Goal: Task Accomplishment & Management: Manage account settings

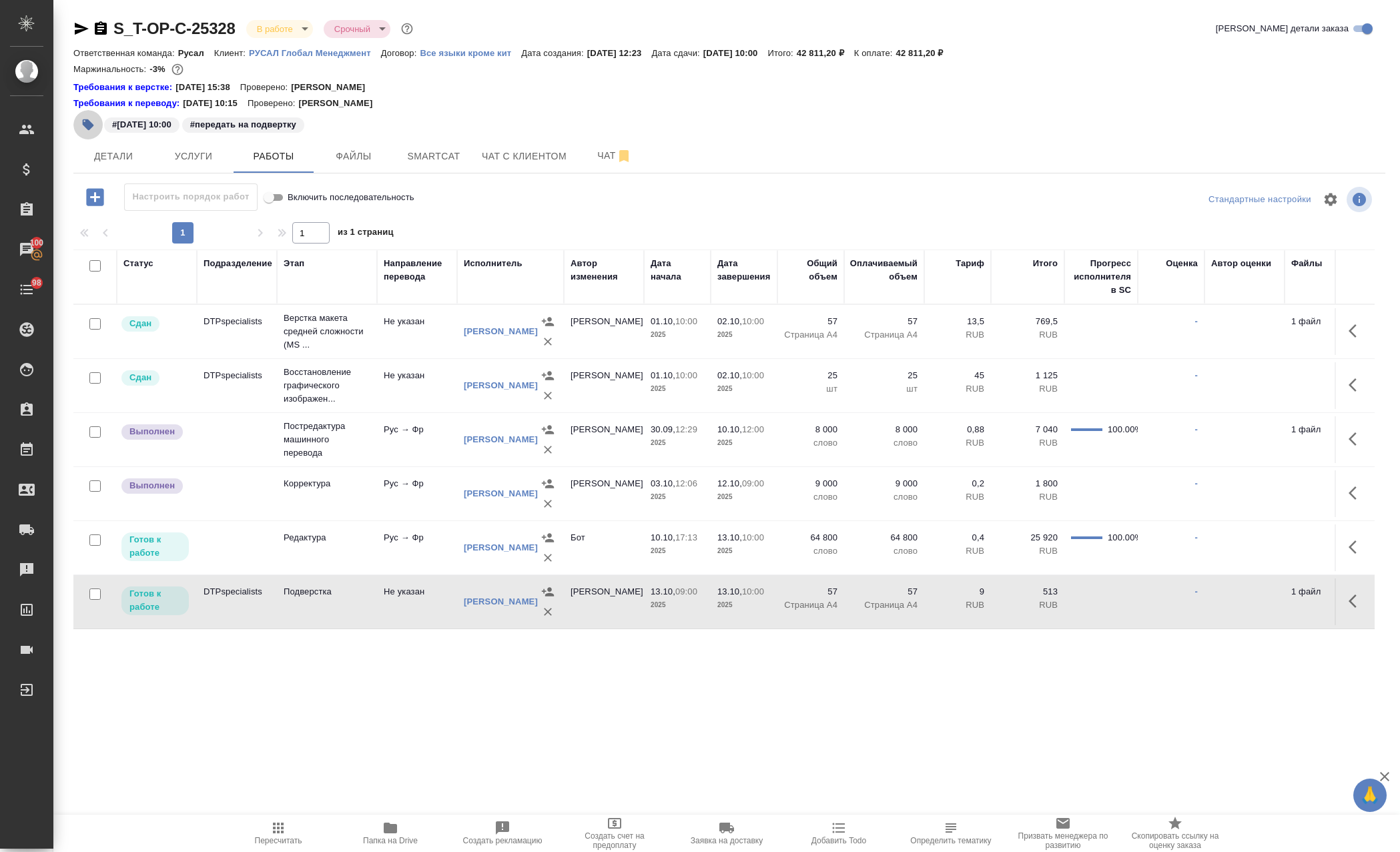
click at [95, 122] on button "button" at bounding box center [88, 124] width 30 height 30
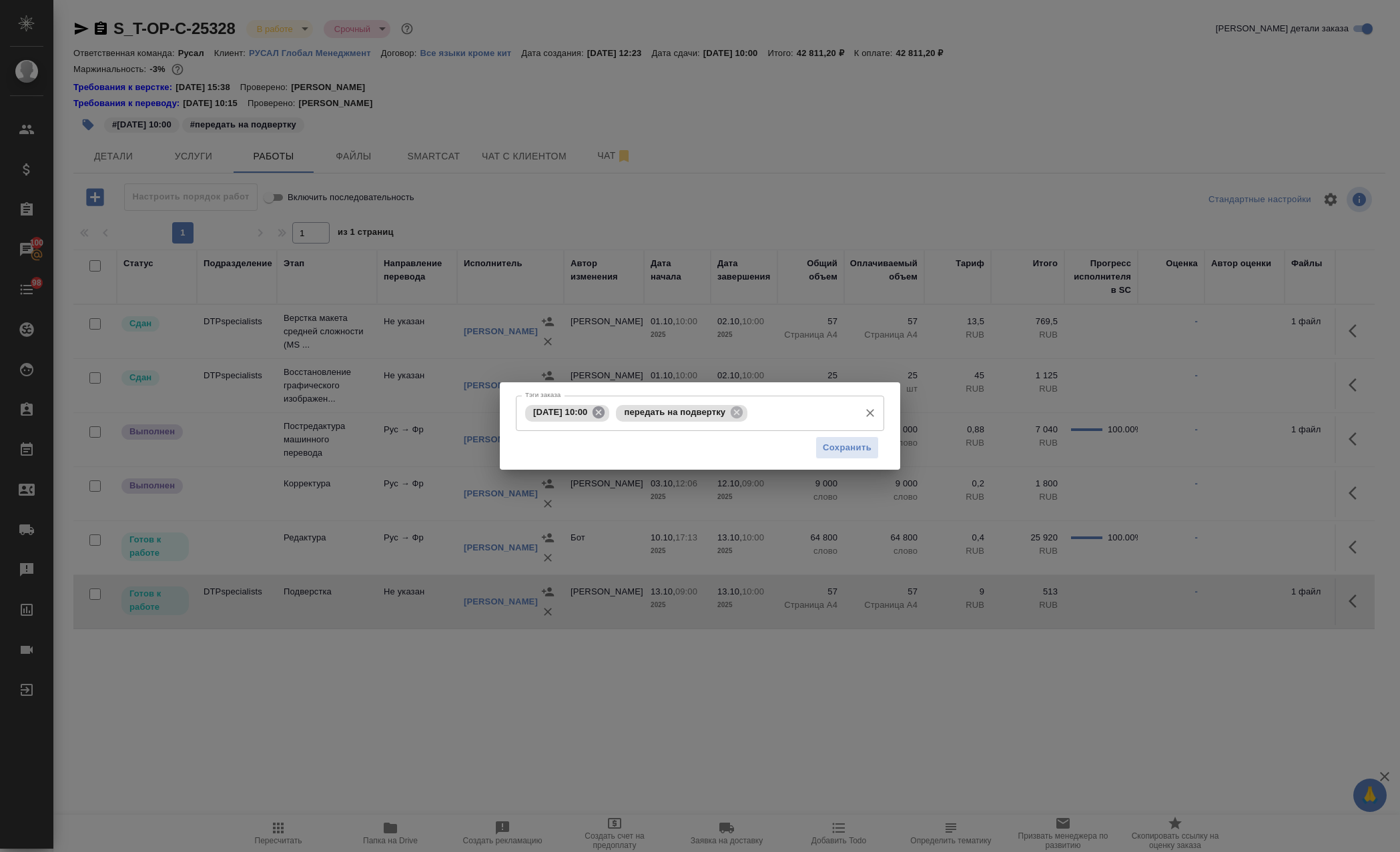
click at [604, 414] on icon at bounding box center [598, 412] width 12 height 12
click at [682, 413] on input "Тэги заказа" at bounding box center [756, 413] width 193 height 23
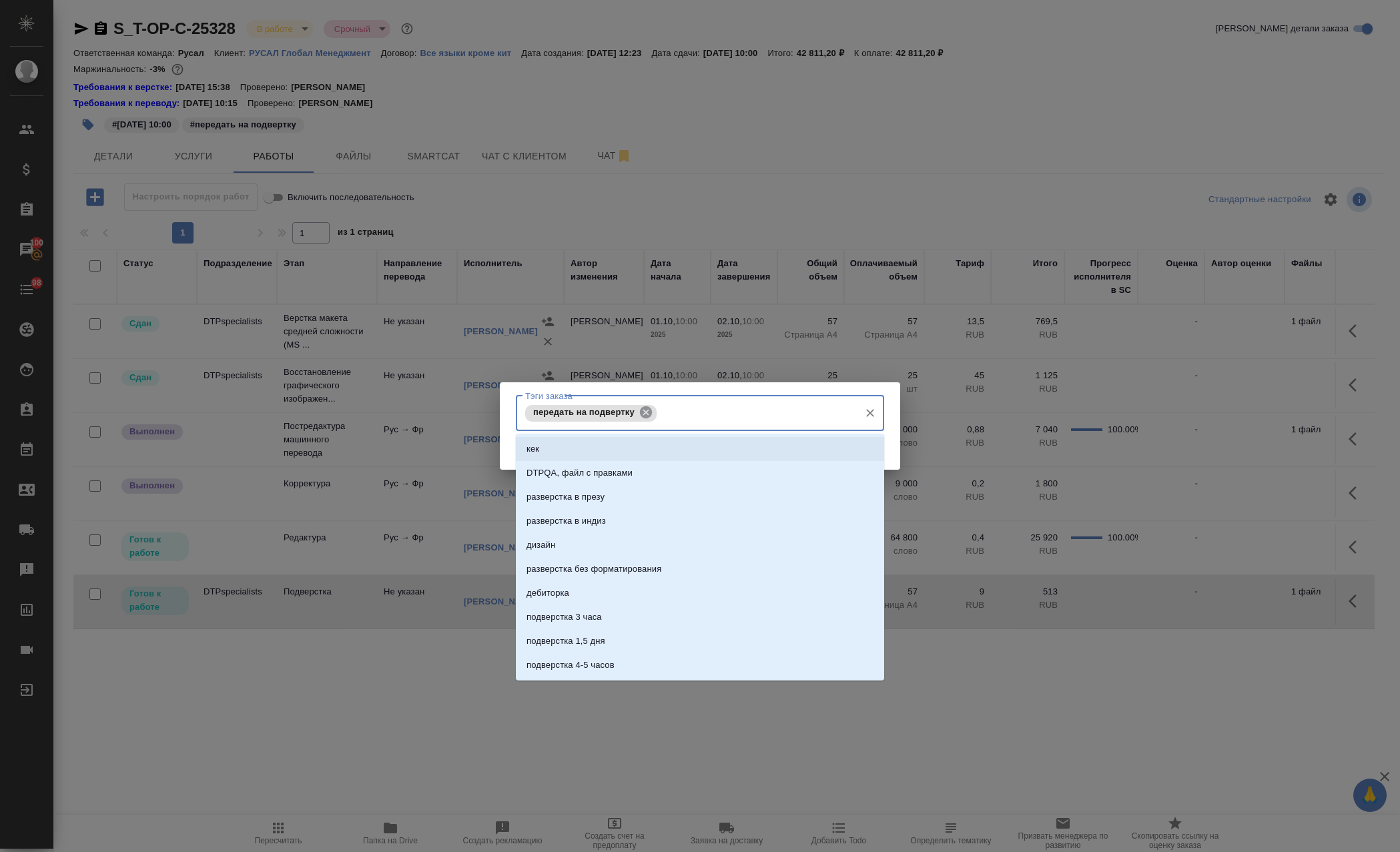
click at [645, 413] on icon at bounding box center [645, 412] width 14 height 14
click at [650, 413] on input "Тэги заказа" at bounding box center [687, 413] width 331 height 23
type input "сдать"
click at [767, 464] on li "сдать" at bounding box center [700, 472] width 368 height 24
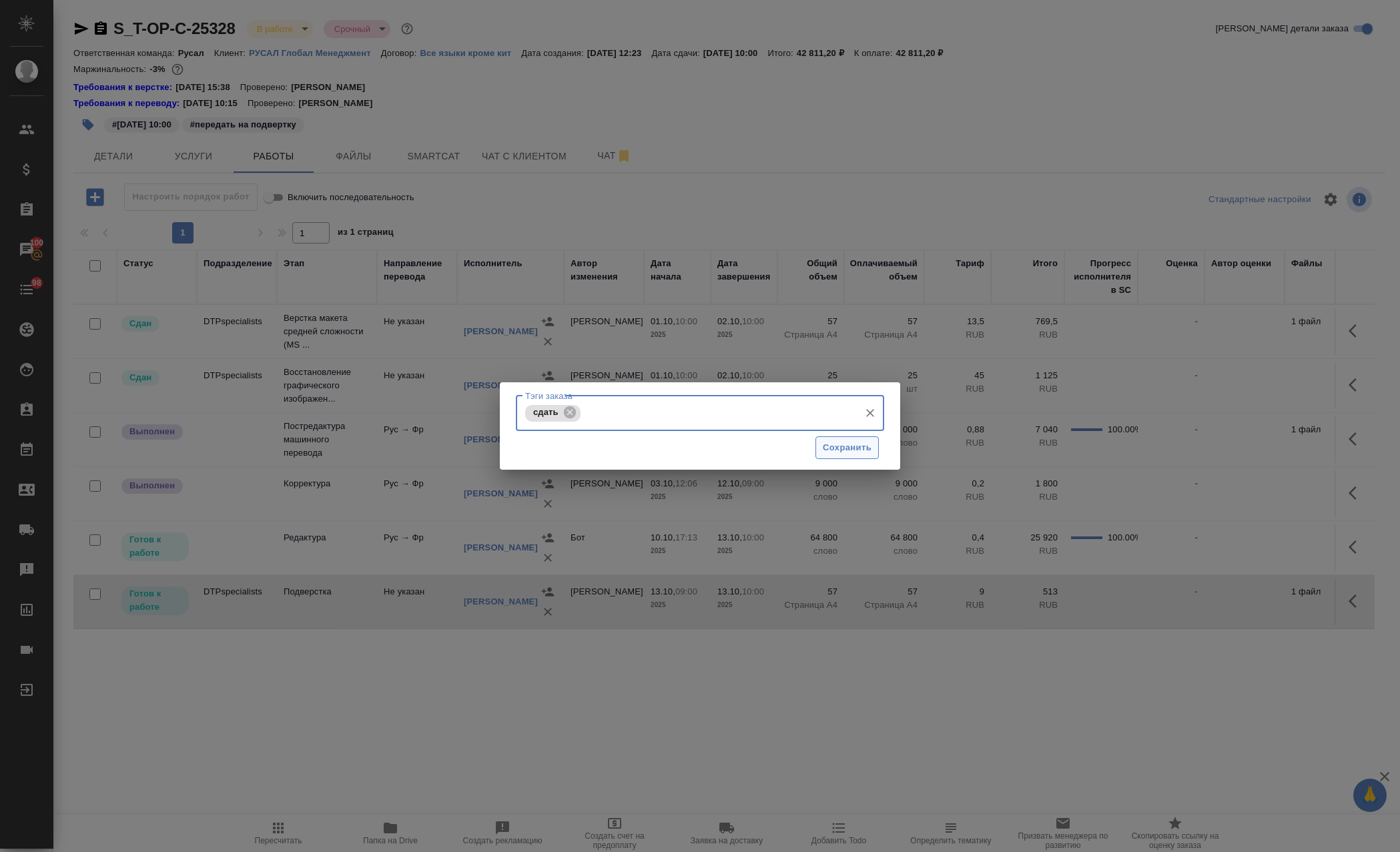
click at [829, 452] on span "Сохранить" at bounding box center [847, 448] width 49 height 15
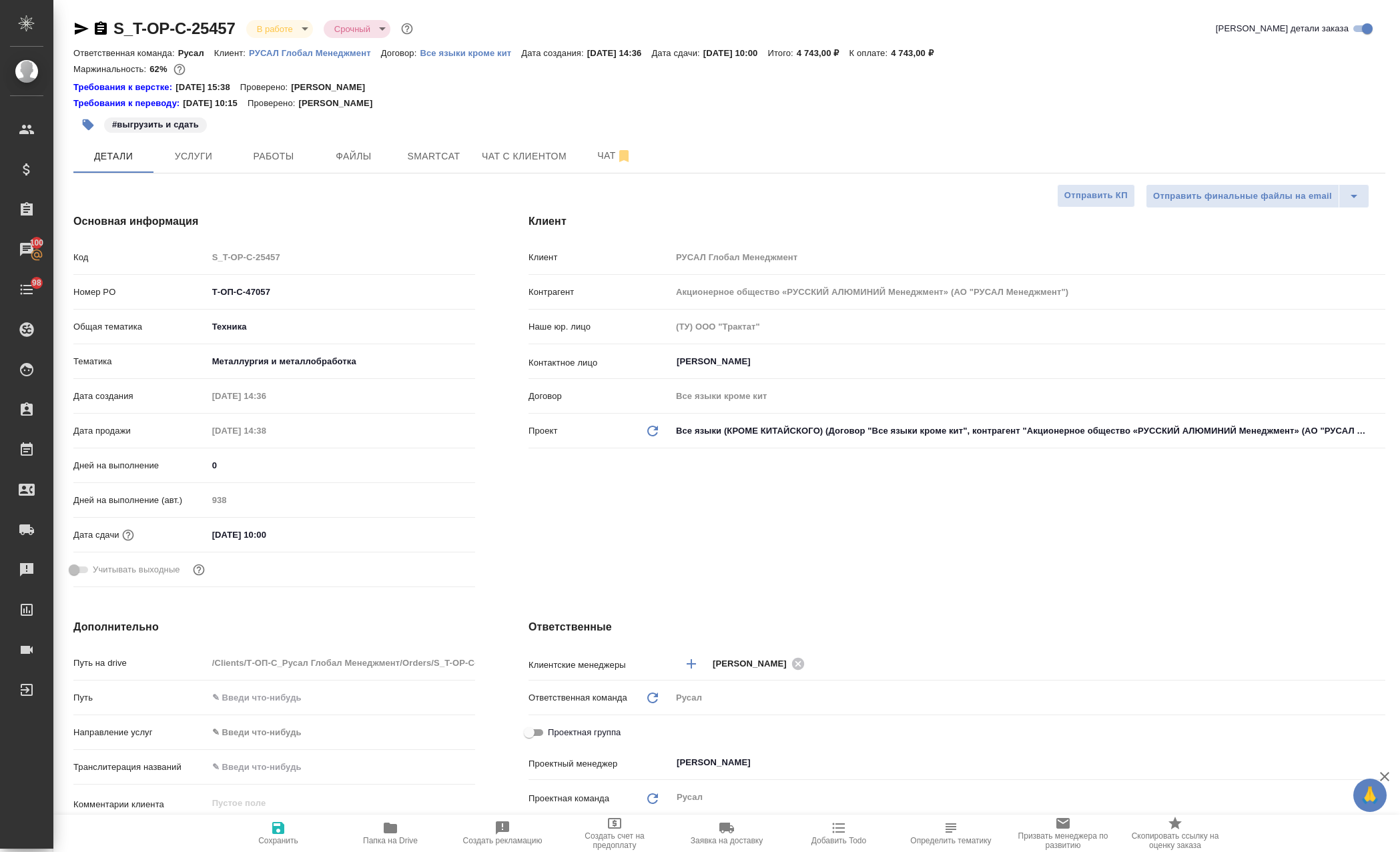
select select "RU"
click at [295, 146] on button "Работы" at bounding box center [273, 156] width 80 height 34
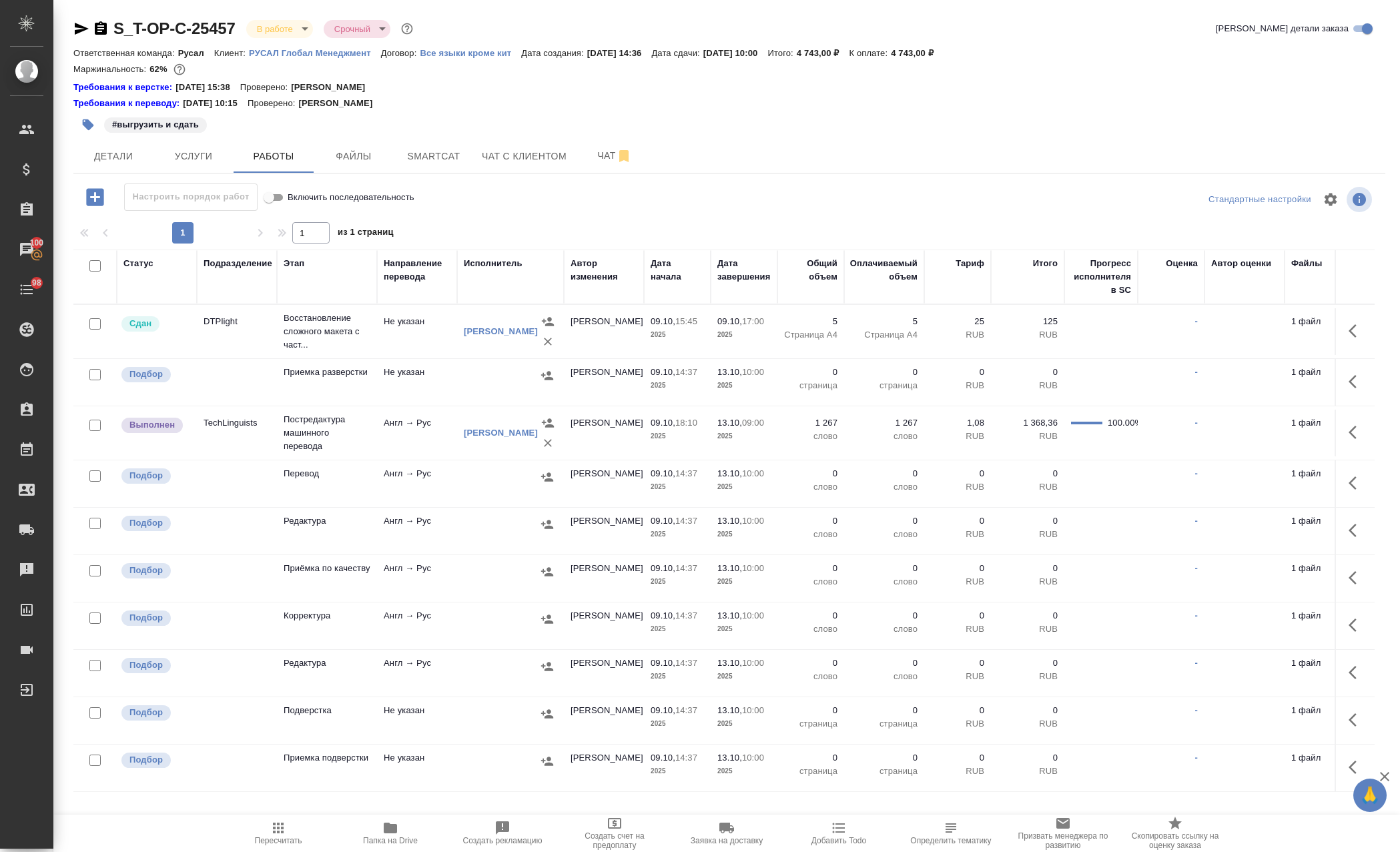
click at [94, 263] on input "checkbox" at bounding box center [95, 266] width 12 height 12
checkbox input "true"
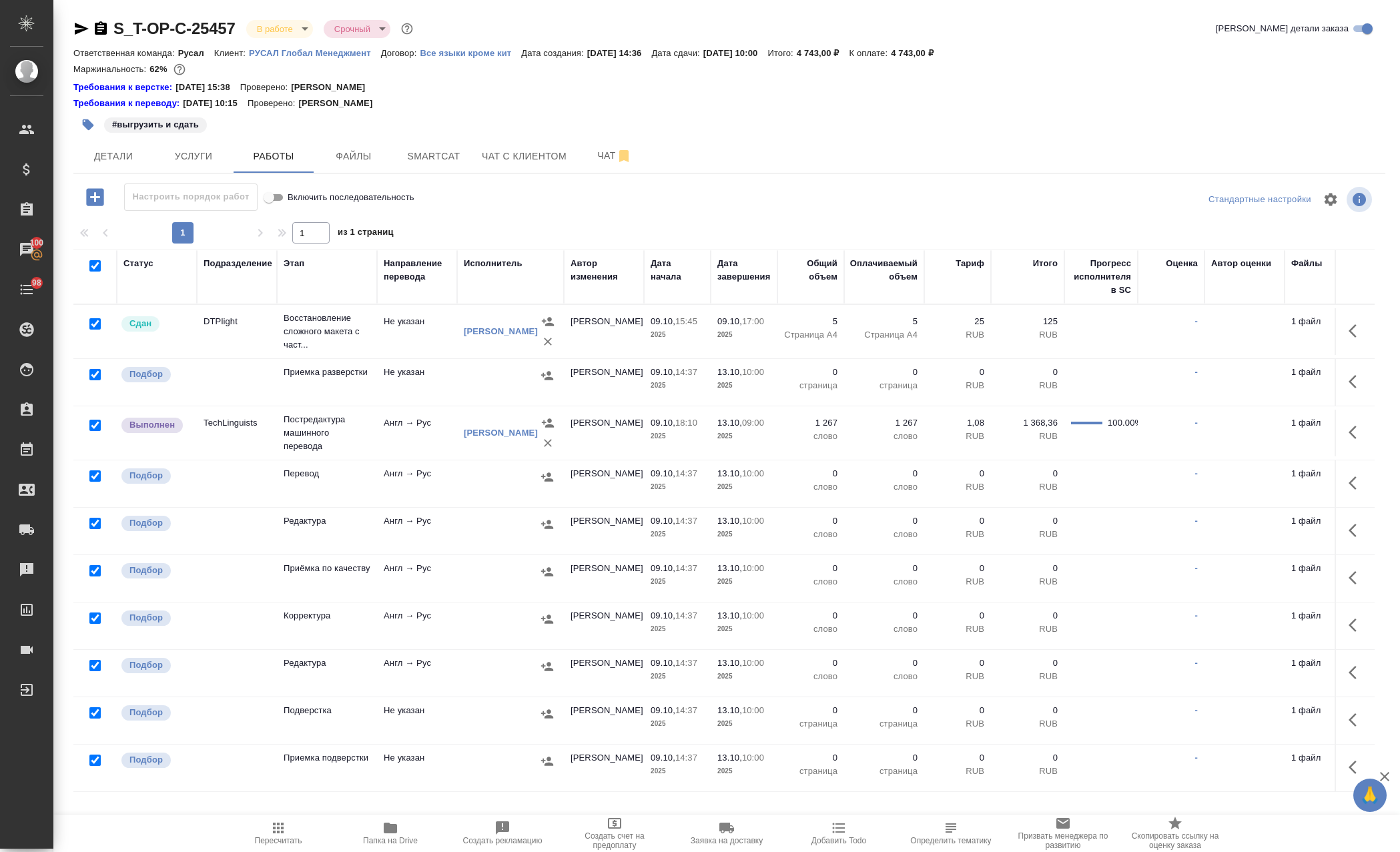
checkbox input "true"
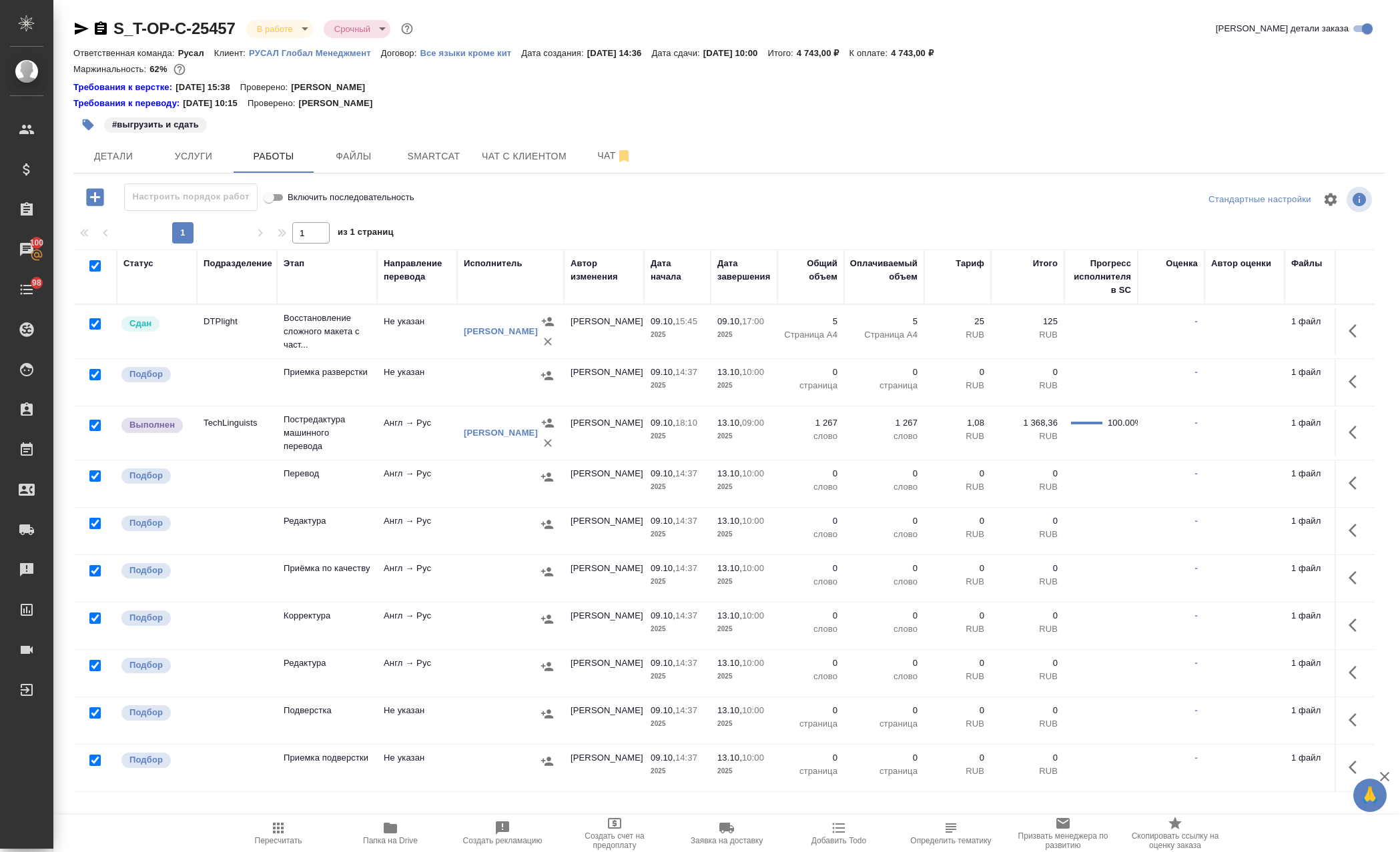
checkbox input "true"
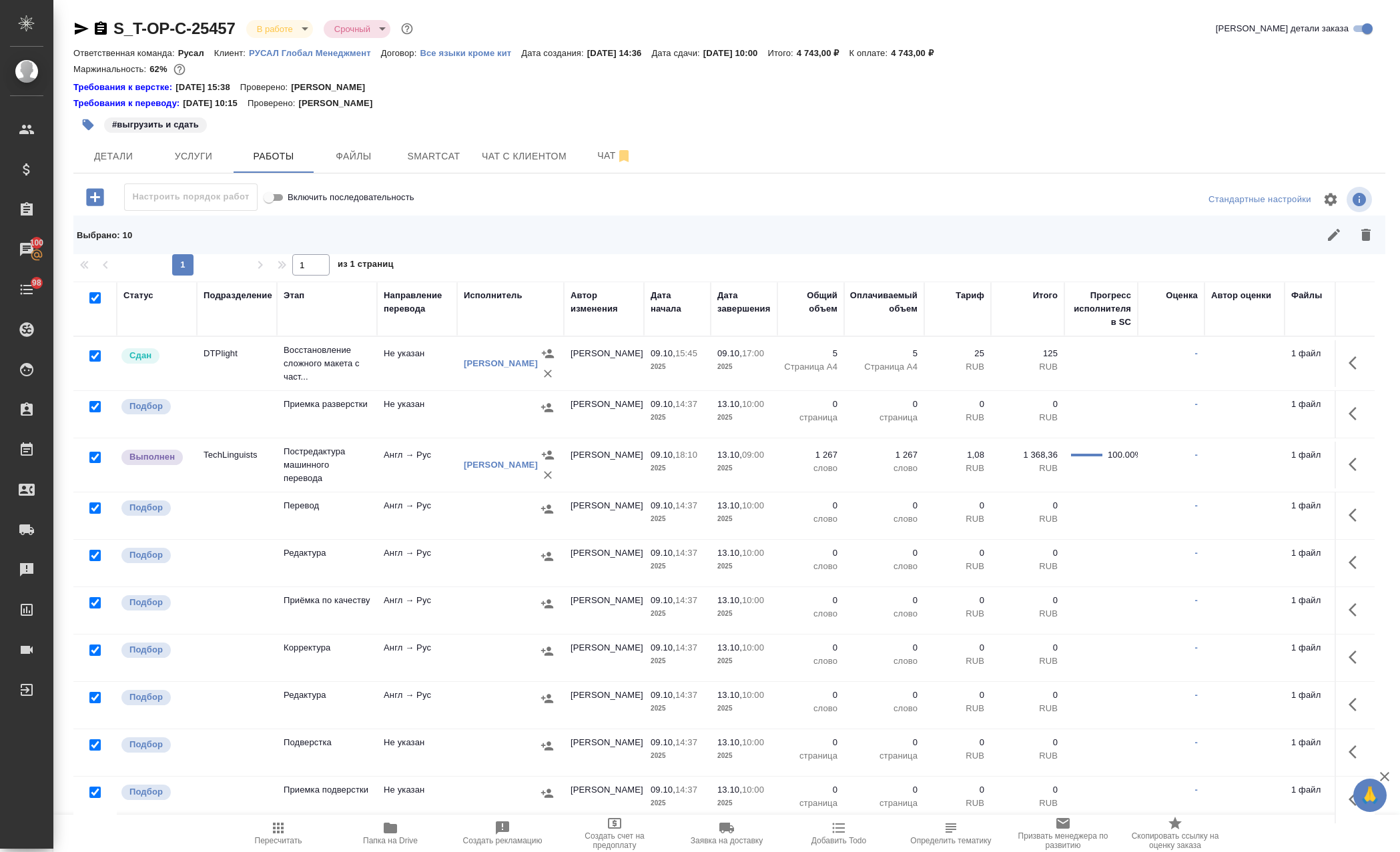
click at [96, 457] on input "checkbox" at bounding box center [95, 457] width 12 height 12
checkbox input "false"
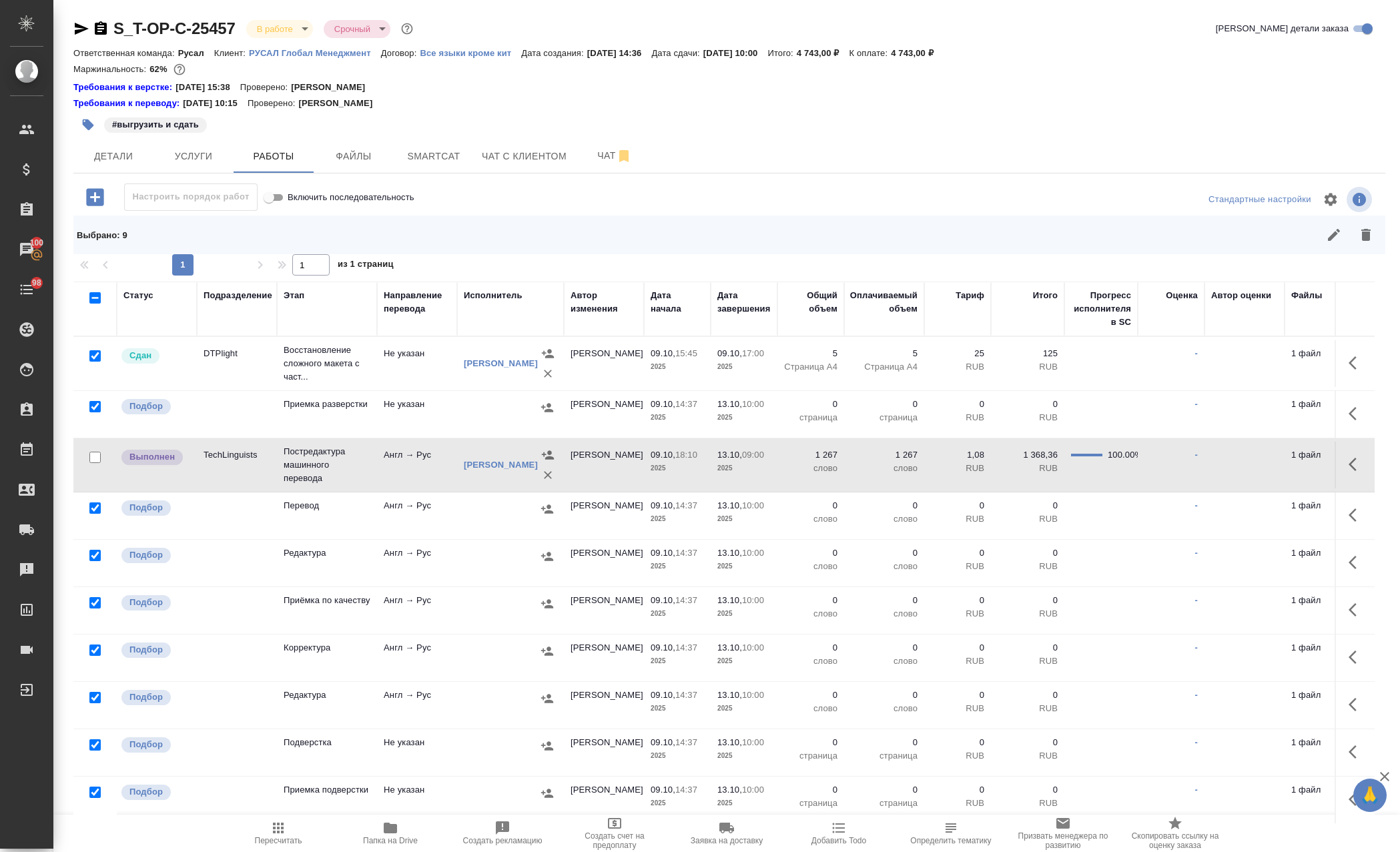
drag, startPoint x: 95, startPoint y: 341, endPoint x: 97, endPoint y: 354, distance: 13.2
click at [95, 341] on td at bounding box center [95, 364] width 43 height 47
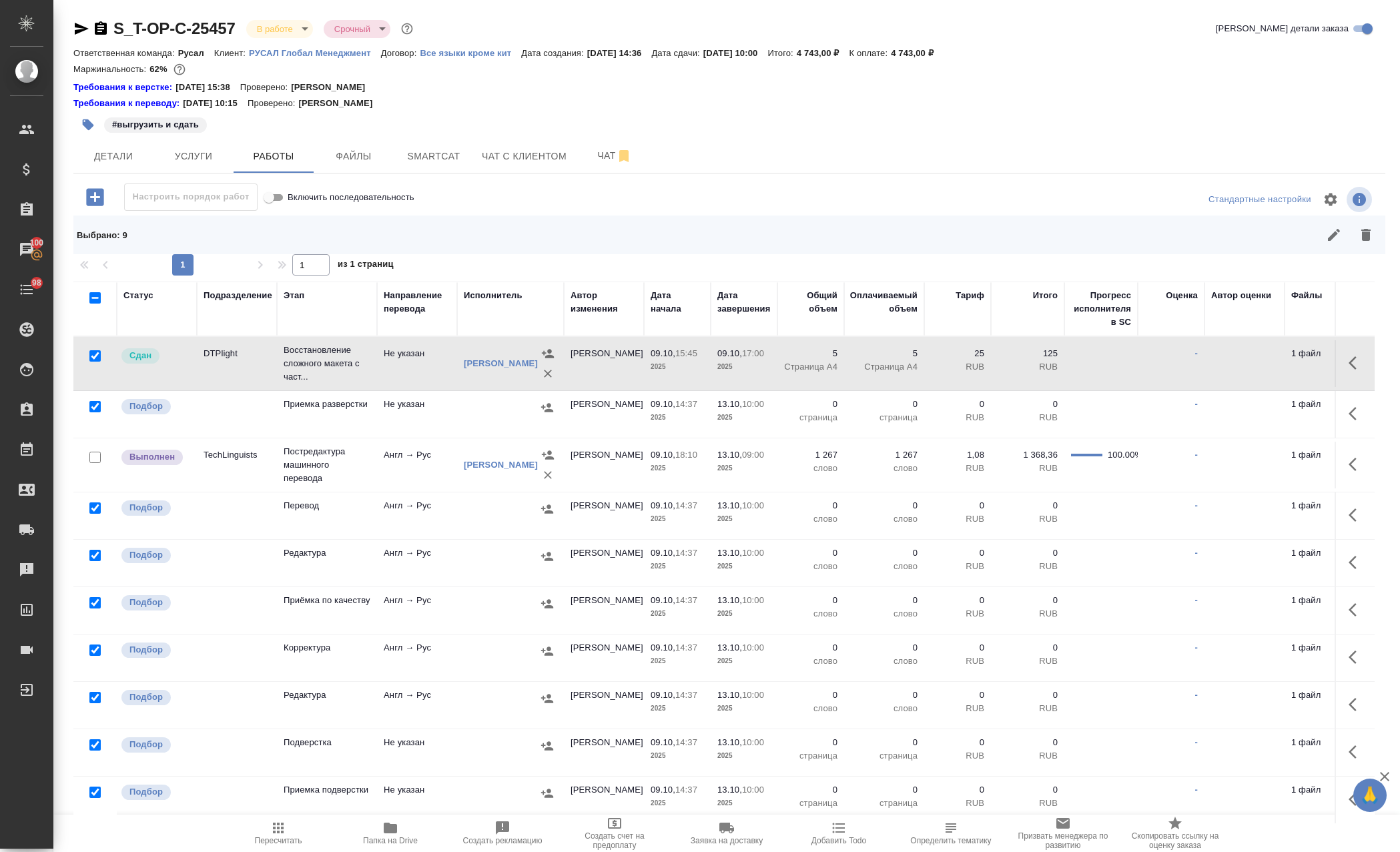
click at [96, 359] on input "checkbox" at bounding box center [95, 356] width 12 height 12
checkbox input "false"
drag, startPoint x: 1367, startPoint y: 241, endPoint x: 1280, endPoint y: 296, distance: 102.9
click at [1367, 241] on icon "button" at bounding box center [1366, 234] width 10 height 12
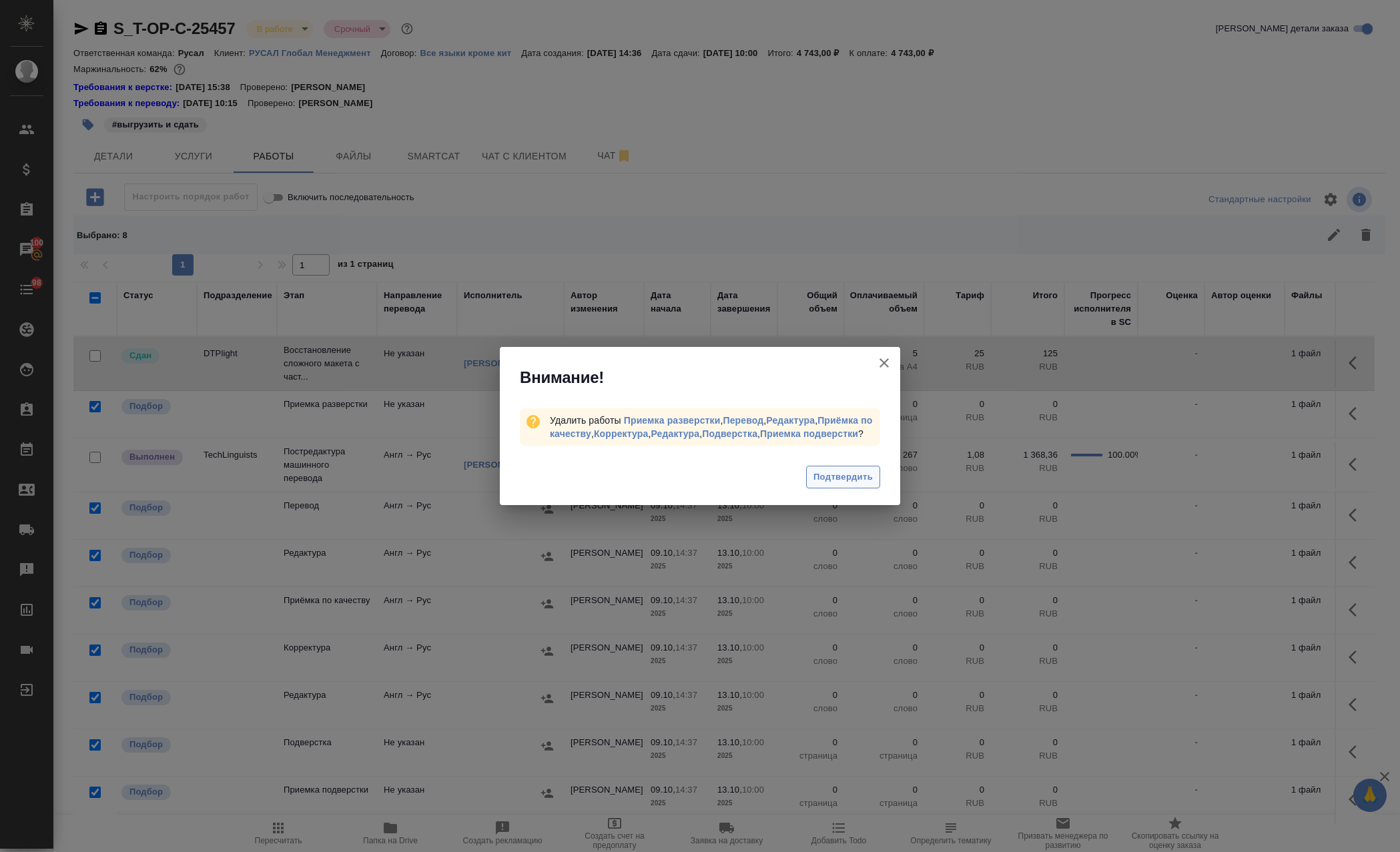
click at [852, 481] on span "Подтвердить" at bounding box center [843, 477] width 59 height 15
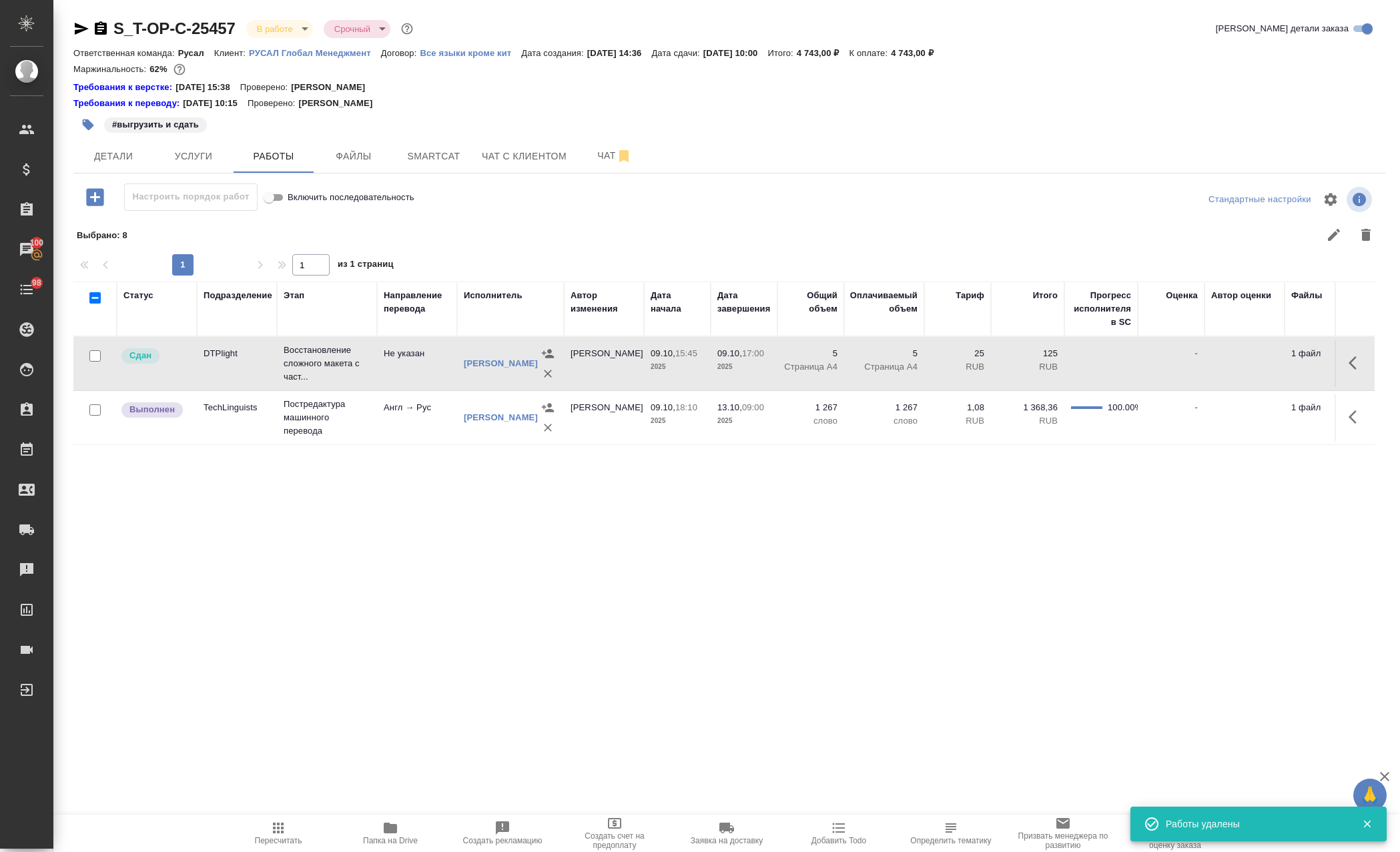
click at [439, 159] on span "Smartcat" at bounding box center [433, 157] width 64 height 16
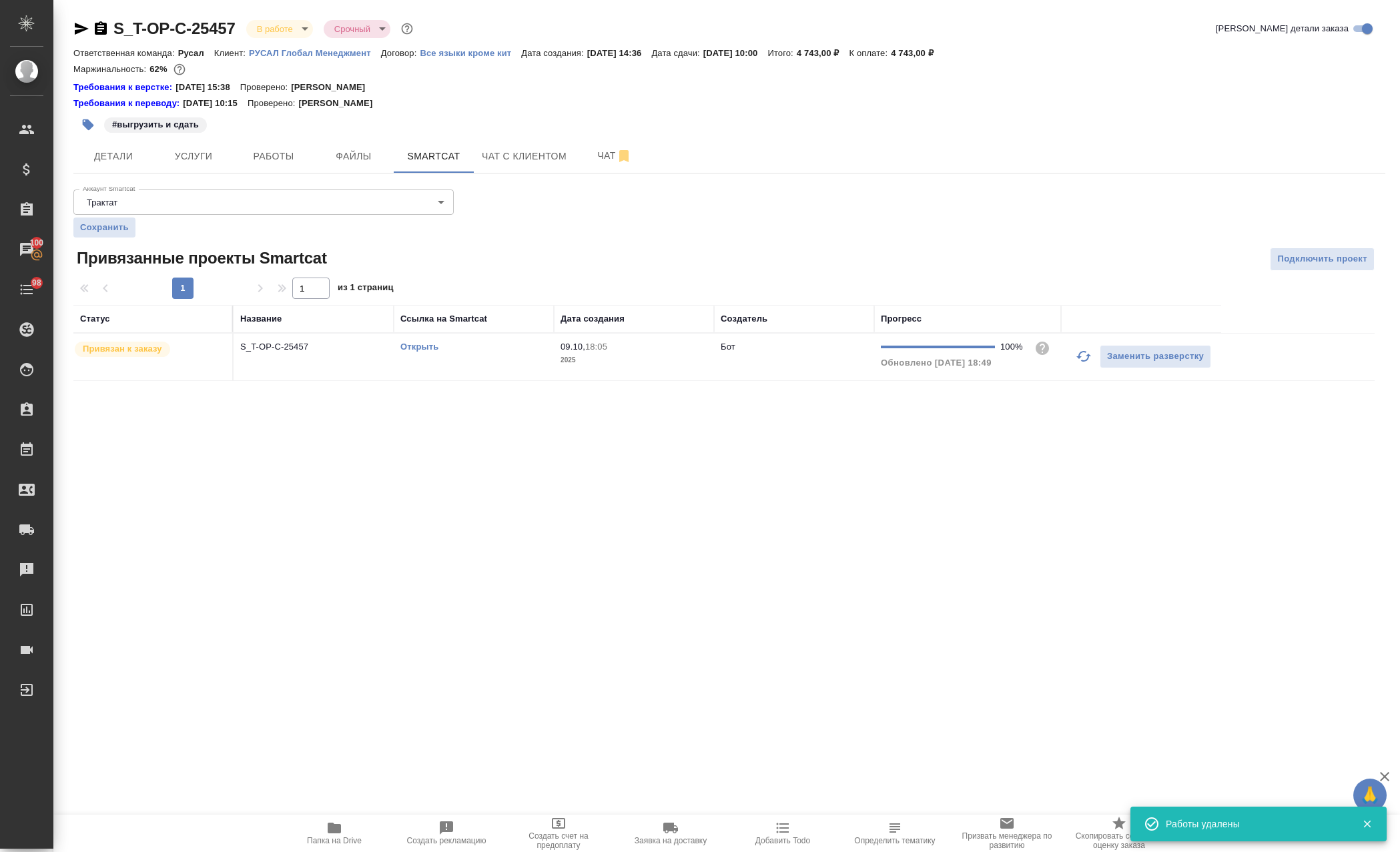
click at [457, 365] on td "Открыть" at bounding box center [473, 357] width 160 height 47
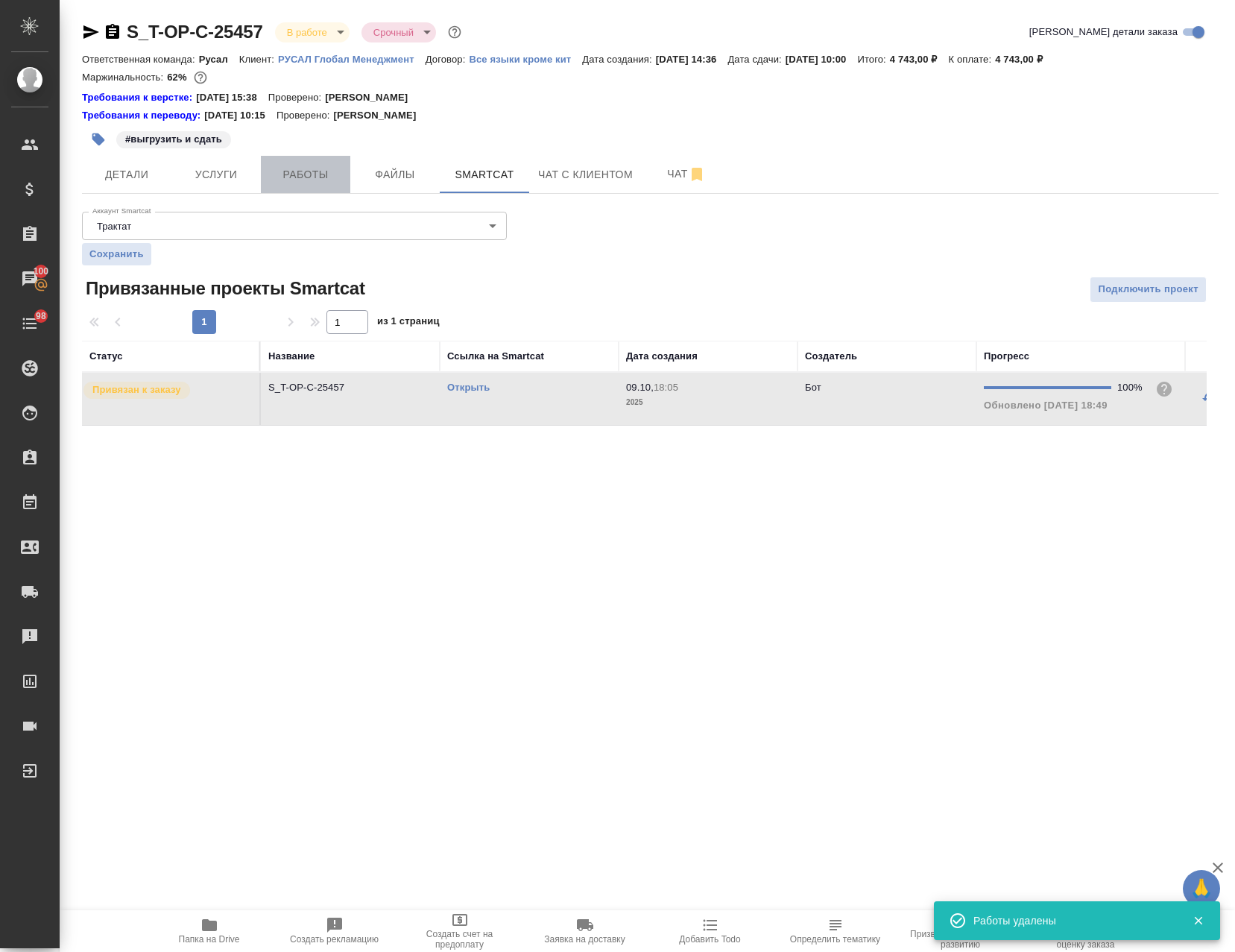
click at [319, 176] on span "Работы" at bounding box center [305, 175] width 71 height 18
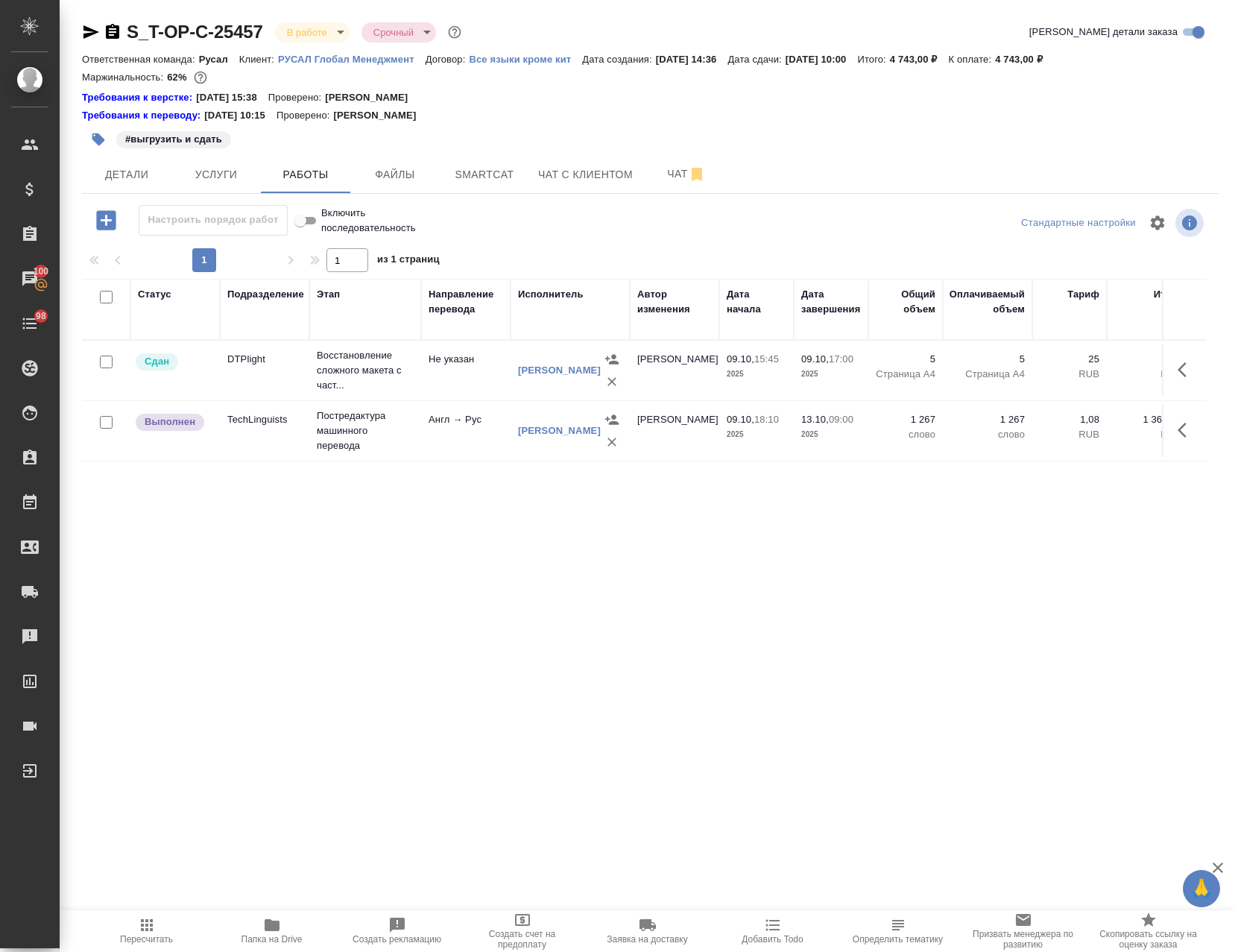
click at [469, 438] on td "Англ → Рус" at bounding box center [466, 431] width 90 height 52
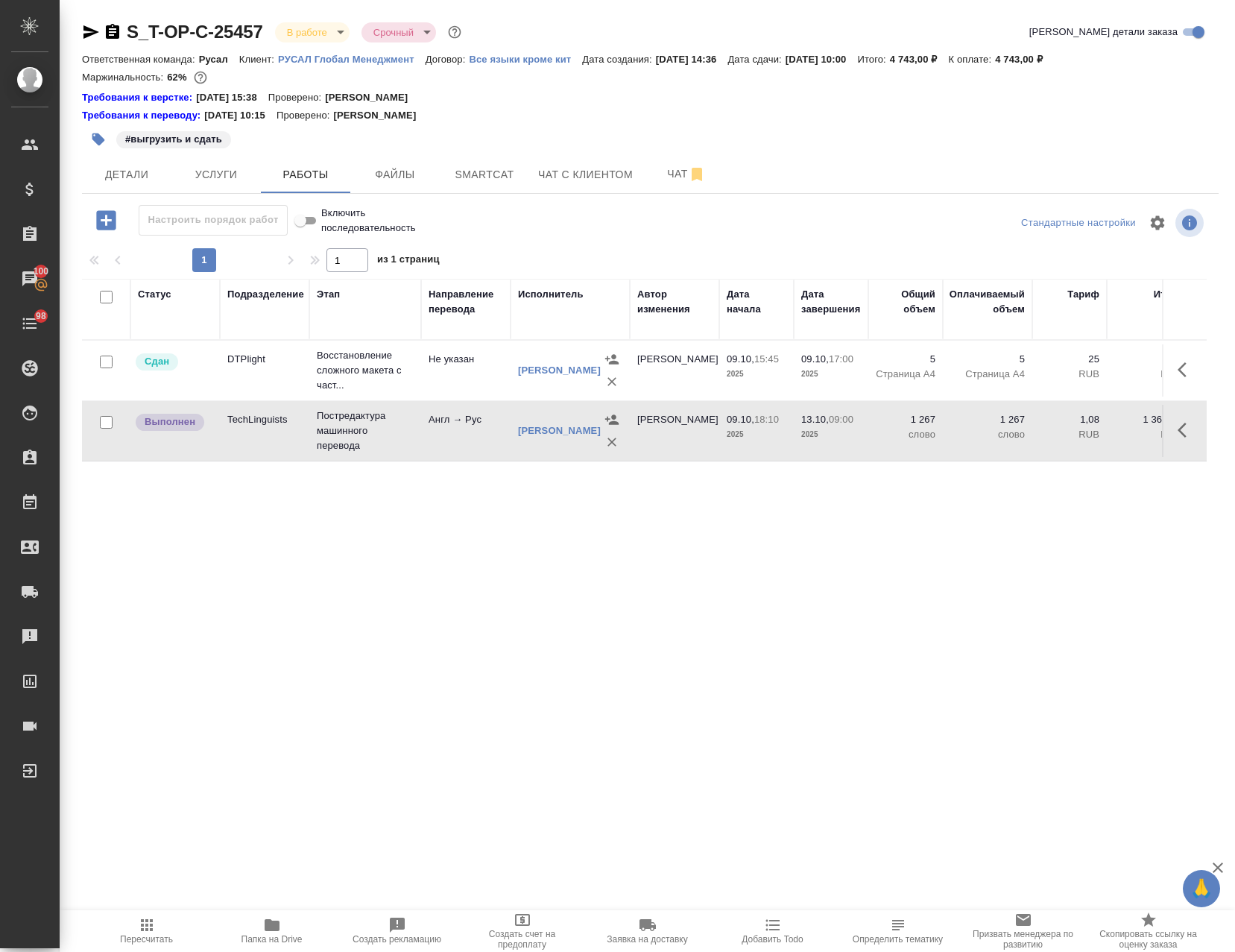
click at [418, 447] on td "Постредактура машинного перевода" at bounding box center [365, 431] width 112 height 60
click at [507, 179] on span "Smartcat" at bounding box center [484, 175] width 71 height 18
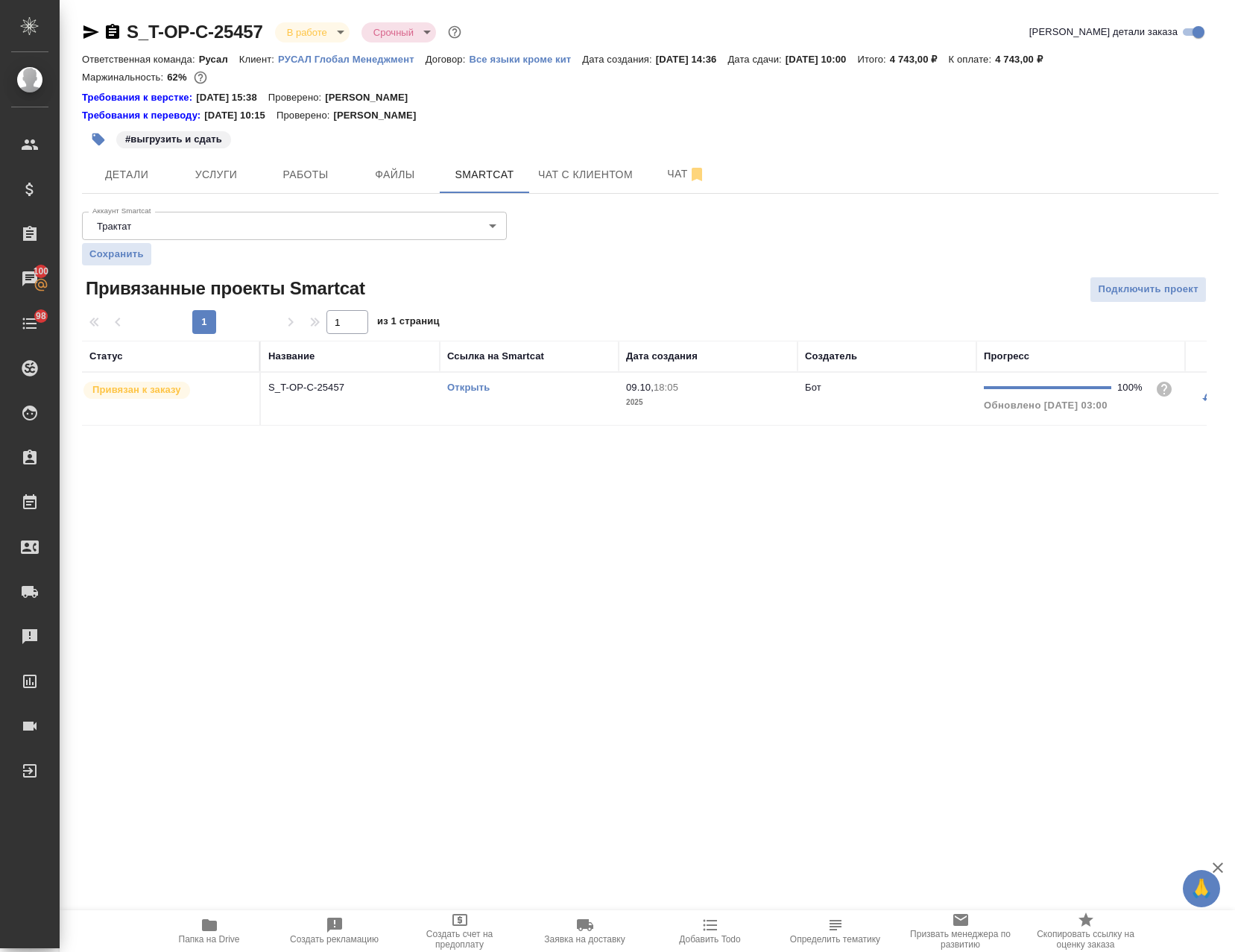
click at [478, 389] on link "Открыть" at bounding box center [468, 387] width 42 height 12
drag, startPoint x: 84, startPoint y: 28, endPoint x: 97, endPoint y: 46, distance: 22.2
click at [84, 28] on icon "button" at bounding box center [91, 31] width 15 height 13
click at [127, 173] on span "Детали" at bounding box center [127, 175] width 71 height 18
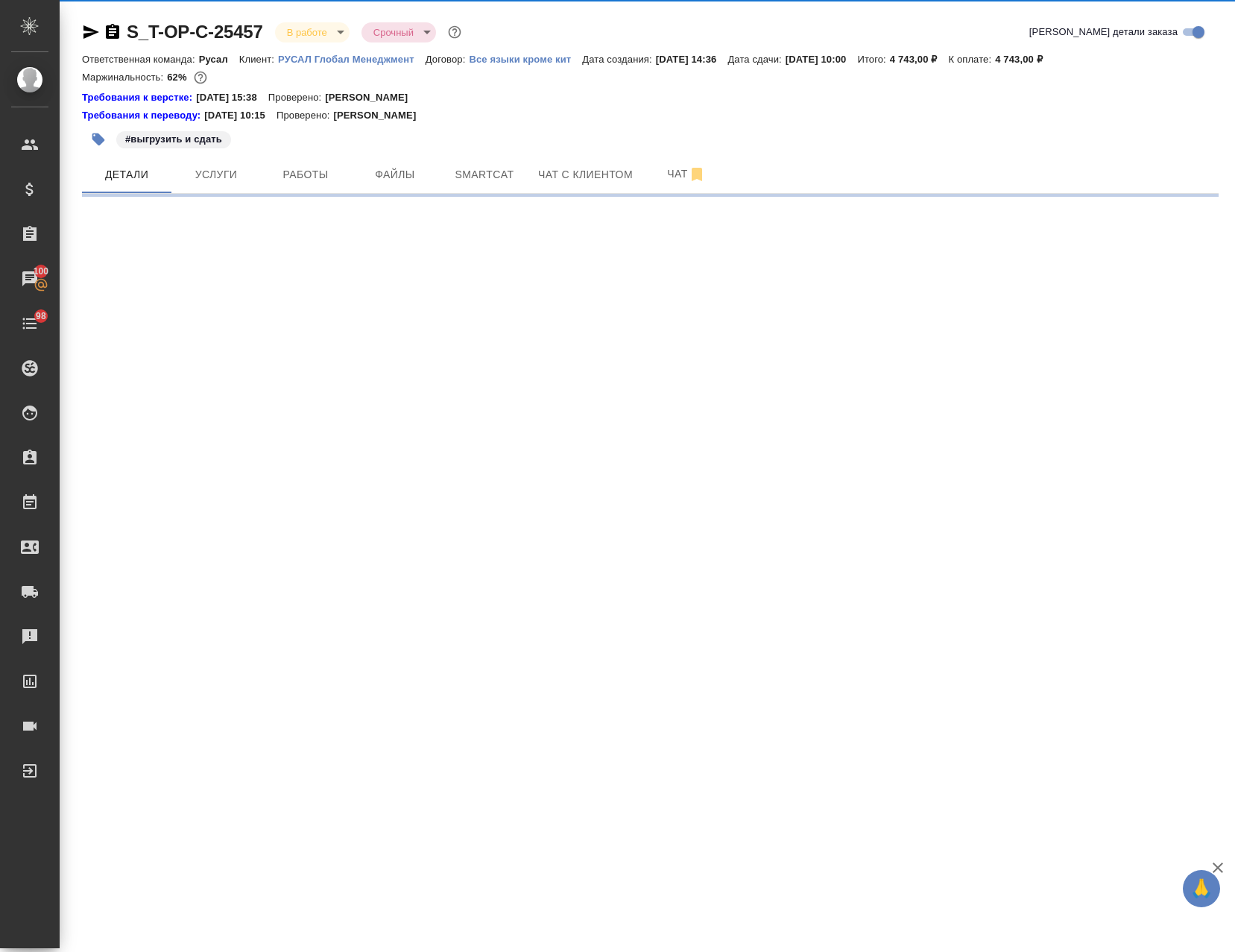
select select "RU"
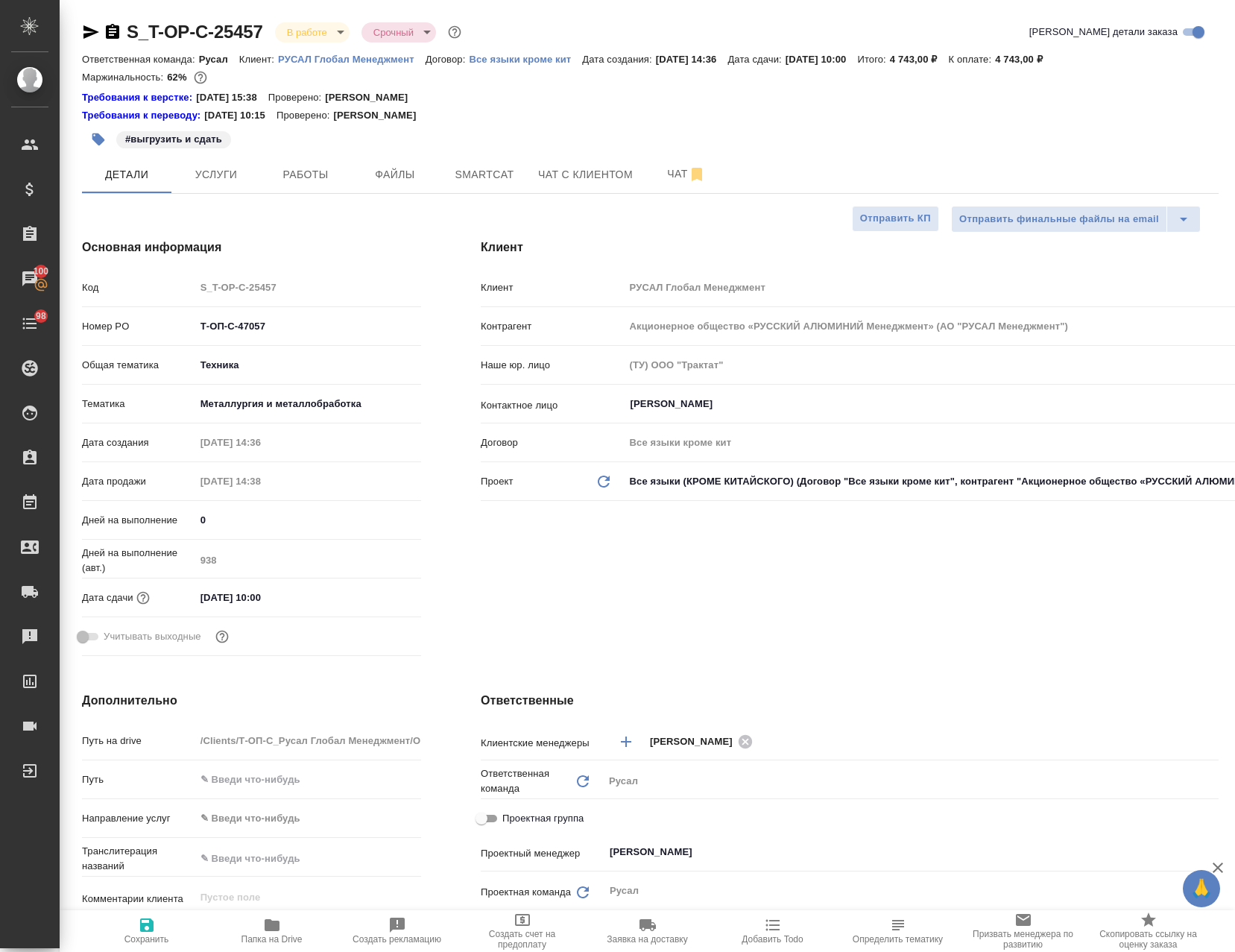
type textarea "x"
drag, startPoint x: 269, startPoint y: 311, endPoint x: 262, endPoint y: 321, distance: 12.2
click at [251, 318] on div "Код S_T-OP-C-25457 Номер PO Т-ОП-С-47057 Общая тематика Техника tech Тематика М…" at bounding box center [252, 468] width 339 height 387
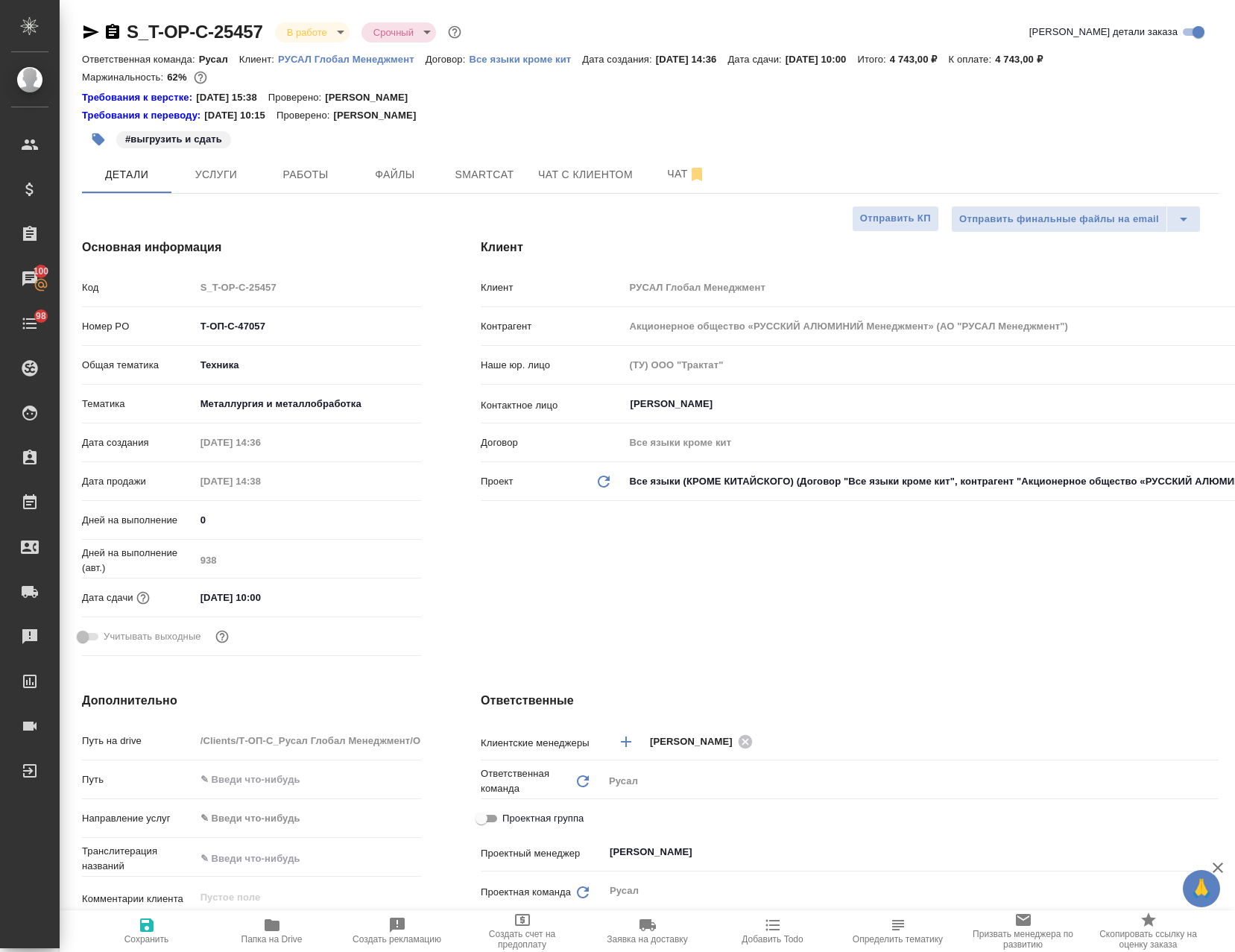
drag, startPoint x: 281, startPoint y: 324, endPoint x: 426, endPoint y: 460, distance: 198.8
click at [40, 326] on div ".cls-1 fill:#fff; AWATERA Avdeenko Kirill Клиенты Спецификации Заказы 100 Чаты …" at bounding box center [618, 476] width 1235 height 952
type textarea "x"
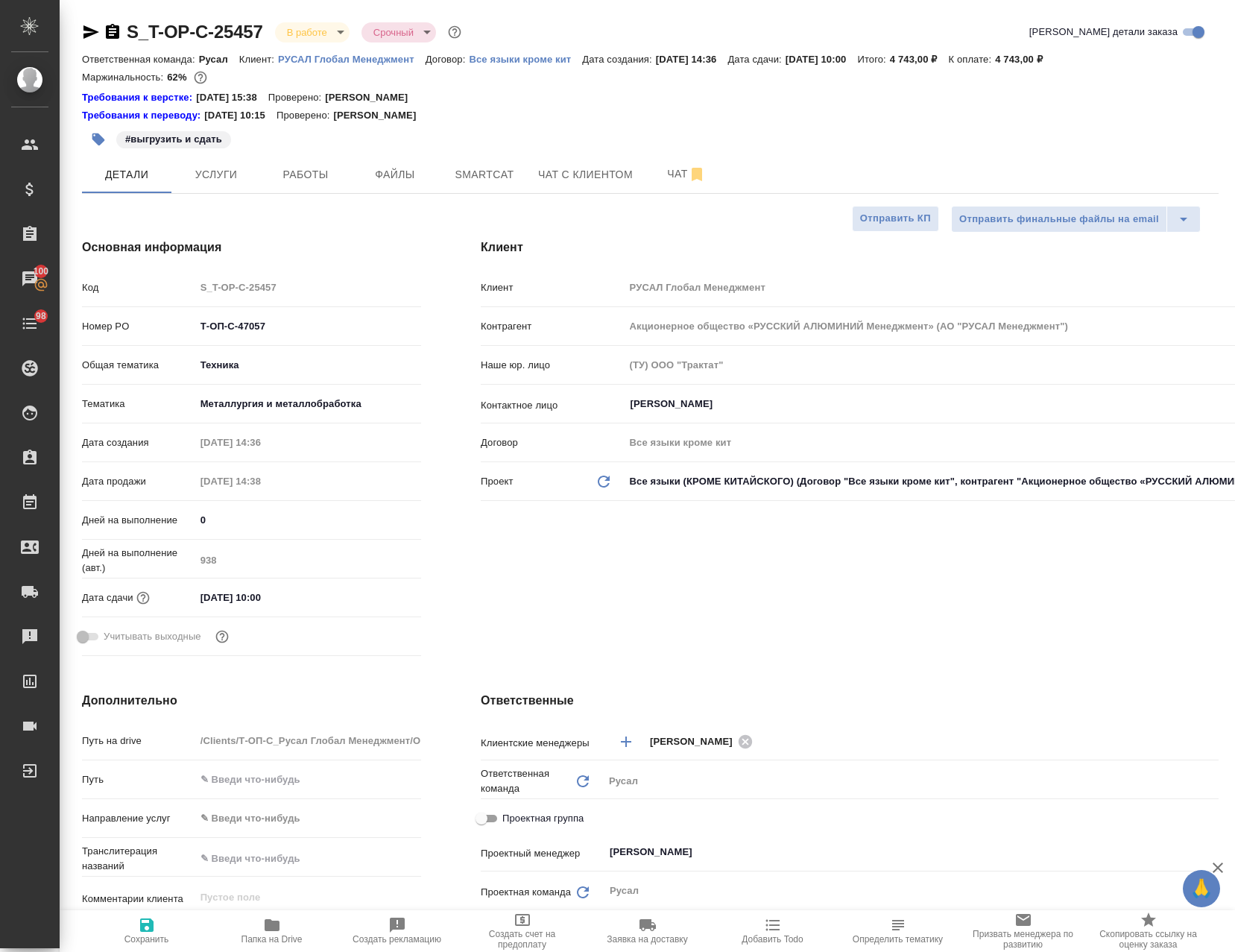
type textarea "x"
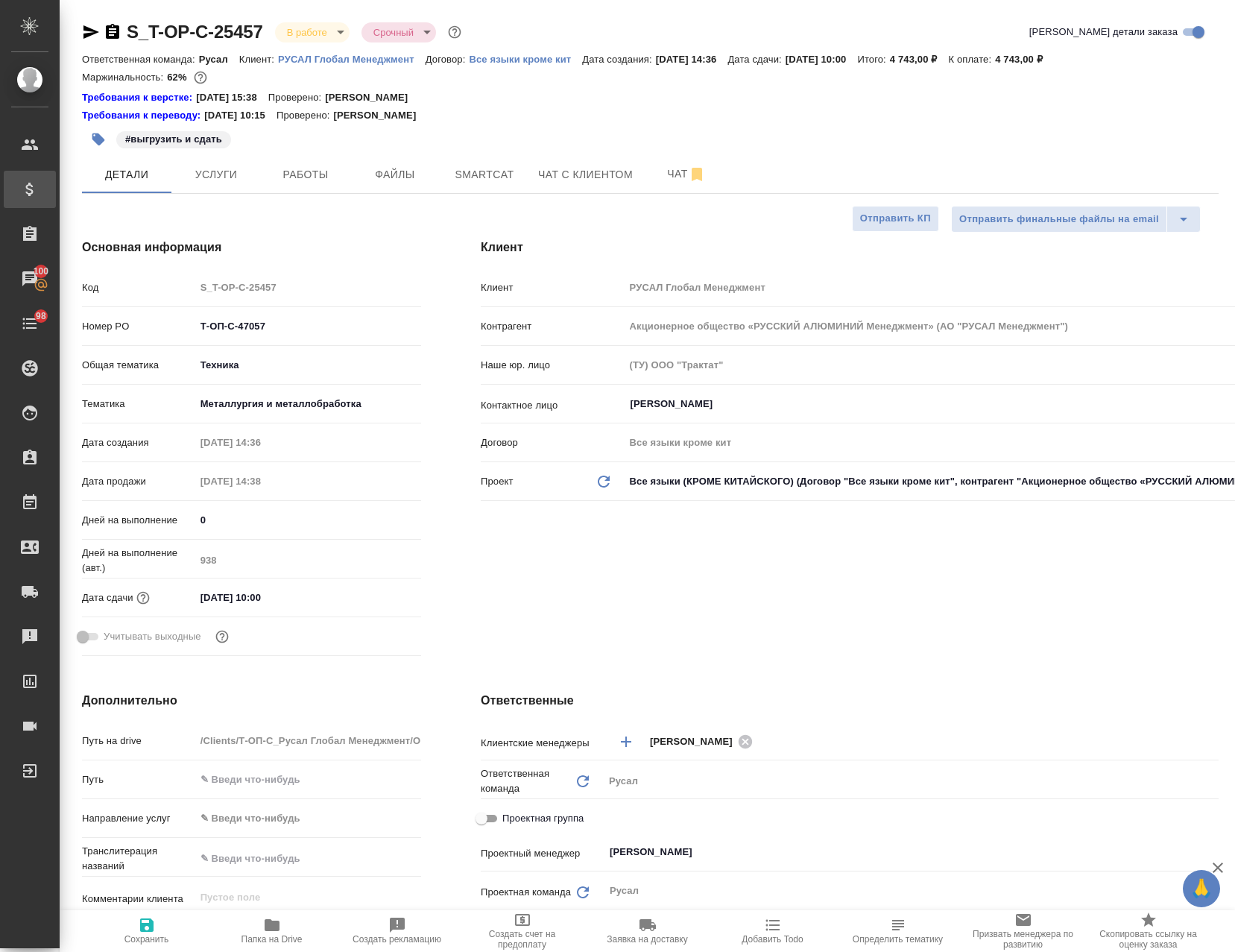
type textarea "x"
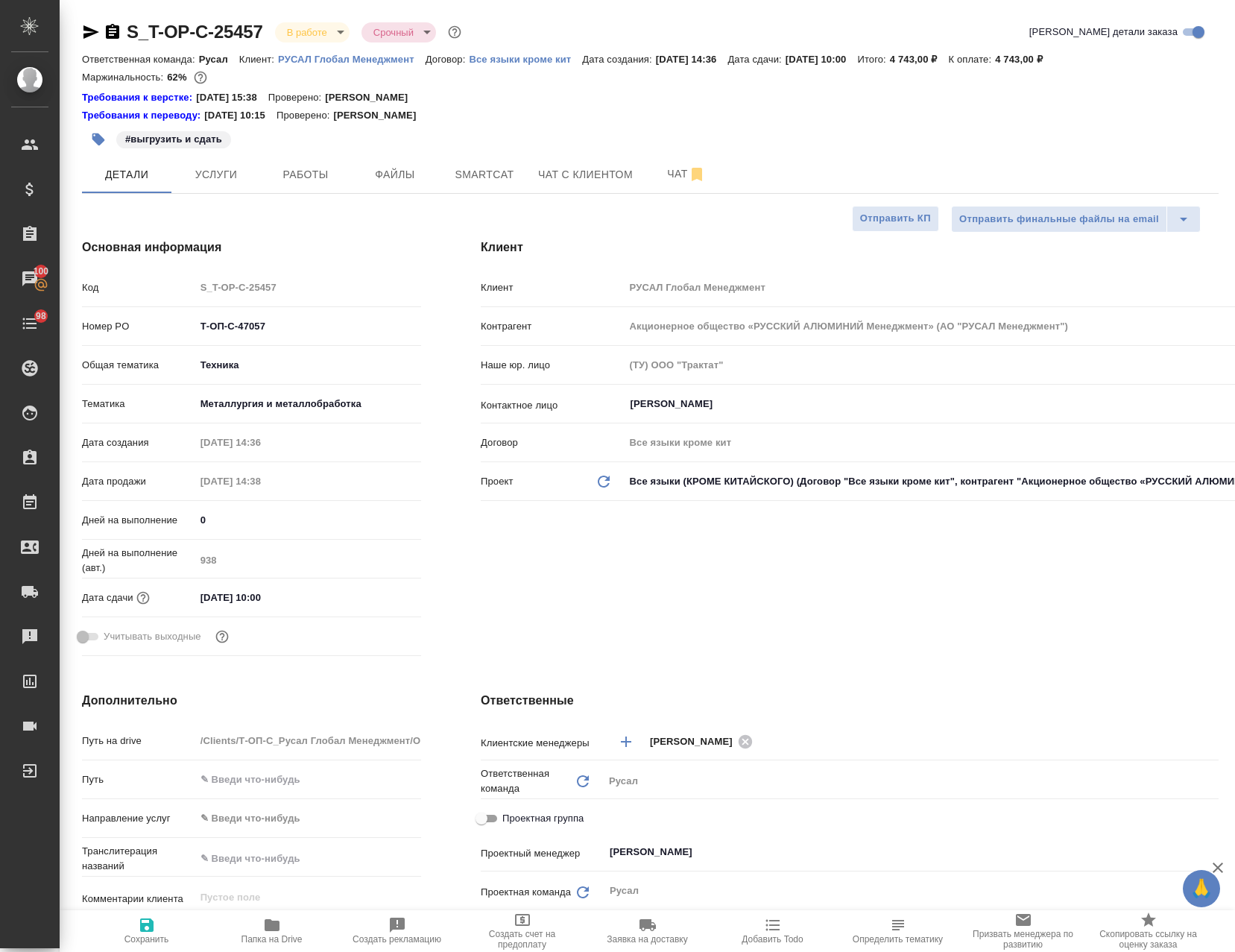
type textarea "x"
click at [315, 26] on body "🙏 .cls-1 fill:#fff; AWATERA Avdeenko Kirill Клиенты Спецификации Заказы 100 Чат…" at bounding box center [618, 476] width 1235 height 952
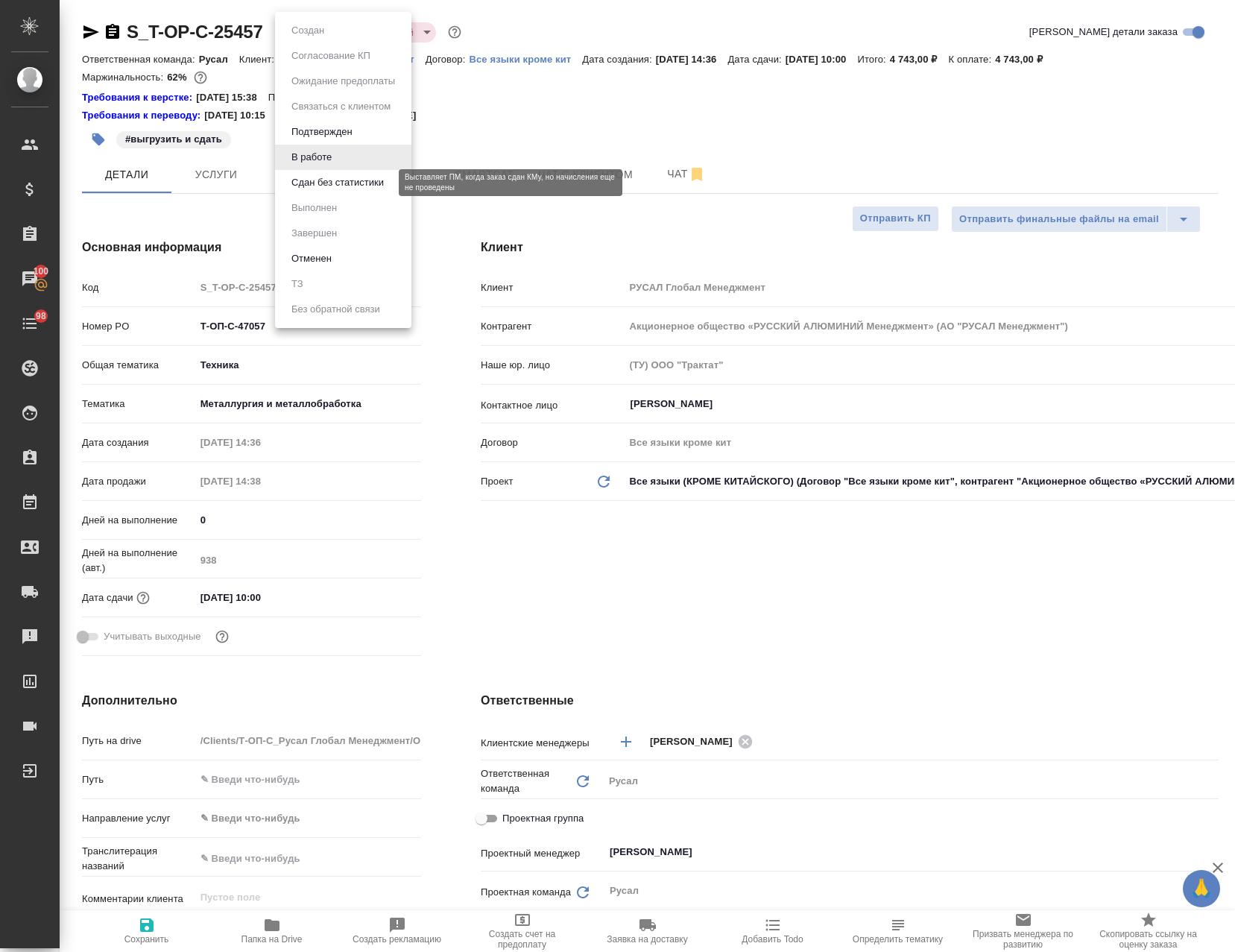
click at [354, 180] on button "Сдан без статистики" at bounding box center [338, 182] width 101 height 16
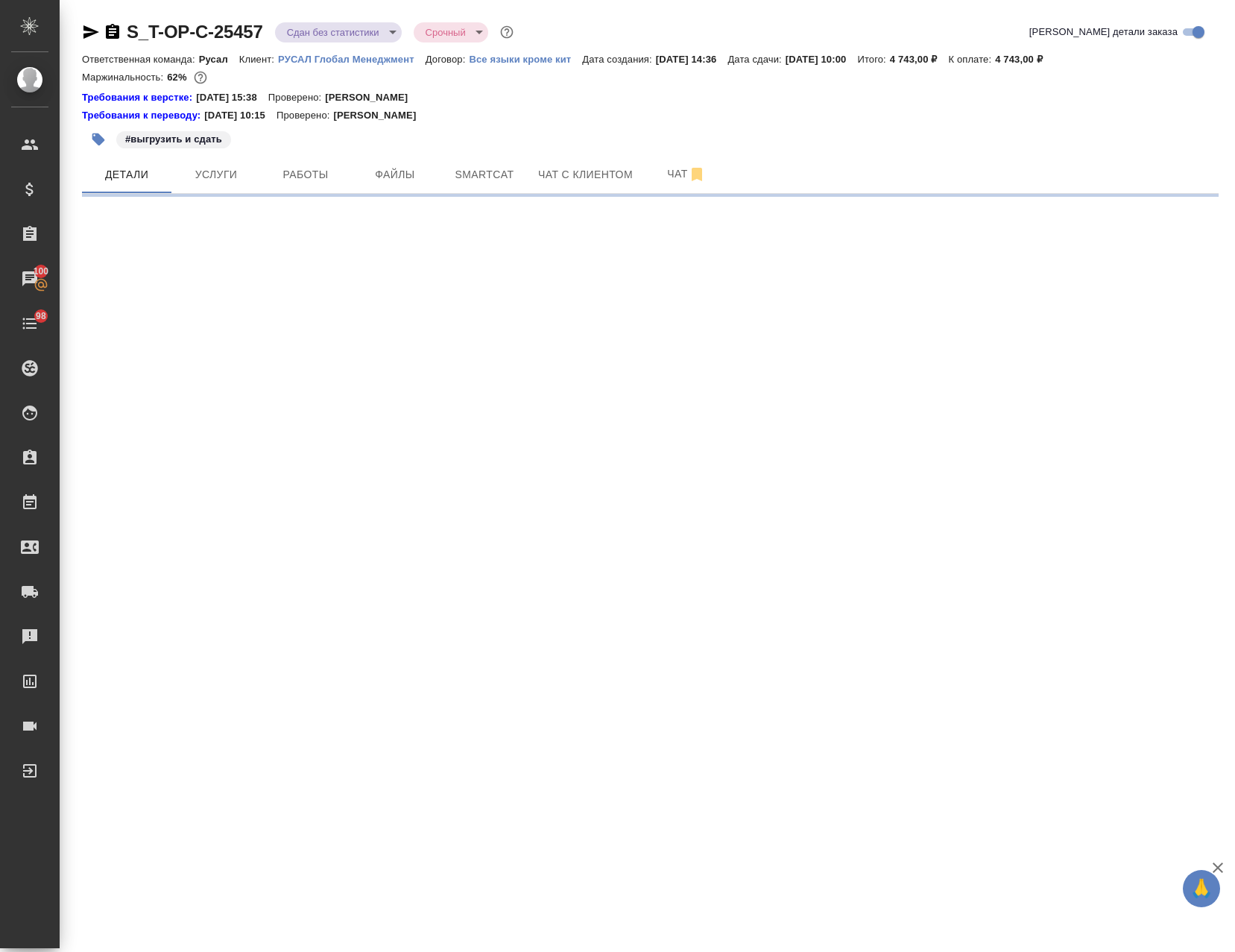
select select "RU"
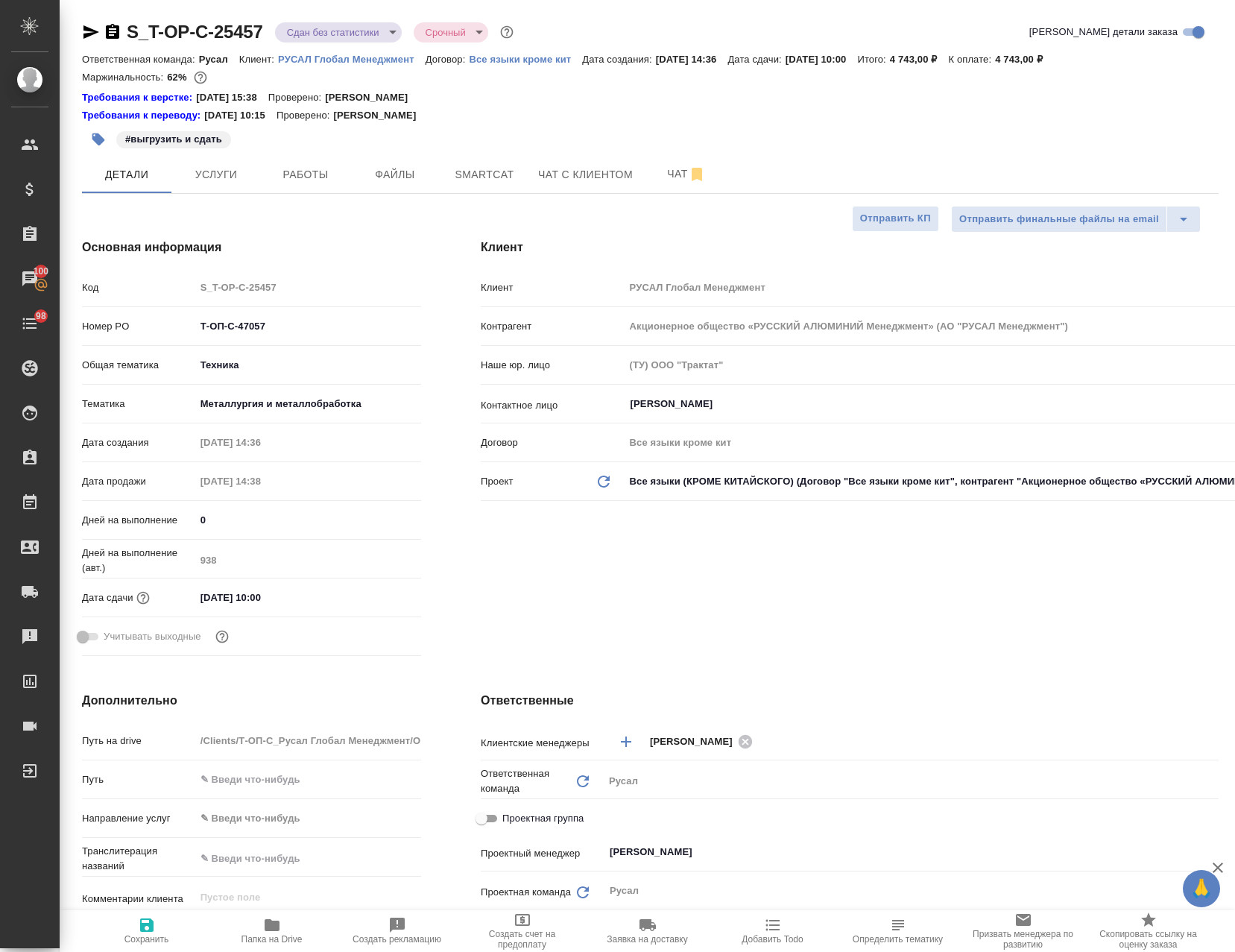
type textarea "x"
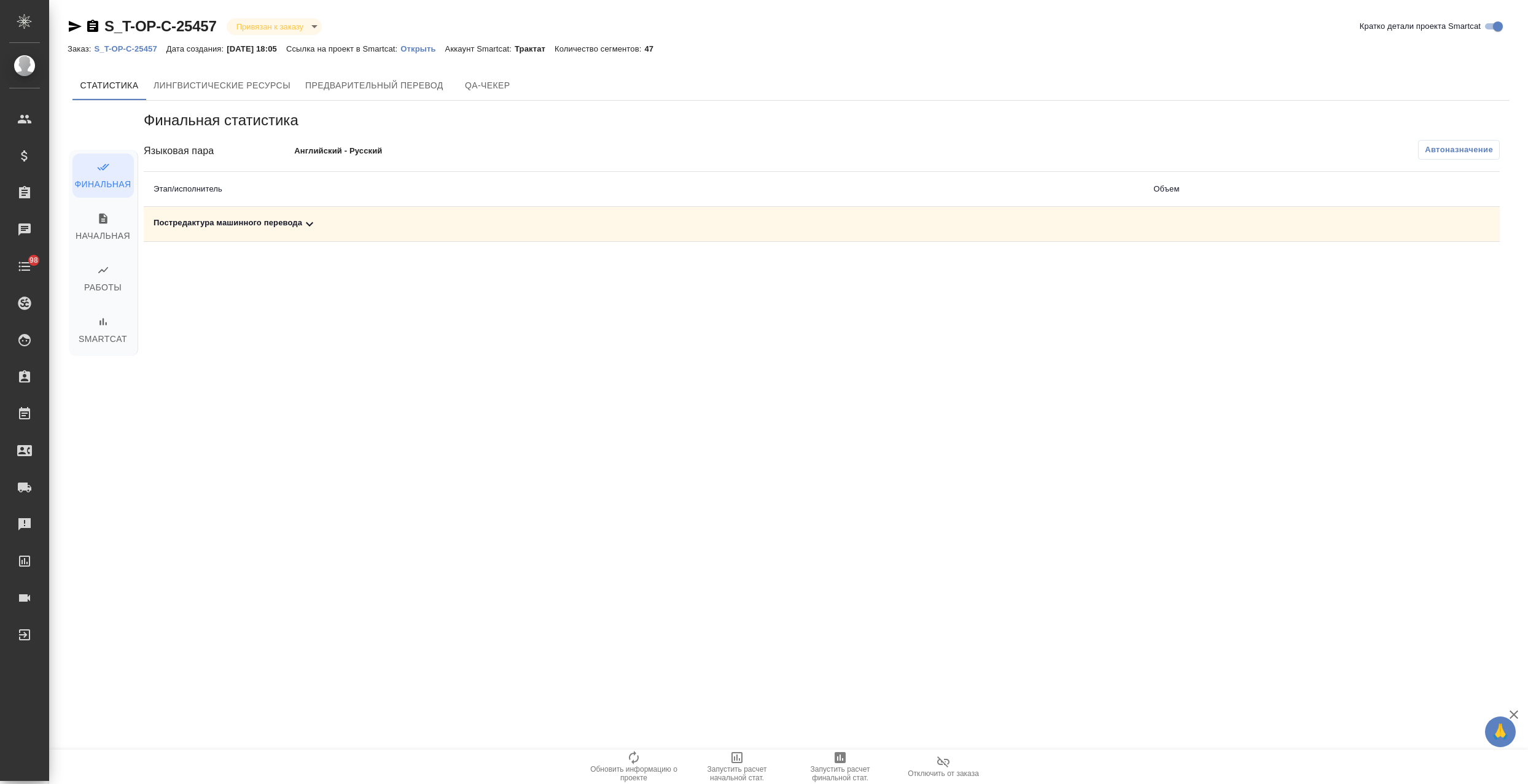
click at [310, 224] on icon at bounding box center [309, 224] width 15 height 15
click at [854, 763] on span "Запустить расчет финальной стат." at bounding box center [840, 766] width 88 height 32
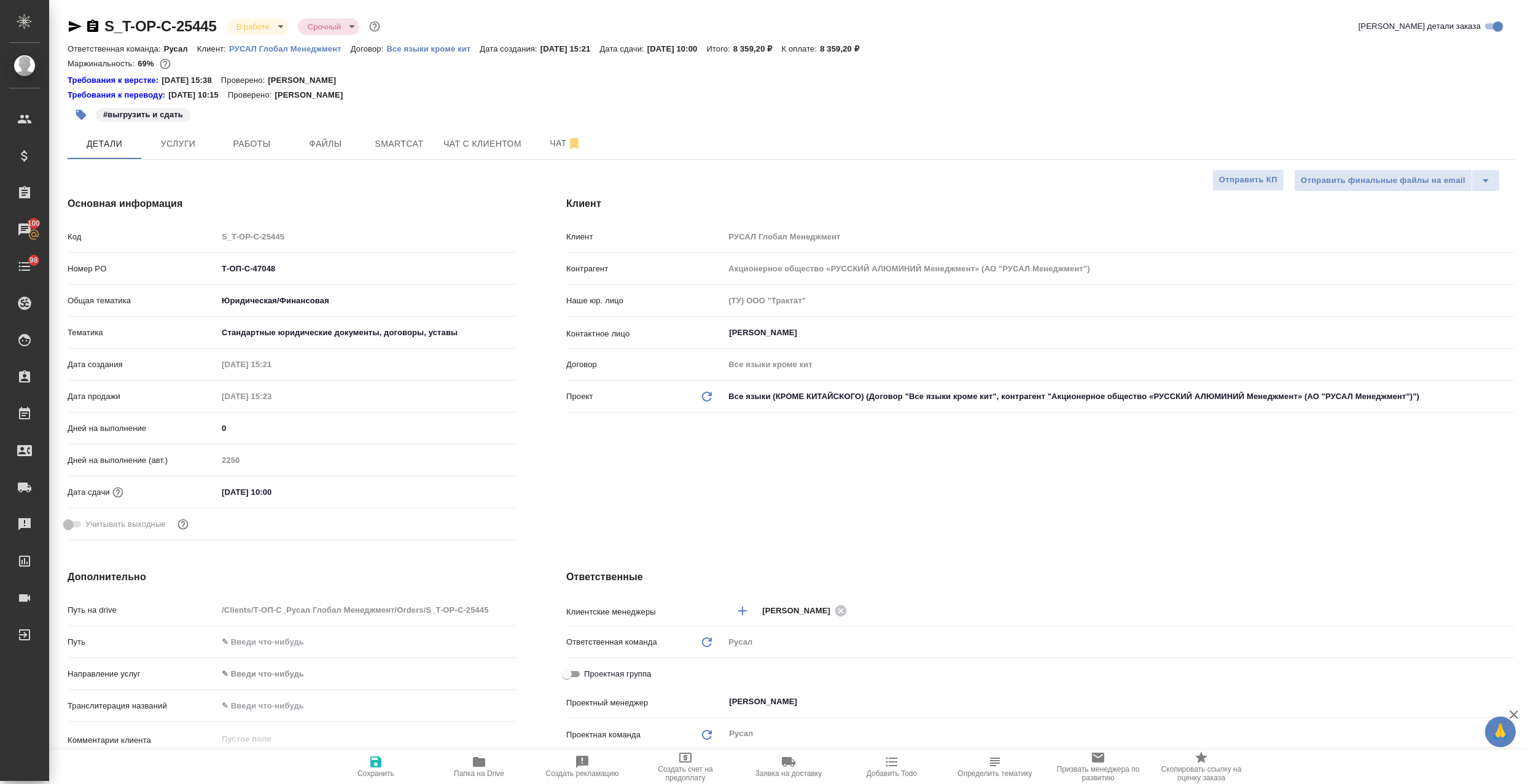
select select "RU"
click at [259, 137] on span "Работы" at bounding box center [252, 144] width 59 height 15
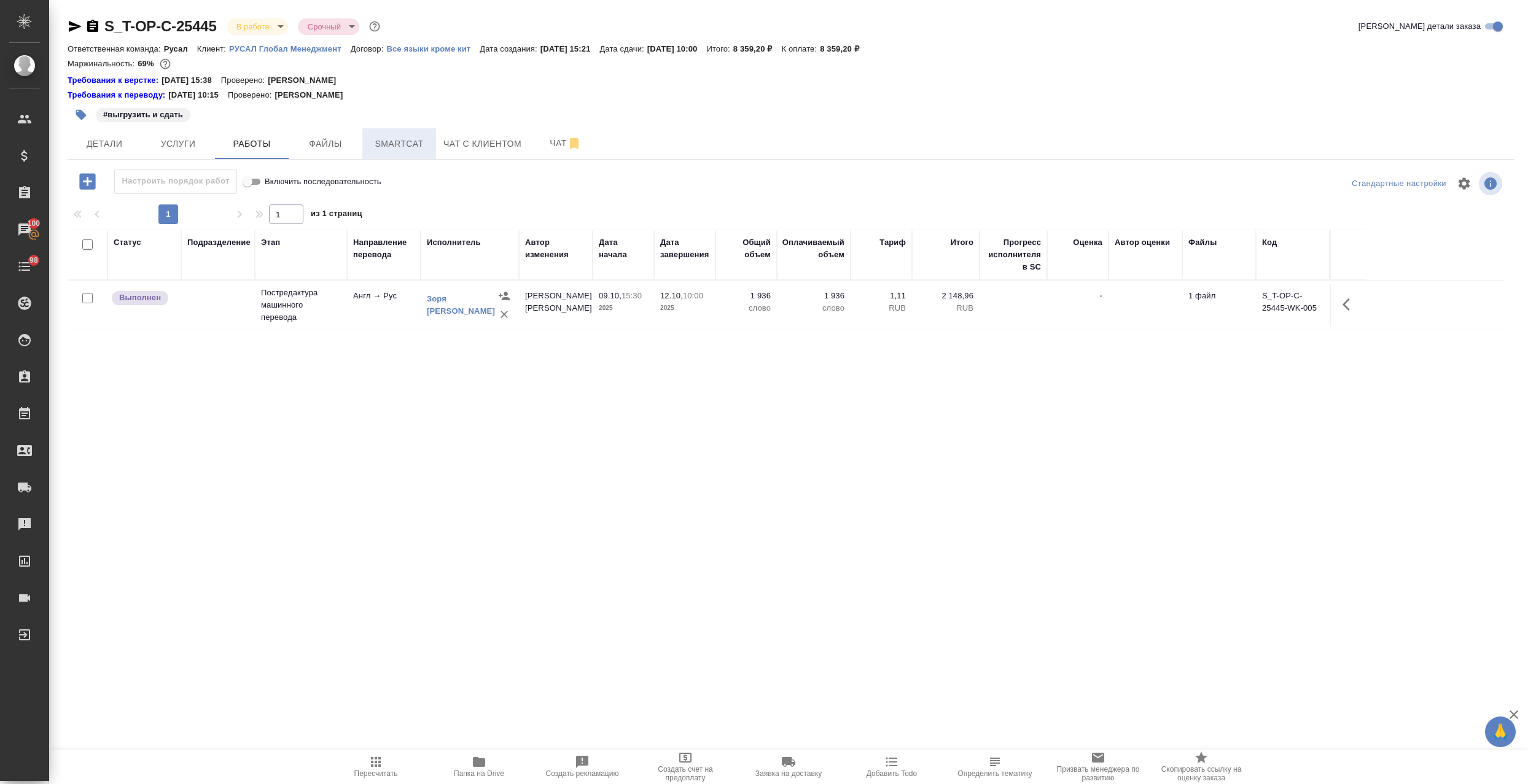
click at [395, 141] on span "Smartcat" at bounding box center [399, 144] width 59 height 15
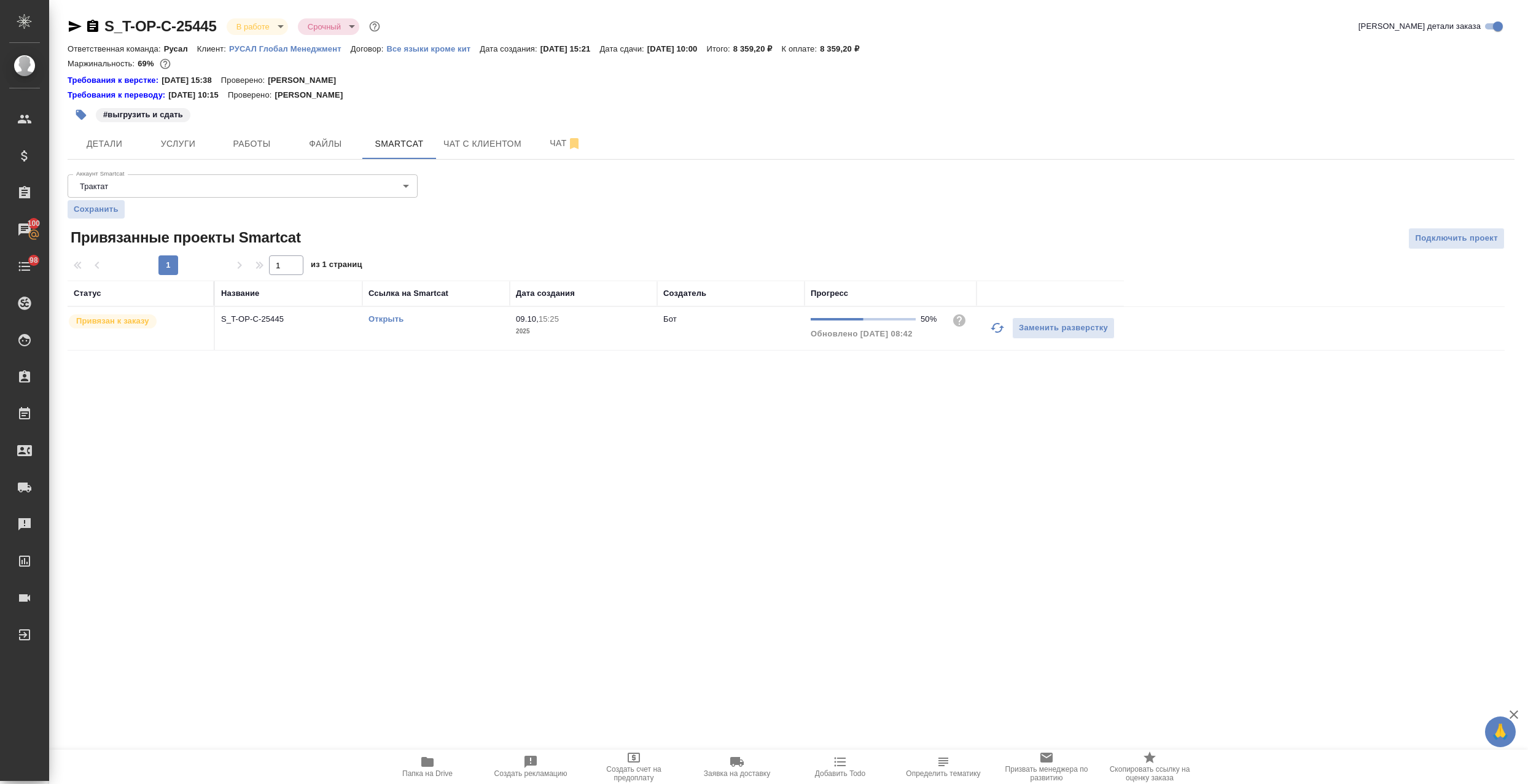
click at [473, 335] on td "Открыть" at bounding box center [435, 329] width 147 height 43
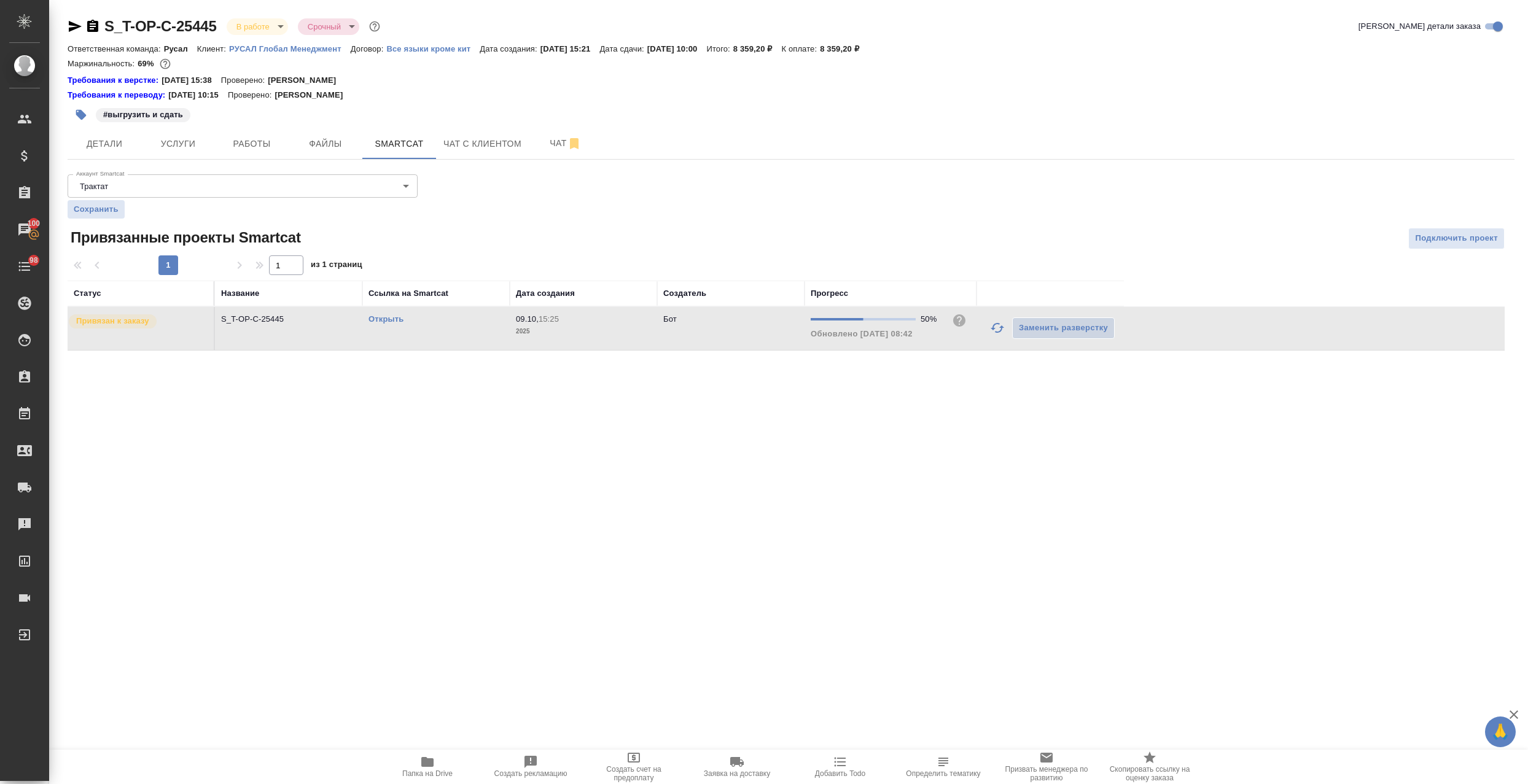
click at [473, 335] on td "Открыть" at bounding box center [435, 329] width 147 height 43
click at [264, 151] on span "Работы" at bounding box center [252, 144] width 59 height 15
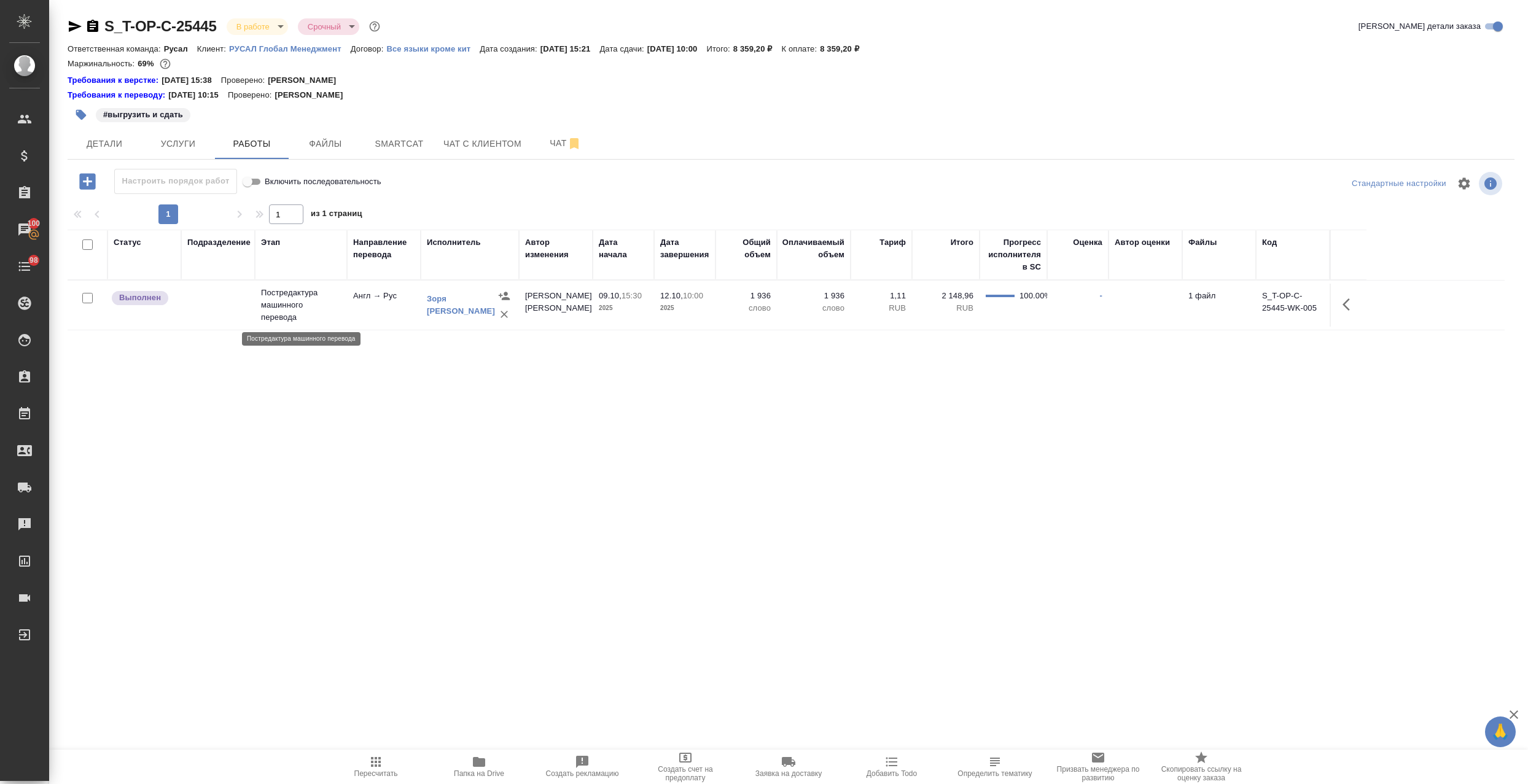
click at [327, 315] on p "Постредактура машинного перевода" at bounding box center [301, 305] width 80 height 37
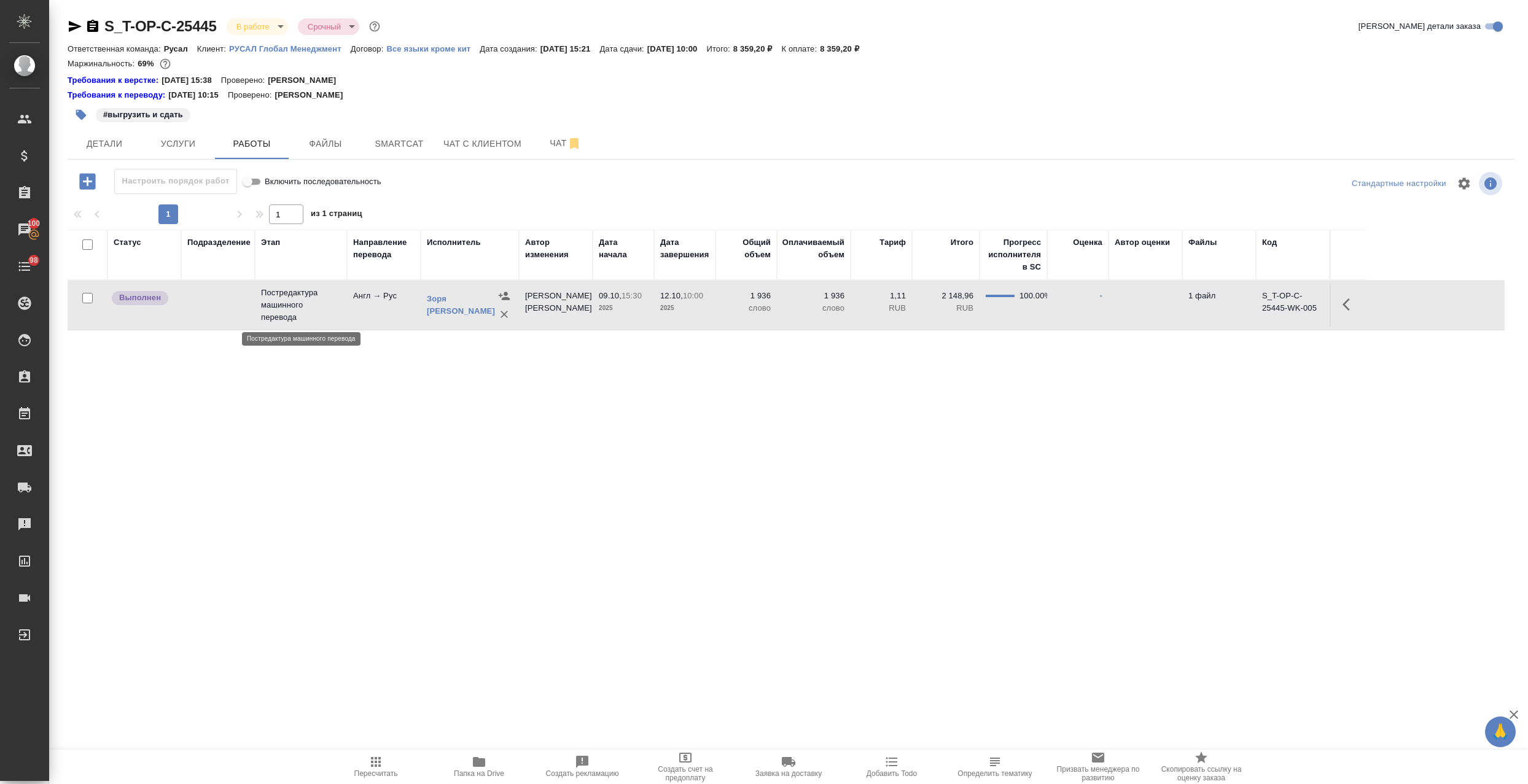
click at [327, 315] on p "Постредактура машинного перевода" at bounding box center [301, 305] width 80 height 37
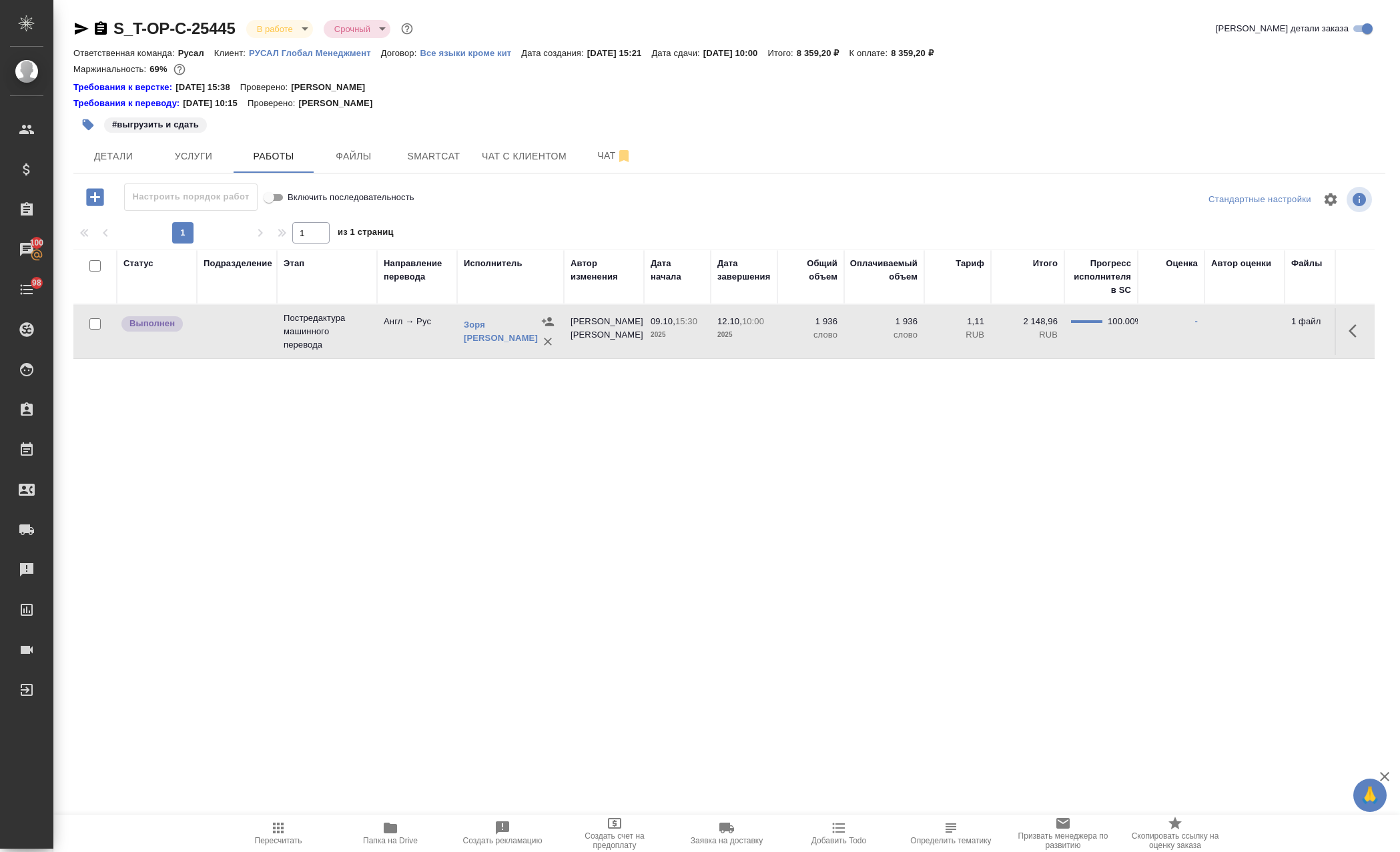
click at [380, 831] on span "Папка на Drive" at bounding box center [390, 832] width 96 height 25
click at [79, 28] on icon "button" at bounding box center [81, 28] width 16 height 16
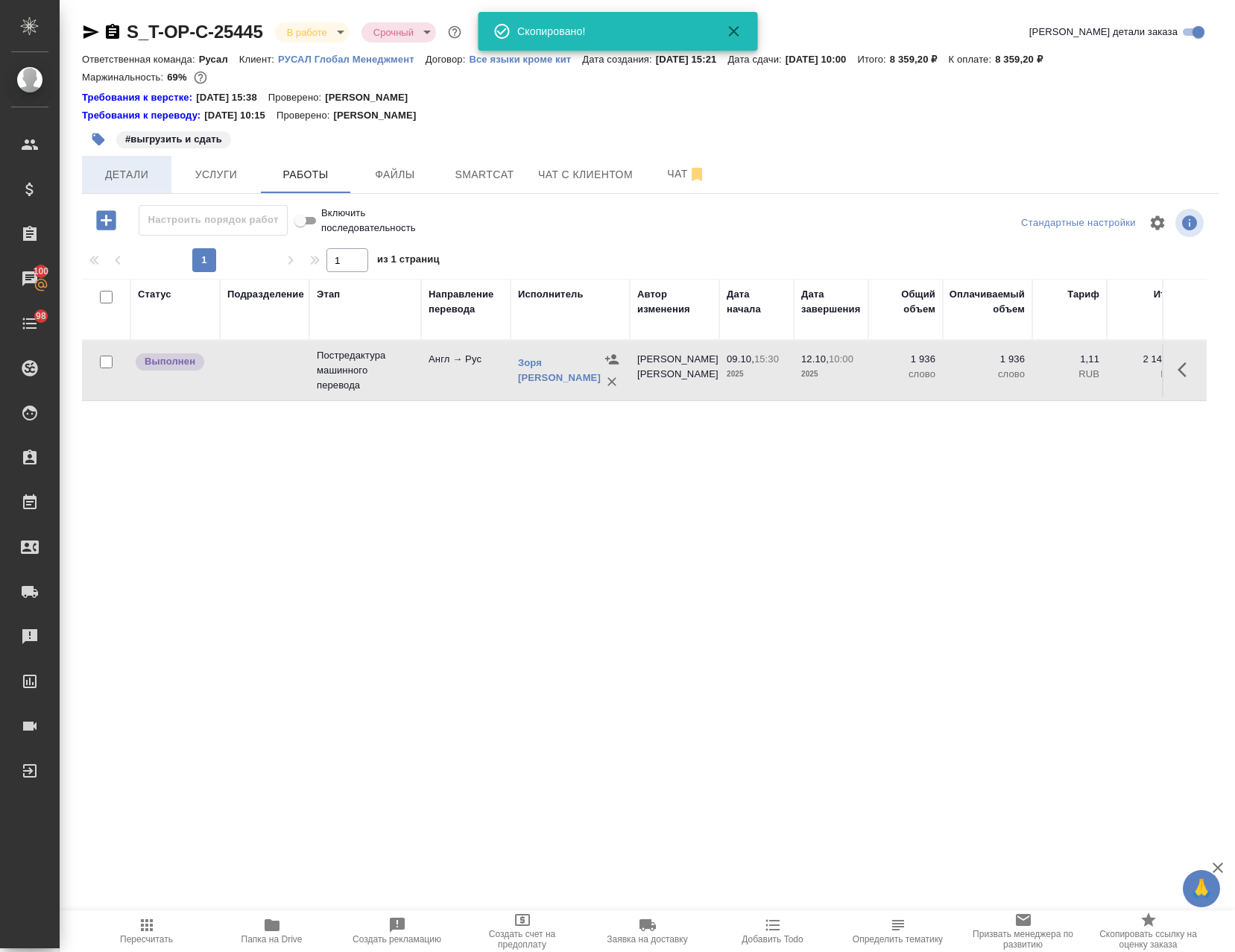
click at [140, 184] on button "Детали" at bounding box center [127, 174] width 90 height 38
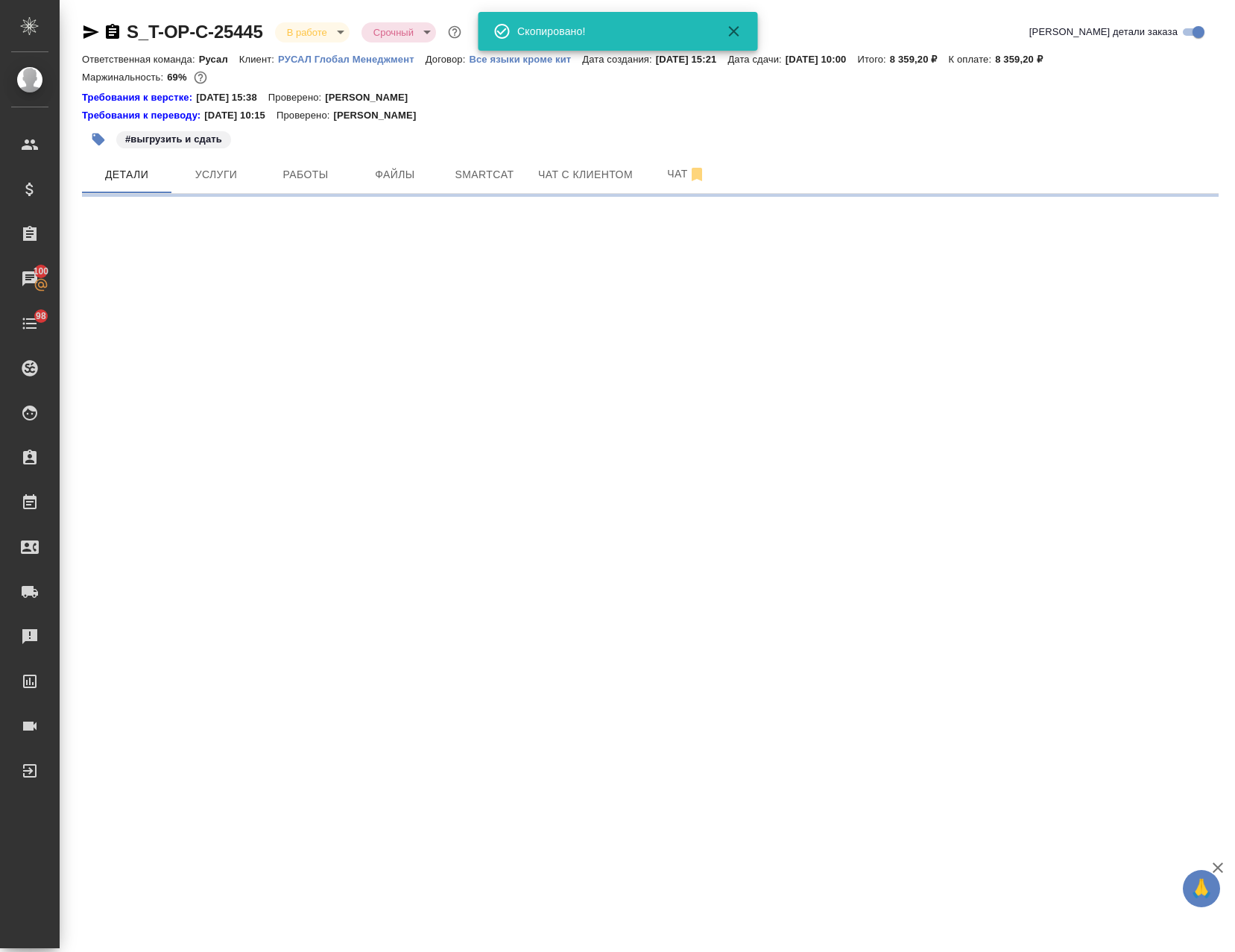
select select "RU"
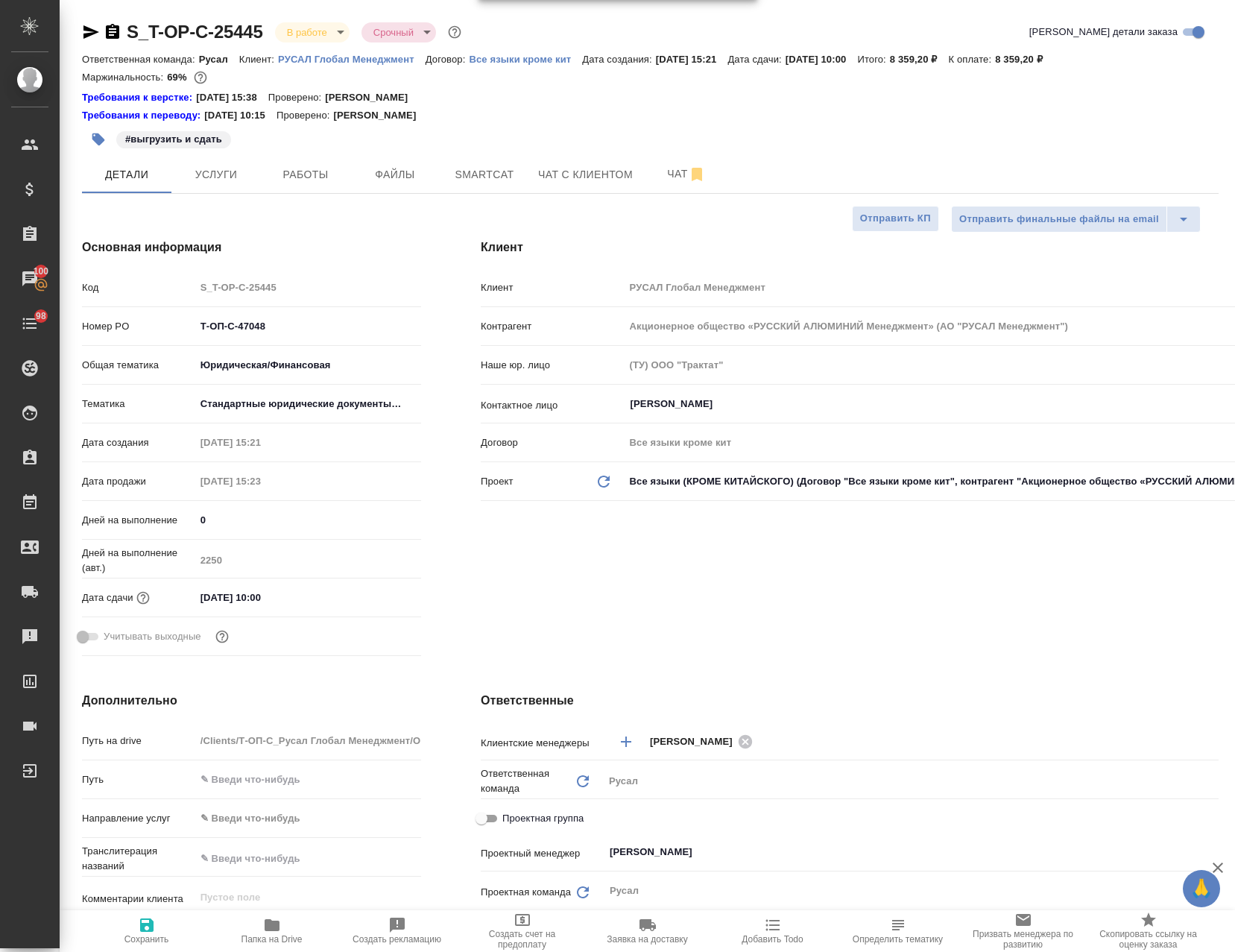
type textarea "x"
drag, startPoint x: 303, startPoint y: 323, endPoint x: 918, endPoint y: 532, distance: 649.5
click at [27, 324] on div ".cls-1 fill:#fff; AWATERA Avdeenko Kirill Клиенты Спецификации Заказы 100 Чаты …" at bounding box center [618, 476] width 1235 height 952
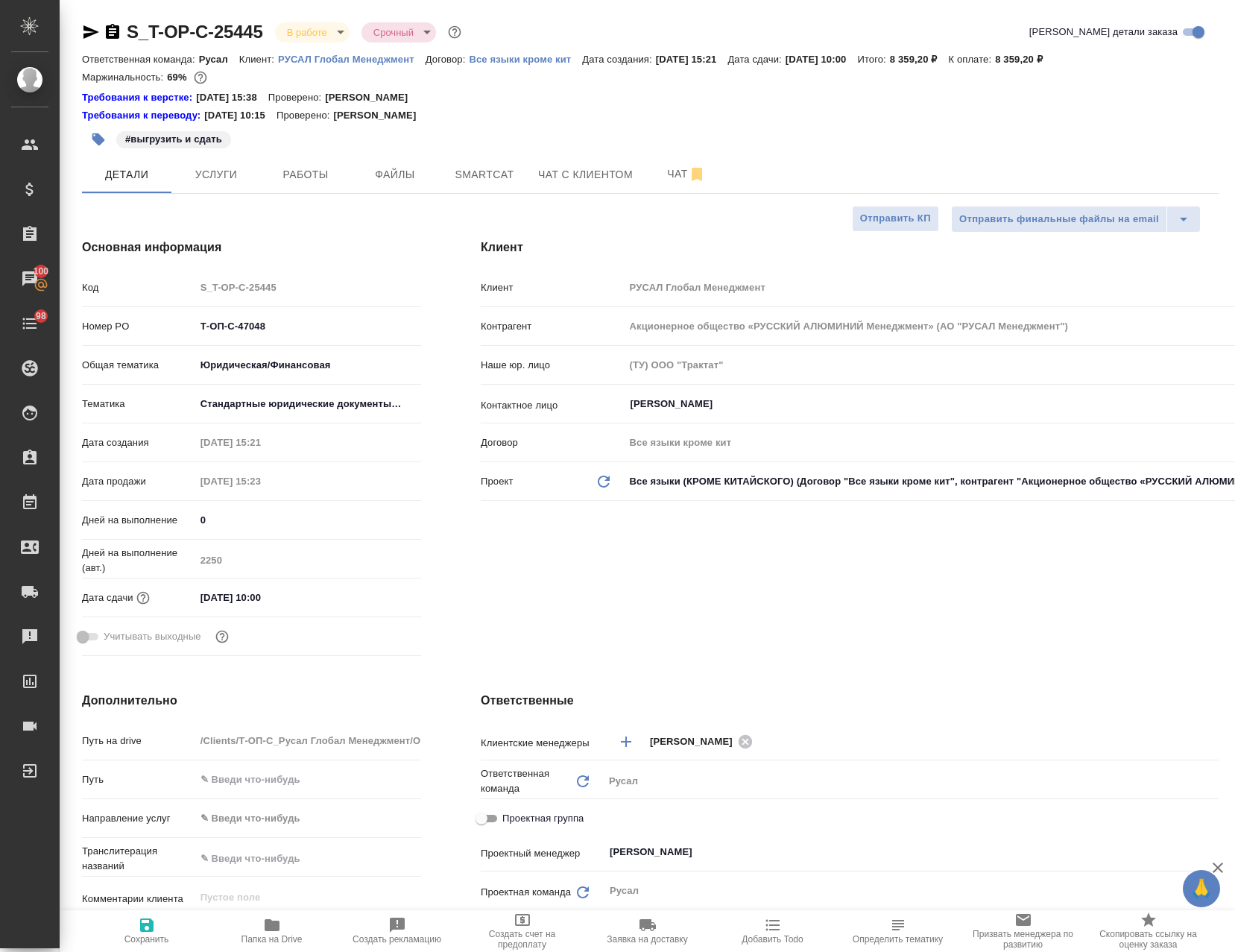
type textarea "x"
click at [244, 929] on span "Папка на Drive" at bounding box center [272, 930] width 107 height 28
type textarea "x"
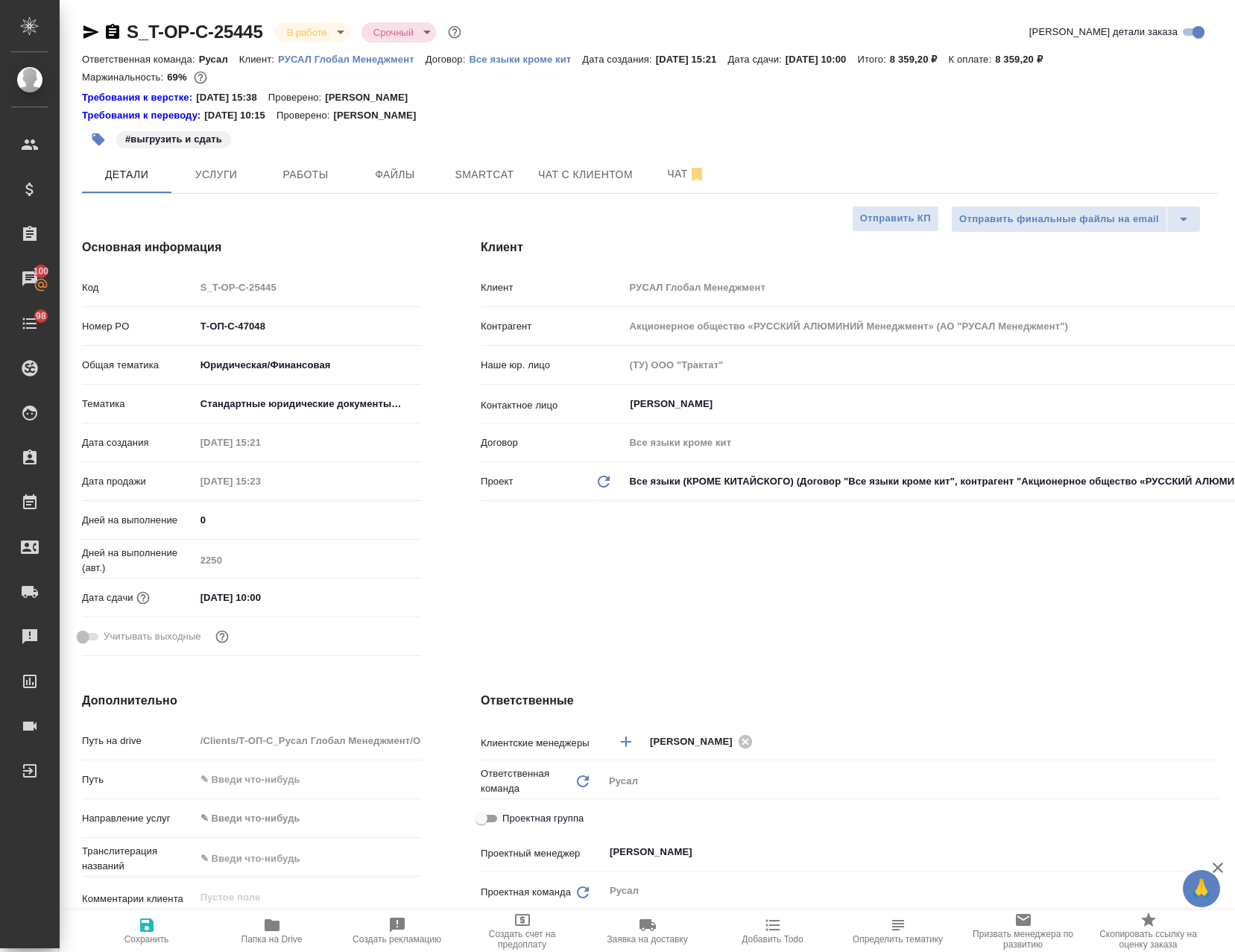
type textarea "x"
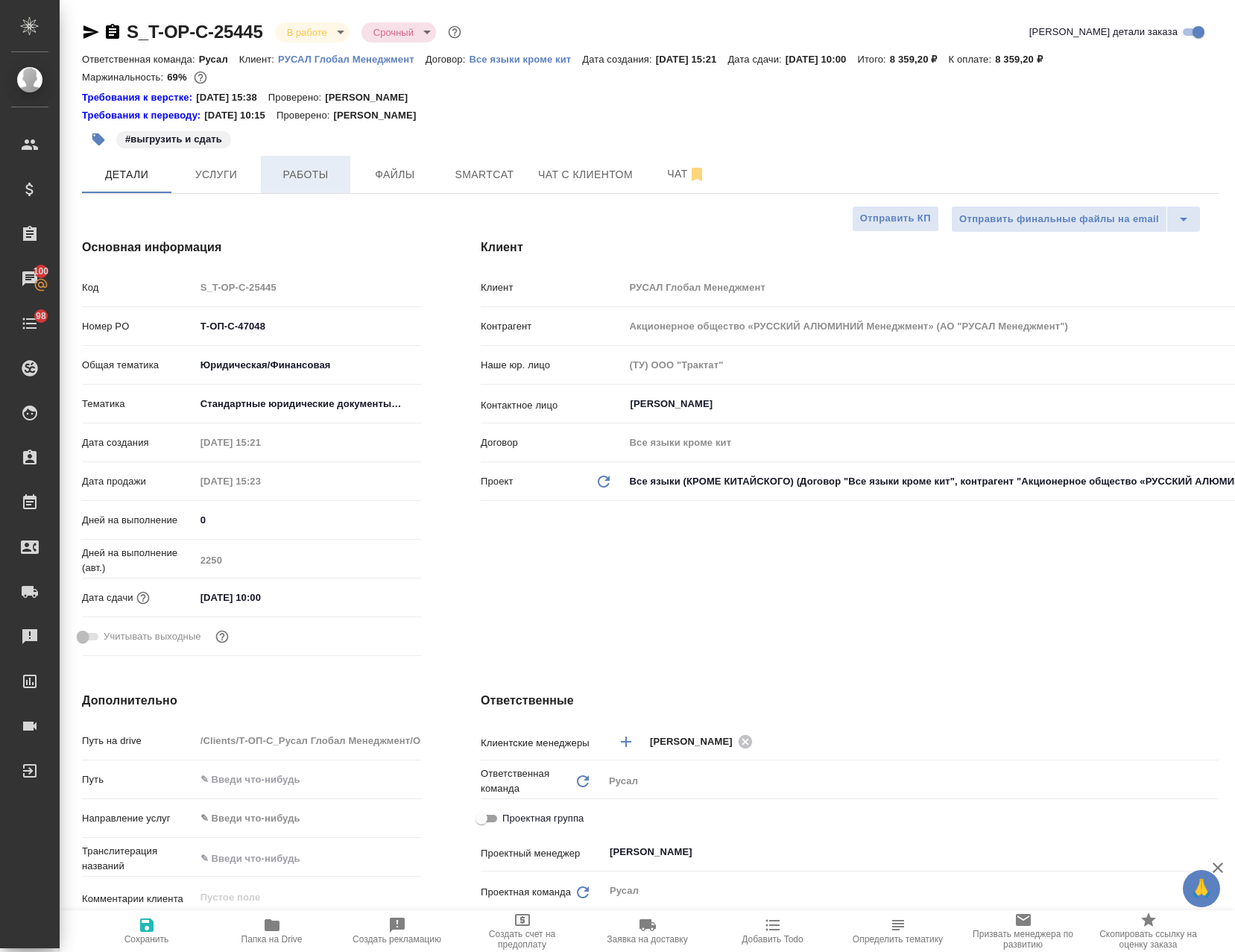
type textarea "x"
click at [291, 28] on body "🙏 .cls-1 fill:#fff; AWATERA Avdeenko Kirill Клиенты Спецификации Заказы 100 Чат…" at bounding box center [618, 476] width 1235 height 952
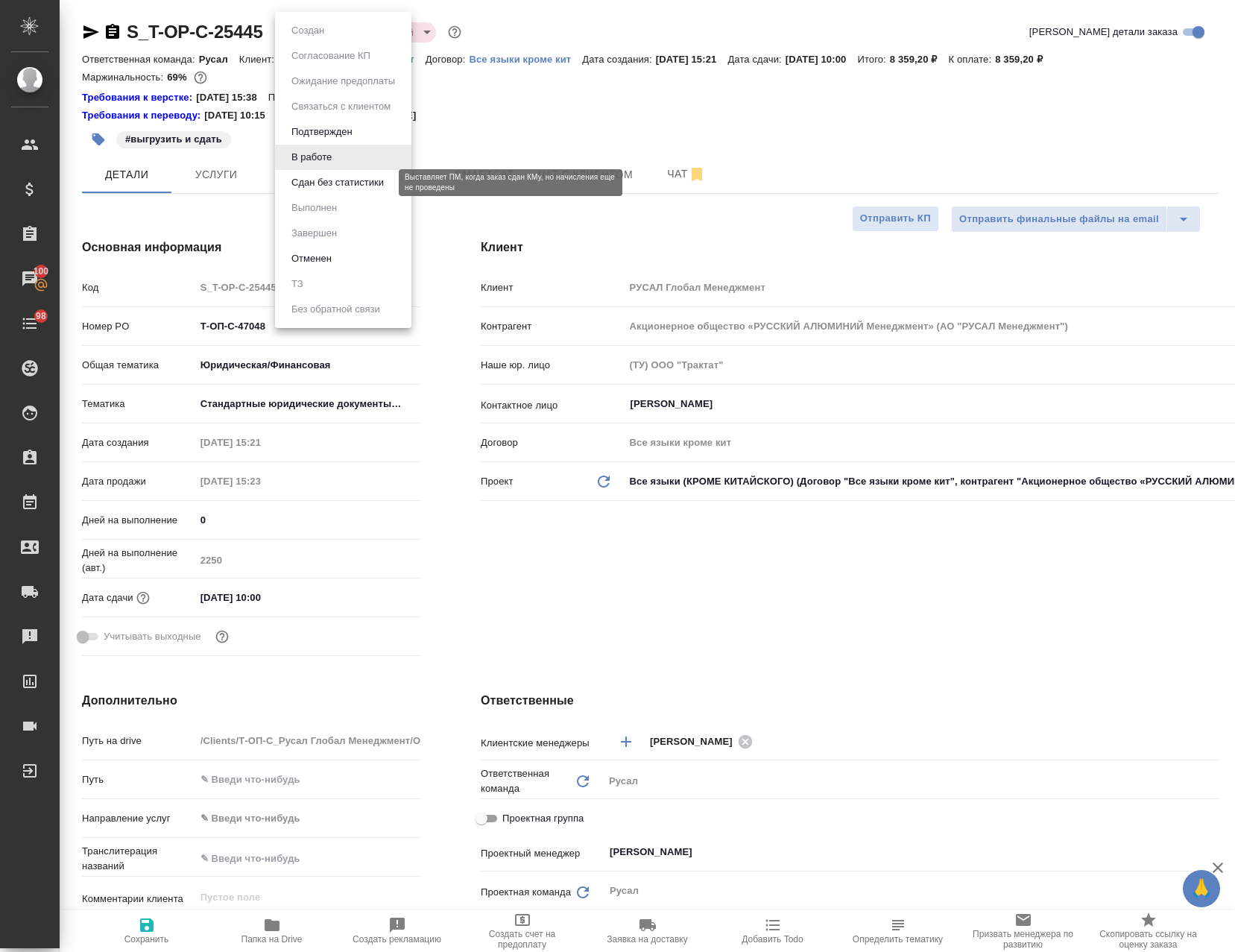
click at [374, 181] on button "Сдан без статистики" at bounding box center [338, 182] width 101 height 16
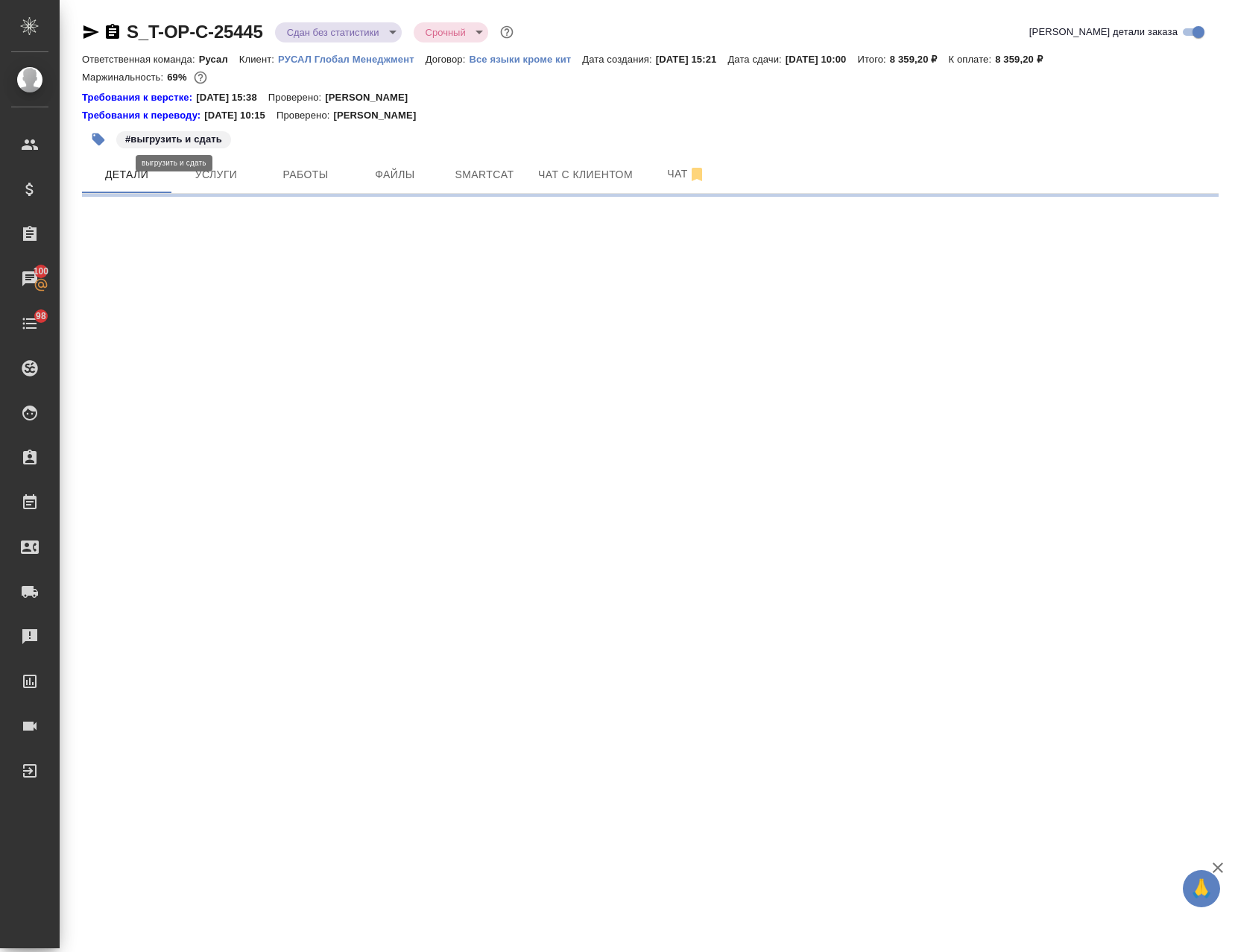
select select "RU"
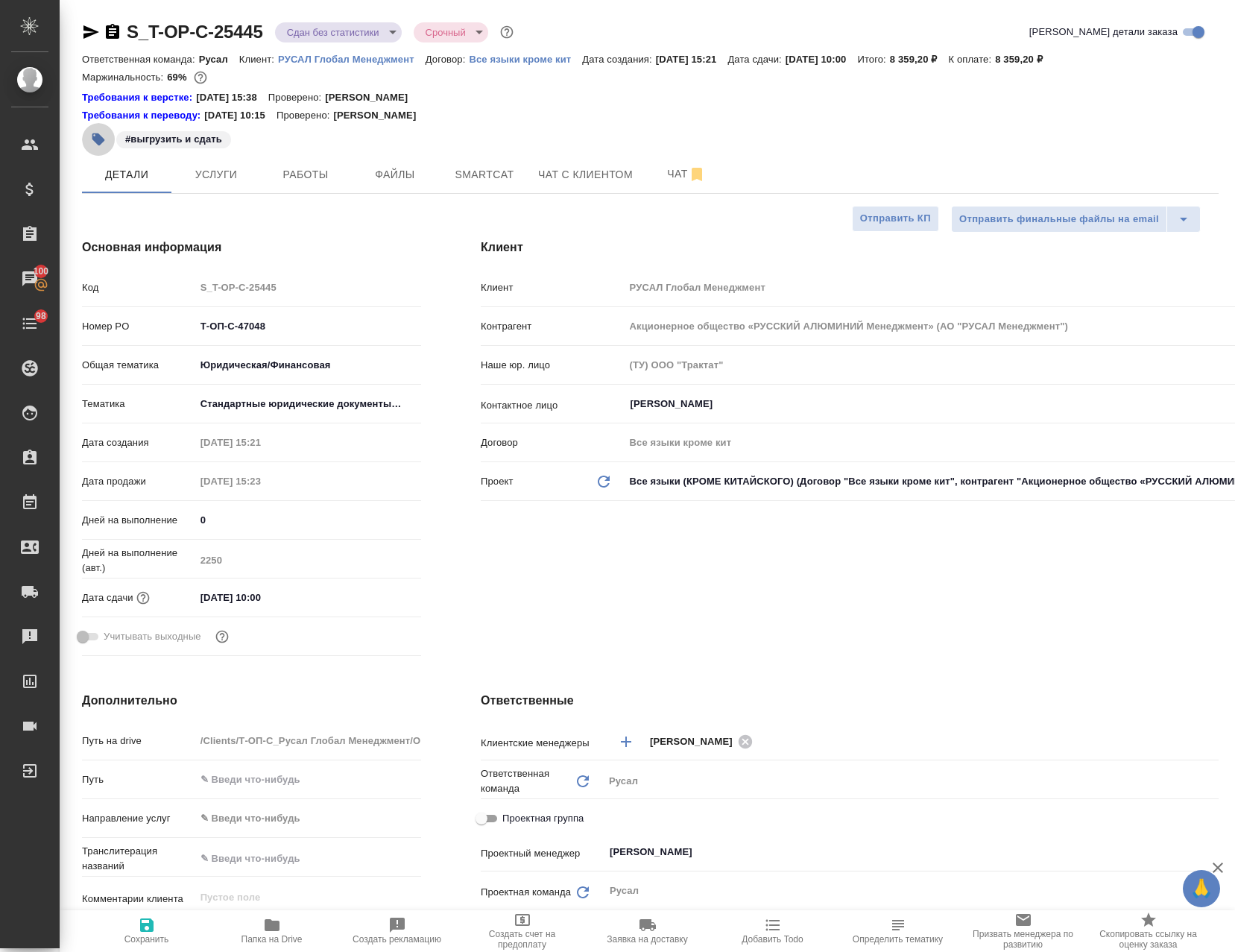
click at [104, 133] on icon "button" at bounding box center [98, 139] width 15 height 15
type textarea "x"
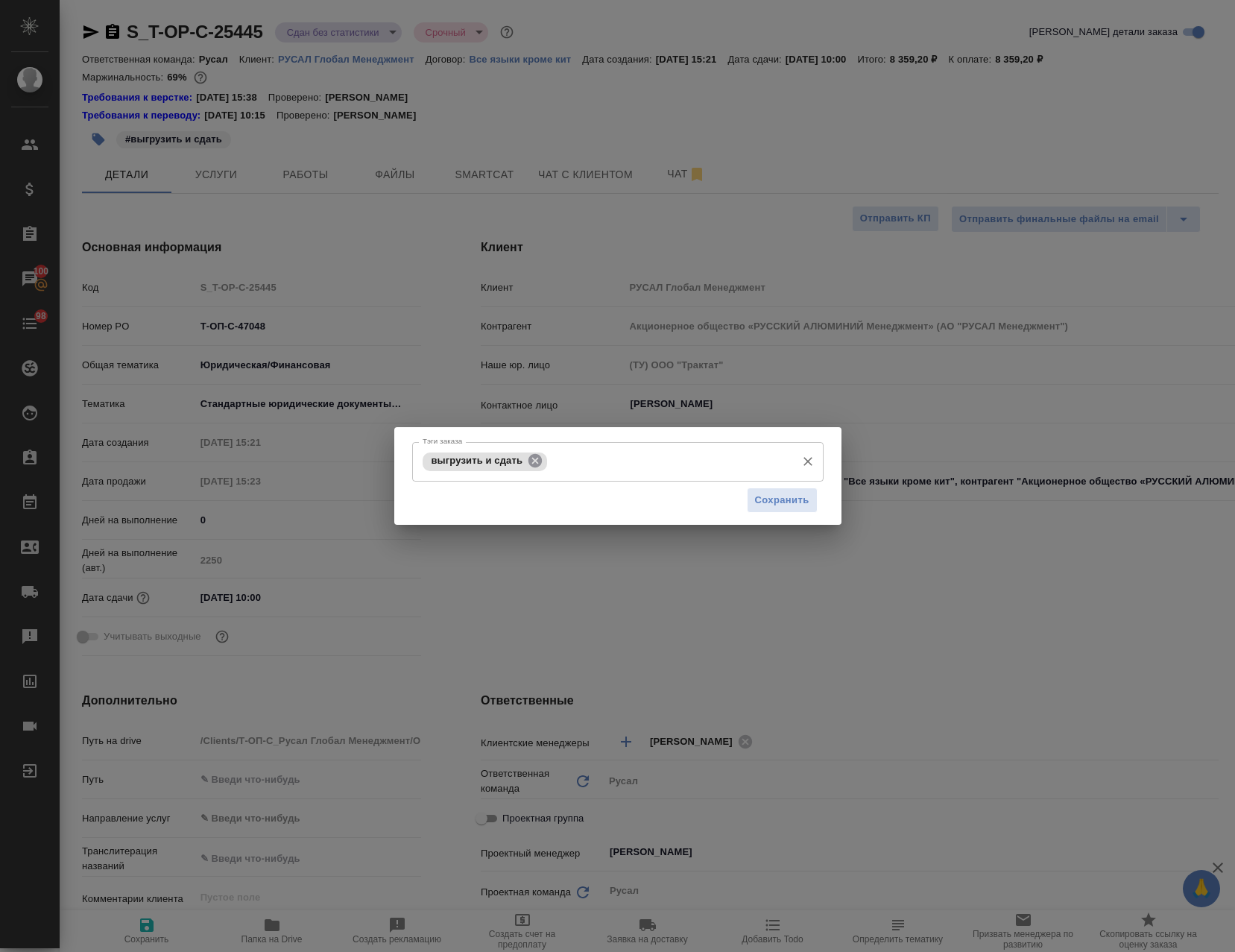
click at [538, 463] on icon at bounding box center [535, 460] width 16 height 16
drag, startPoint x: 799, startPoint y: 508, endPoint x: 790, endPoint y: 506, distance: 9.2
click at [800, 506] on span "Сохранить" at bounding box center [782, 499] width 54 height 17
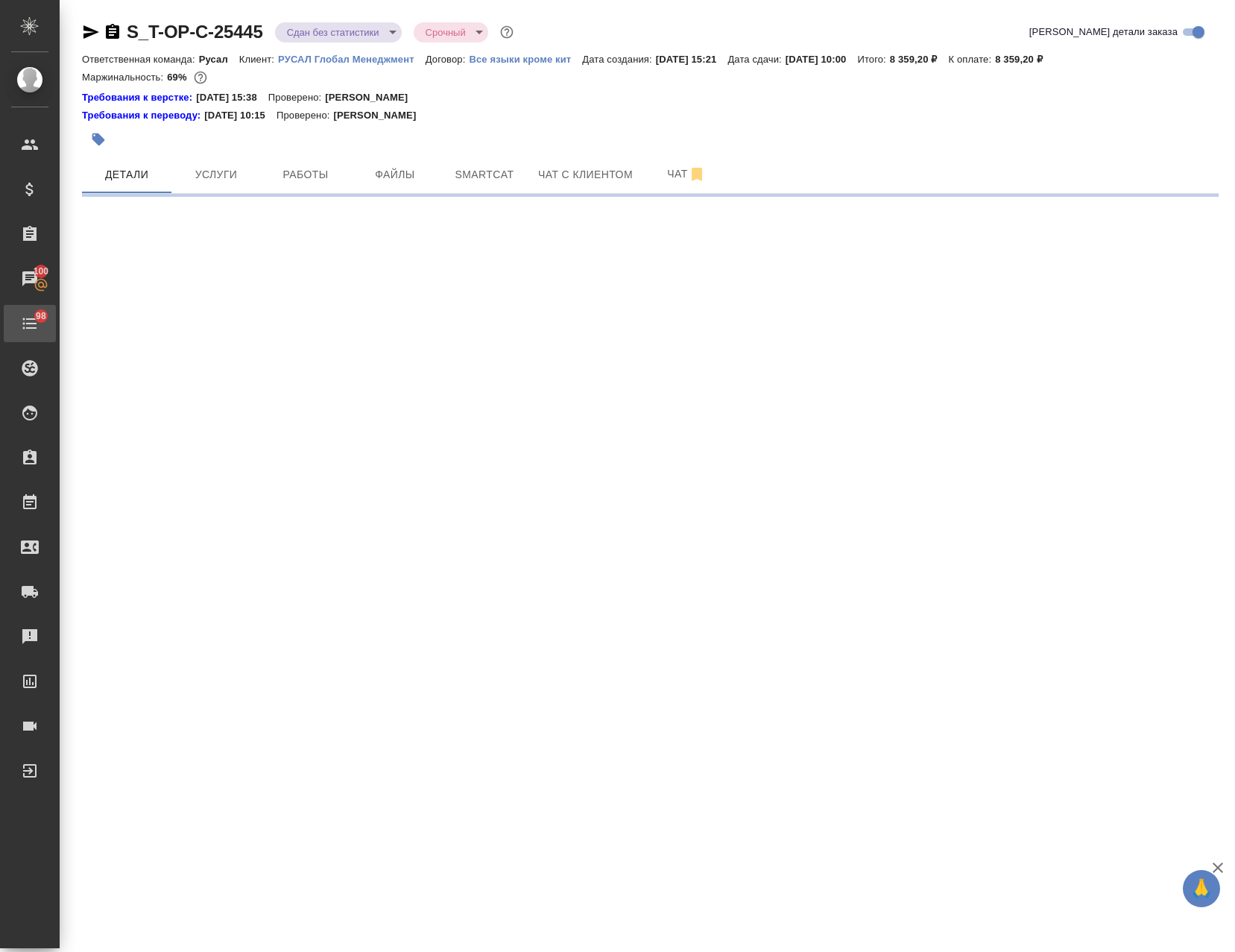
select select "RU"
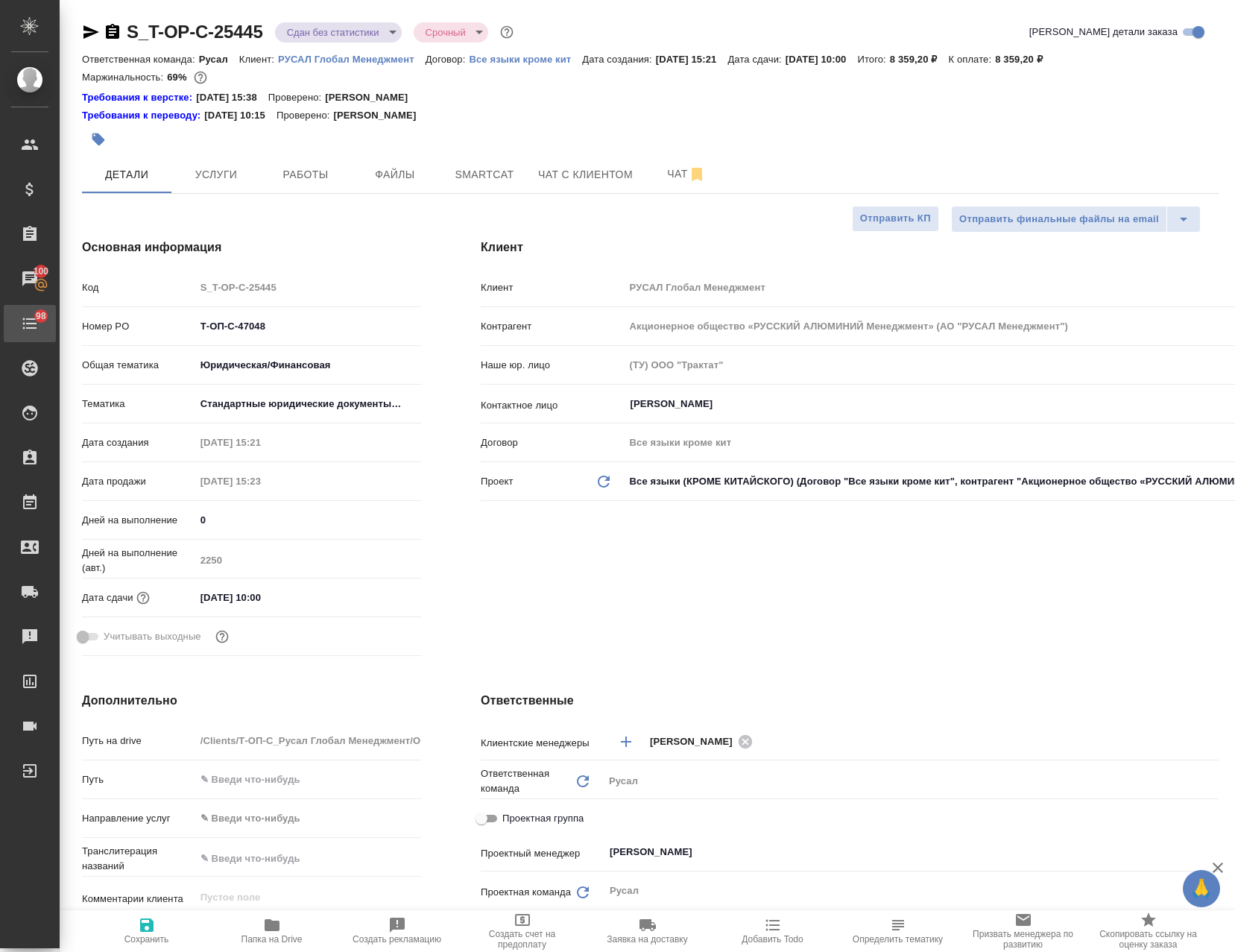
type textarea "x"
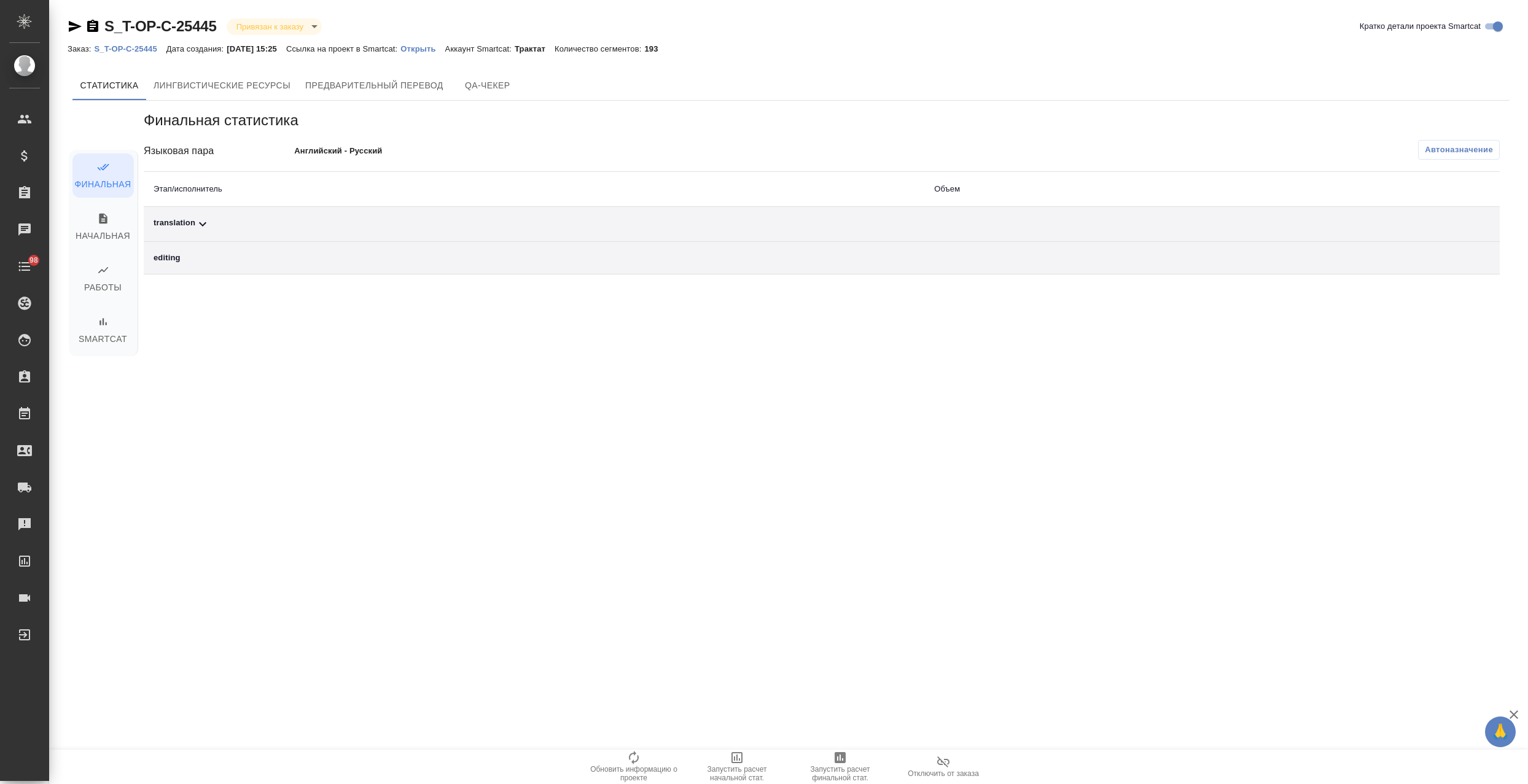
click at [1459, 150] on span "Автоназначение" at bounding box center [1458, 149] width 68 height 12
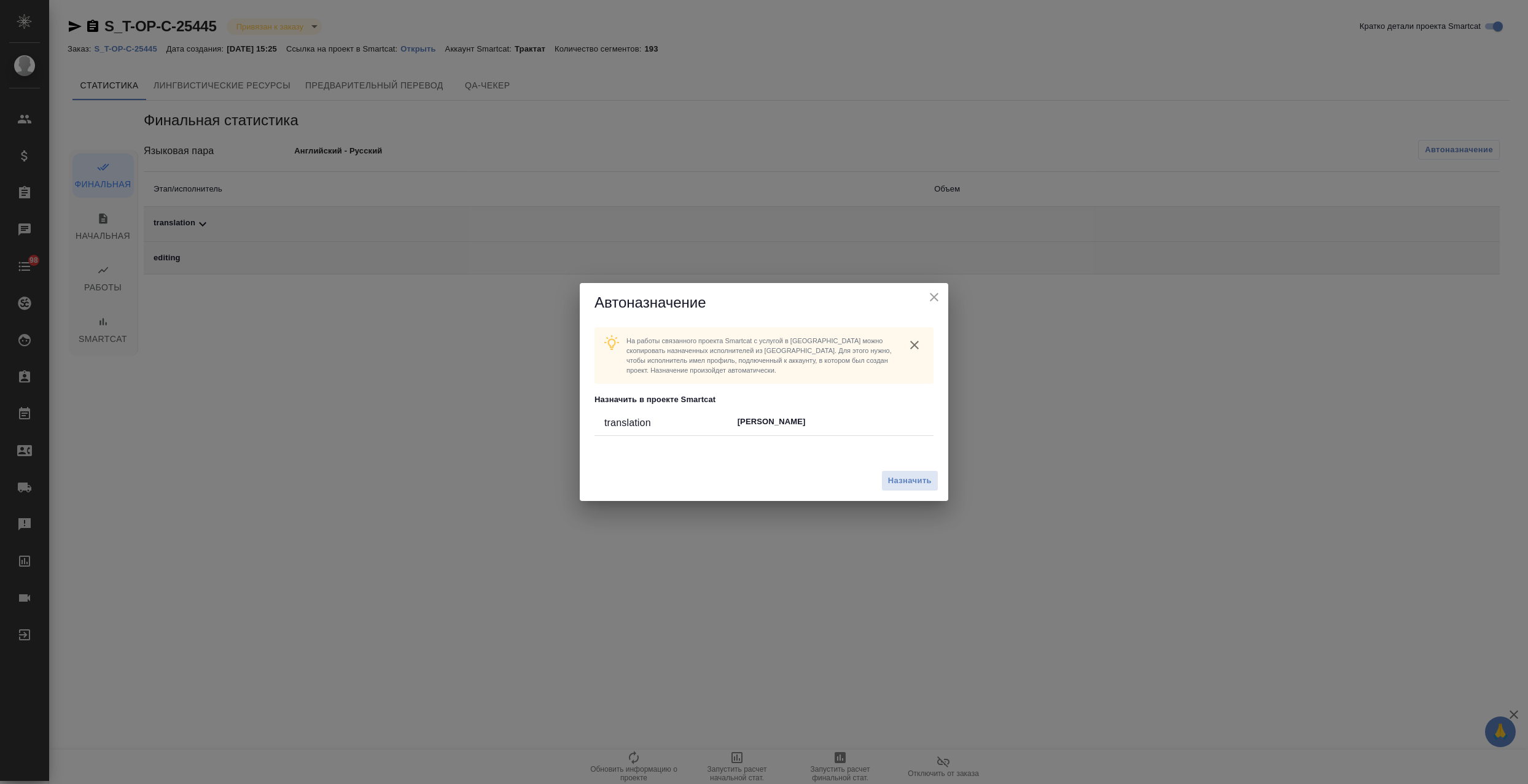
click at [914, 499] on div "Назначить" at bounding box center [763, 481] width 368 height 41
click at [908, 486] on span "Назначить" at bounding box center [909, 481] width 44 height 14
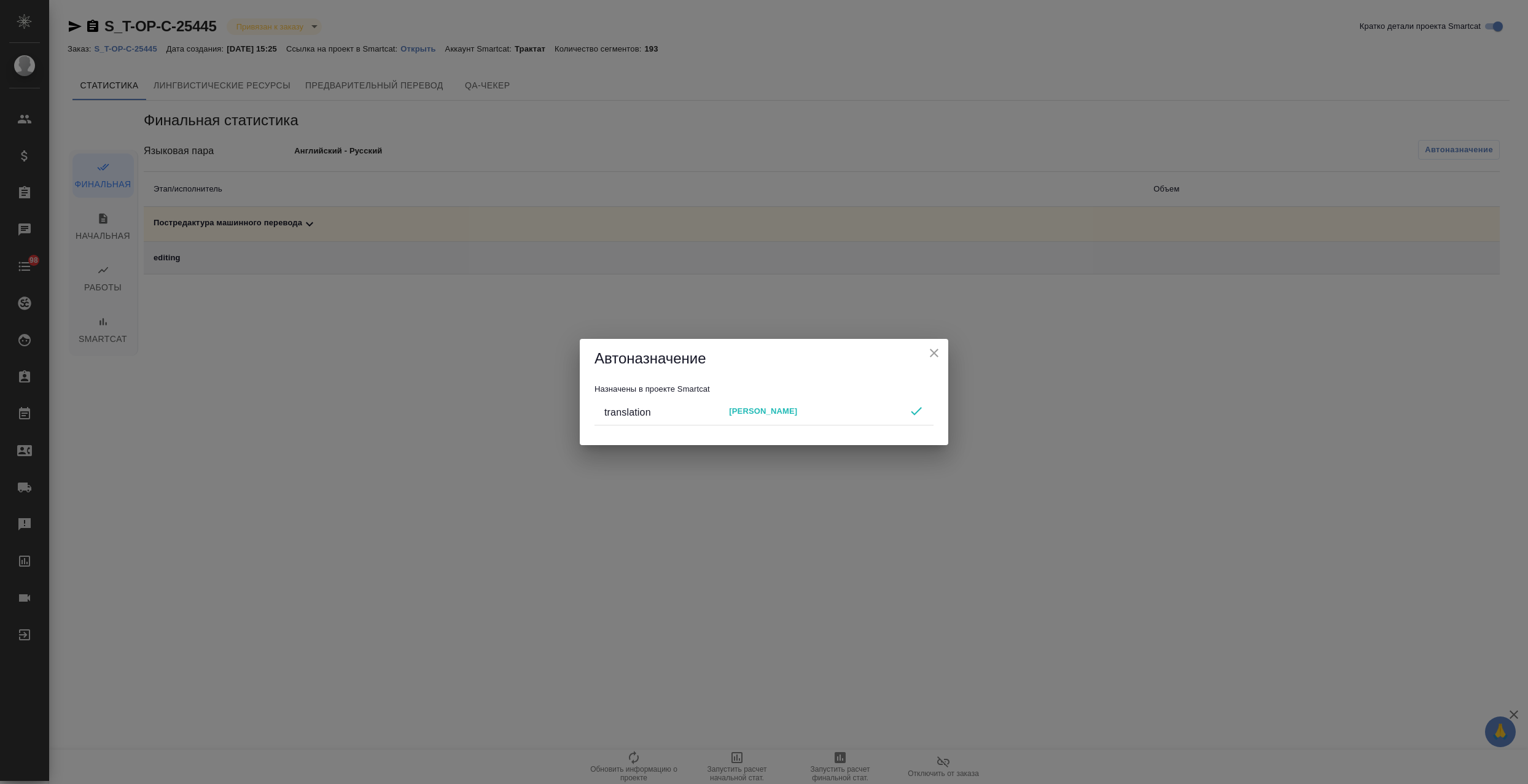
drag, startPoint x: 935, startPoint y: 346, endPoint x: 935, endPoint y: 373, distance: 27.0
click at [935, 346] on icon "close" at bounding box center [933, 353] width 15 height 15
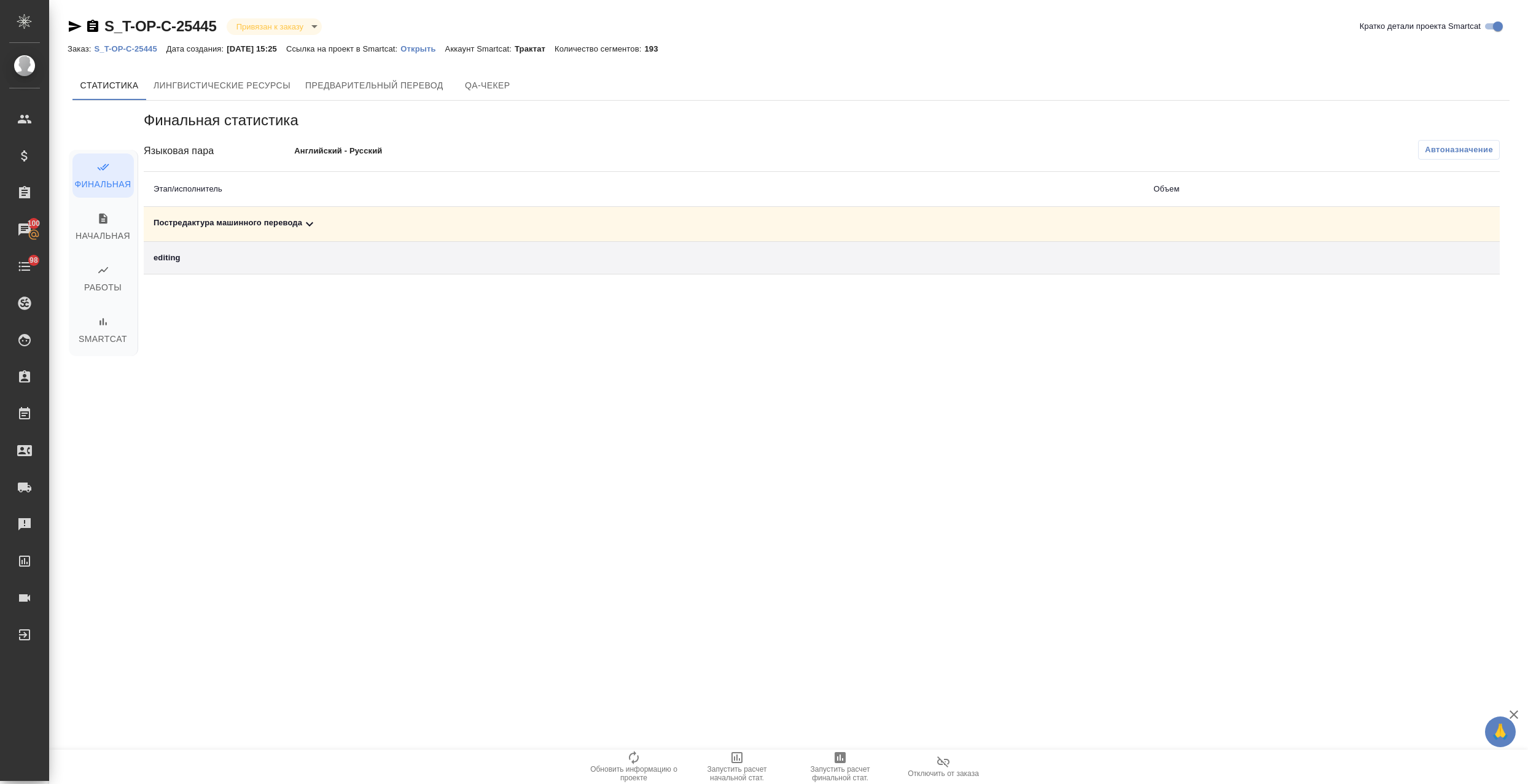
click at [852, 769] on span "Запустить расчет финальной стат." at bounding box center [840, 773] width 88 height 17
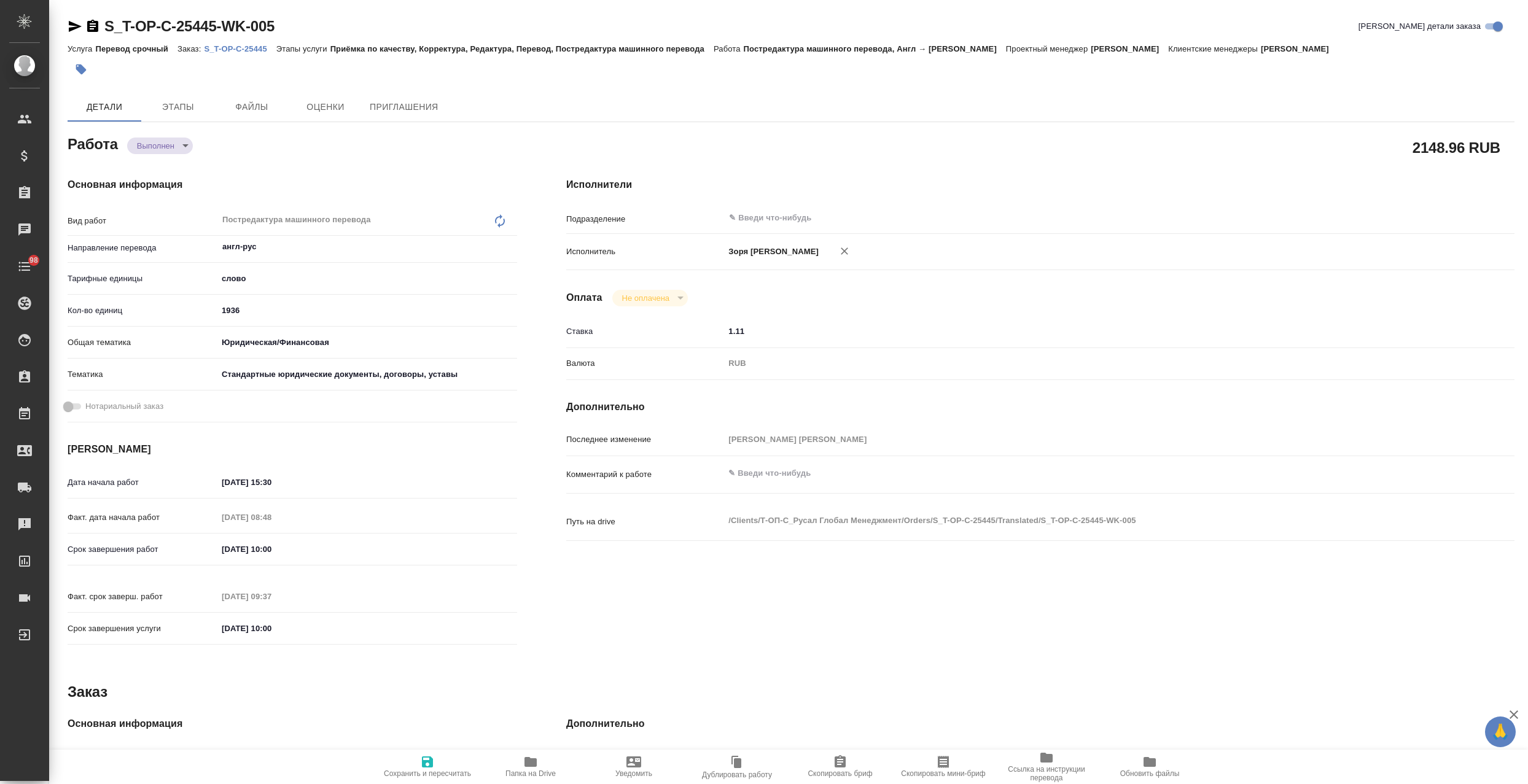
type textarea "x"
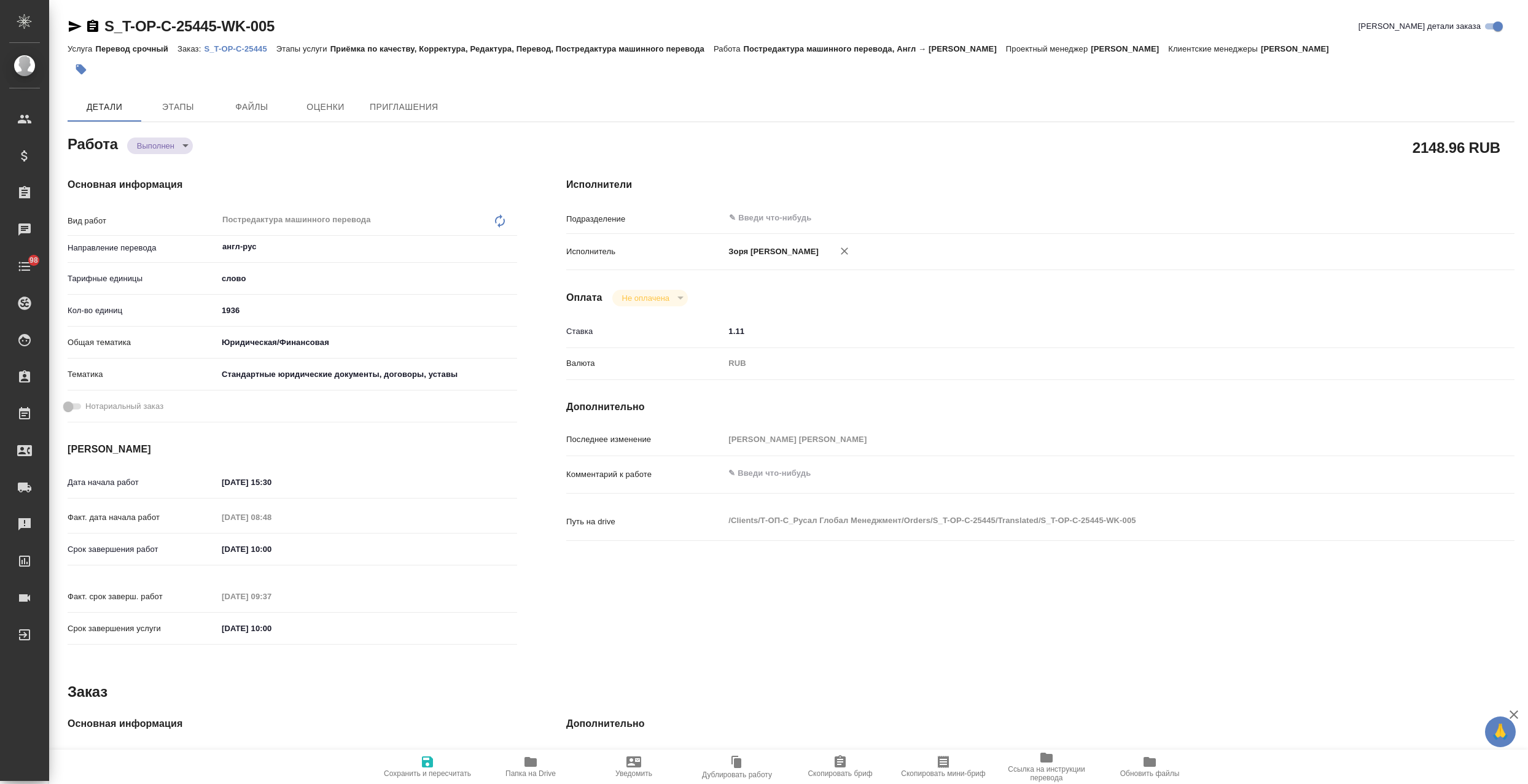
type textarea "x"
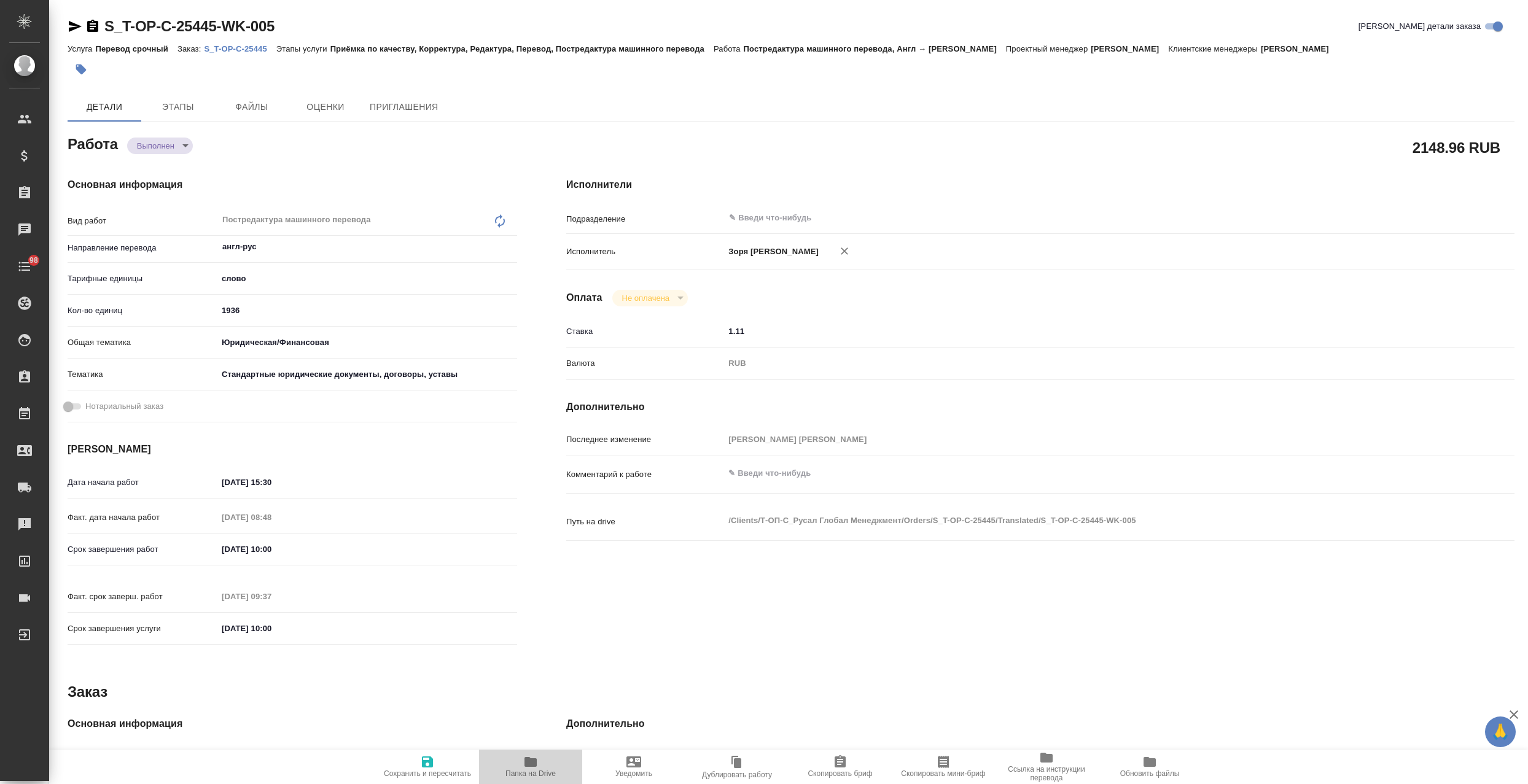
click at [528, 770] on span "Папка на Drive" at bounding box center [531, 774] width 51 height 9
type textarea "x"
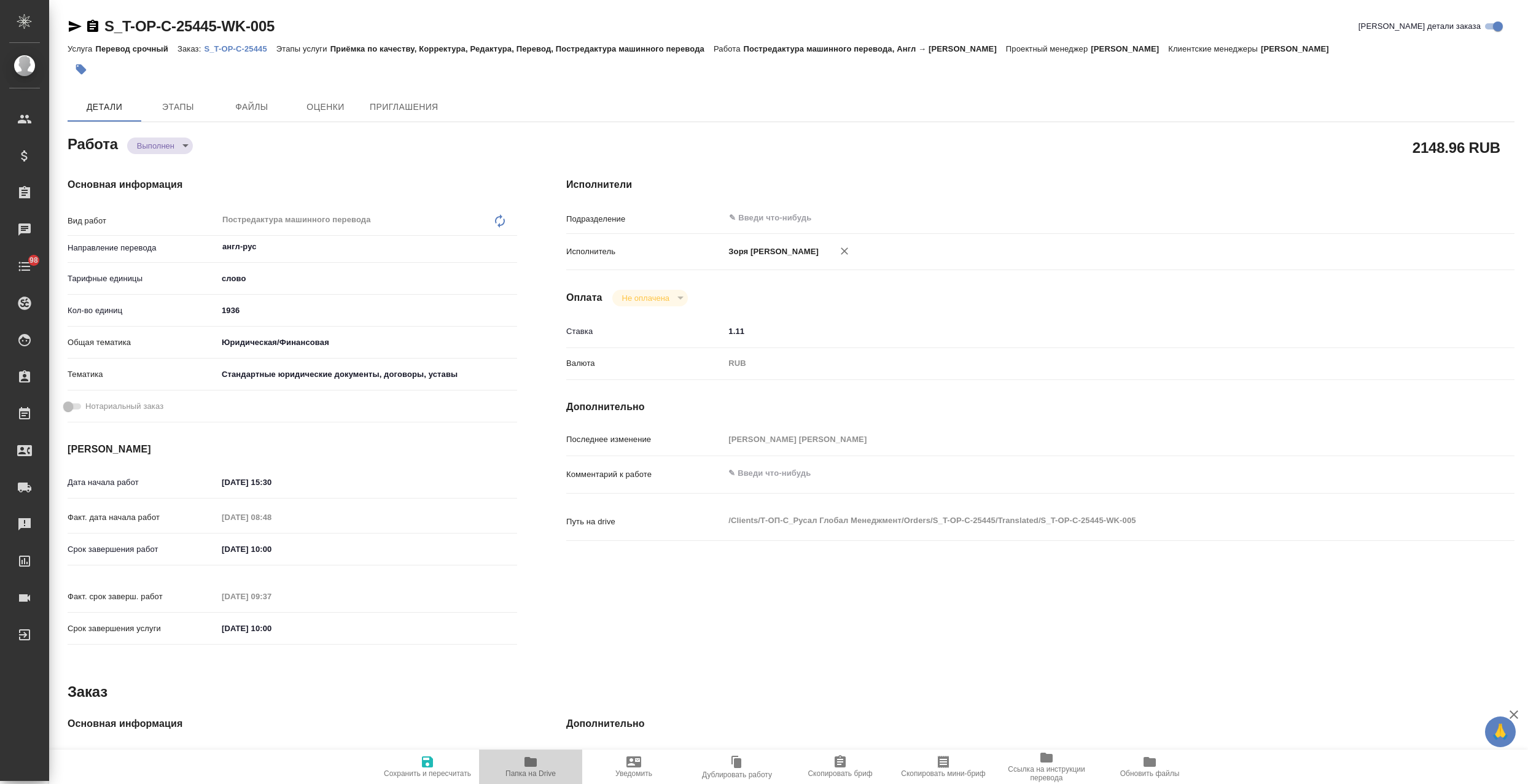
type textarea "x"
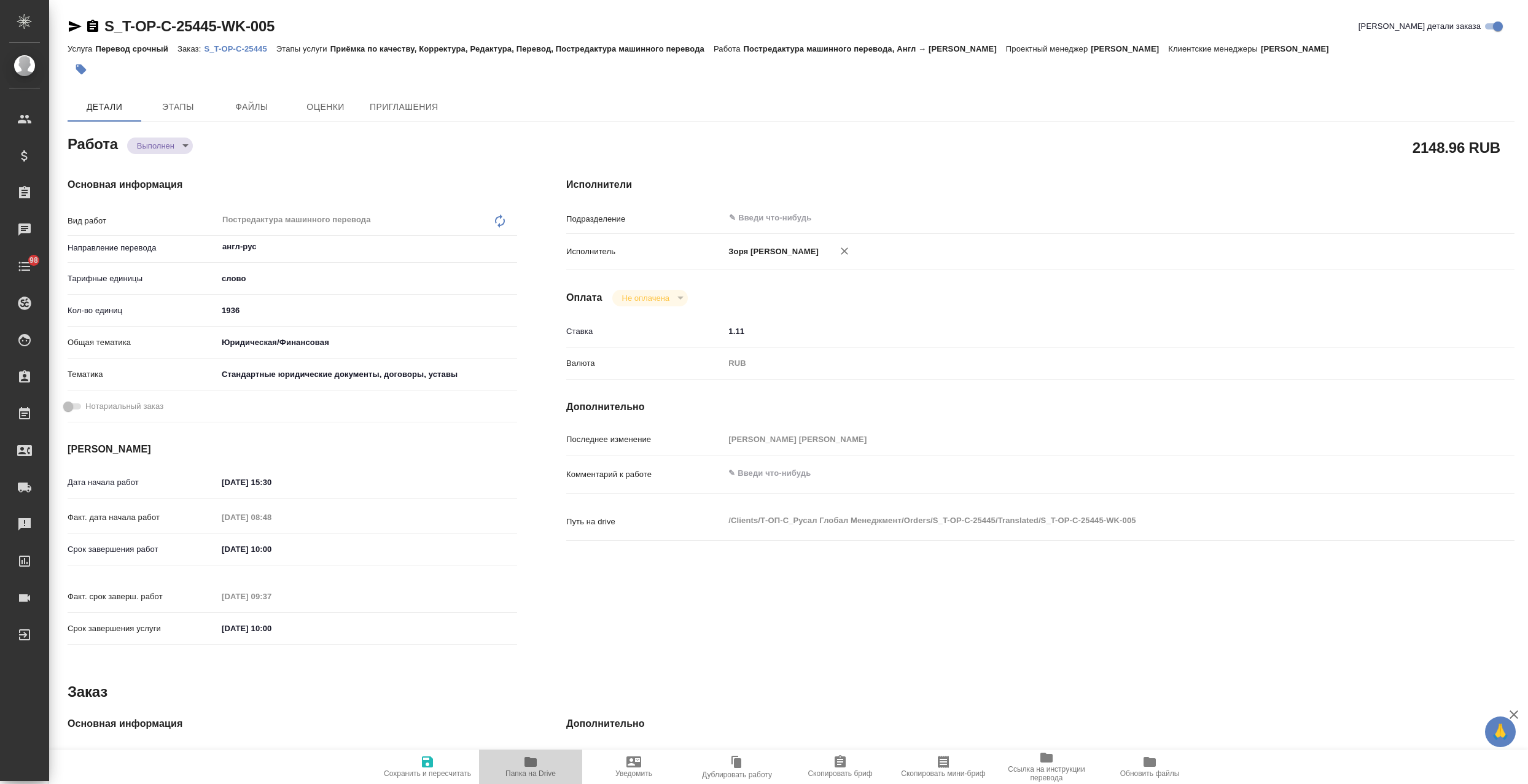
type textarea "x"
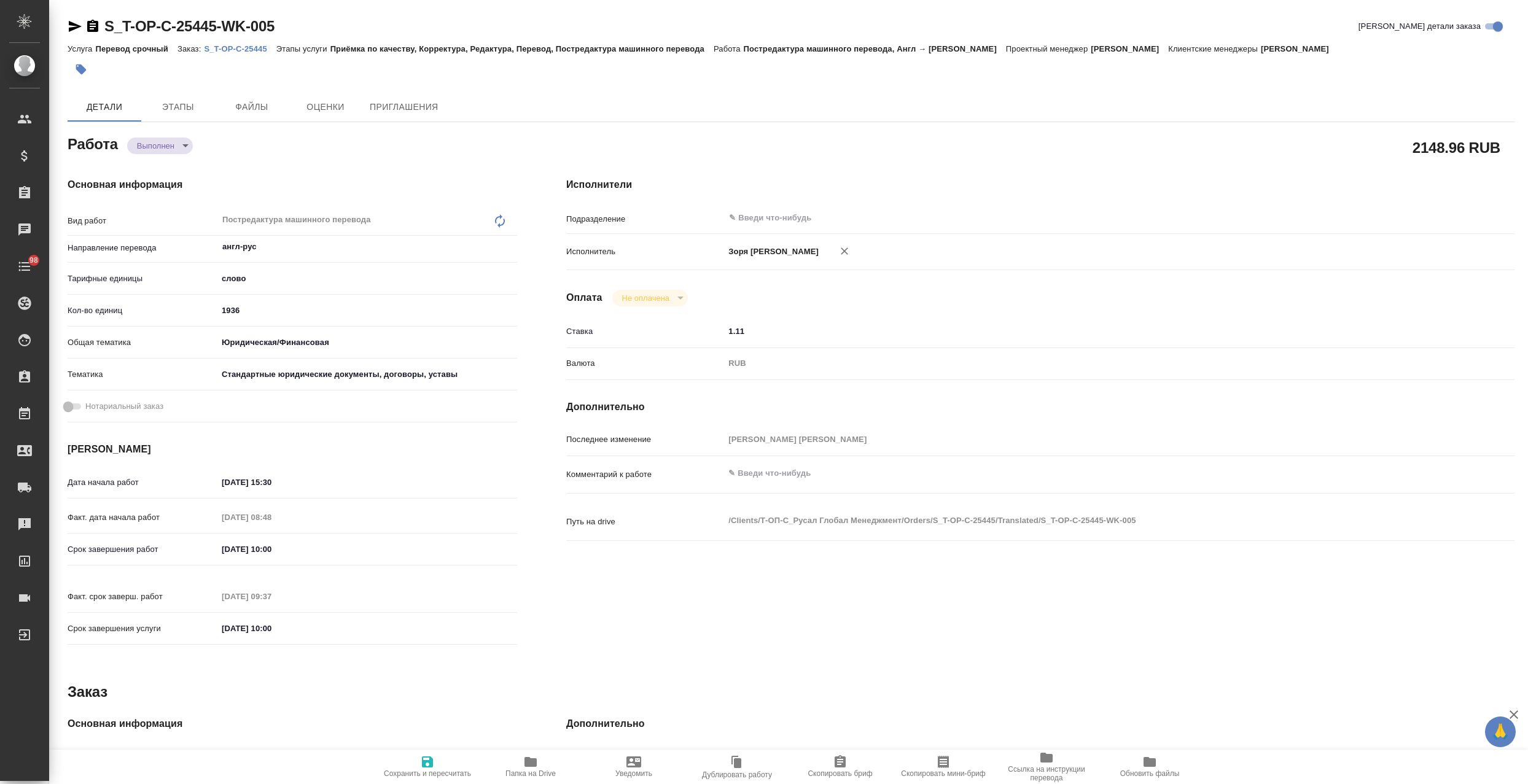
type textarea "x"
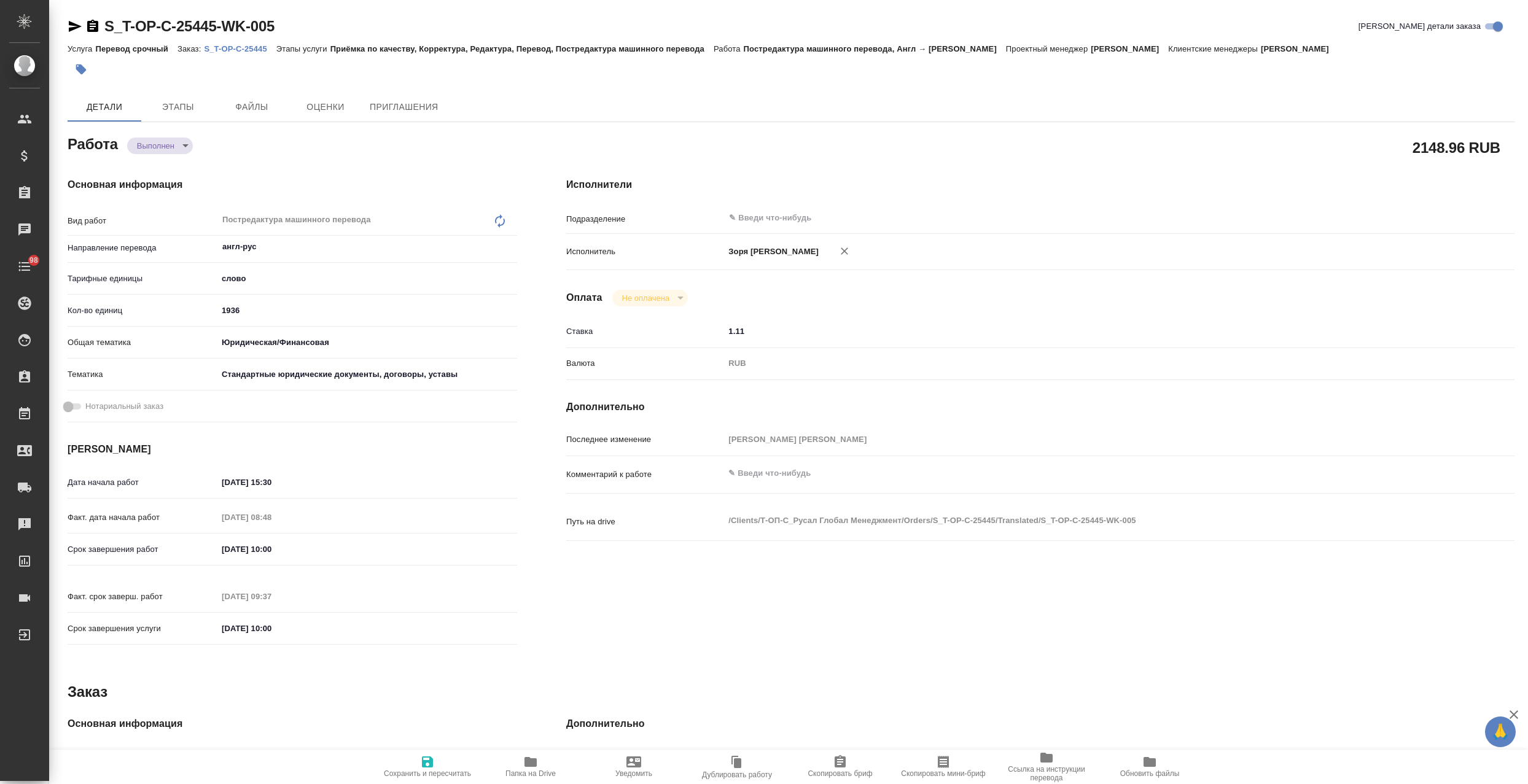
type textarea "x"
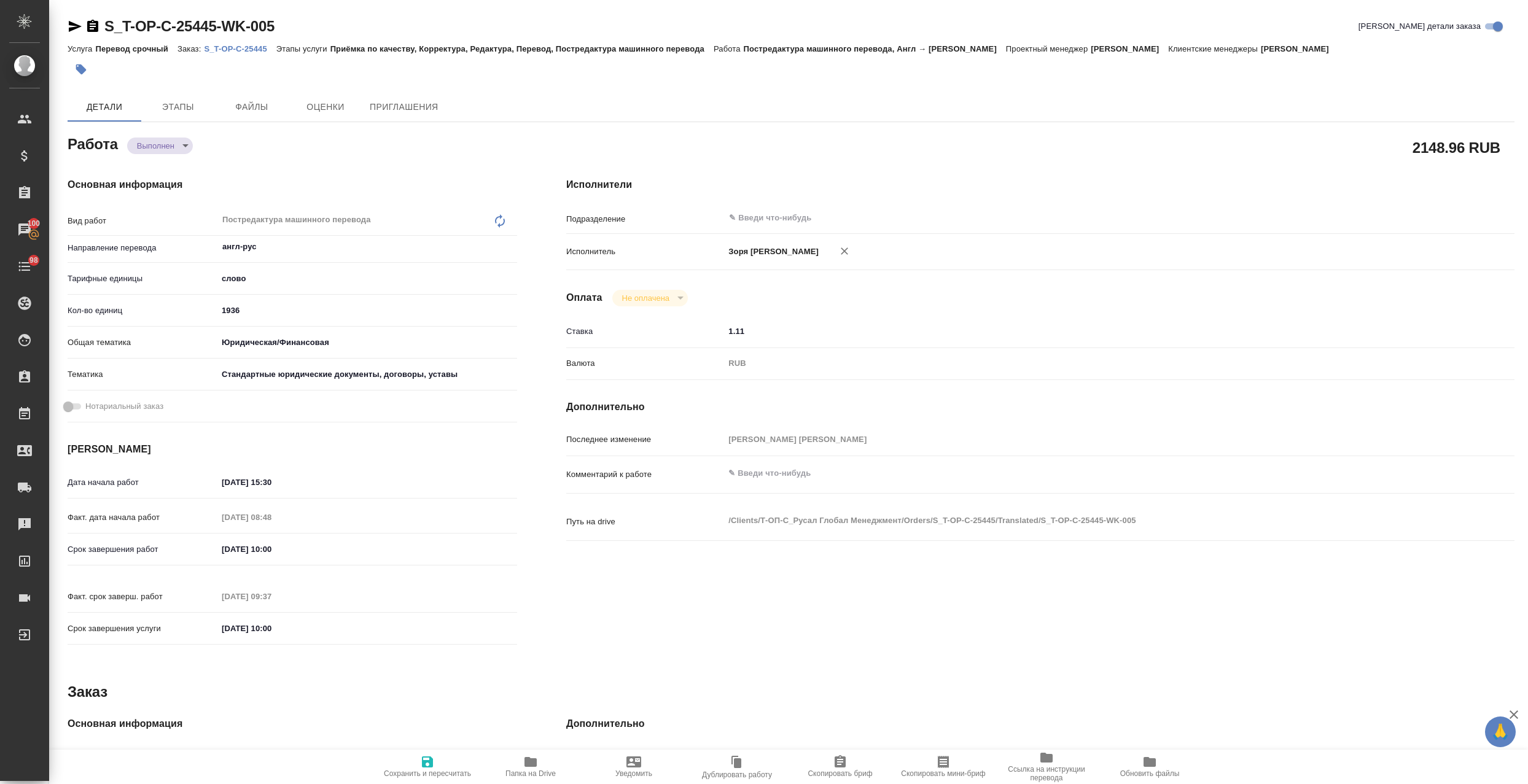
type textarea "x"
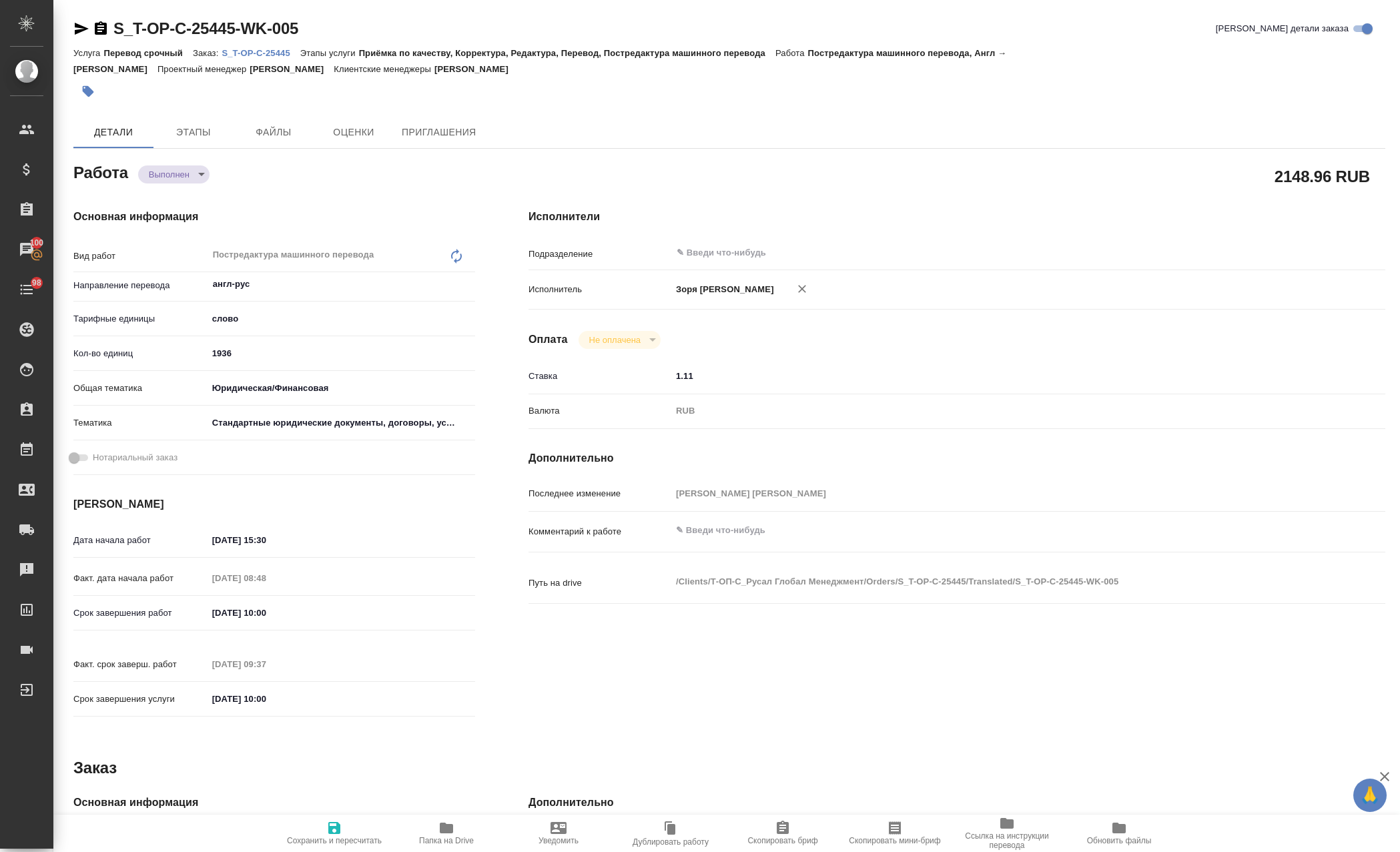
type textarea "x"
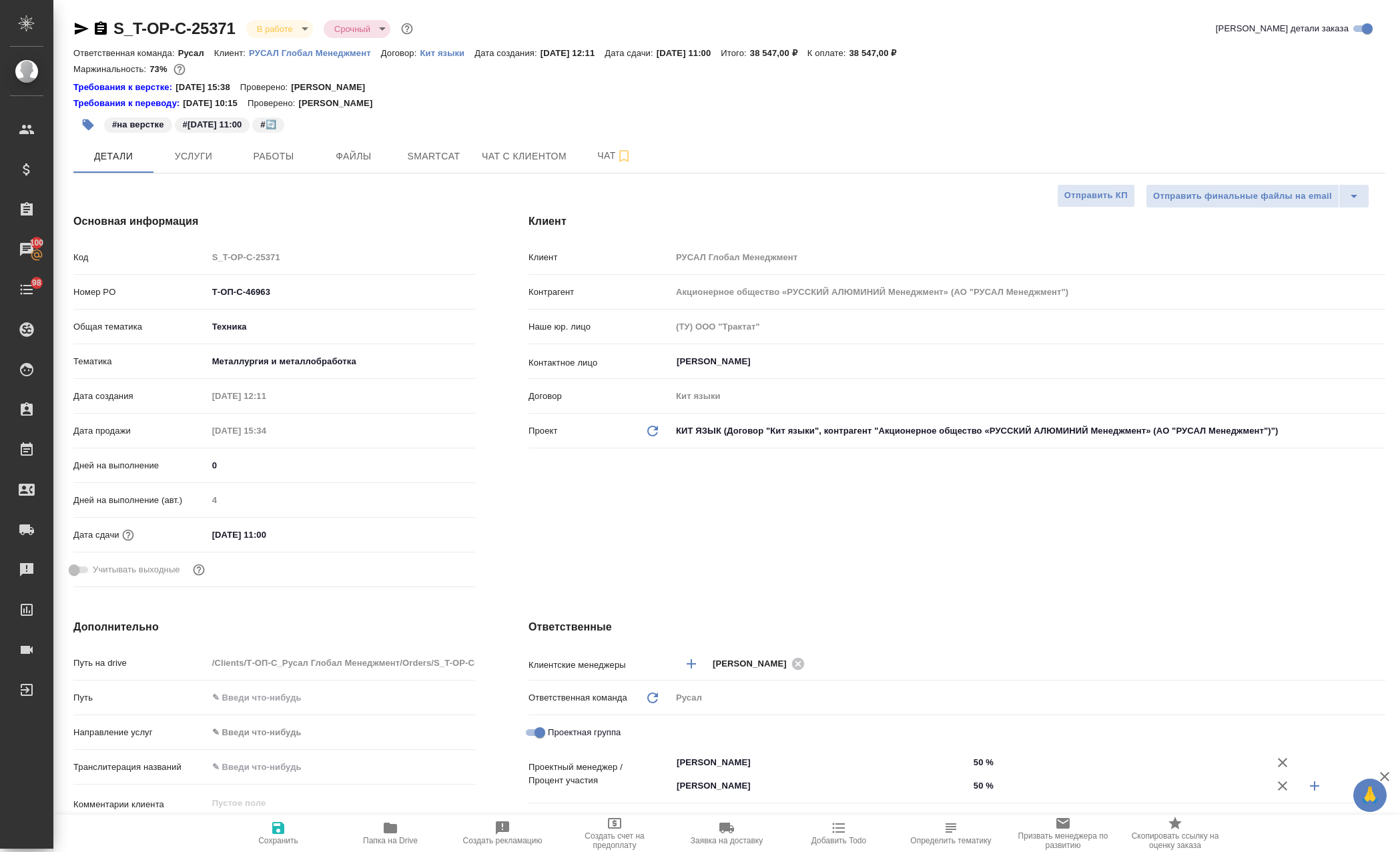
select select "RU"
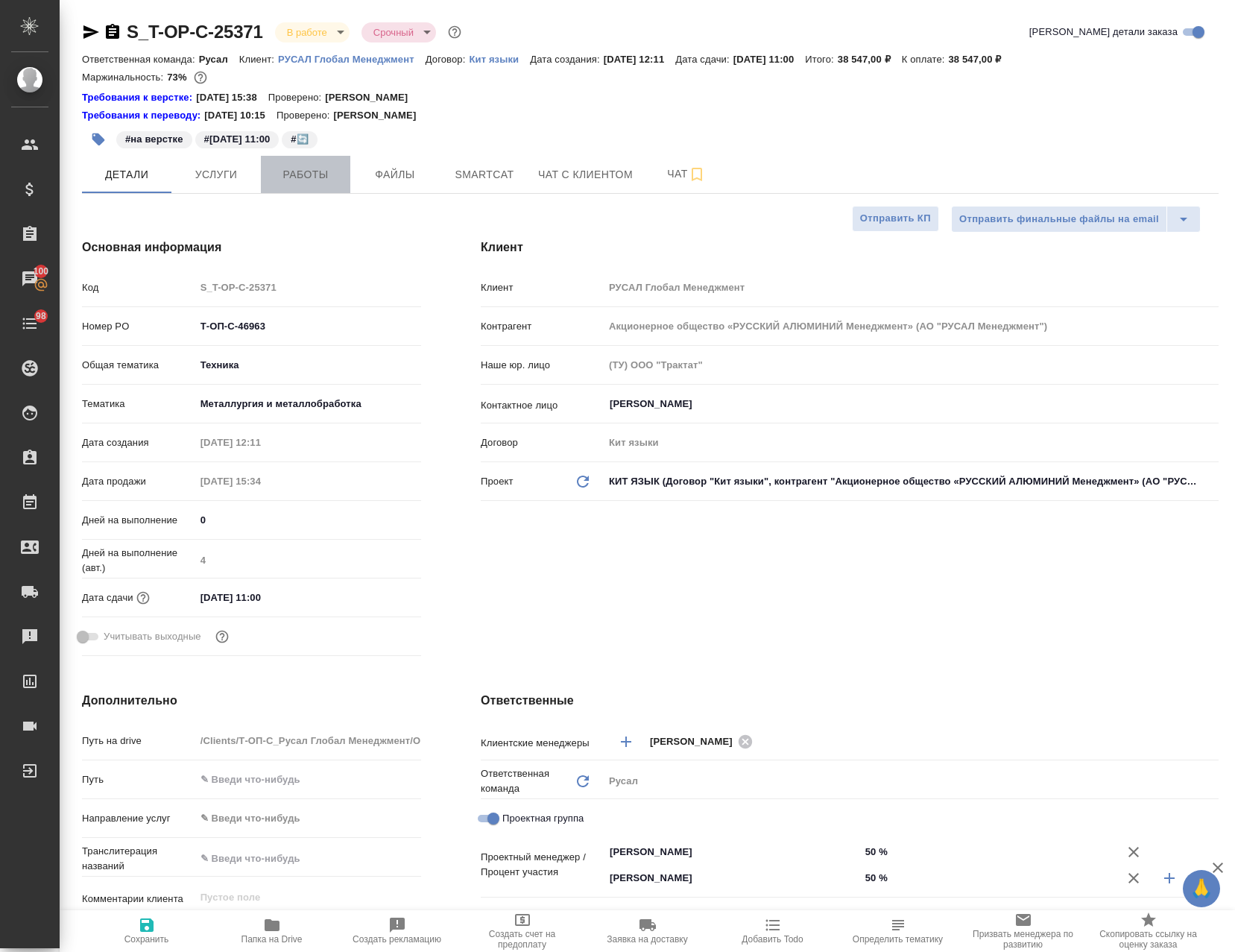
click at [285, 184] on button "Работы" at bounding box center [305, 174] width 90 height 38
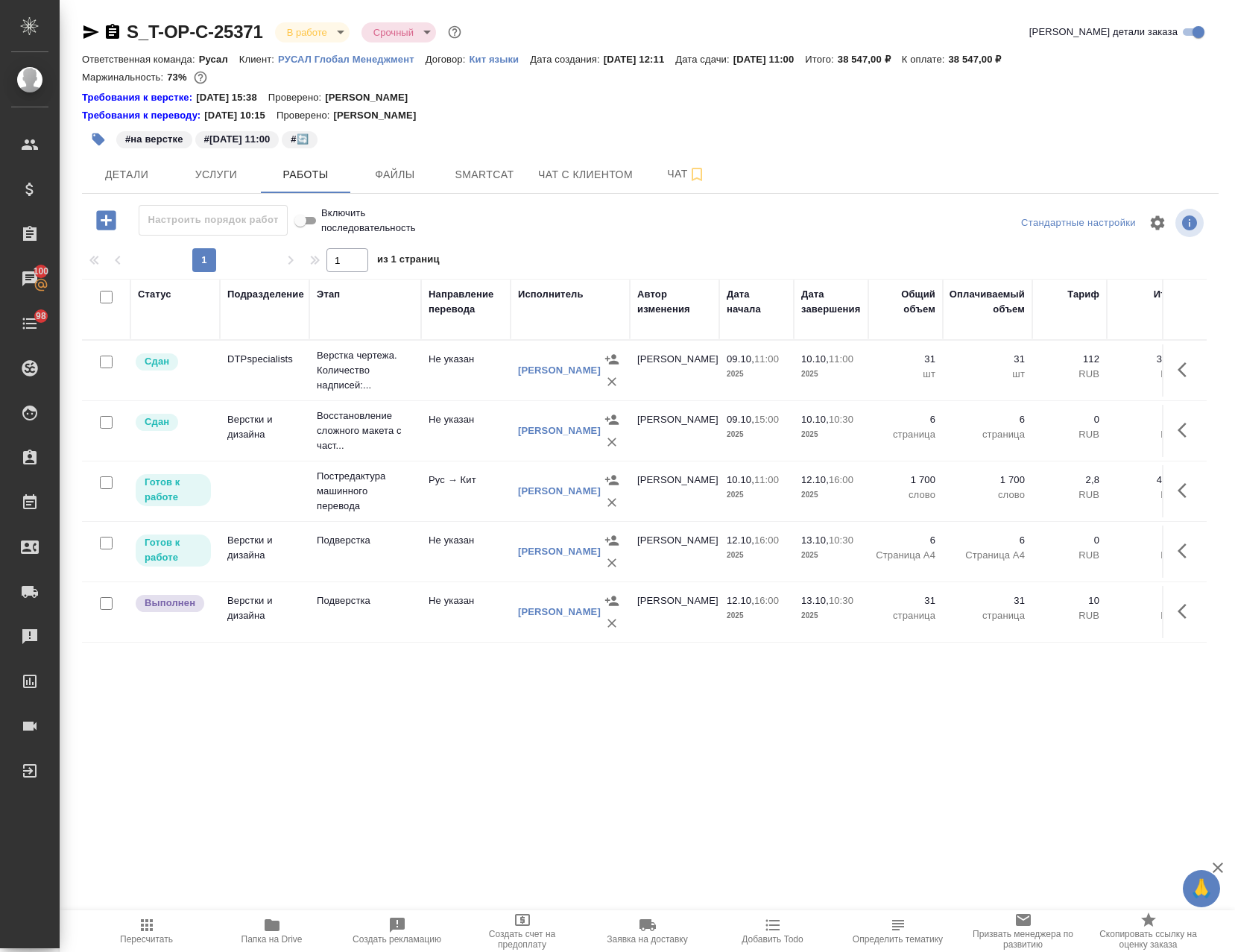
click at [343, 632] on td "Подверстка" at bounding box center [365, 612] width 112 height 52
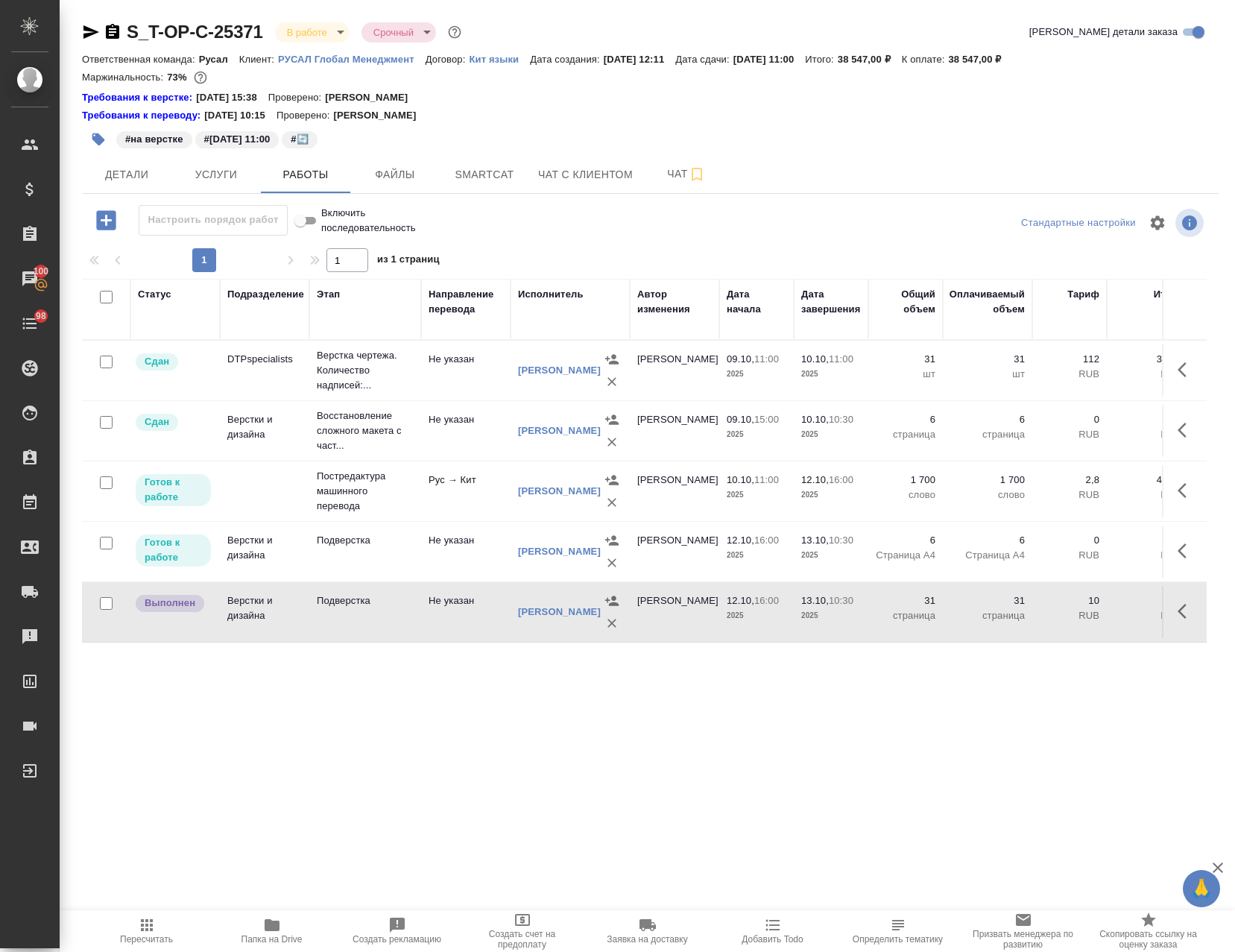
click at [364, 567] on td "Подверстка" at bounding box center [365, 552] width 112 height 52
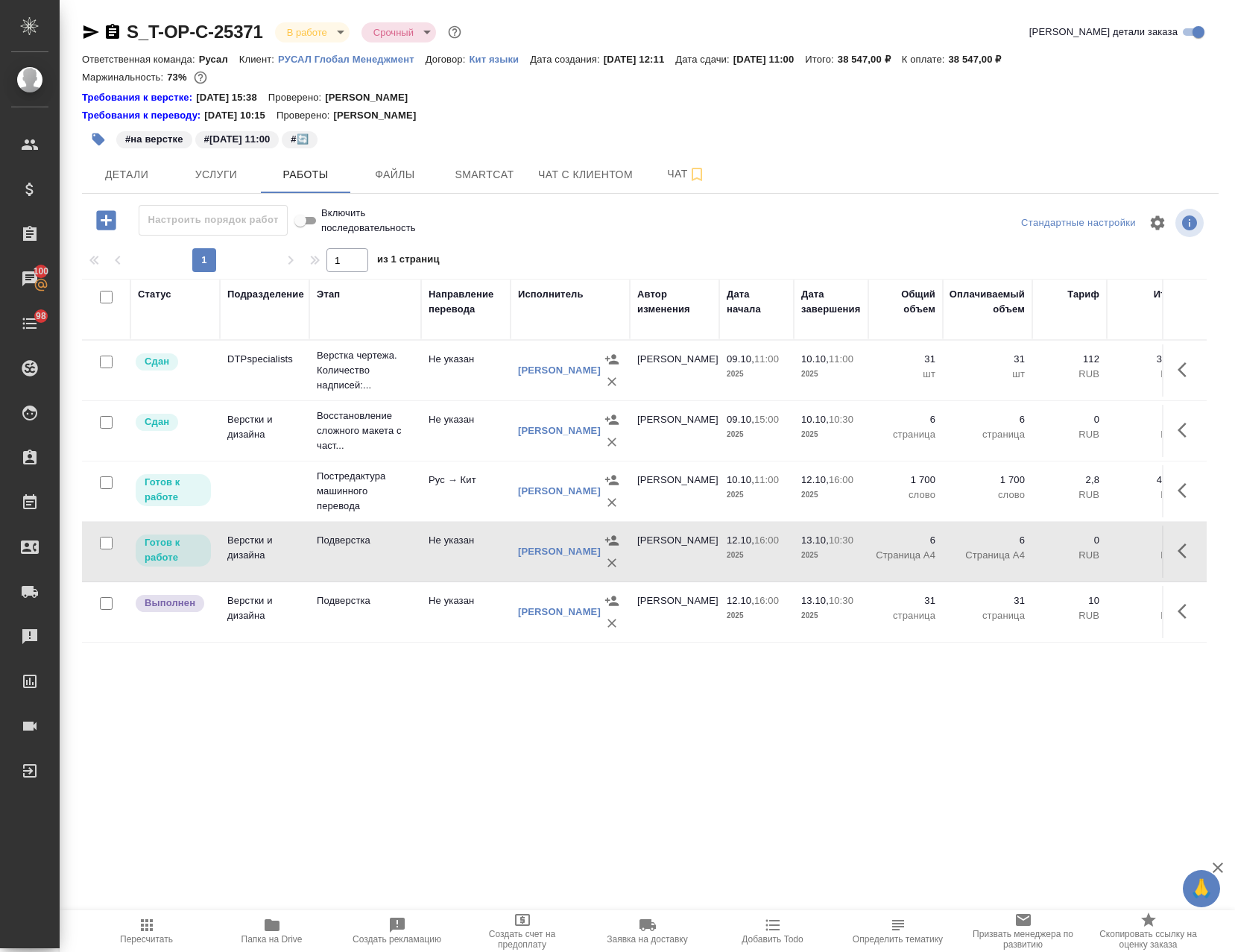
click at [364, 567] on td "Подверстка" at bounding box center [365, 552] width 112 height 52
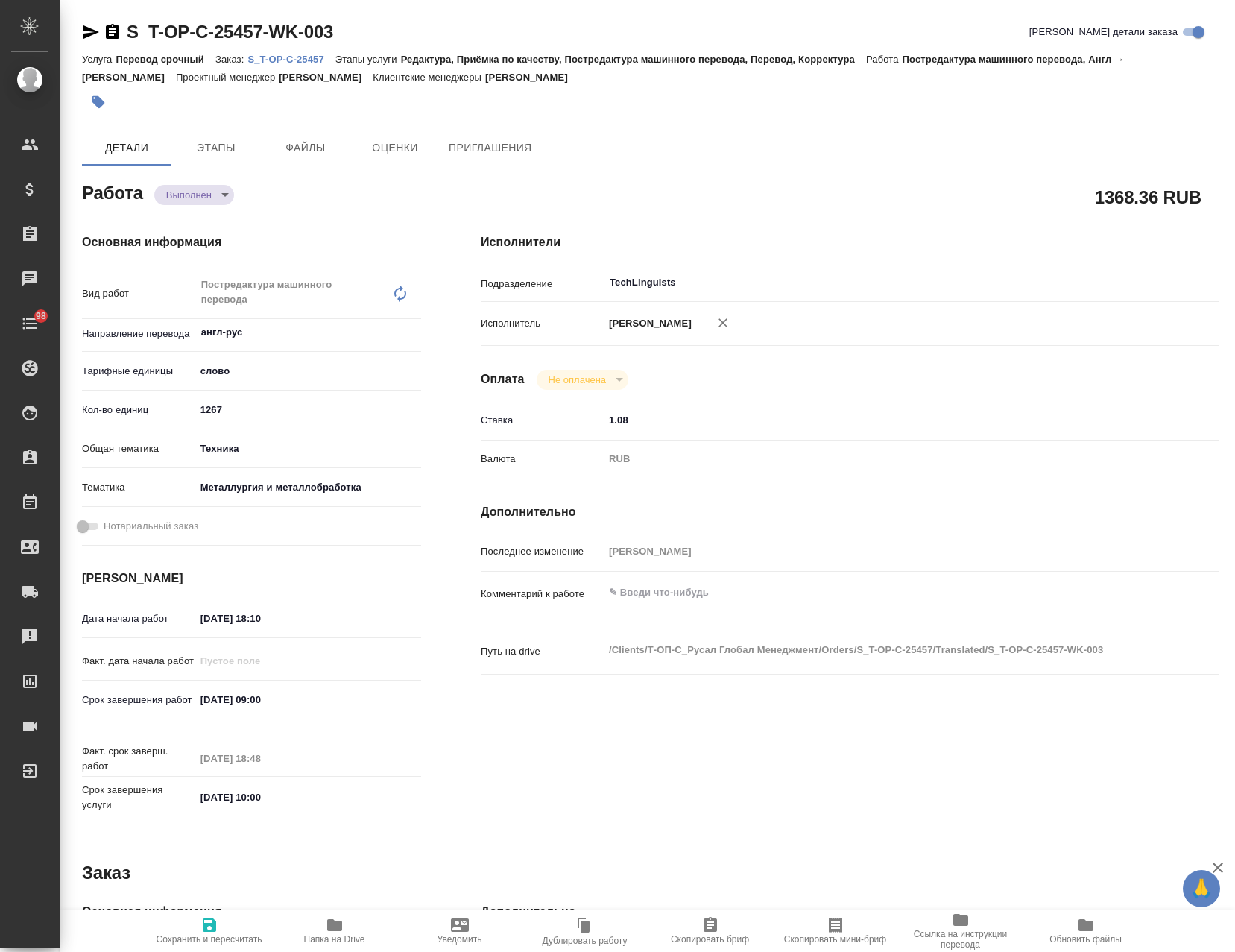
type textarea "x"
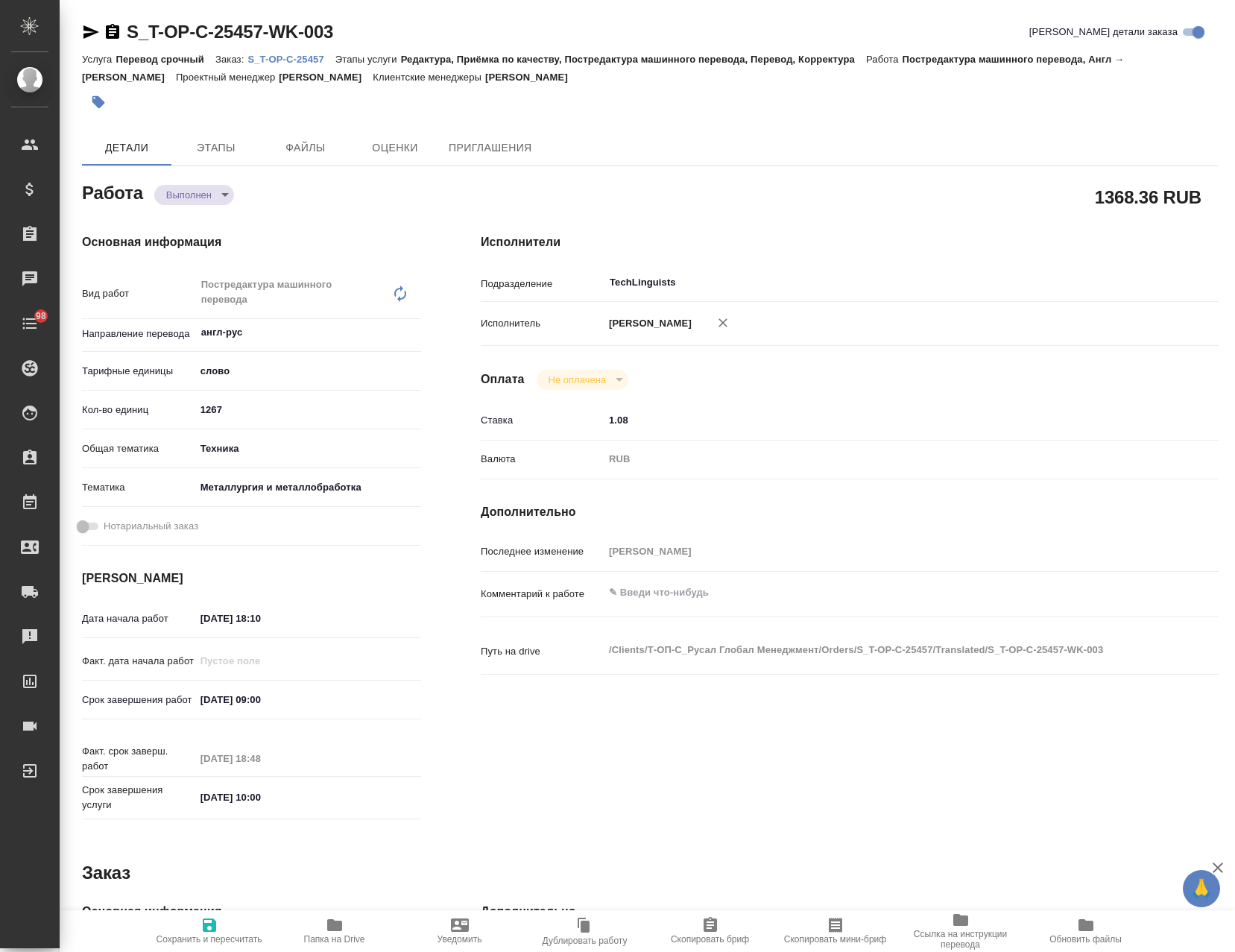
type textarea "x"
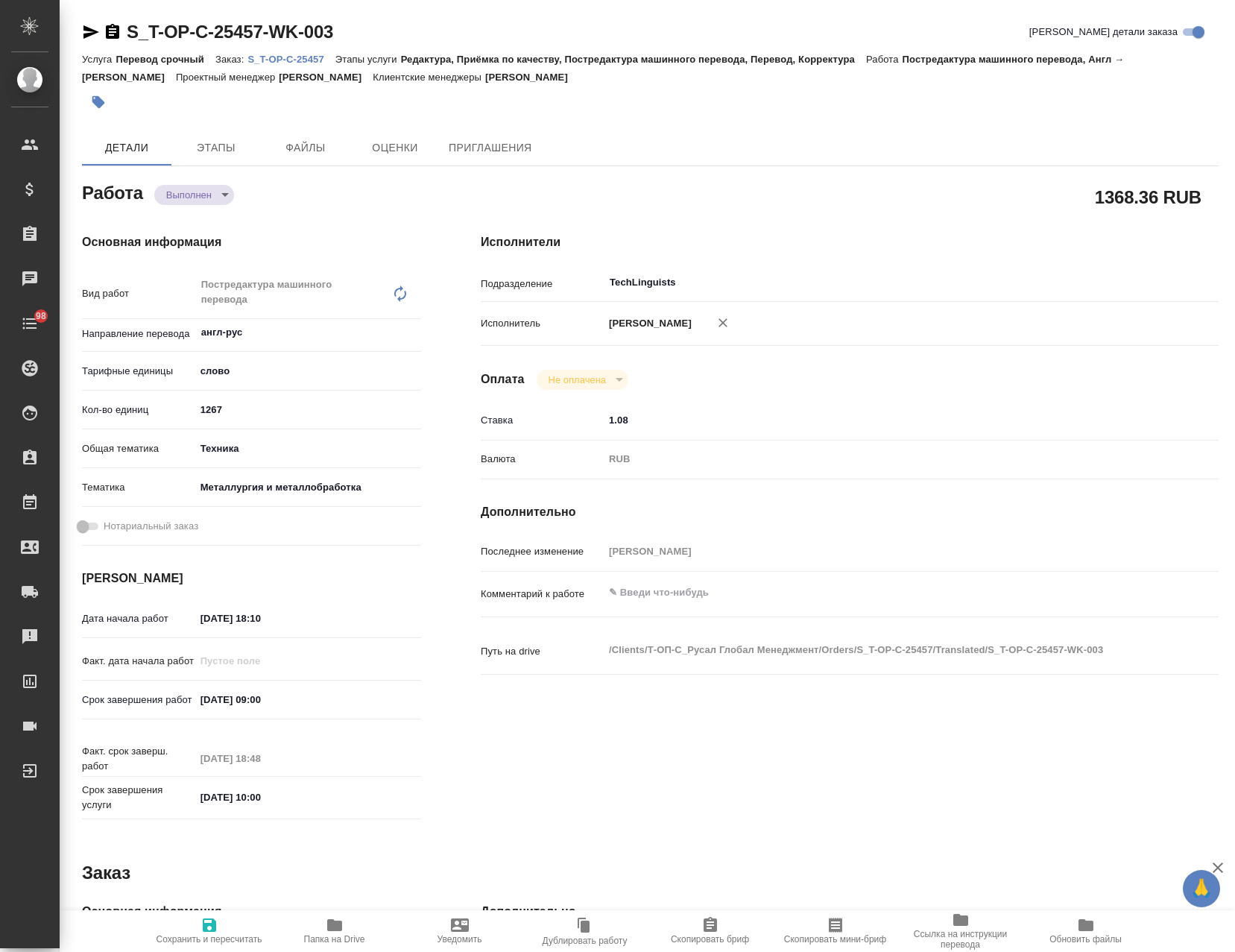
type textarea "x"
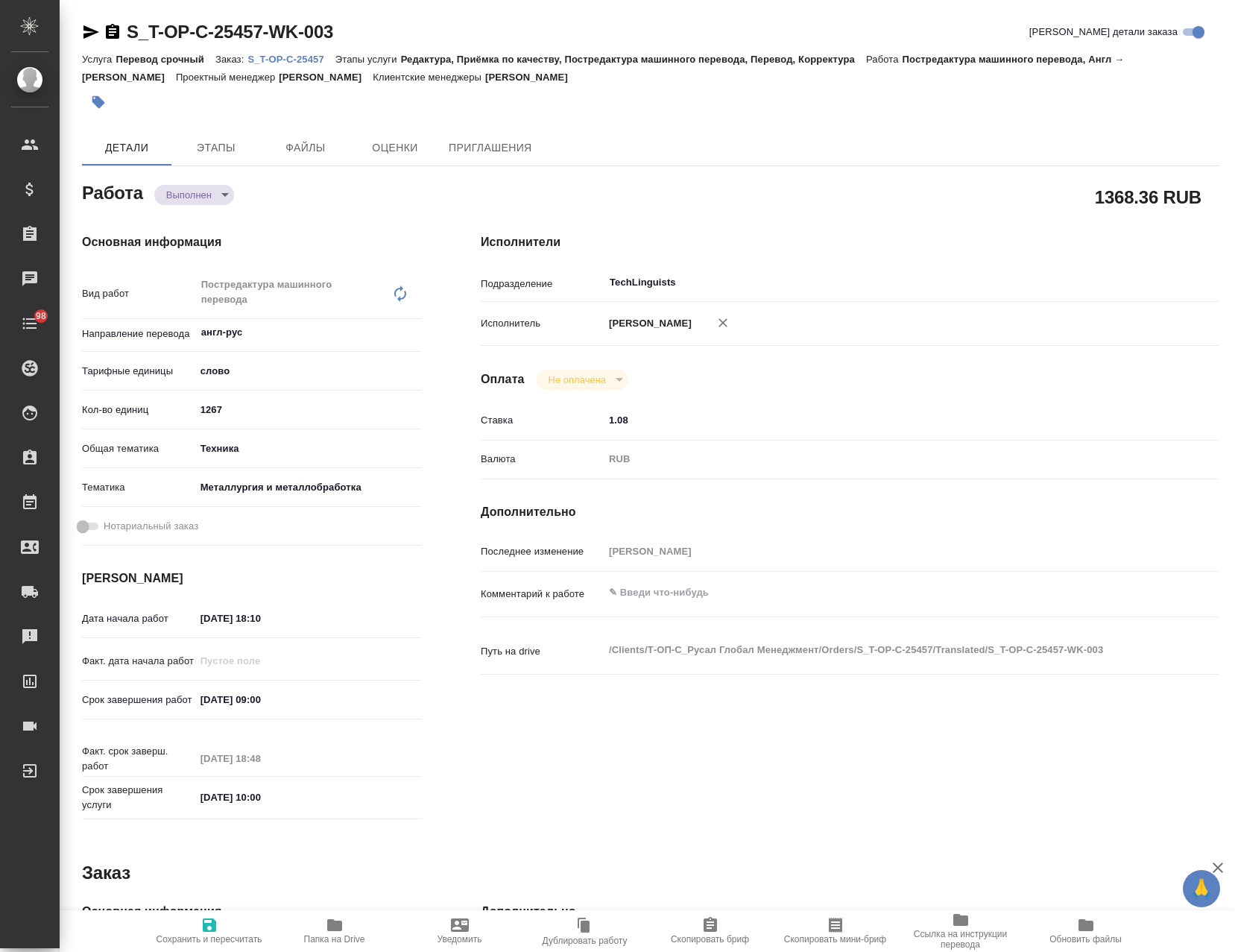
type textarea "x"
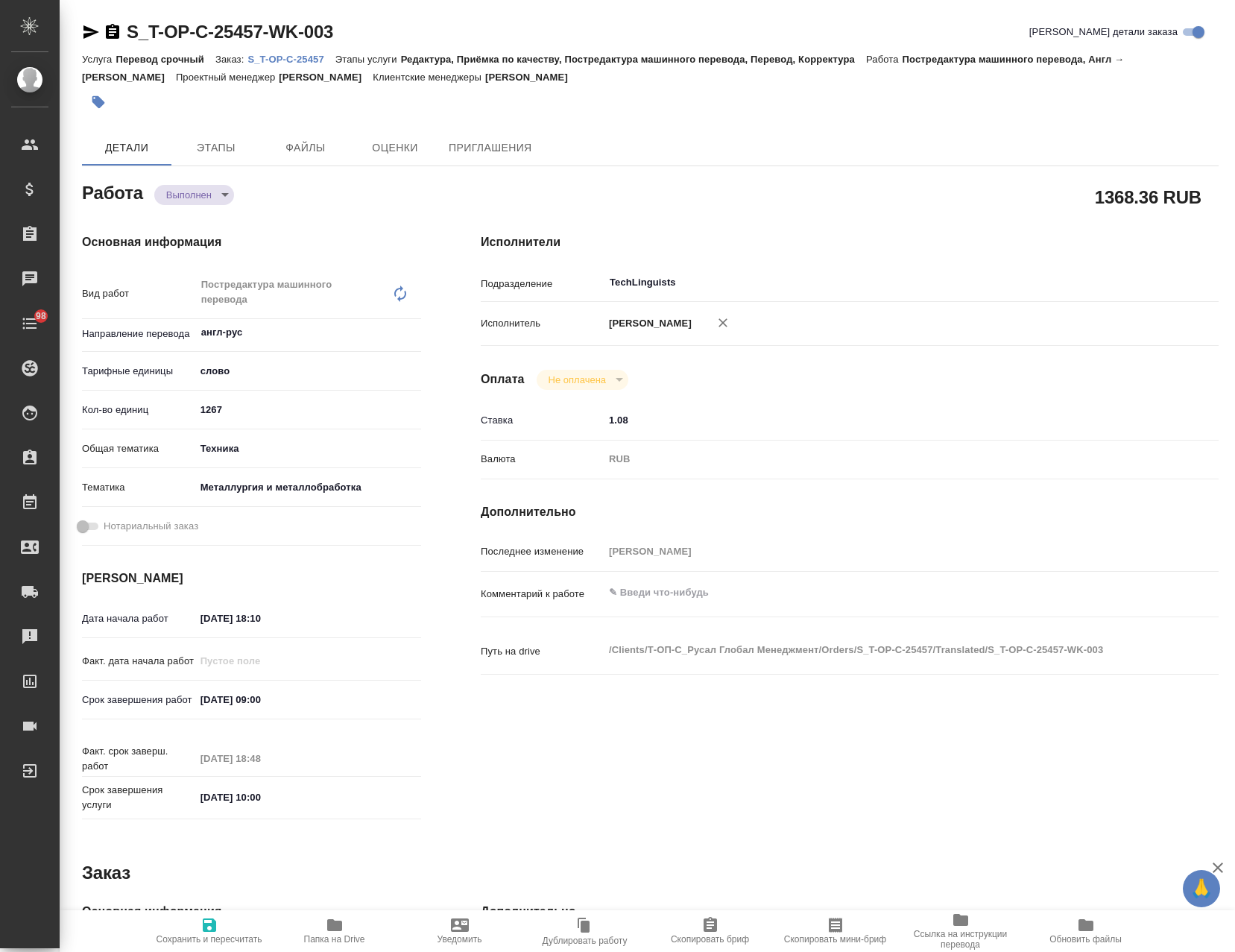
click at [329, 923] on icon "button" at bounding box center [334, 925] width 15 height 12
type textarea "x"
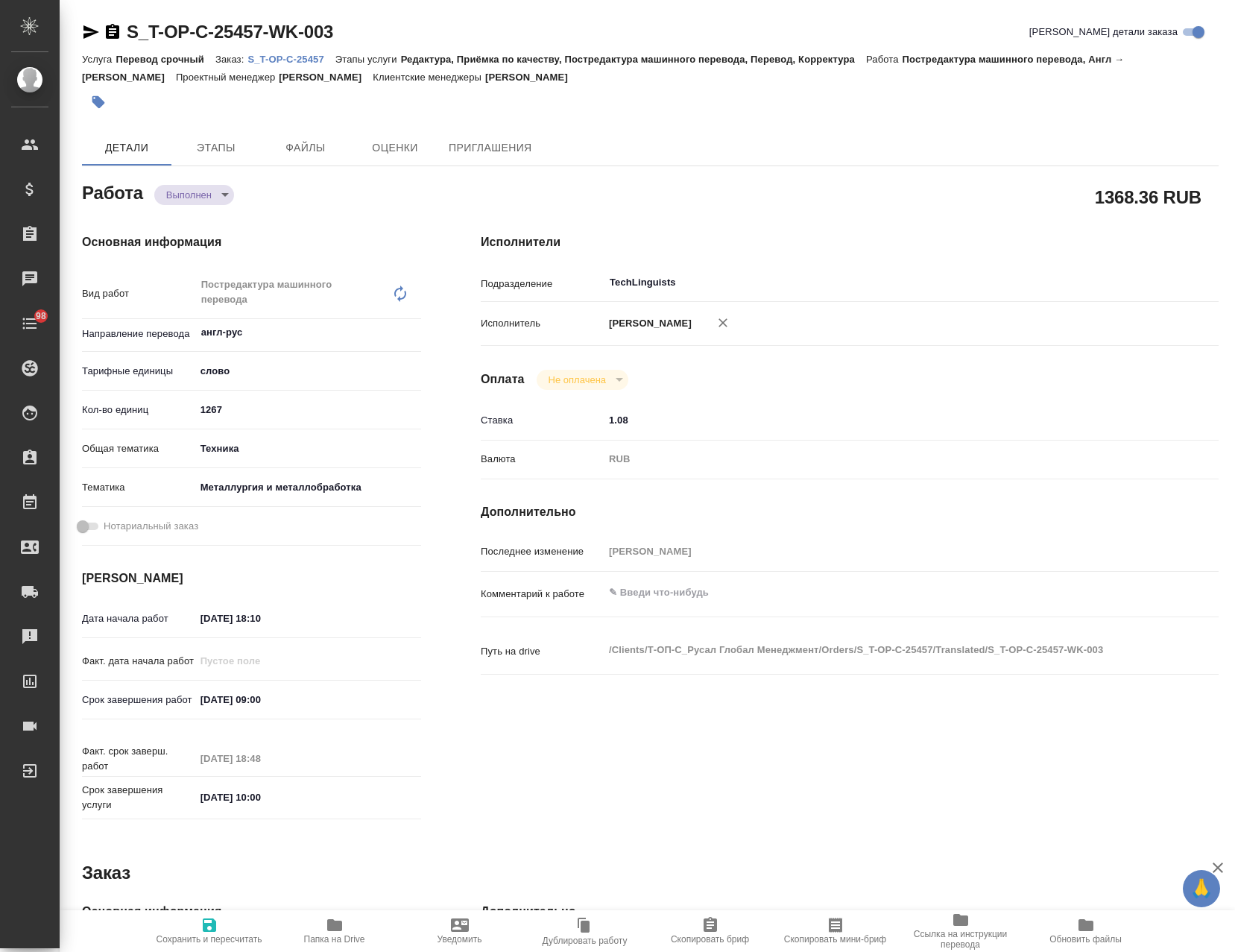
type textarea "x"
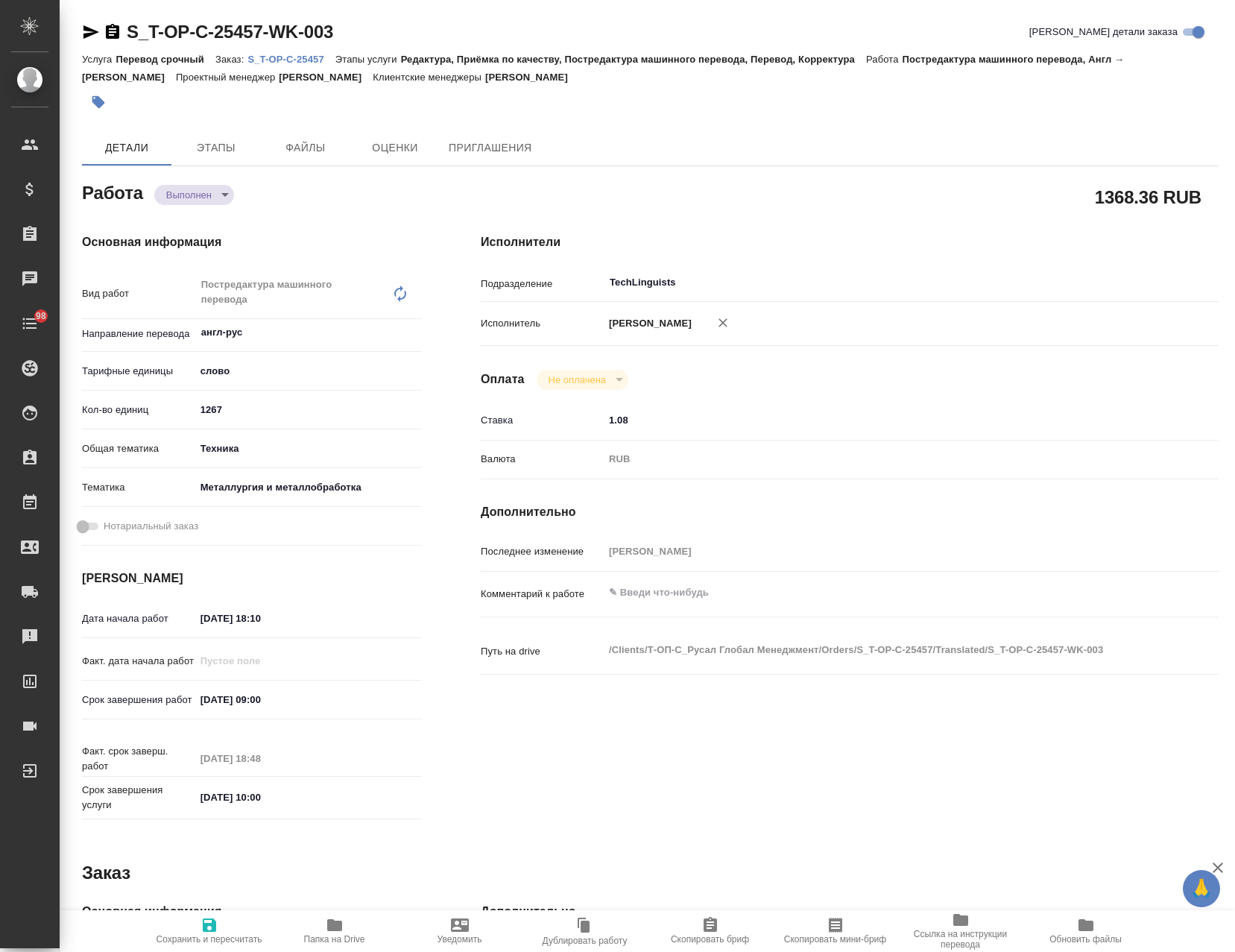
type textarea "x"
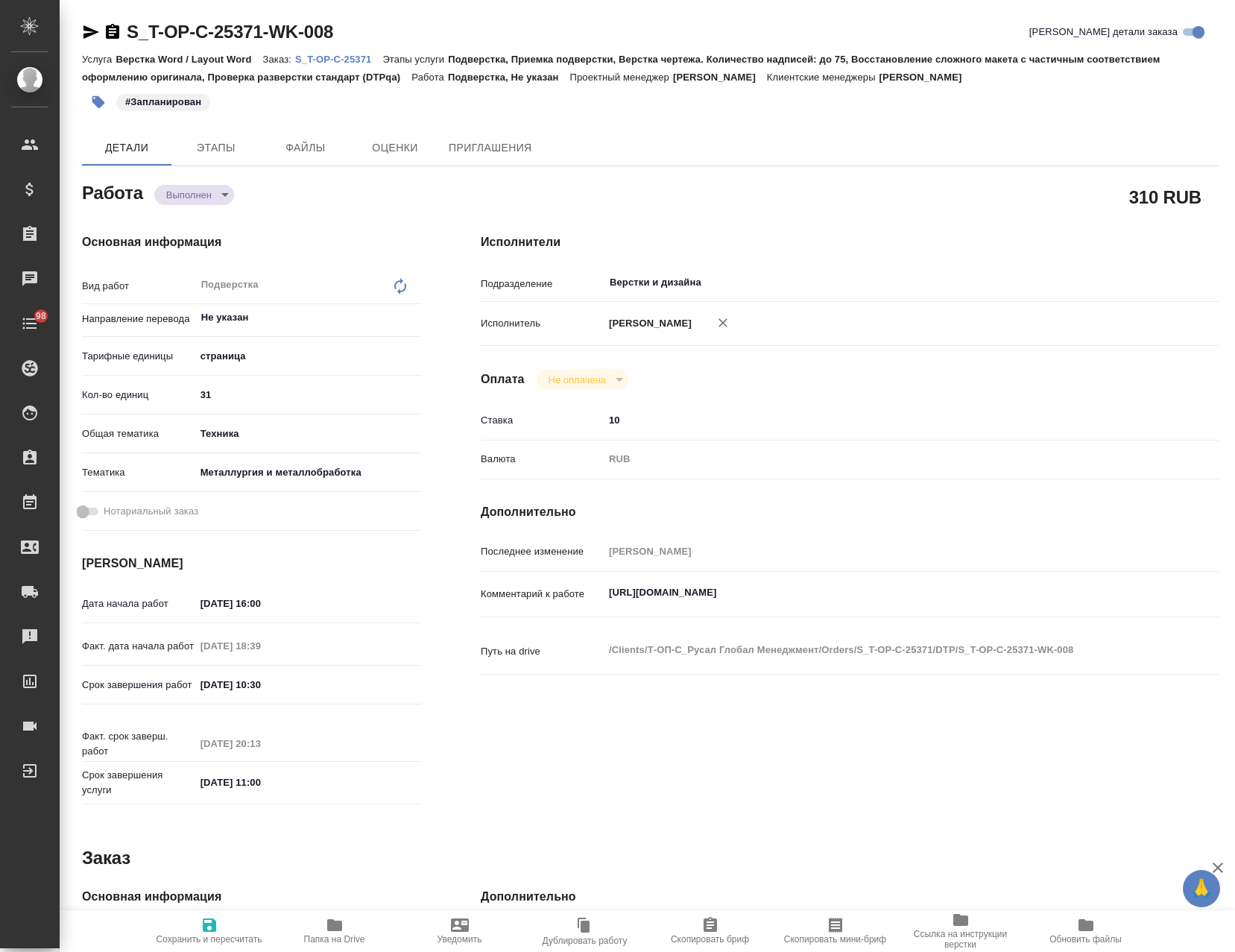
type textarea "x"
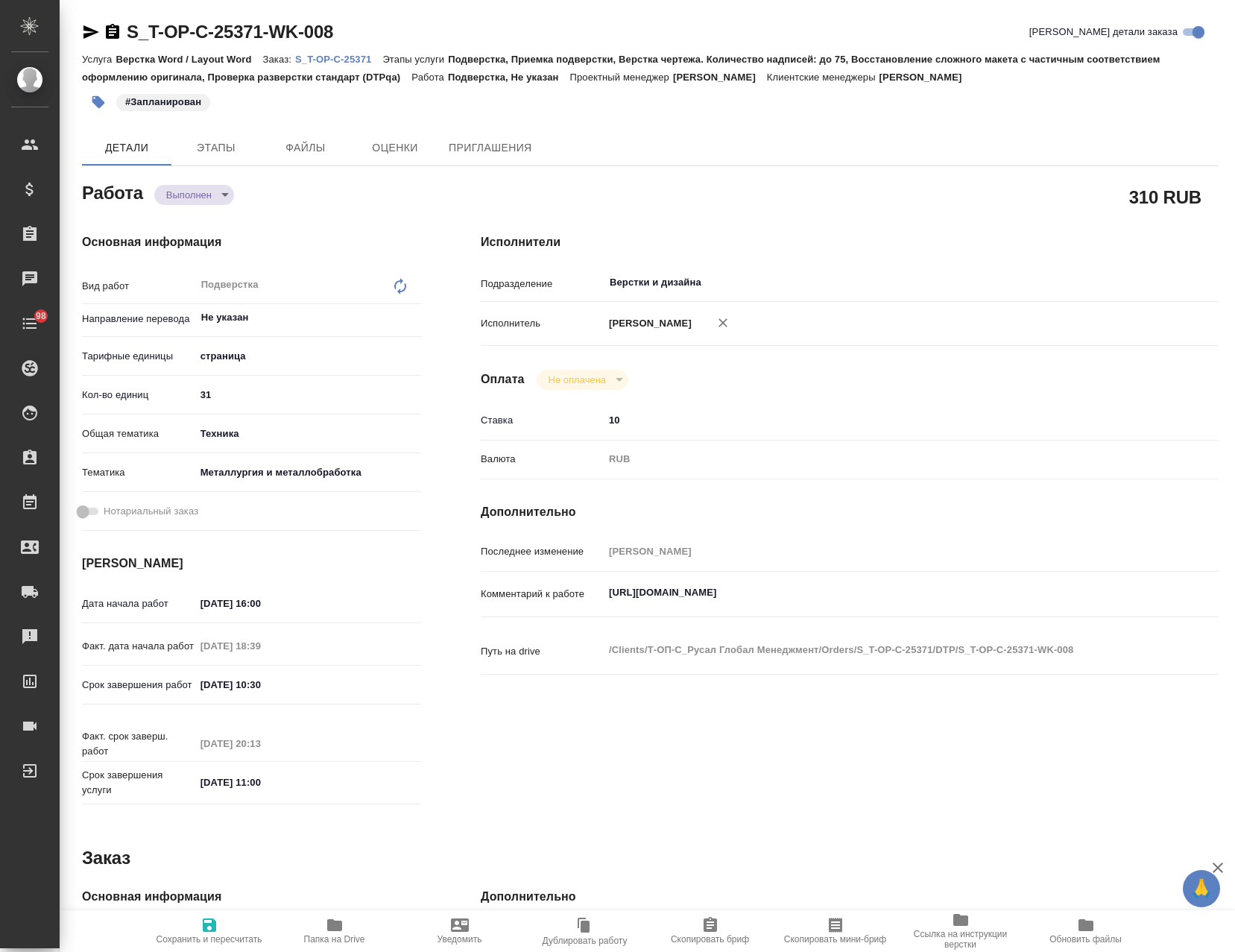
type textarea "x"
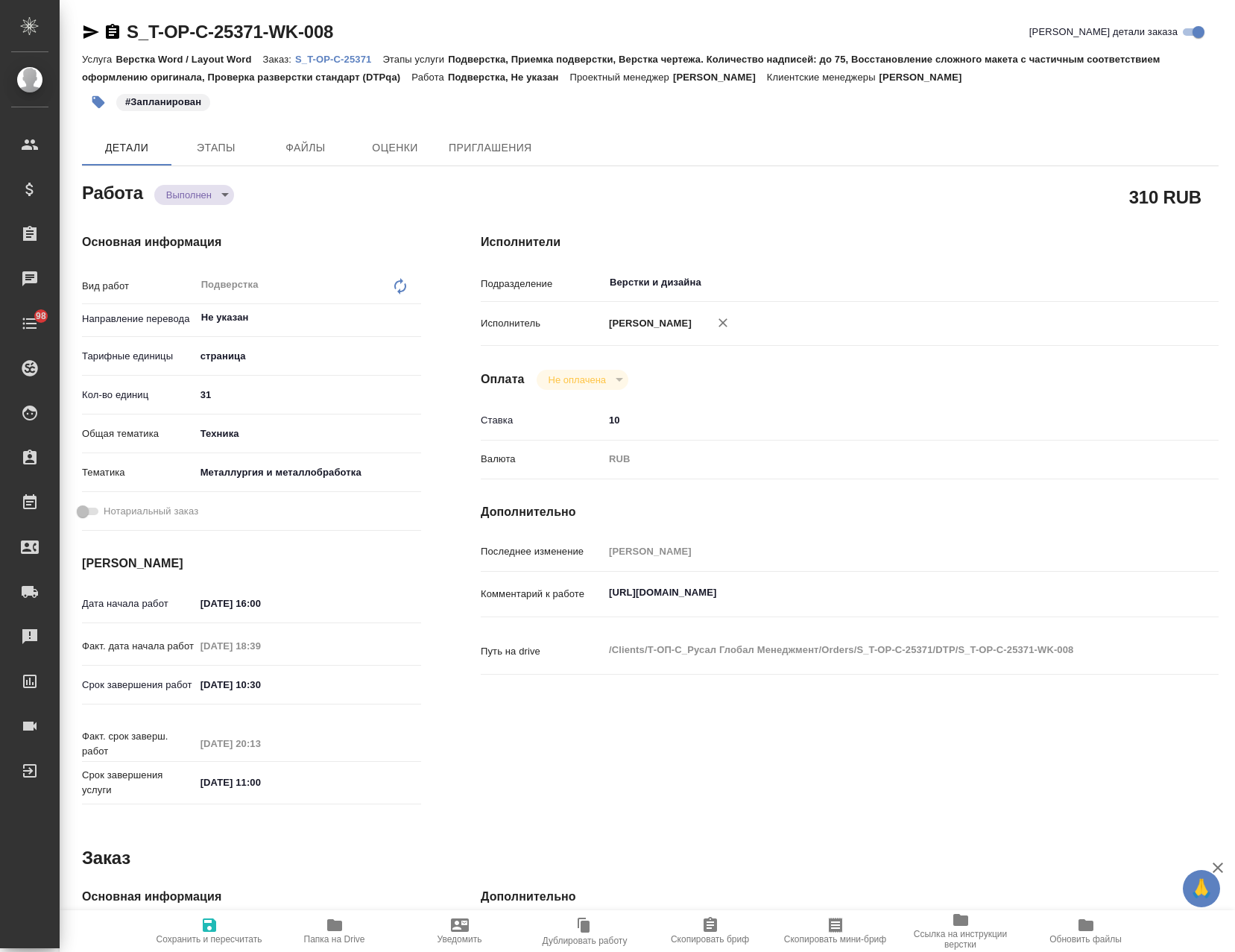
type textarea "x"
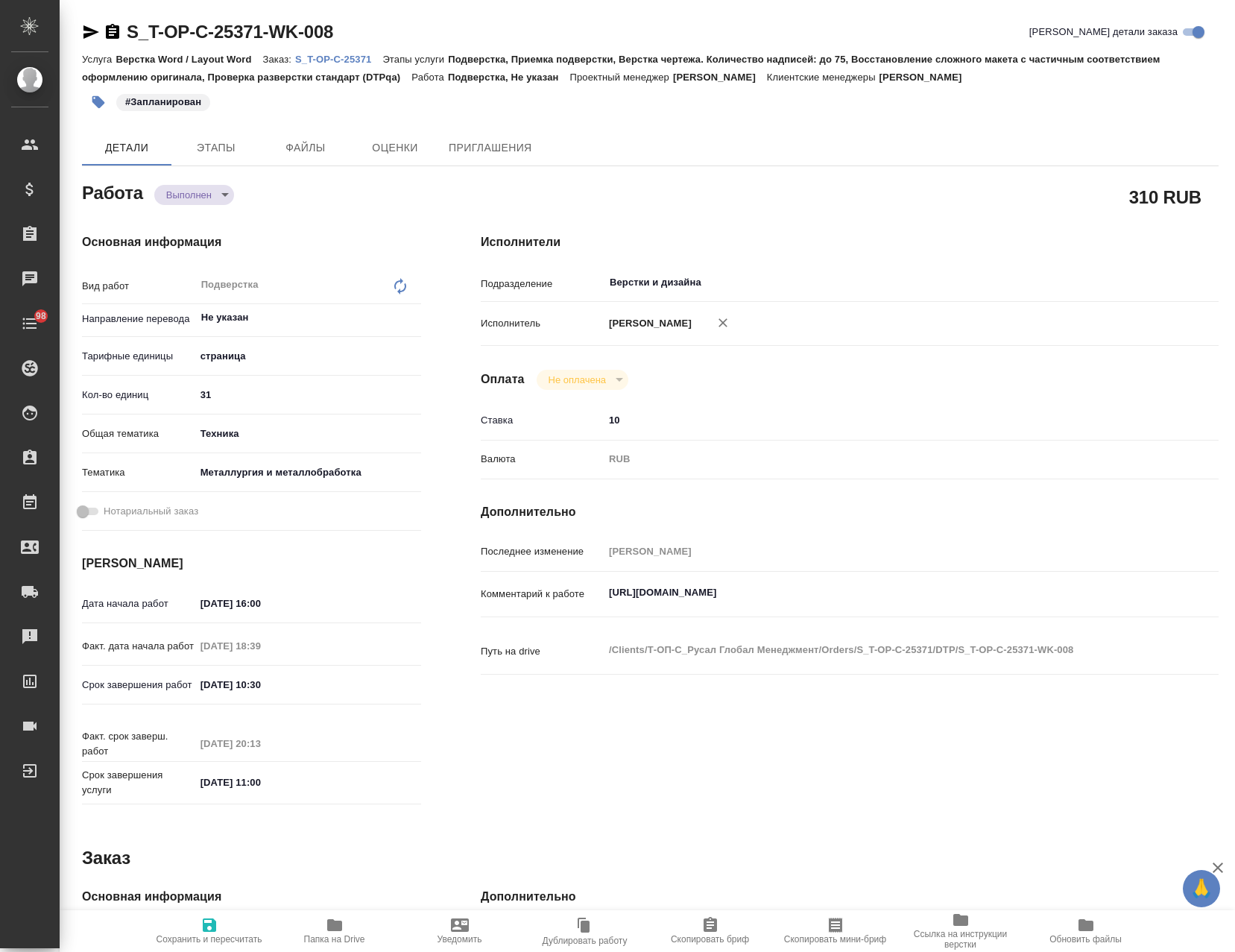
type textarea "x"
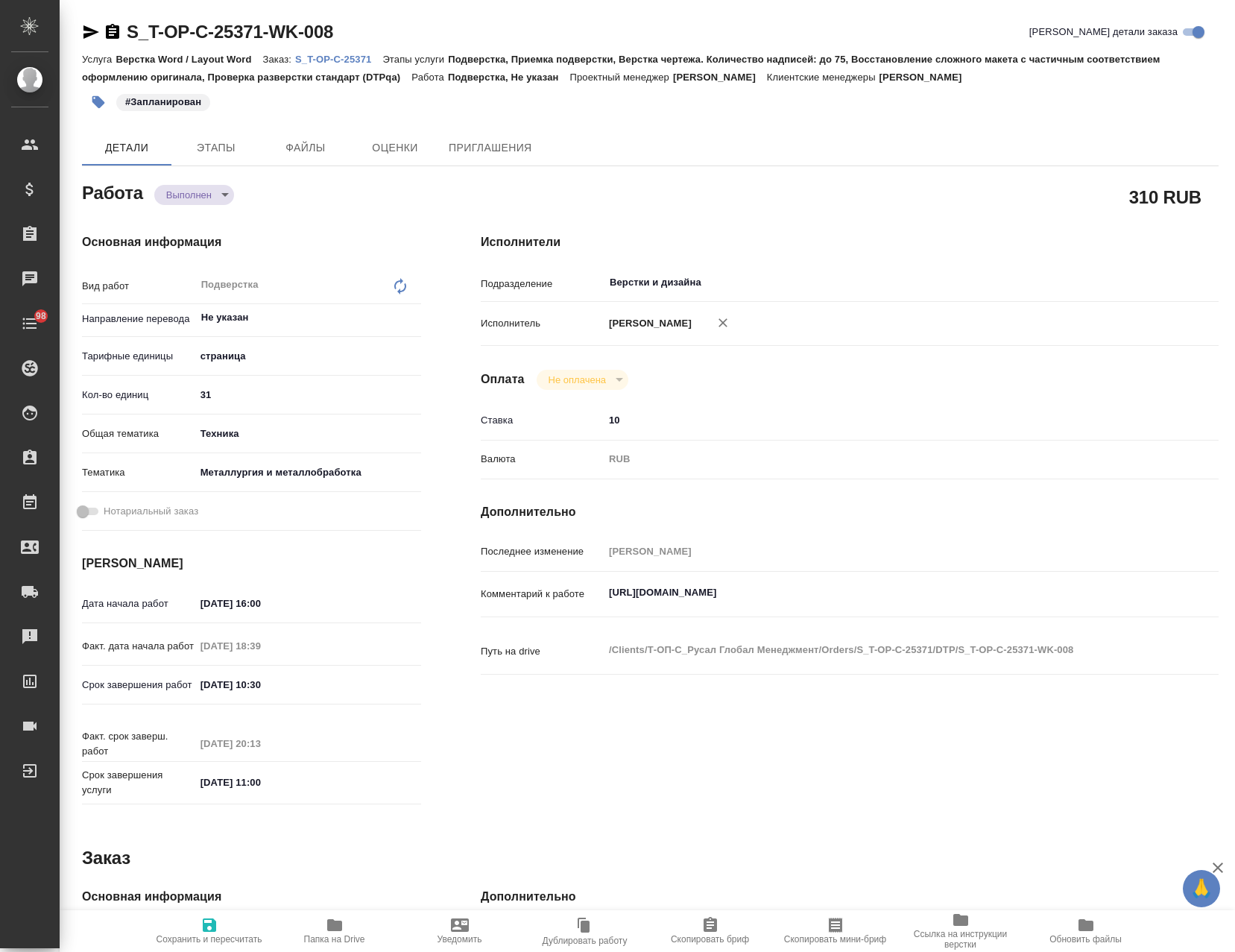
click at [319, 914] on button "Папка на Drive" at bounding box center [334, 931] width 125 height 41
type textarea "x"
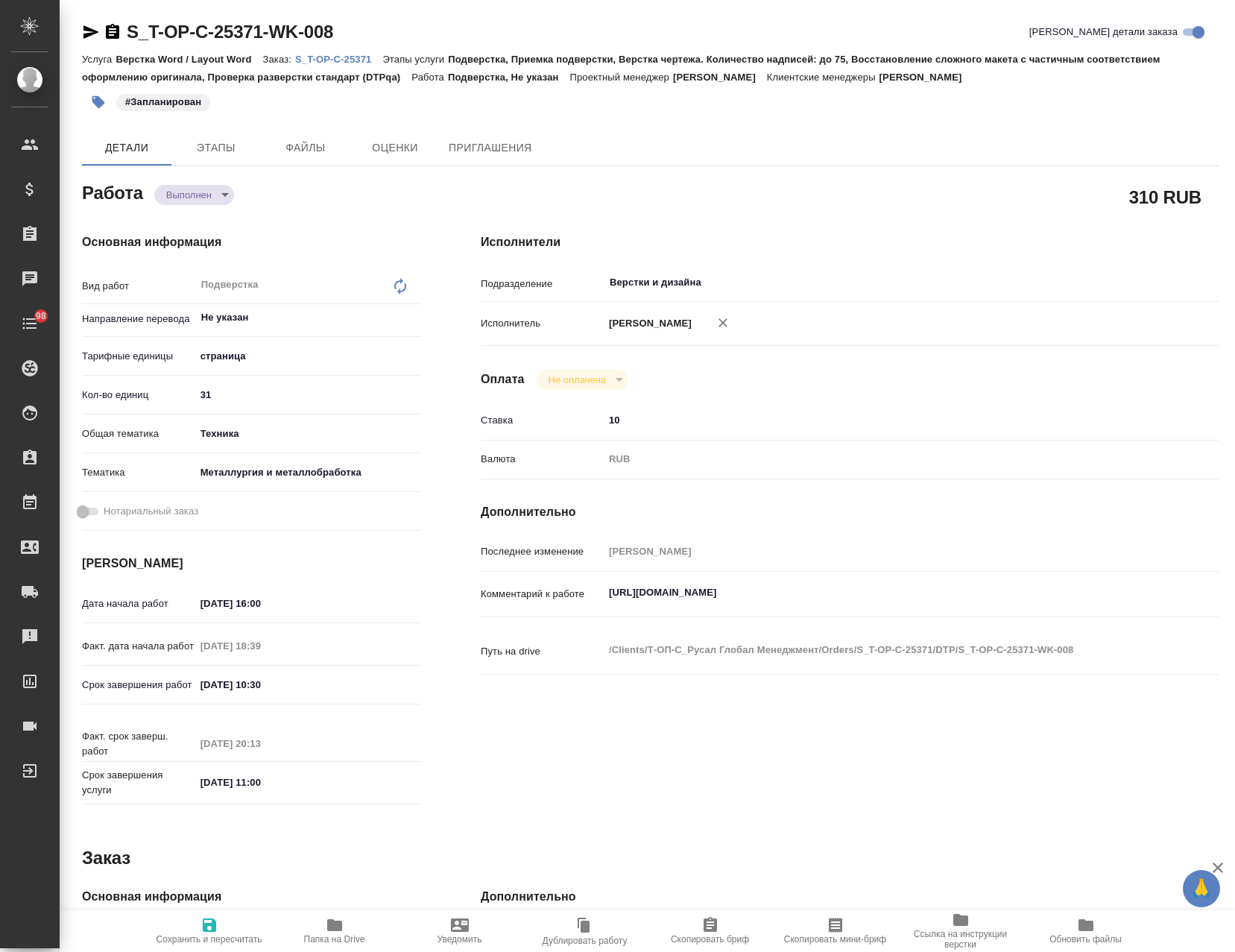
type textarea "x"
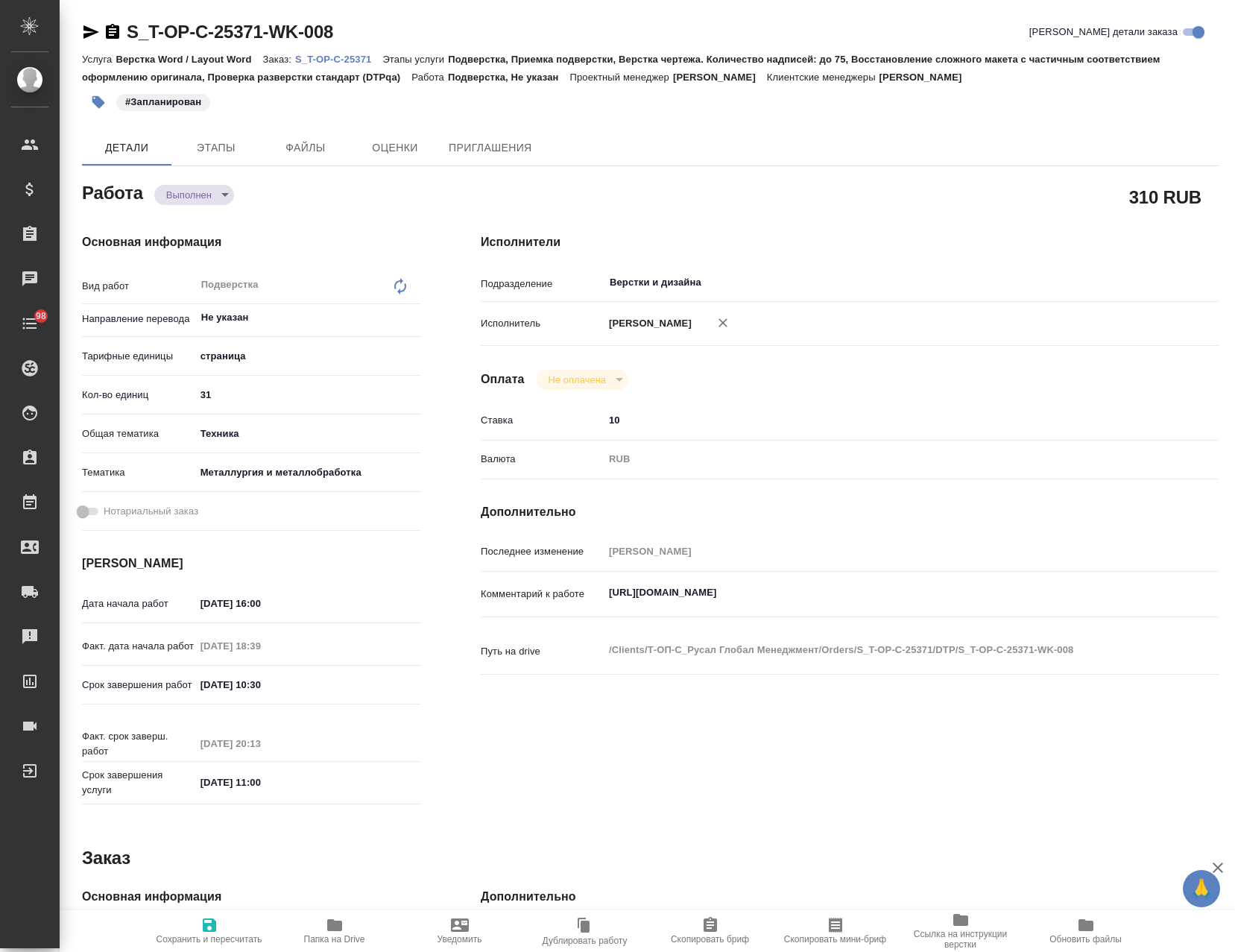
type textarea "x"
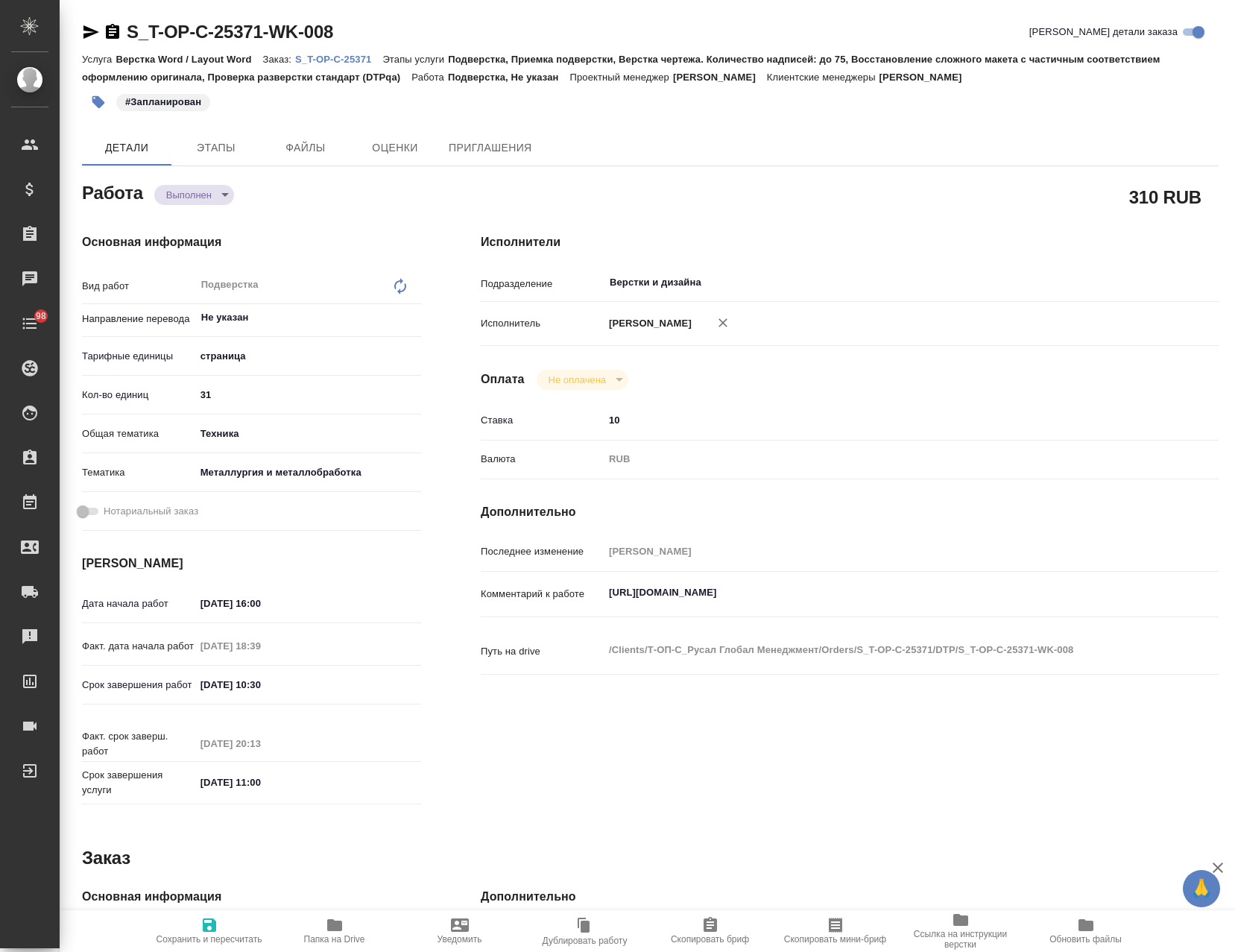
type textarea "x"
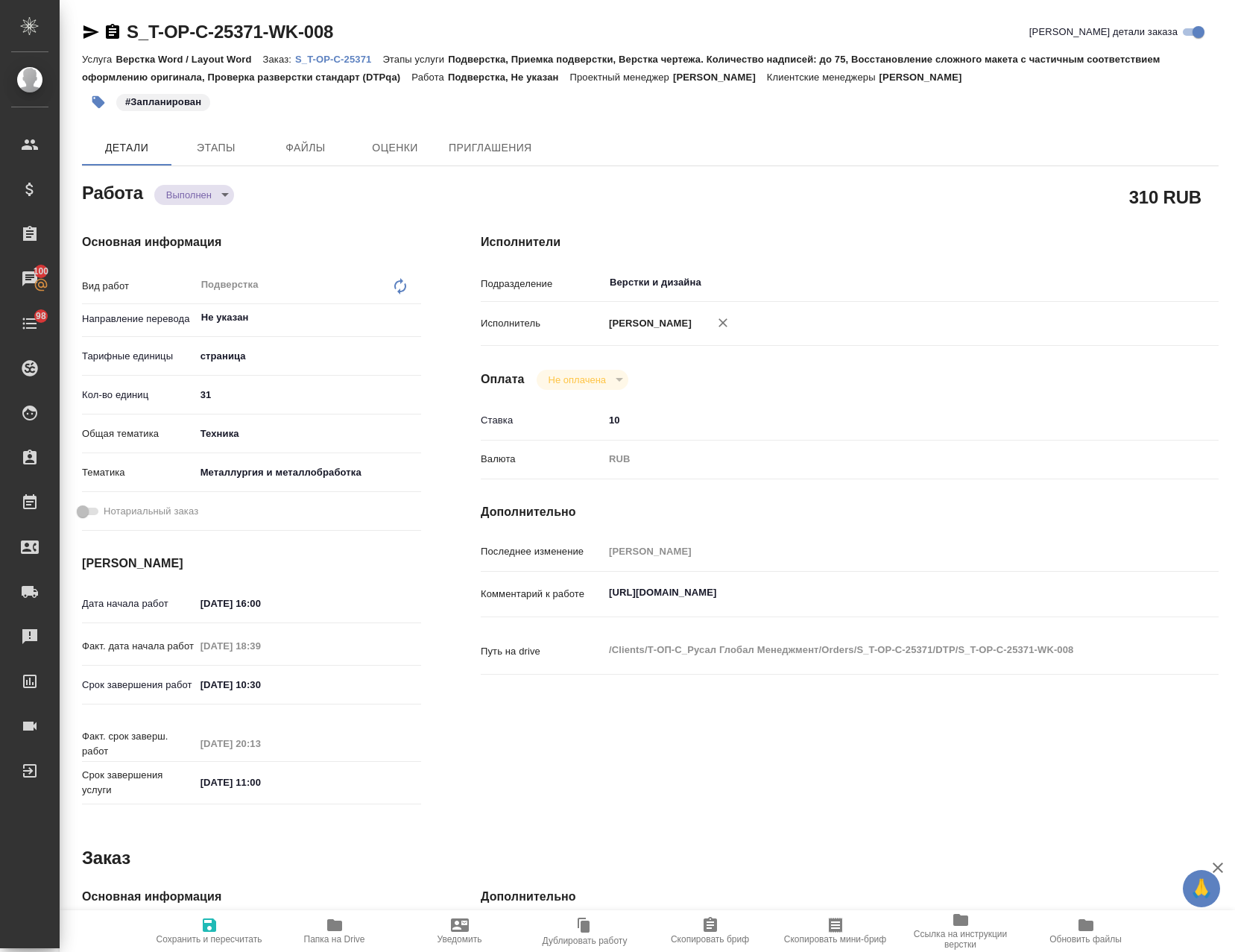
type textarea "x"
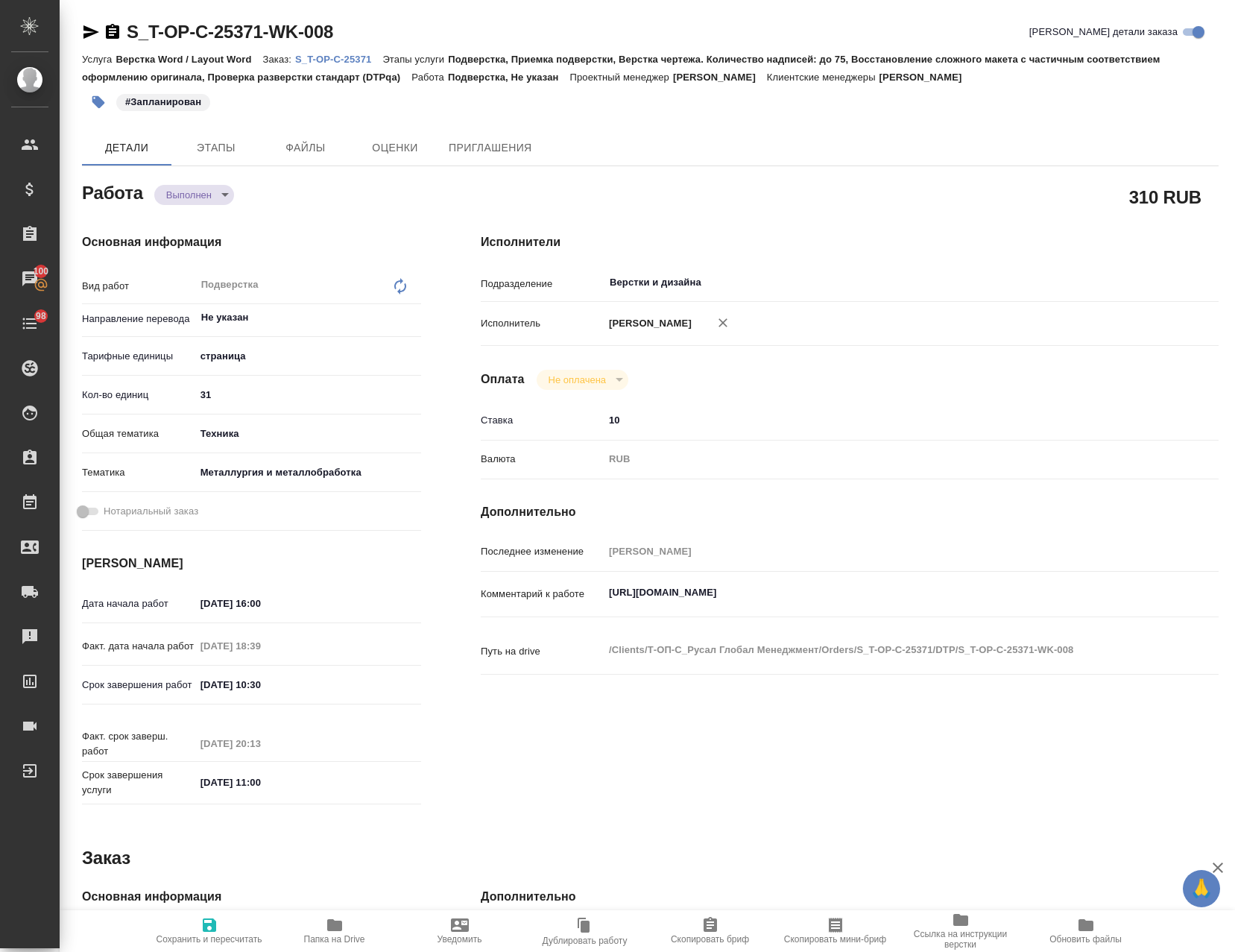
type textarea "x"
click at [214, 196] on body "🙏 .cls-1 fill:#fff; AWATERA Avdeenko Kirill Клиенты Спецификации Заказы 100 Чат…" at bounding box center [618, 476] width 1235 height 952
click at [186, 219] on button "Сдан" at bounding box center [183, 219] width 32 height 16
type textarea "x"
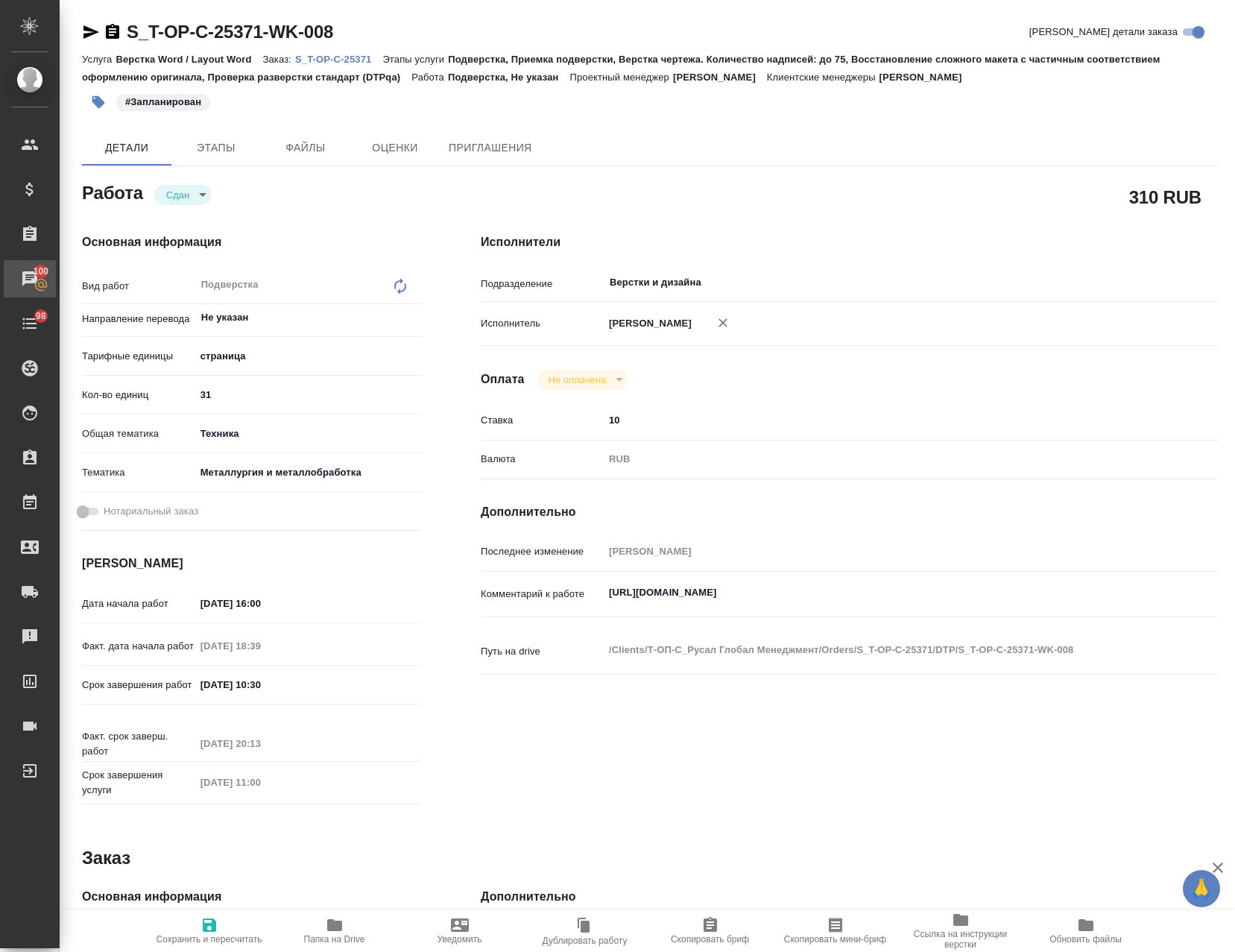
type textarea "x"
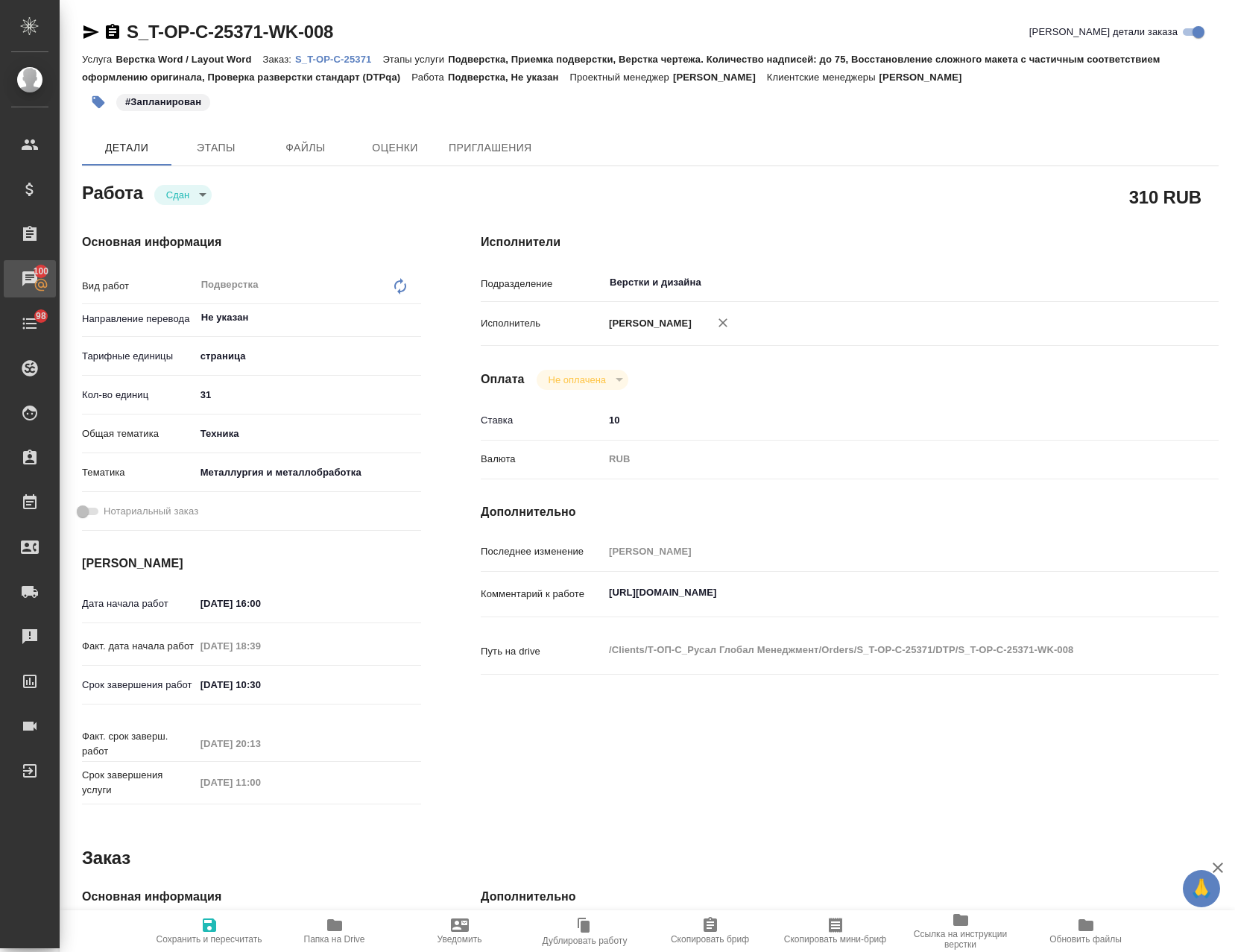
type textarea "x"
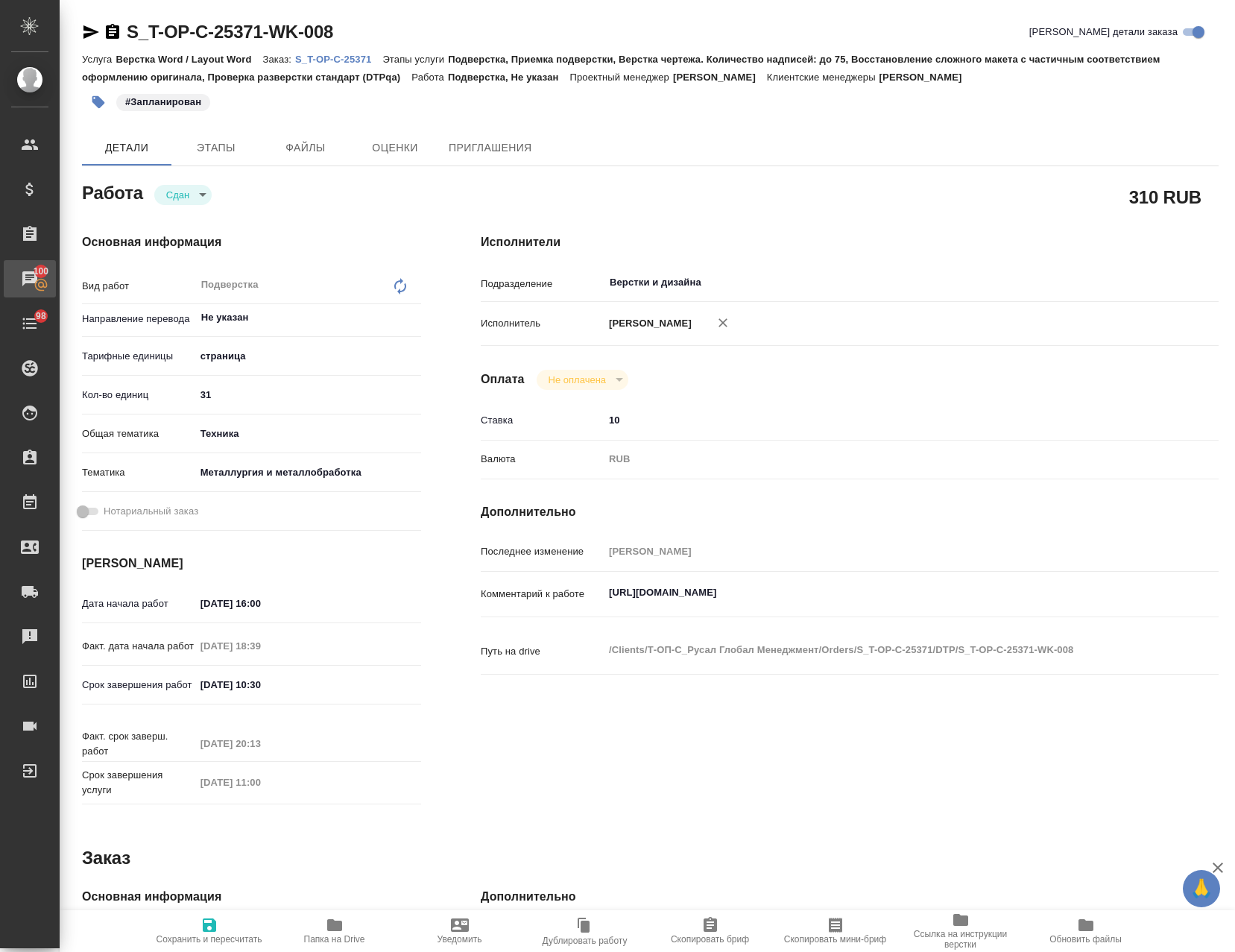
type textarea "x"
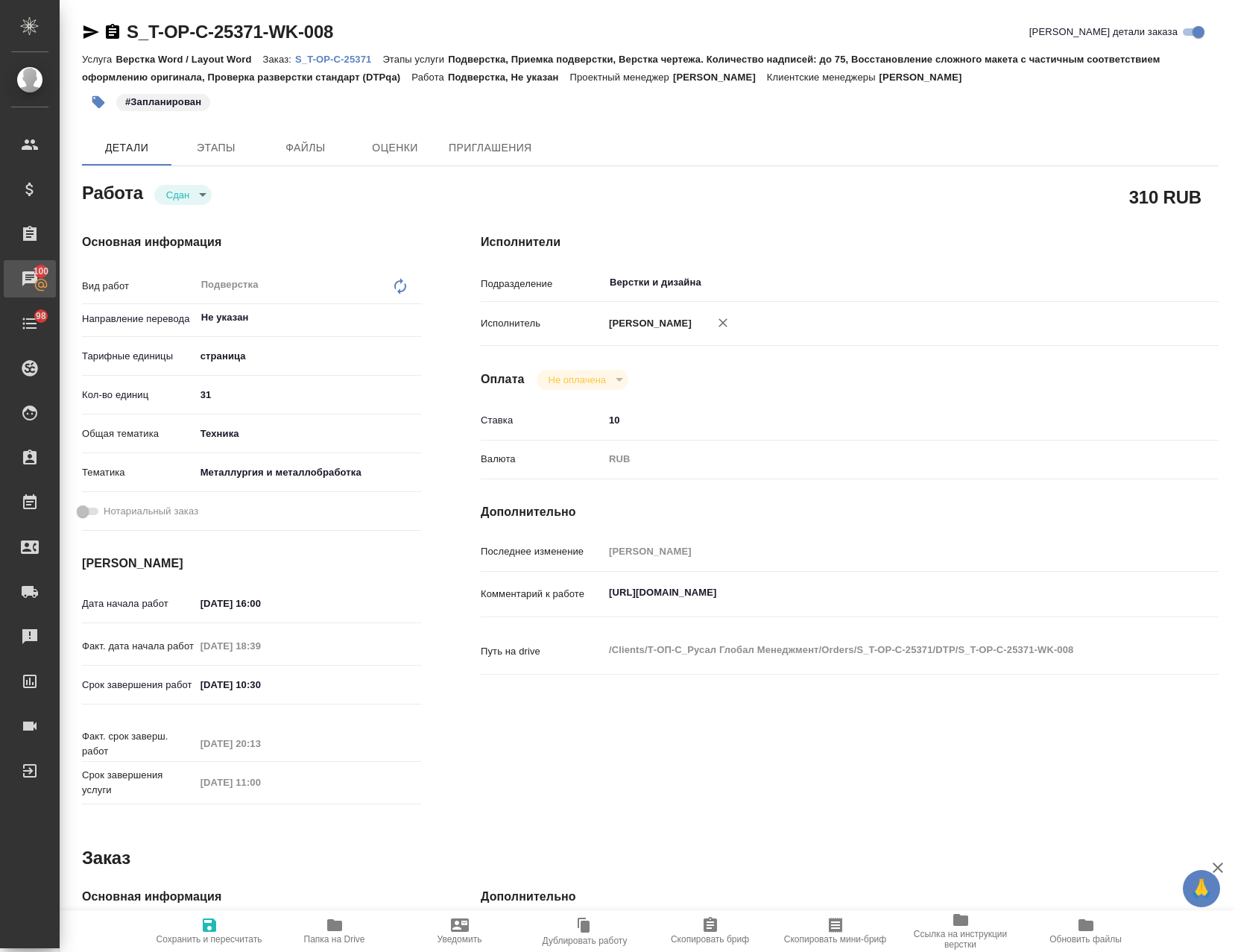
type textarea "x"
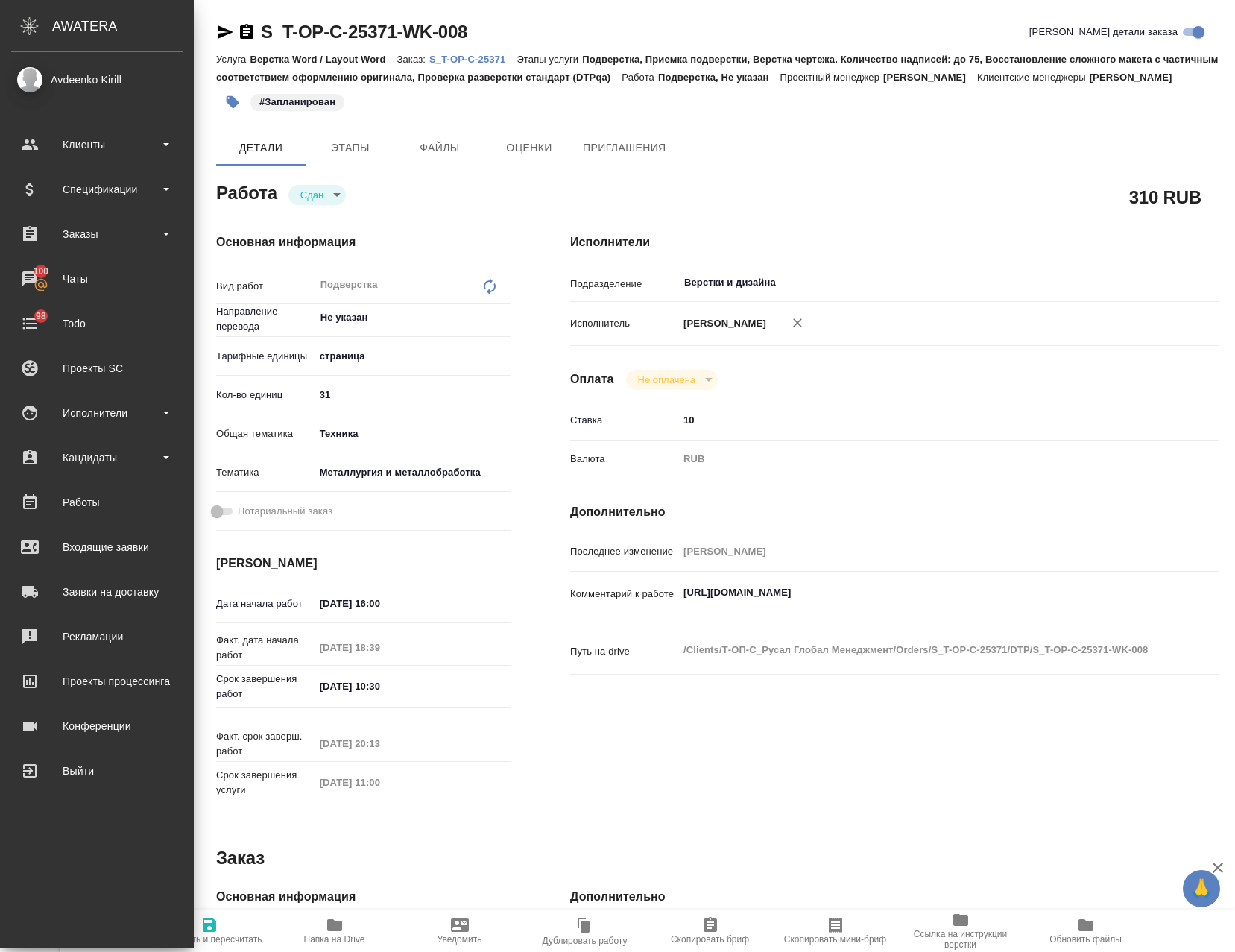
type textarea "x"
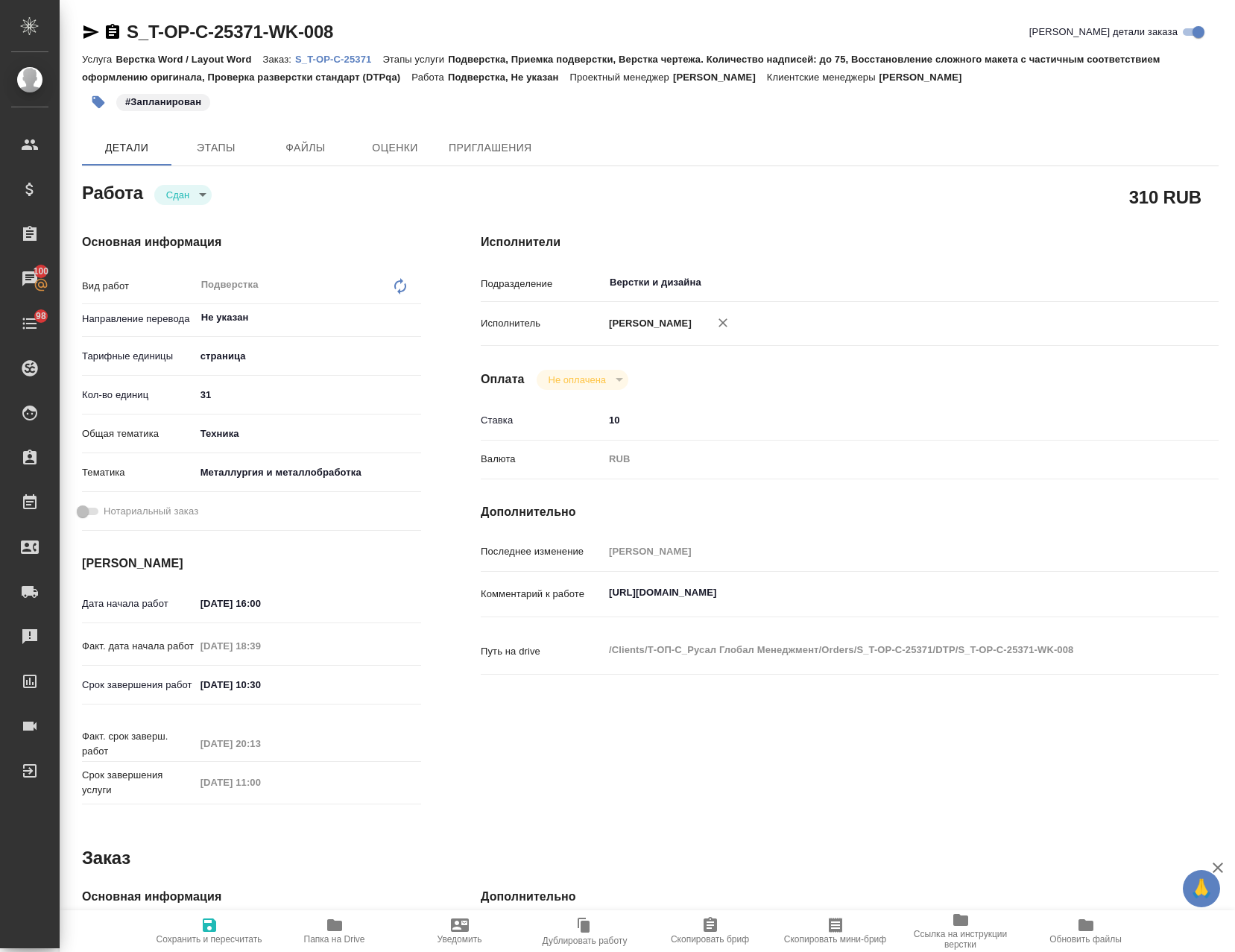
type textarea "x"
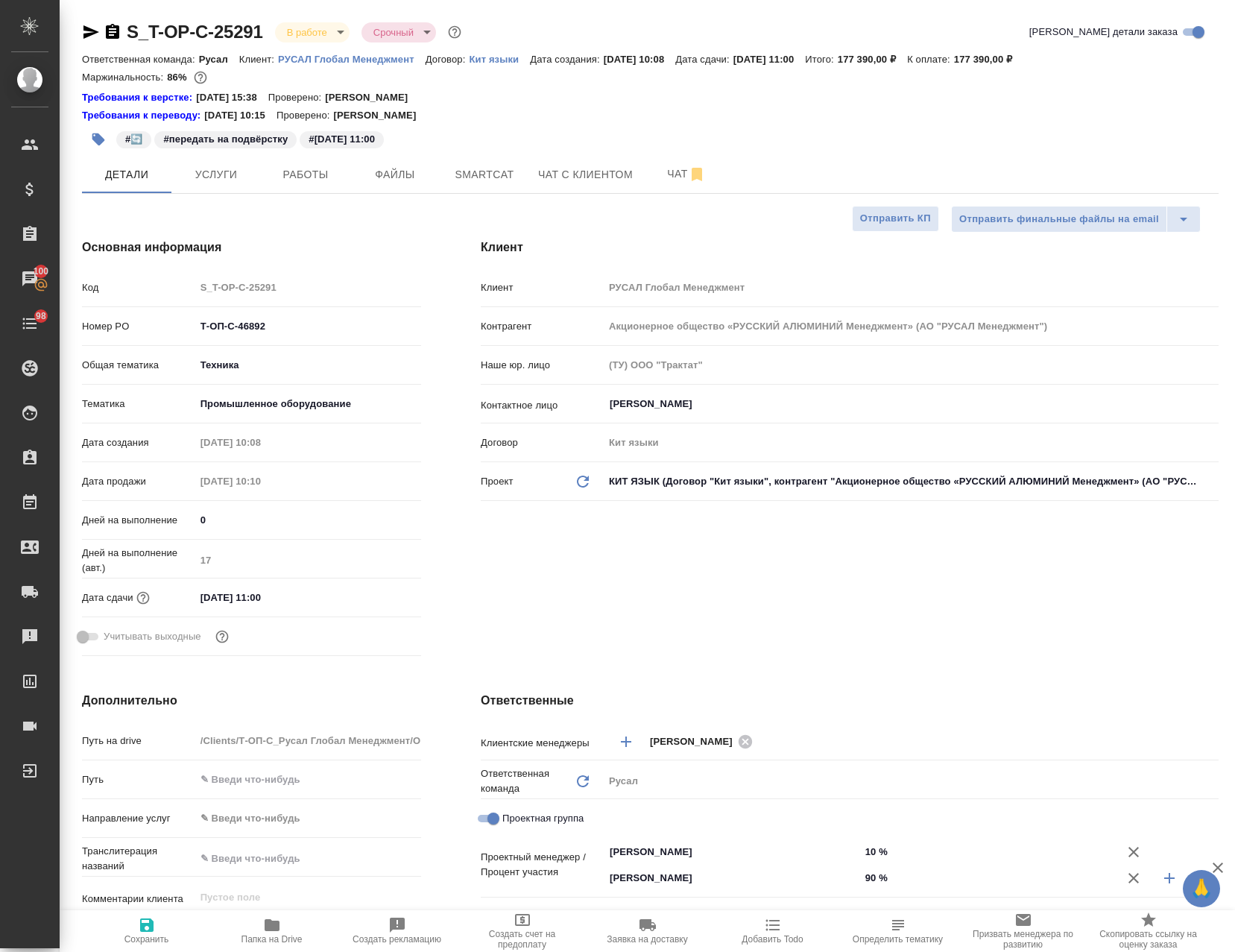
select select "RU"
click at [326, 166] on span "Работы" at bounding box center [305, 175] width 71 height 18
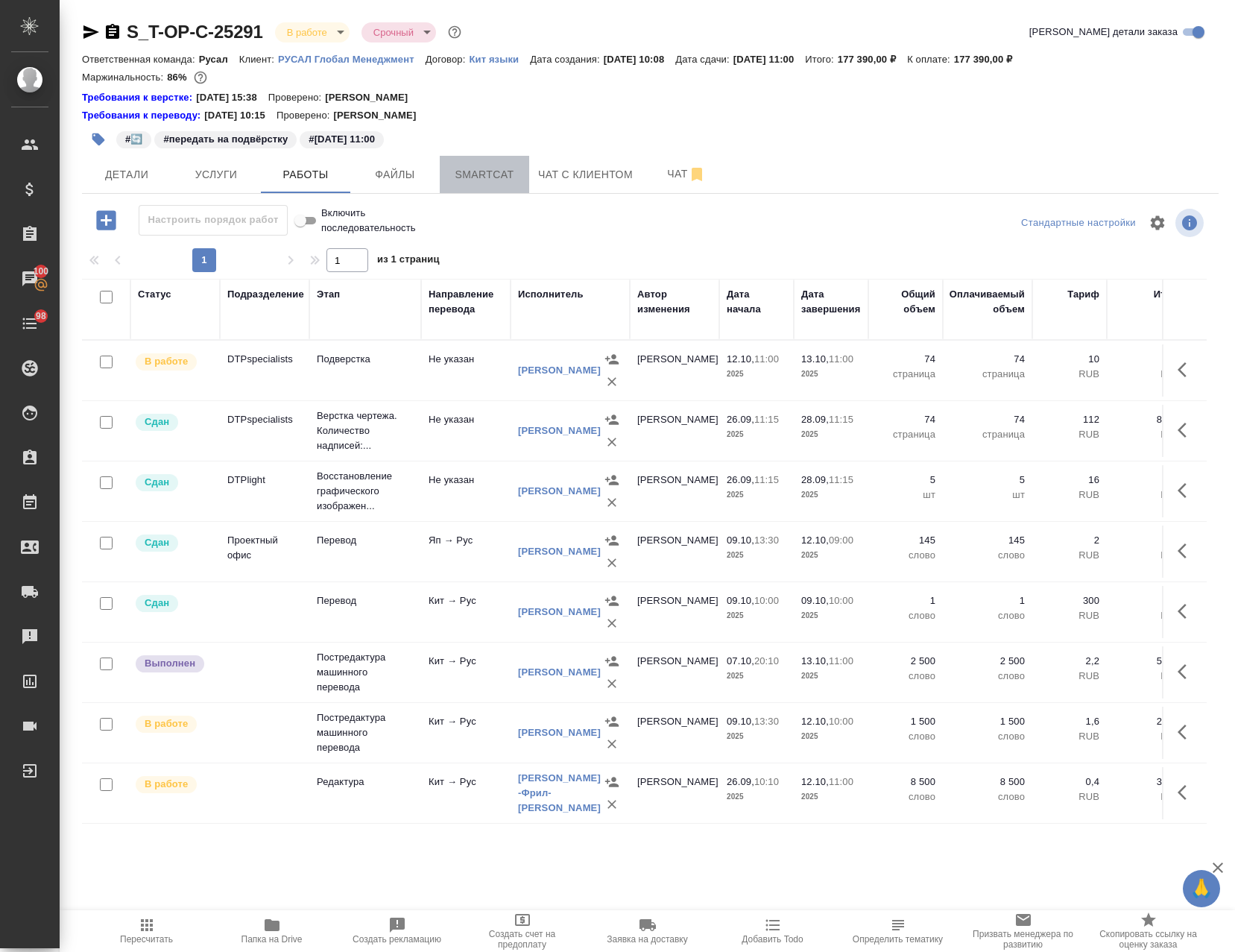
click at [486, 173] on span "Smartcat" at bounding box center [484, 175] width 71 height 18
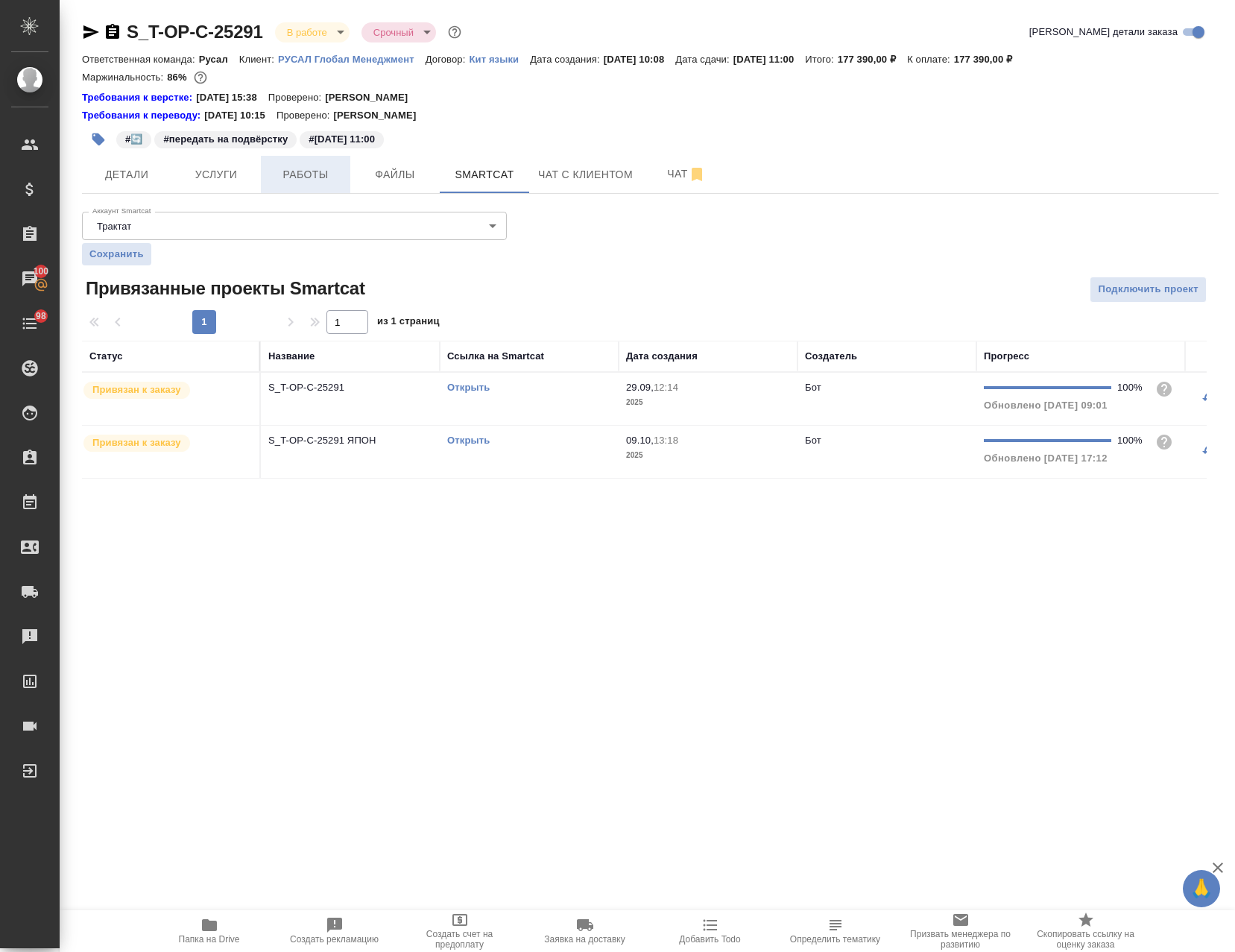
click at [297, 181] on span "Работы" at bounding box center [305, 175] width 71 height 18
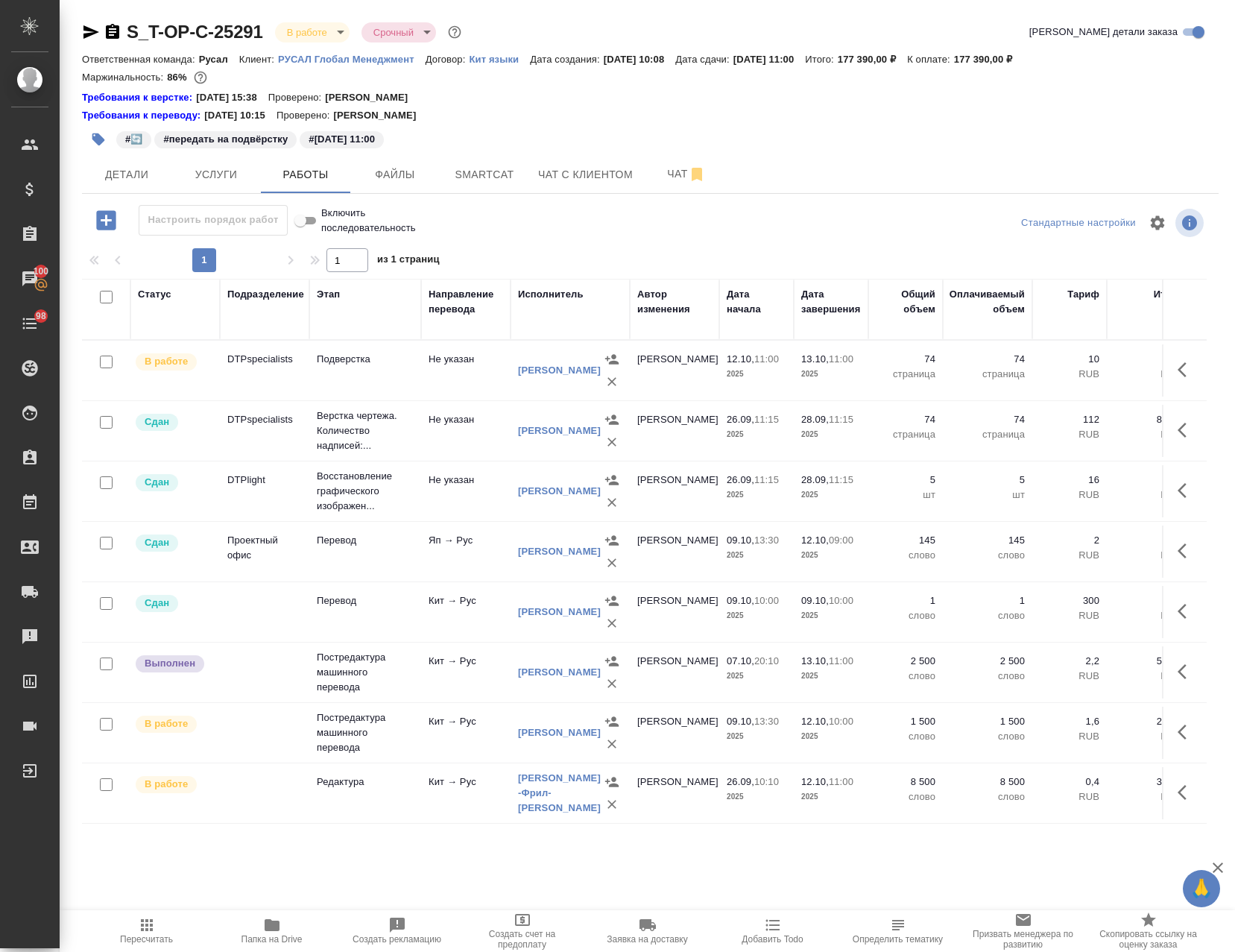
click at [107, 726] on input "checkbox" at bounding box center [106, 724] width 13 height 13
checkbox input "true"
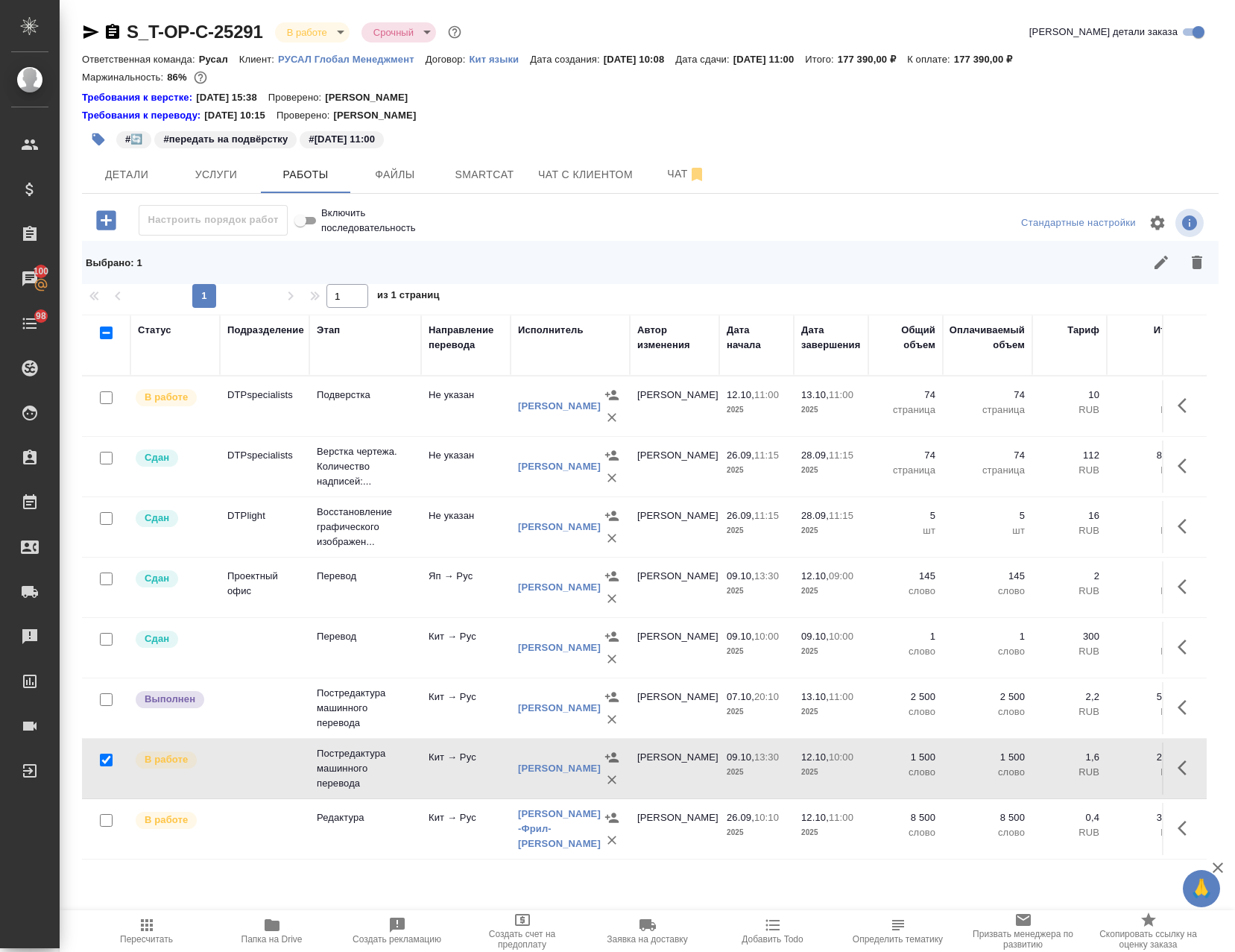
click at [106, 826] on input "checkbox" at bounding box center [106, 820] width 13 height 13
checkbox input "true"
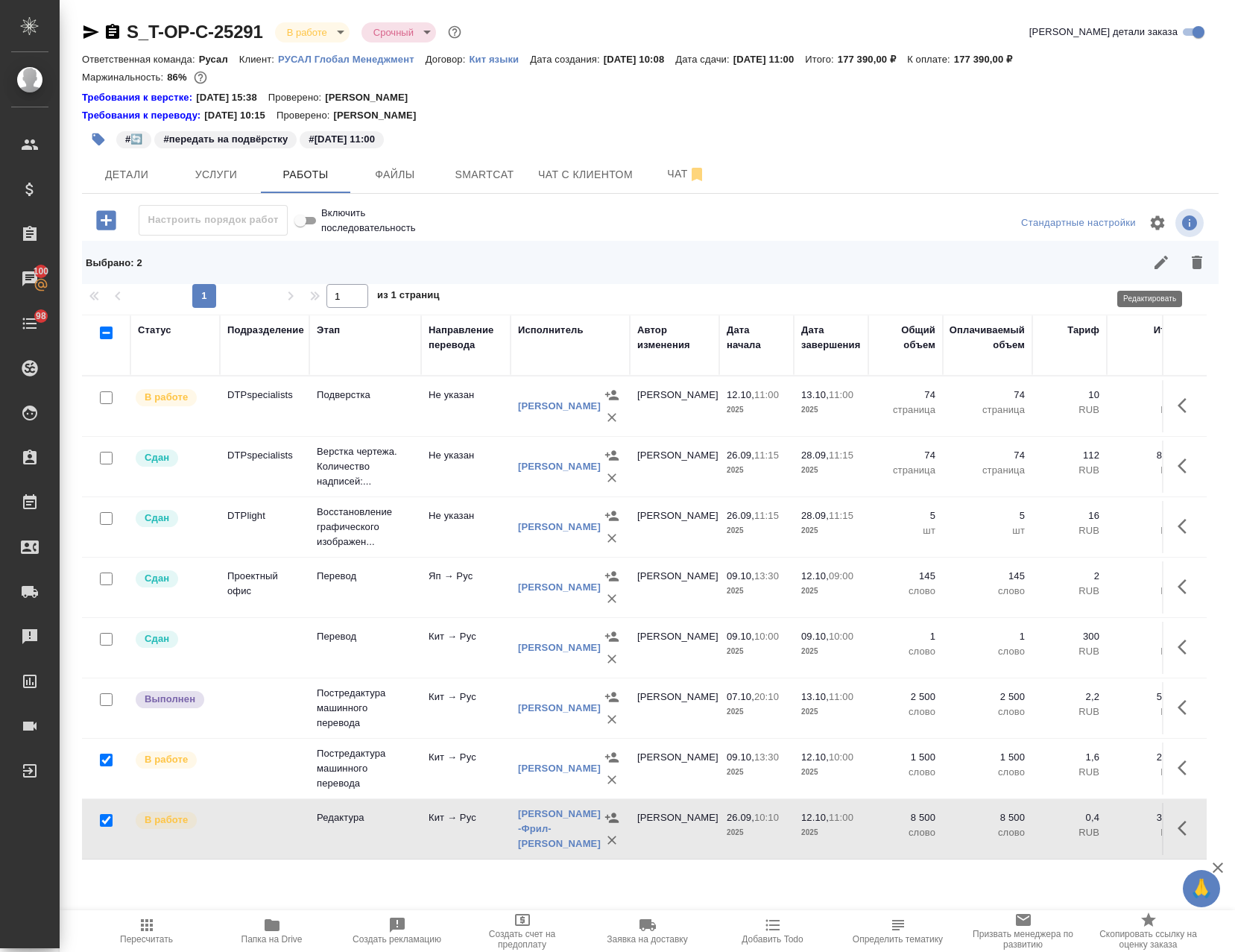
click at [1147, 255] on button "button" at bounding box center [1161, 262] width 36 height 36
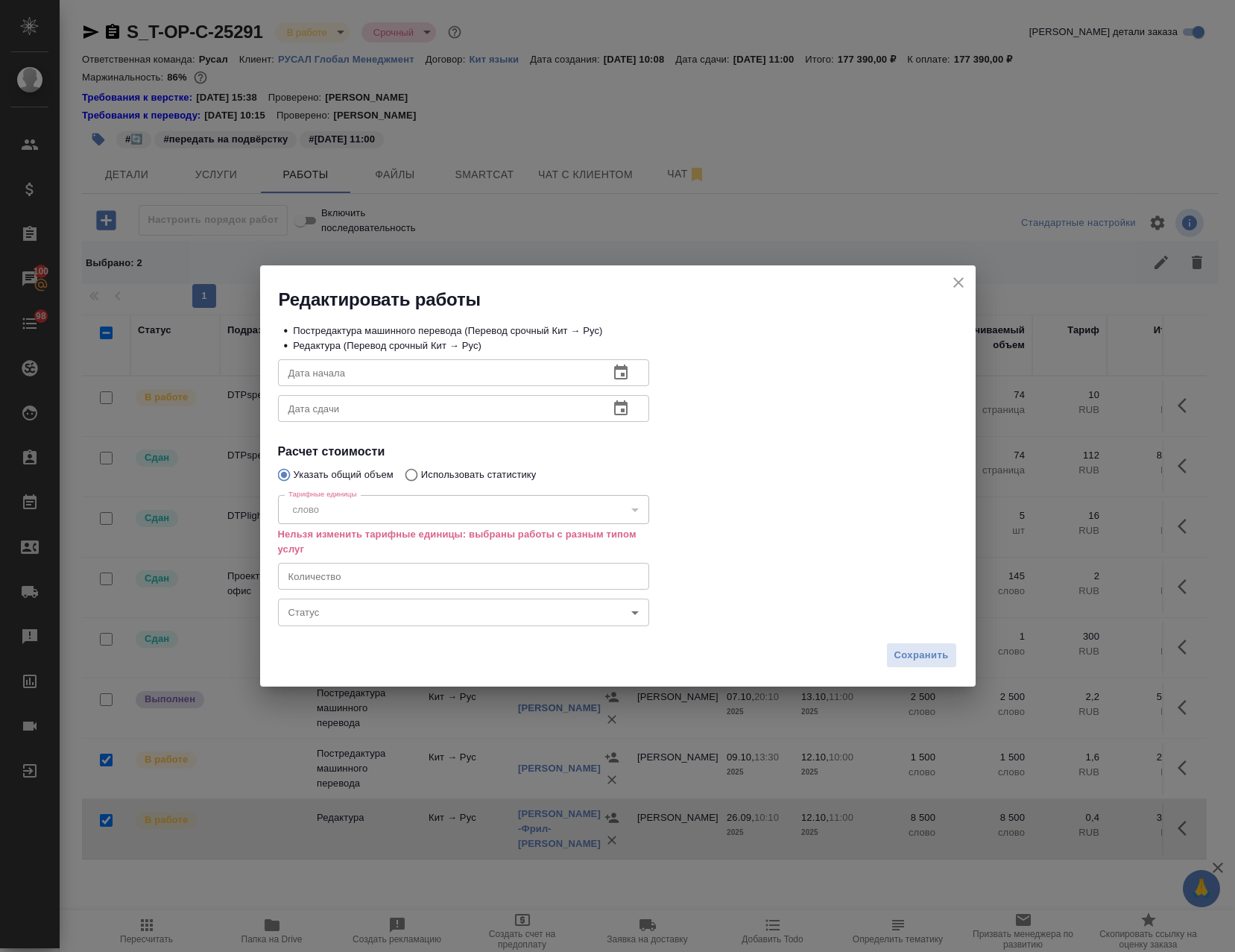
click at [321, 621] on body "🙏 .cls-1 fill:#fff; AWATERA Avdeenko Kirill Клиенты Спецификации Заказы 100 Чат…" at bounding box center [618, 476] width 1235 height 952
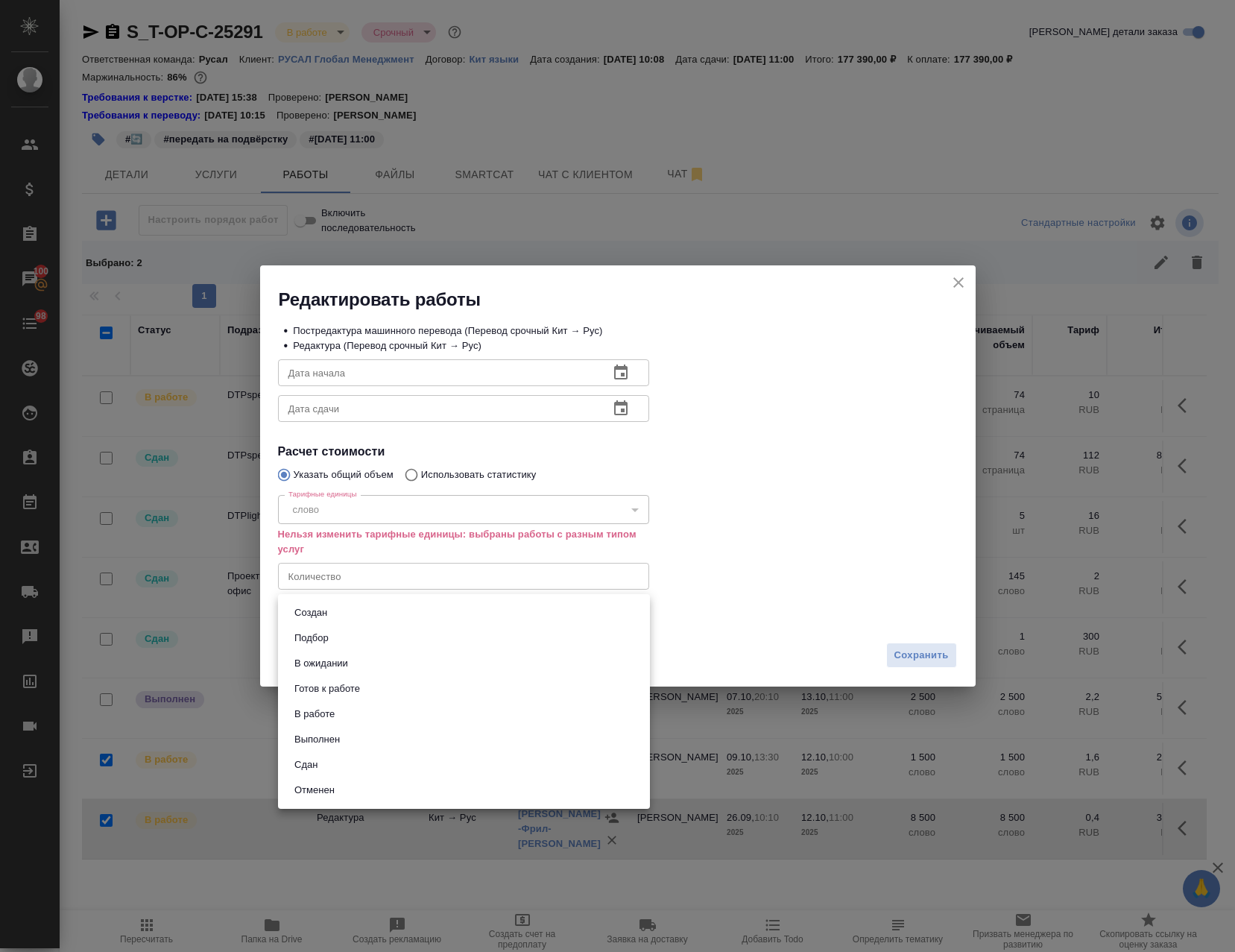
click at [351, 741] on li "Выполнен" at bounding box center [463, 739] width 372 height 25
type input "completed"
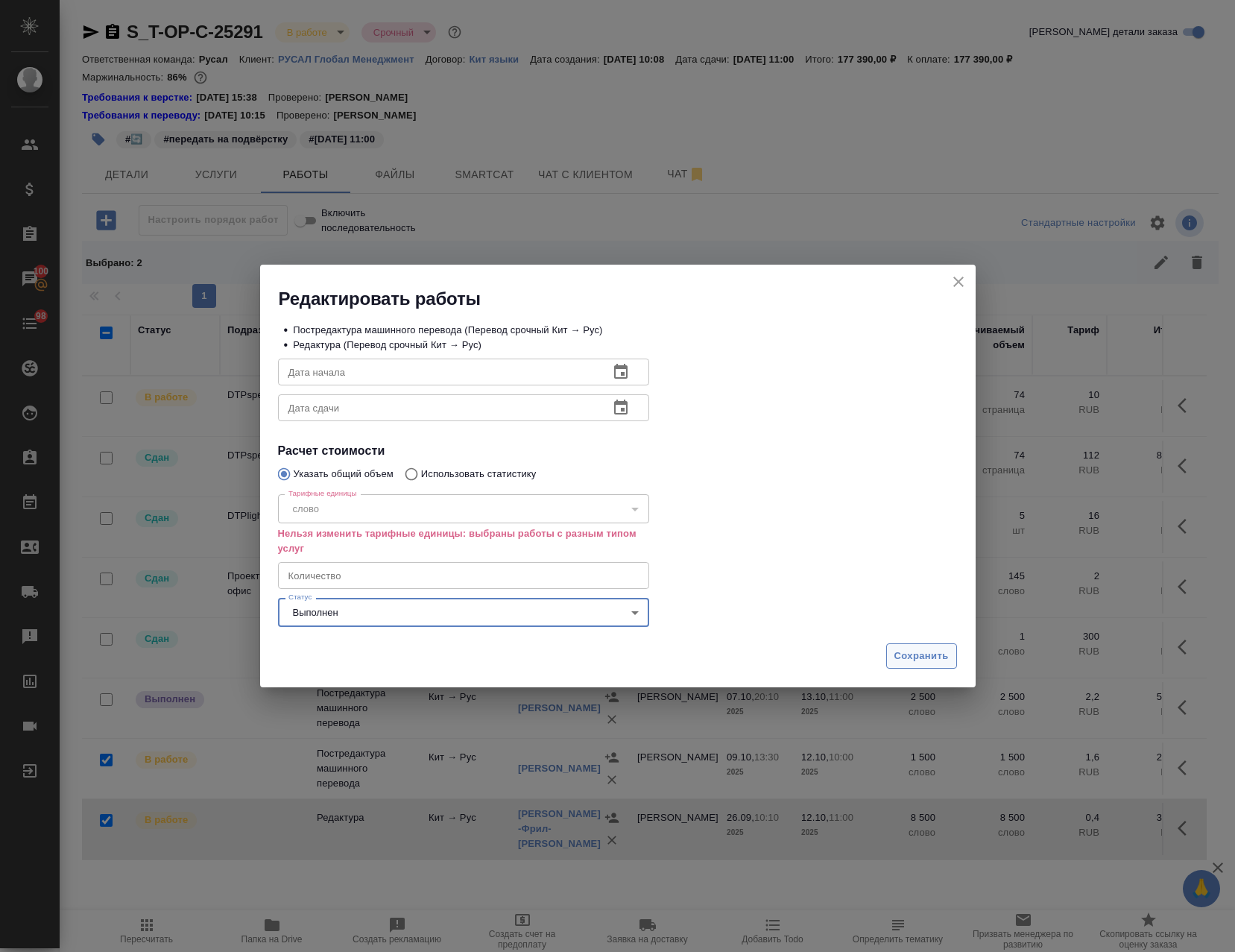
click at [914, 654] on span "Сохранить" at bounding box center [921, 656] width 54 height 17
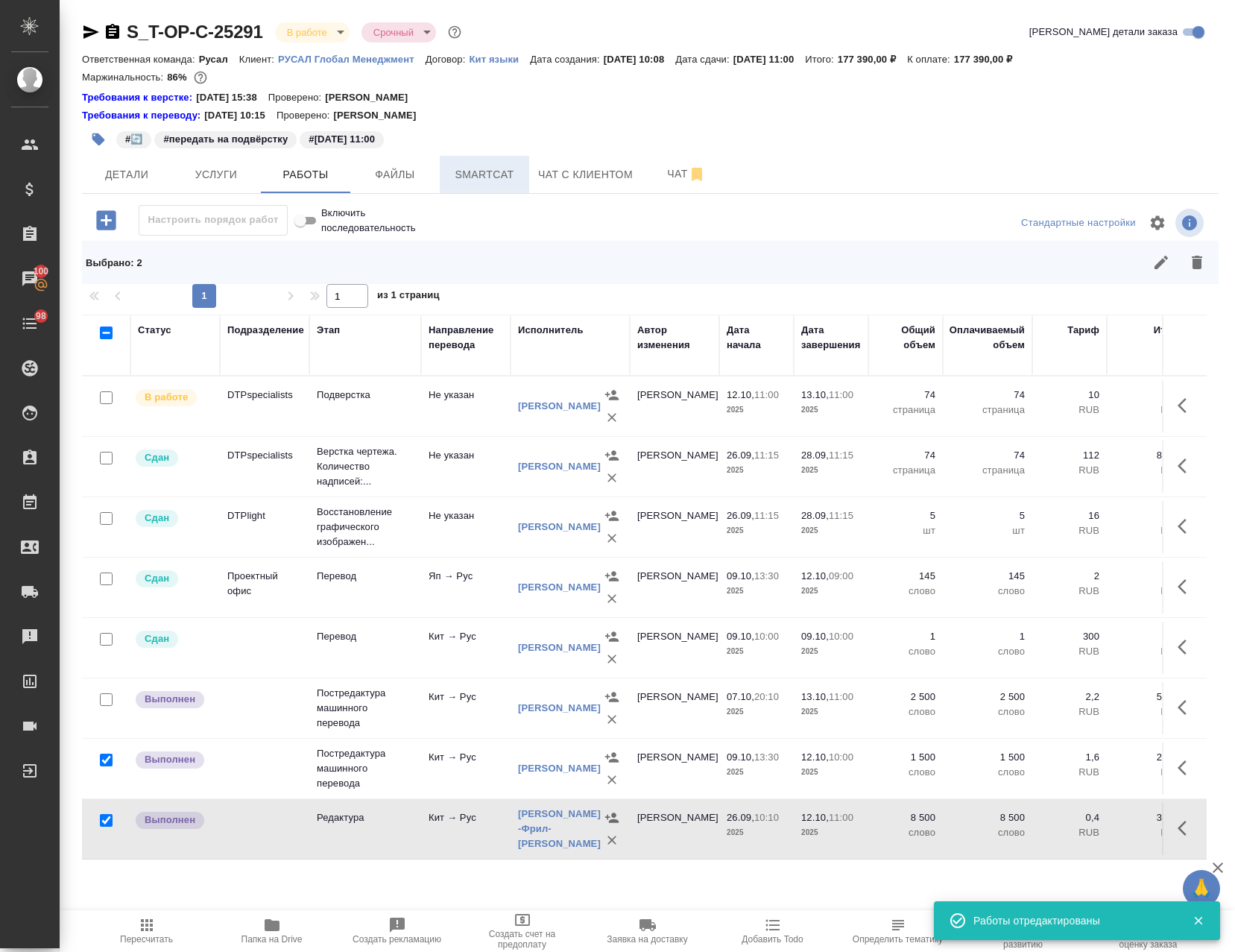
click at [477, 169] on span "Smartcat" at bounding box center [484, 175] width 71 height 18
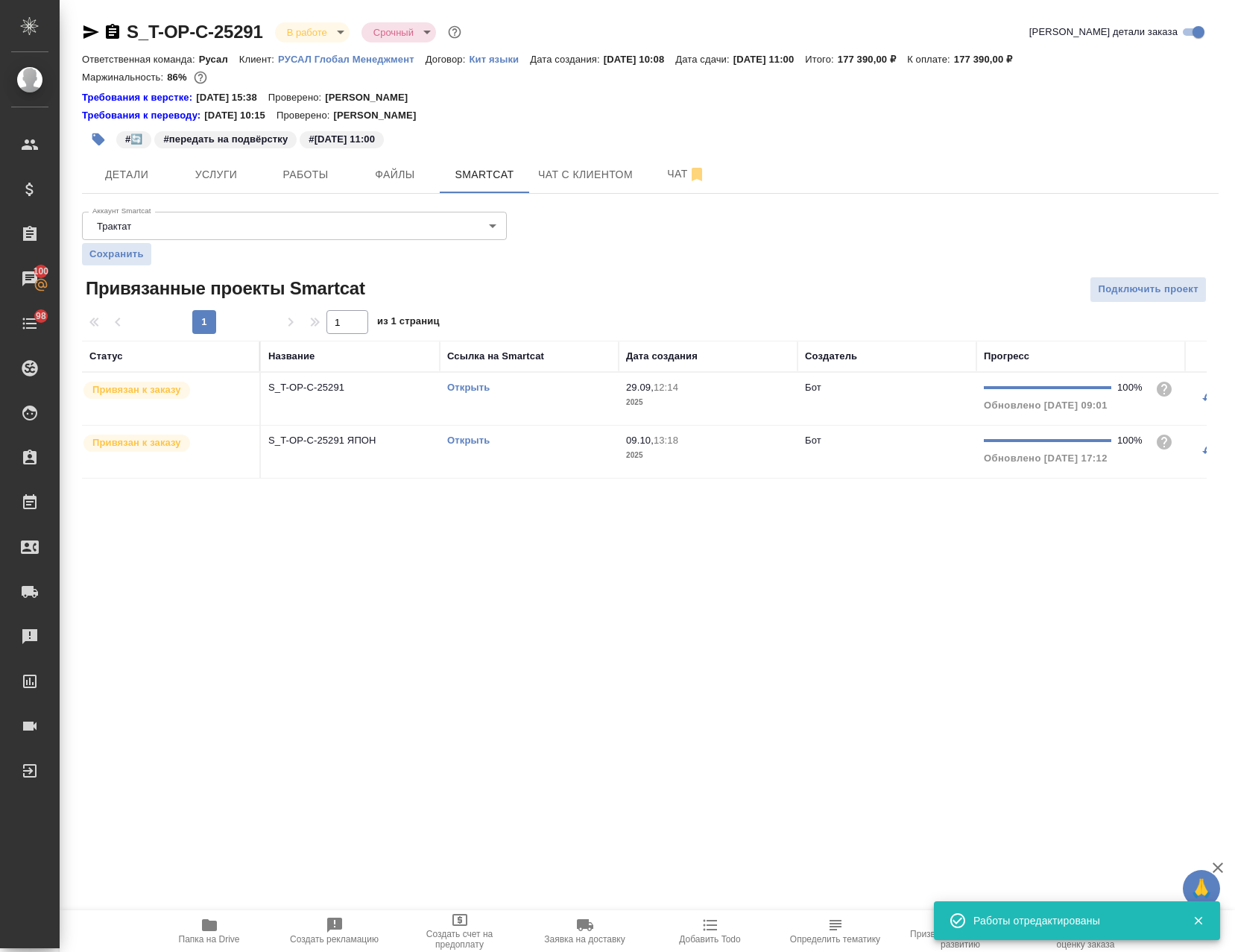
click at [522, 408] on td "Открыть" at bounding box center [529, 399] width 179 height 52
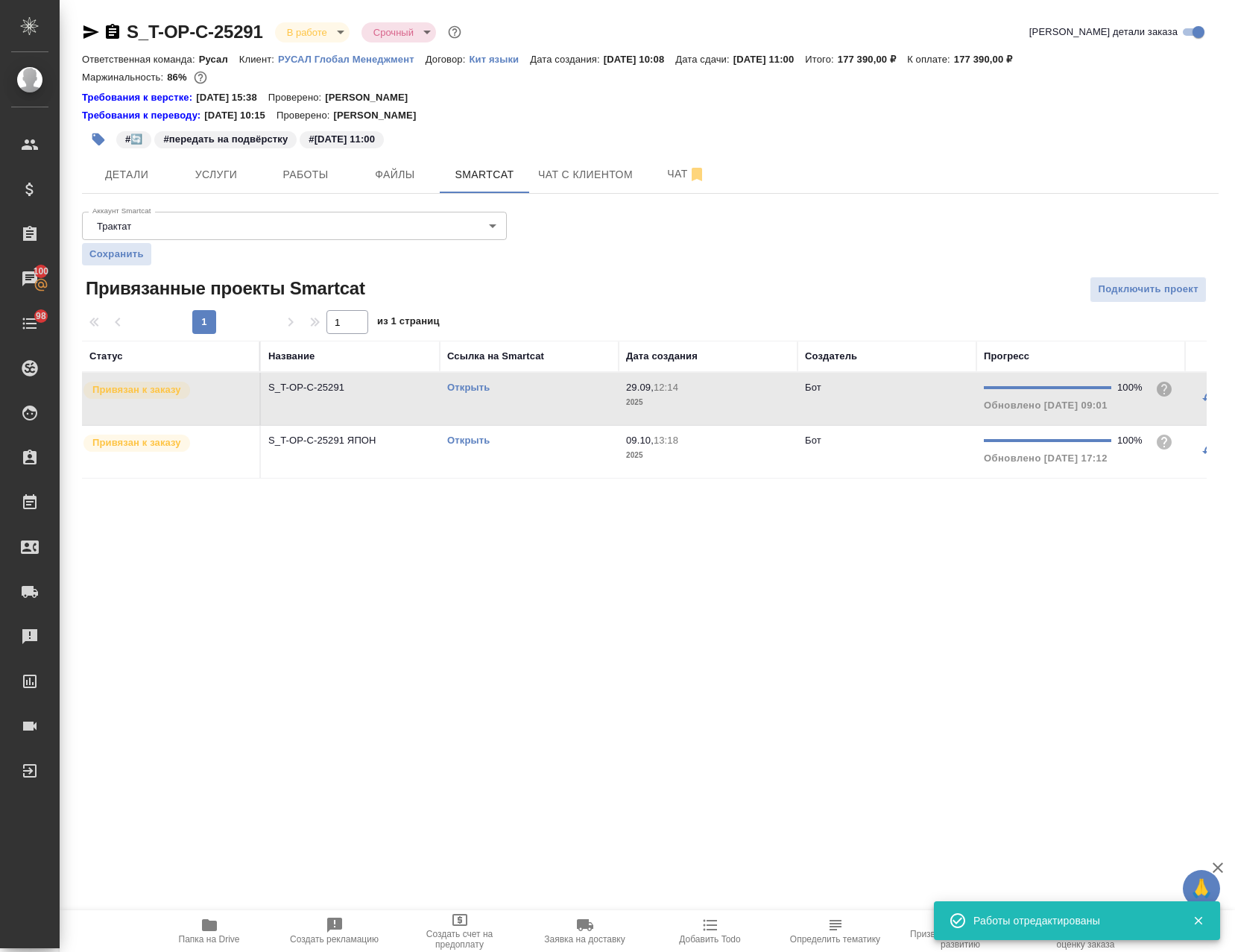
click at [522, 408] on td "Открыть" at bounding box center [529, 399] width 179 height 52
click at [314, 187] on button "Работы" at bounding box center [305, 174] width 90 height 38
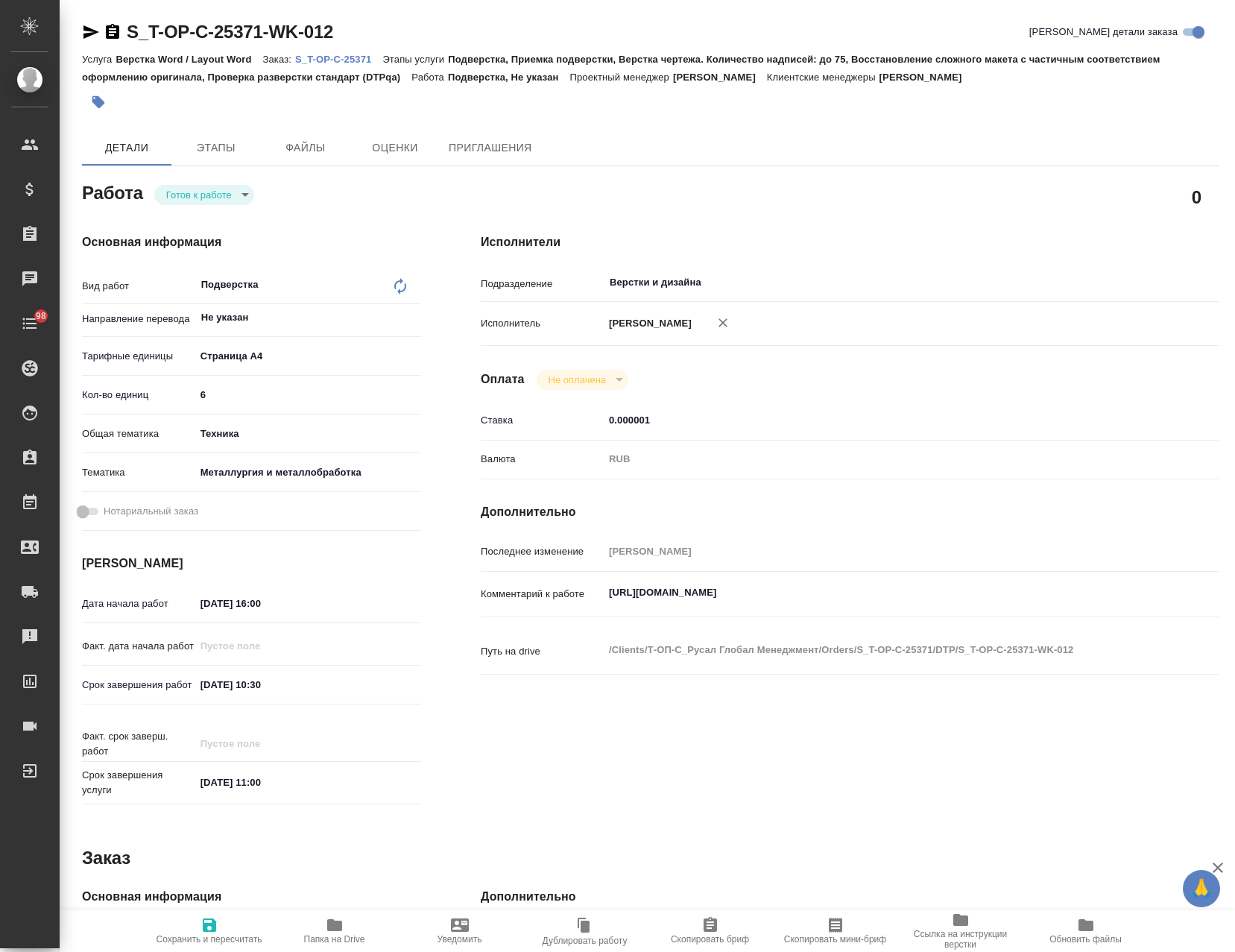
type textarea "x"
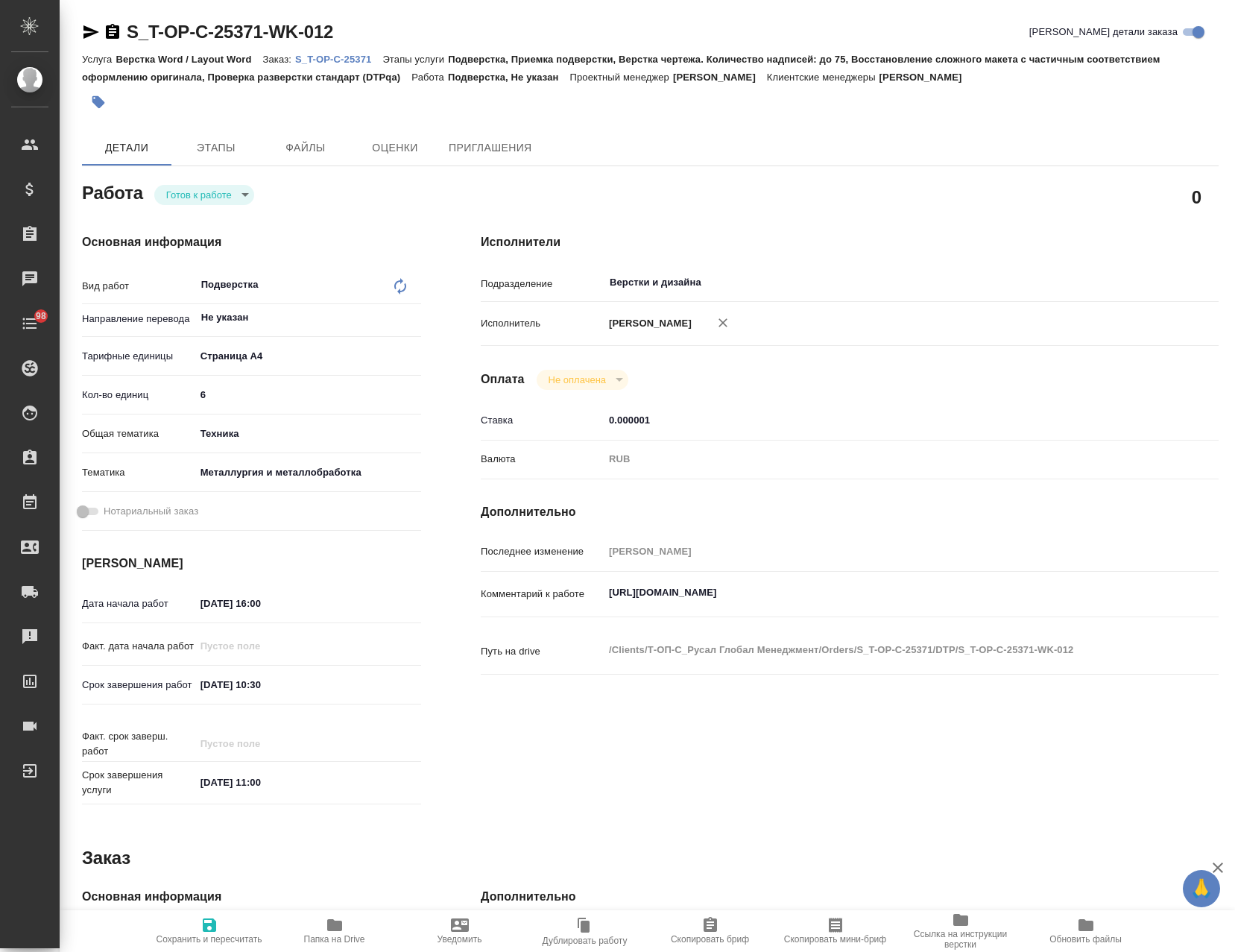
type textarea "x"
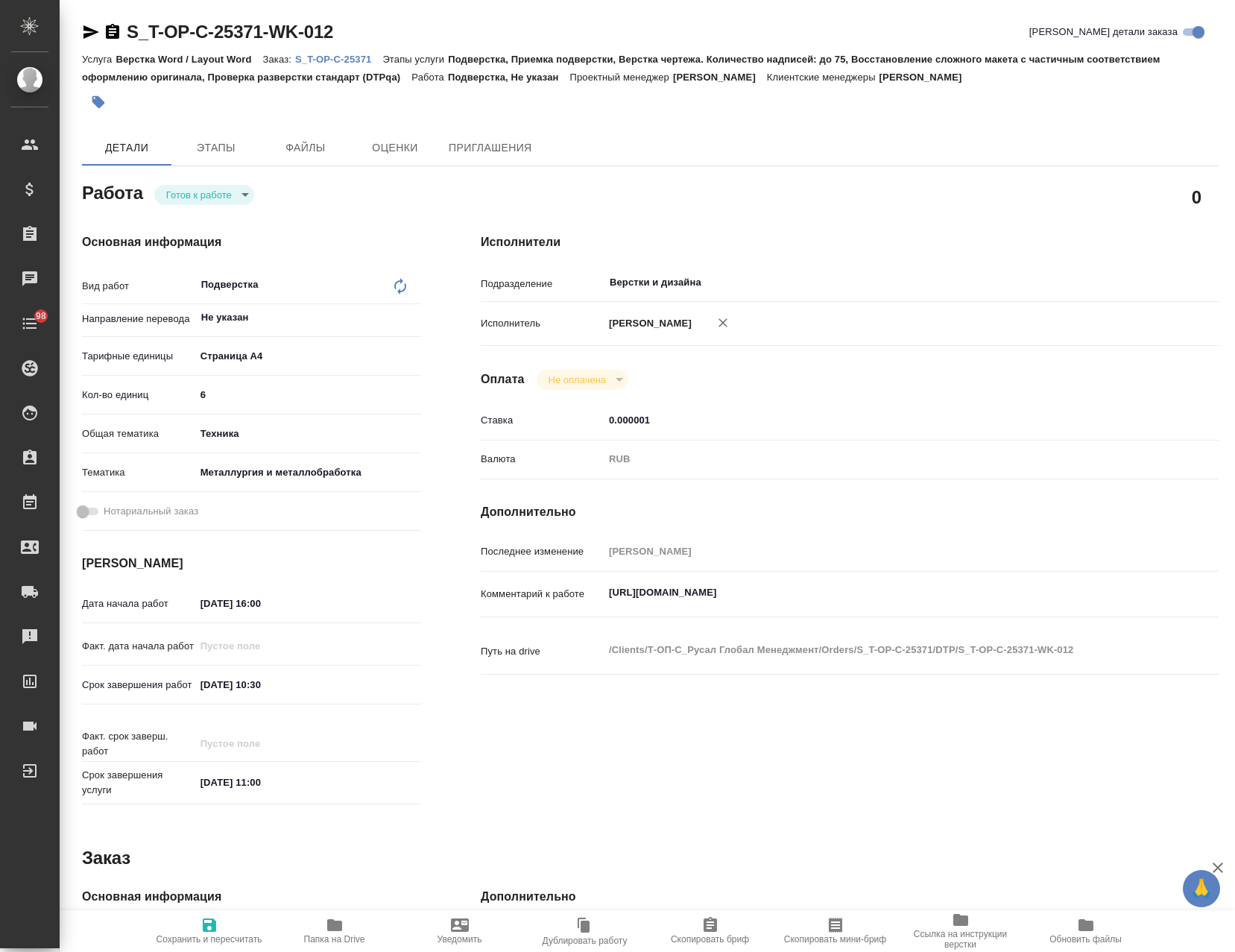
type textarea "x"
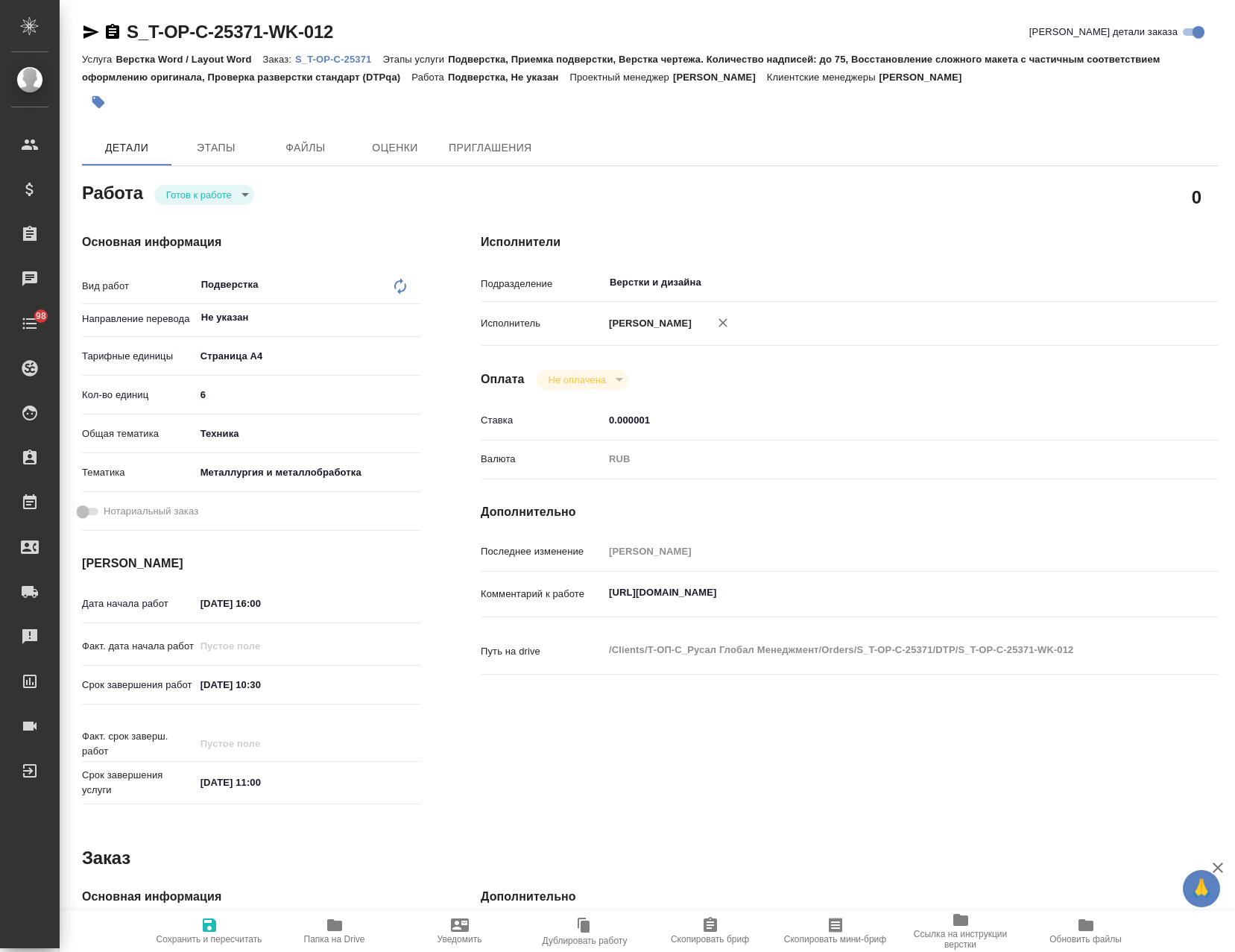
type textarea "x"
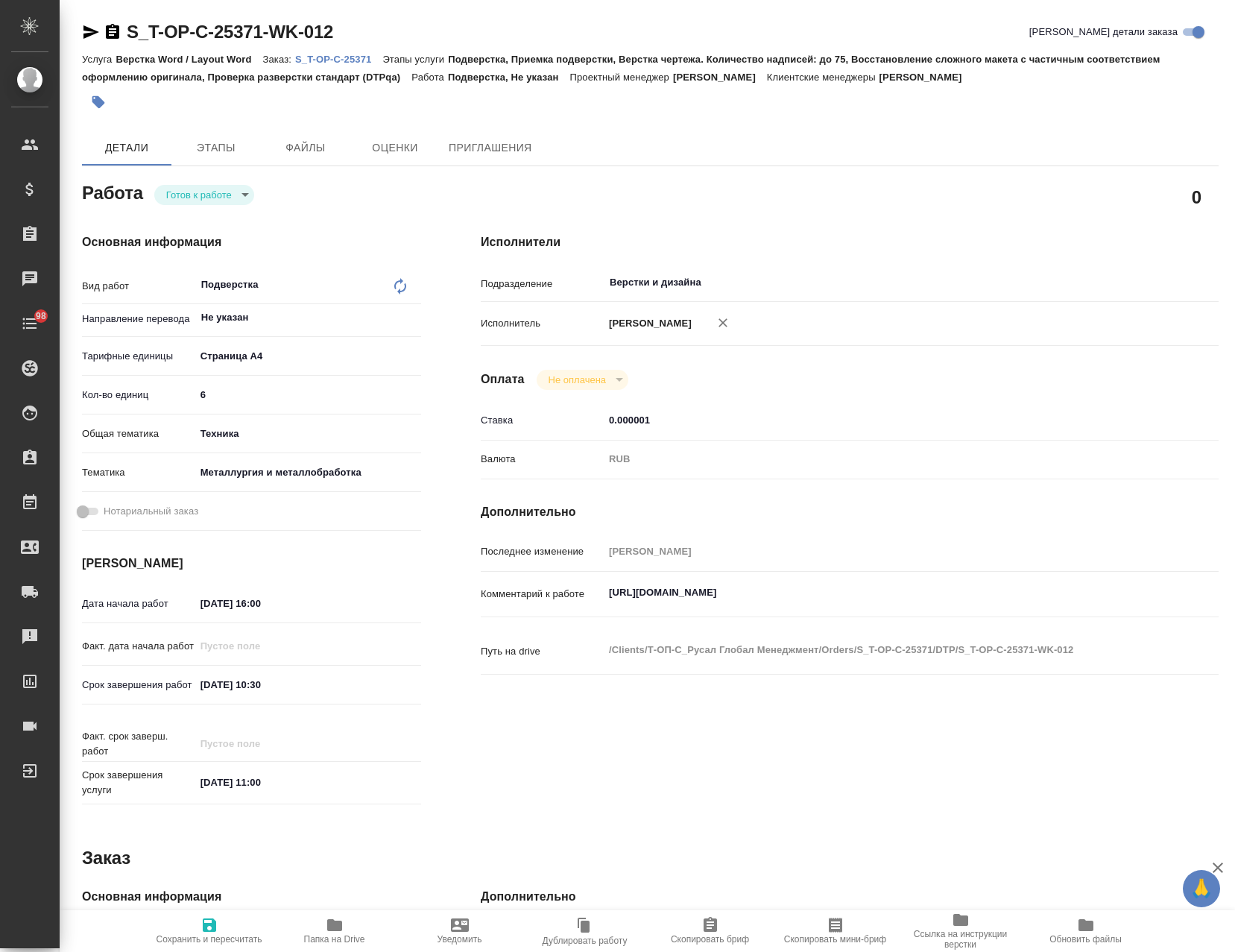
type textarea "x"
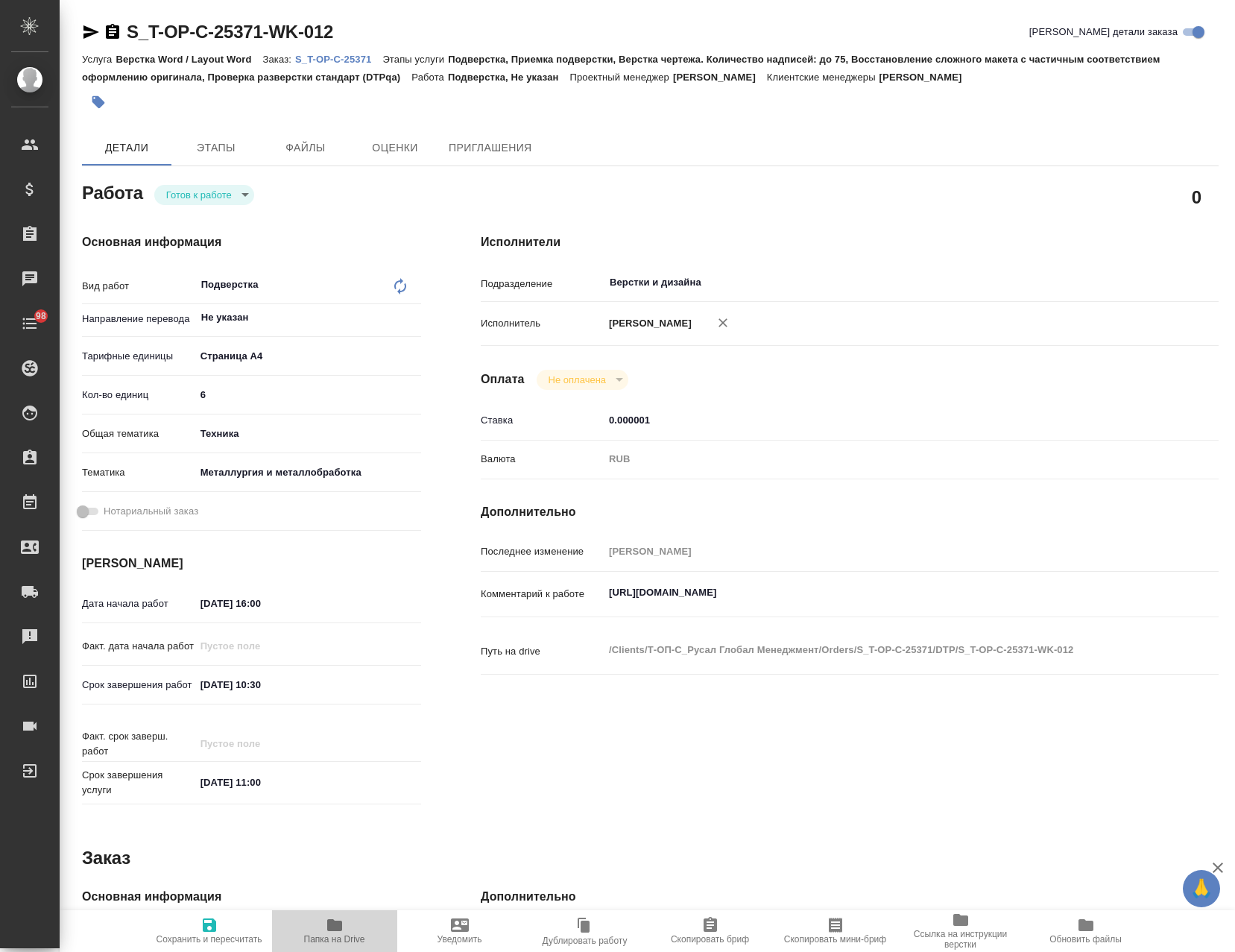
click at [330, 926] on icon "button" at bounding box center [334, 925] width 15 height 12
type textarea "x"
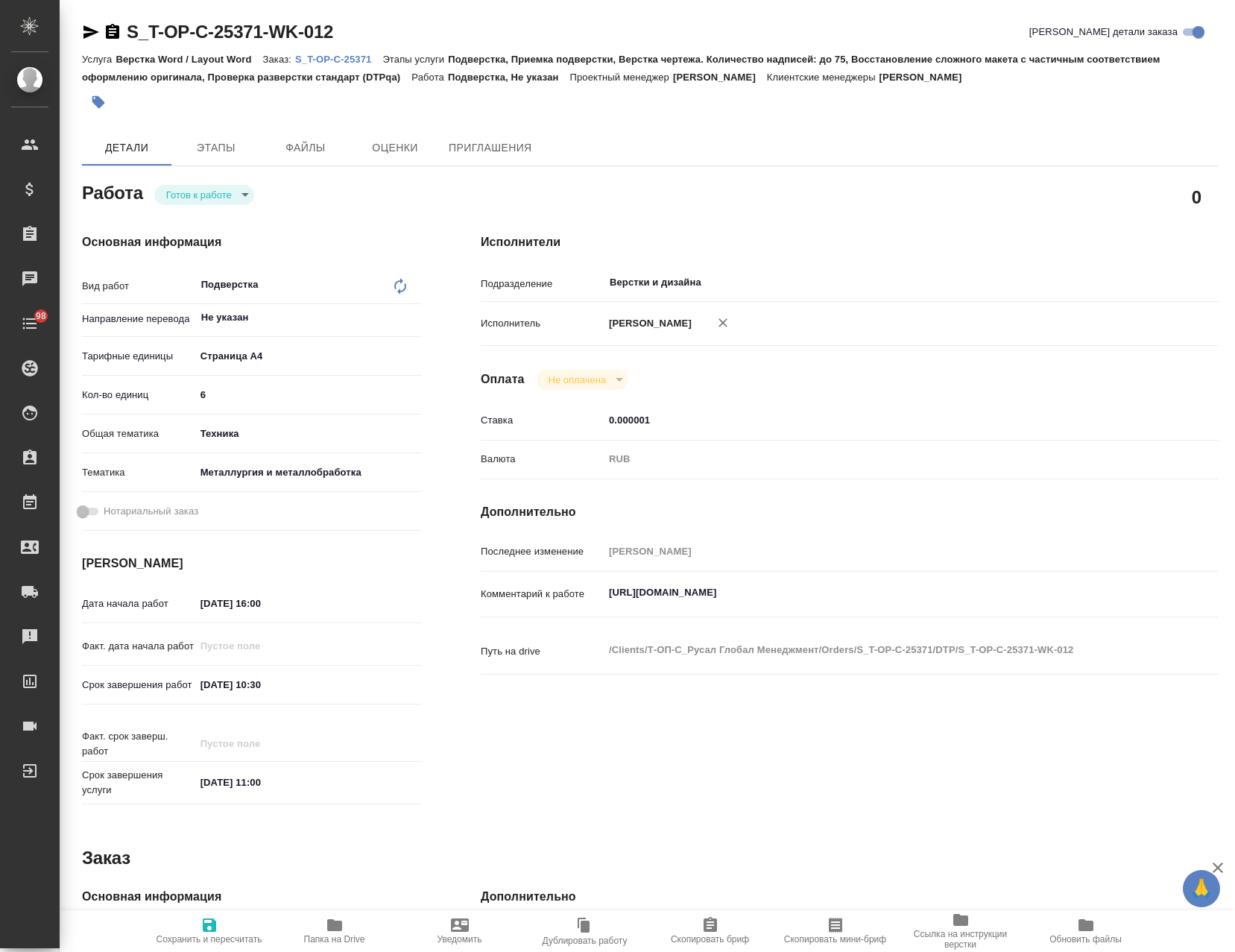
type textarea "x"
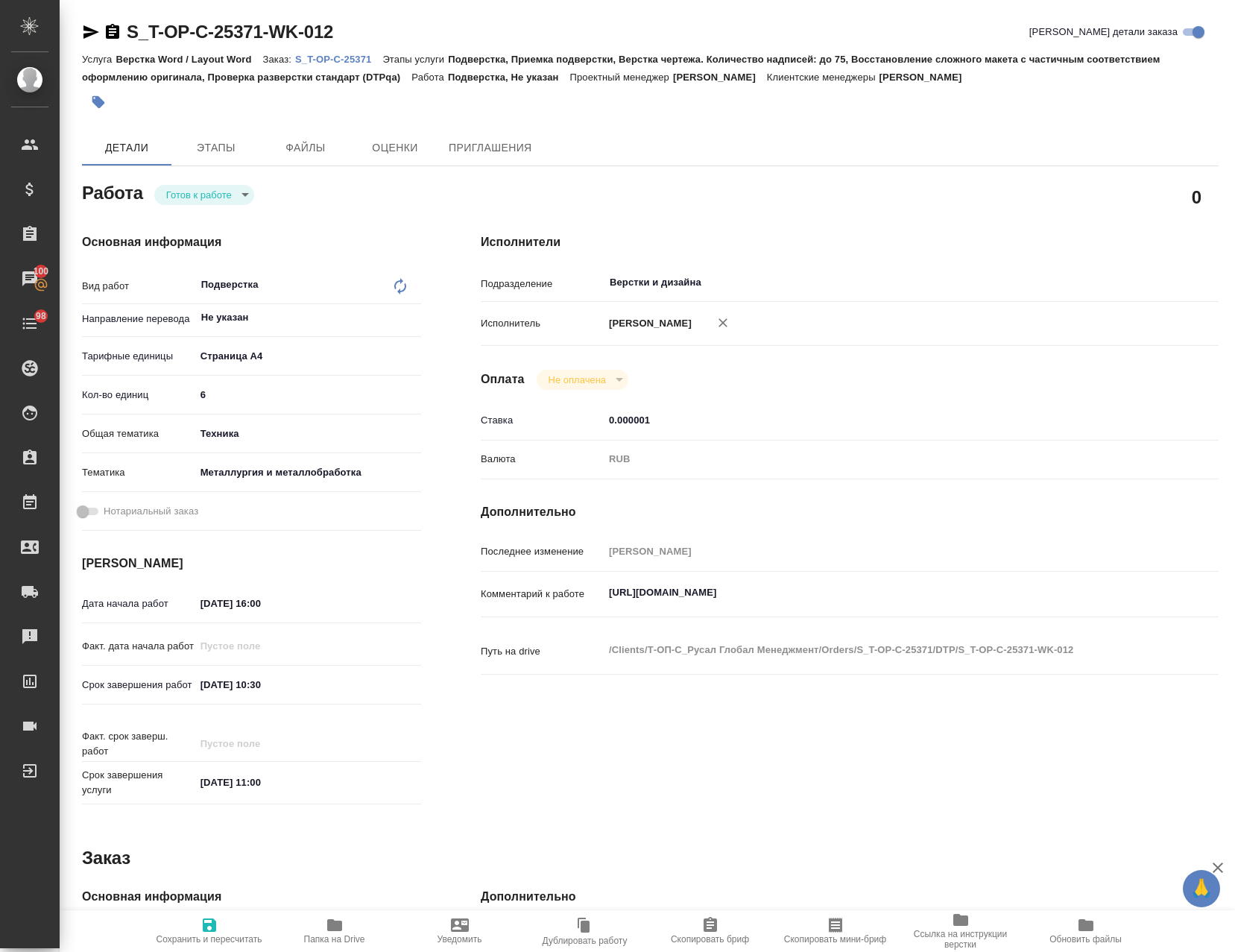
type textarea "x"
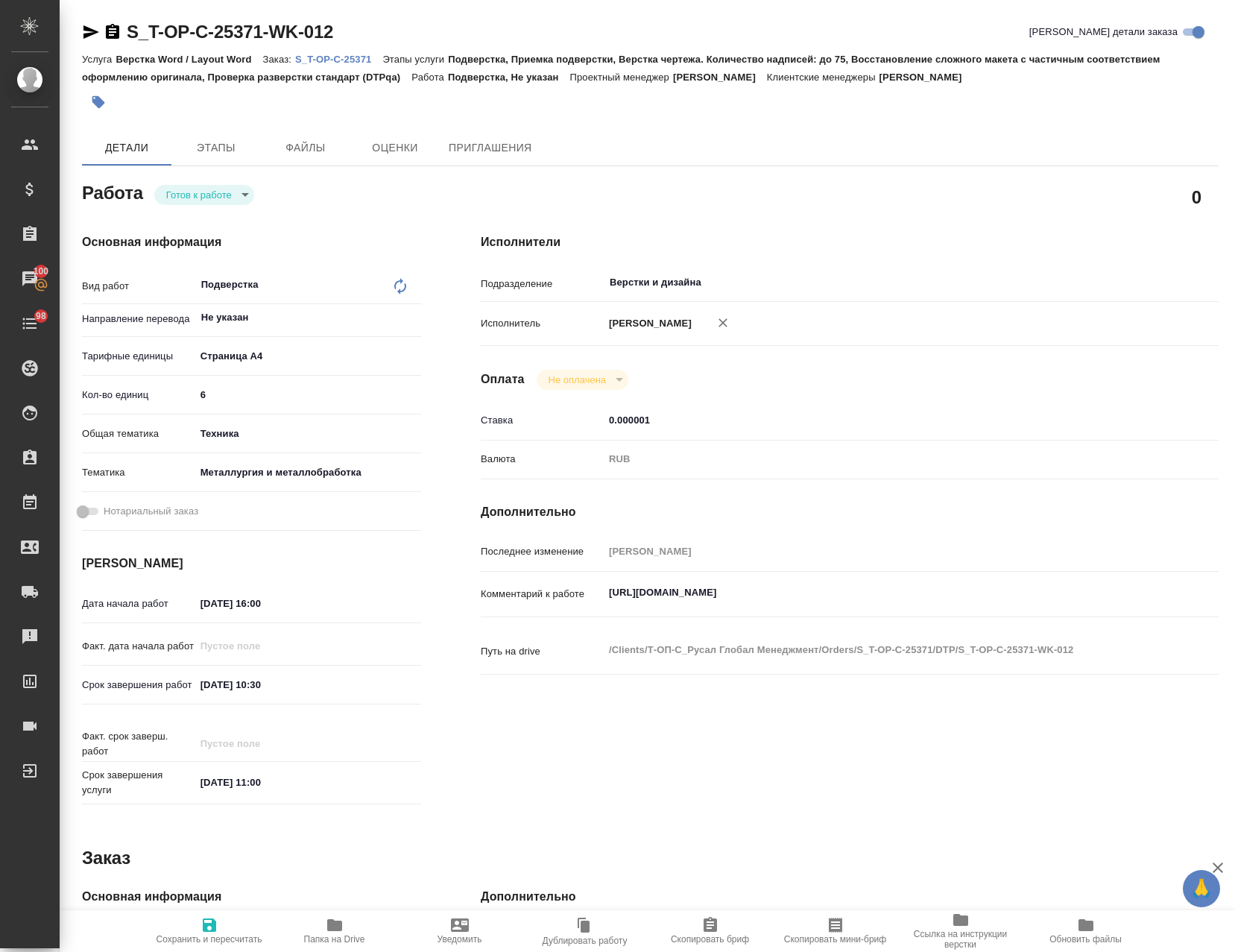
type textarea "x"
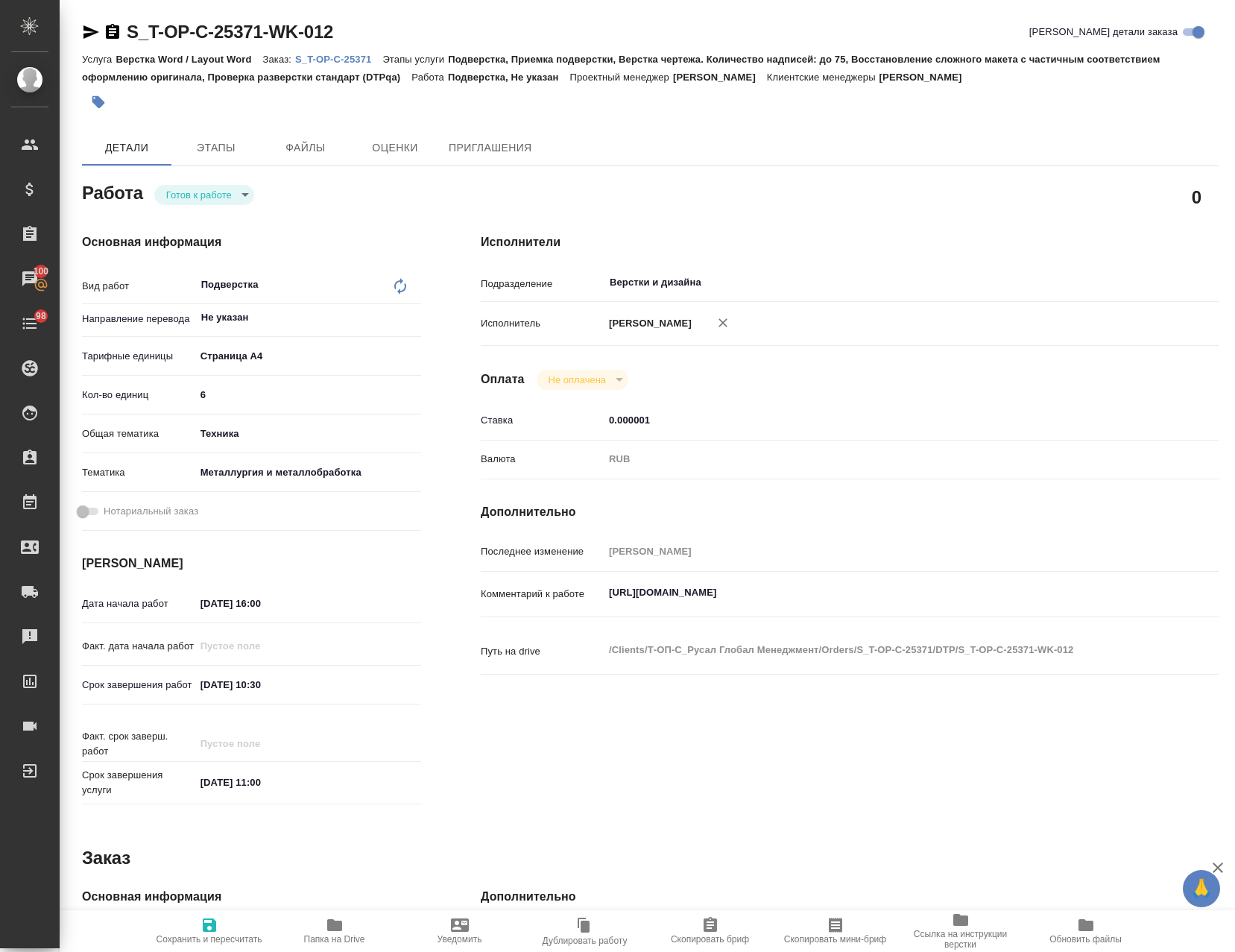
type textarea "x"
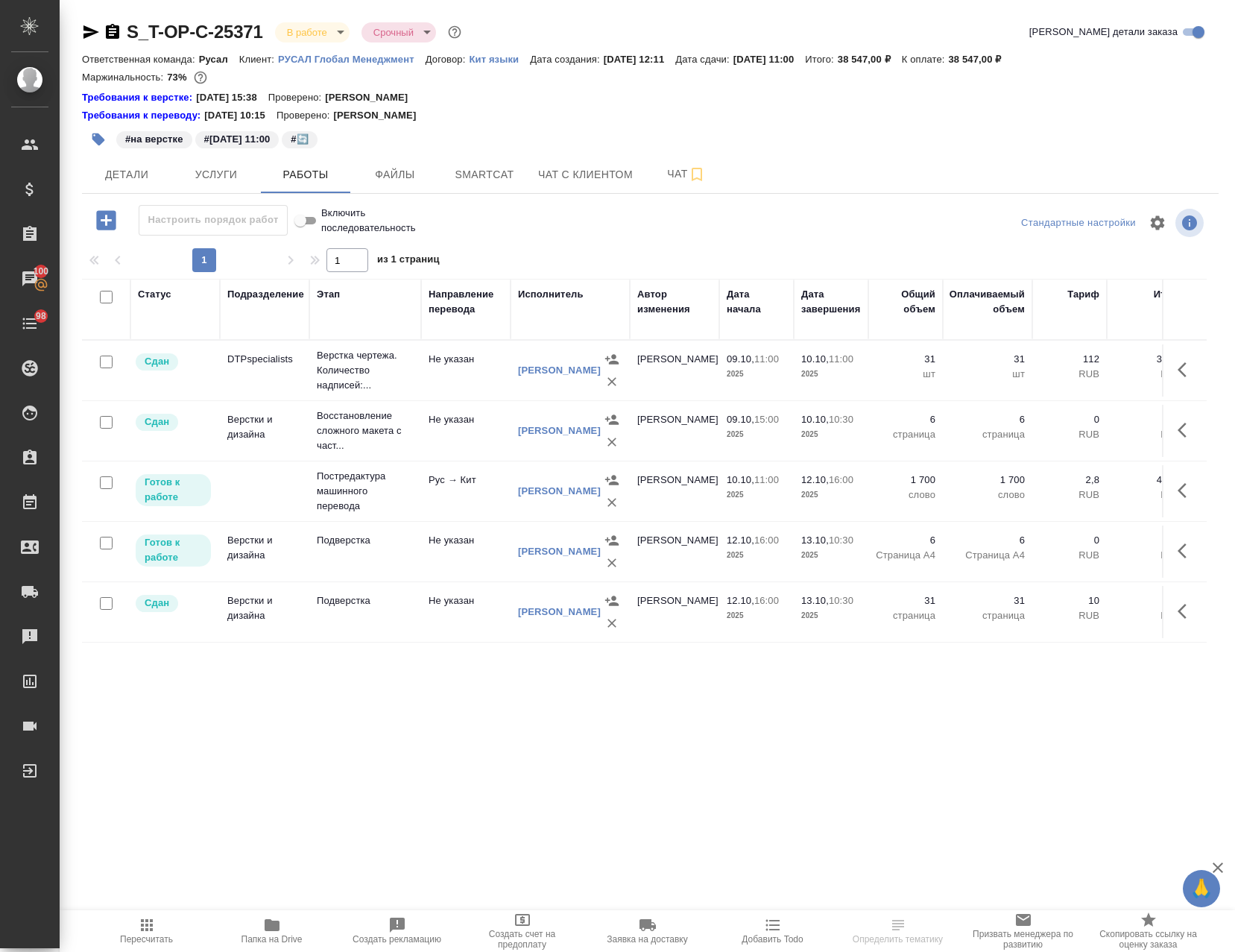
click at [1177, 486] on icon "button" at bounding box center [1182, 490] width 9 height 15
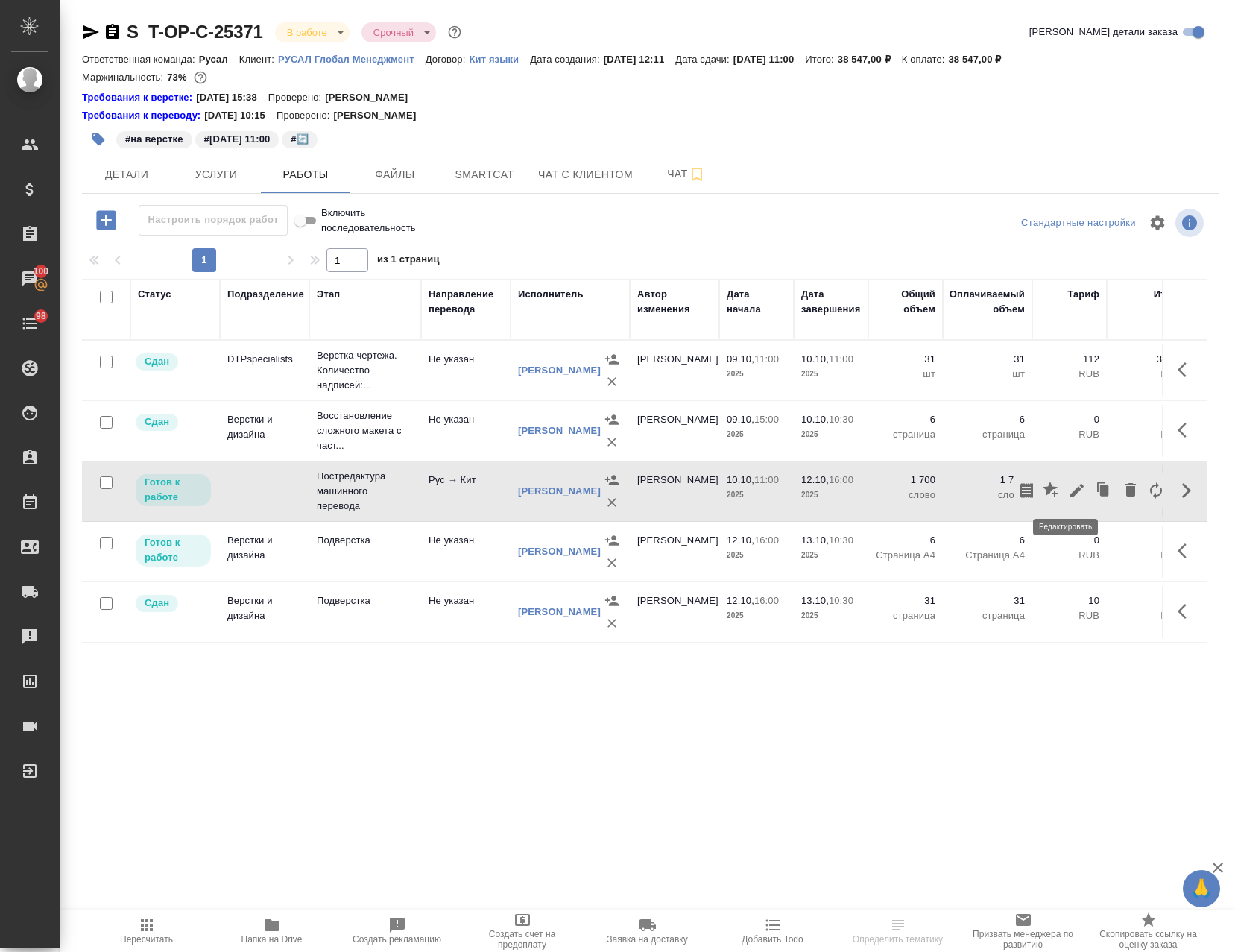
click at [1068, 490] on icon "button" at bounding box center [1076, 490] width 18 height 18
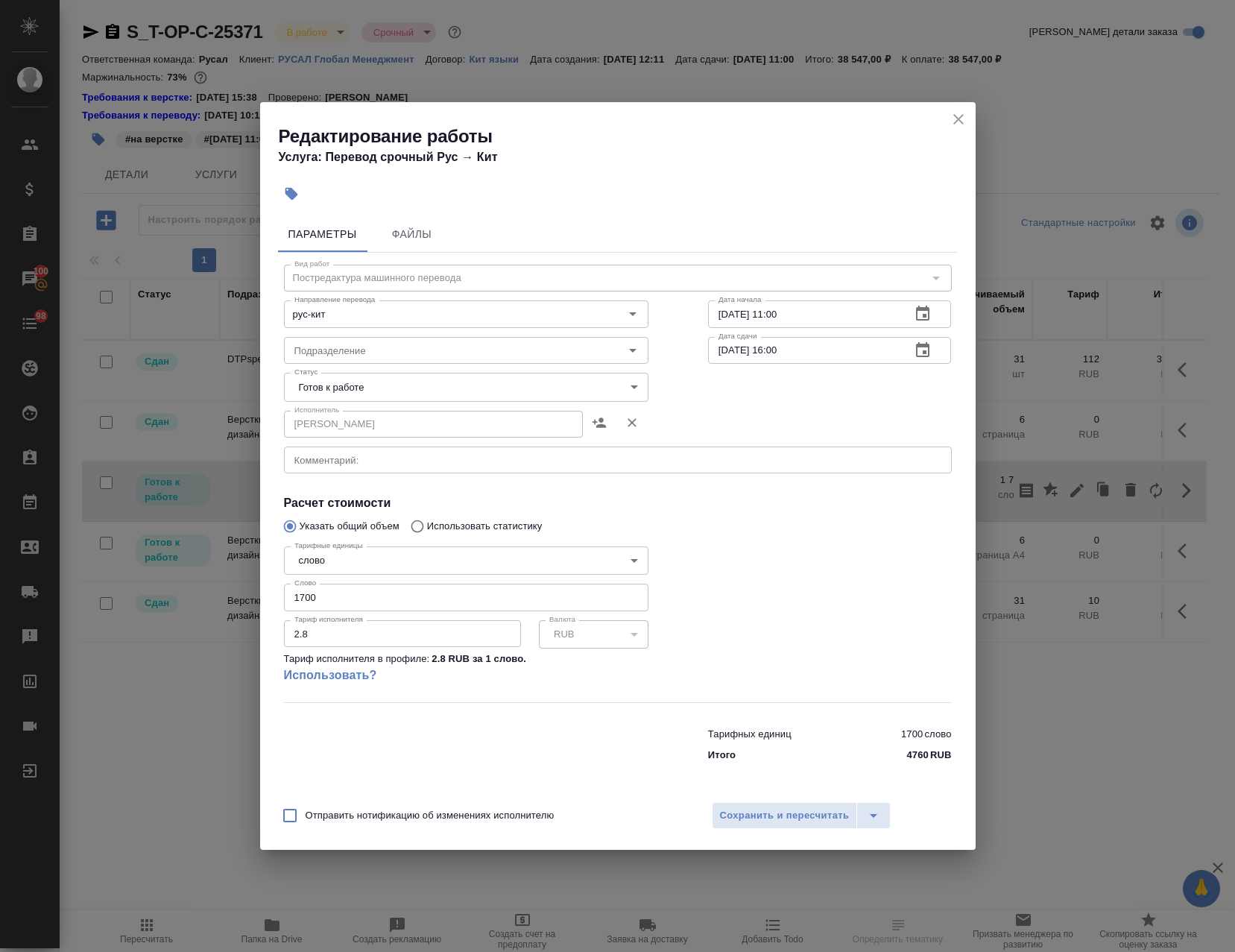
click at [354, 393] on body "🙏 .cls-1 fill:#fff; AWATERA Avdeenko Kirill Клиенты Спецификации Заказы 100 Чат…" at bounding box center [618, 476] width 1235 height 952
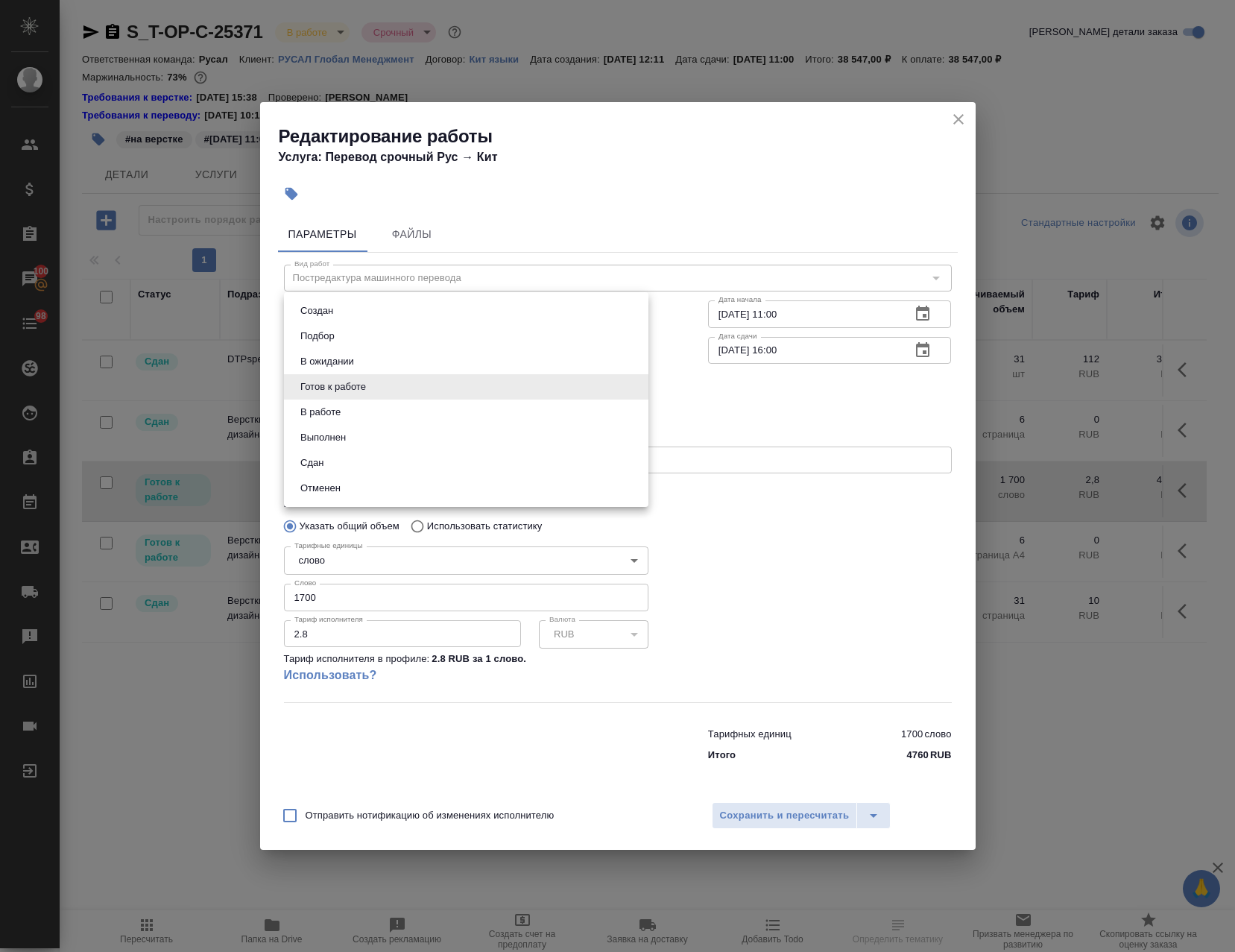
drag, startPoint x: 354, startPoint y: 456, endPoint x: 349, endPoint y: 413, distance: 43.3
click at [349, 413] on ul "Создан Подбор В ожидании Готов к работе В работе Выполнен Сдан Отменен" at bounding box center [466, 400] width 364 height 215
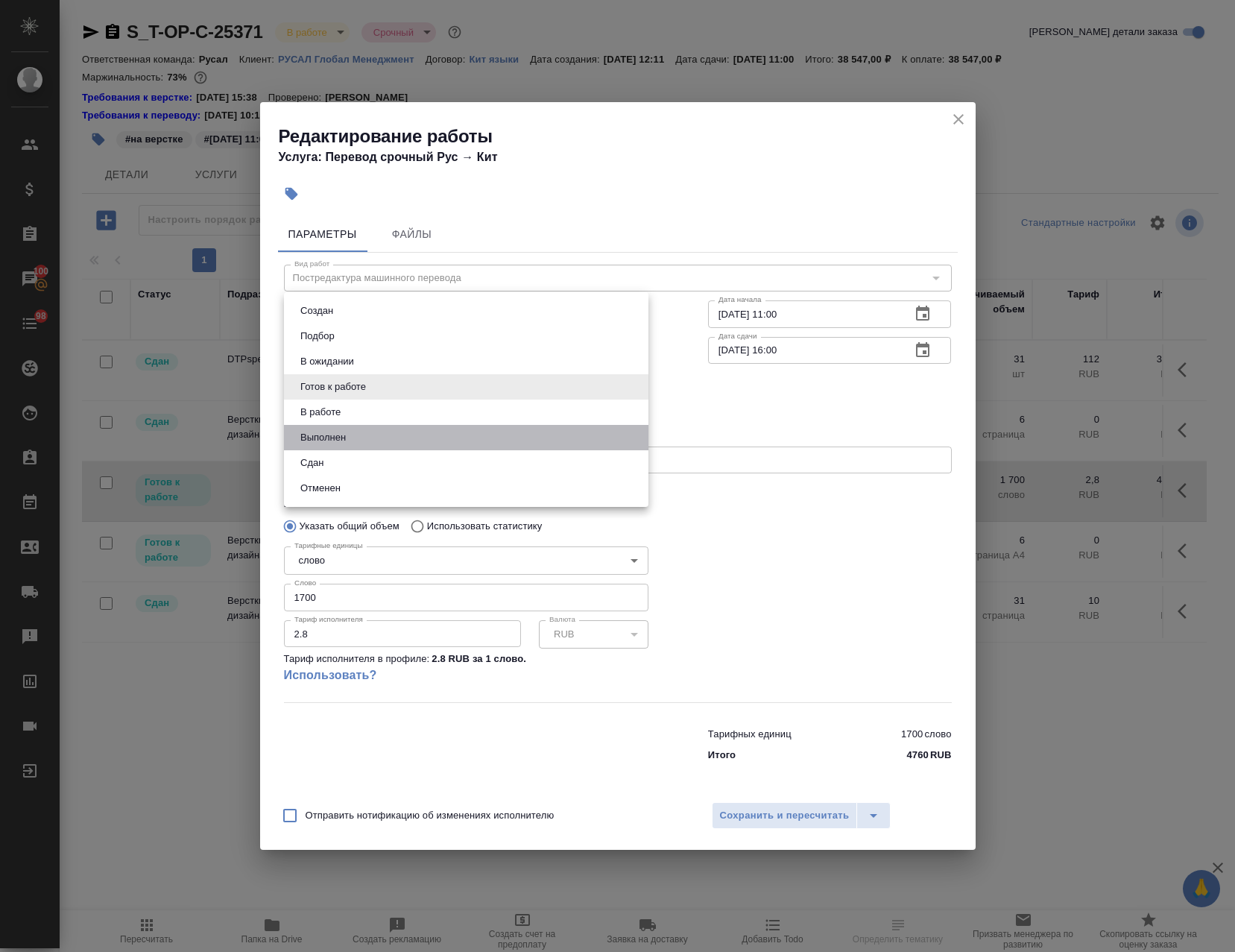
click at [351, 435] on li "Выполнен" at bounding box center [466, 437] width 364 height 25
type input "completed"
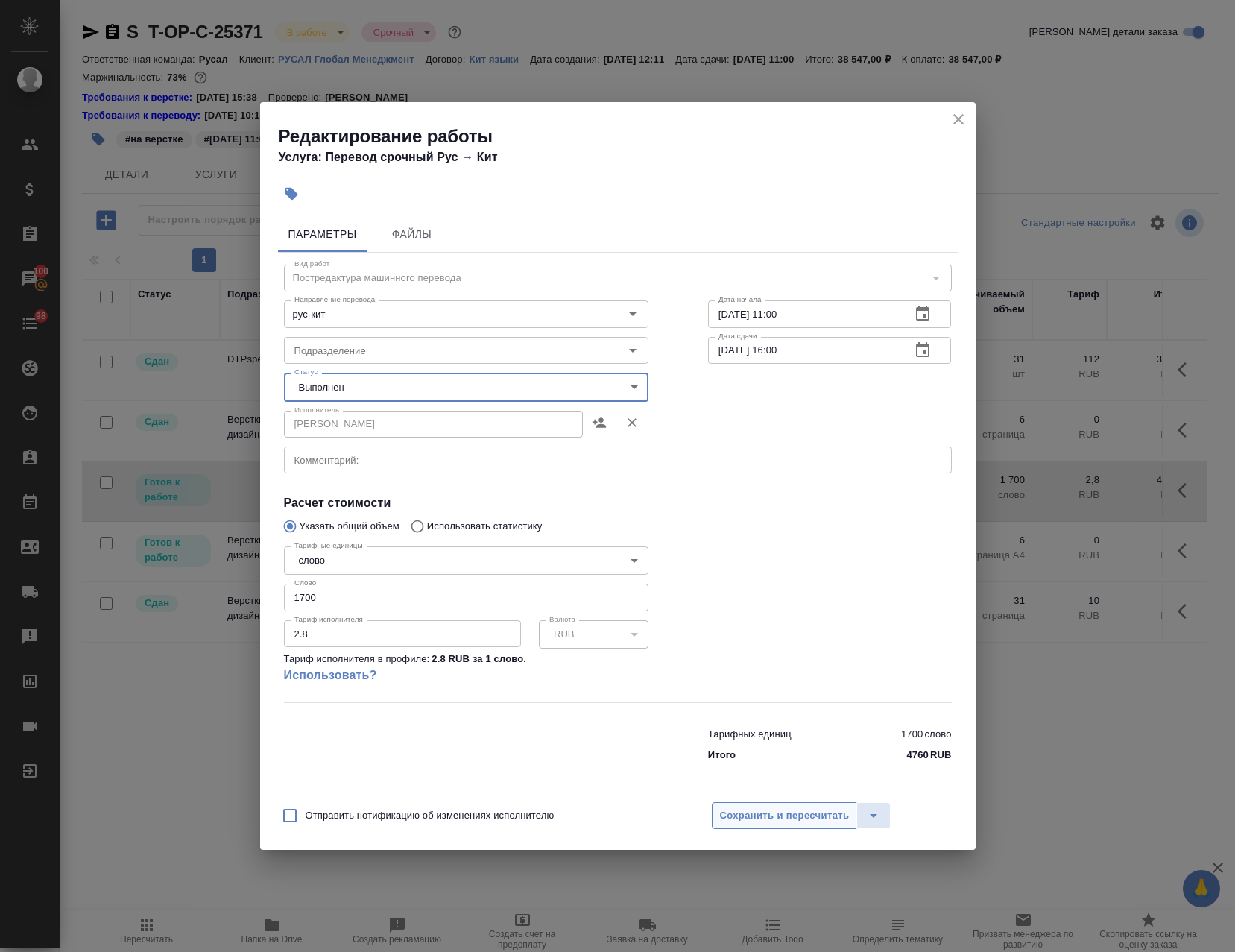
click at [804, 814] on span "Сохранить и пересчитать" at bounding box center [785, 815] width 130 height 17
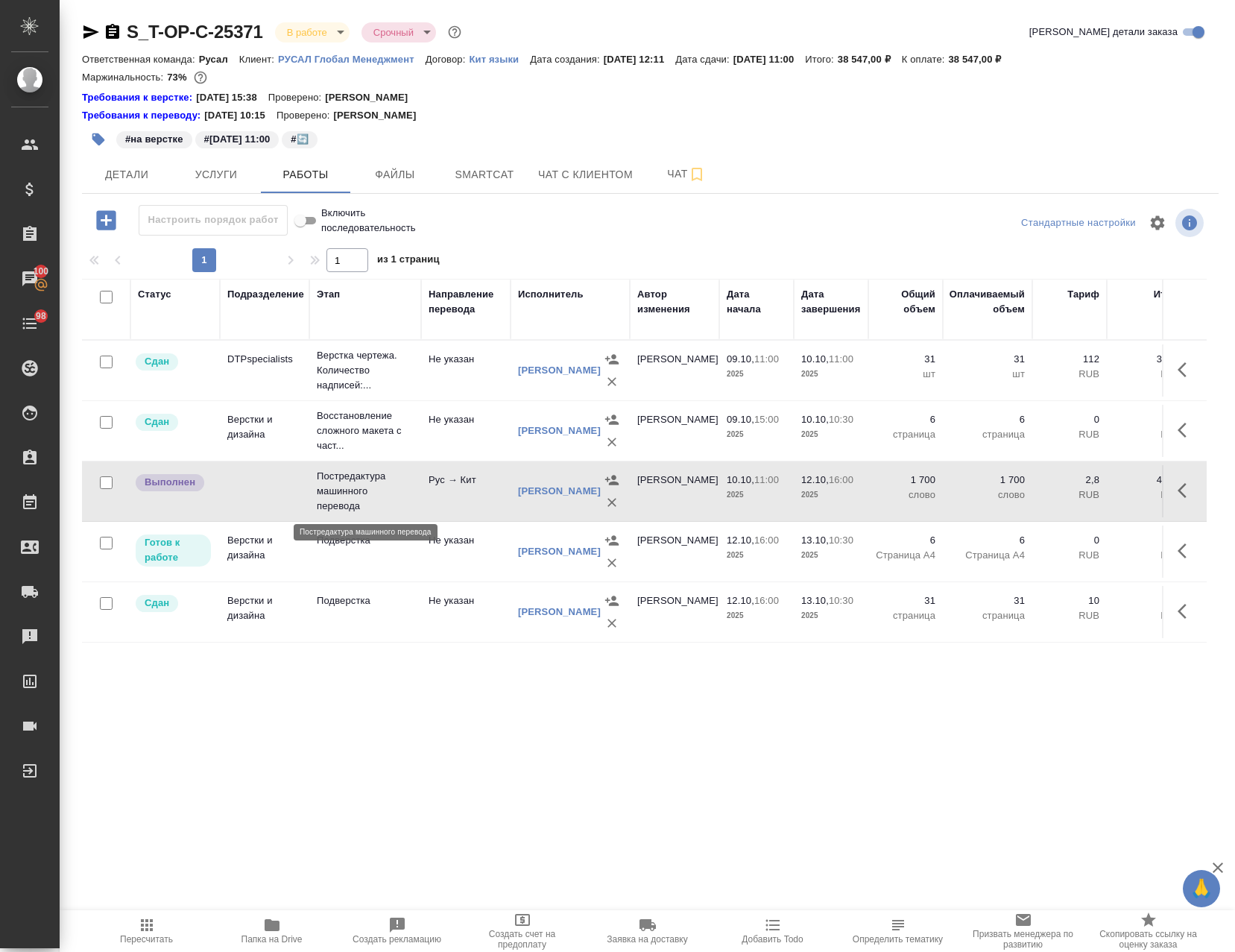
click at [398, 504] on p "Постредактура машинного перевода" at bounding box center [365, 491] width 97 height 44
click at [419, 571] on td "Подверстка" at bounding box center [365, 552] width 112 height 52
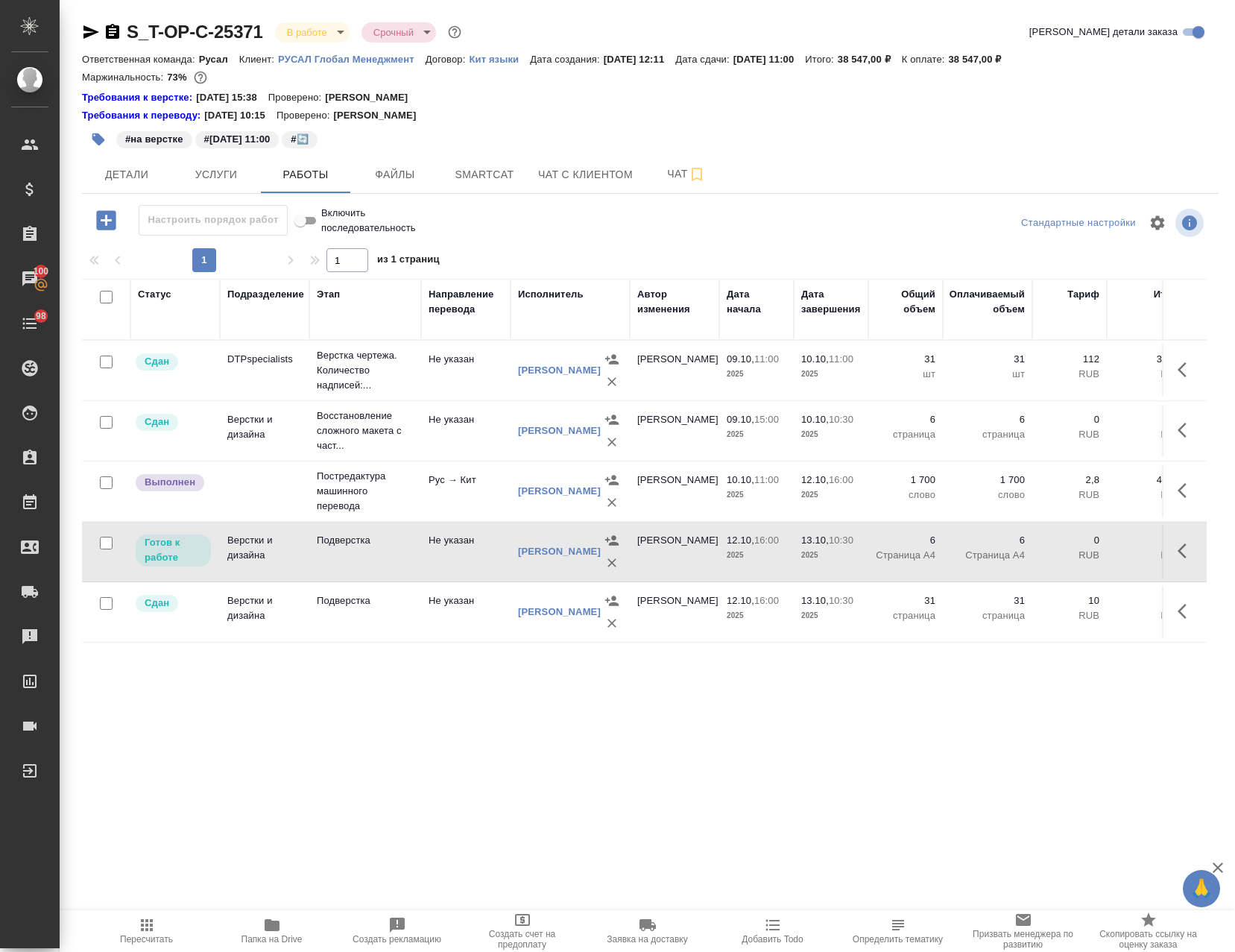
click at [419, 571] on td "Подверстка" at bounding box center [365, 552] width 112 height 52
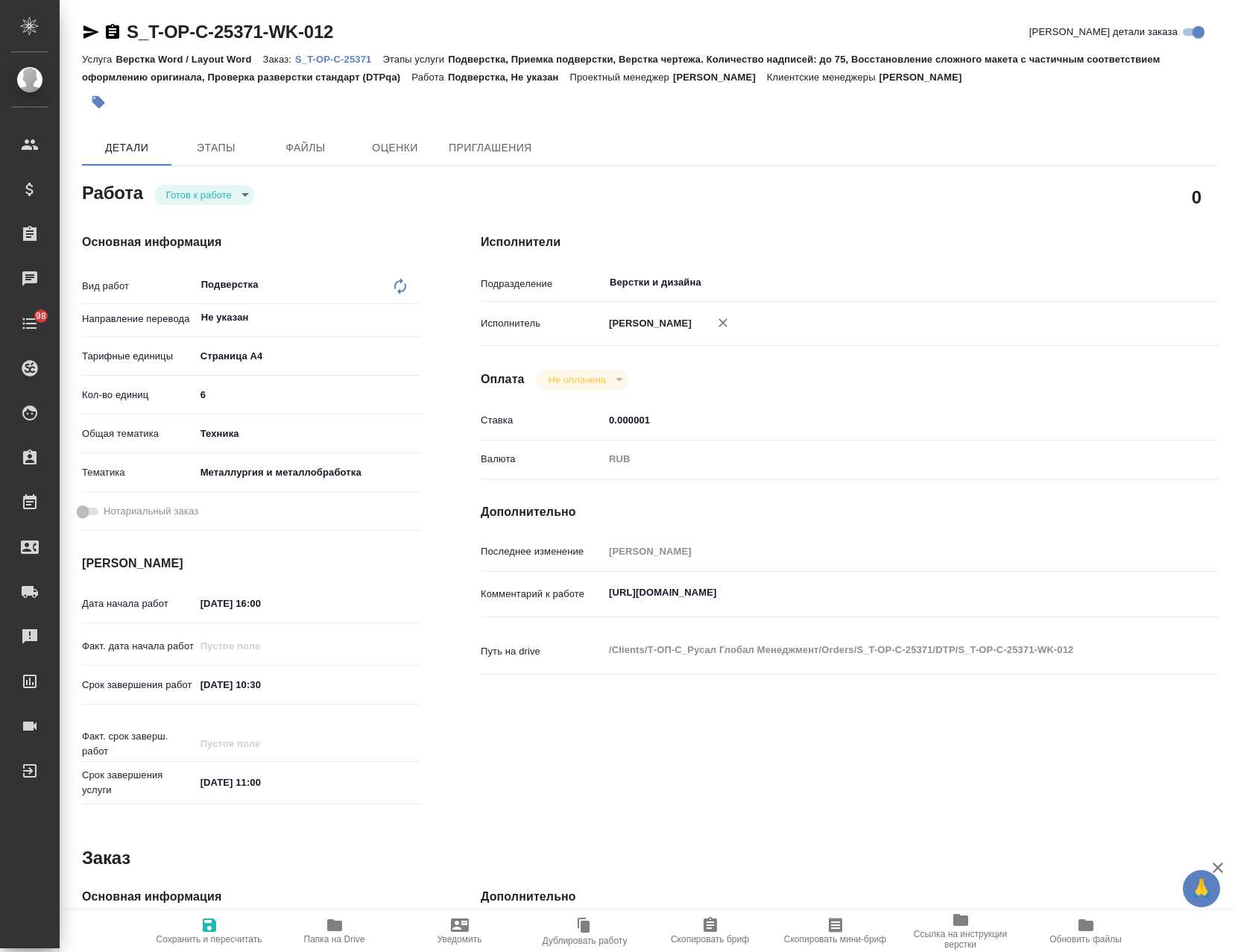
type textarea "x"
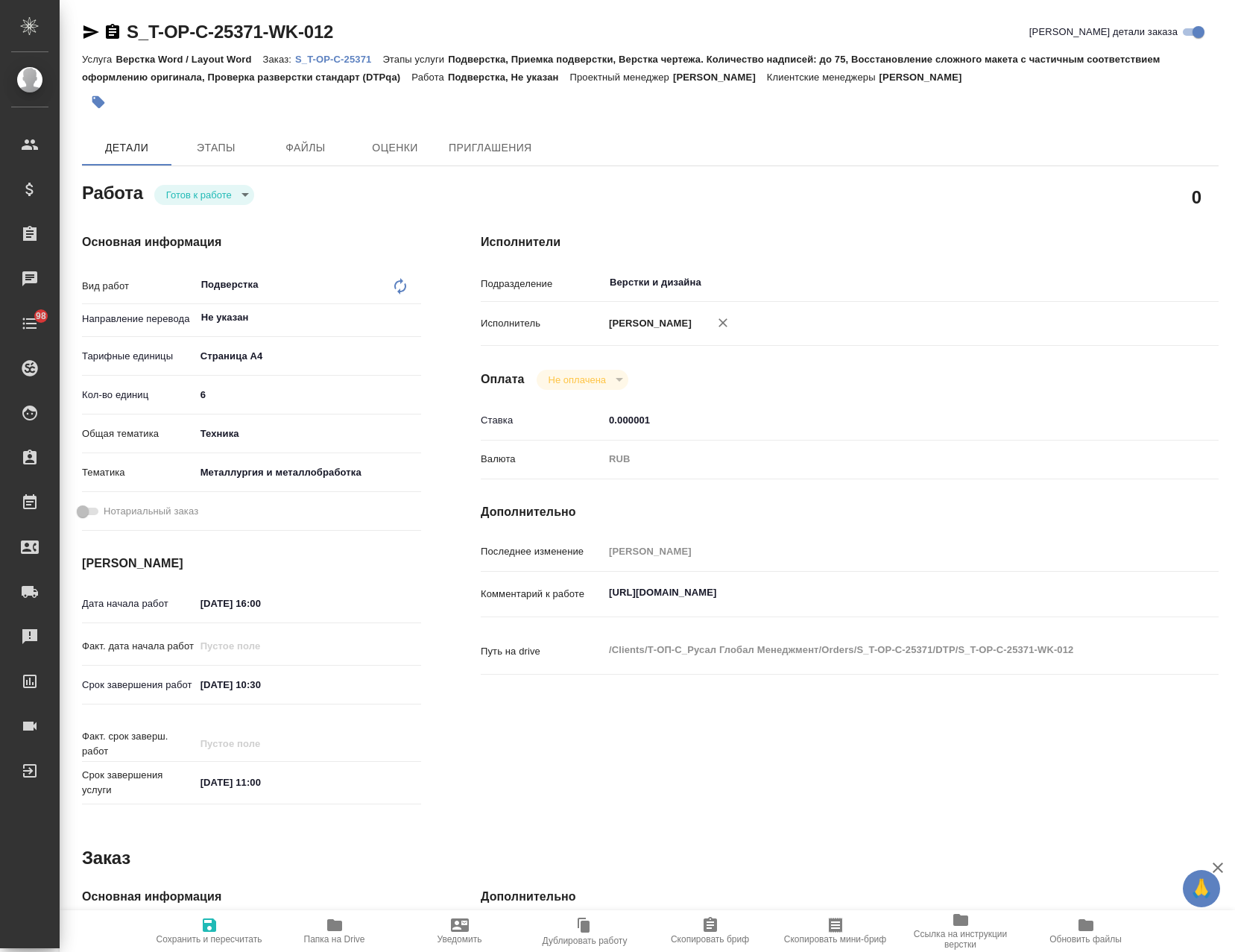
type textarea "x"
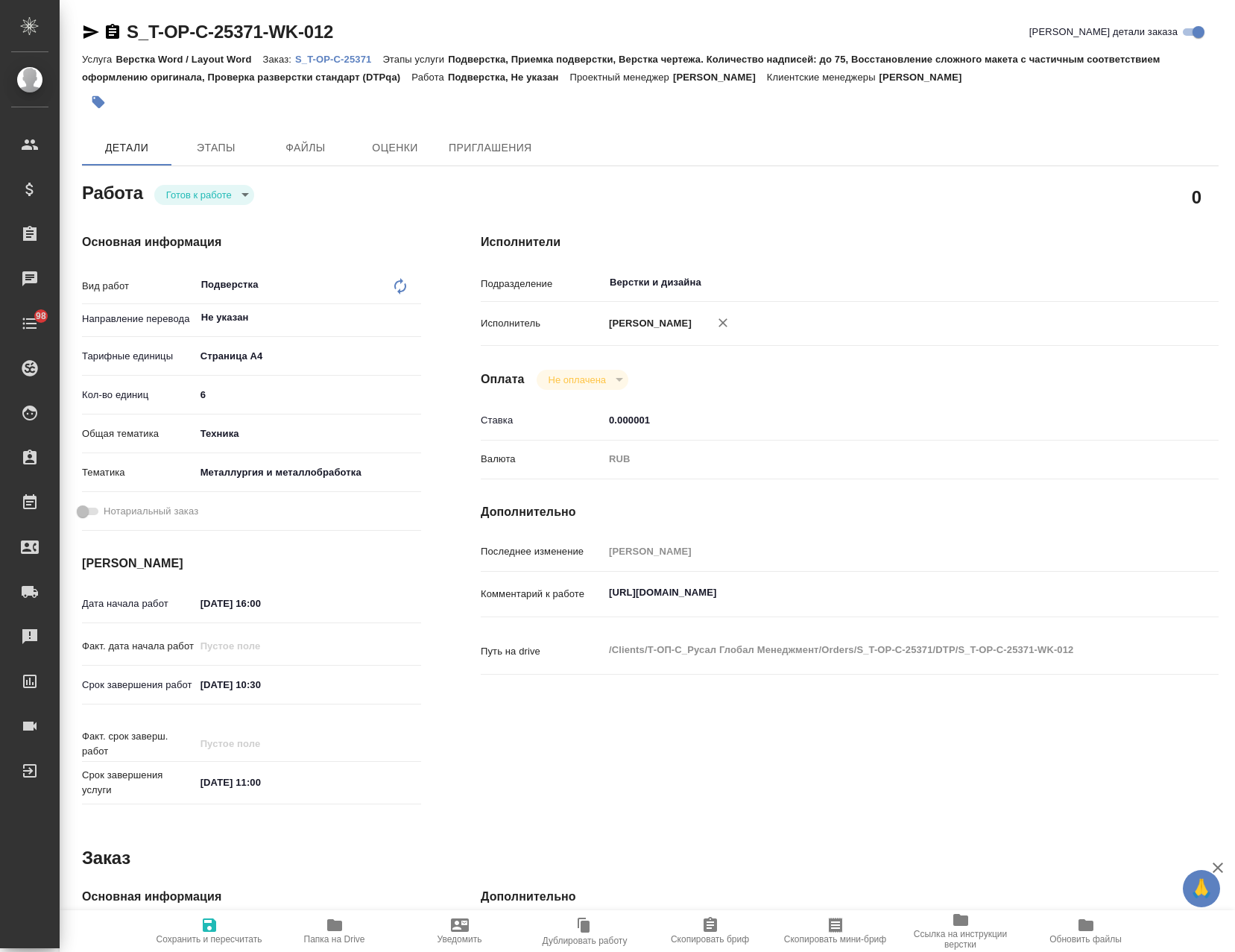
type textarea "x"
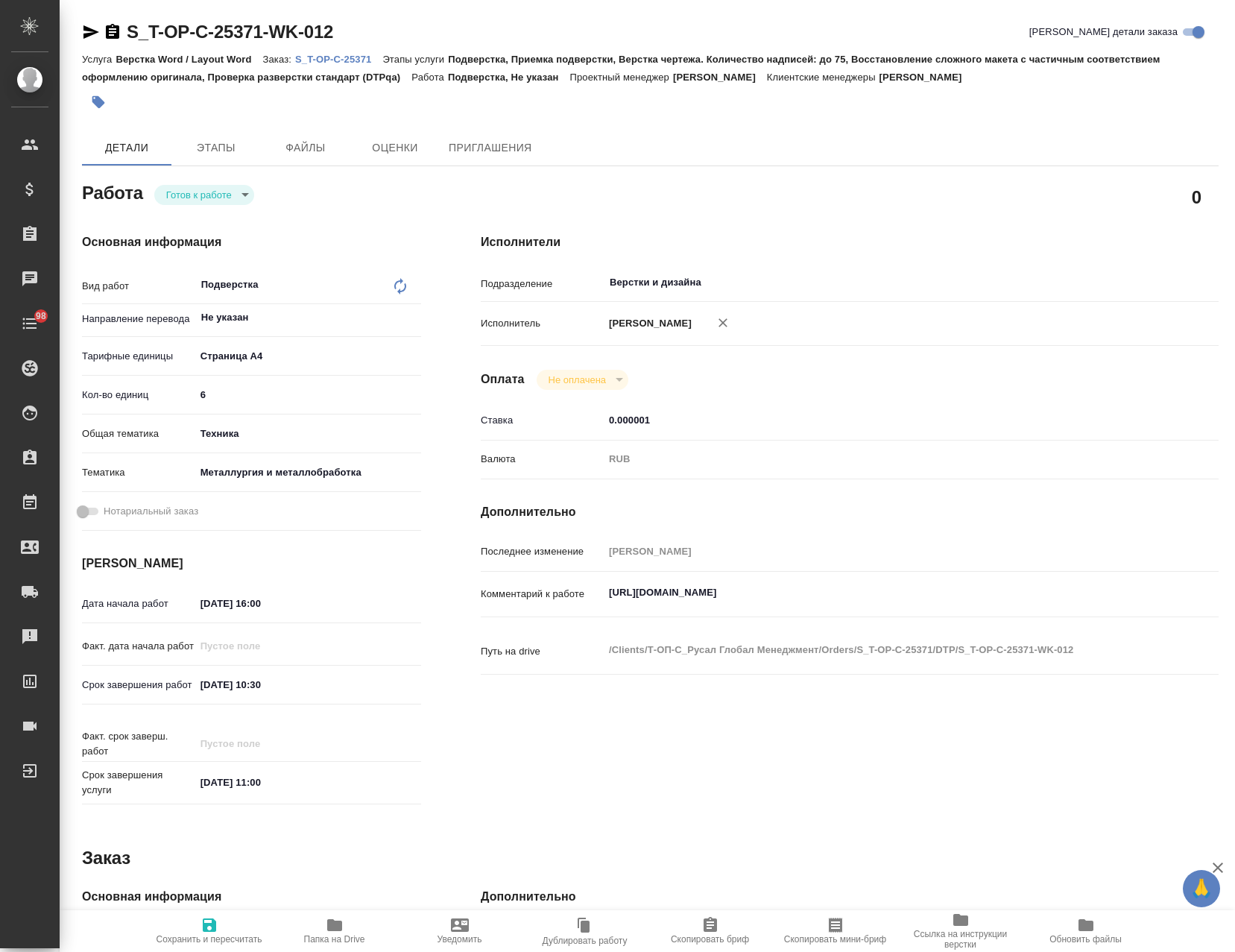
type textarea "x"
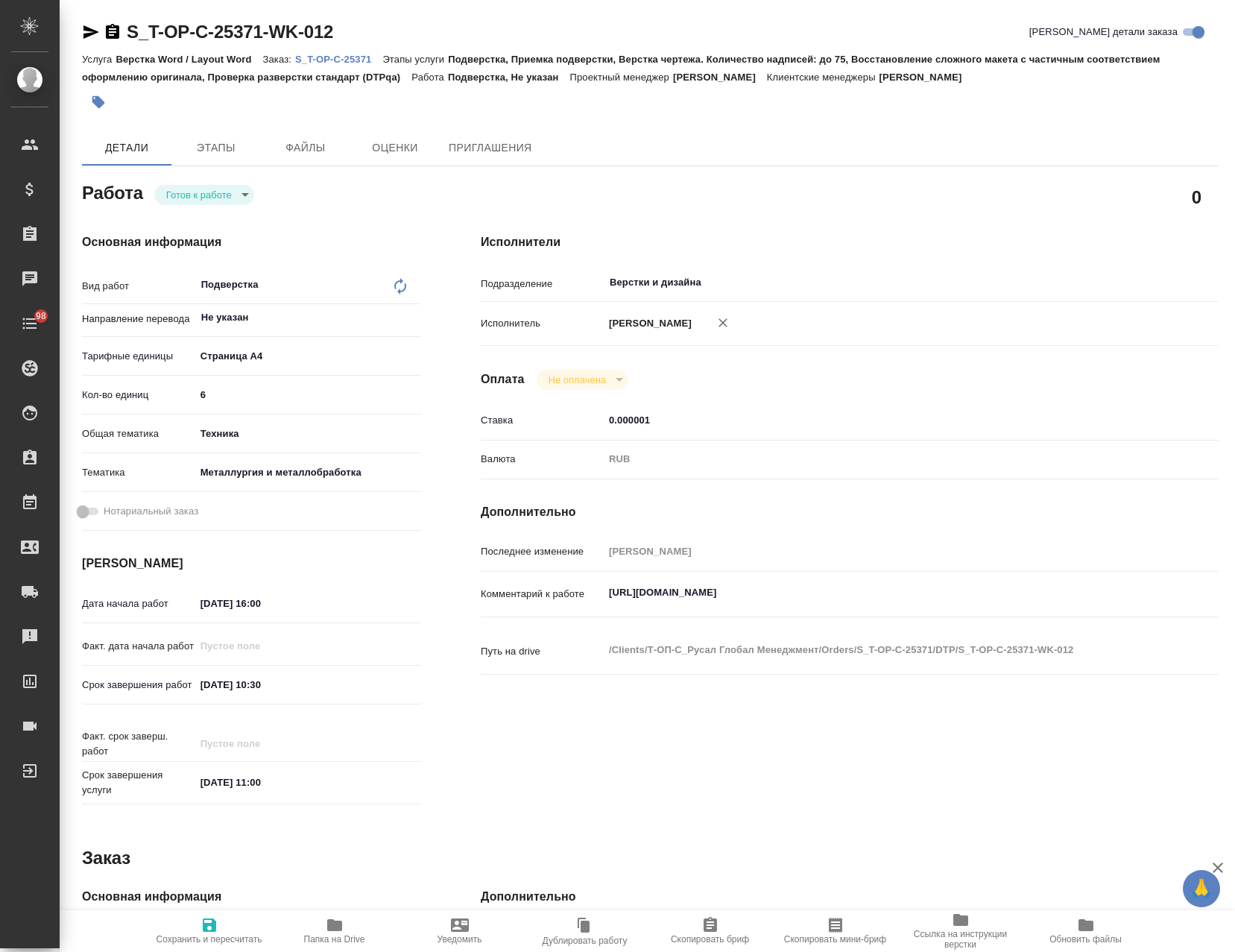
type textarea "x"
click at [667, 603] on textarea "[URL][DOMAIN_NAME]" at bounding box center [881, 593] width 552 height 25
click at [667, 604] on textarea "[URL][DOMAIN_NAME]" at bounding box center [881, 593] width 552 height 25
type textarea "x"
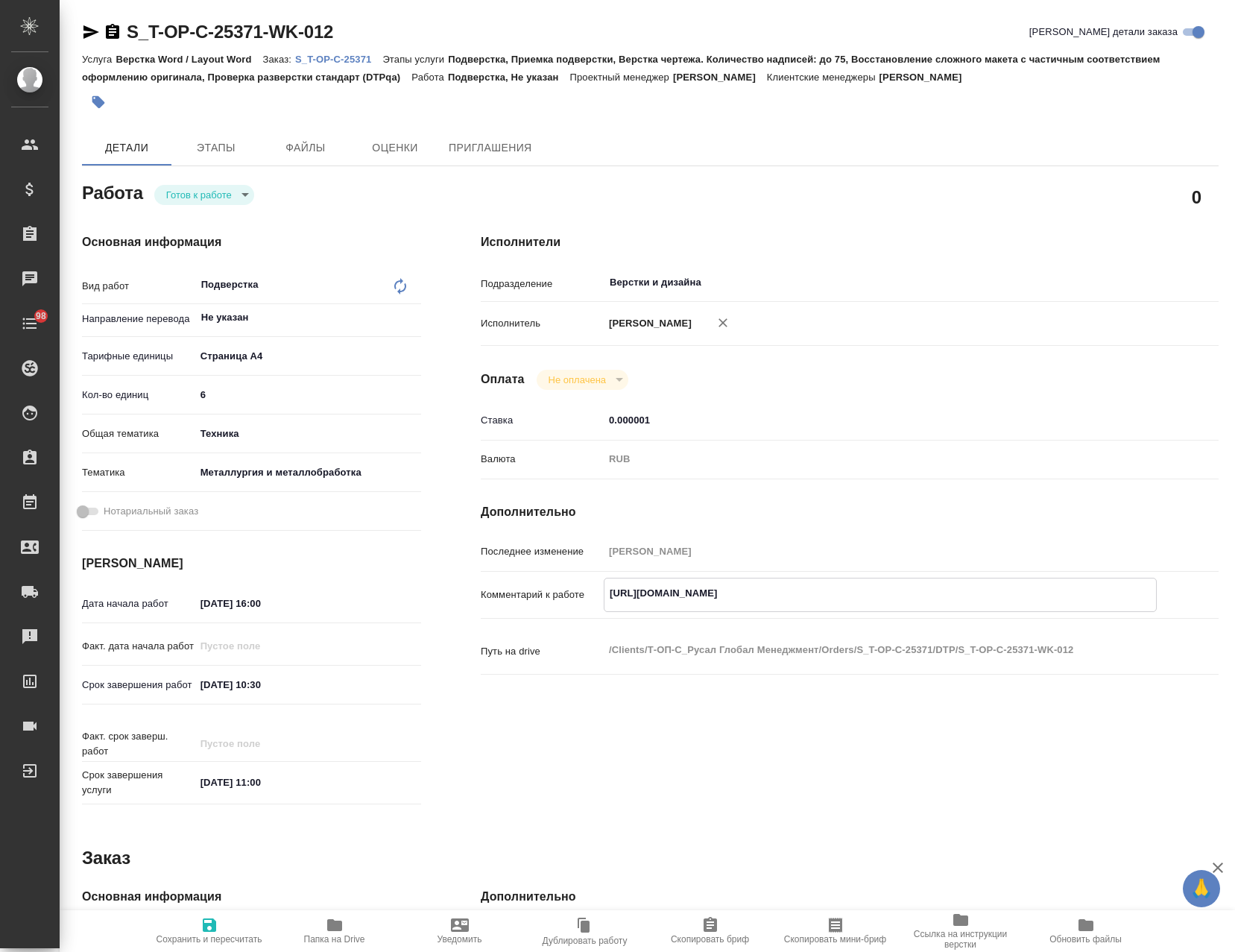
type textarea "x"
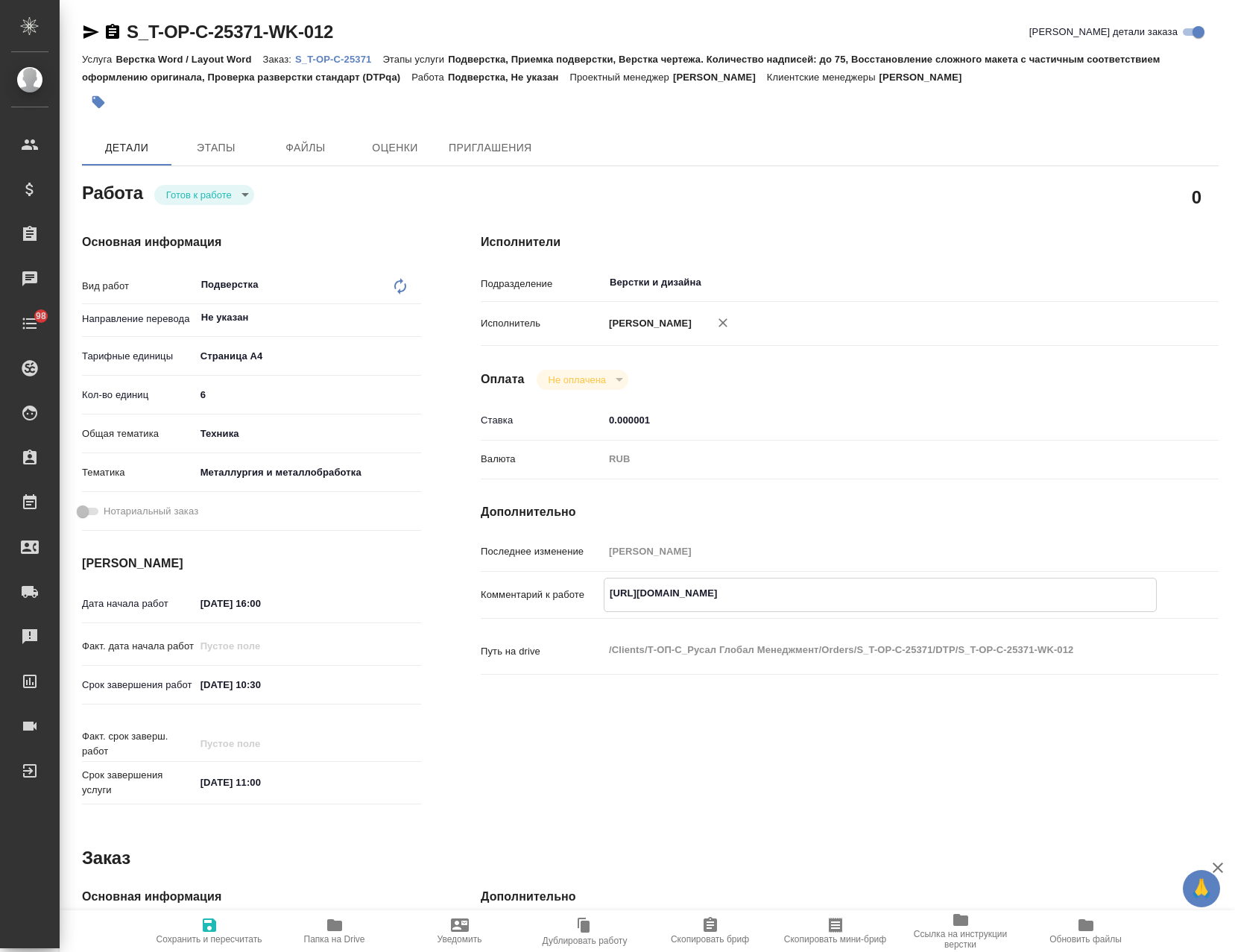
type textarea "x"
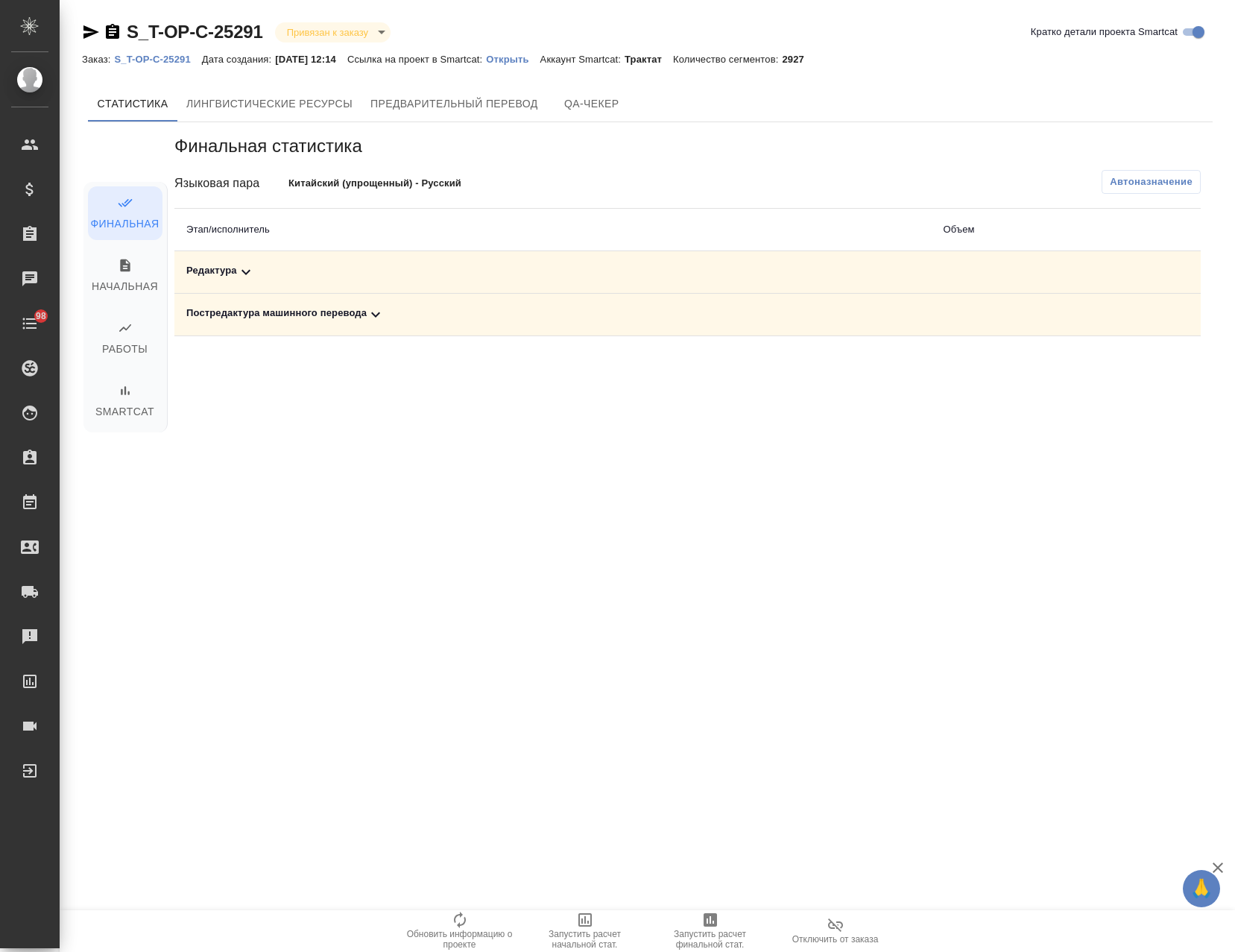
drag, startPoint x: 344, startPoint y: 315, endPoint x: 270, endPoint y: 290, distance: 78.1
click at [343, 315] on div "Постредактура машинного перевода" at bounding box center [553, 314] width 733 height 18
click at [233, 266] on div "Редактура" at bounding box center [443, 272] width 512 height 18
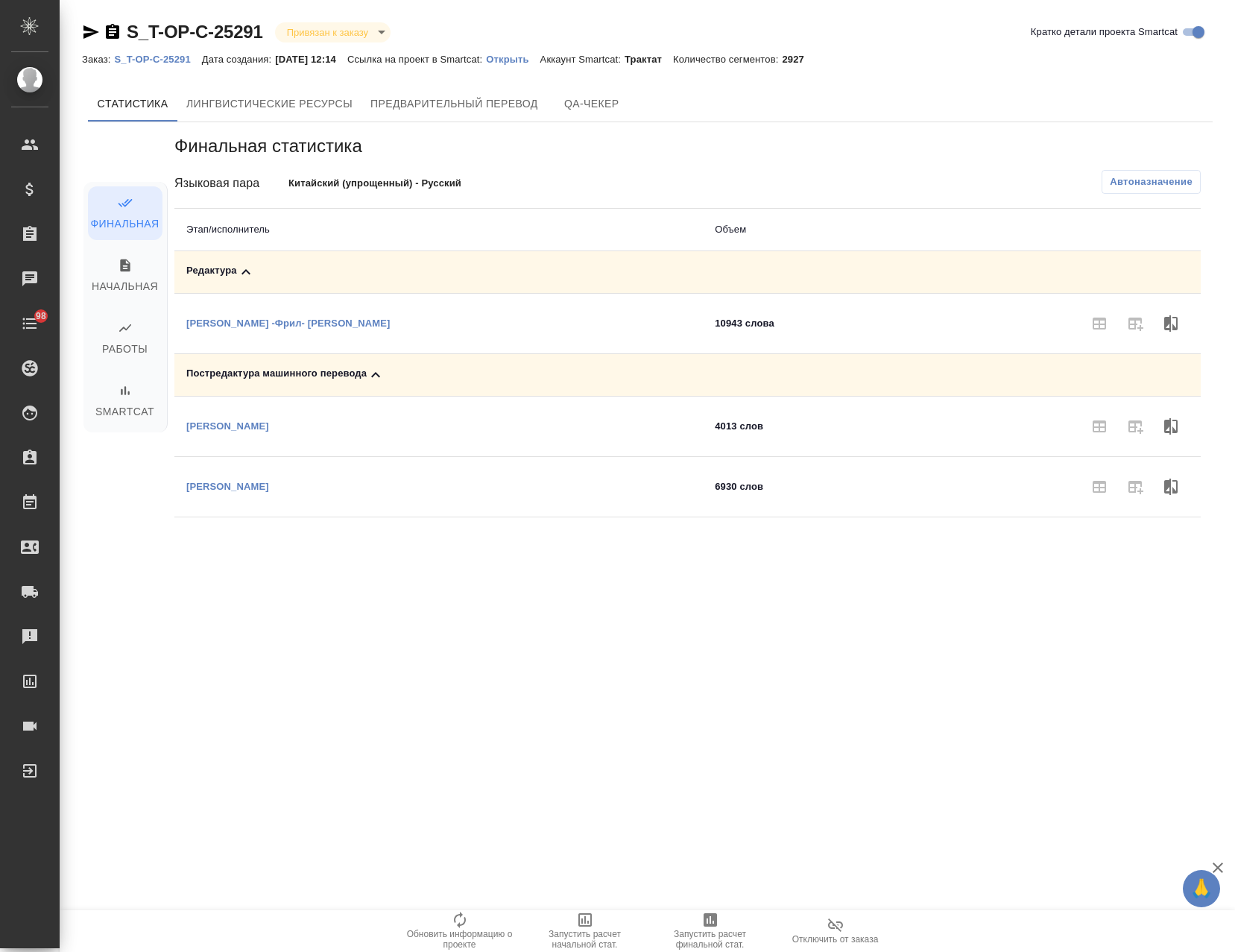
click at [719, 926] on icon "button" at bounding box center [710, 919] width 18 height 18
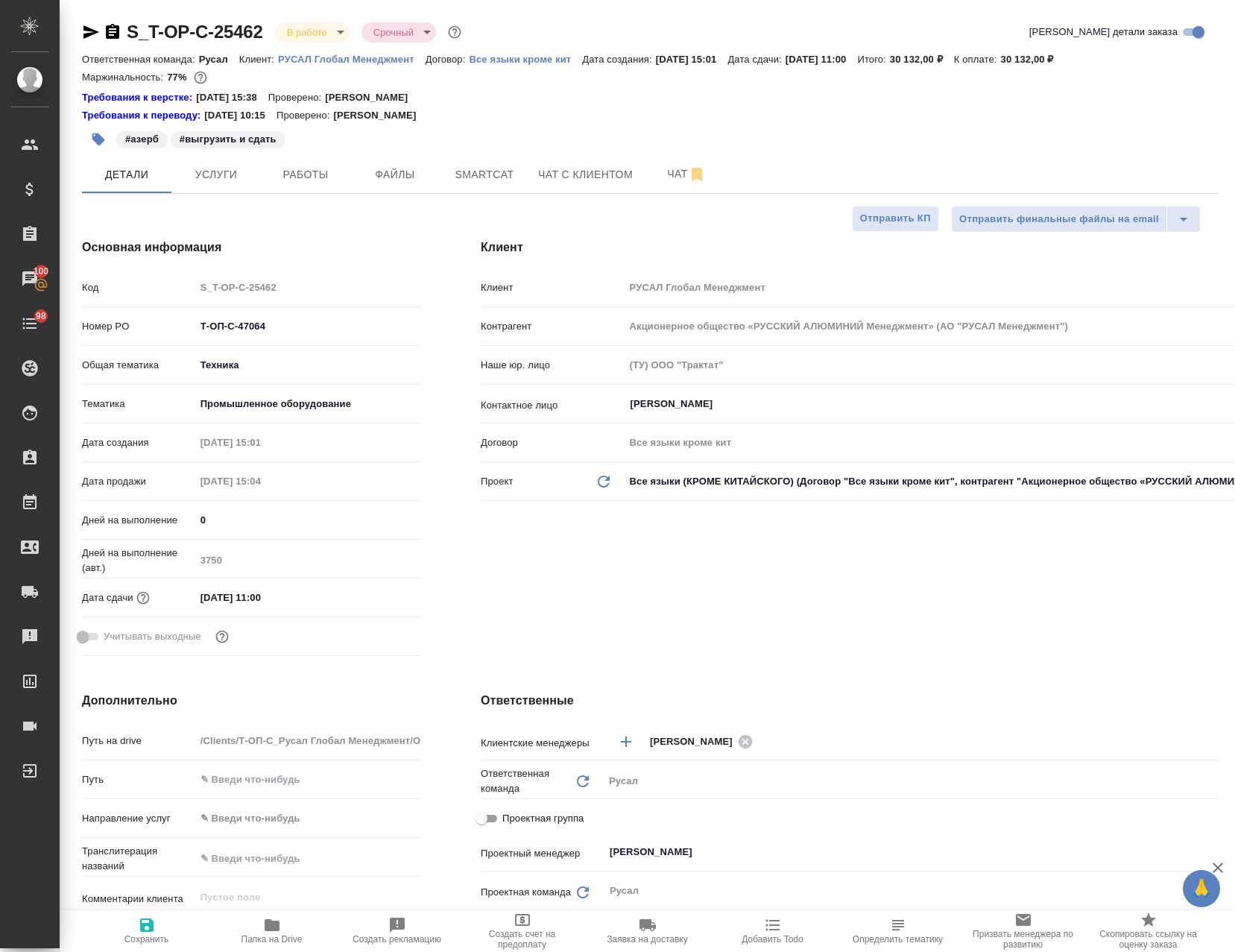
select select "RU"
click at [312, 153] on div "#азерб #выгрузить и сдать" at bounding box center [461, 139] width 758 height 33
click at [309, 166] on span "Работы" at bounding box center [305, 175] width 71 height 18
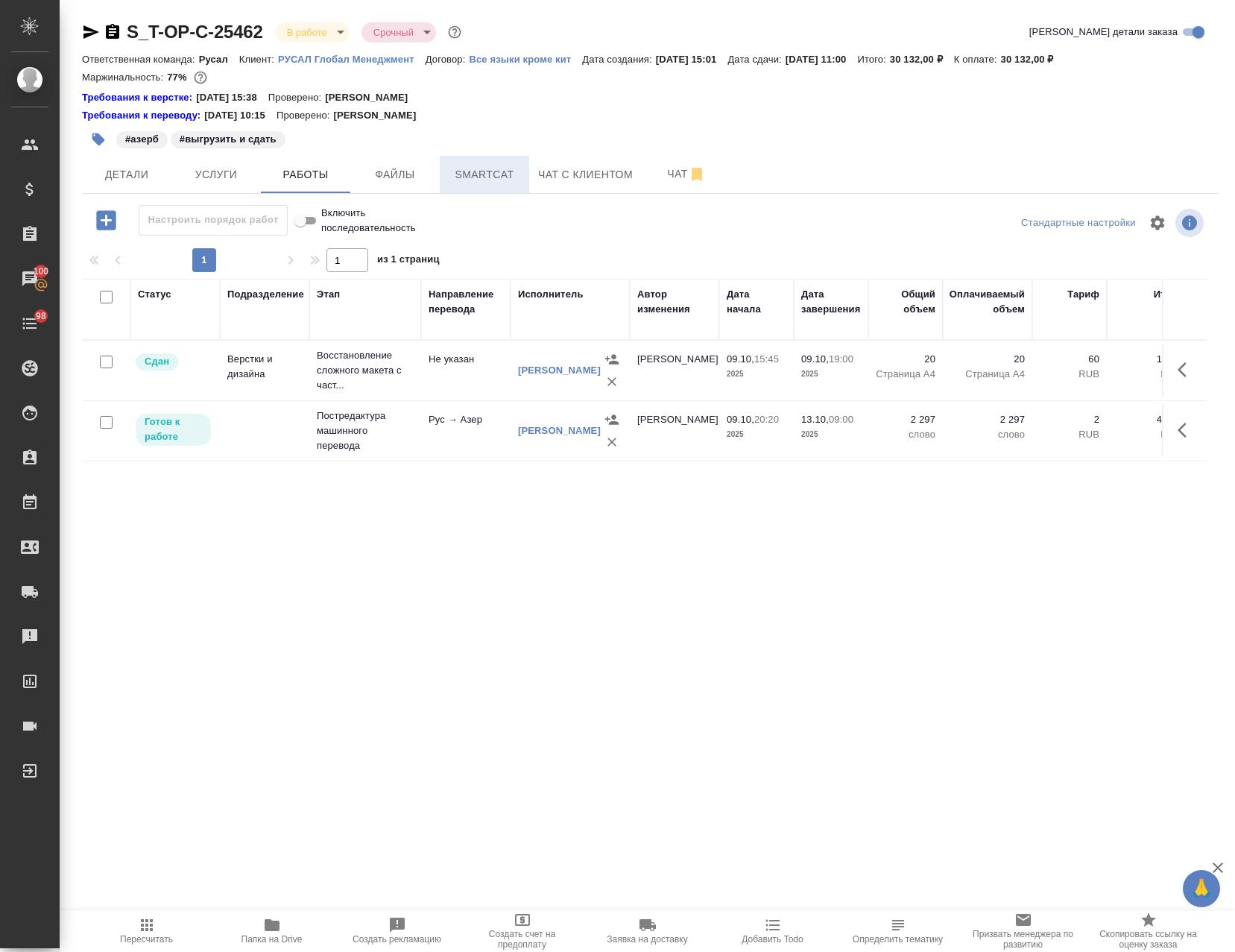
click at [496, 166] on span "Smartcat" at bounding box center [484, 175] width 71 height 18
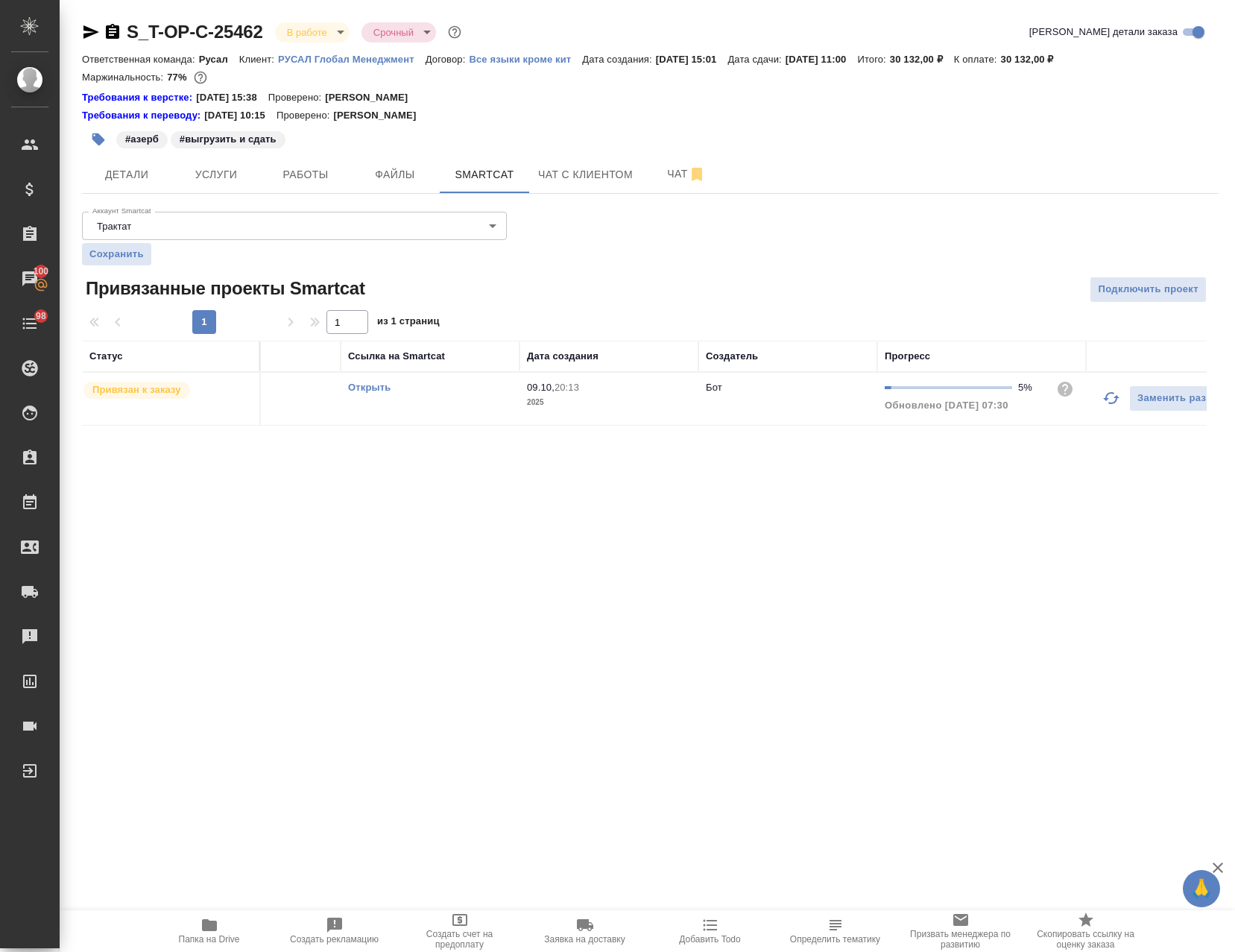
scroll to position [0, 113]
click at [1095, 394] on icon "button" at bounding box center [1098, 397] width 18 height 18
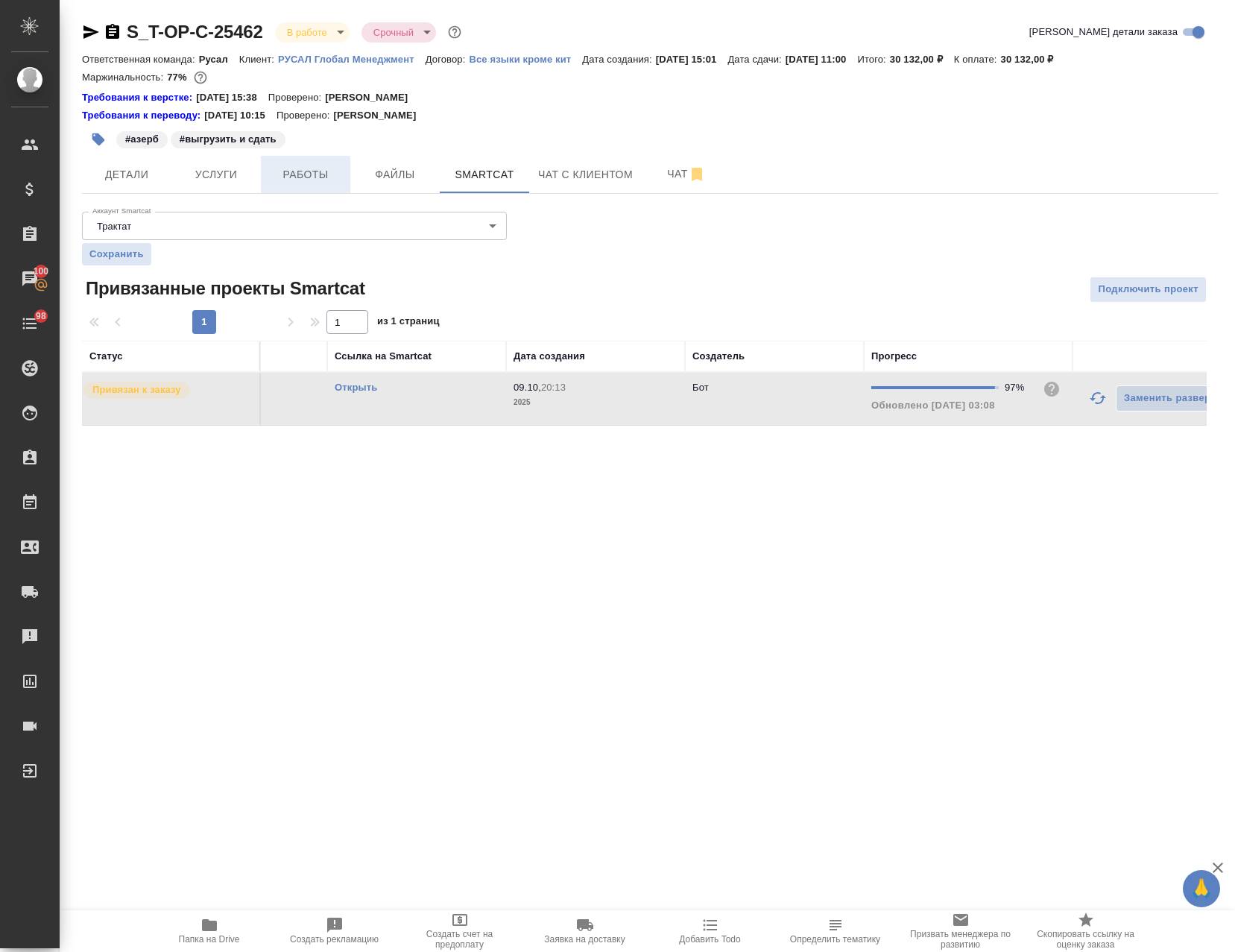
click at [300, 167] on span "Работы" at bounding box center [305, 175] width 71 height 18
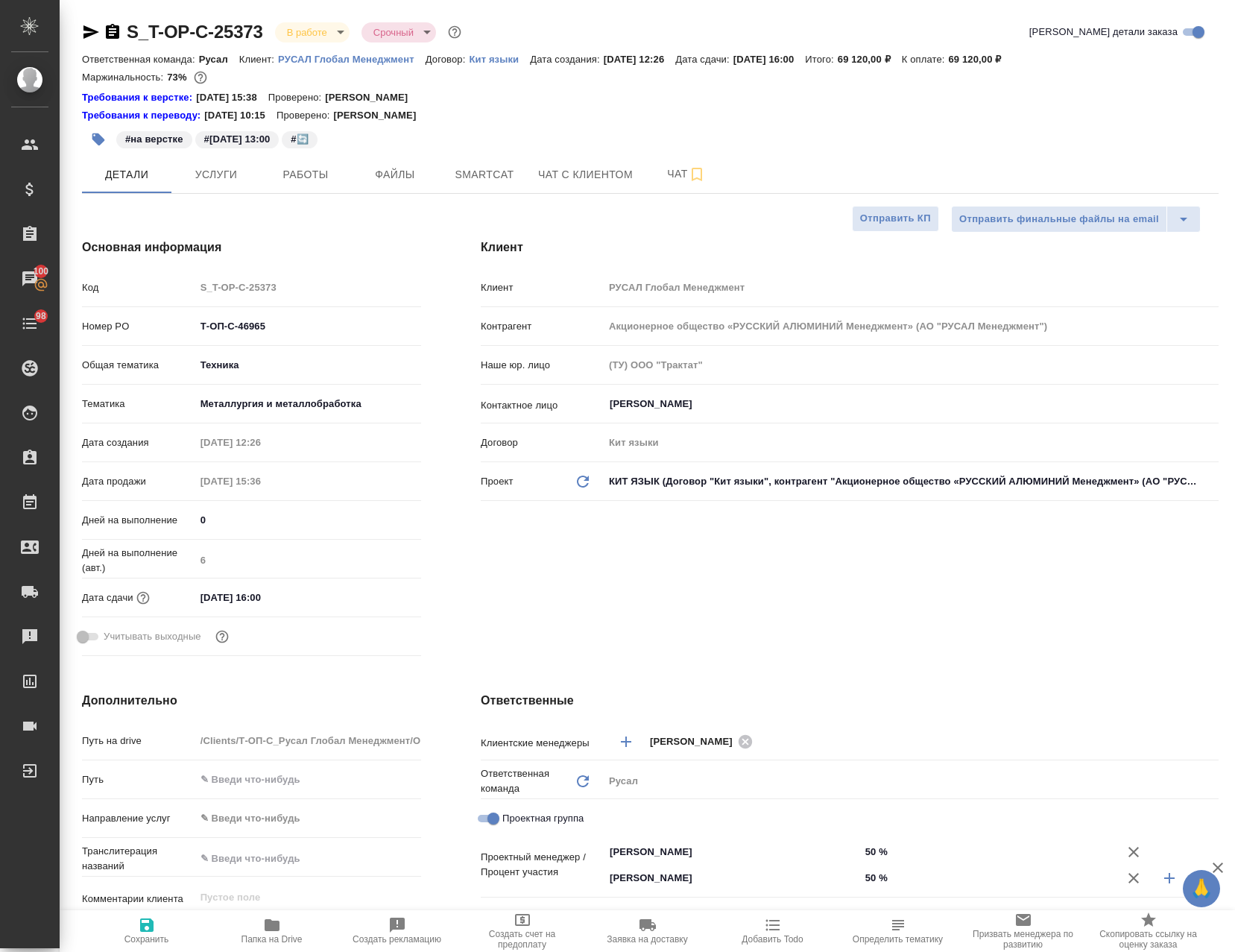
select select "RU"
click at [321, 177] on span "Работы" at bounding box center [305, 175] width 71 height 18
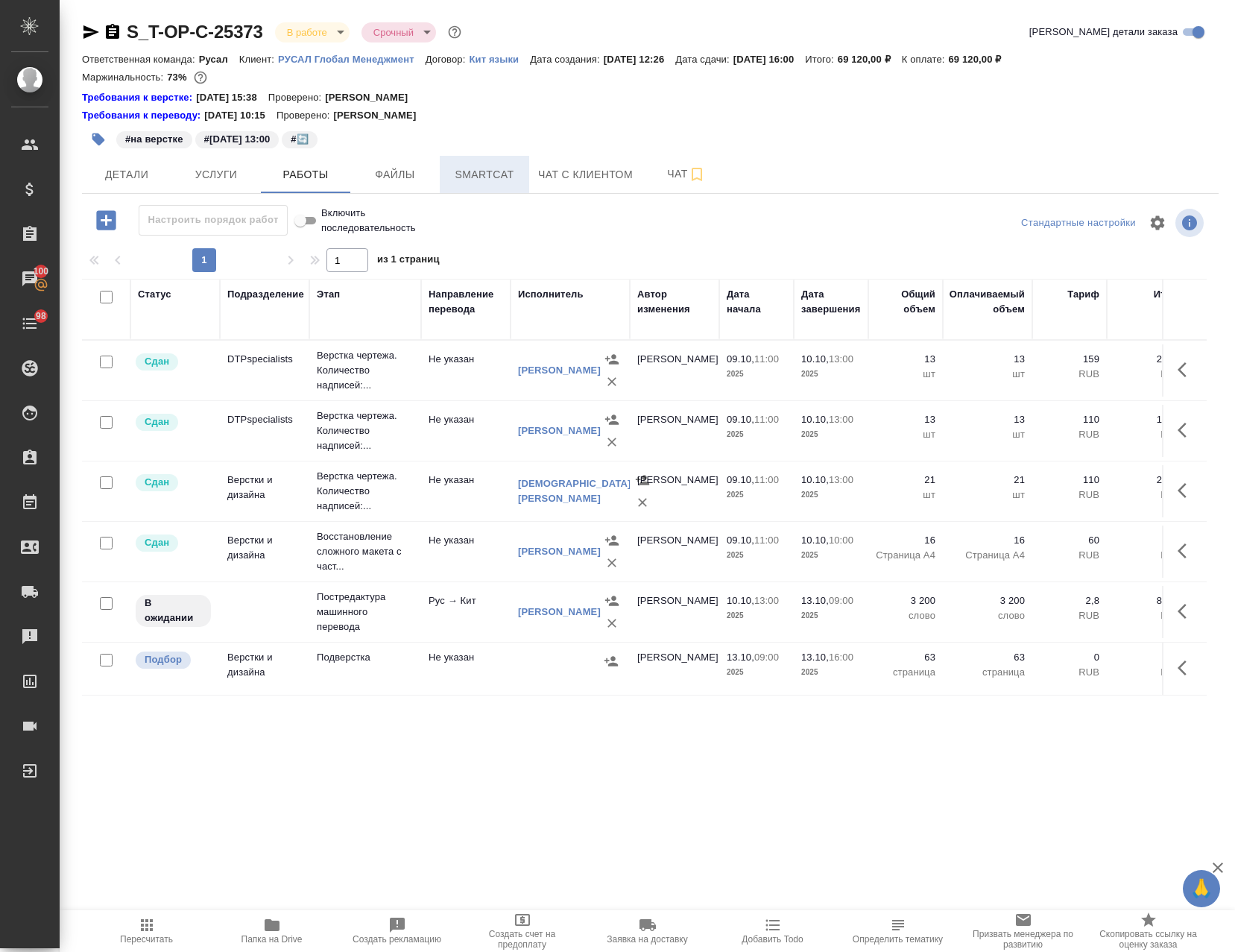
click at [487, 177] on span "Smartcat" at bounding box center [484, 175] width 71 height 18
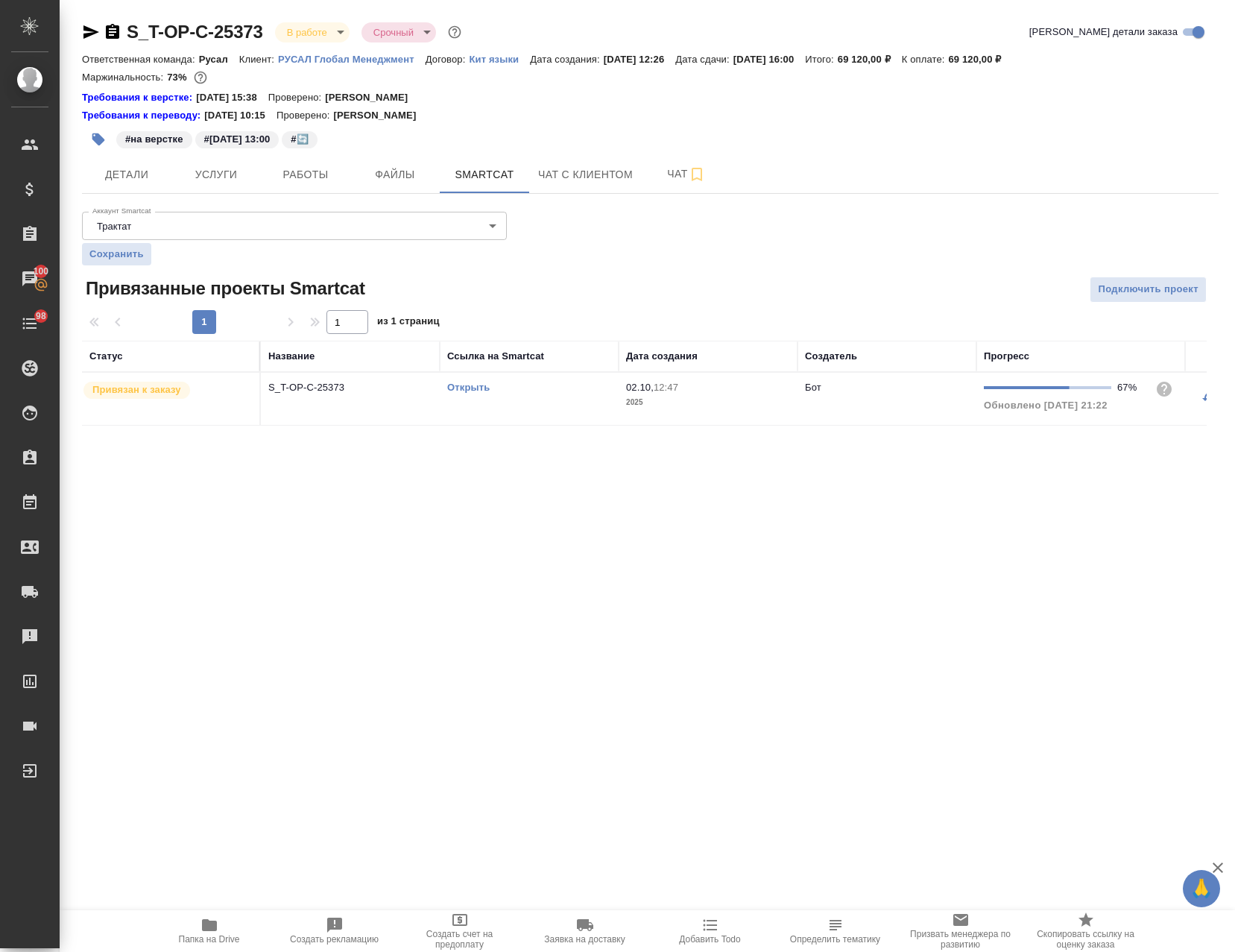
scroll to position [0, 157]
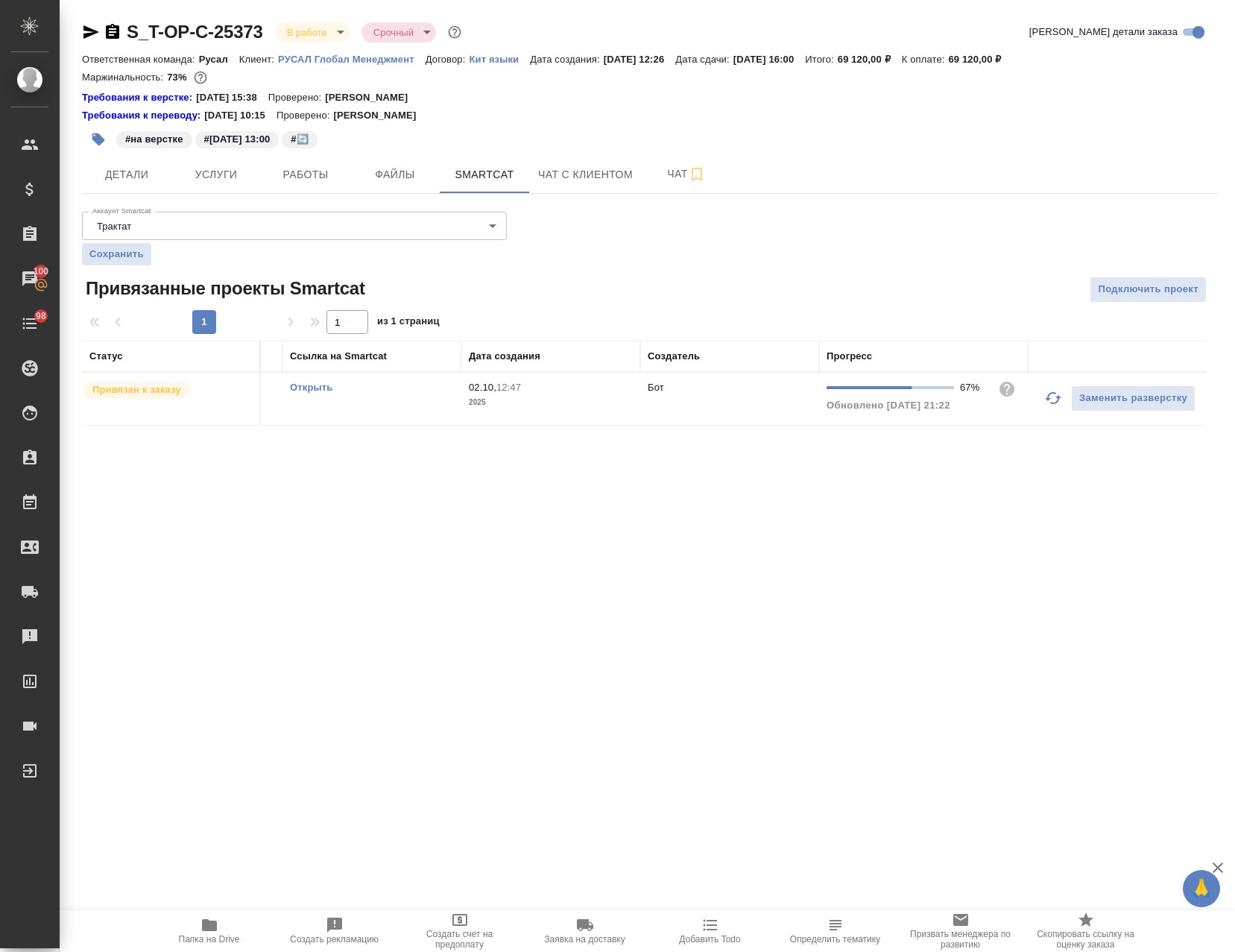
click at [1052, 398] on icon "button" at bounding box center [1052, 397] width 18 height 18
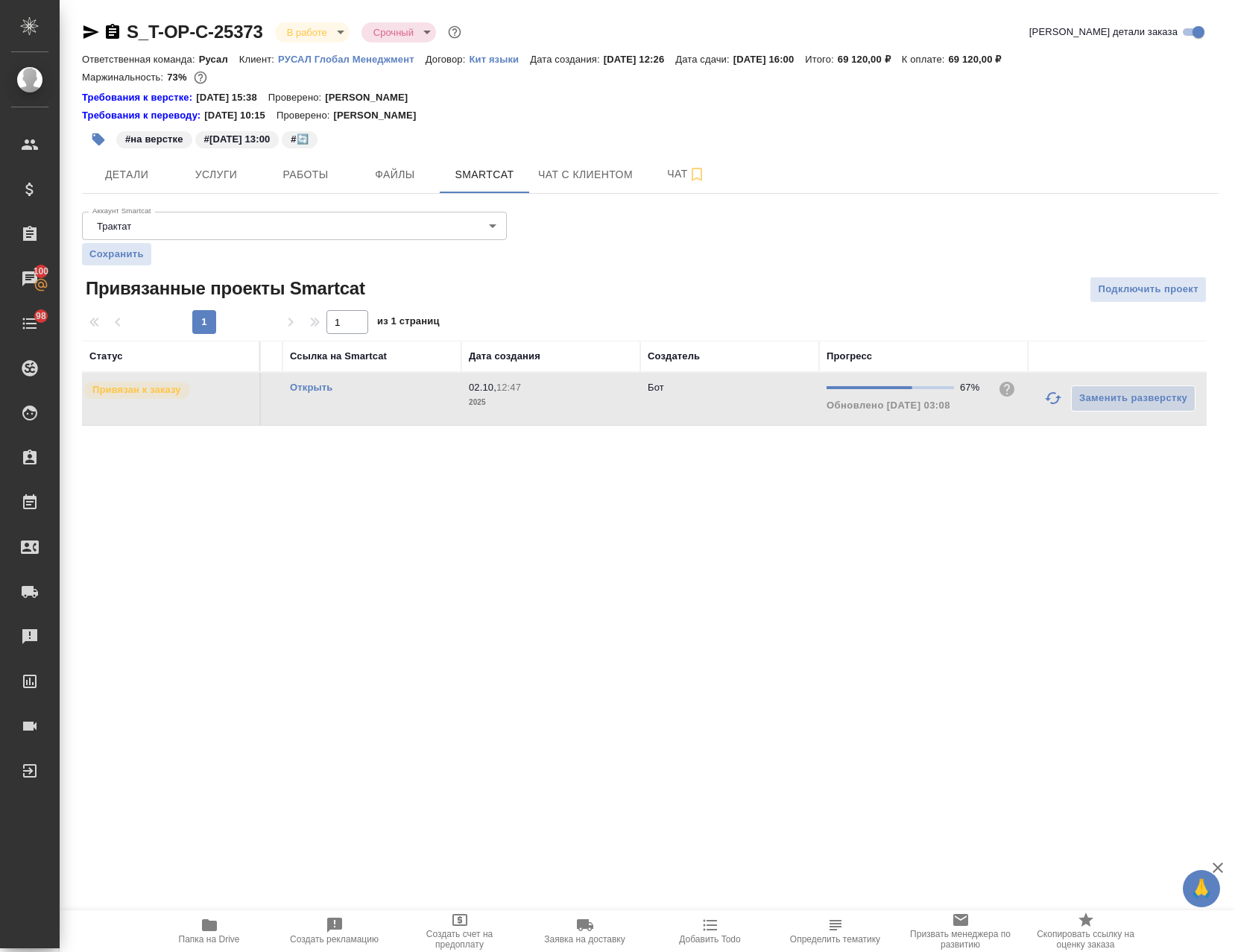
scroll to position [0, 0]
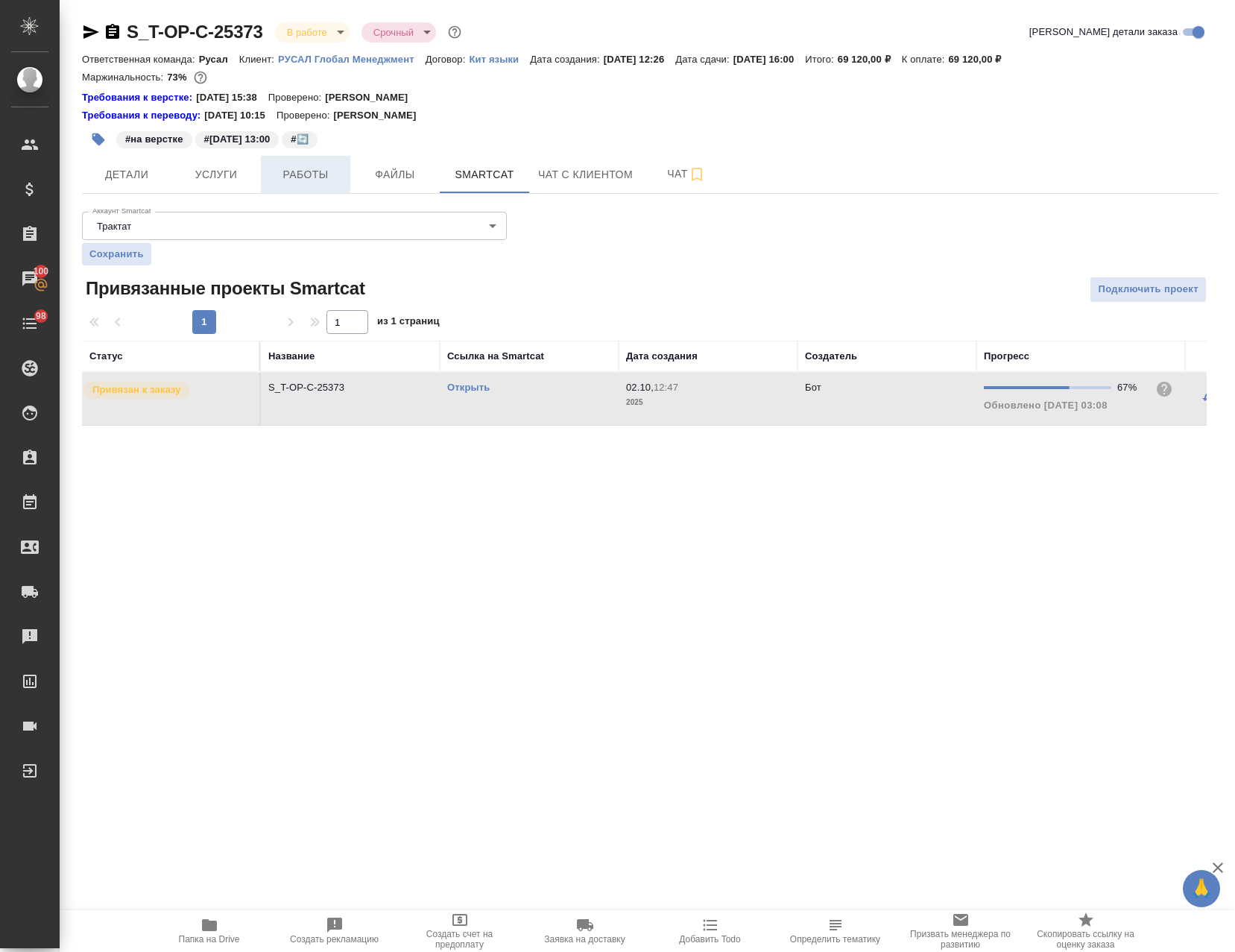
click at [297, 180] on span "Работы" at bounding box center [305, 175] width 71 height 18
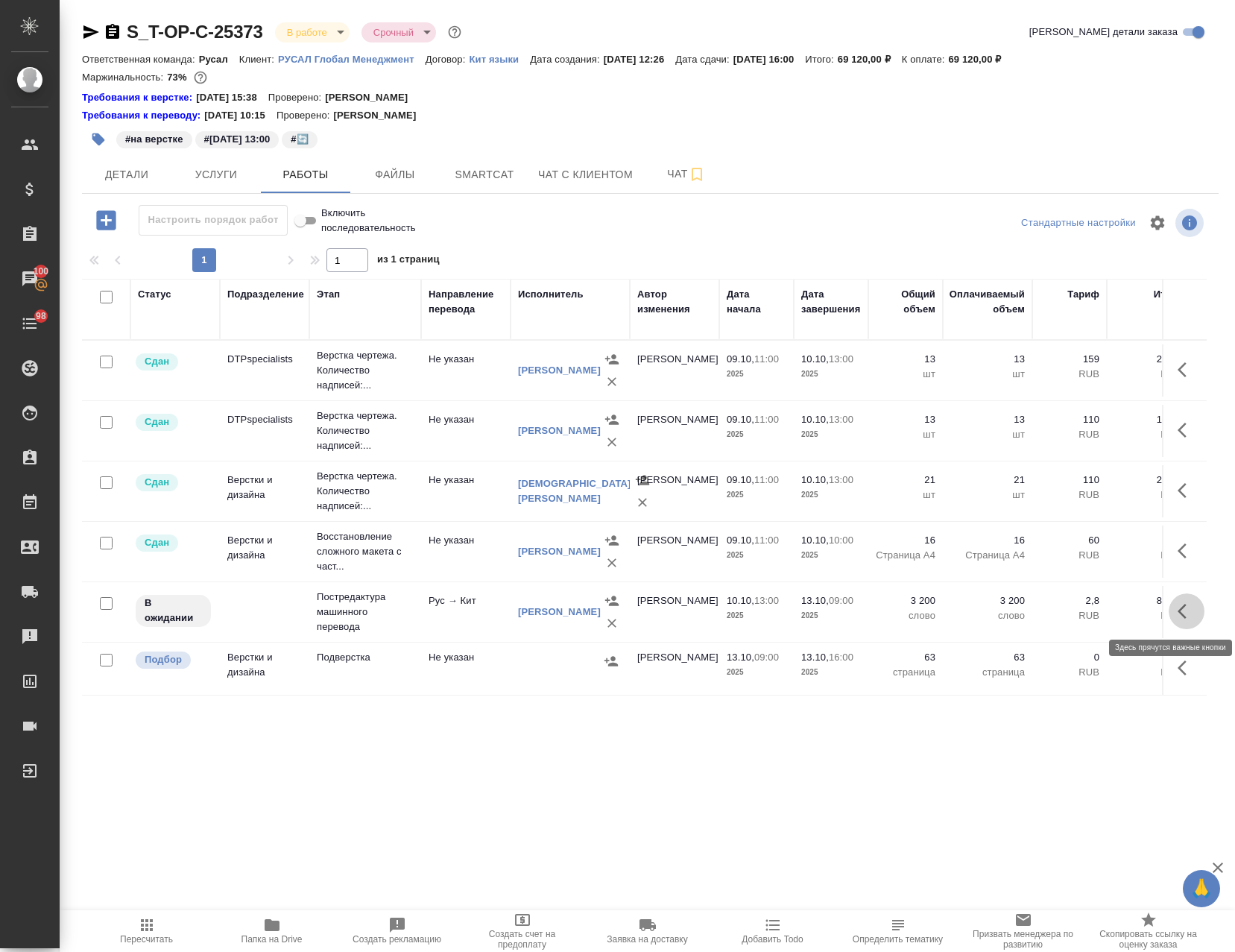
click at [1184, 606] on icon "button" at bounding box center [1186, 611] width 18 height 18
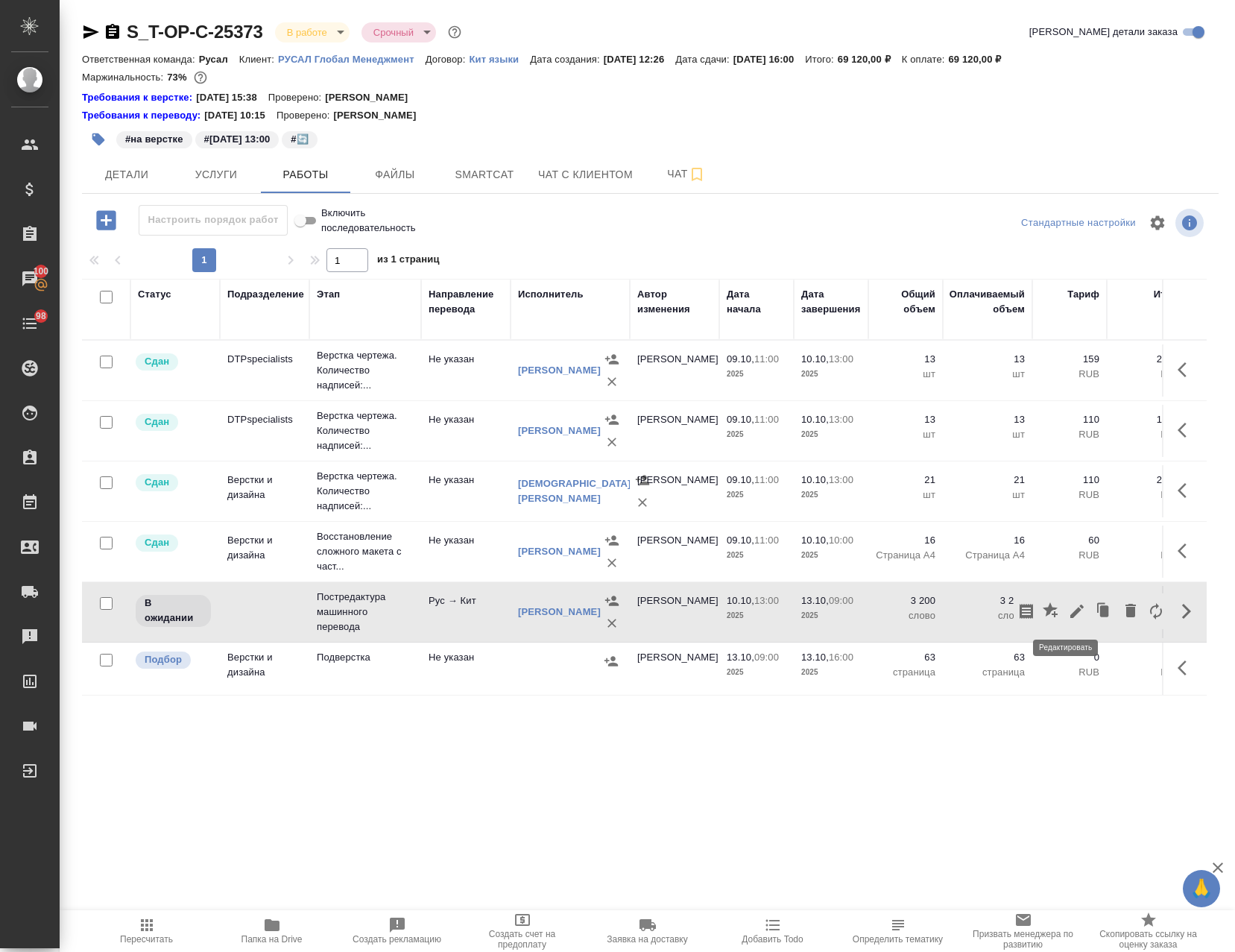
click at [1068, 610] on icon "button" at bounding box center [1076, 611] width 18 height 18
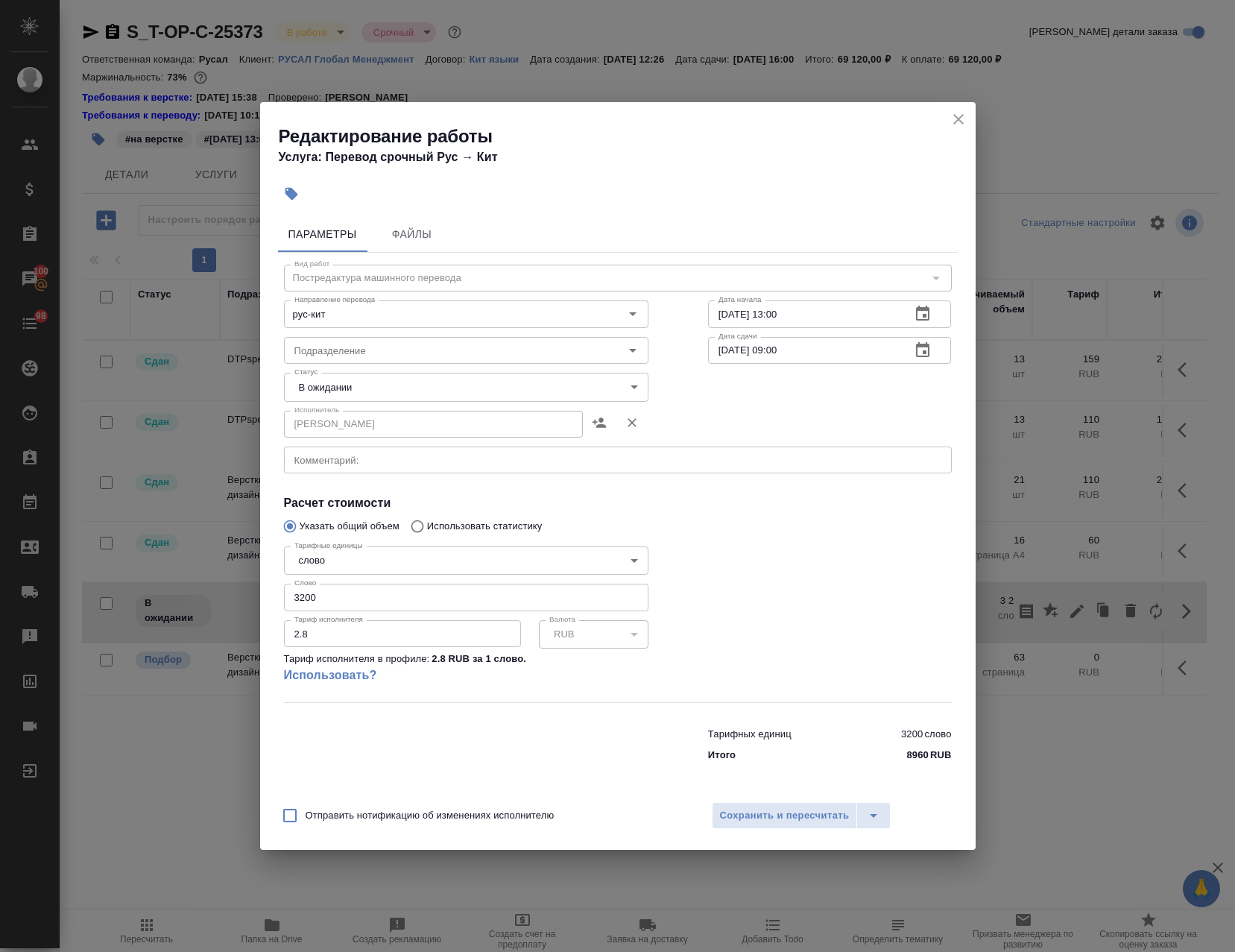
click at [959, 120] on icon "close" at bounding box center [959, 120] width 11 height 11
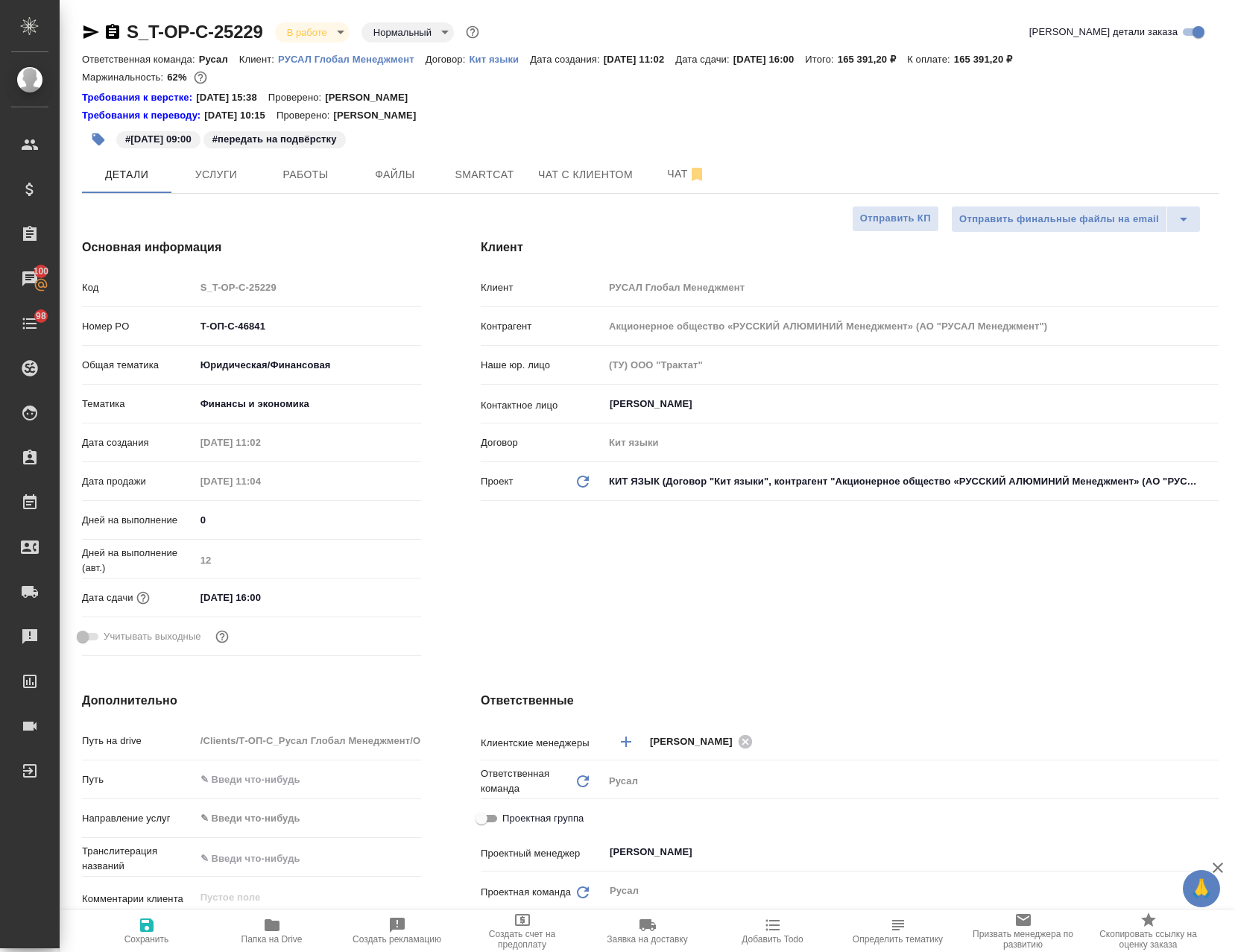
select select "RU"
click at [277, 183] on span "Работы" at bounding box center [305, 175] width 71 height 18
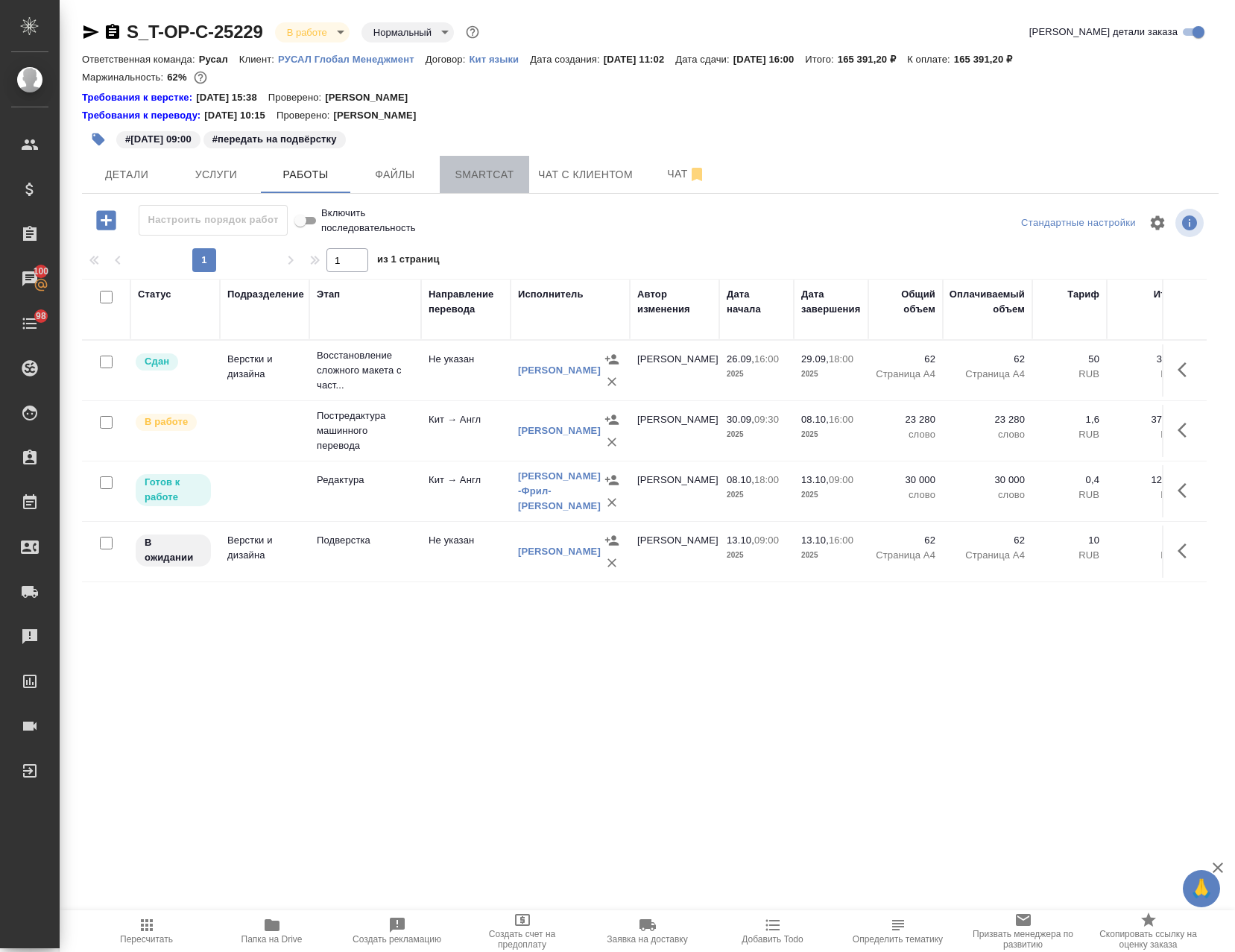
click at [486, 178] on span "Smartcat" at bounding box center [484, 175] width 71 height 18
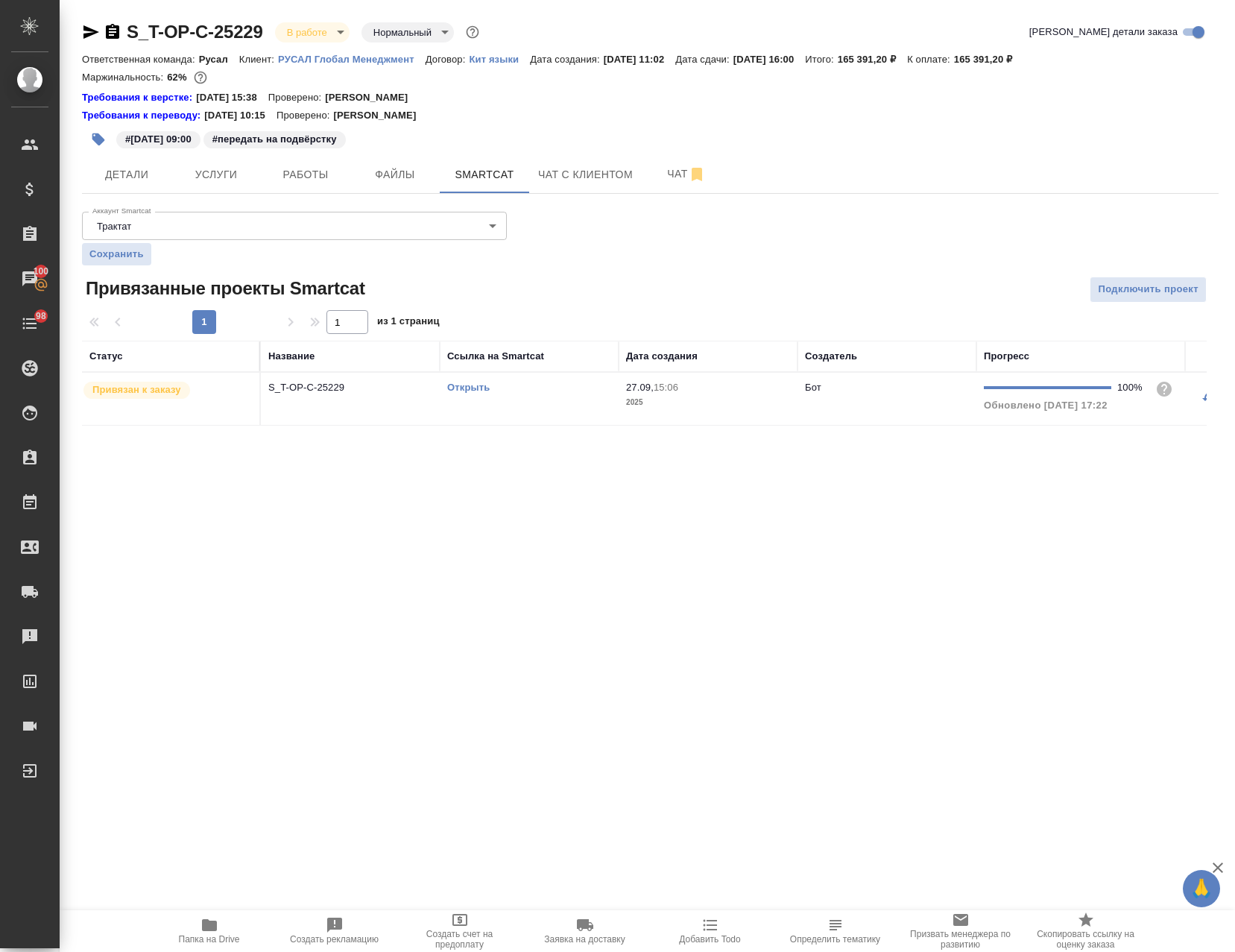
click at [530, 404] on td "Открыть" at bounding box center [529, 399] width 179 height 52
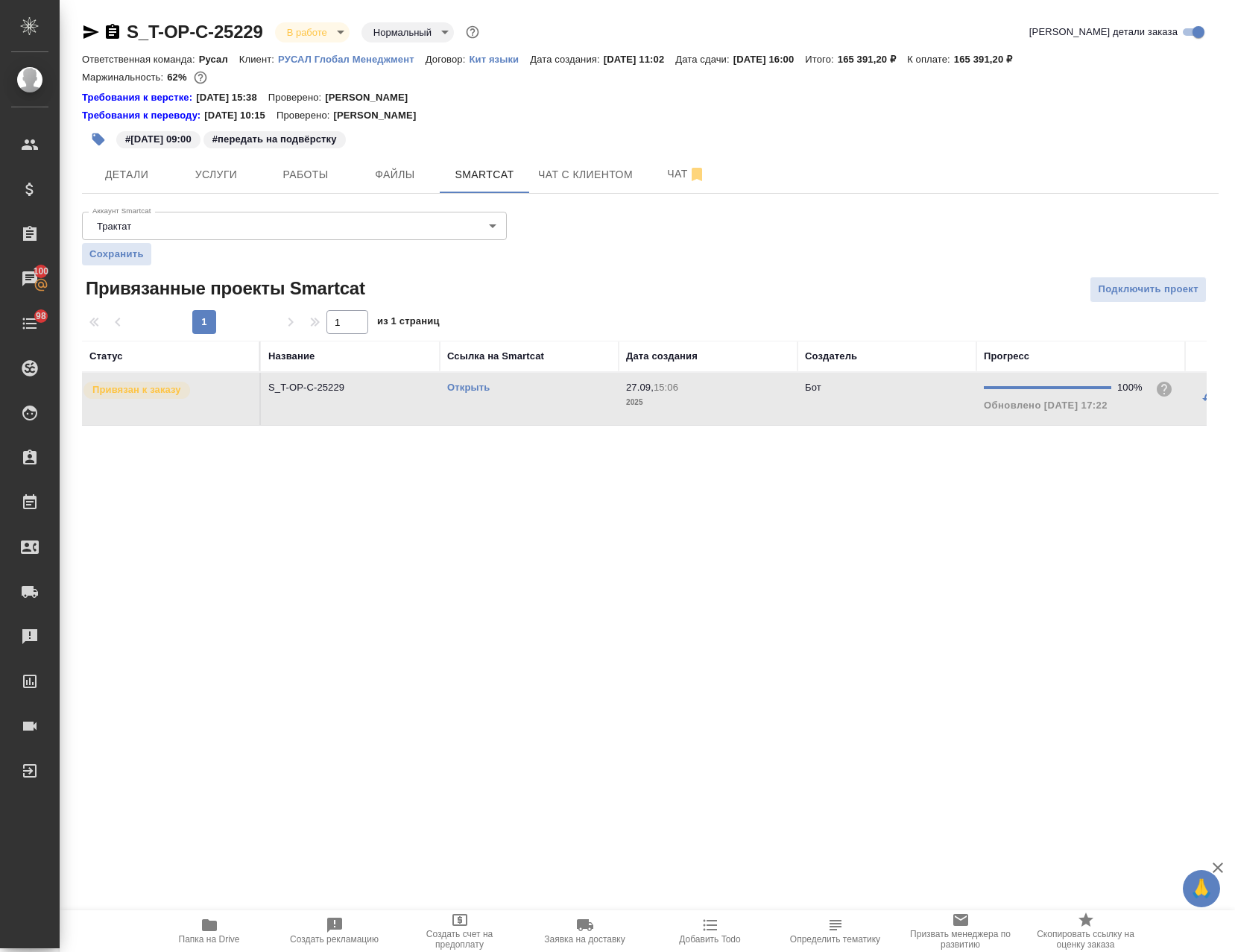
click at [530, 404] on td "Открыть" at bounding box center [529, 399] width 179 height 52
click at [298, 189] on button "Работы" at bounding box center [305, 174] width 90 height 38
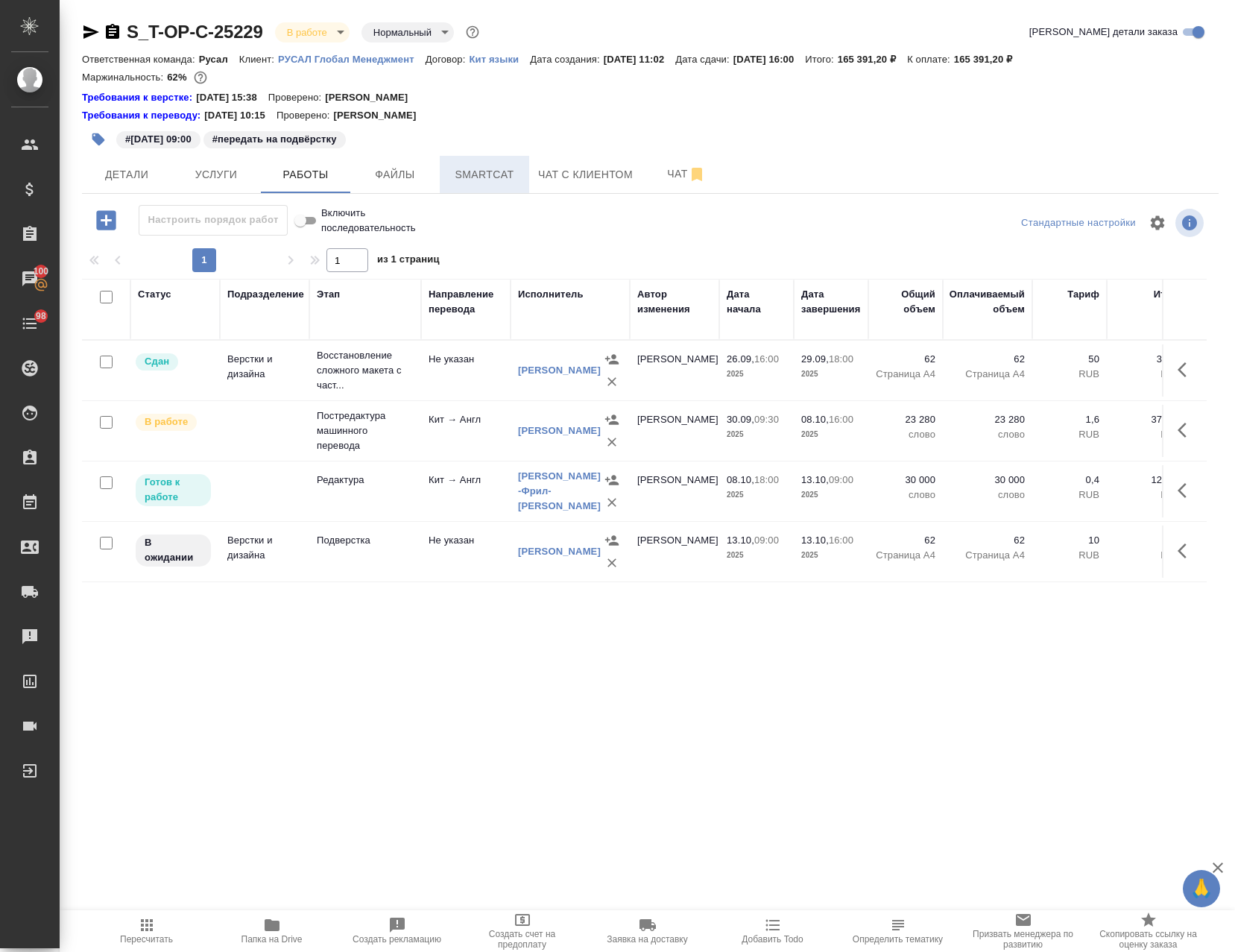
click at [495, 176] on span "Smartcat" at bounding box center [484, 175] width 71 height 18
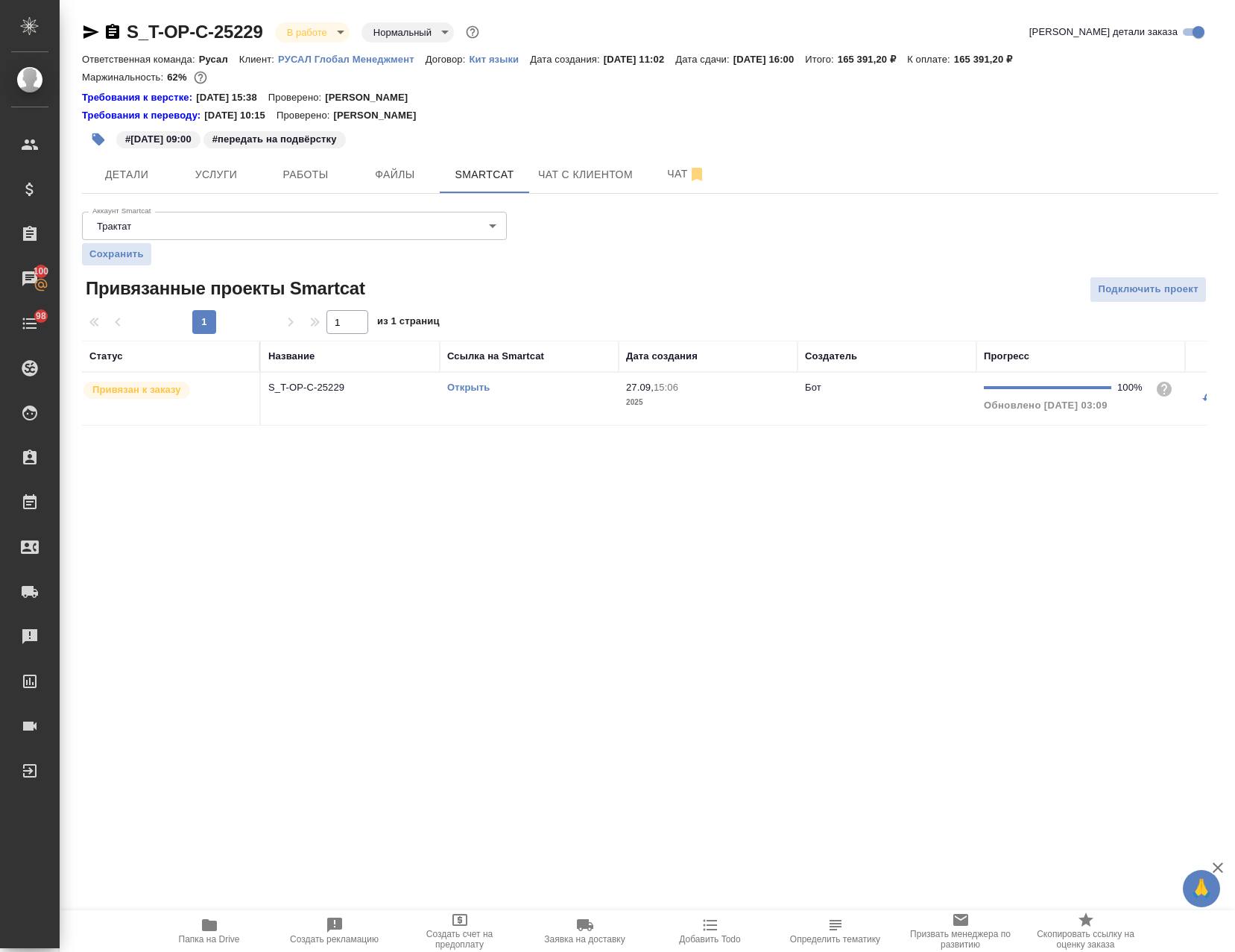
click at [189, 535] on div ".cls-1 fill:#fff; AWATERA Avdeenko Kirill Клиенты Спецификации Заказы 100 Чаты …" at bounding box center [618, 476] width 1235 height 952
click at [476, 389] on link "Открыть" at bounding box center [468, 387] width 42 height 12
click at [283, 184] on button "Работы" at bounding box center [305, 174] width 90 height 38
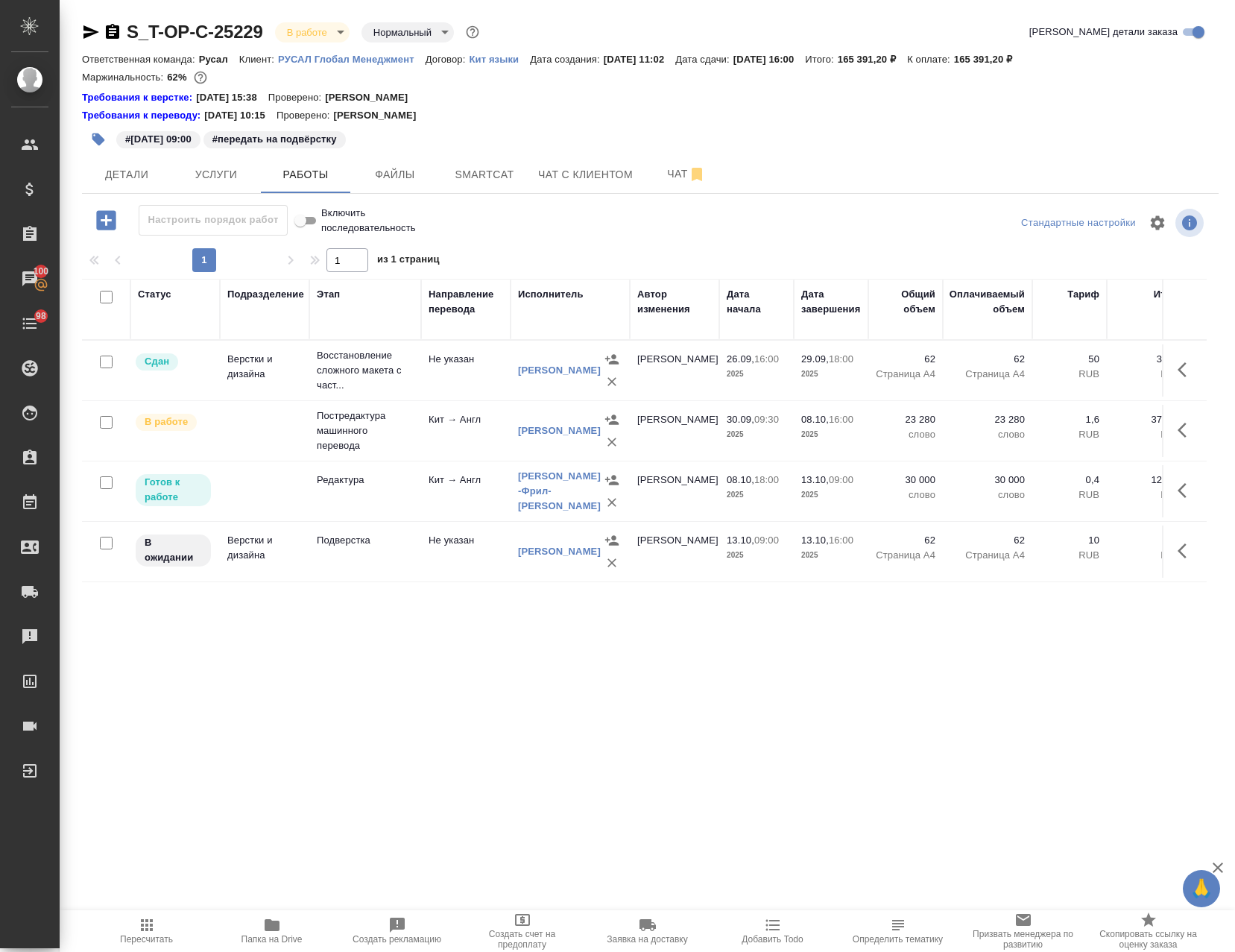
click at [390, 572] on td "Подверстка" at bounding box center [365, 552] width 112 height 52
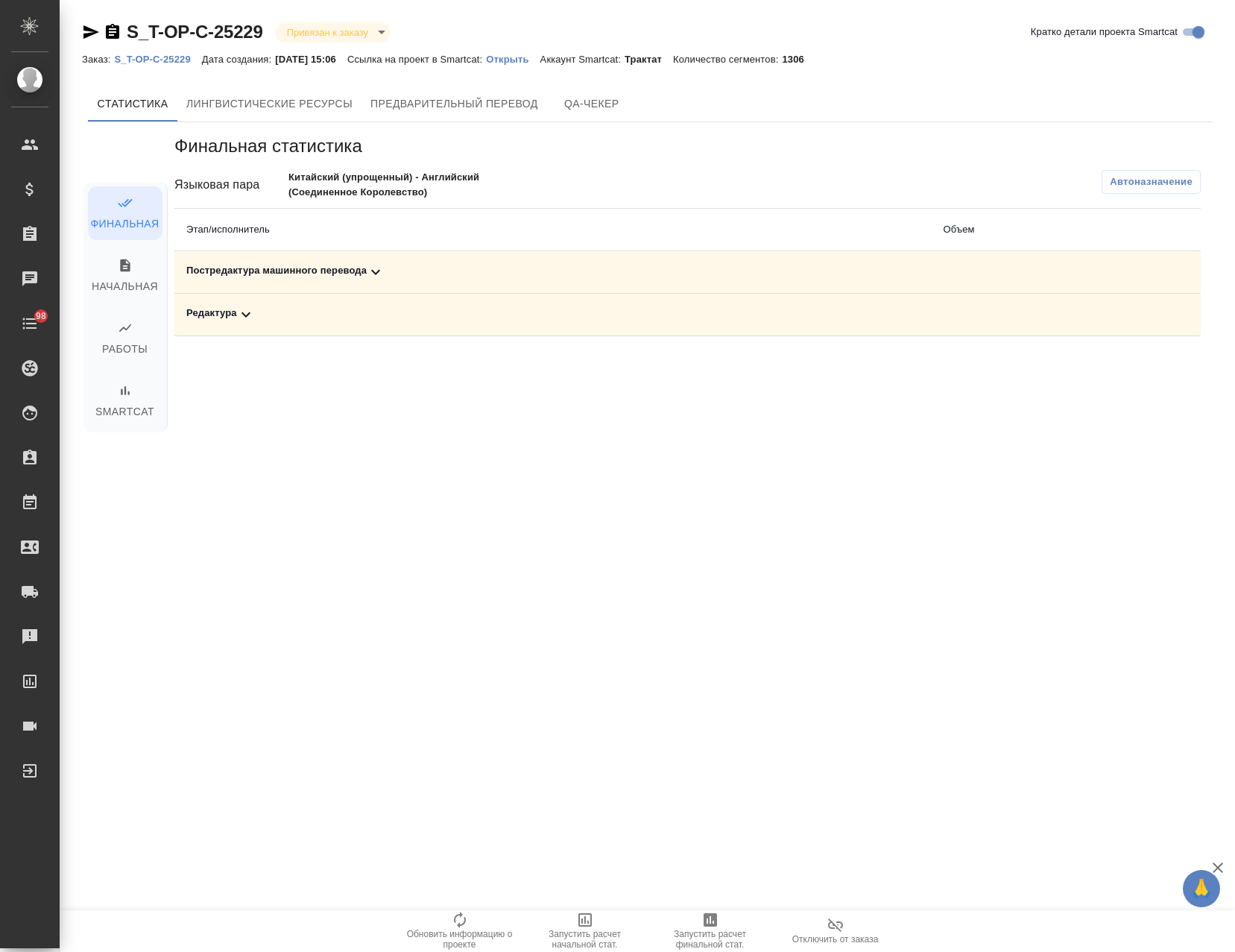
click at [355, 270] on div "Постредактура машинного перевода" at bounding box center [553, 272] width 733 height 18
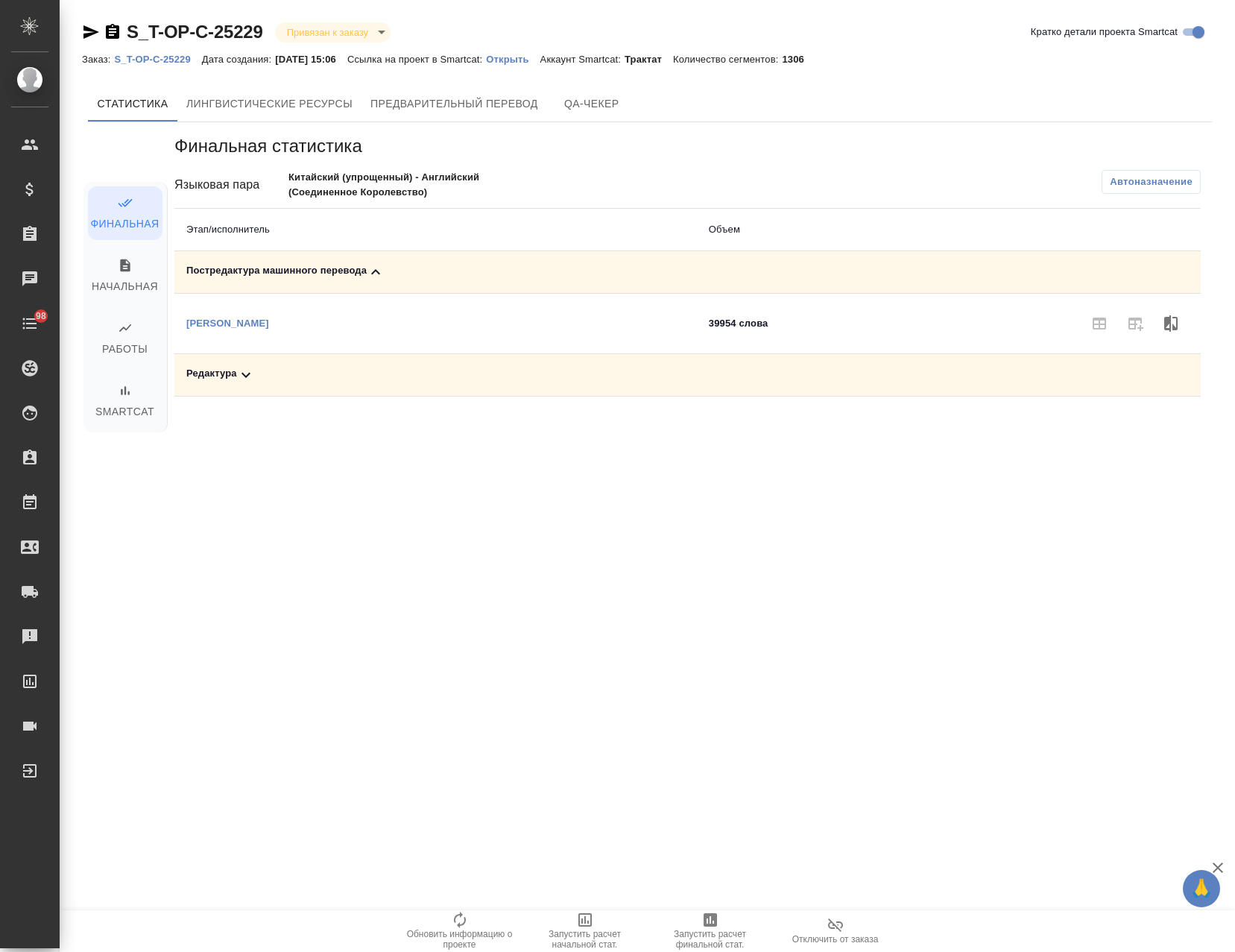
click at [224, 380] on div "Редактура" at bounding box center [436, 374] width 499 height 18
click at [697, 927] on span "Запустить расчет финальной стат." at bounding box center [710, 930] width 107 height 39
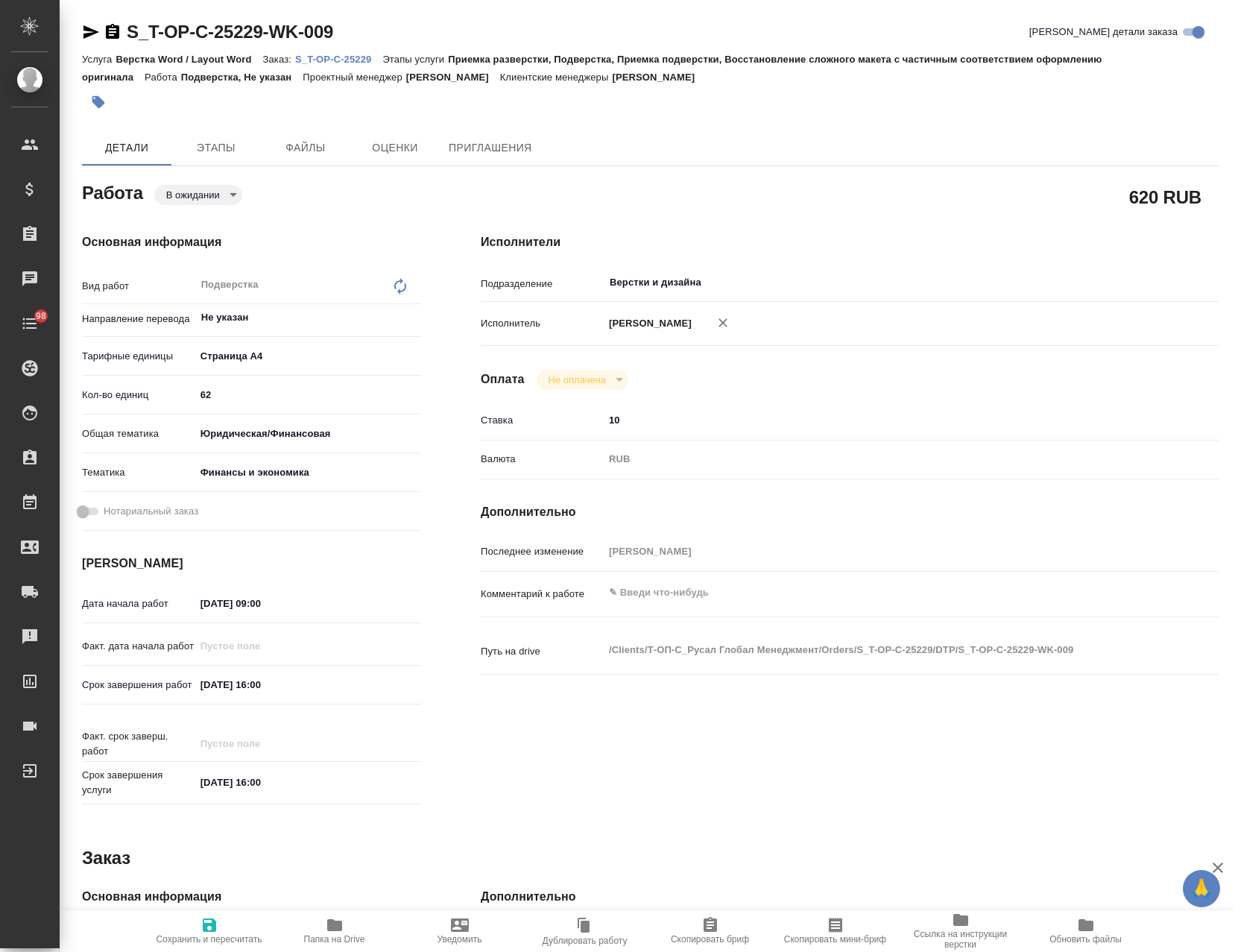
type textarea "x"
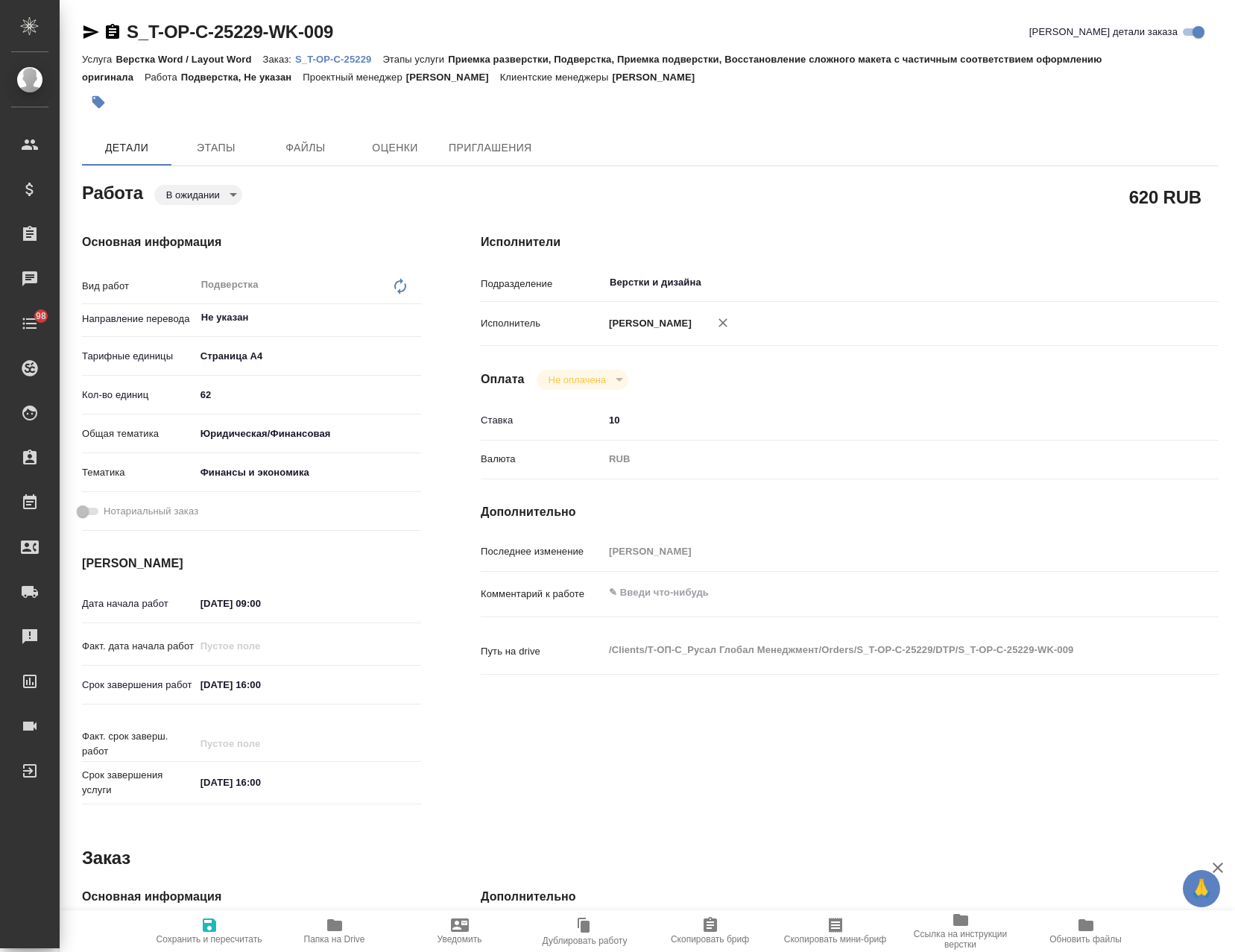
type textarea "x"
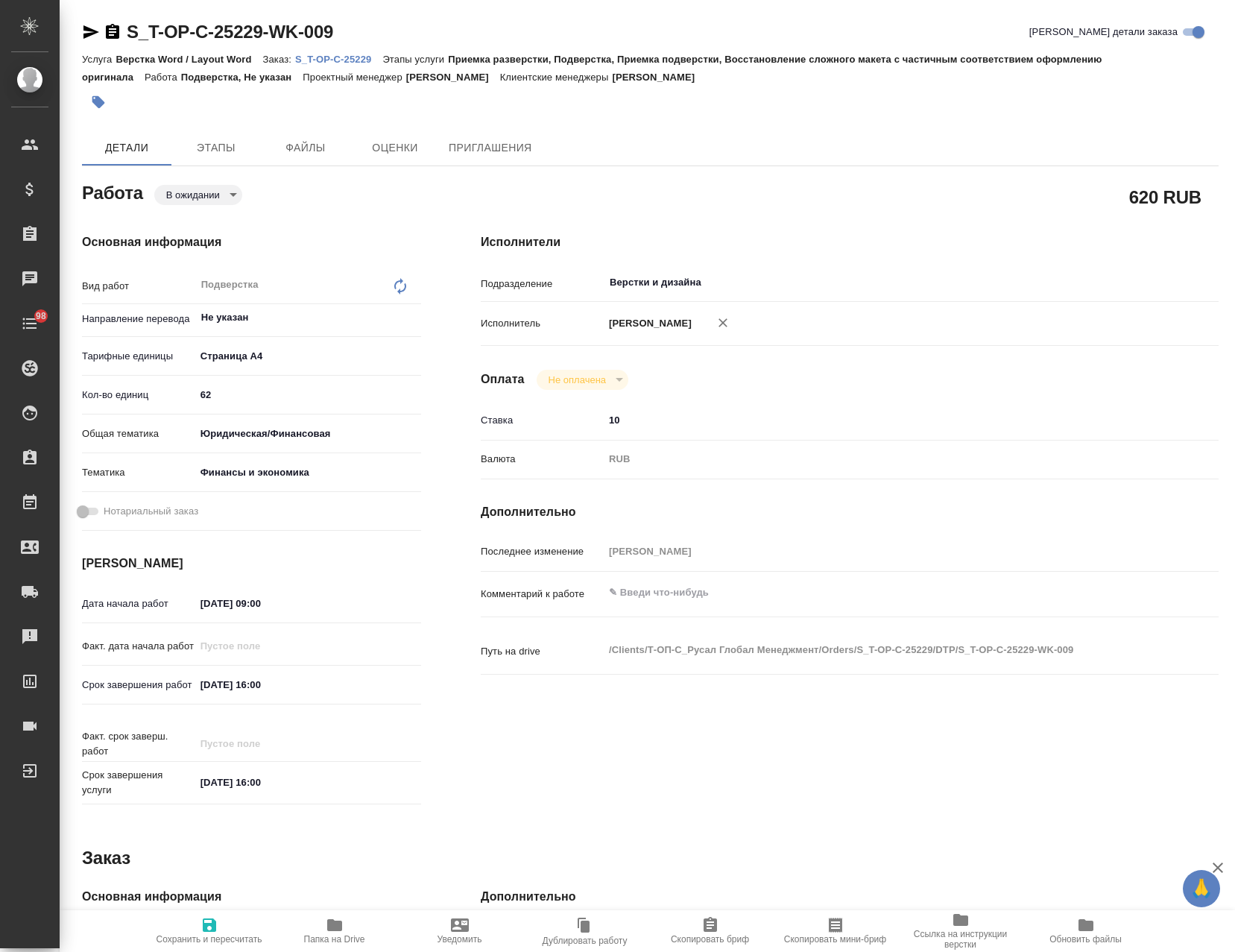
type textarea "x"
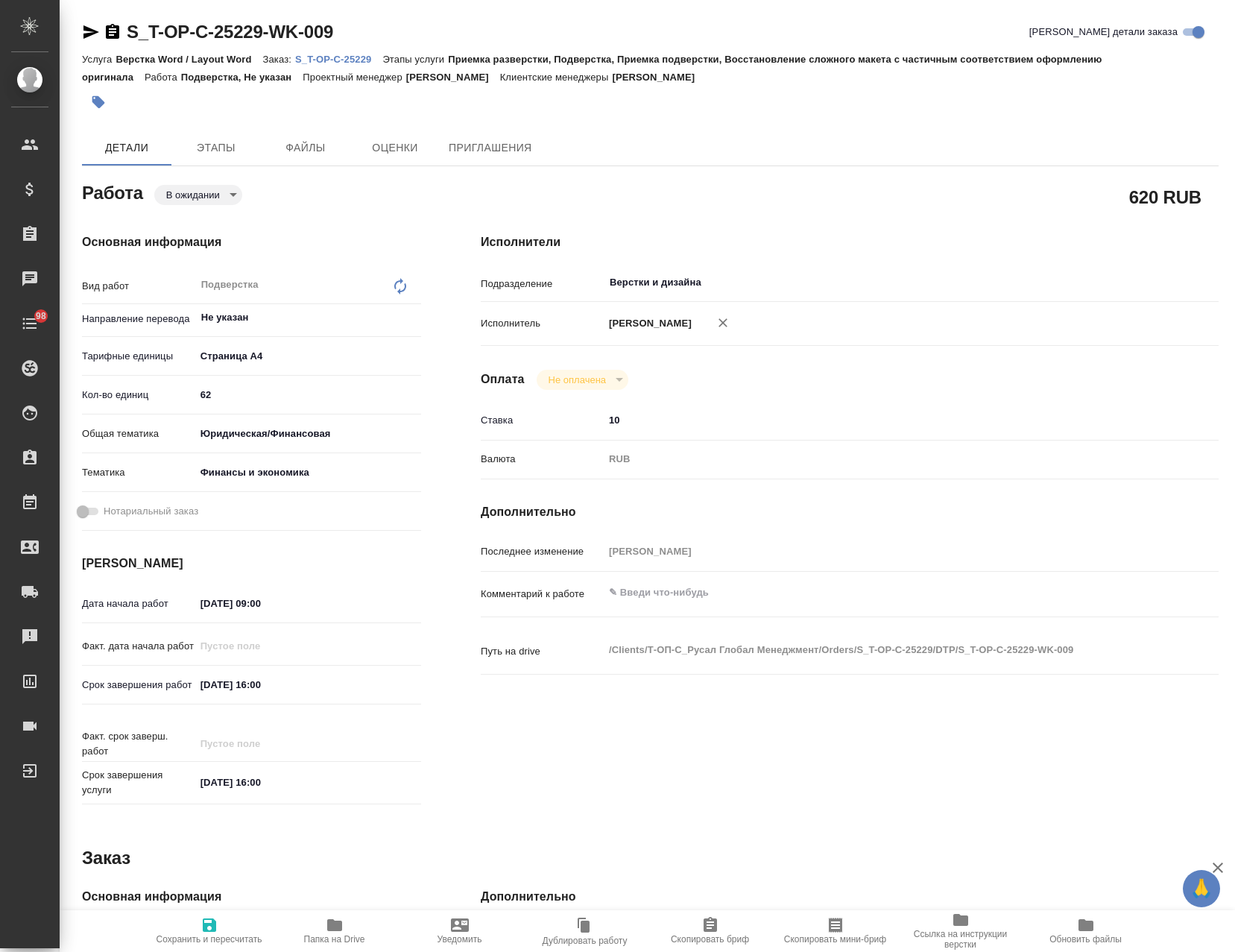
type textarea "x"
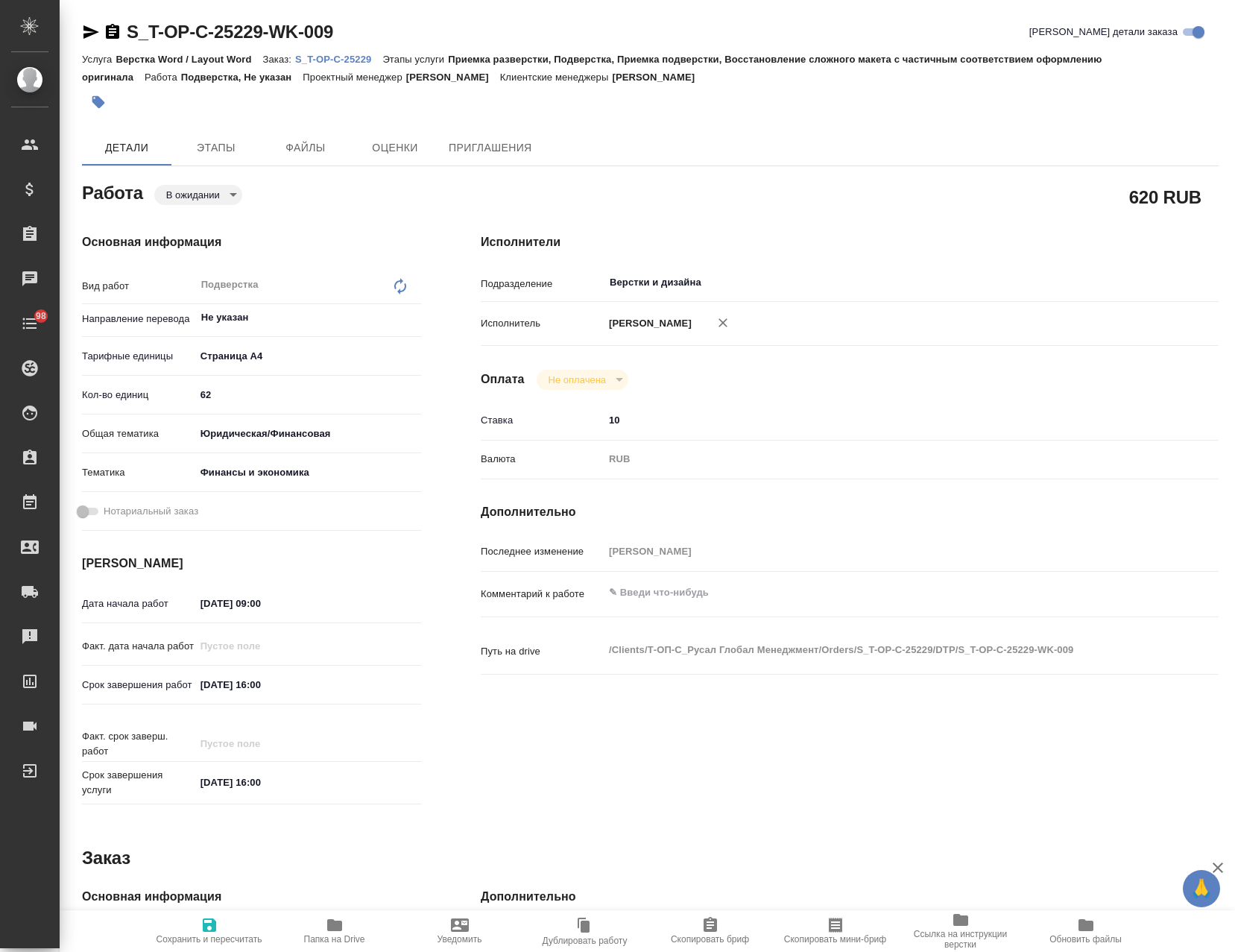
type textarea "x"
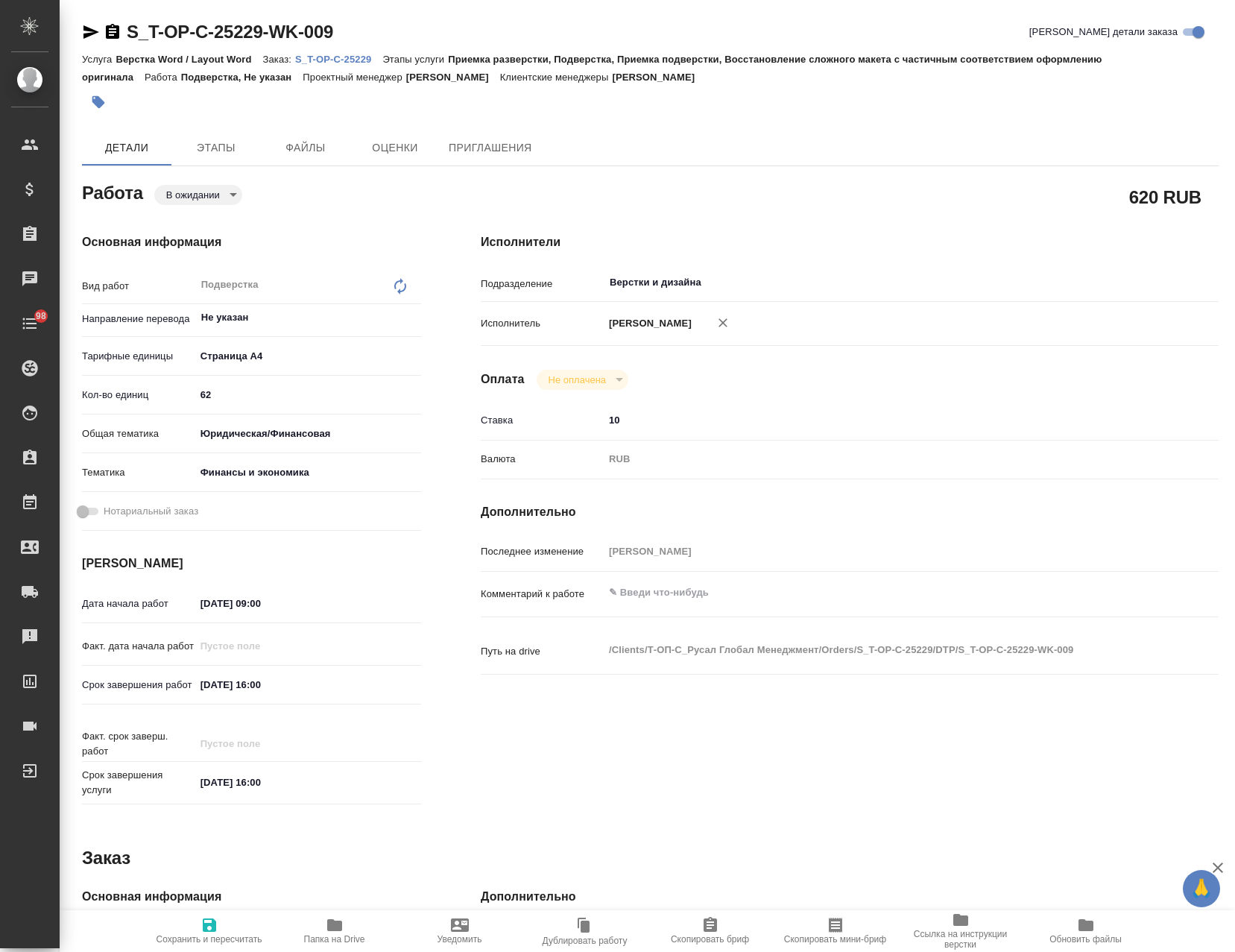
click at [328, 929] on icon "button" at bounding box center [334, 925] width 15 height 12
type textarea "x"
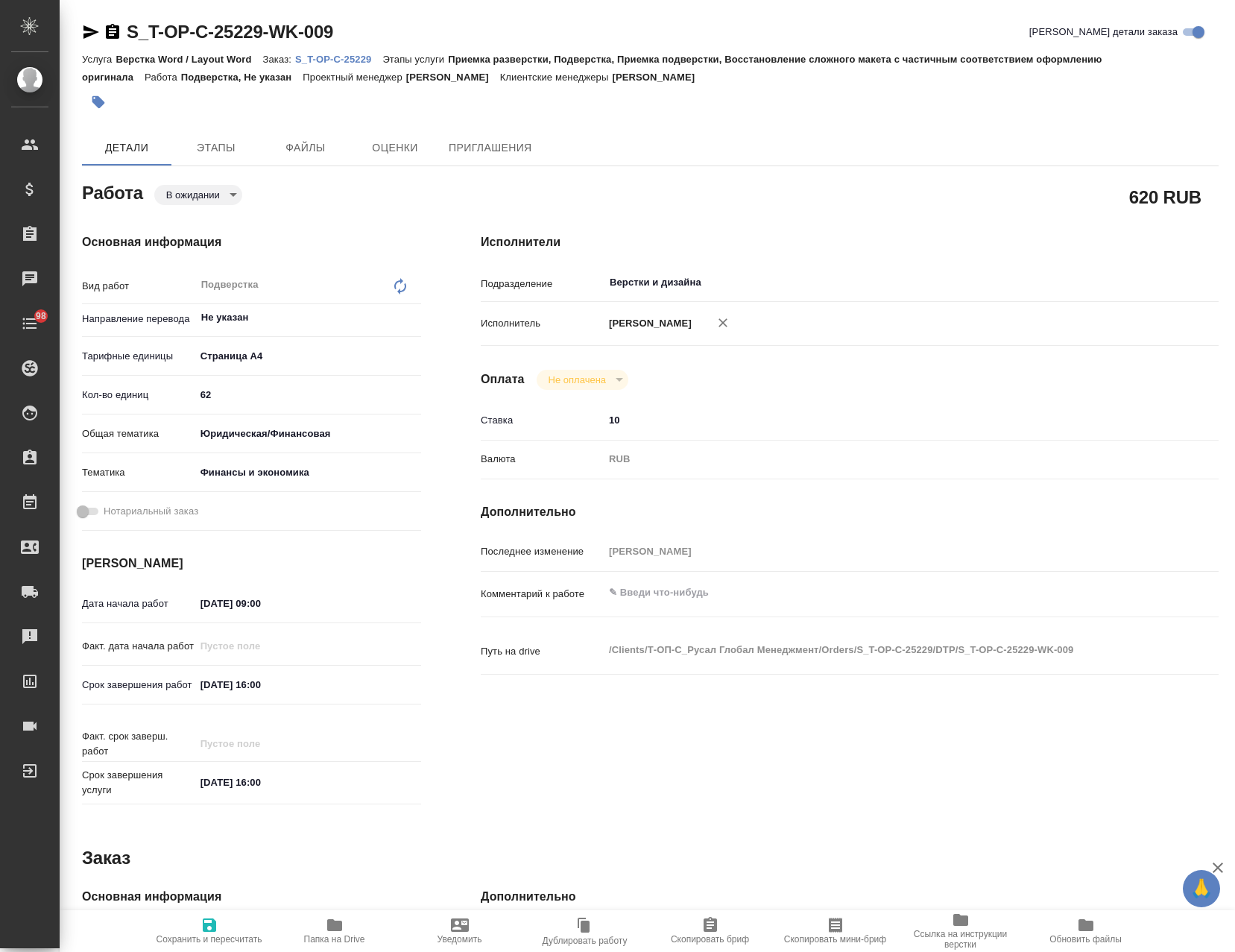
type textarea "x"
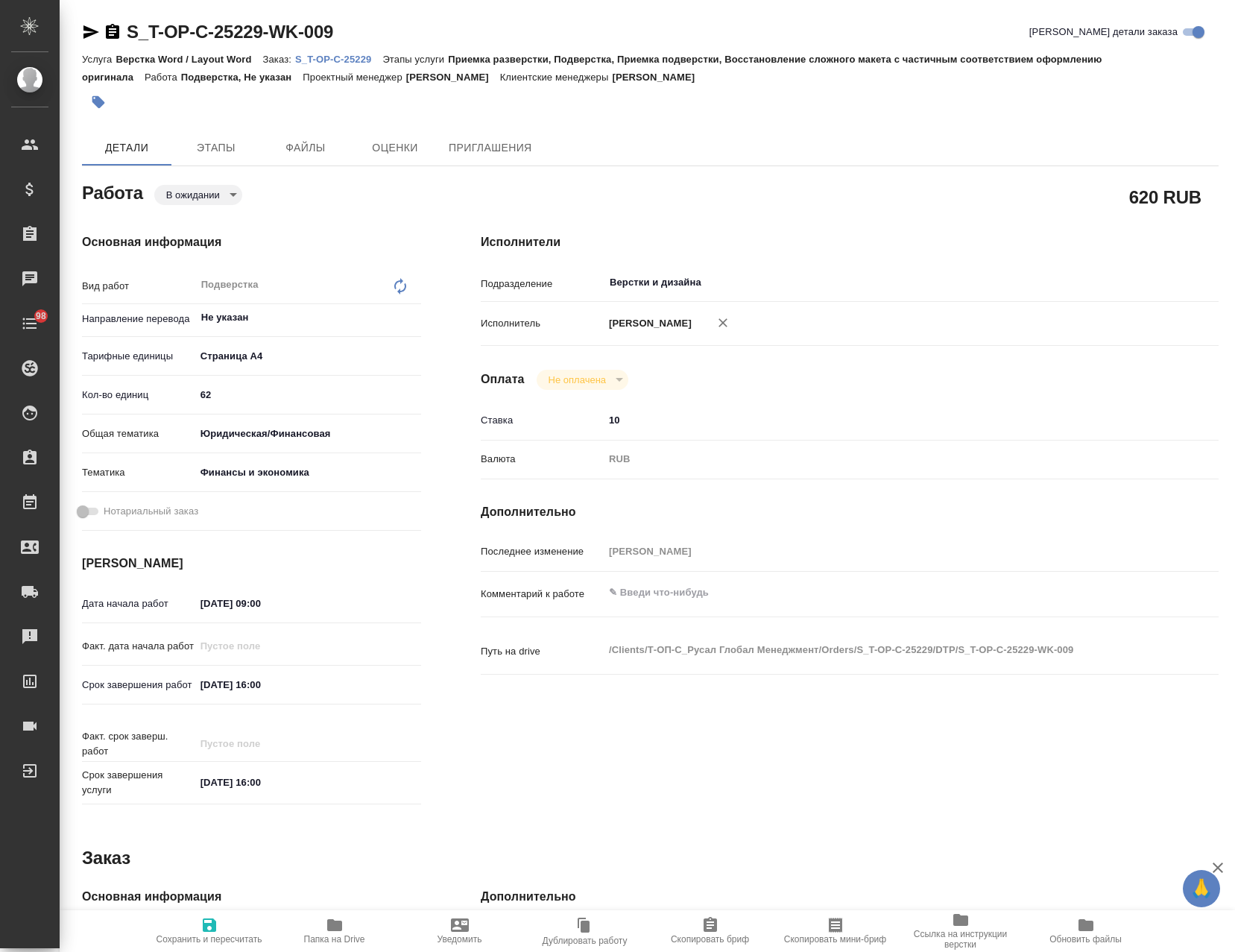
type textarea "x"
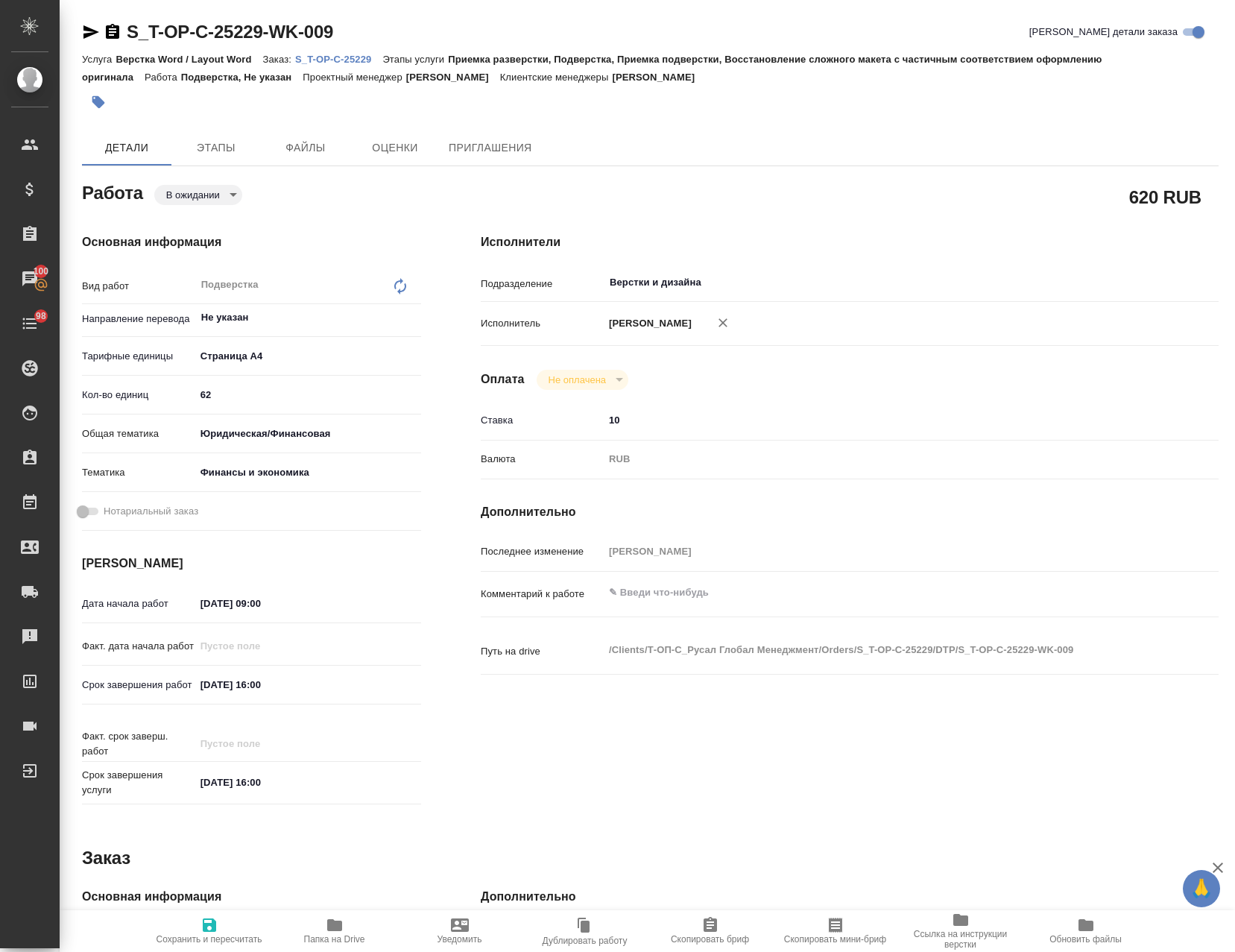
type textarea "x"
click at [209, 196] on body "🙏 .cls-1 fill:#fff; AWATERA Avdeenko Kirill Клиенты Спецификации Заказы 100 Чат…" at bounding box center [618, 476] width 1235 height 952
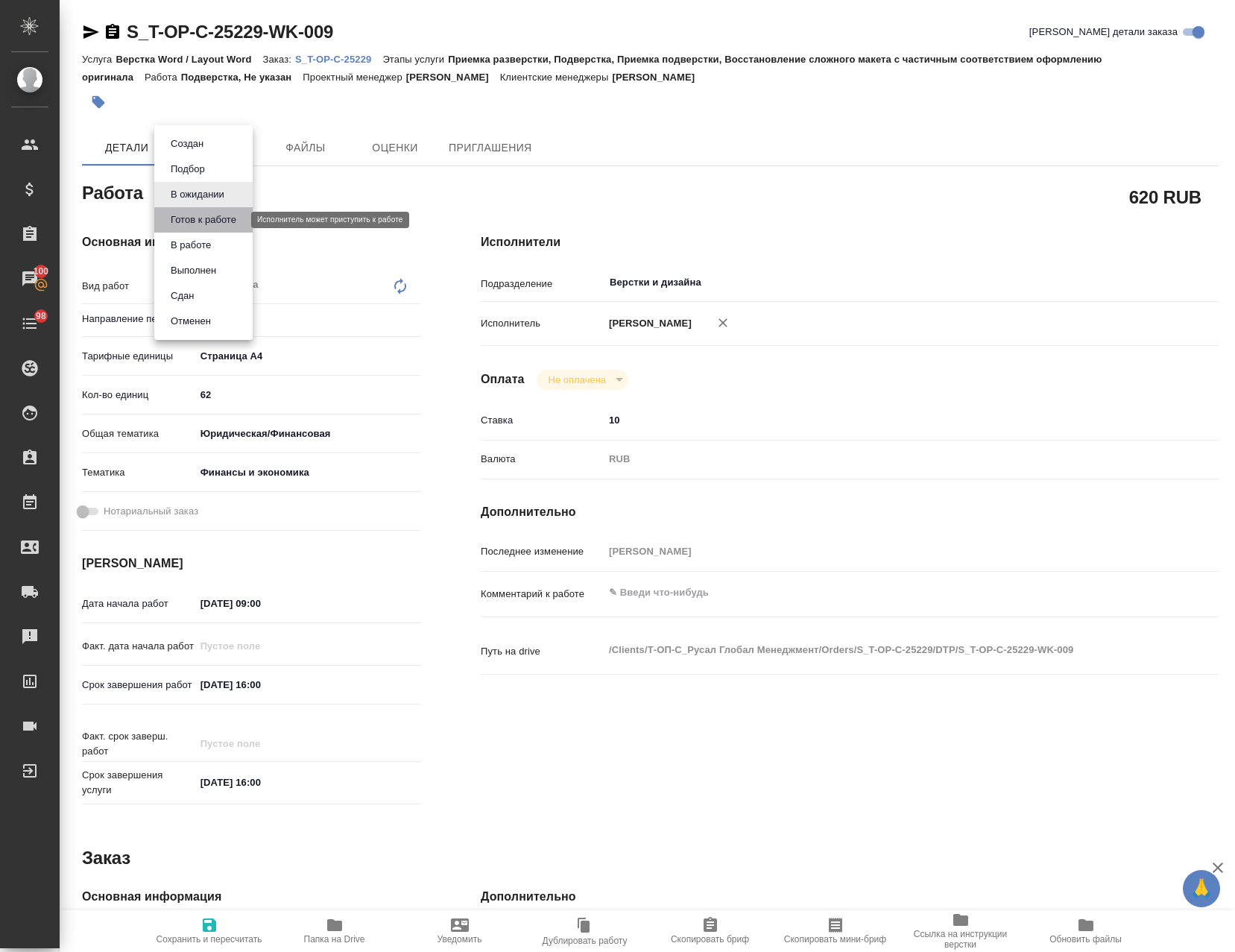
click at [217, 216] on button "Готов к работе" at bounding box center [203, 219] width 74 height 16
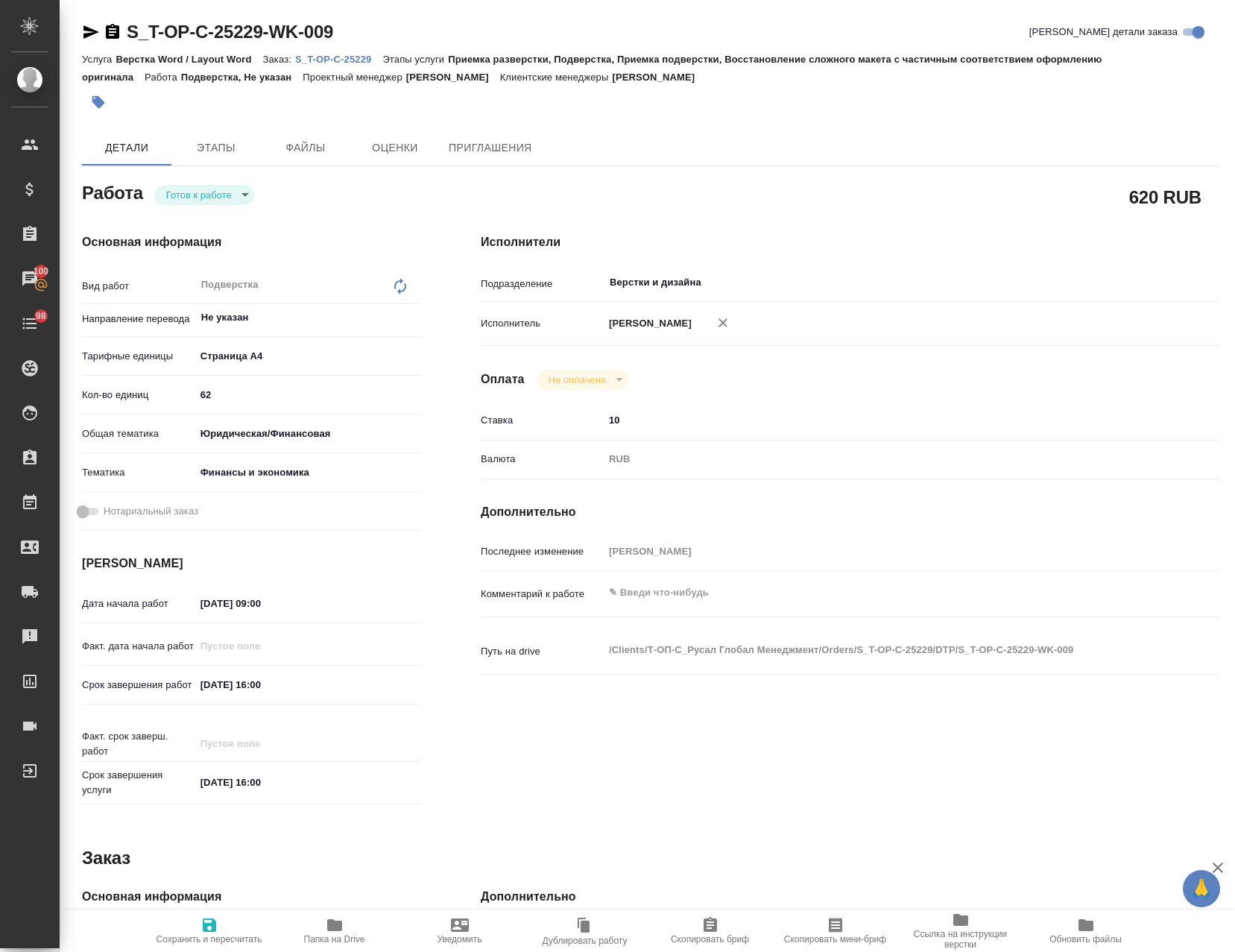
type textarea "x"
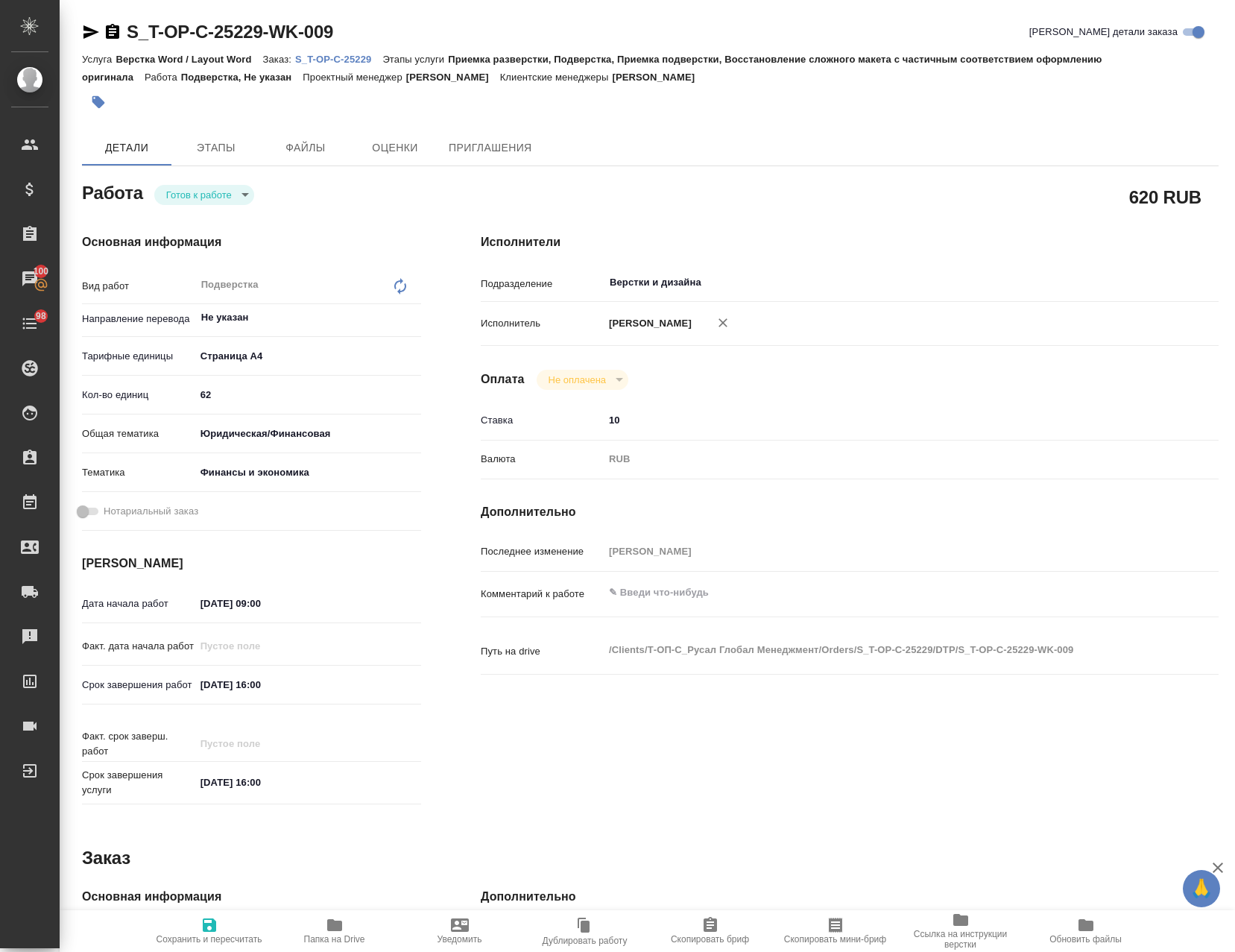
type textarea "x"
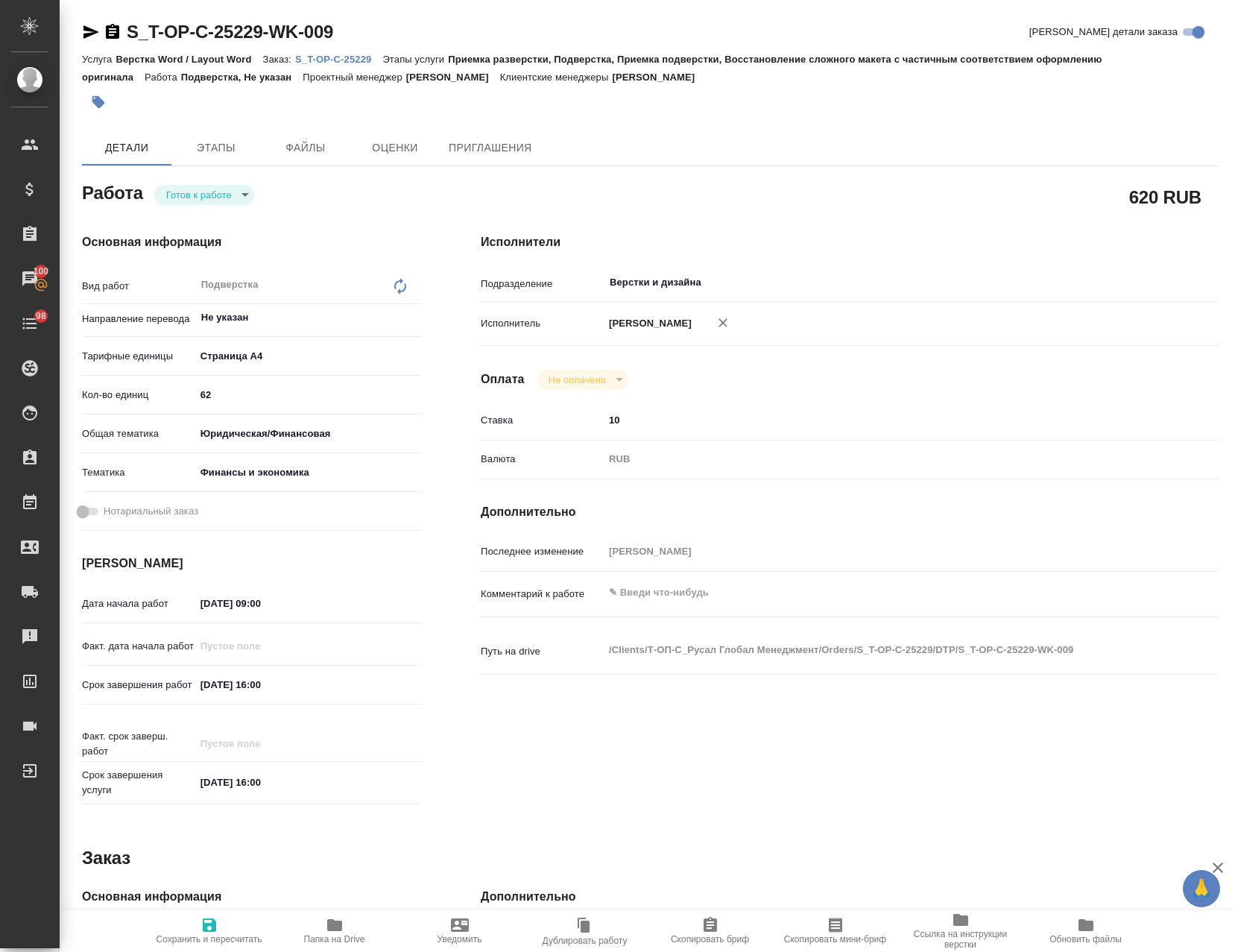
type textarea "x"
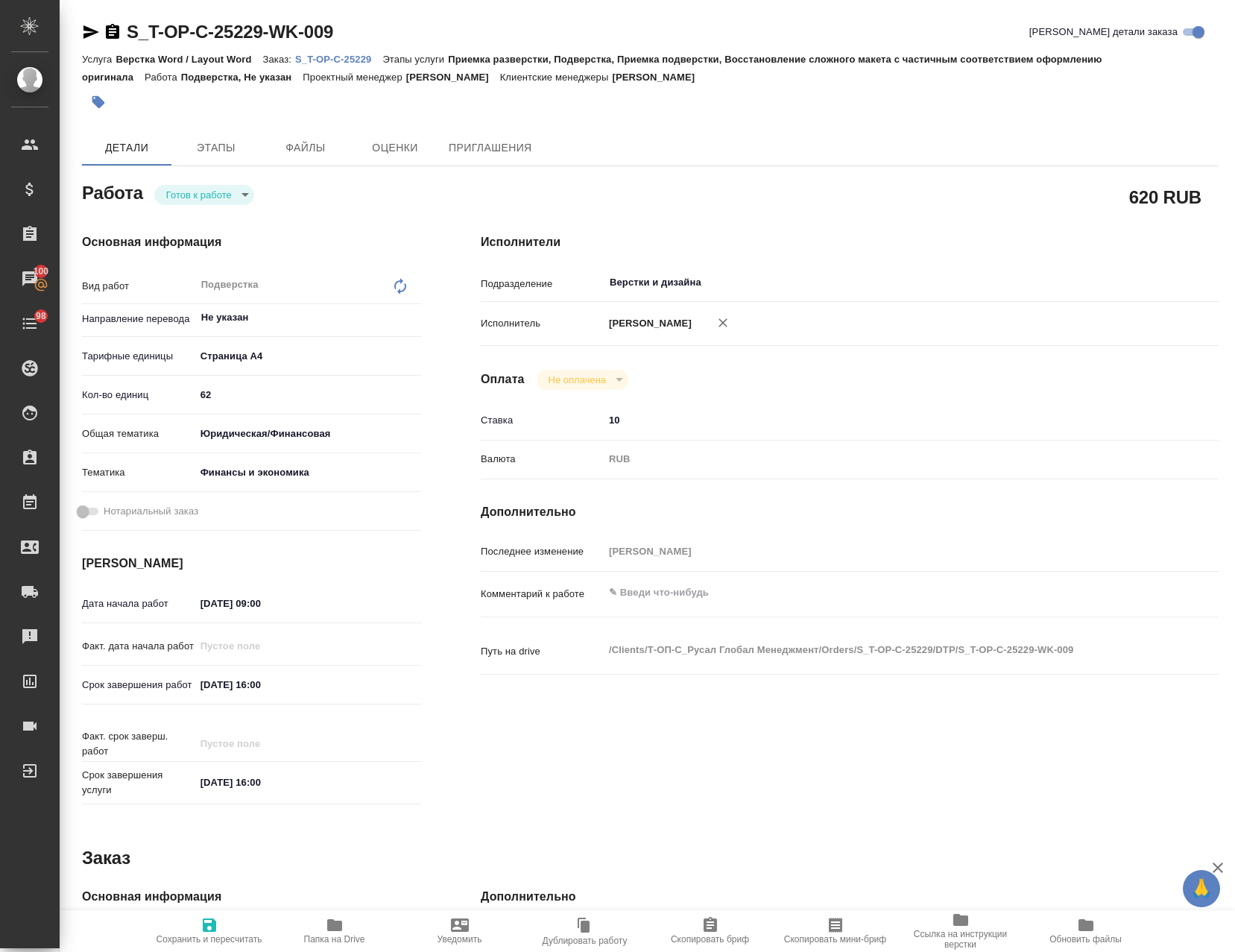
type textarea "x"
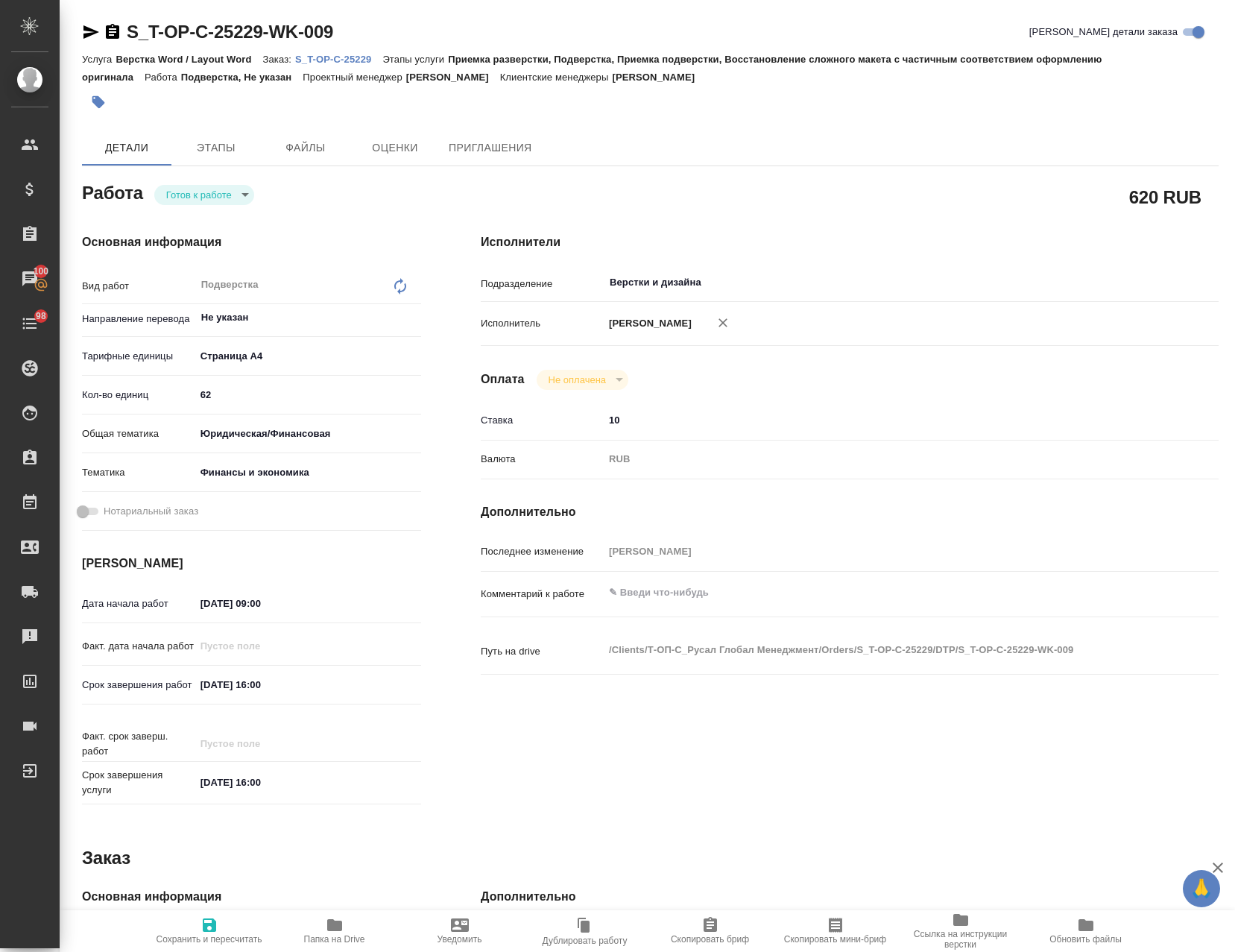
type textarea "x"
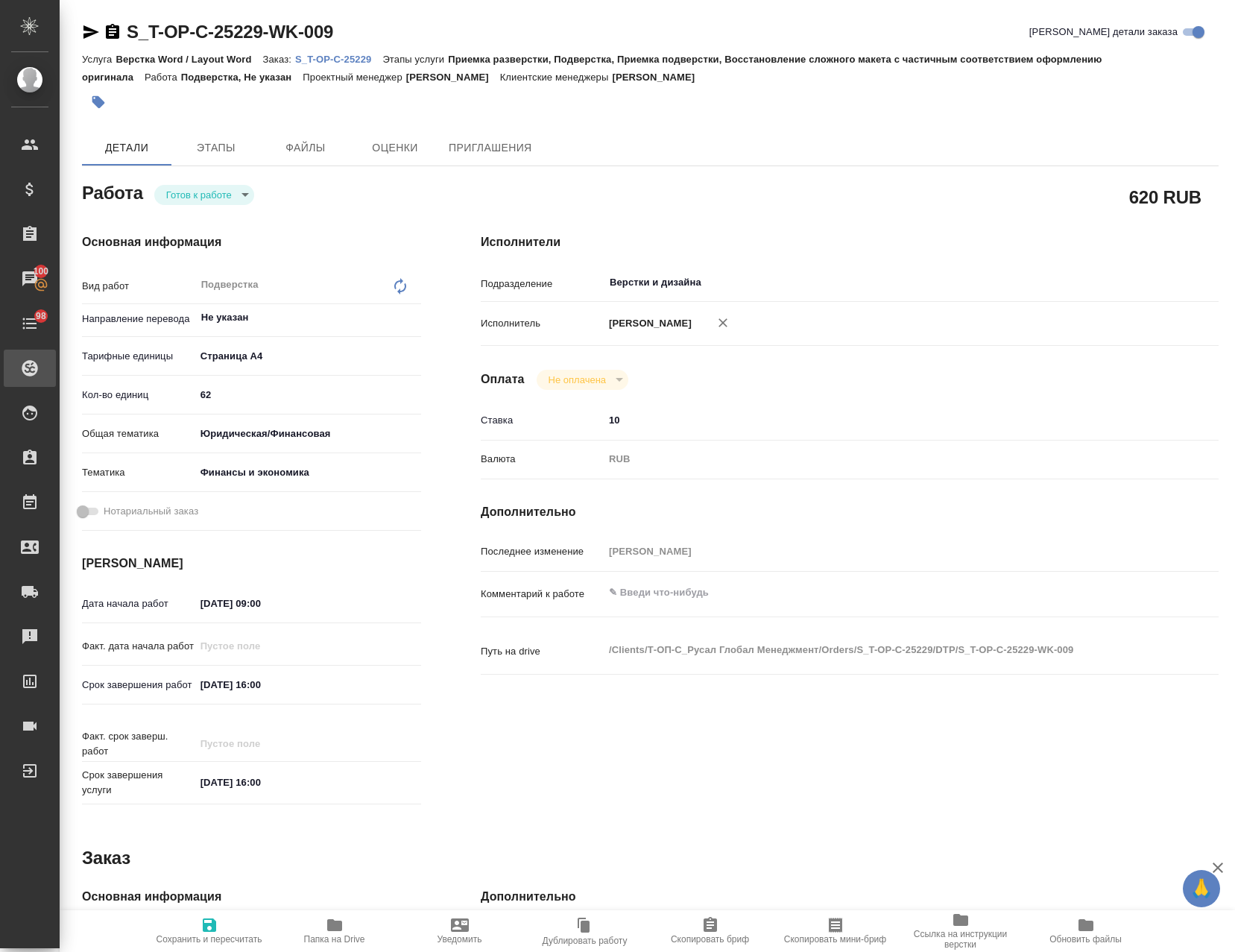
type textarea "x"
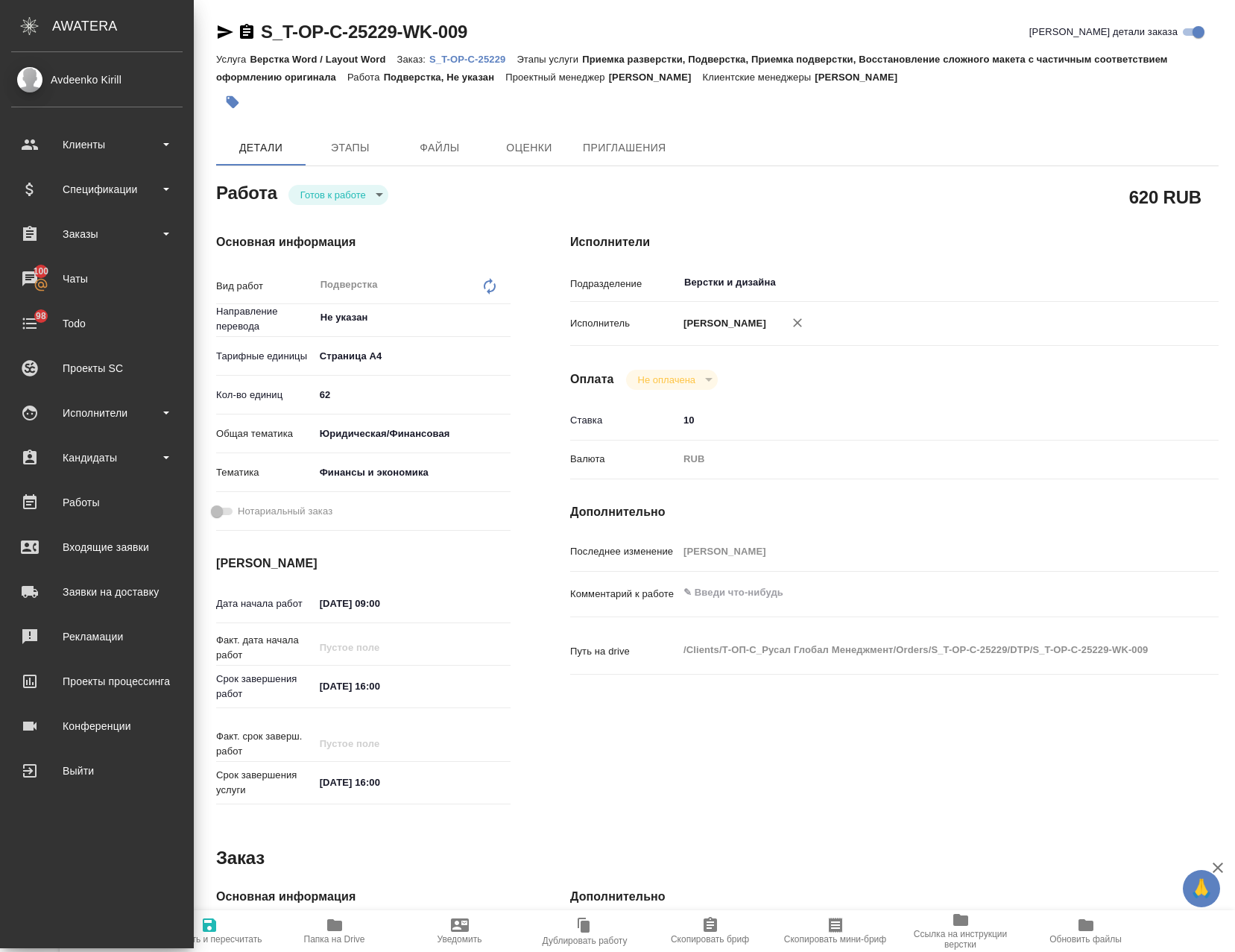
type textarea "x"
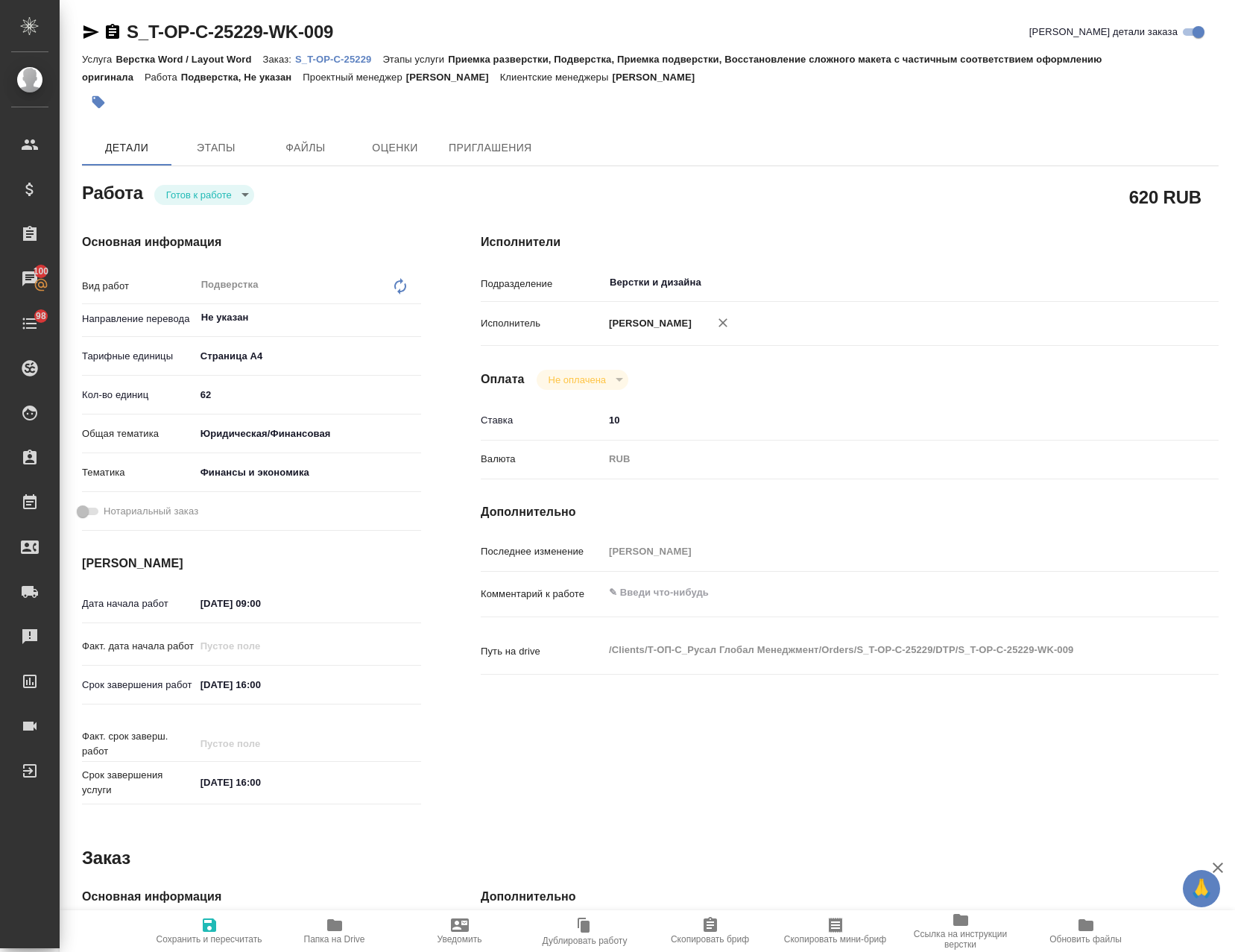
type textarea "x"
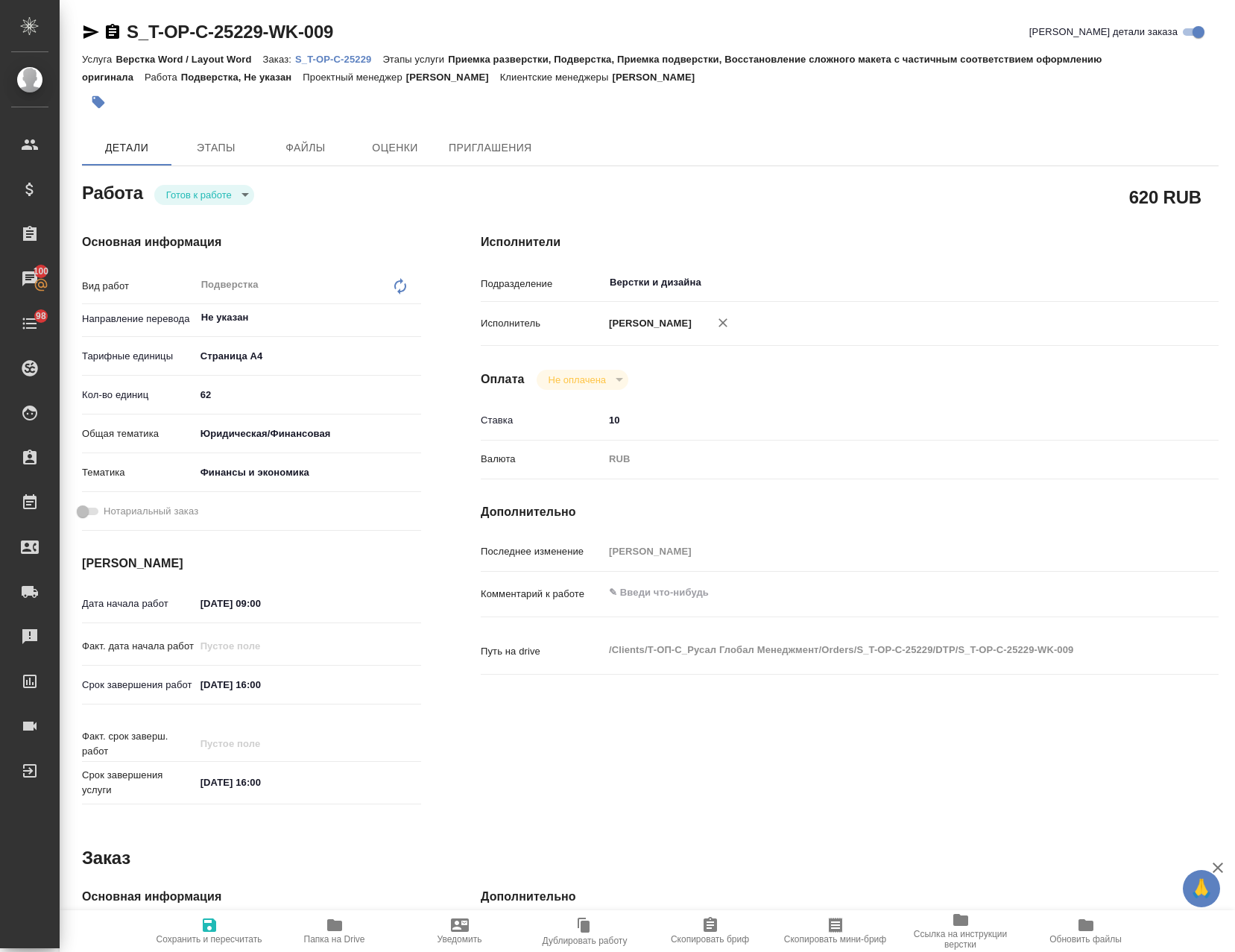
type textarea "x"
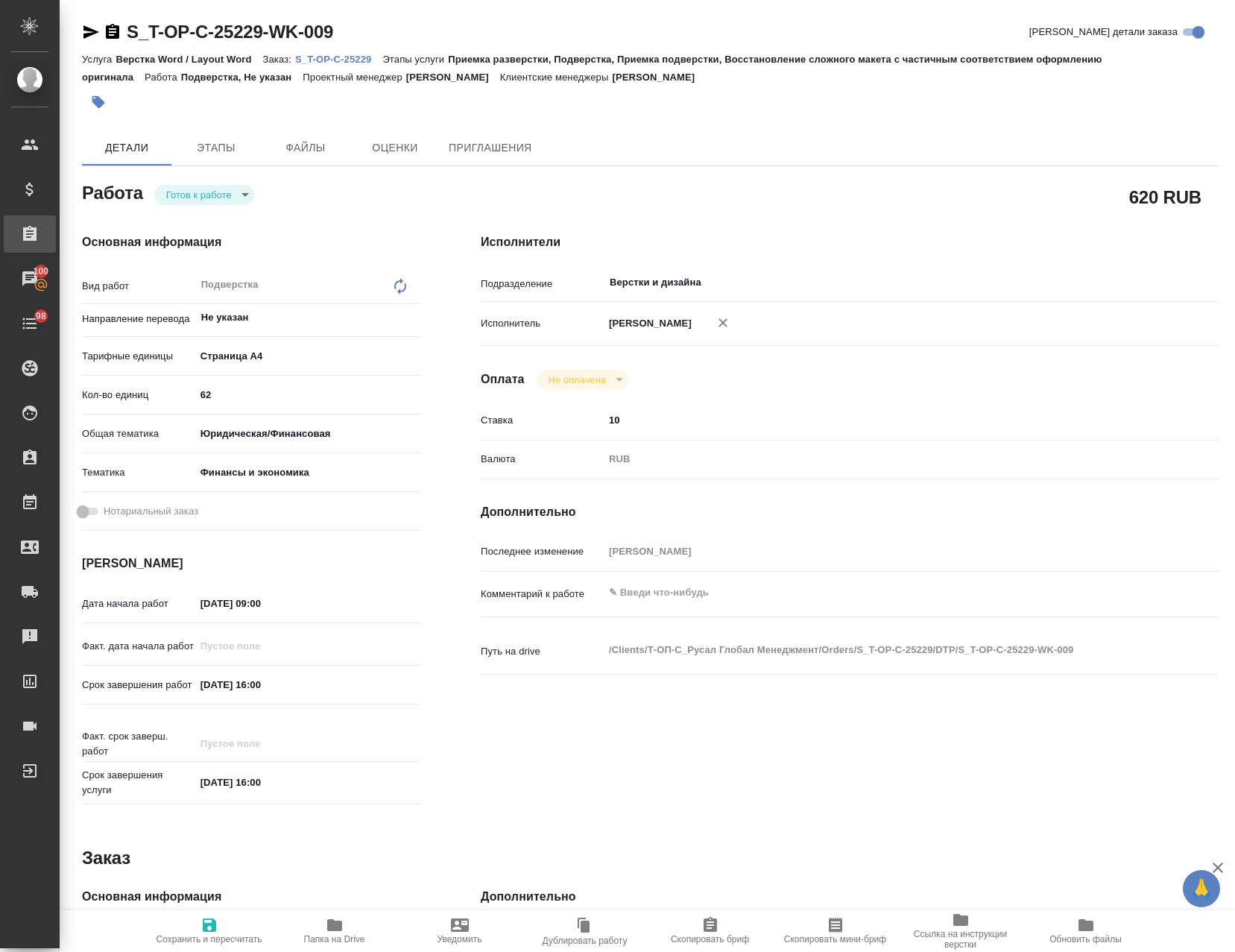
type textarea "x"
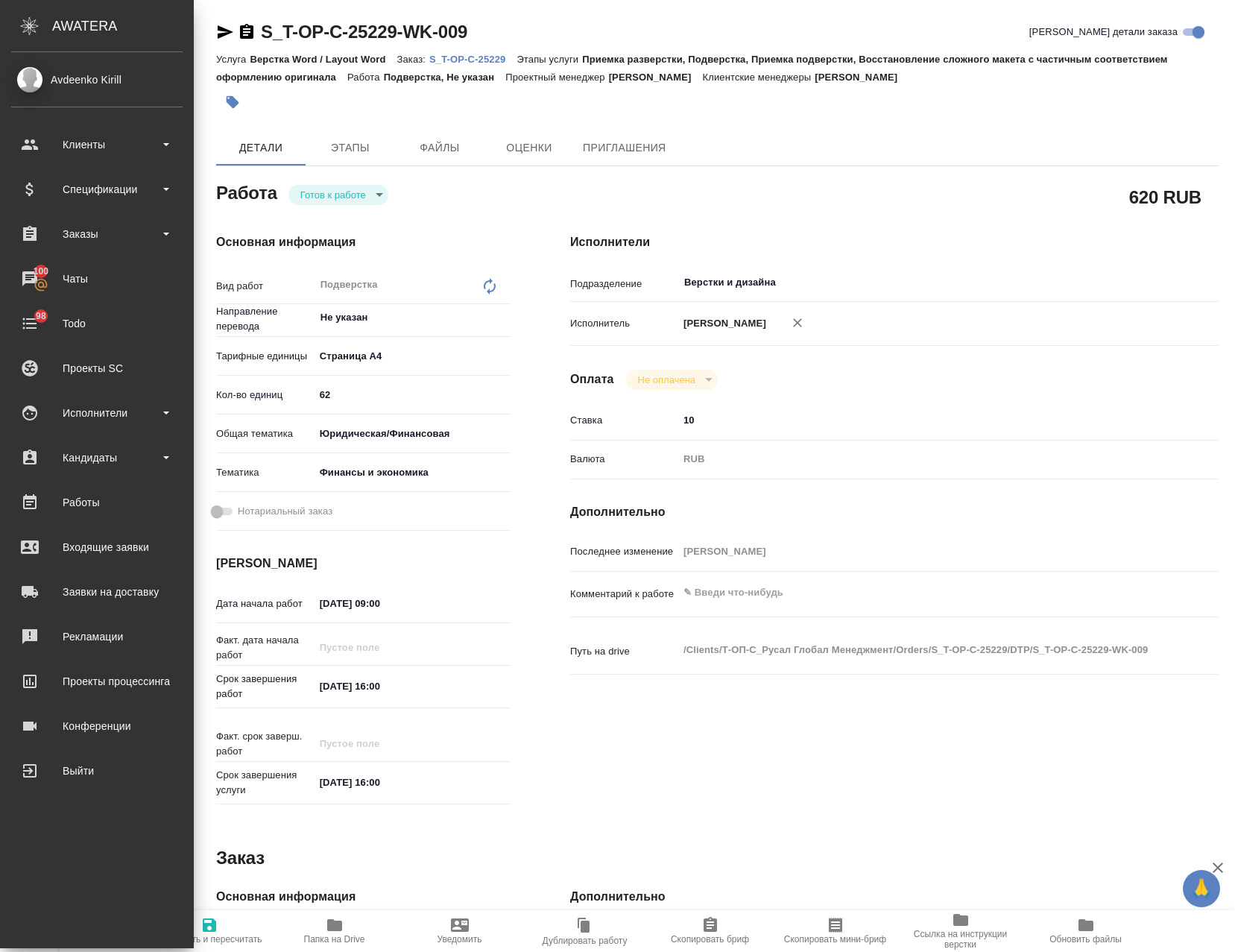
type textarea "x"
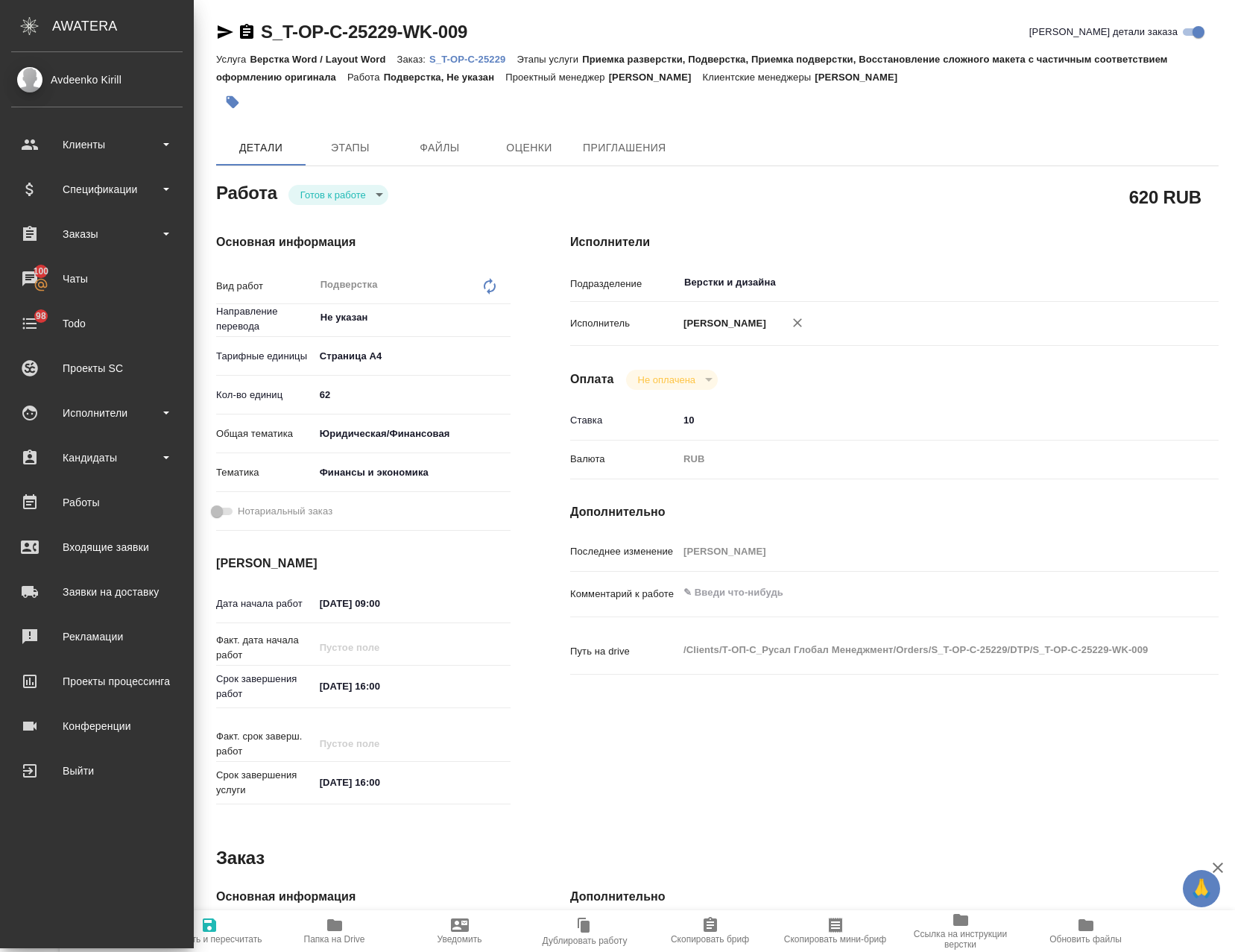
type textarea "x"
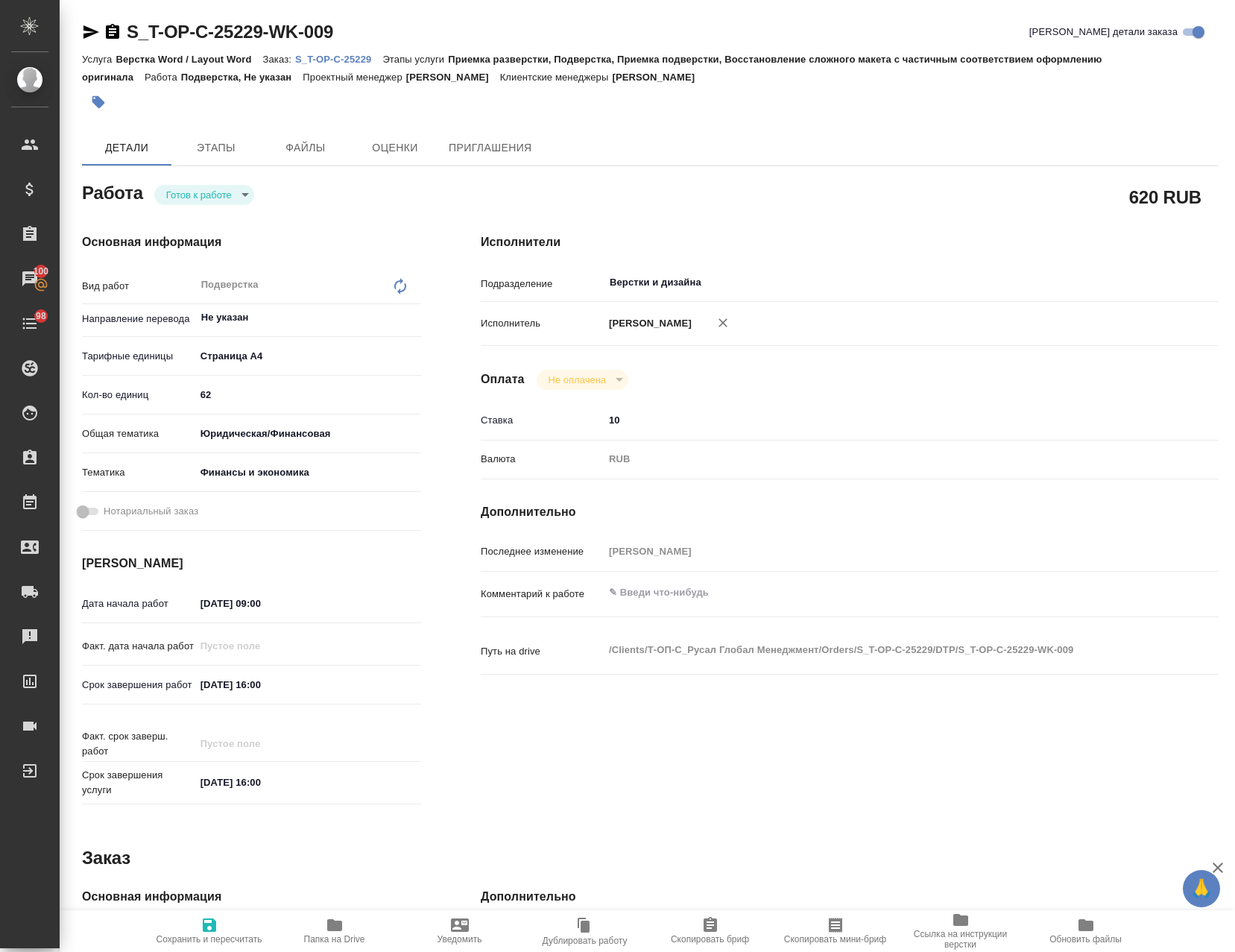
type textarea "x"
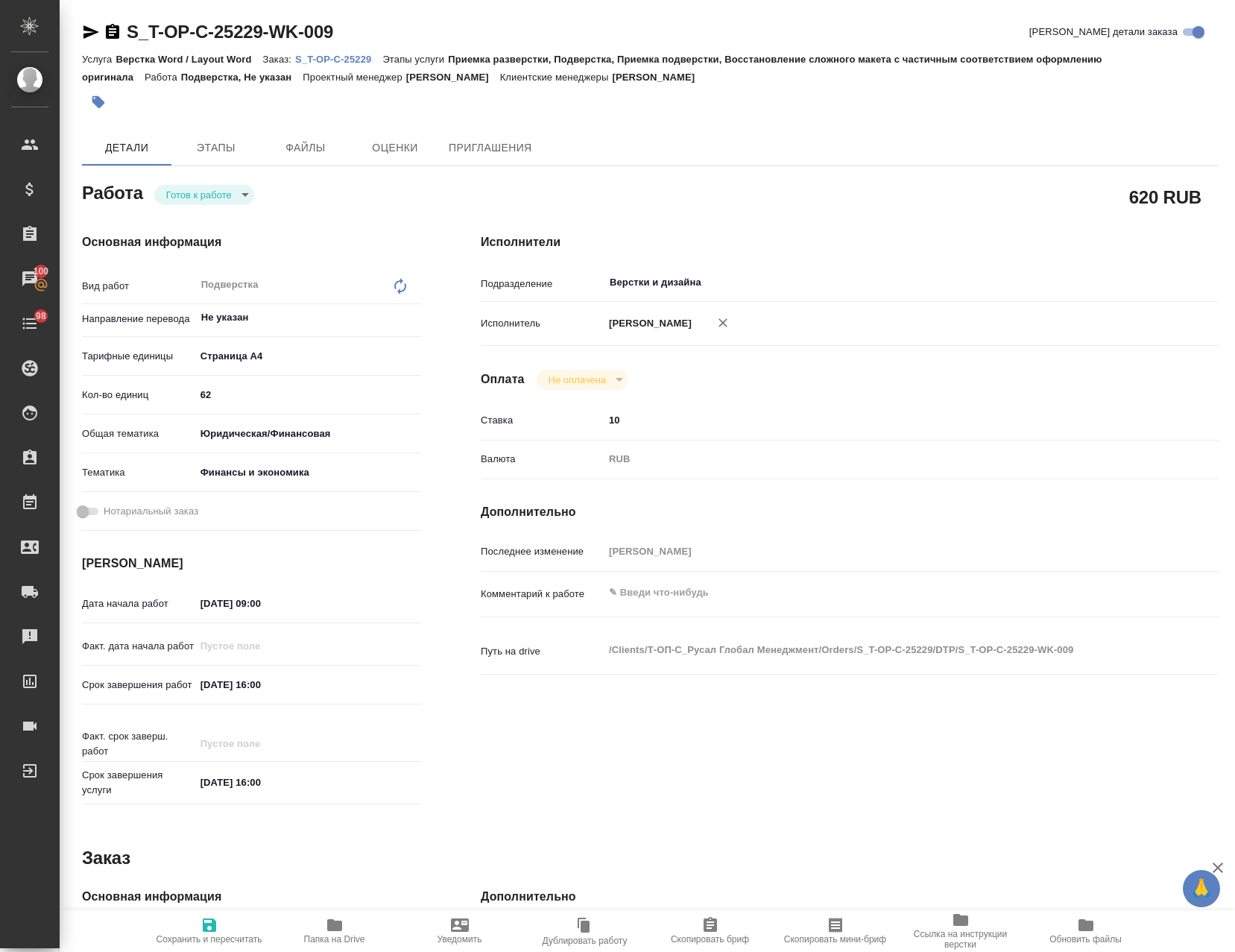
type textarea "x"
click at [634, 606] on textarea at bounding box center [881, 593] width 552 height 25
type textarea "x"
type textarea "1"
type textarea "x"
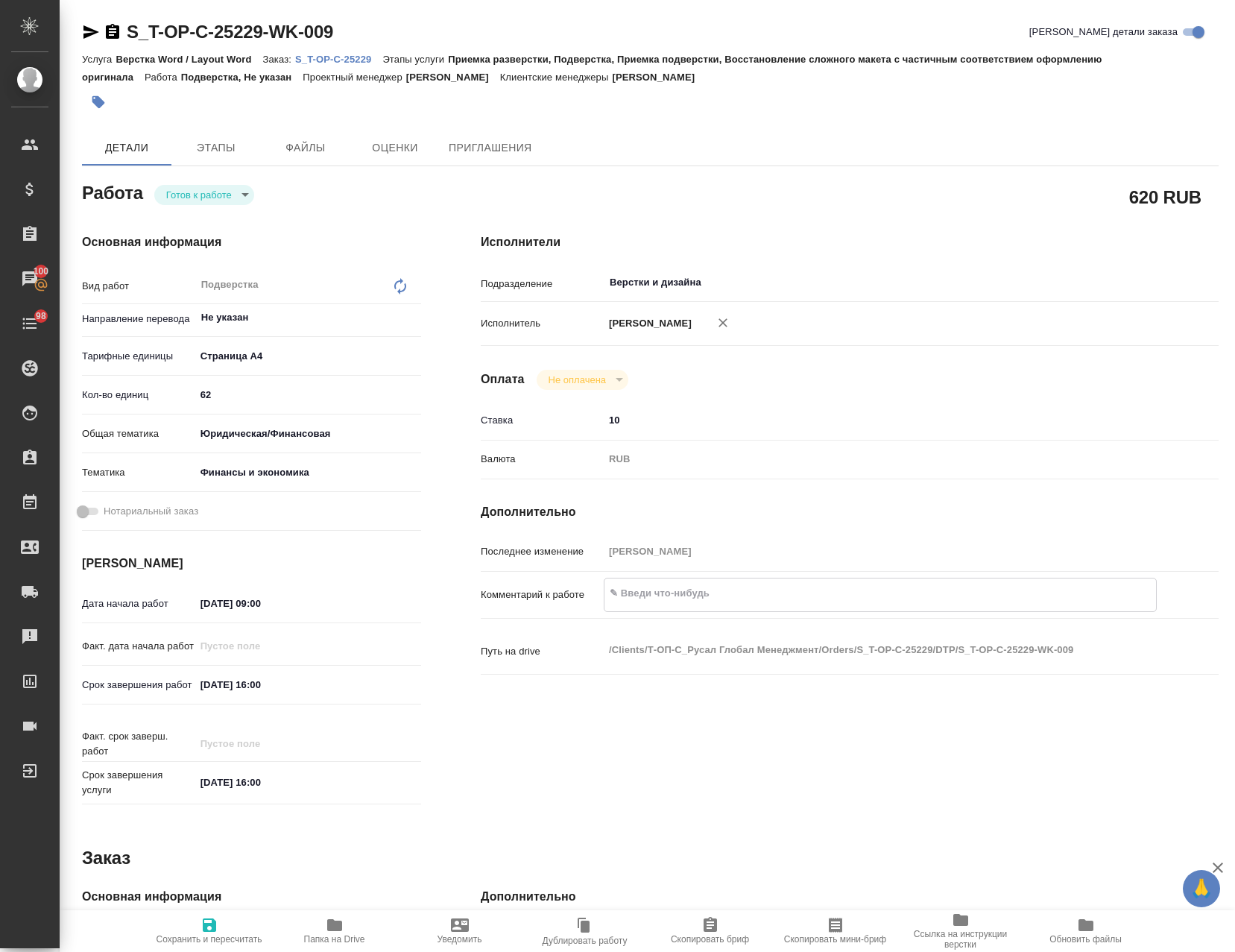
type textarea "x"
type textarea "11"
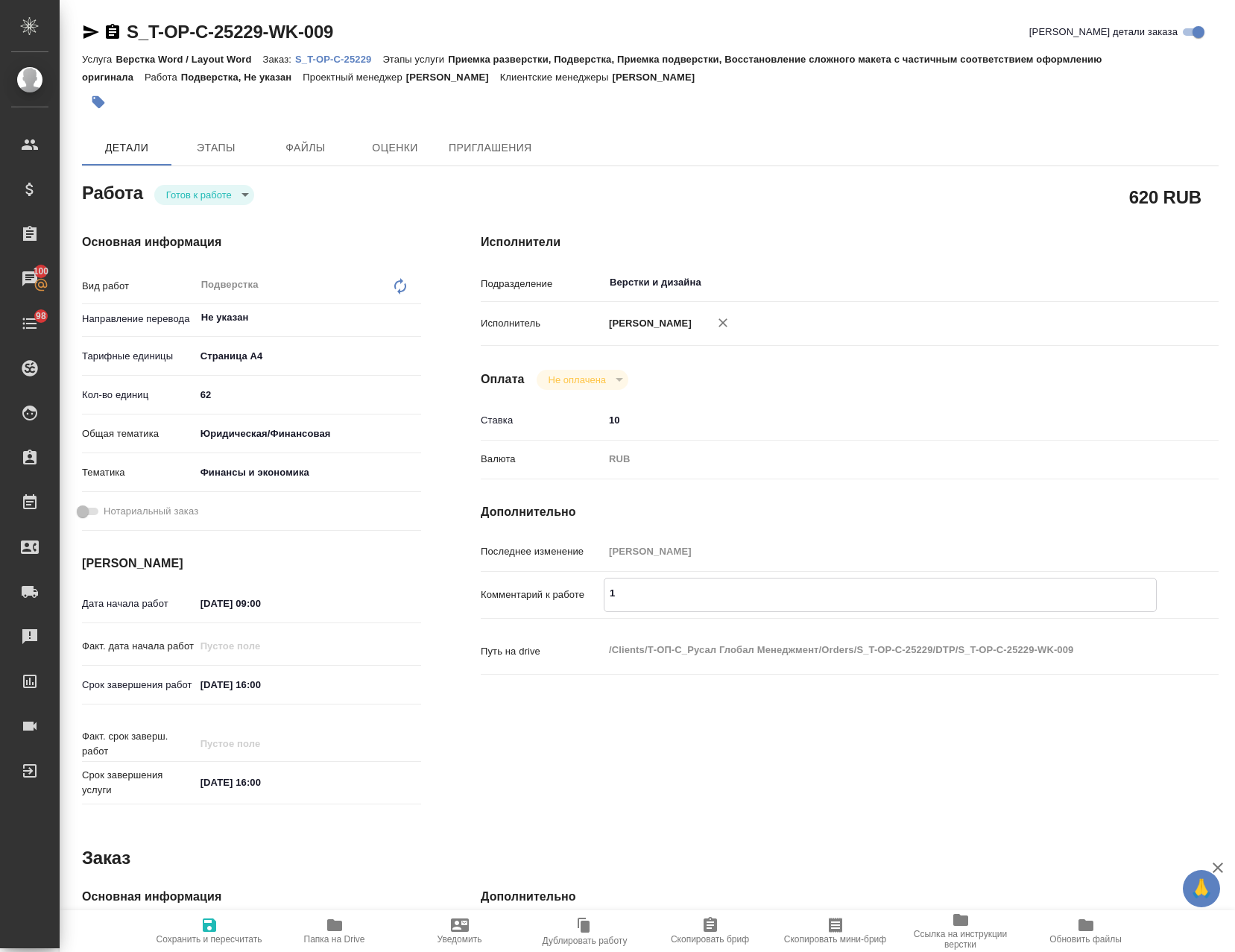
type textarea "x"
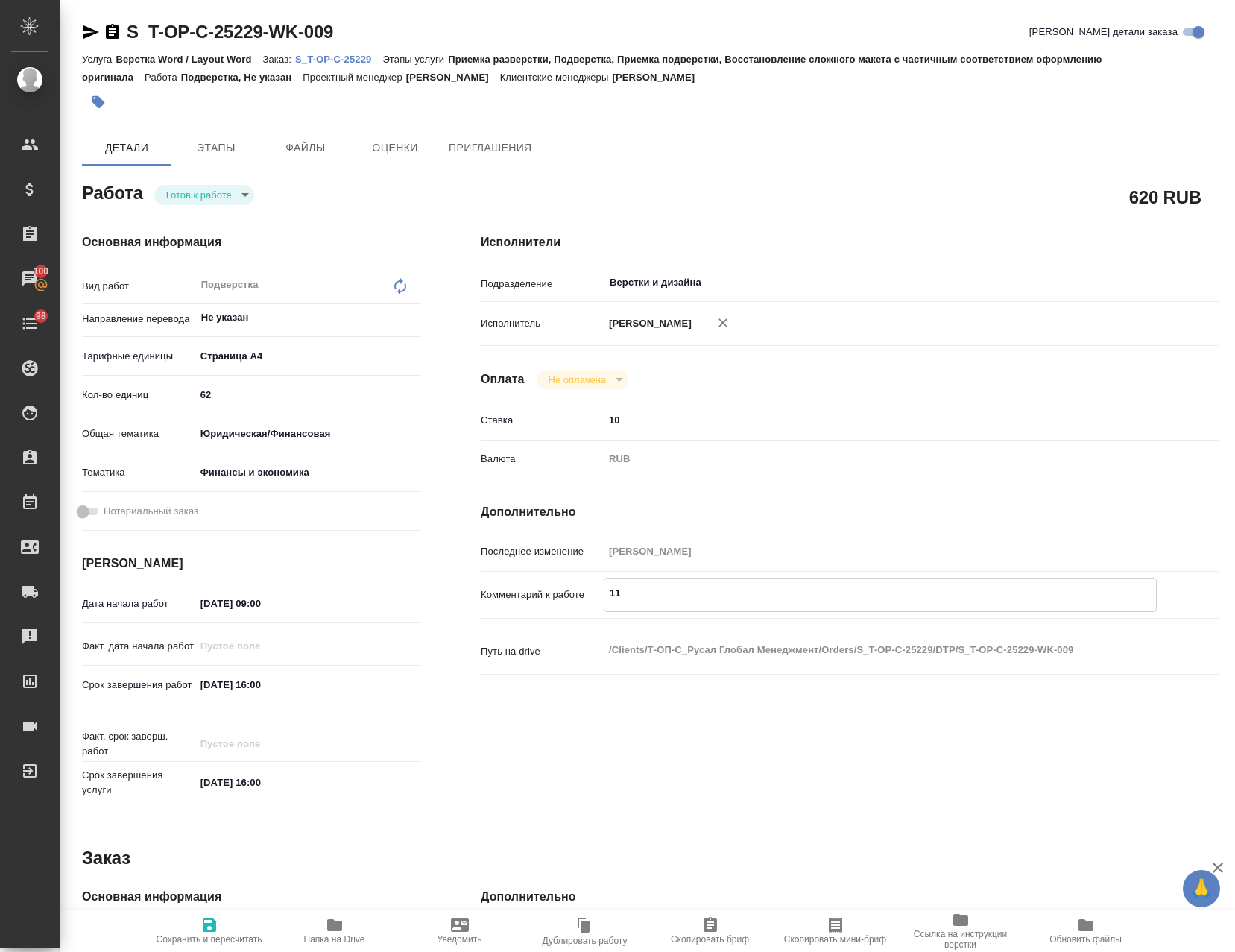
type textarea "11"
type textarea "x"
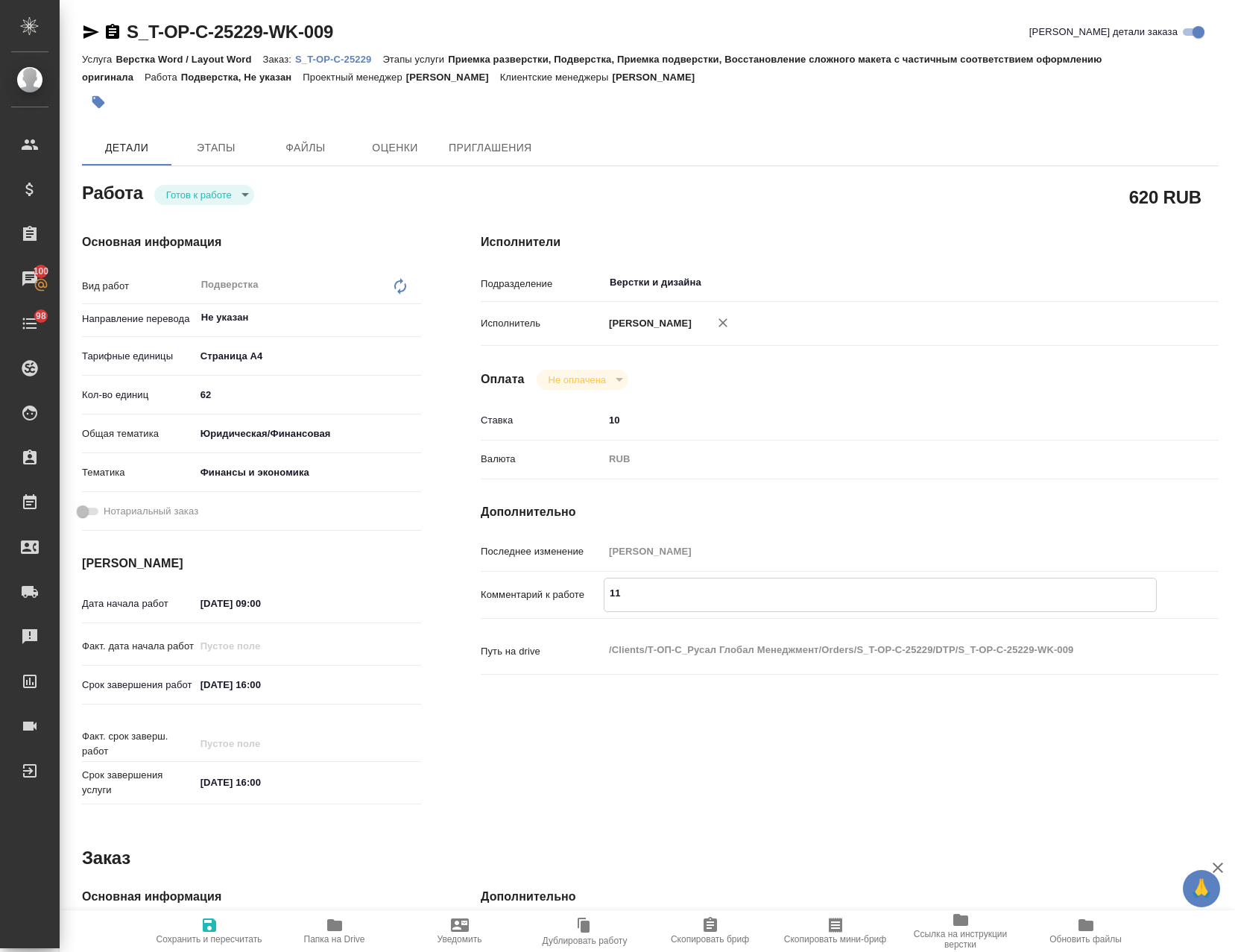
type textarea "x"
type textarea "11 T"
type textarea "x"
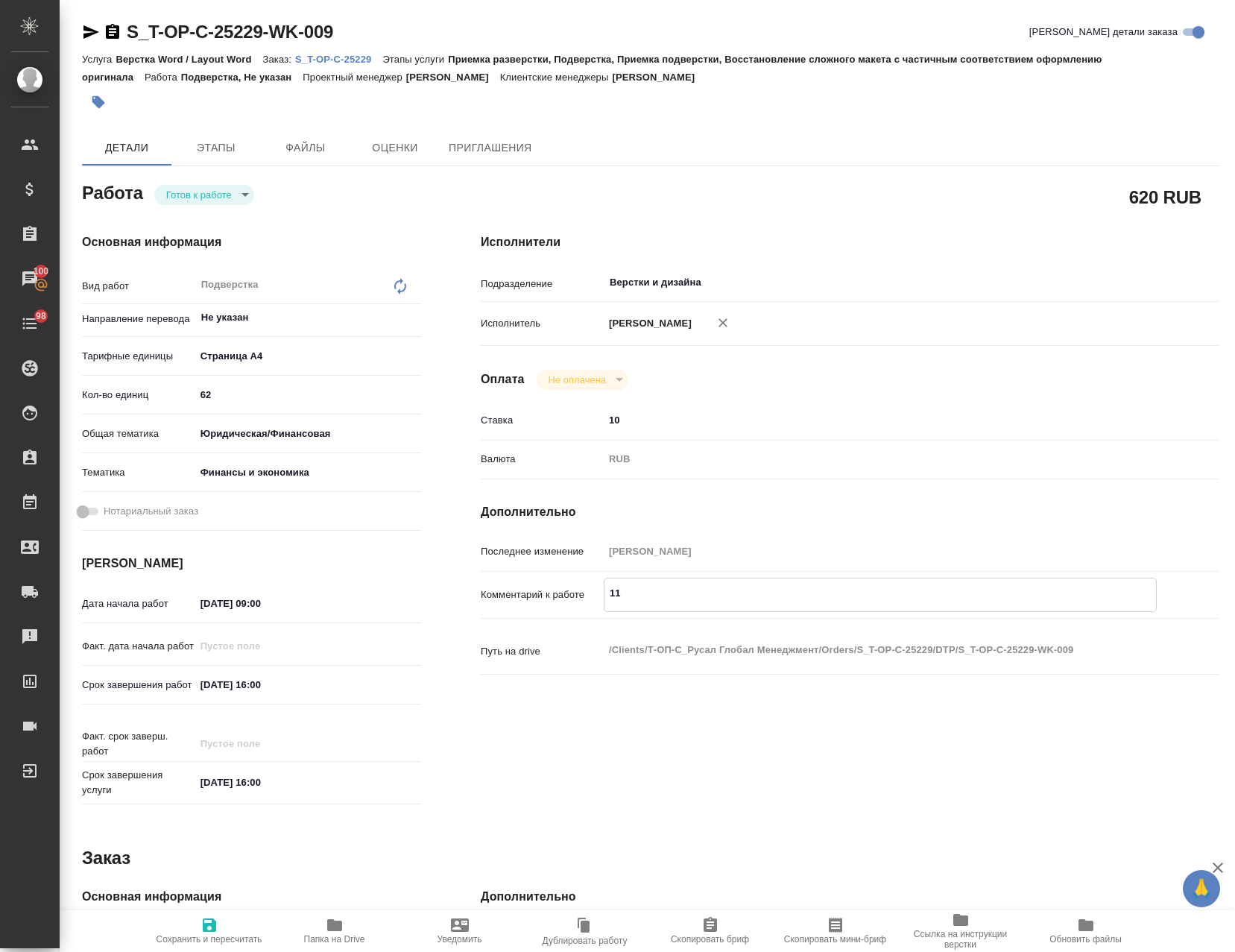
type textarea "x"
type textarea "11 TN"
type textarea "x"
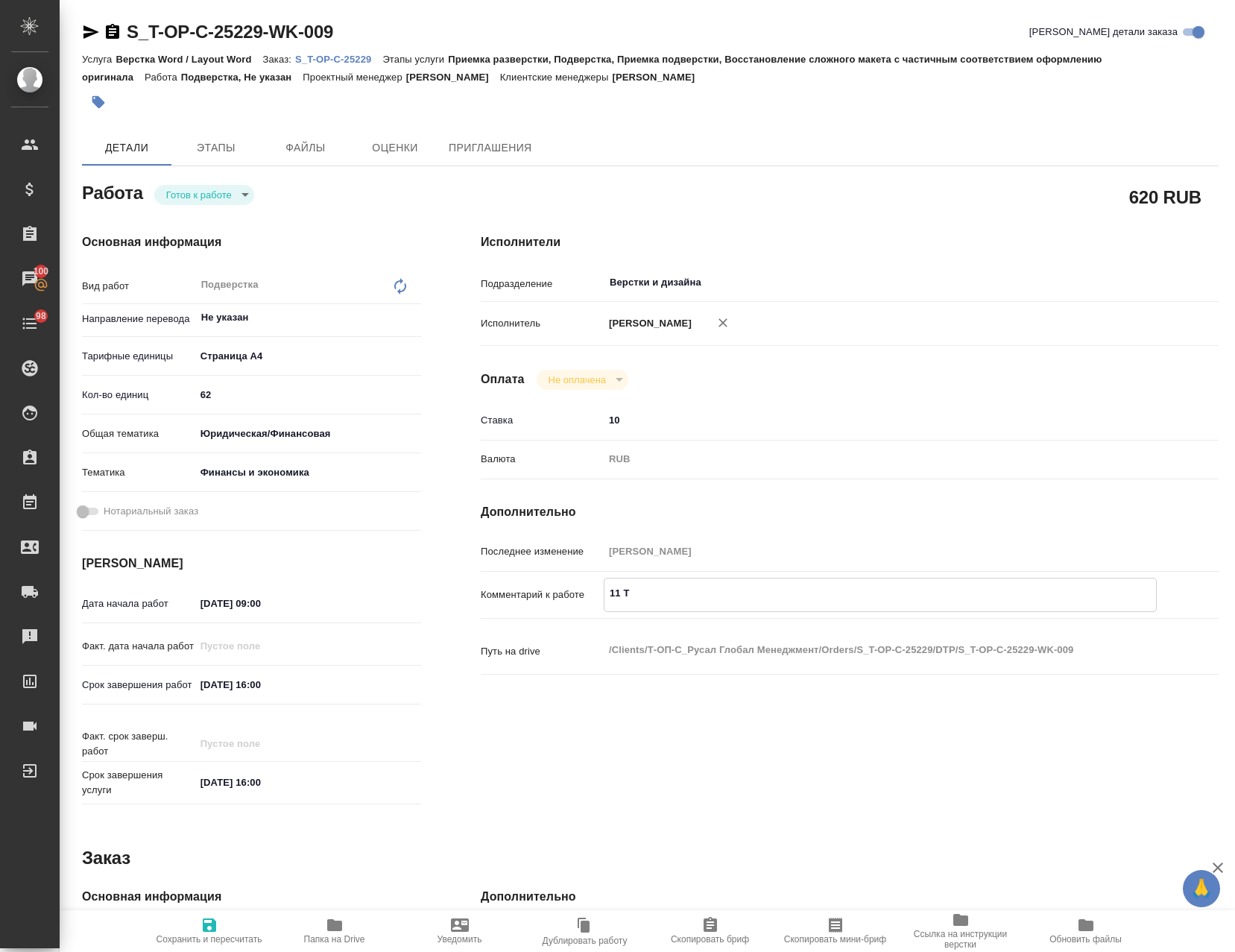
type textarea "x"
type textarea "11 TNR"
type textarea "x"
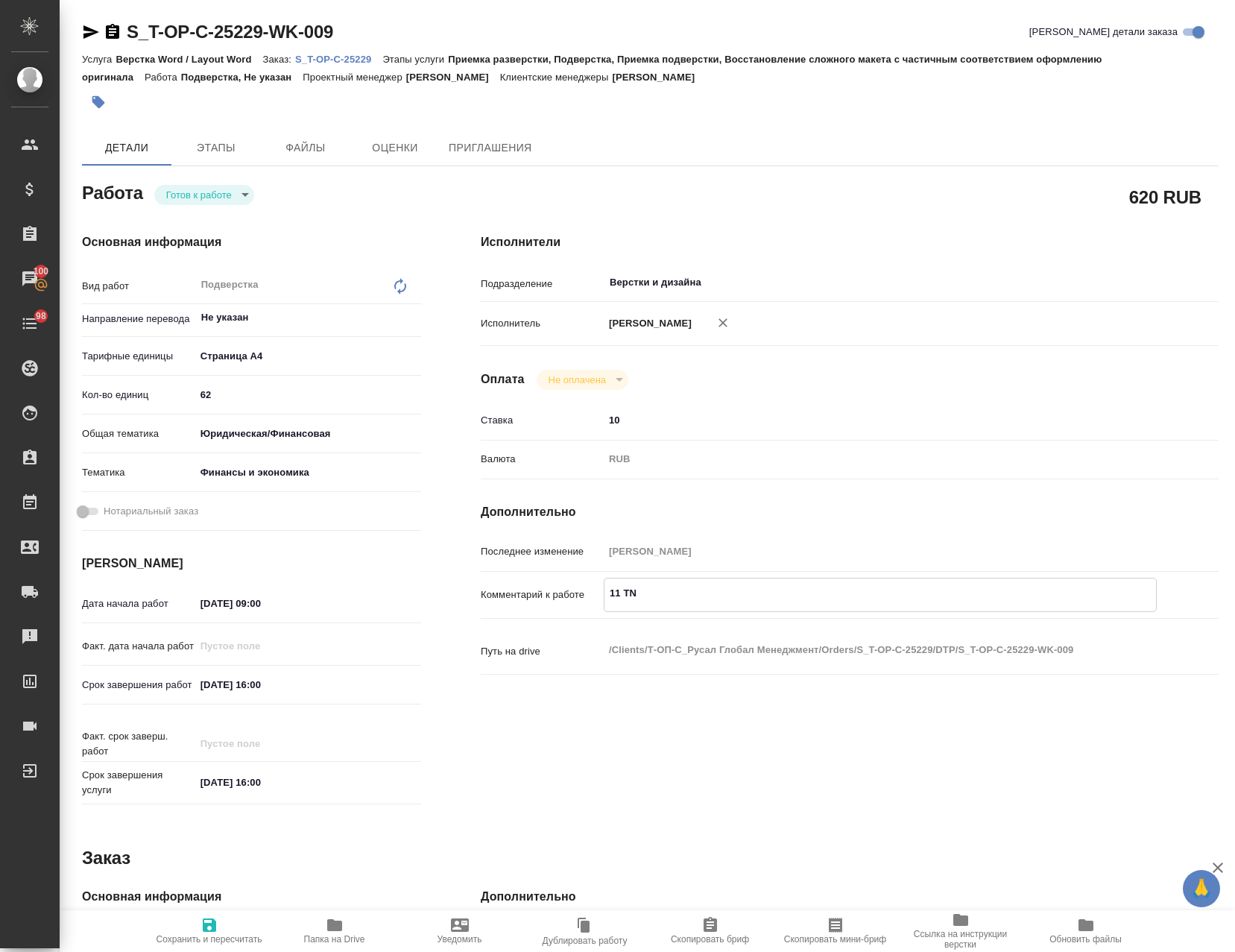
type textarea "x"
type textarea "11 TNR"
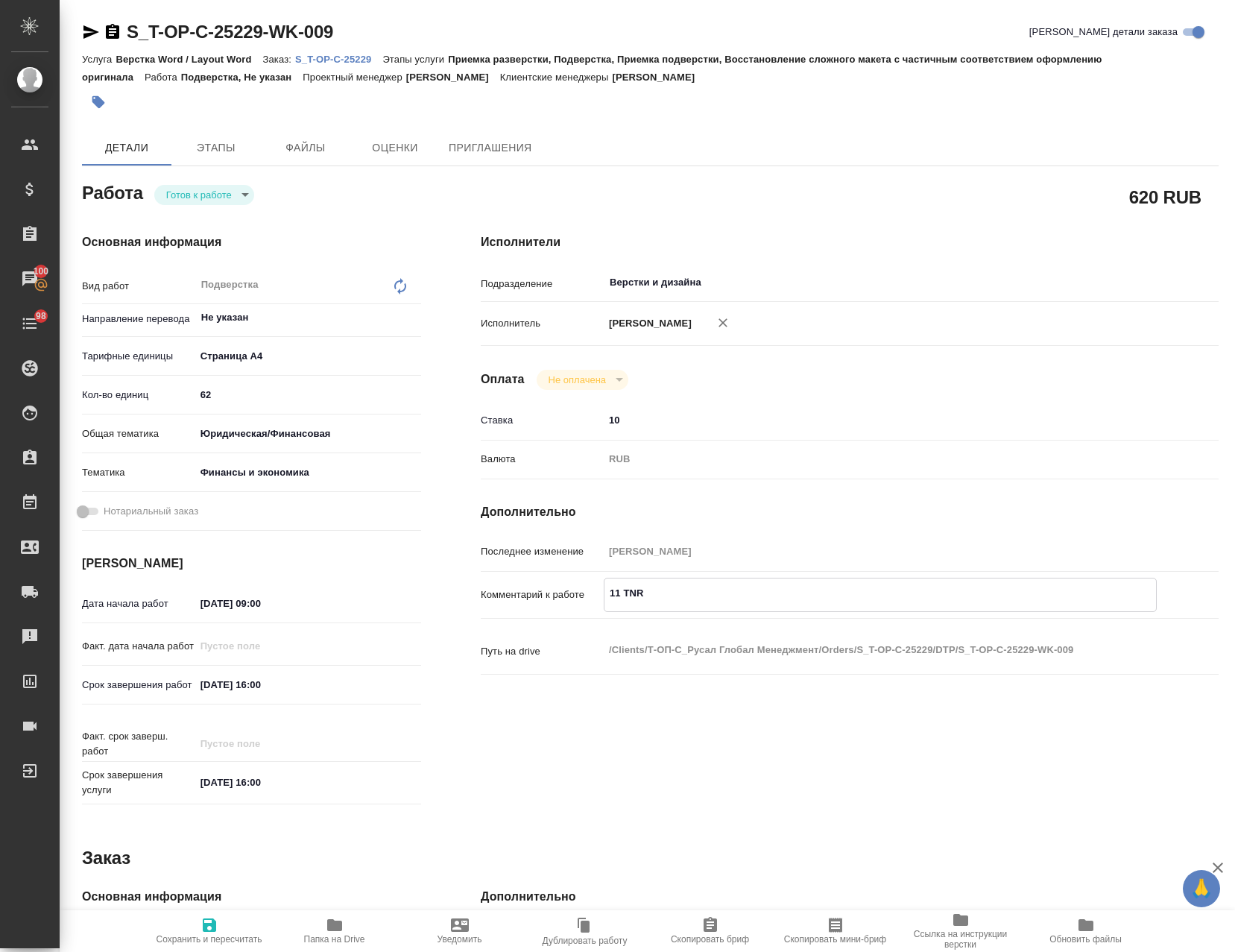
type textarea "x"
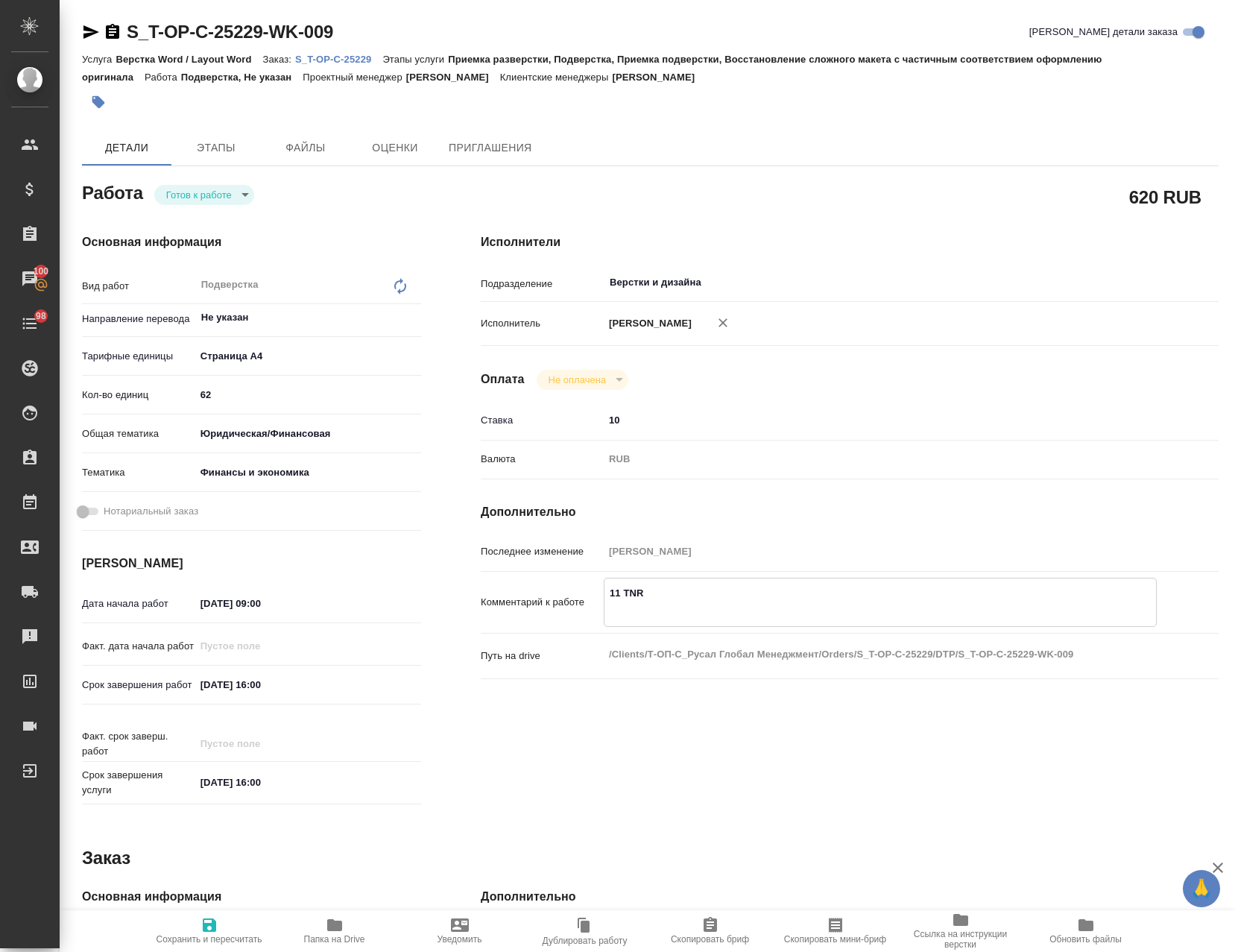
type textarea "11 TNR 1"
type textarea "x"
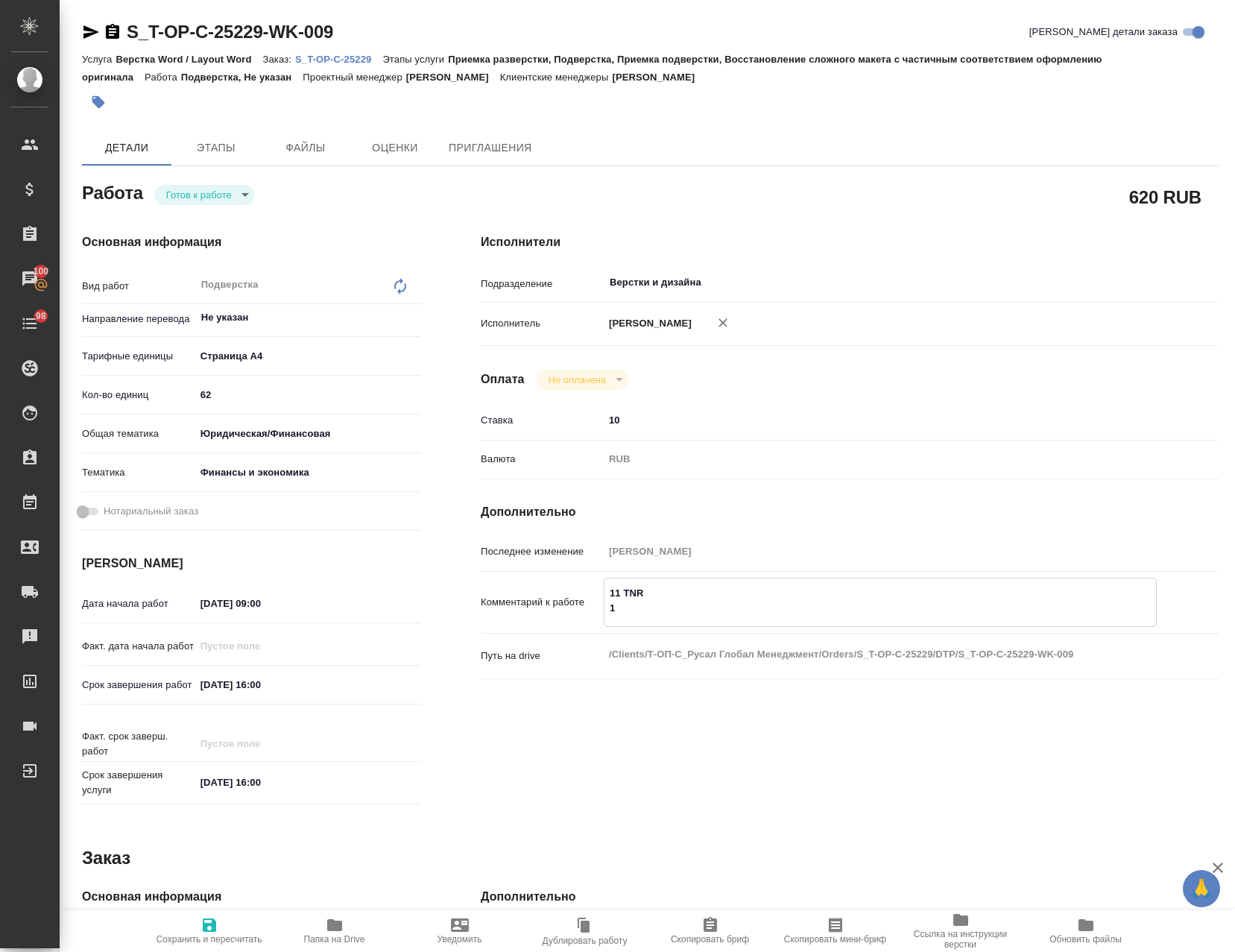
type textarea "x"
type textarea "11 TNR 1."
type textarea "x"
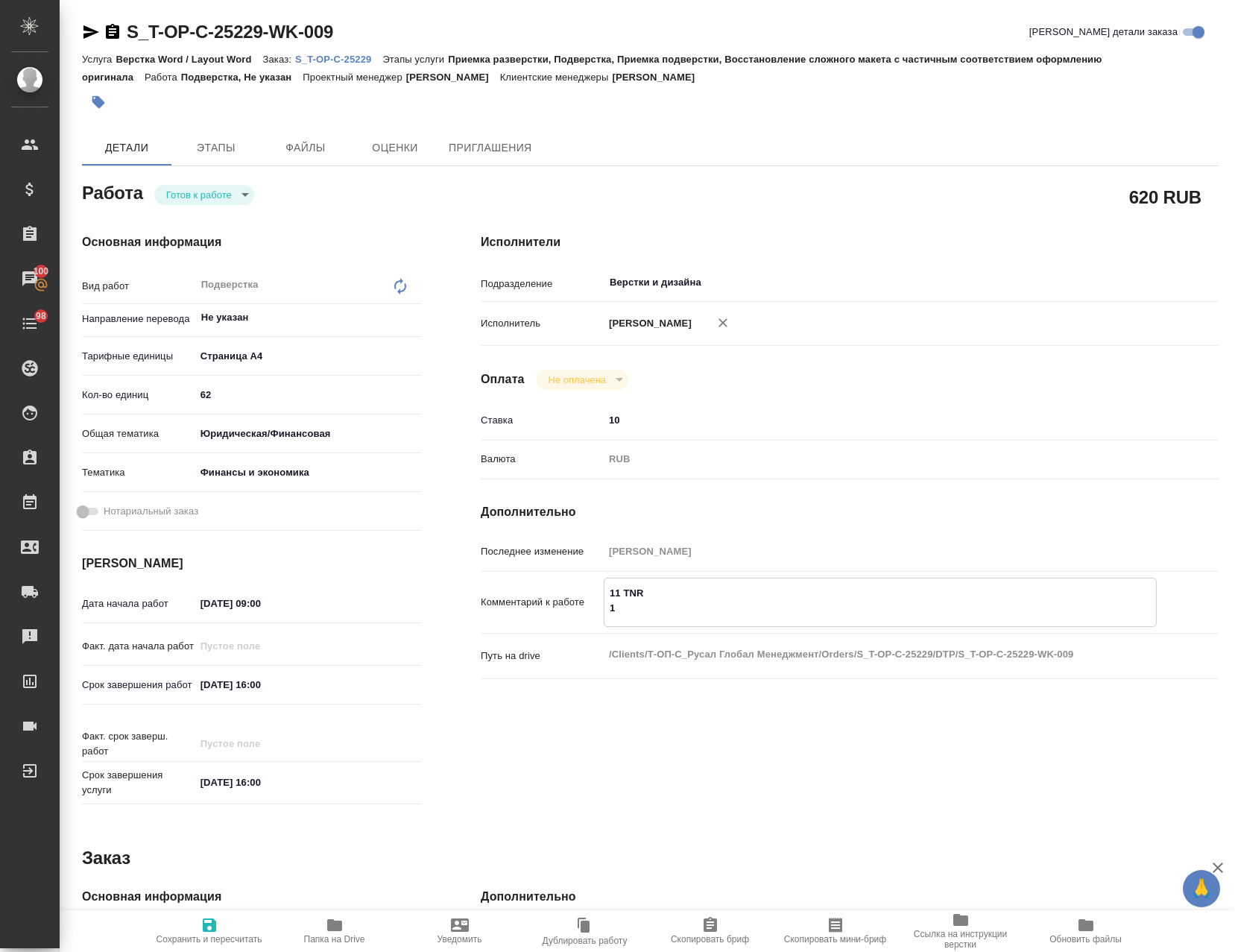
type textarea "x"
type textarea "11 TNR 1.5"
type textarea "x"
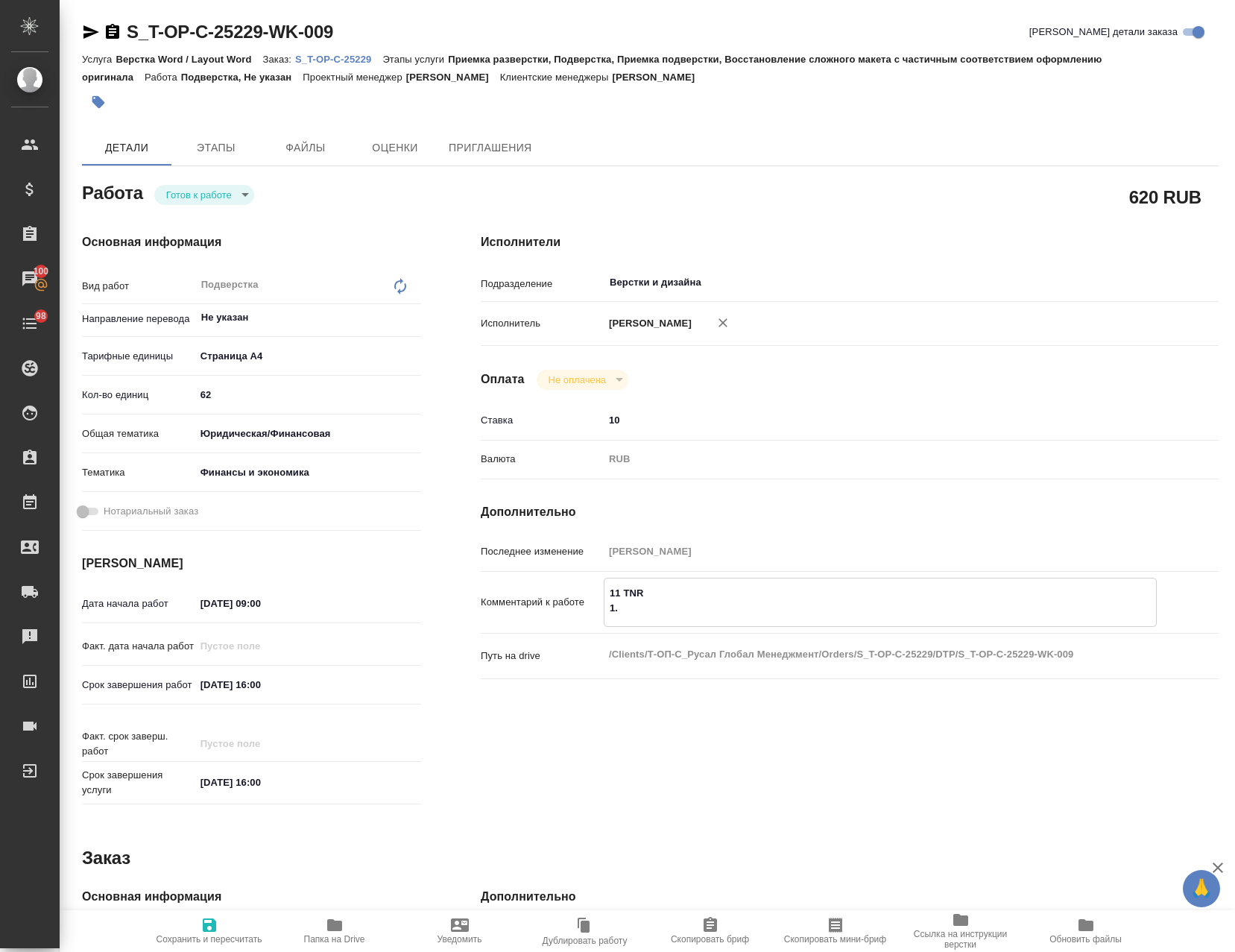
type textarea "x"
type textarea "11 TNR 1.5"
type textarea "x"
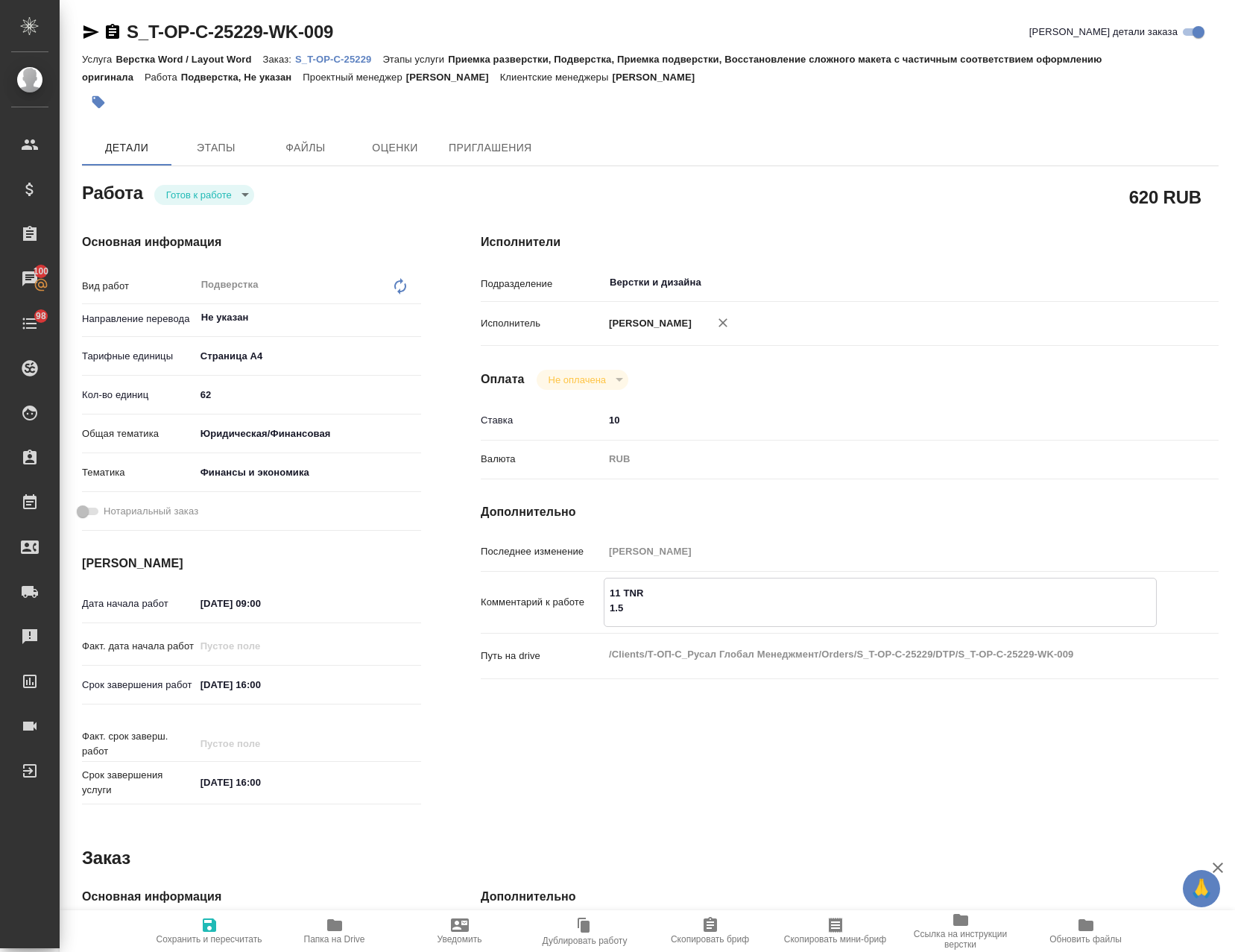
type textarea "x"
type textarea "11 TNR 1.5 B"
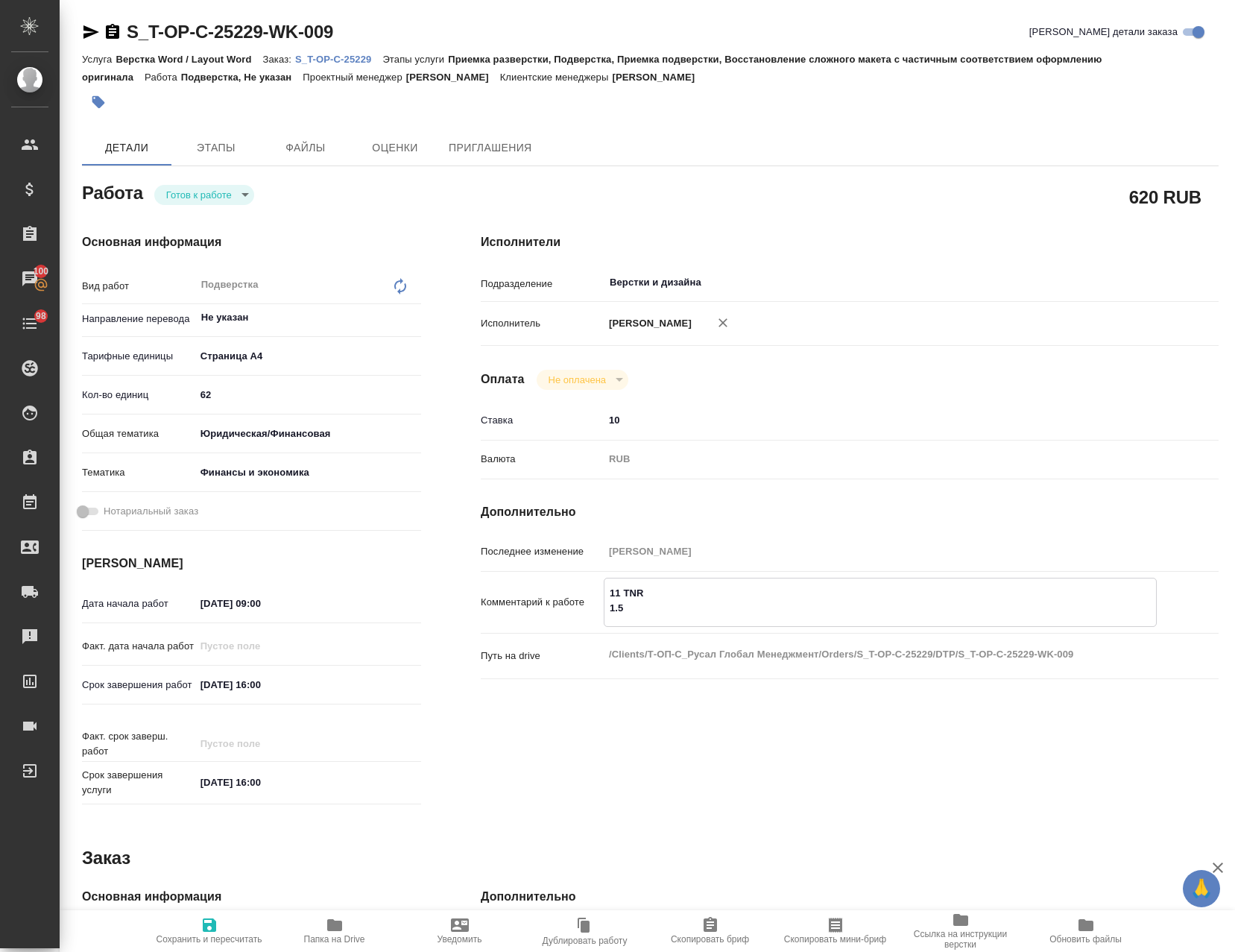
type textarea "x"
type textarea "11 TNR 1.5 BYU"
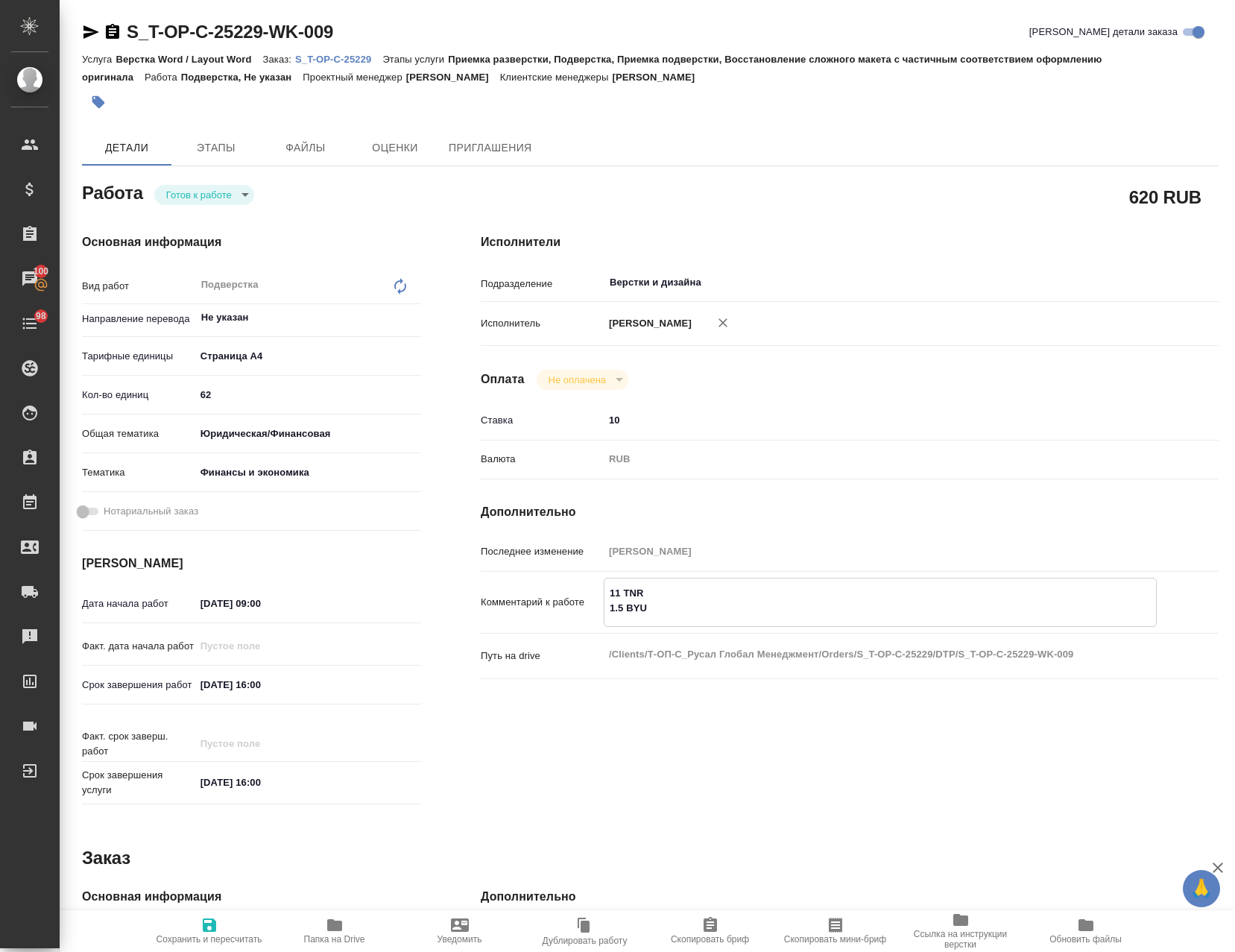
type textarea "x"
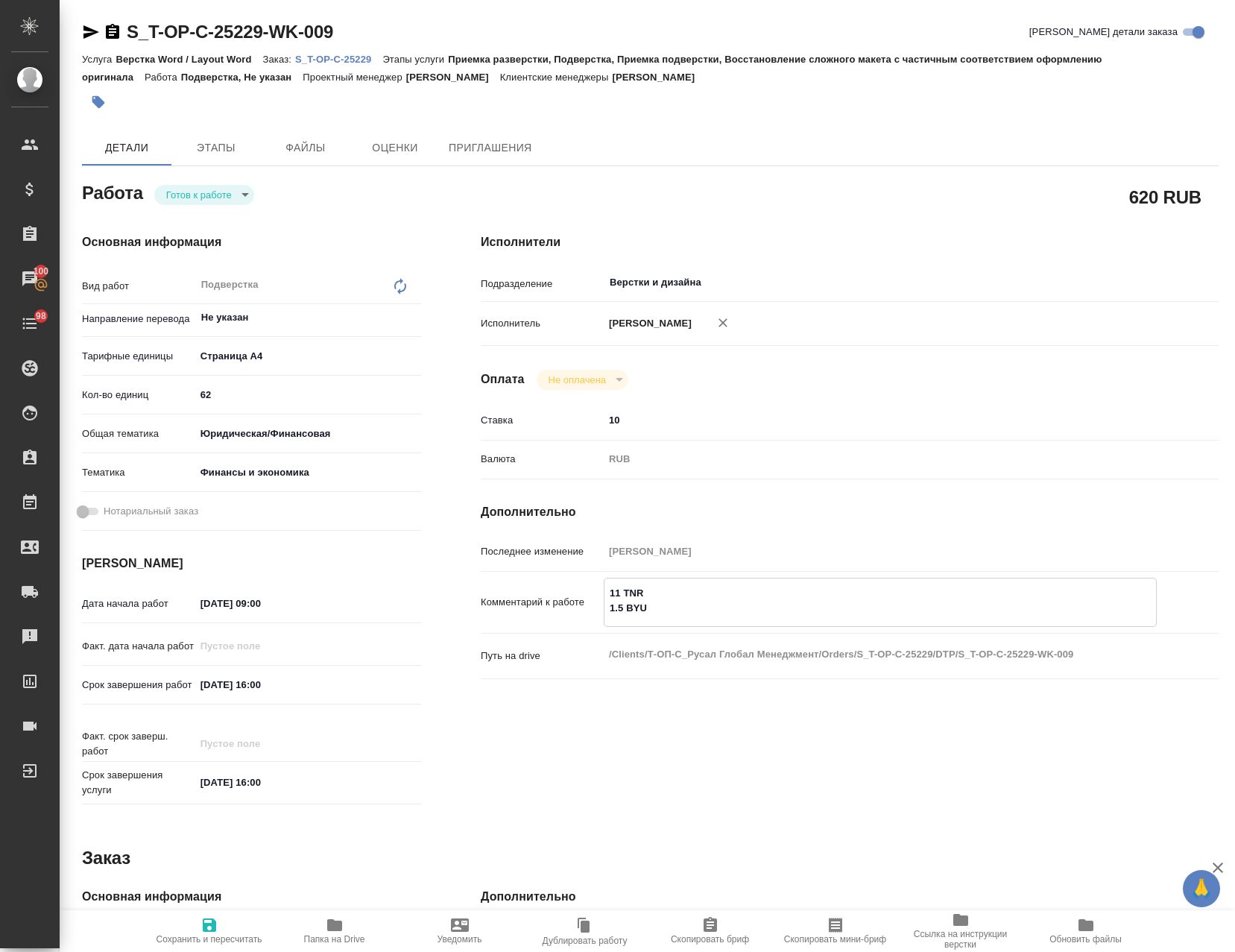
type textarea "x"
type textarea "11 TNR 1.5 BYUN"
type textarea "x"
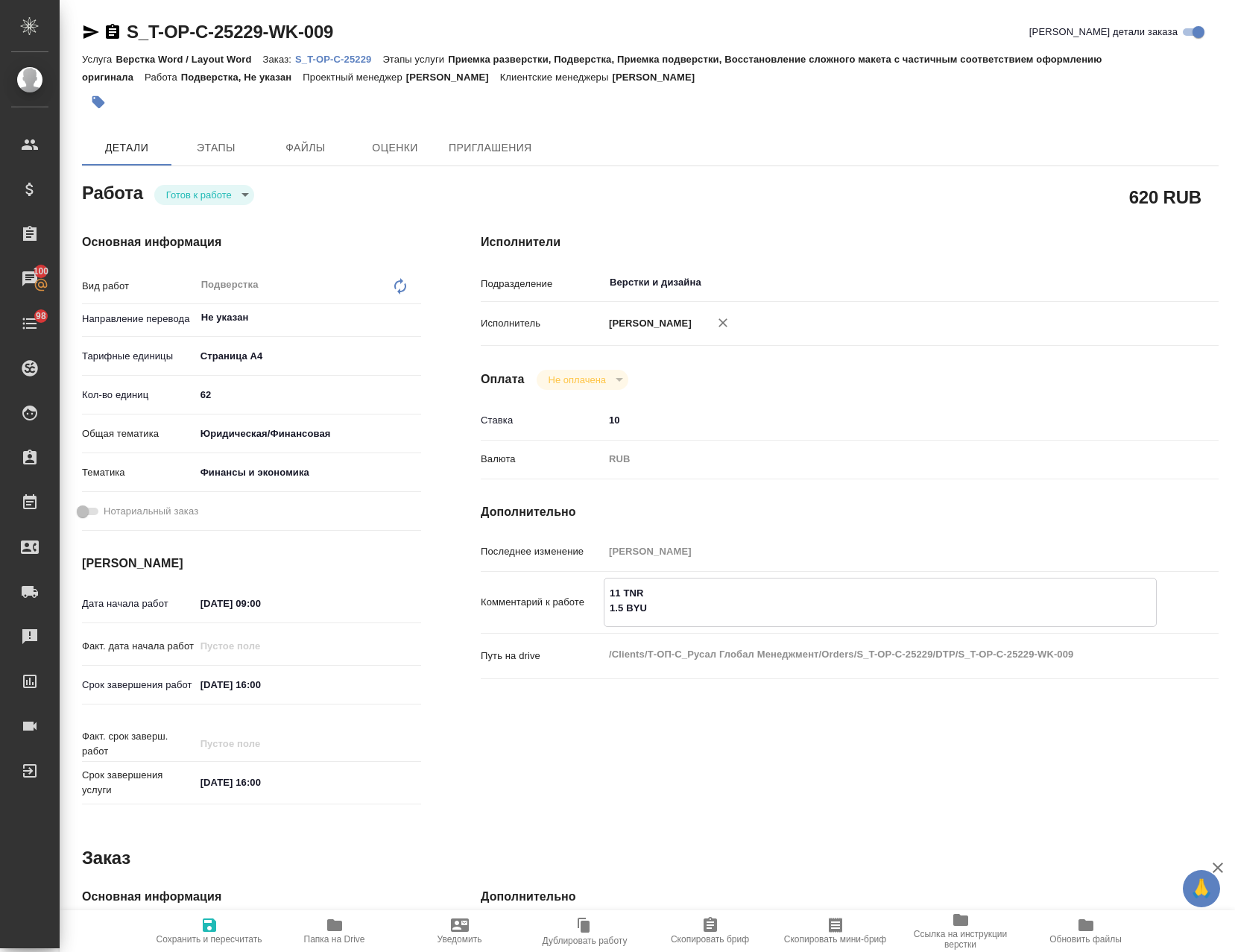
type textarea "x"
type textarea "11 TNR 1.5 BYUNT"
type textarea "x"
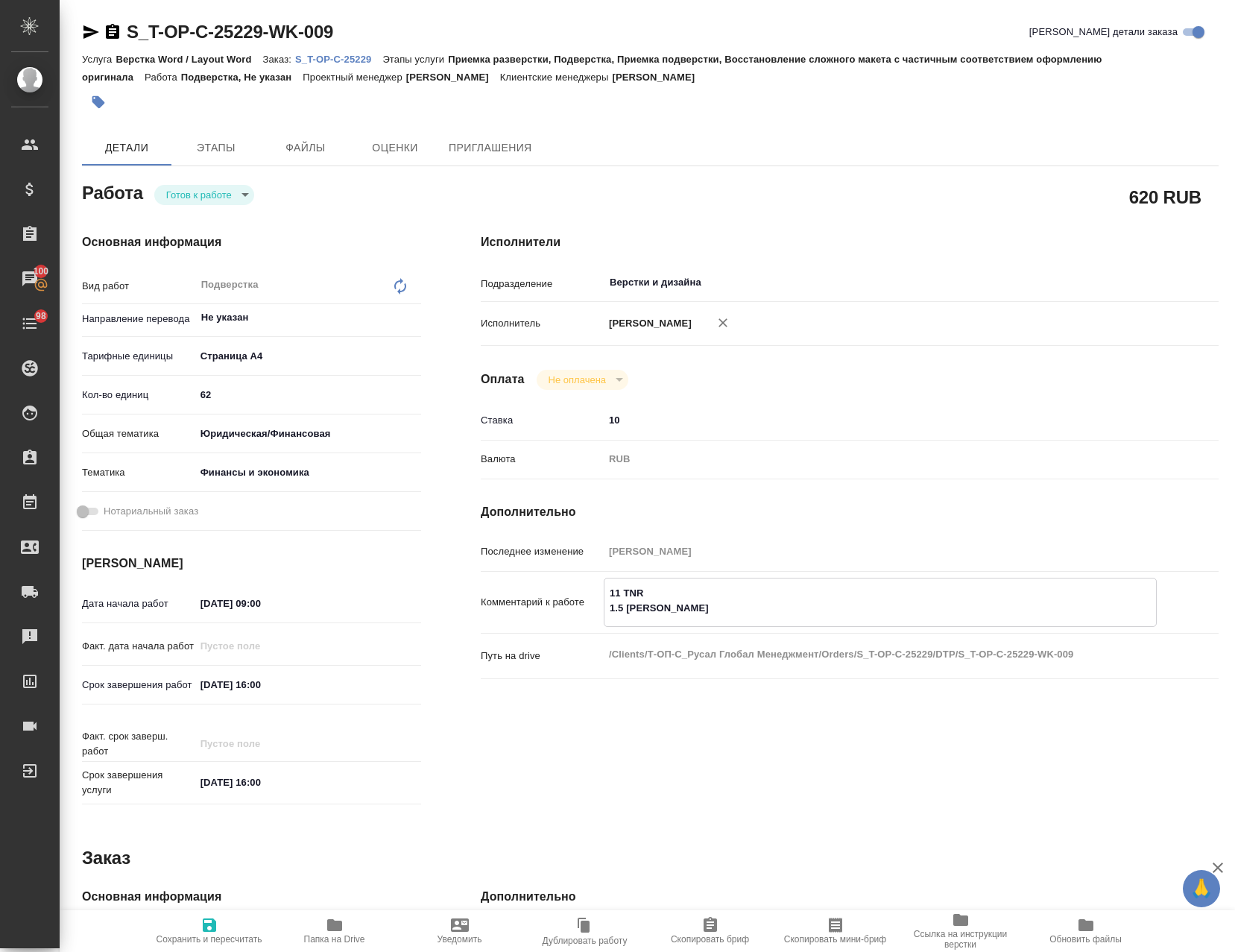
type textarea "x"
type textarea "11 TNR 1.5 BYUNTH"
type textarea "x"
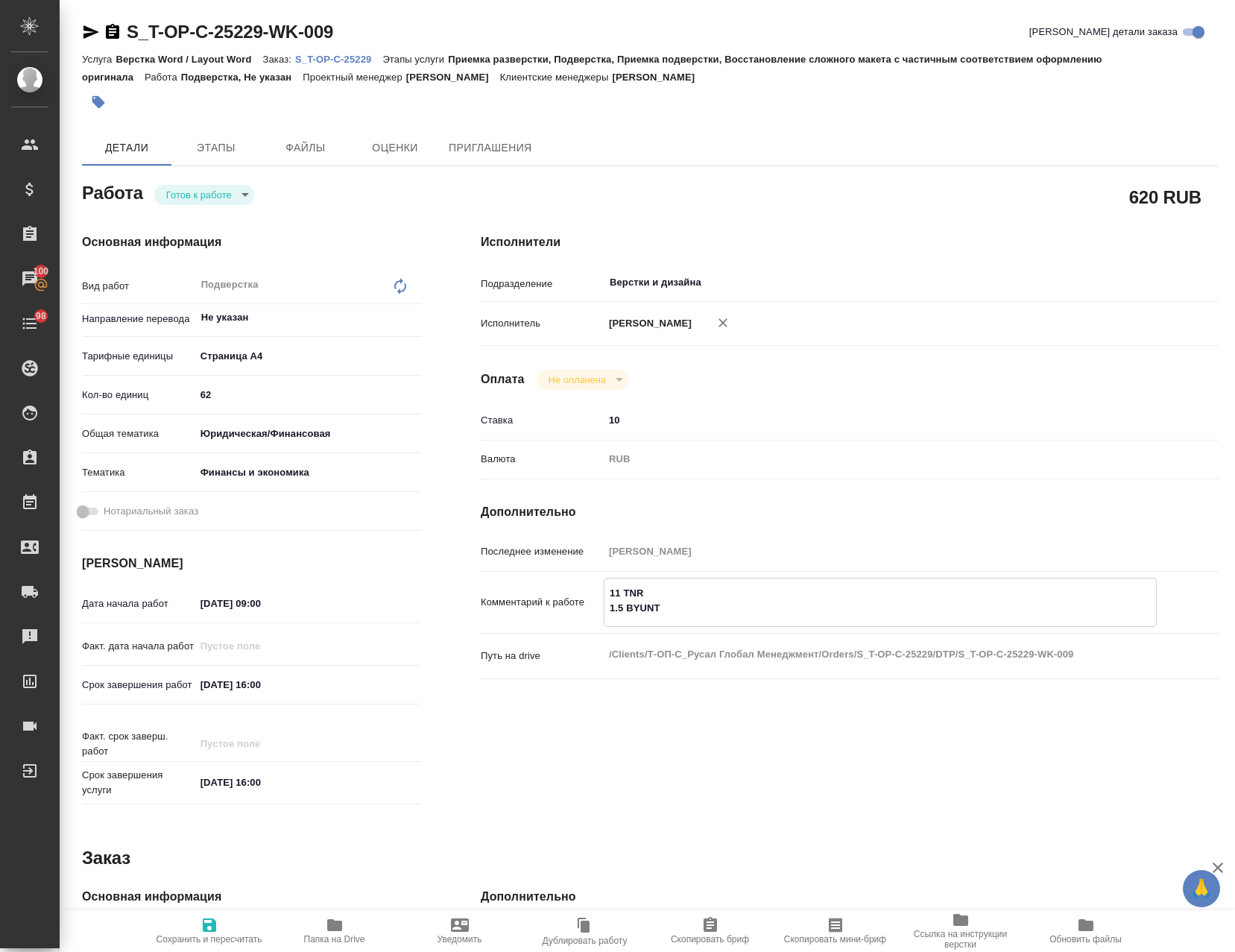
type textarea "x"
click at [216, 932] on icon "button" at bounding box center [209, 924] width 18 height 18
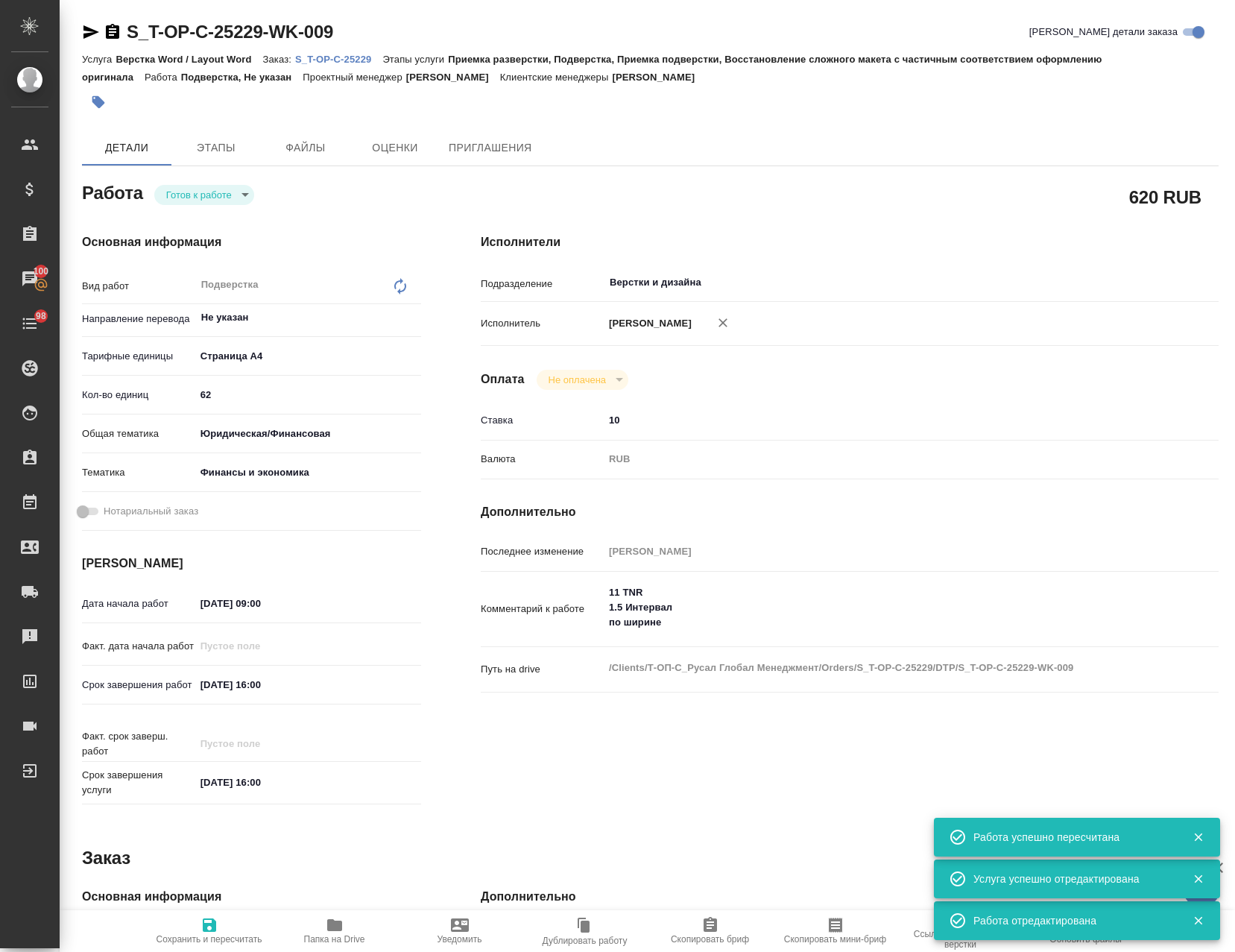
click at [91, 96] on button "button" at bounding box center [98, 102] width 33 height 33
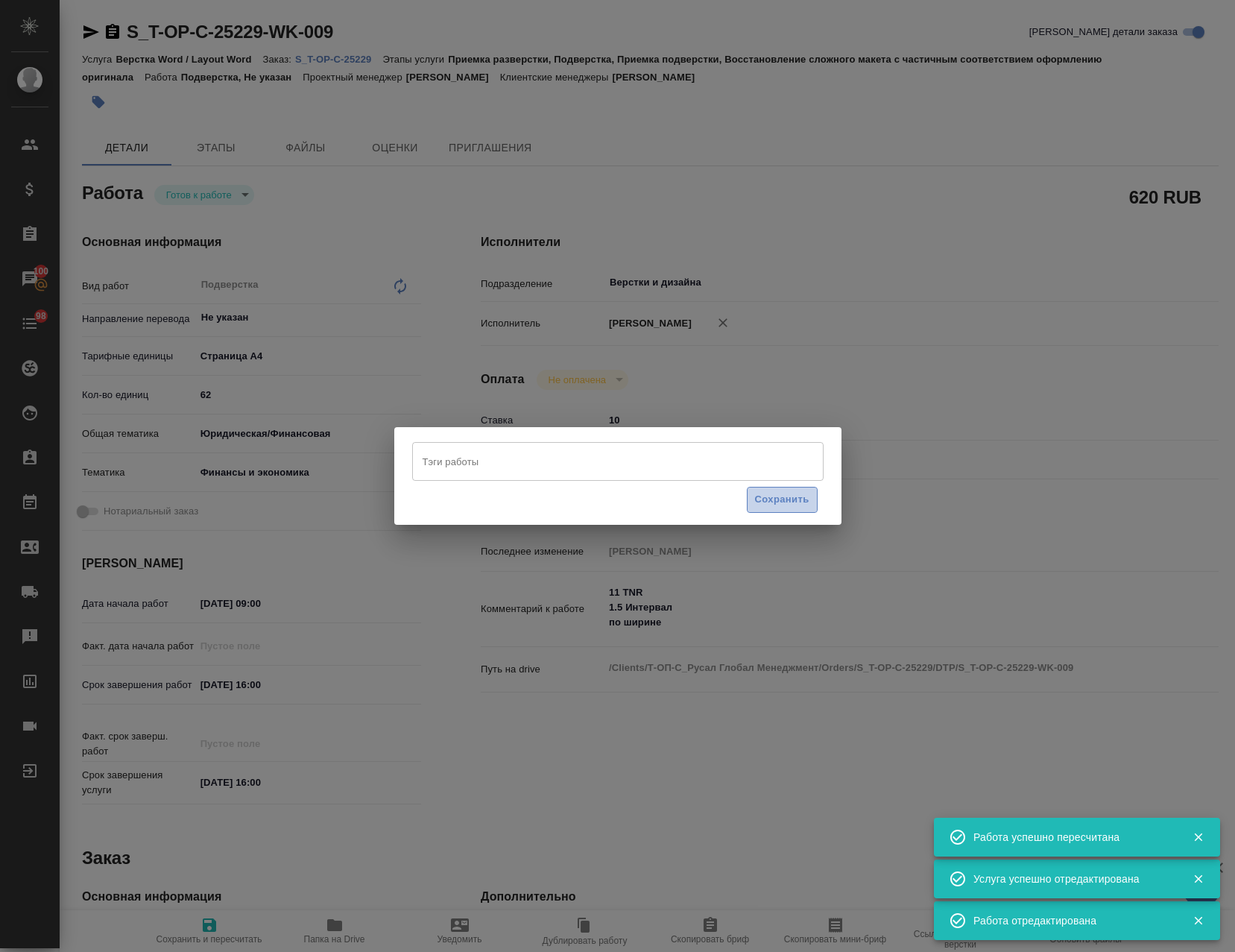
click at [785, 493] on span "Сохранить" at bounding box center [782, 499] width 54 height 17
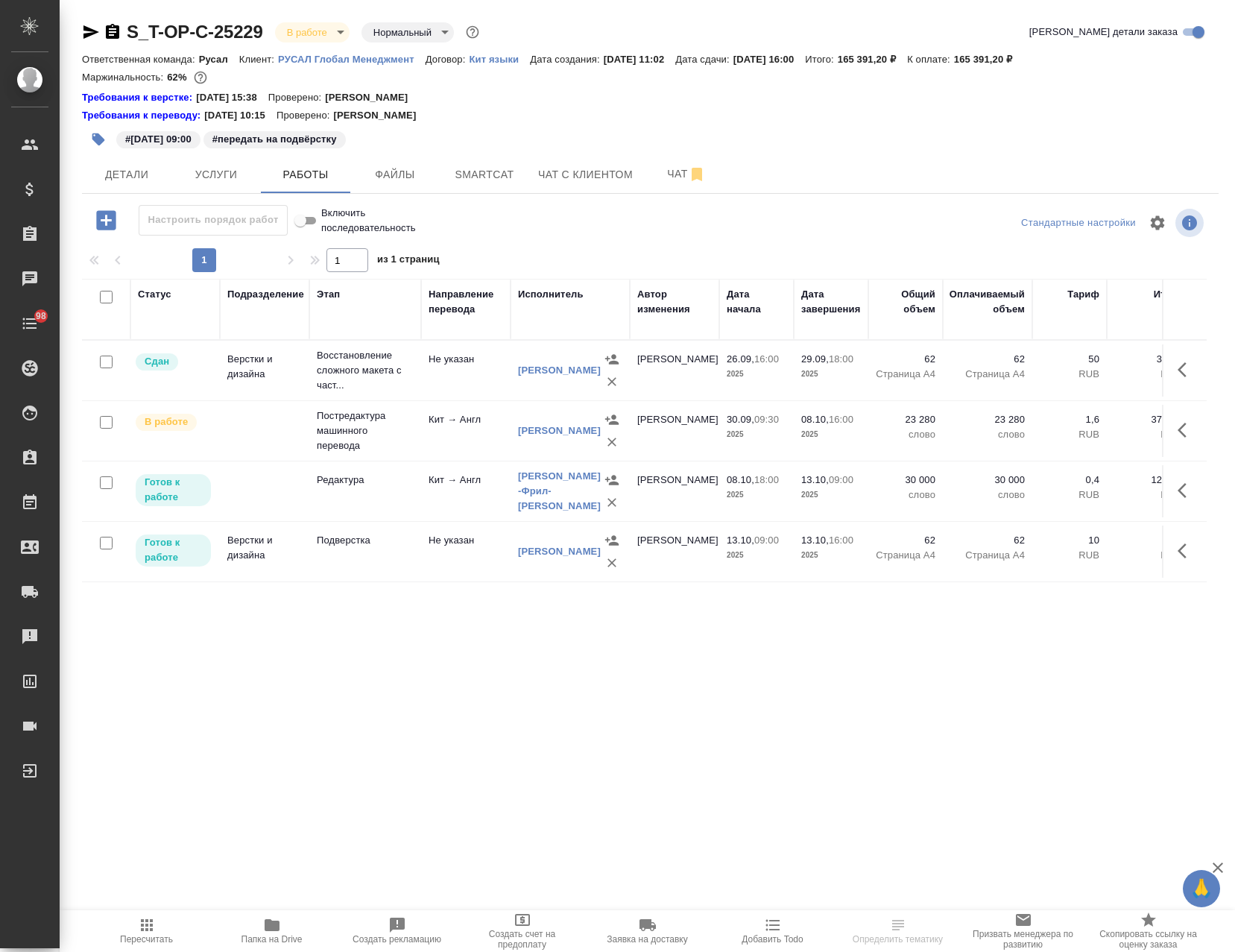
drag, startPoint x: 109, startPoint y: 483, endPoint x: 110, endPoint y: 466, distance: 17.0
click at [110, 483] on input "checkbox" at bounding box center [106, 483] width 13 height 13
checkbox input "true"
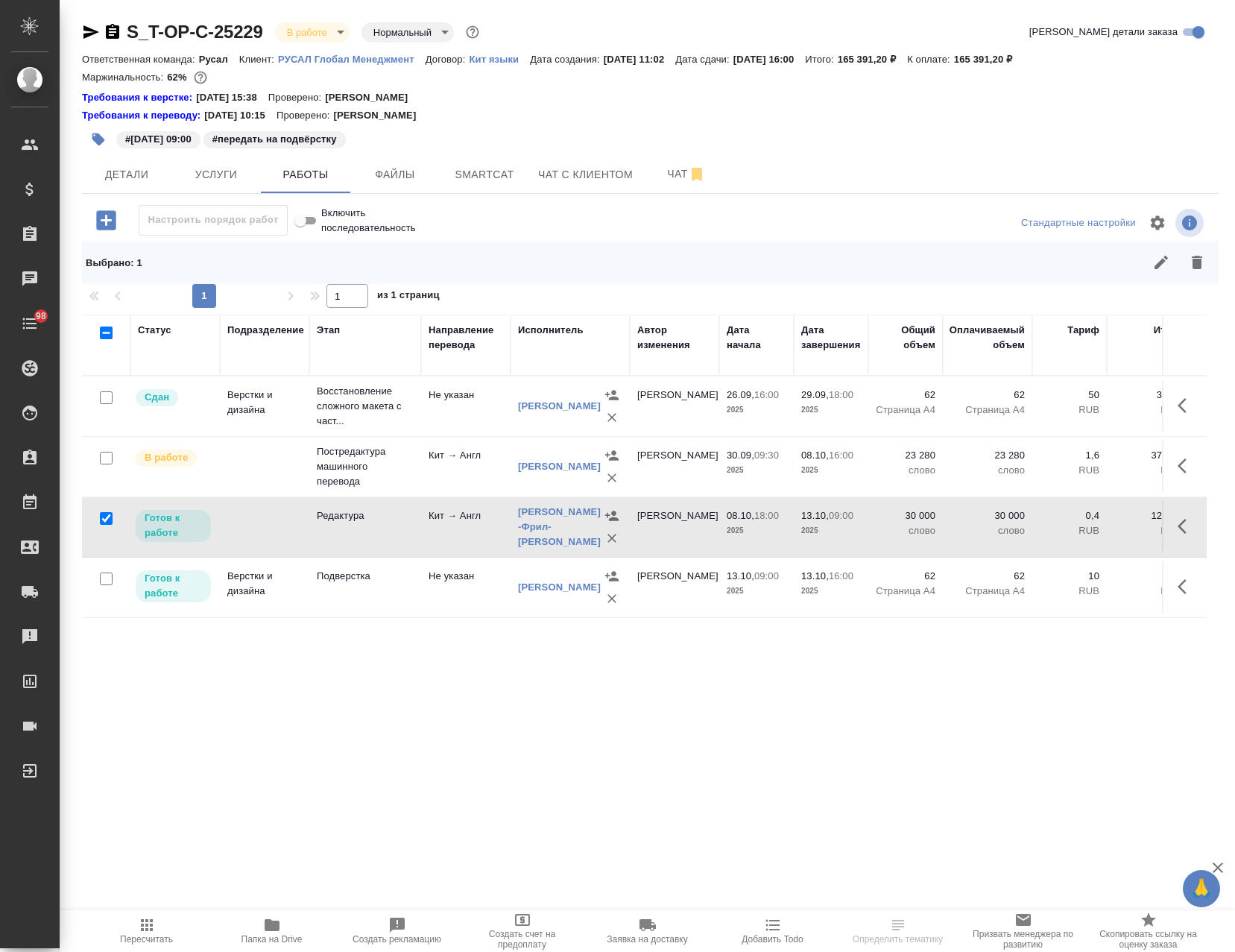
click at [110, 441] on tr "В работе Постредактура машинного перевода Кит → Англ Симонян Анжелика Авдеенко …" at bounding box center [870, 466] width 1576 height 61
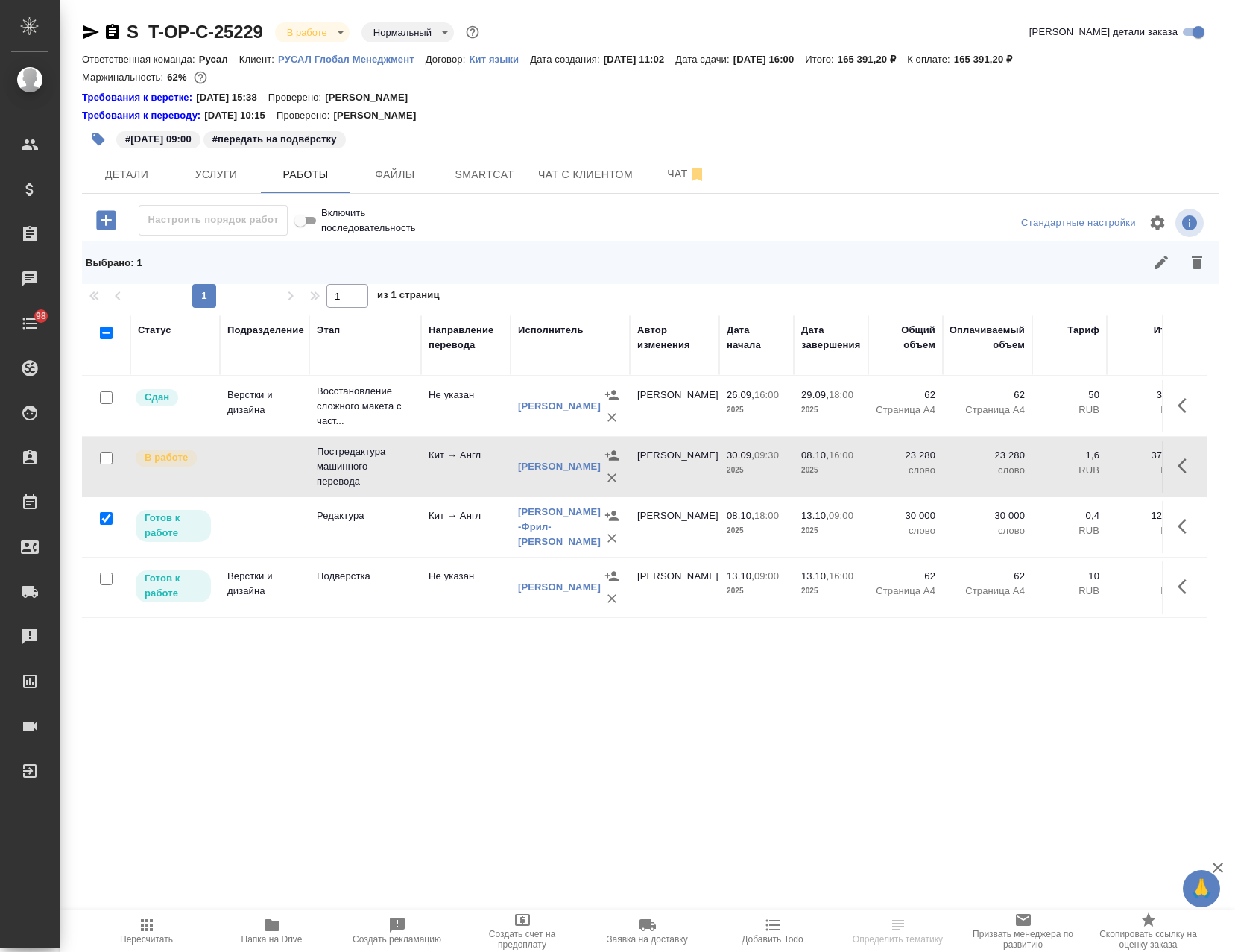
click at [102, 456] on input "checkbox" at bounding box center [106, 458] width 13 height 13
checkbox input "true"
click at [1156, 257] on icon "button" at bounding box center [1161, 262] width 18 height 18
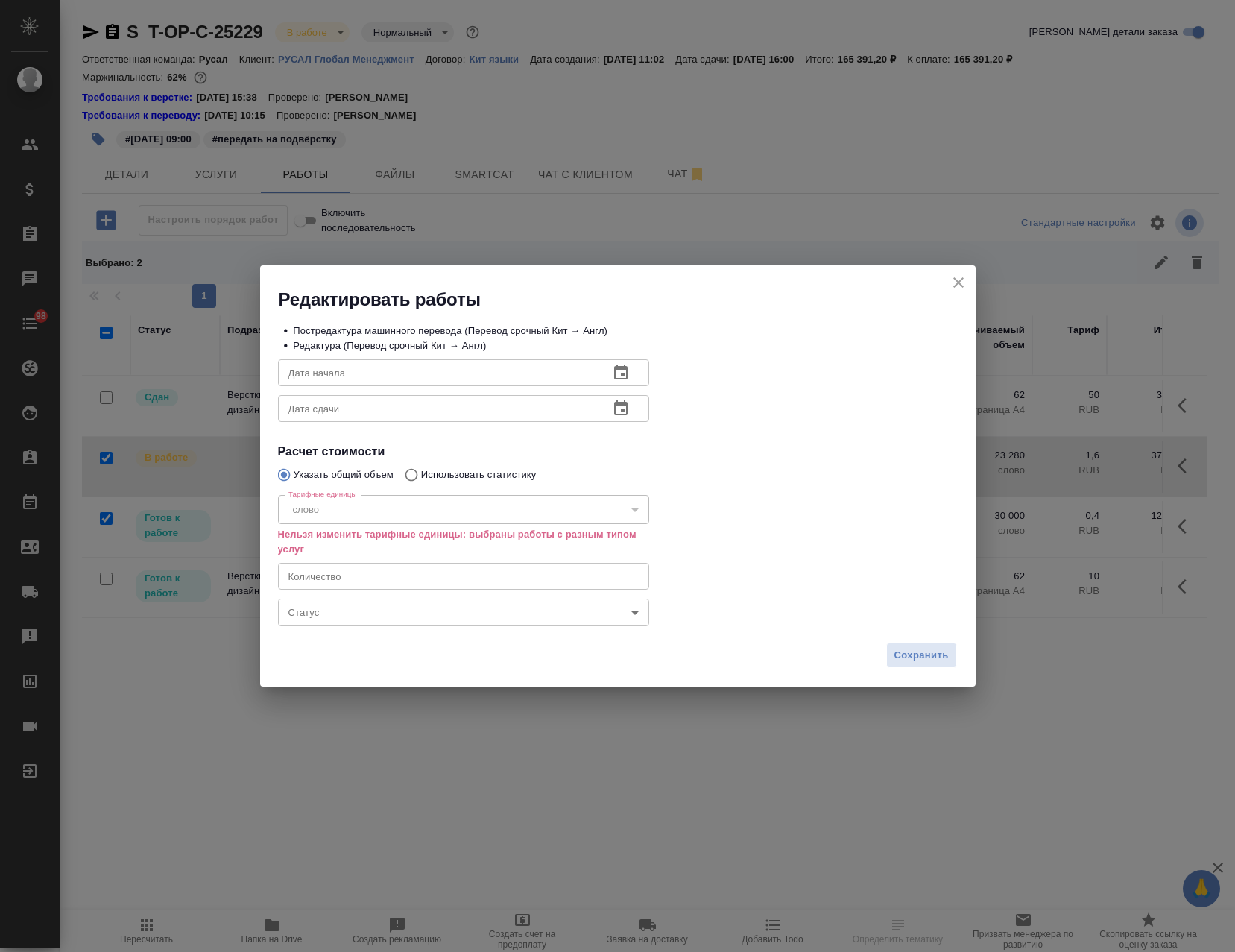
click at [342, 617] on body "🙏 .cls-1 fill:#fff; AWATERA Avdeenko Kirill Клиенты Спецификации Заказы Чаты 98…" at bounding box center [618, 476] width 1235 height 952
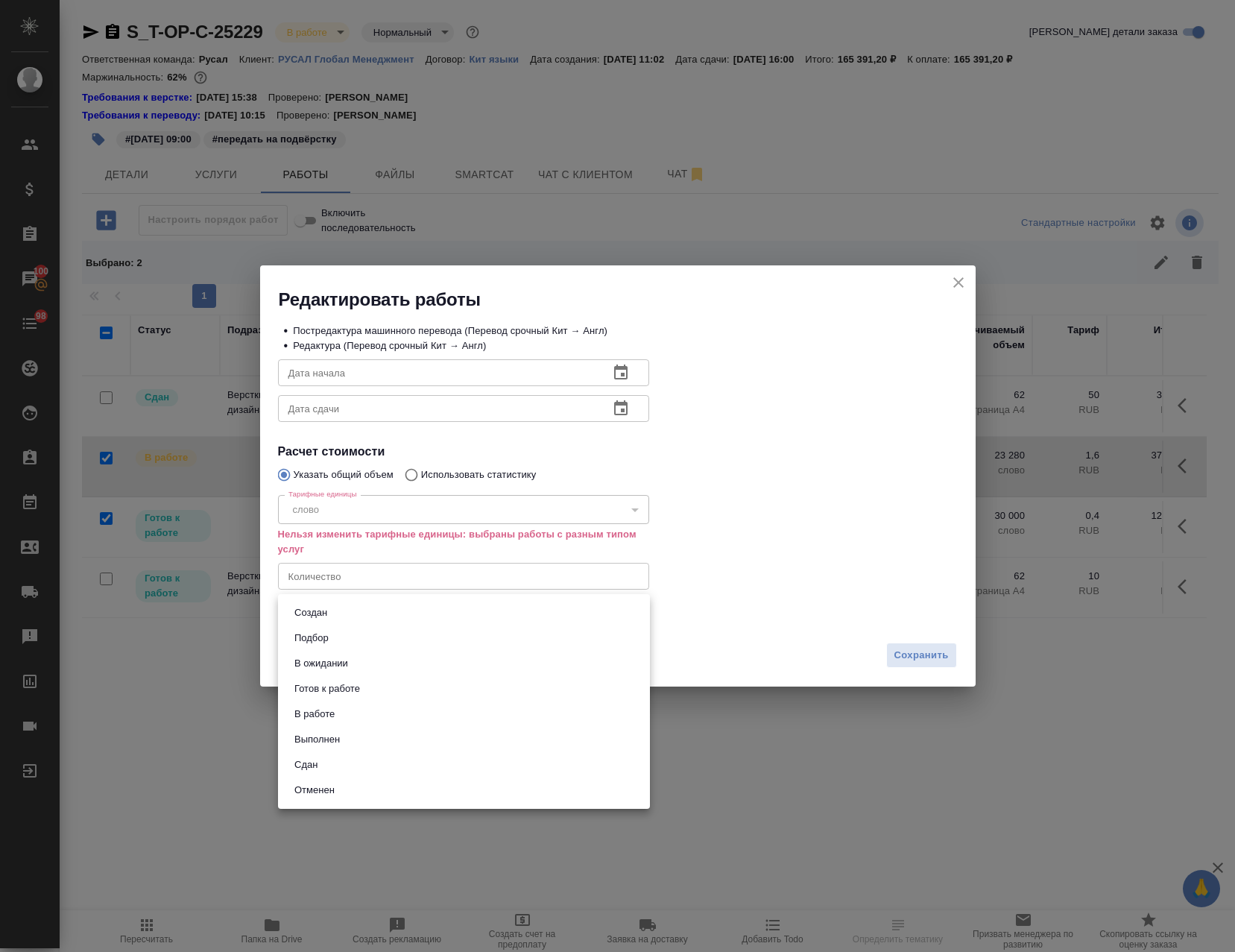
click at [370, 737] on li "Выполнен" at bounding box center [463, 739] width 372 height 25
type input "completed"
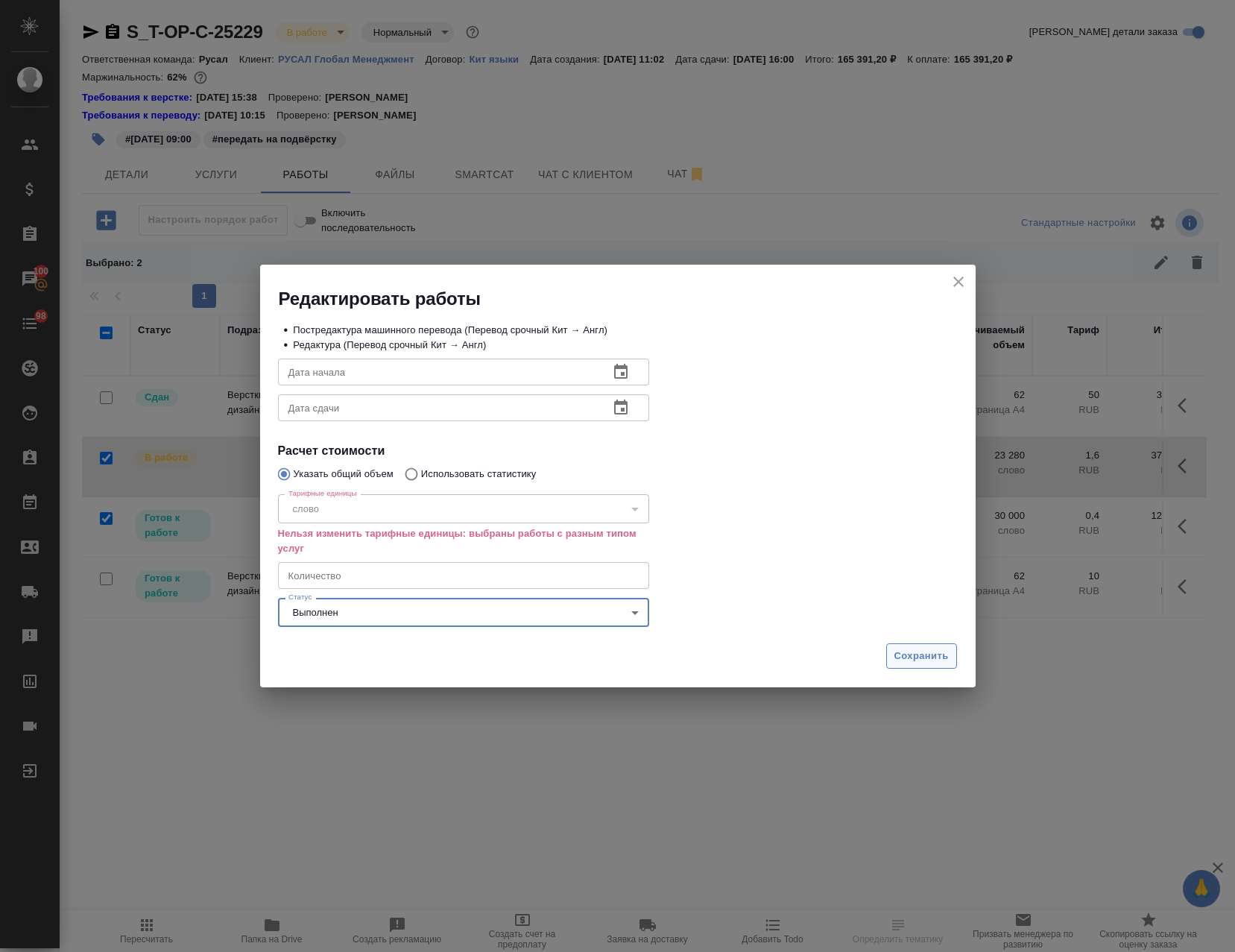
click at [934, 657] on span "Сохранить" at bounding box center [921, 656] width 54 height 17
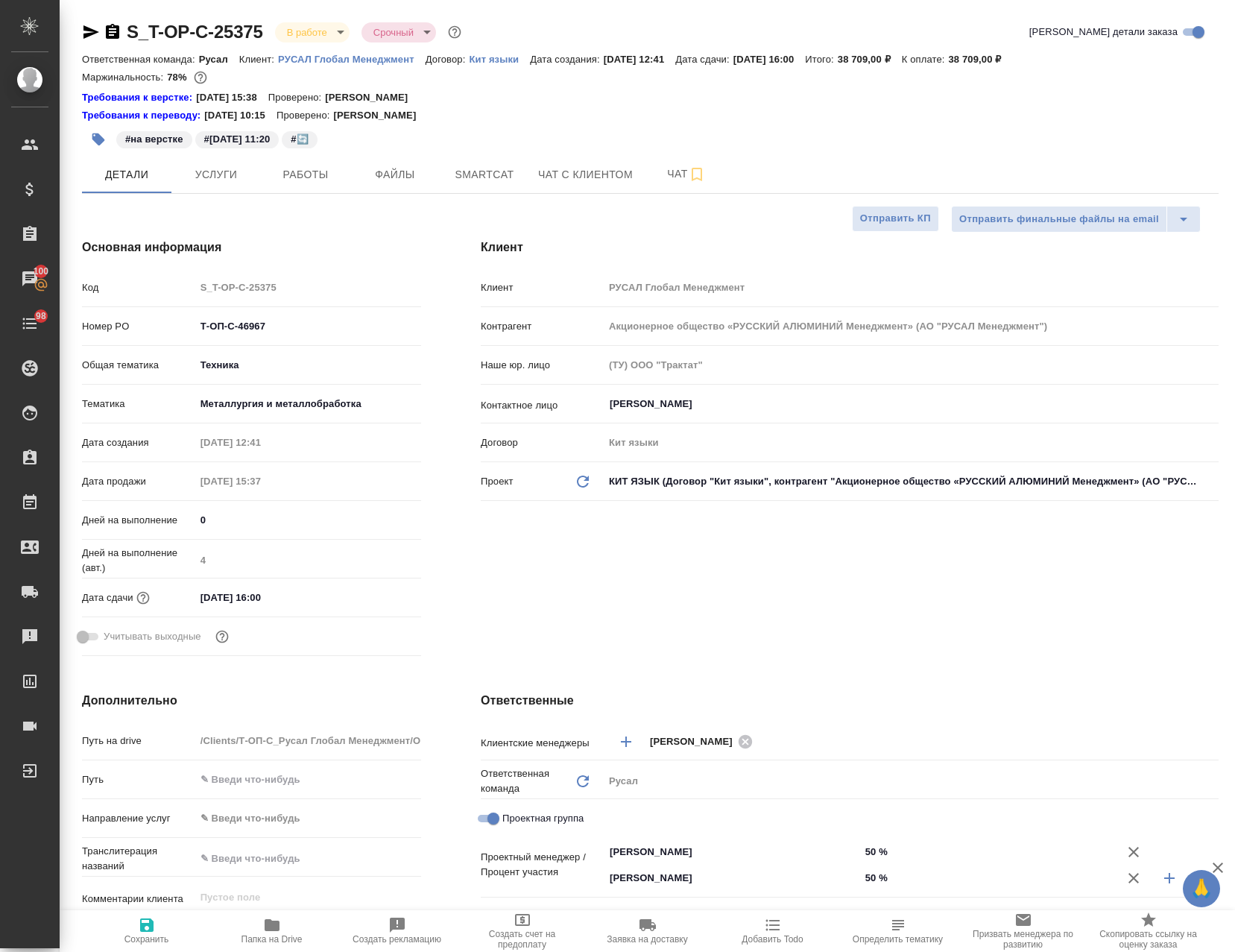
select select "RU"
click at [321, 176] on span "Работы" at bounding box center [305, 175] width 71 height 18
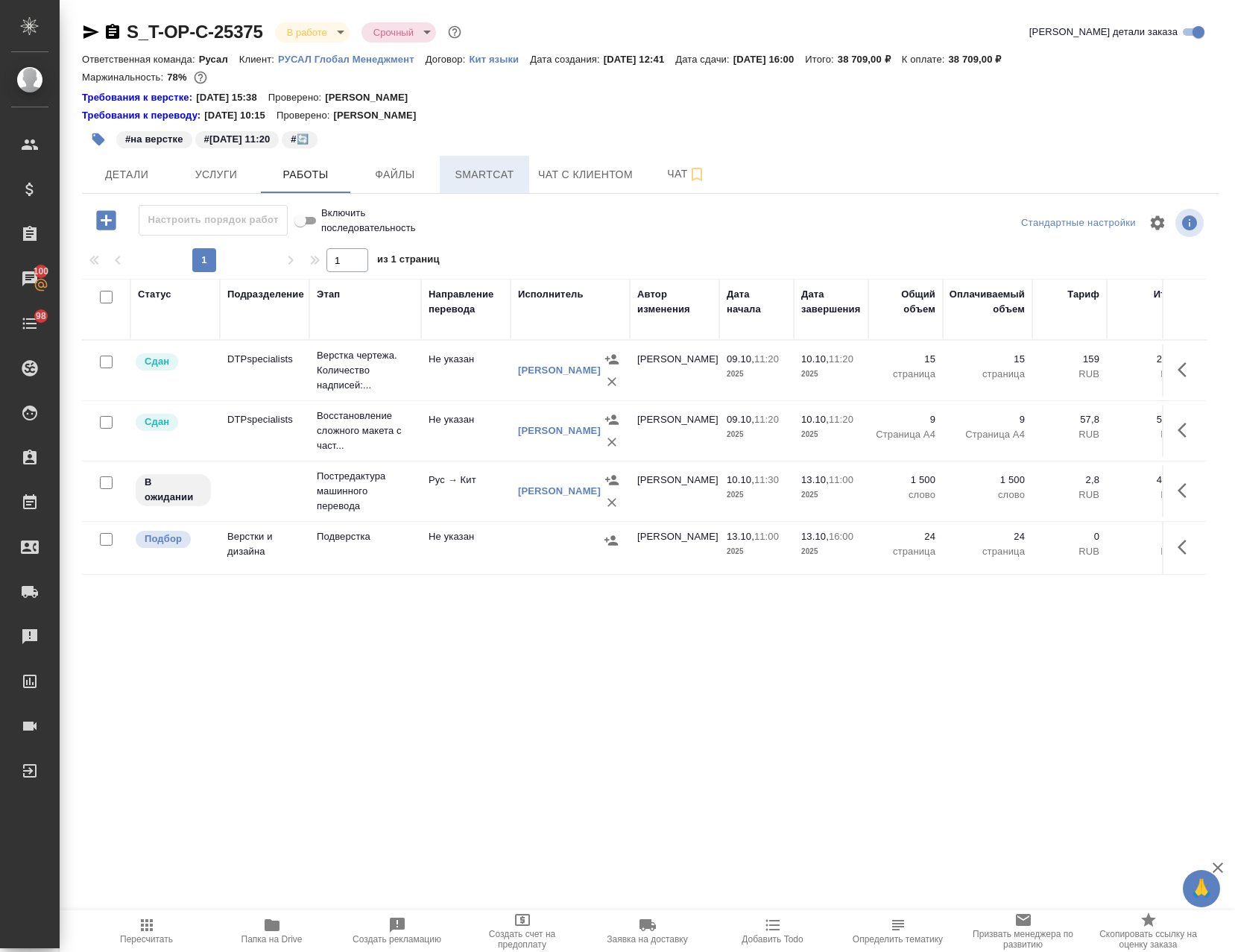
click at [498, 166] on span "Smartcat" at bounding box center [484, 175] width 71 height 18
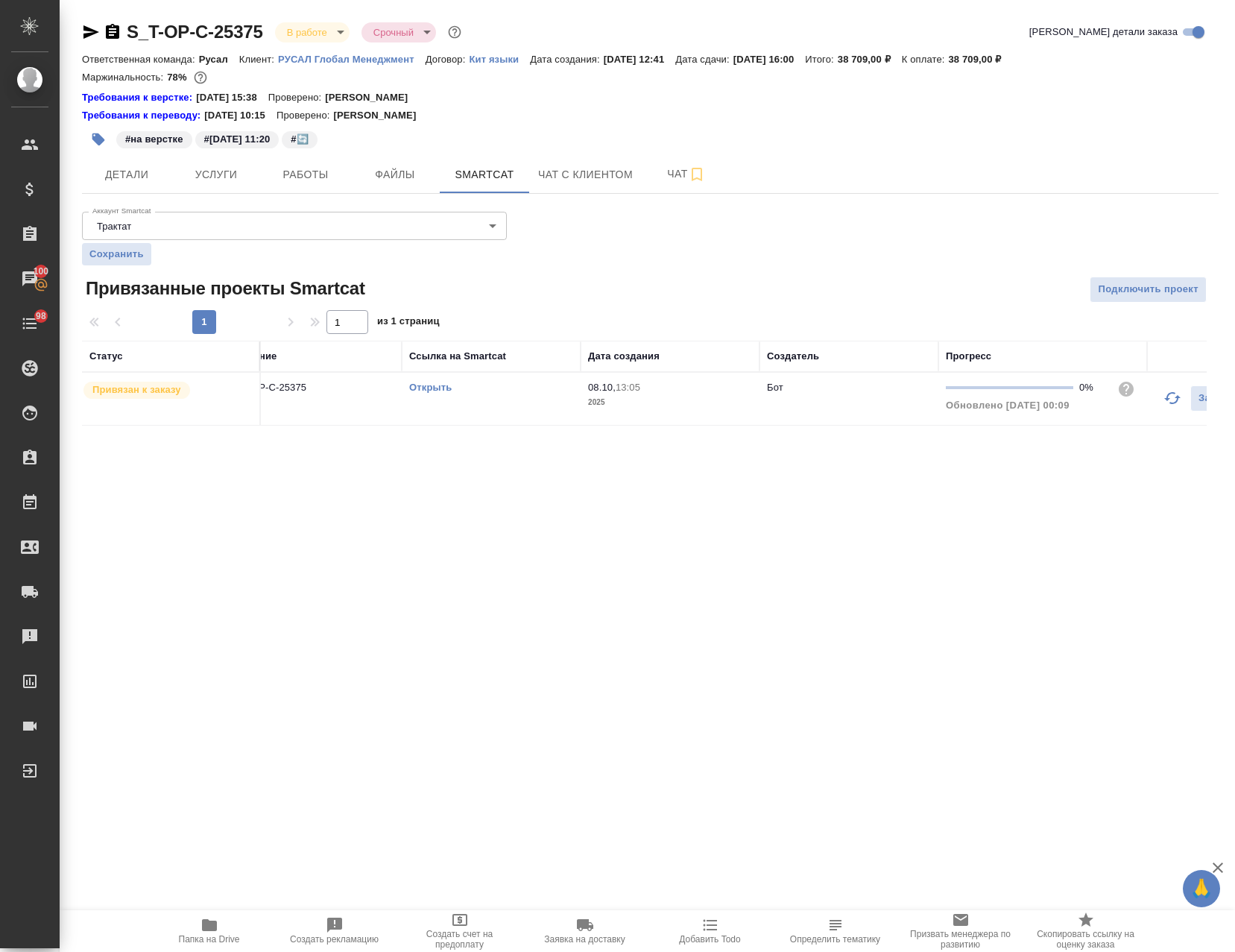
scroll to position [0, 78]
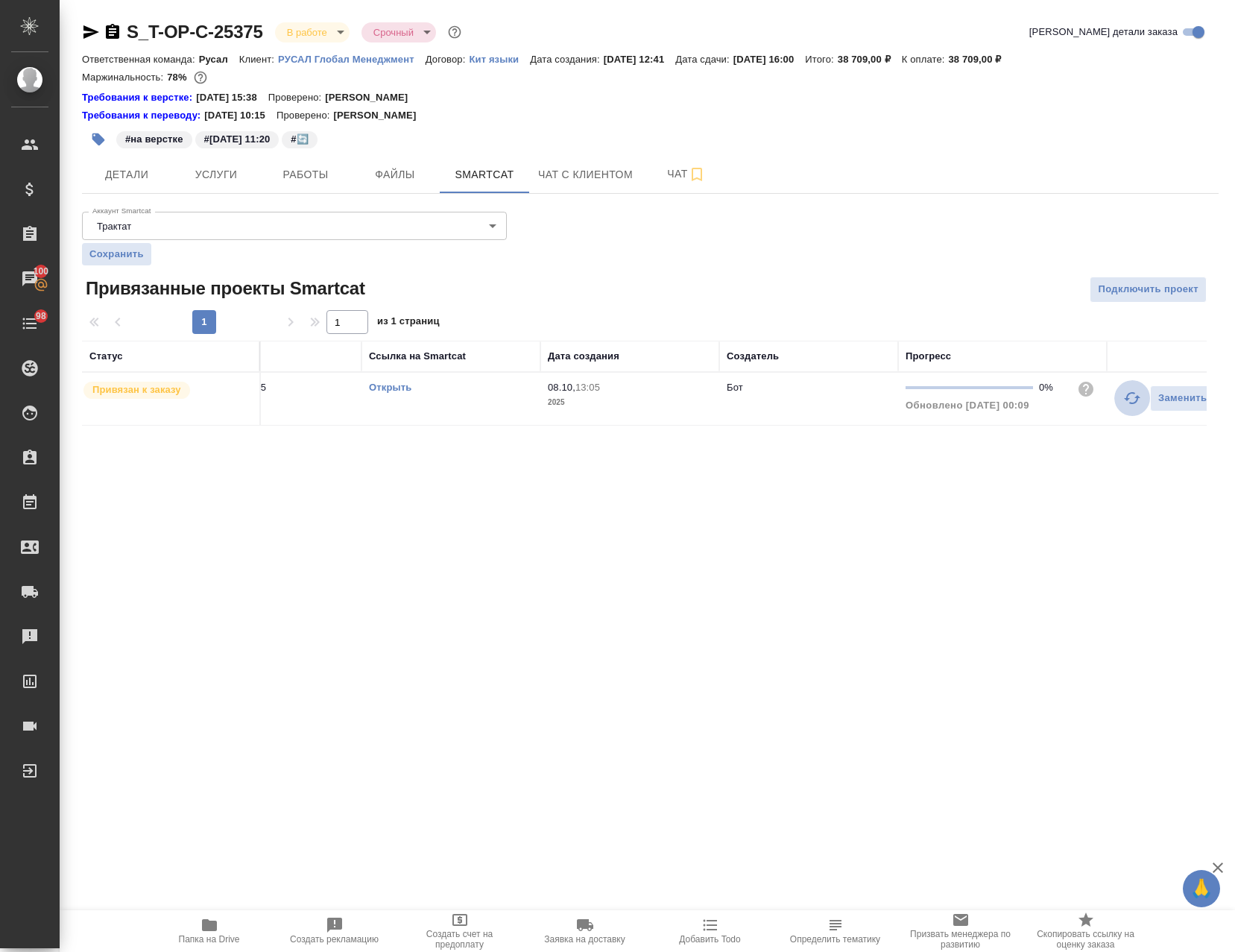
click at [1125, 396] on icon "button" at bounding box center [1131, 397] width 18 height 18
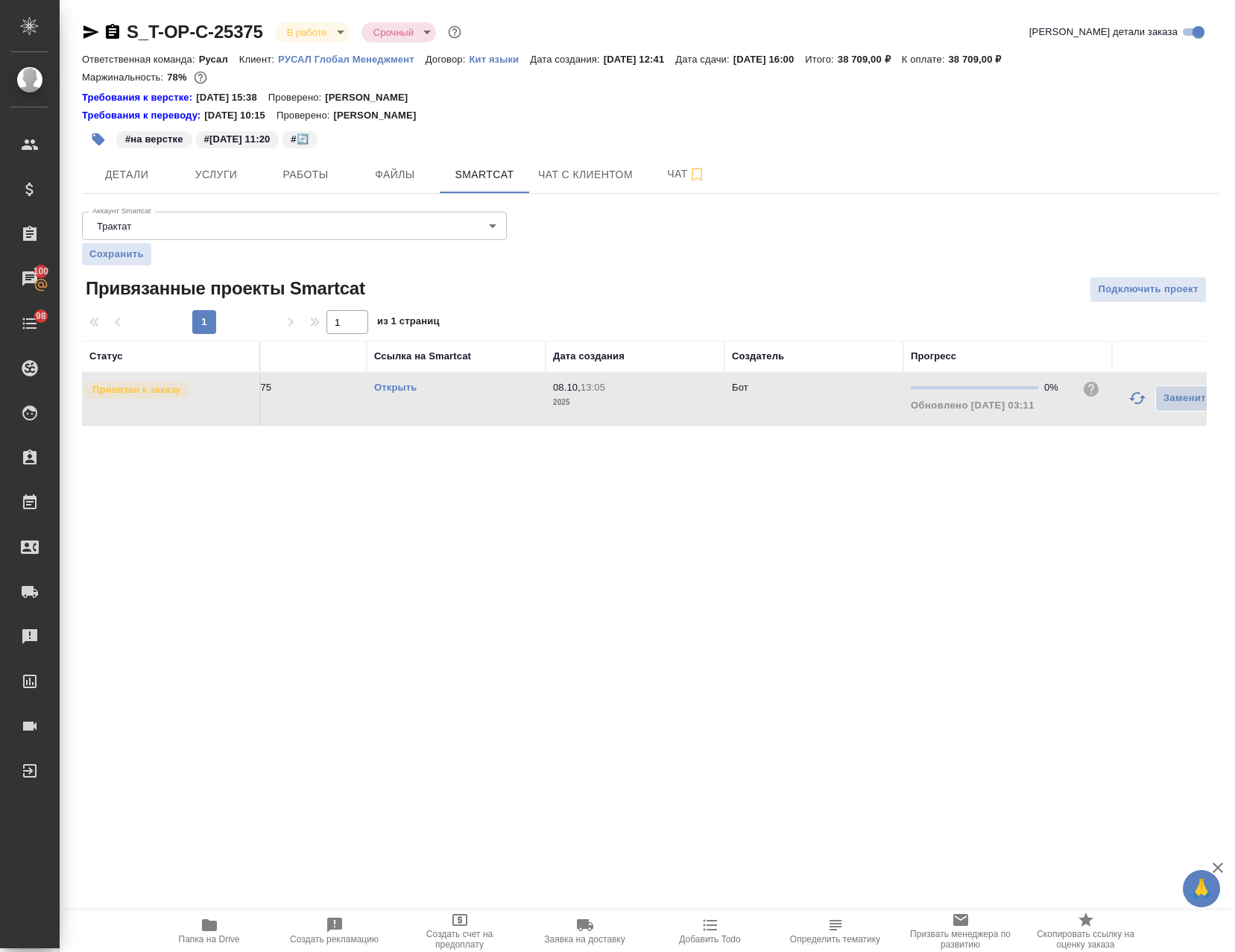
scroll to position [0, 0]
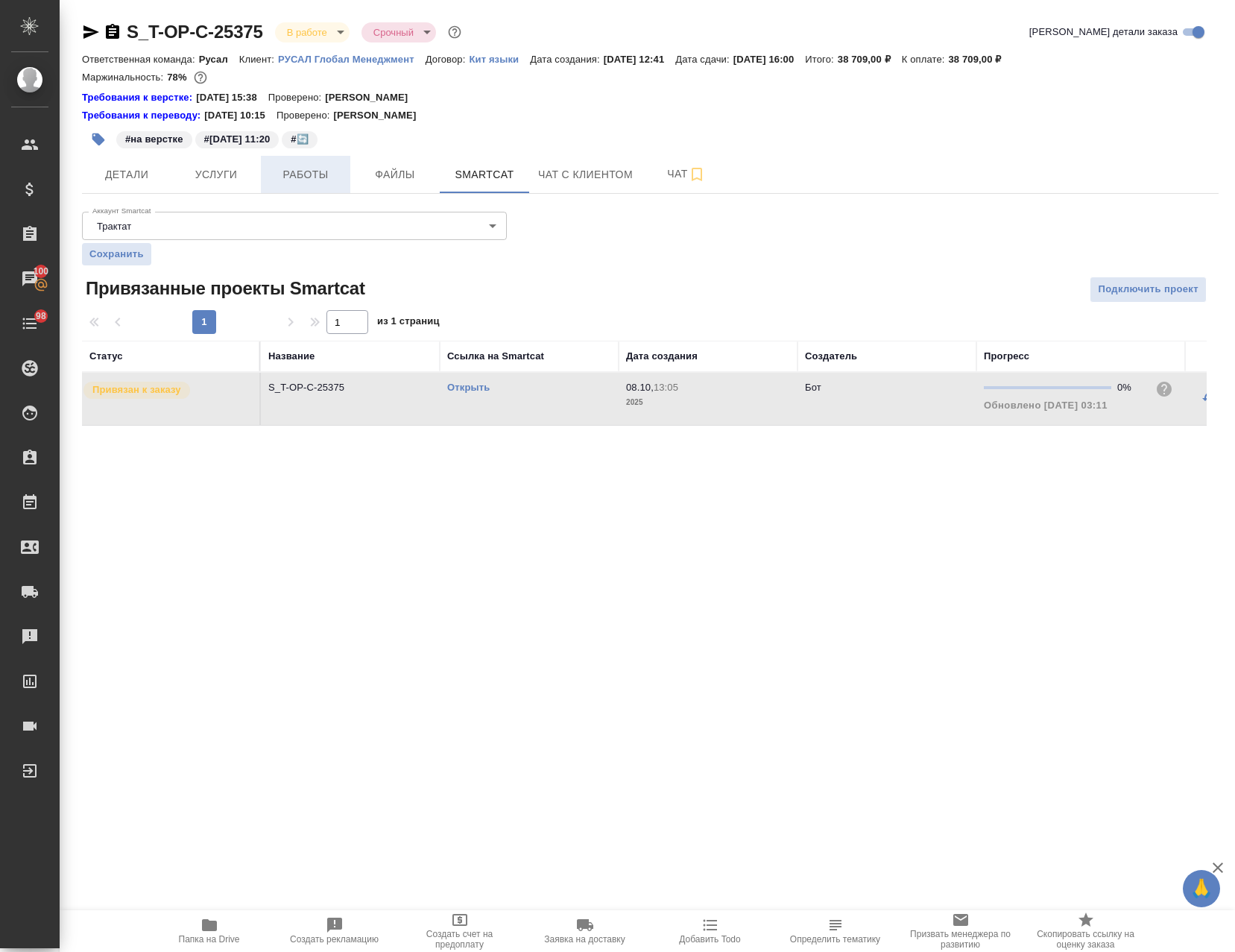
click at [284, 184] on button "Работы" at bounding box center [305, 174] width 90 height 38
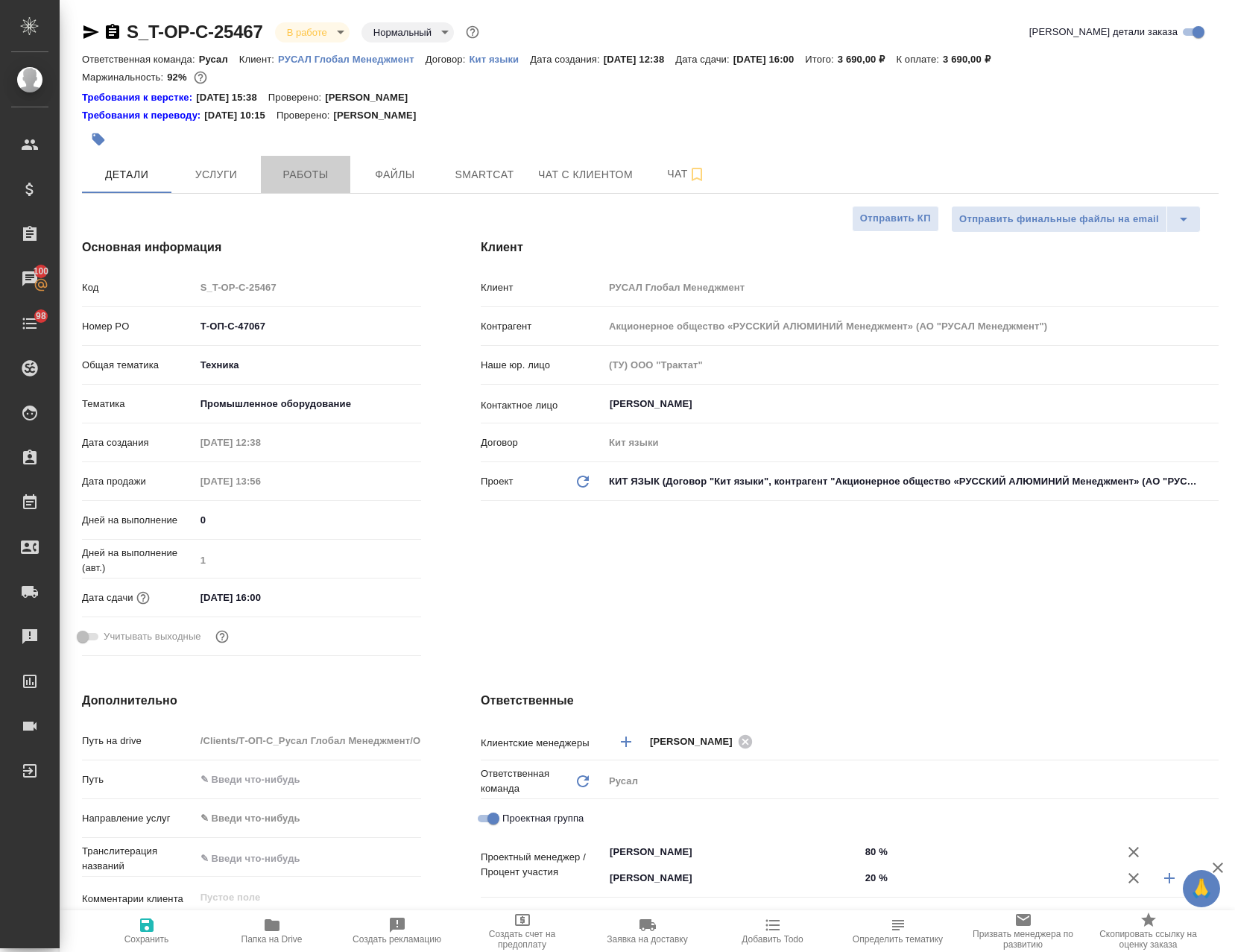
select select "RU"
click at [315, 164] on button "Работы" at bounding box center [305, 174] width 90 height 38
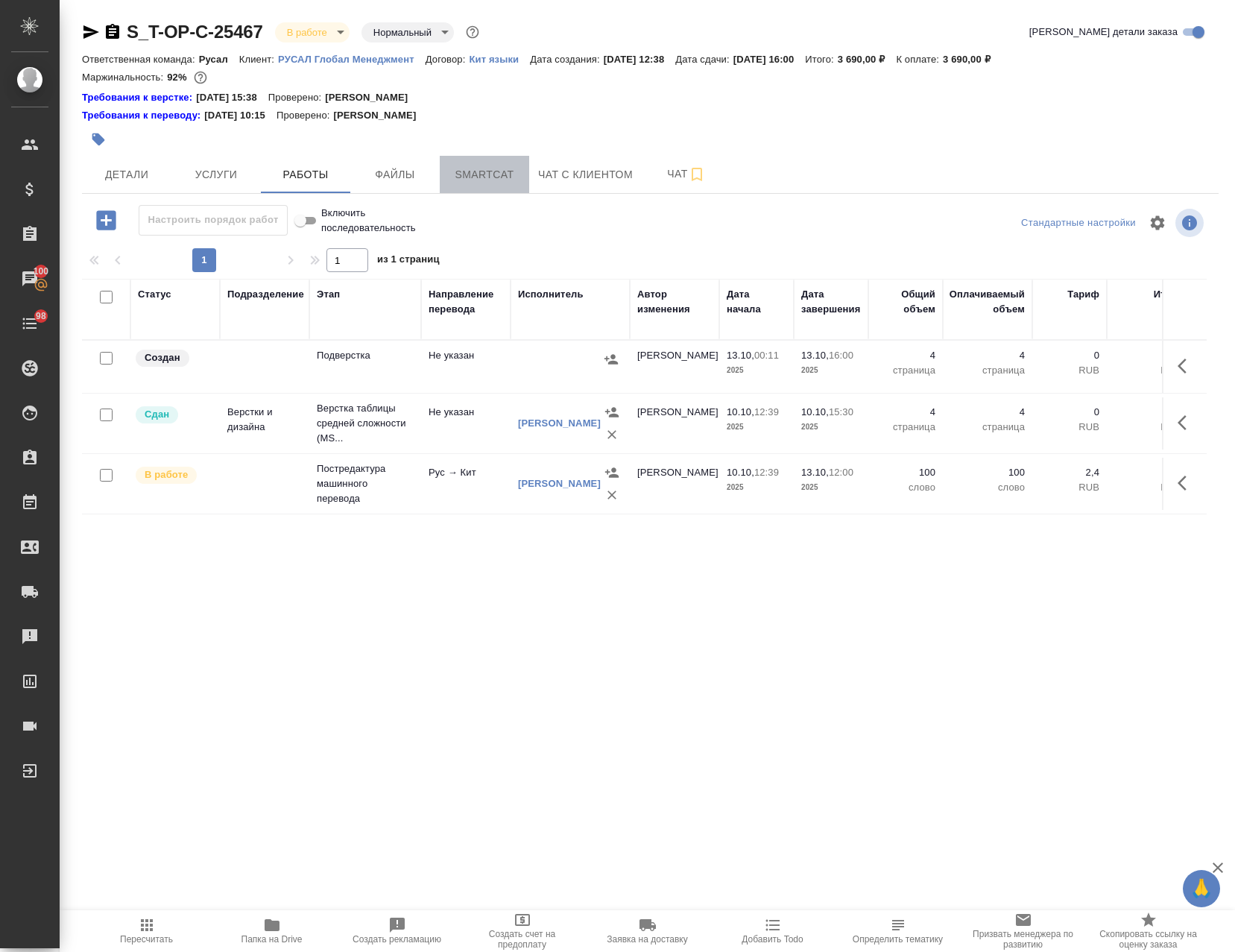
click at [482, 171] on span "Smartcat" at bounding box center [484, 175] width 71 height 18
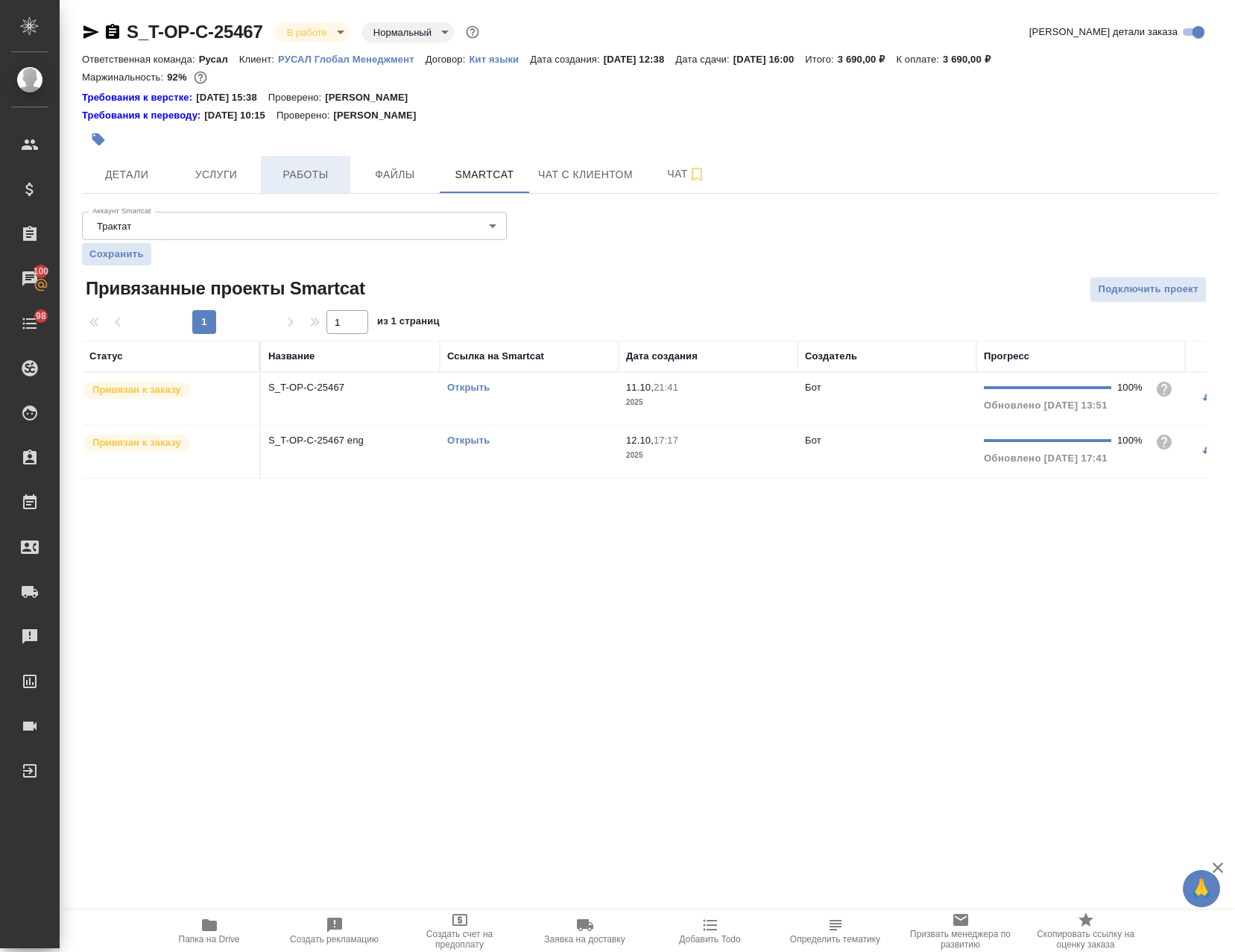
click at [308, 176] on span "Работы" at bounding box center [305, 175] width 71 height 18
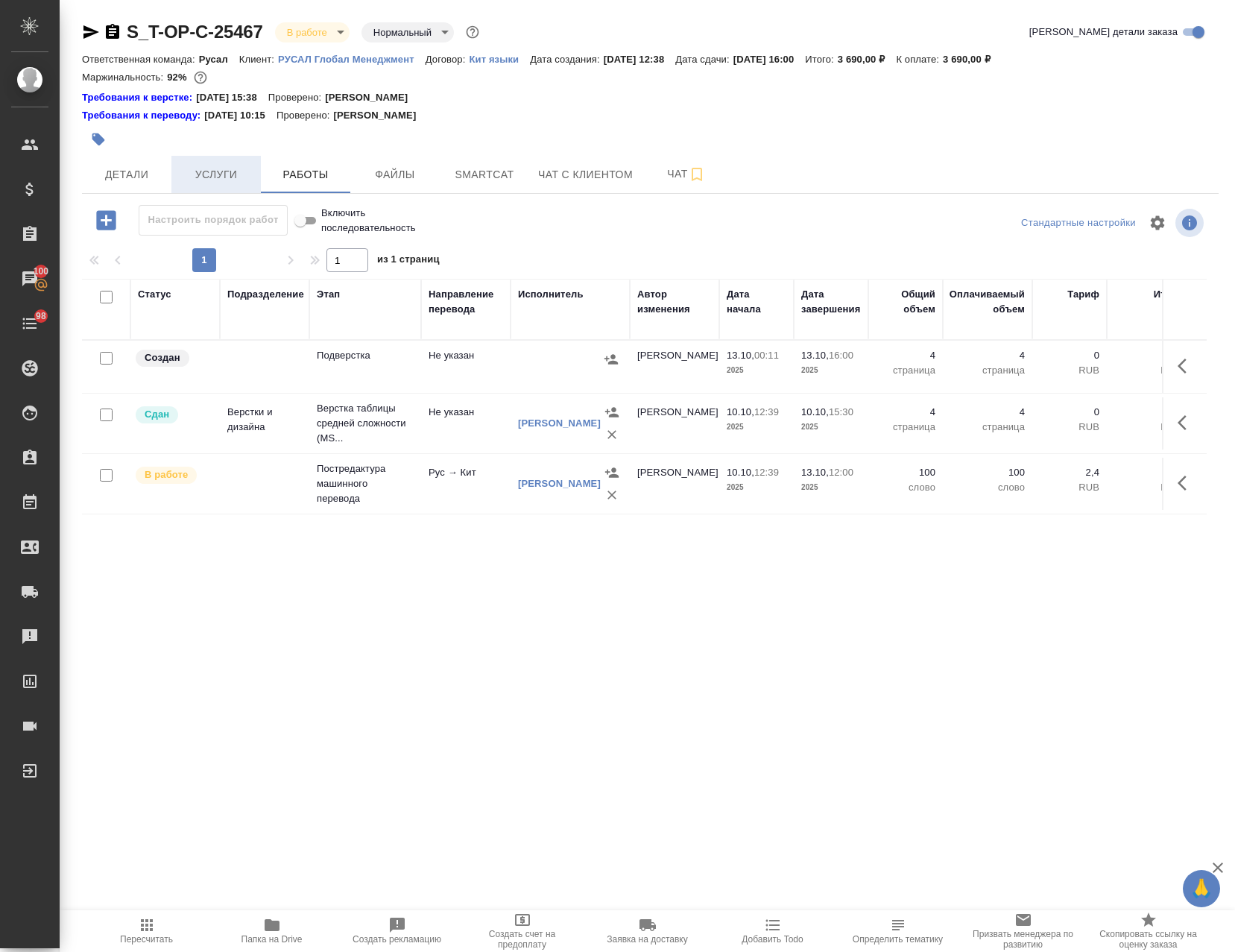
click at [212, 176] on span "Услуги" at bounding box center [216, 175] width 71 height 18
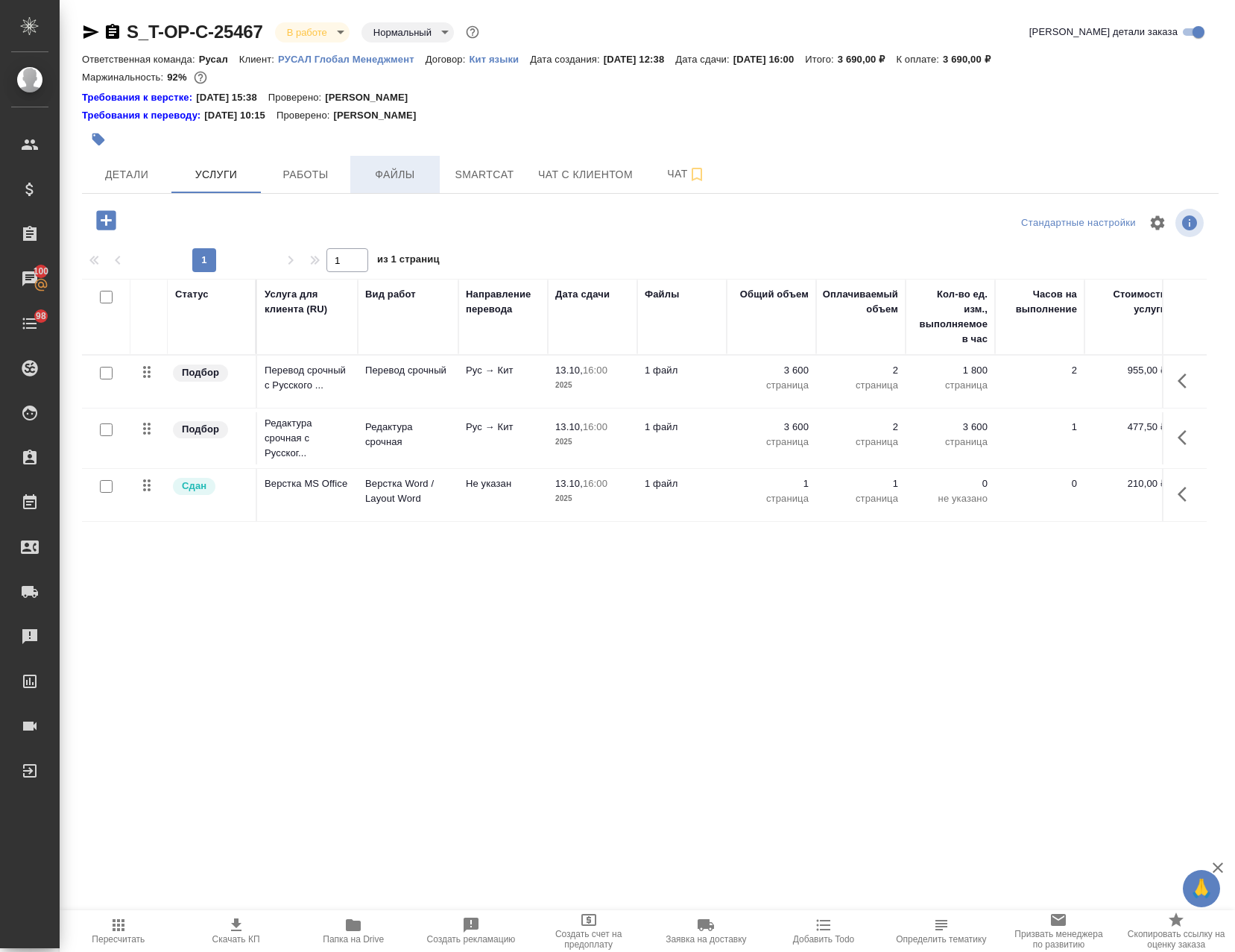
click at [407, 173] on span "Файлы" at bounding box center [394, 175] width 71 height 18
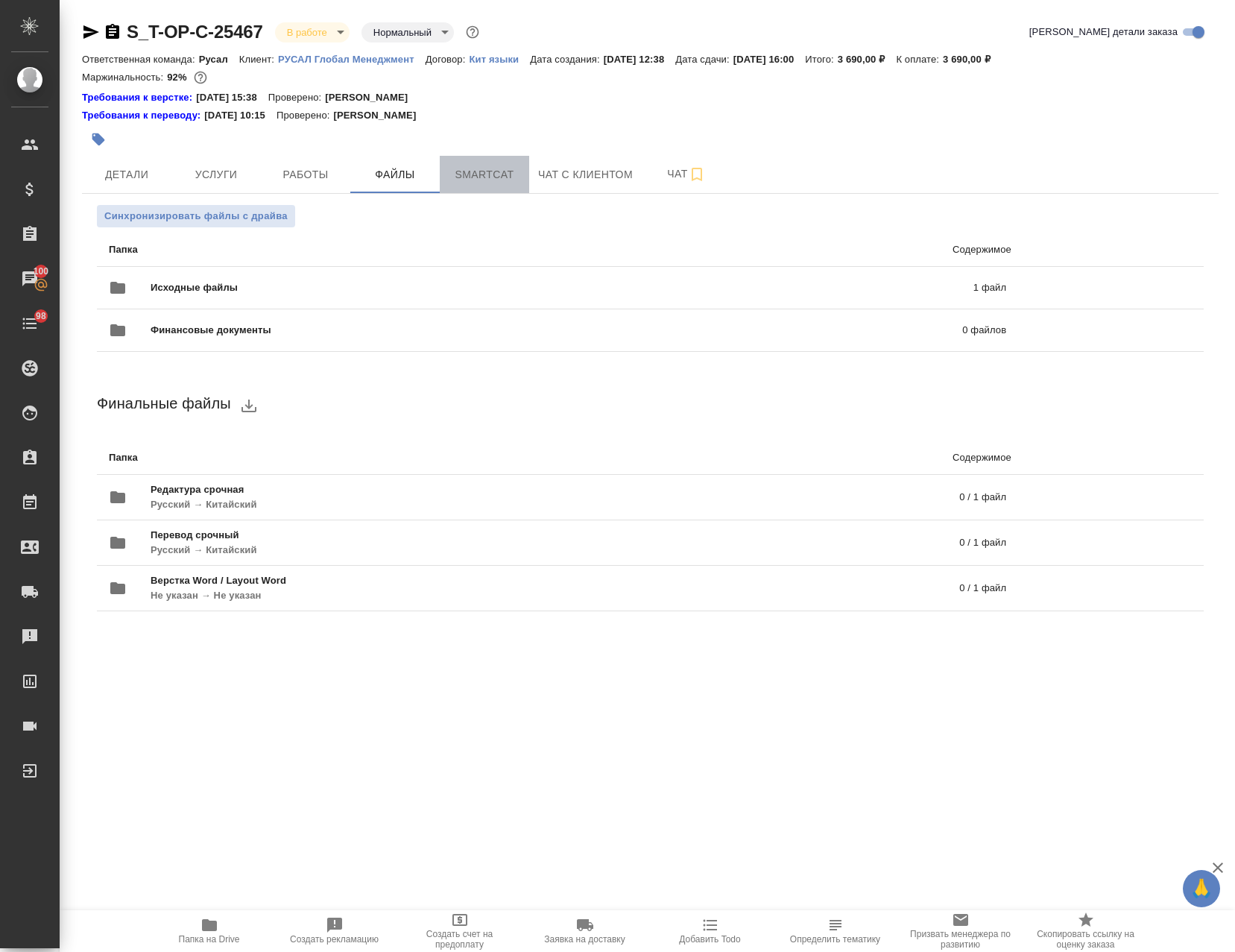
click at [474, 177] on span "Smartcat" at bounding box center [484, 175] width 71 height 18
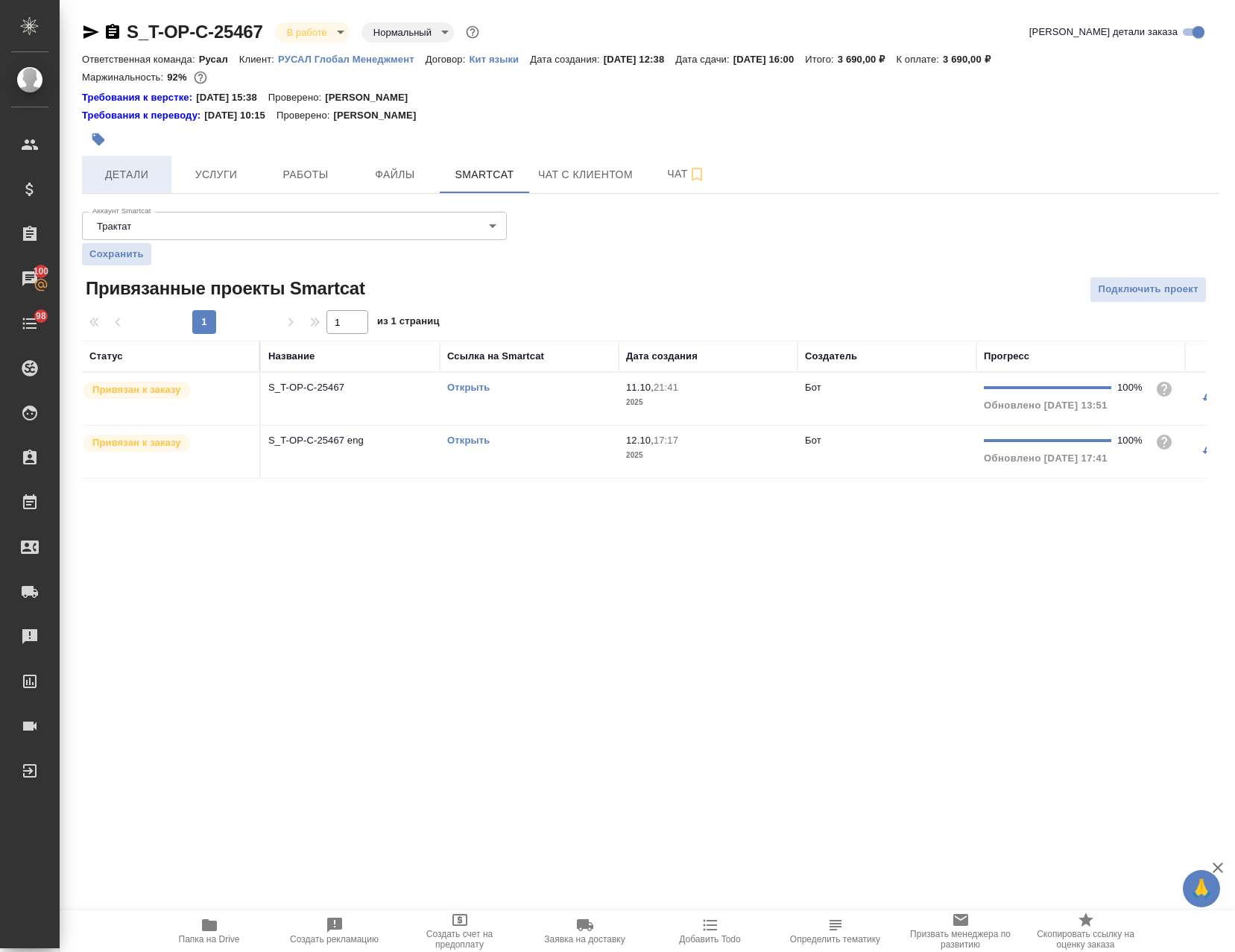
click at [86, 173] on button "Детали" at bounding box center [127, 174] width 90 height 38
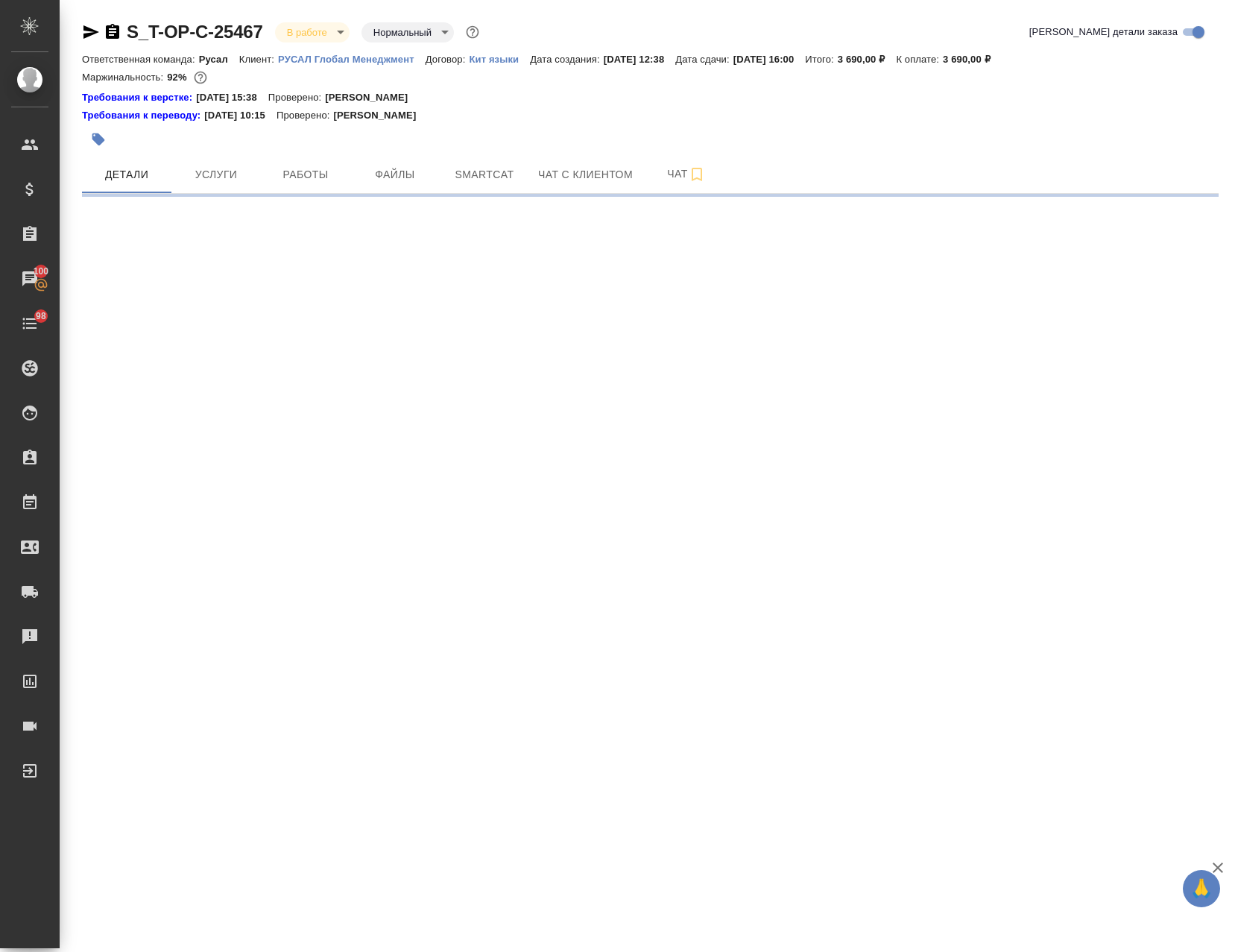
select select "RU"
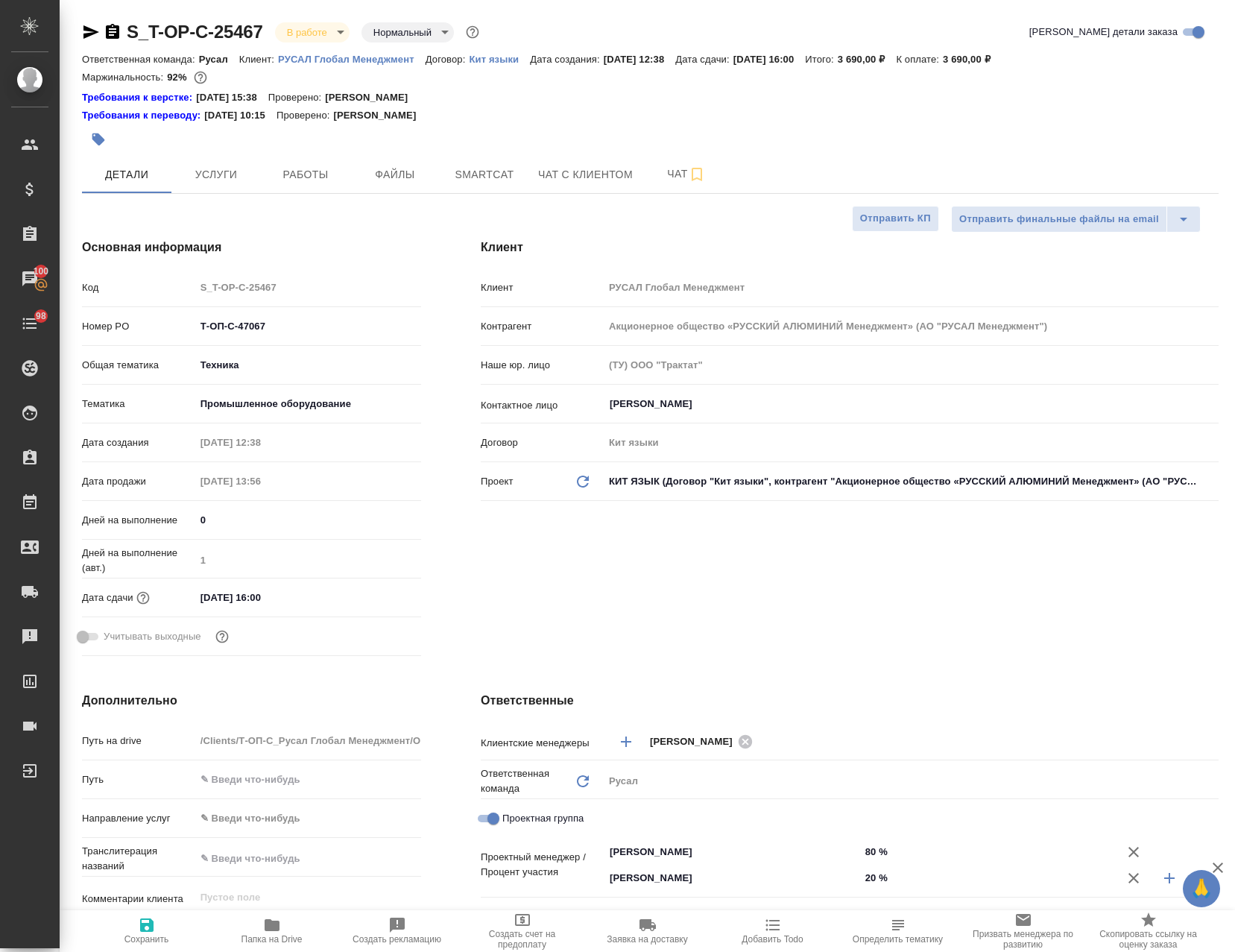
type textarea "x"
click at [311, 163] on button "Работы" at bounding box center [305, 174] width 90 height 38
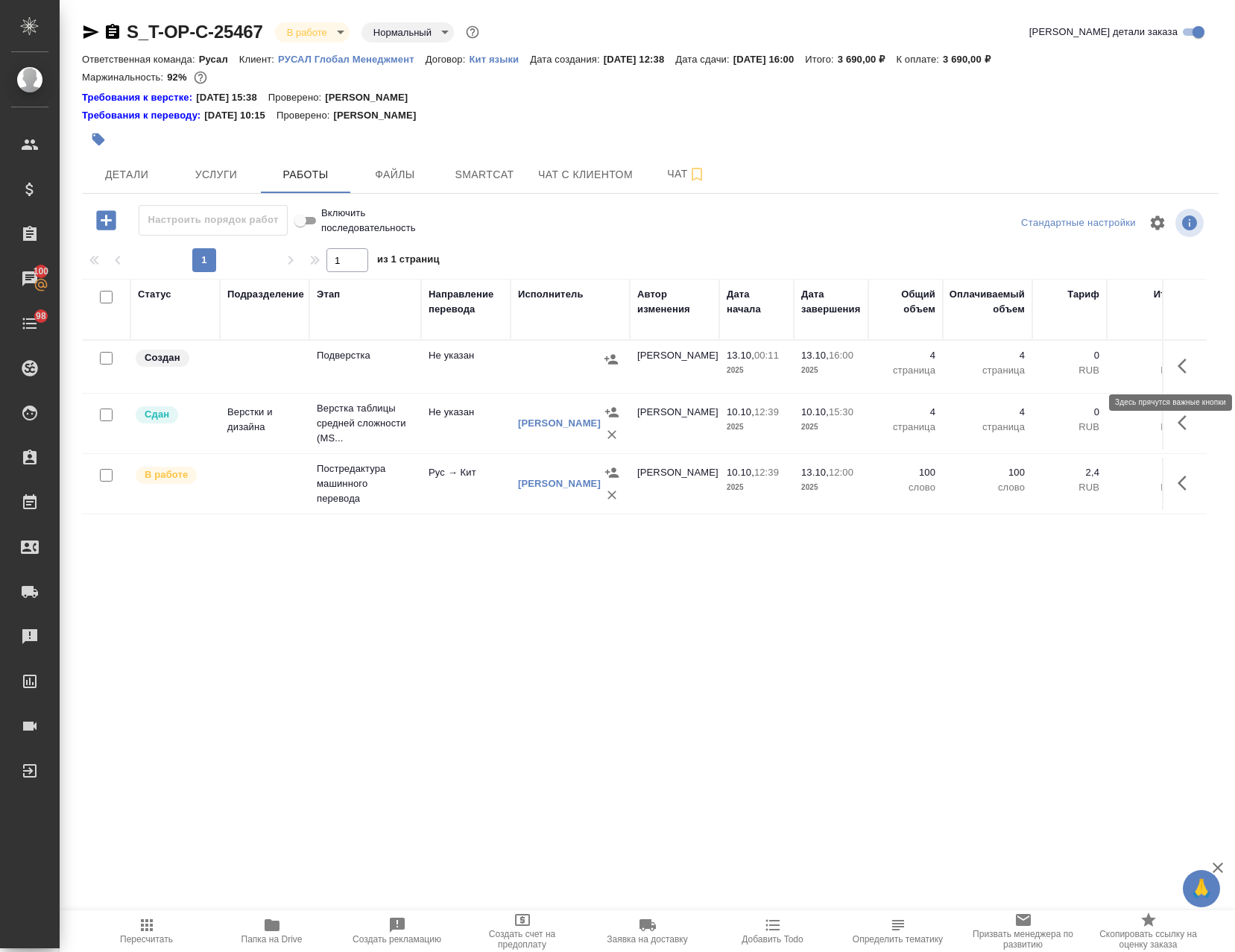
click at [1169, 356] on button "button" at bounding box center [1187, 366] width 36 height 36
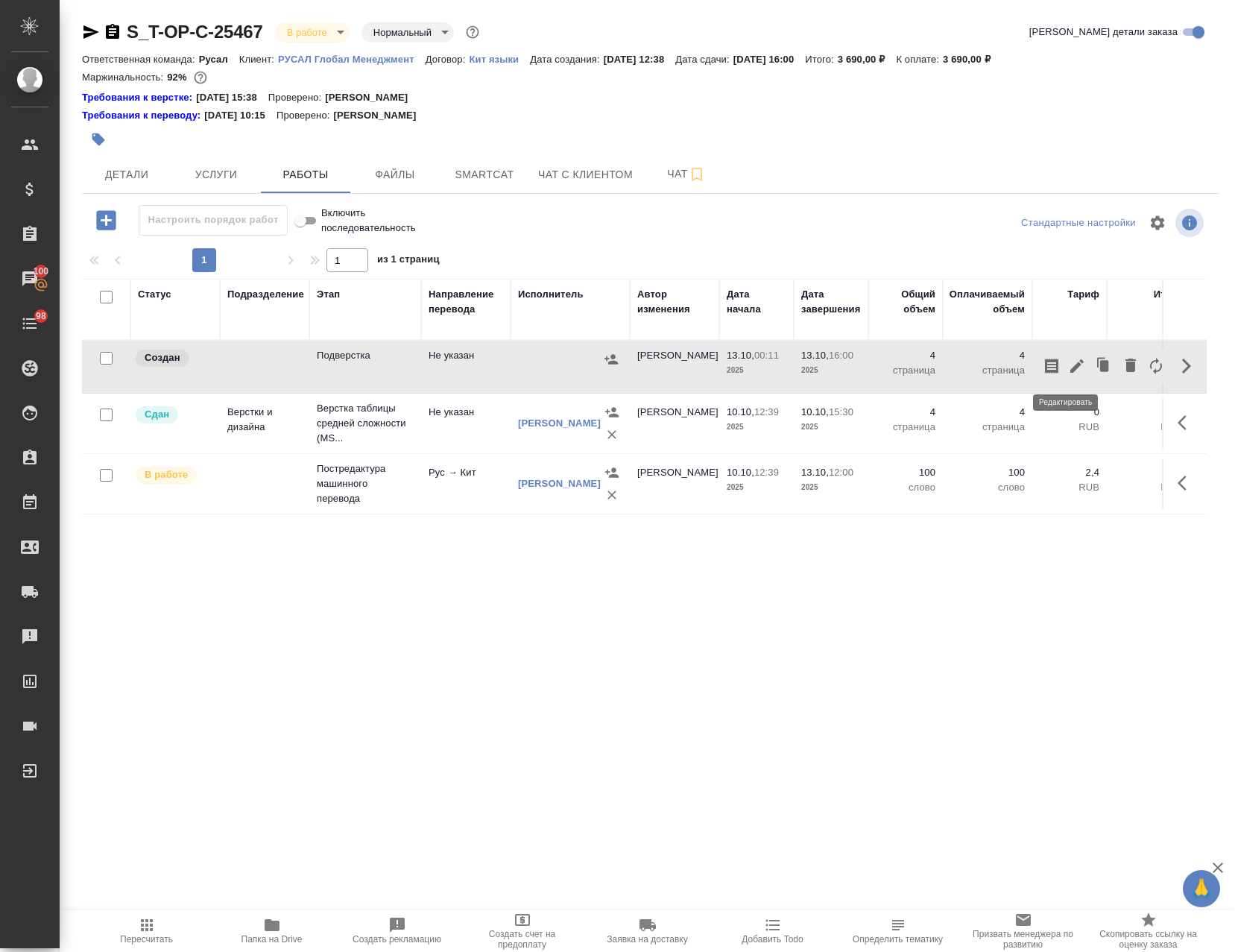
click at [1070, 368] on icon "button" at bounding box center [1076, 365] width 13 height 13
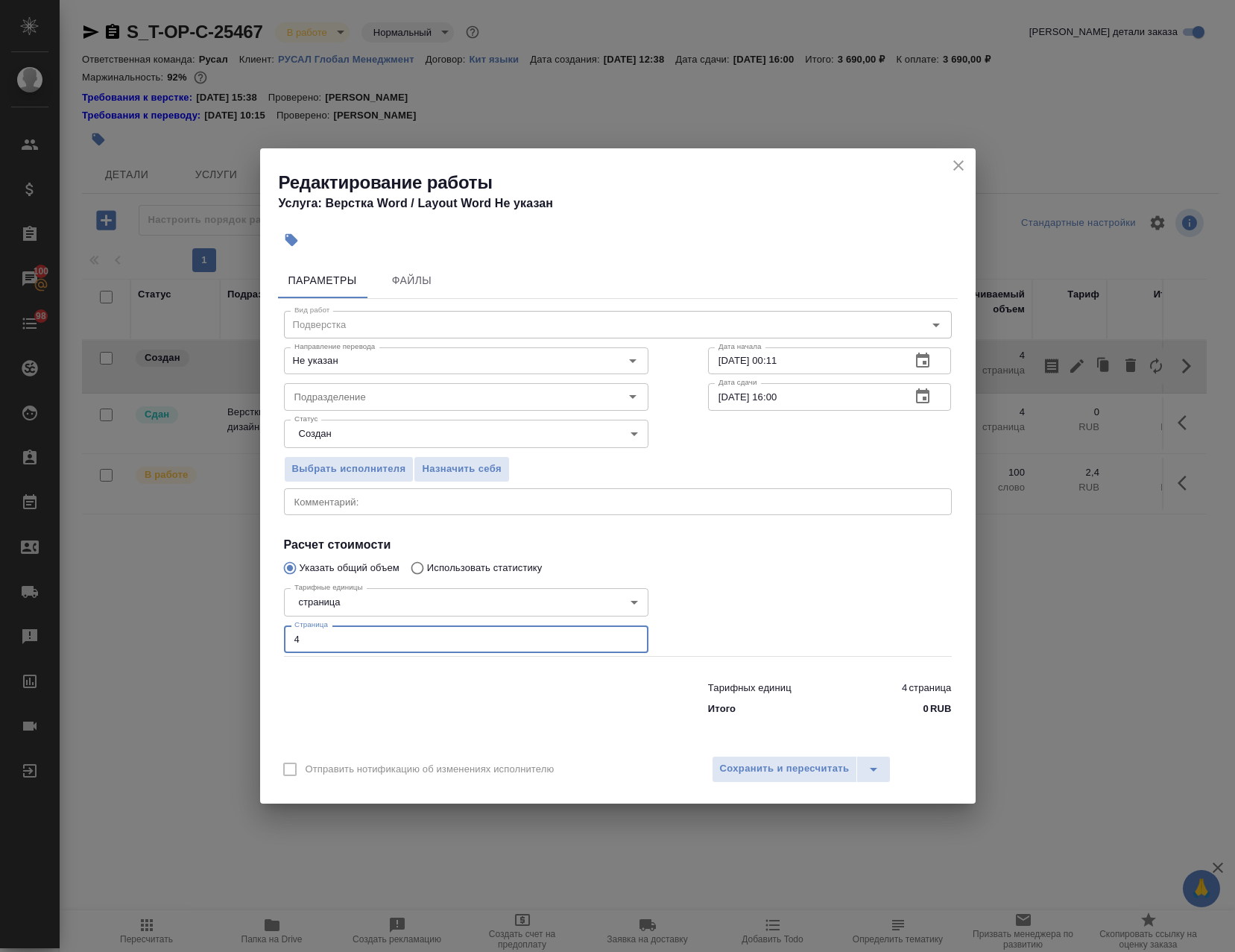
drag, startPoint x: 341, startPoint y: 646, endPoint x: 184, endPoint y: 645, distance: 157.0
click at [189, 644] on div "Редактирование работы Услуга: Верстка Word / Layout Word Не указан Параметры Фа…" at bounding box center [618, 476] width 1235 height 952
drag, startPoint x: 829, startPoint y: 391, endPoint x: 578, endPoint y: 367, distance: 252.1
click at [578, 367] on div "Вид работ Подверстка Вид работ Направление перевода Не указан Направление перев…" at bounding box center [618, 510] width 680 height 423
drag, startPoint x: 808, startPoint y: 354, endPoint x: 611, endPoint y: 354, distance: 197.0
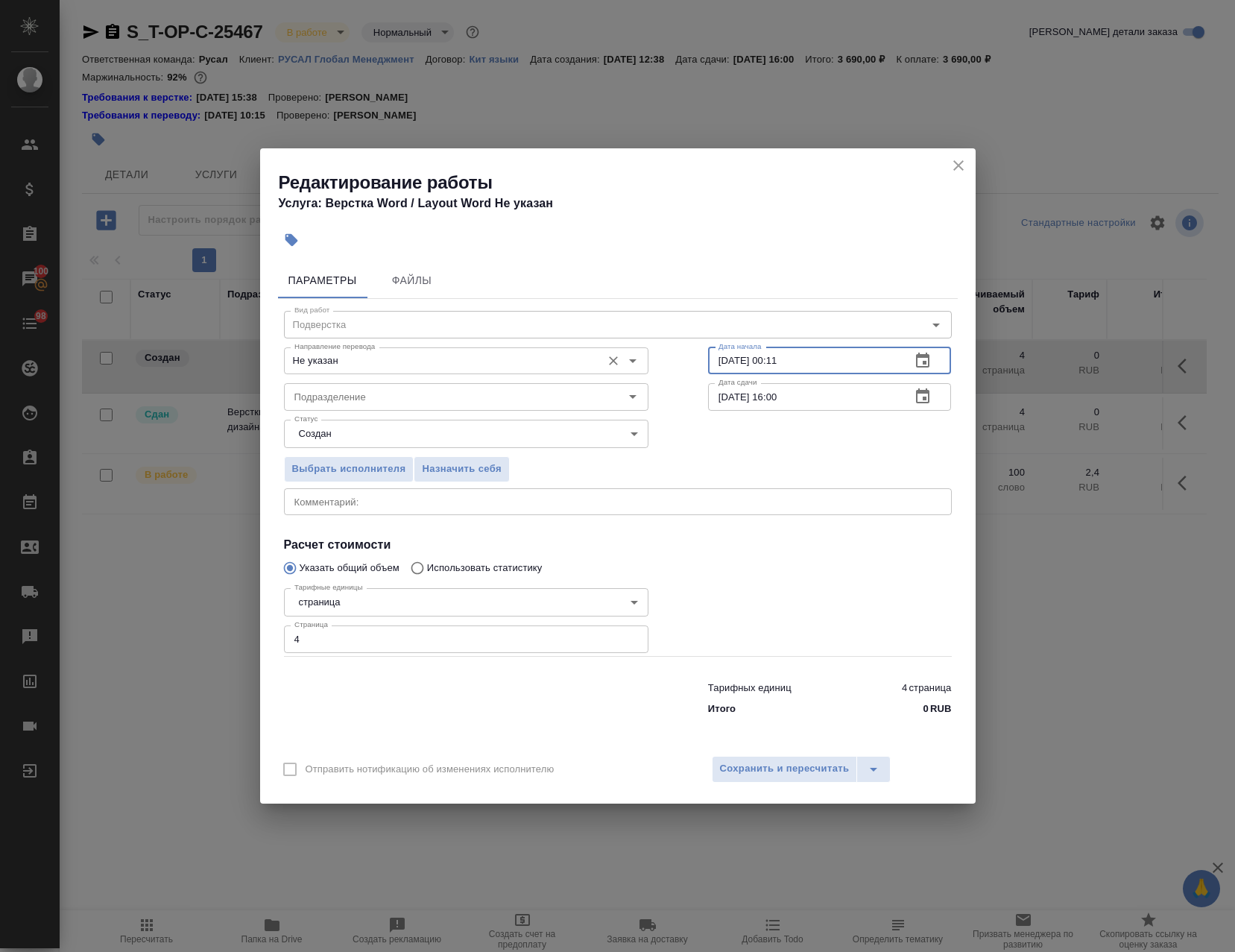
click at [611, 354] on div "Направление перевода Не указан Направление перевода Дата начала 13.10.2025 00:1…" at bounding box center [618, 359] width 727 height 95
paste input "16:00"
drag, startPoint x: 792, startPoint y: 361, endPoint x: 772, endPoint y: 364, distance: 20.2
click at [772, 364] on input "[DATE] 16:00" at bounding box center [804, 361] width 192 height 27
type input "[DATE] 09:00"
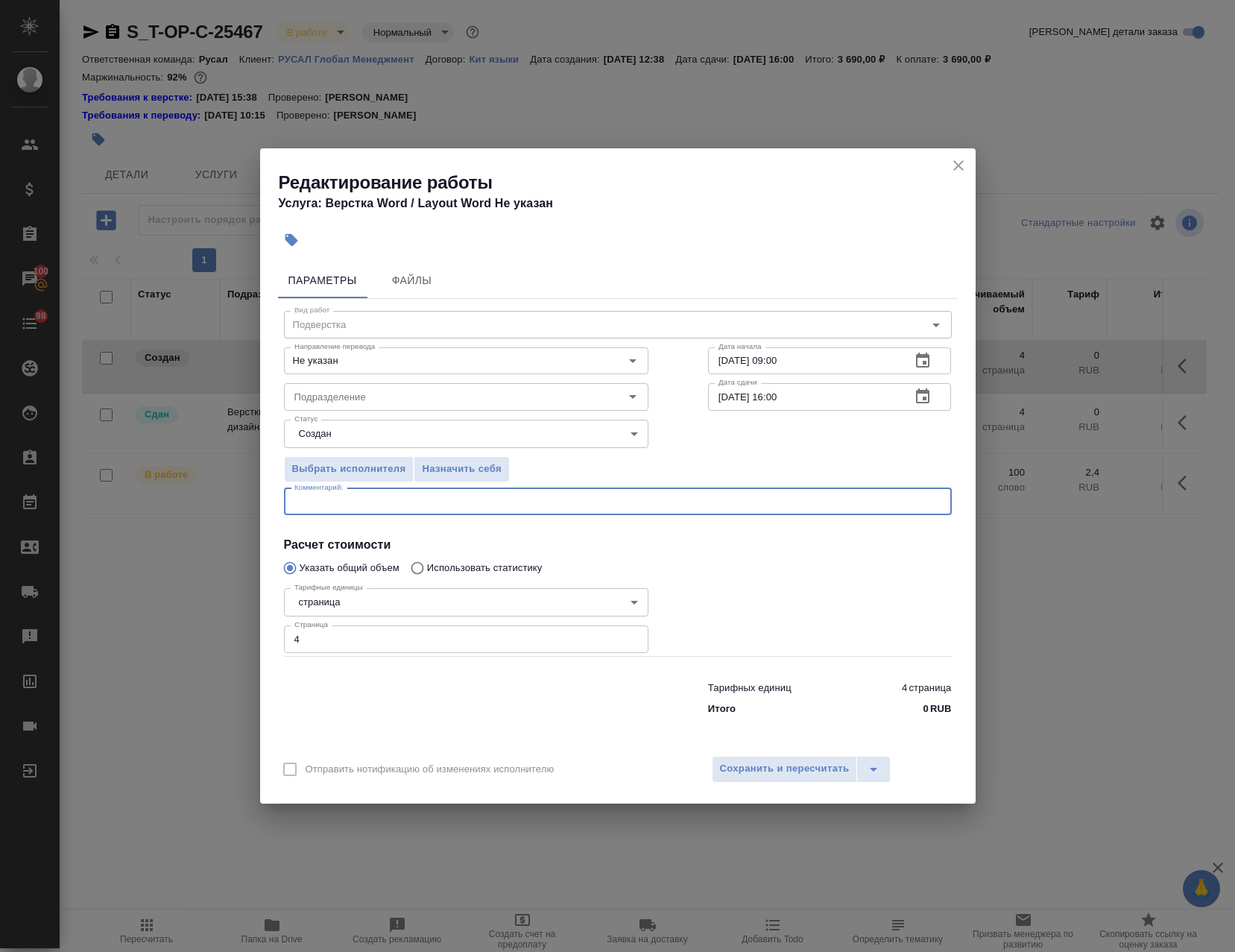
click at [467, 496] on textarea at bounding box center [618, 501] width 647 height 12
type textarea "собрать трияз"
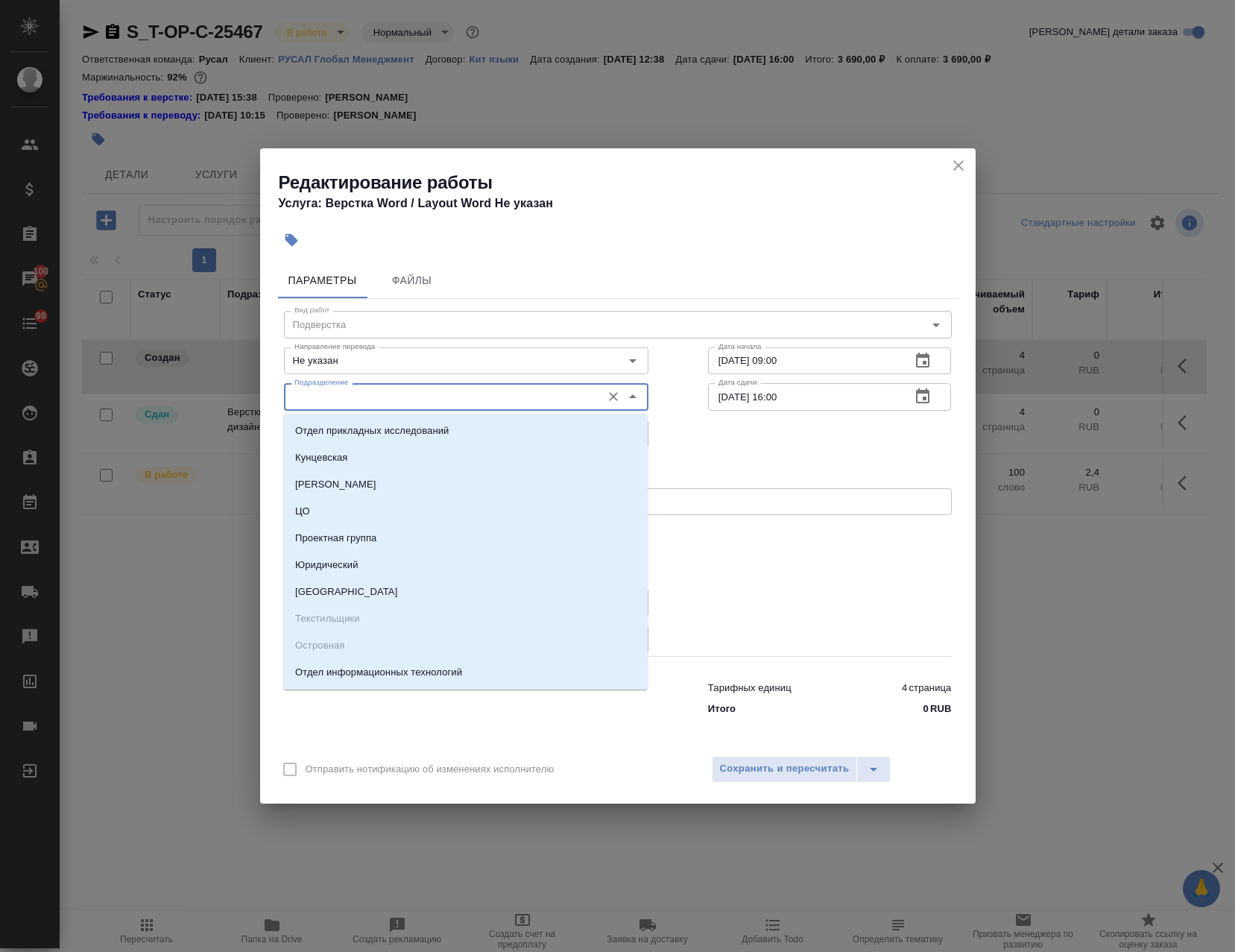
click at [486, 395] on input "Подразделение" at bounding box center [441, 396] width 305 height 18
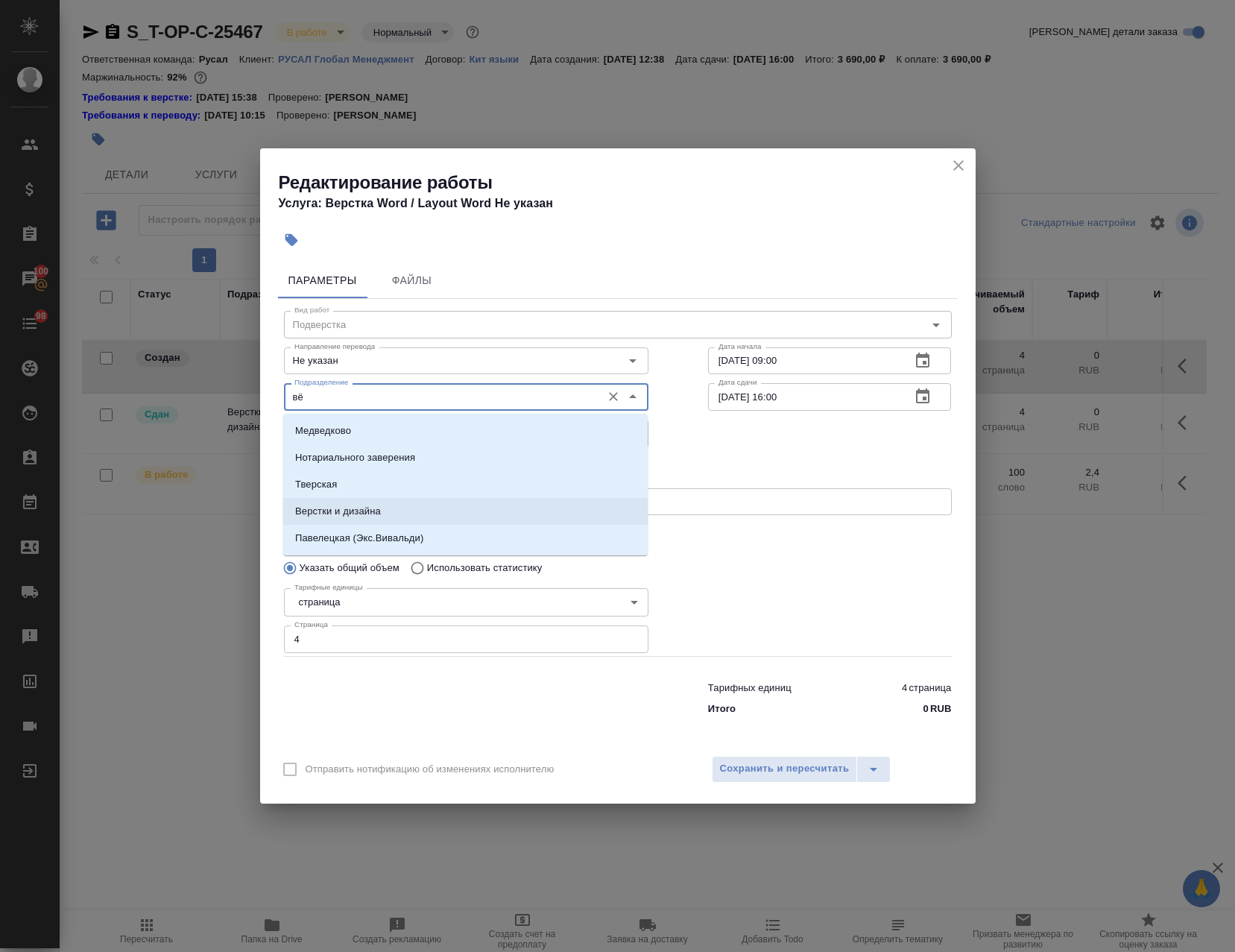
drag, startPoint x: 407, startPoint y: 508, endPoint x: 412, endPoint y: 488, distance: 20.6
click at [408, 508] on li "Верстки и дизайна" at bounding box center [465, 511] width 364 height 27
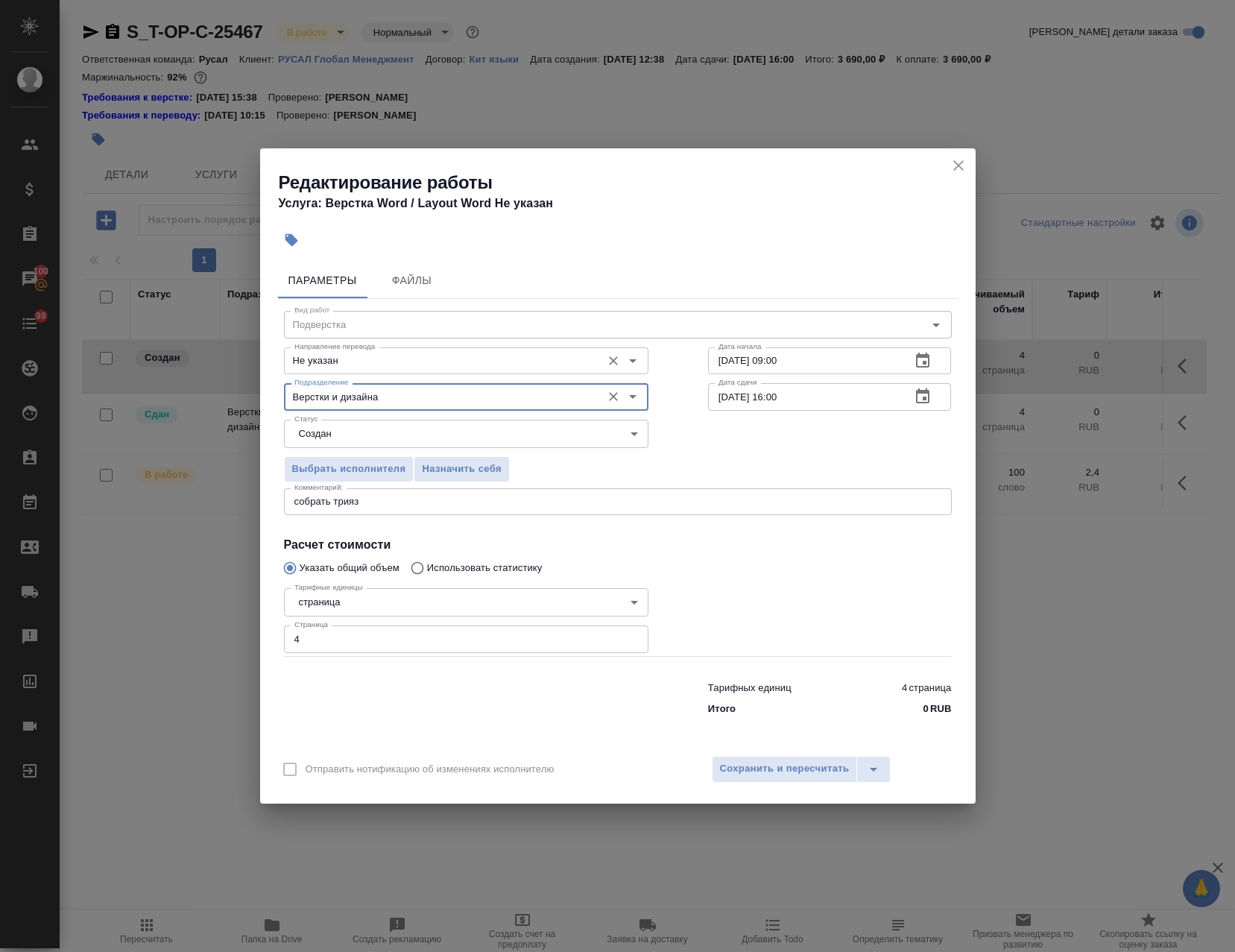
type input "Верстки и дизайна"
click at [380, 355] on input "Не указан" at bounding box center [441, 361] width 305 height 18
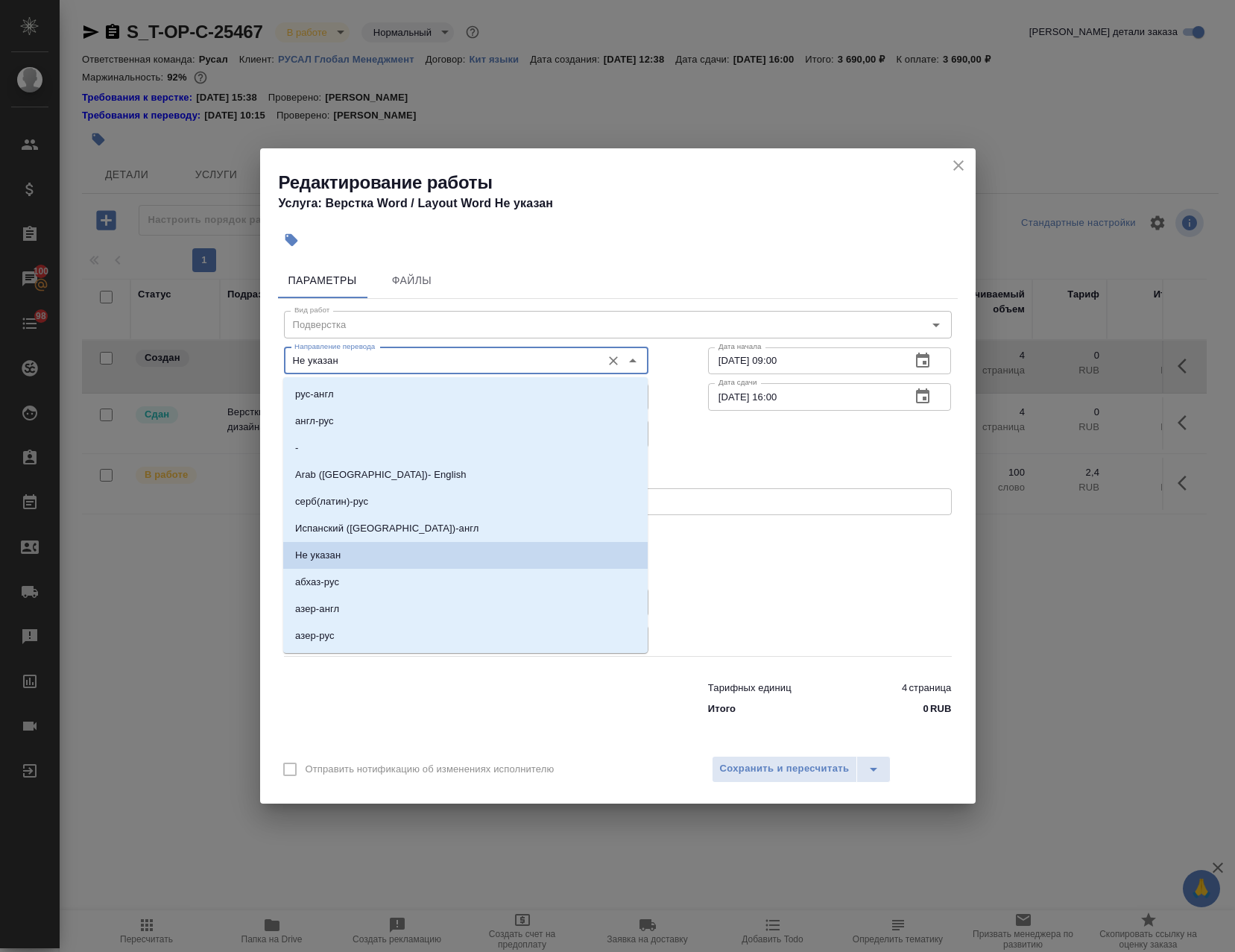
click at [379, 356] on input "Не указан" at bounding box center [441, 361] width 305 height 18
click at [747, 461] on div "Выбрать исполнителя Назначить себя" at bounding box center [618, 466] width 727 height 91
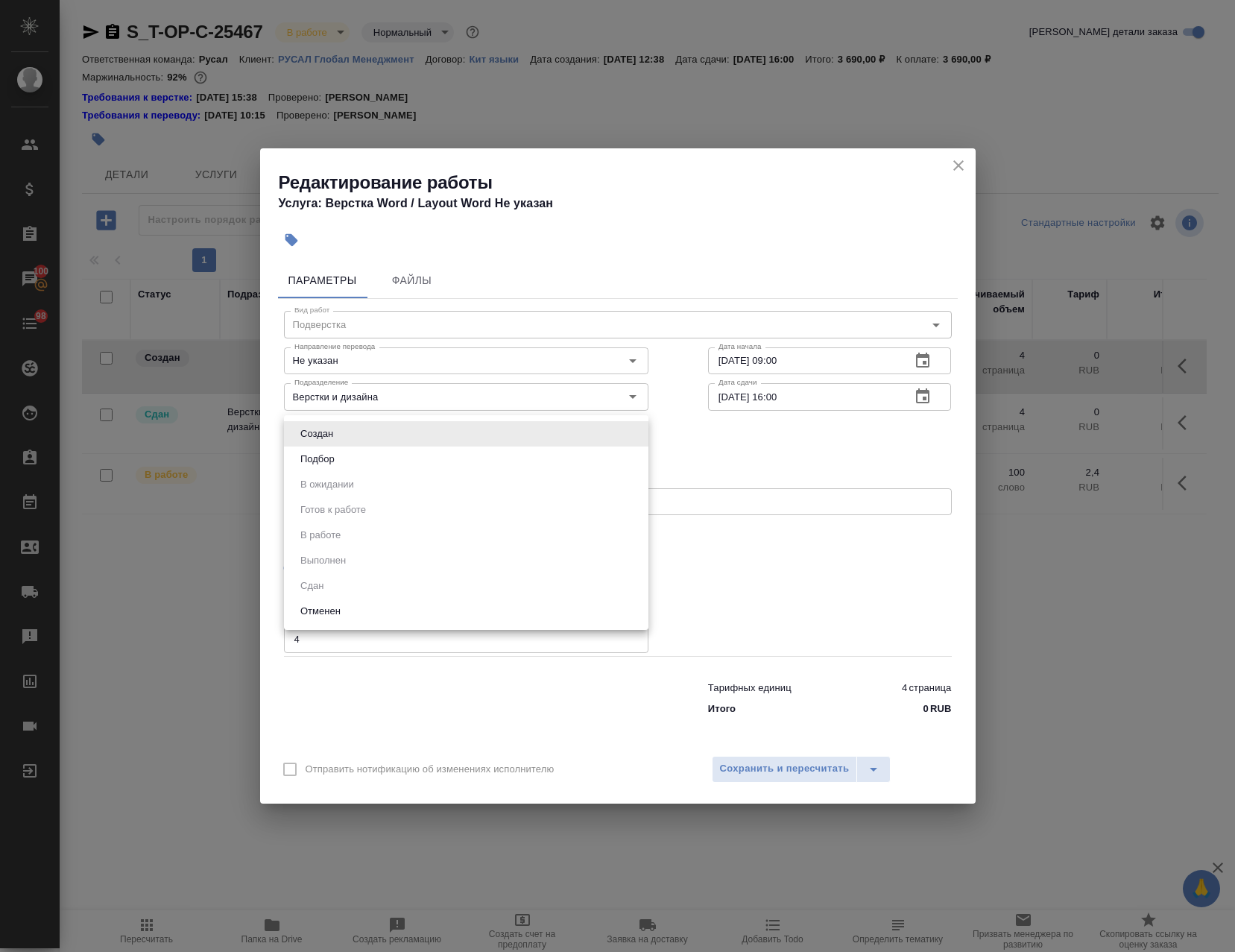
click at [389, 443] on body "🙏 .cls-1 fill:#fff; AWATERA Avdeenko Kirill Клиенты Спецификации Заказы 100 Чат…" at bounding box center [618, 476] width 1235 height 952
click at [336, 465] on button "Подбор" at bounding box center [318, 459] width 43 height 16
type input "recruiting"
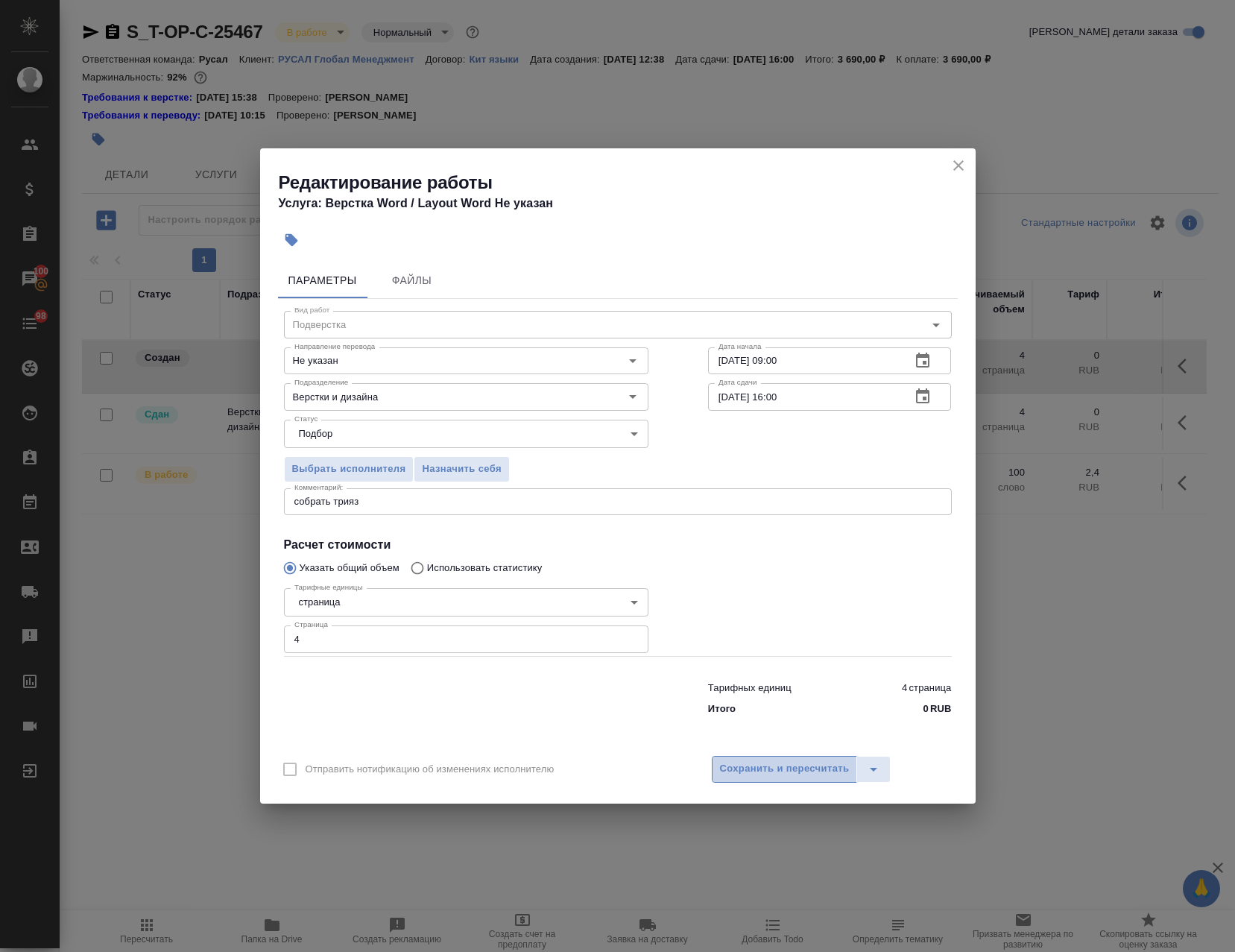
click at [775, 768] on span "Сохранить и пересчитать" at bounding box center [785, 769] width 130 height 17
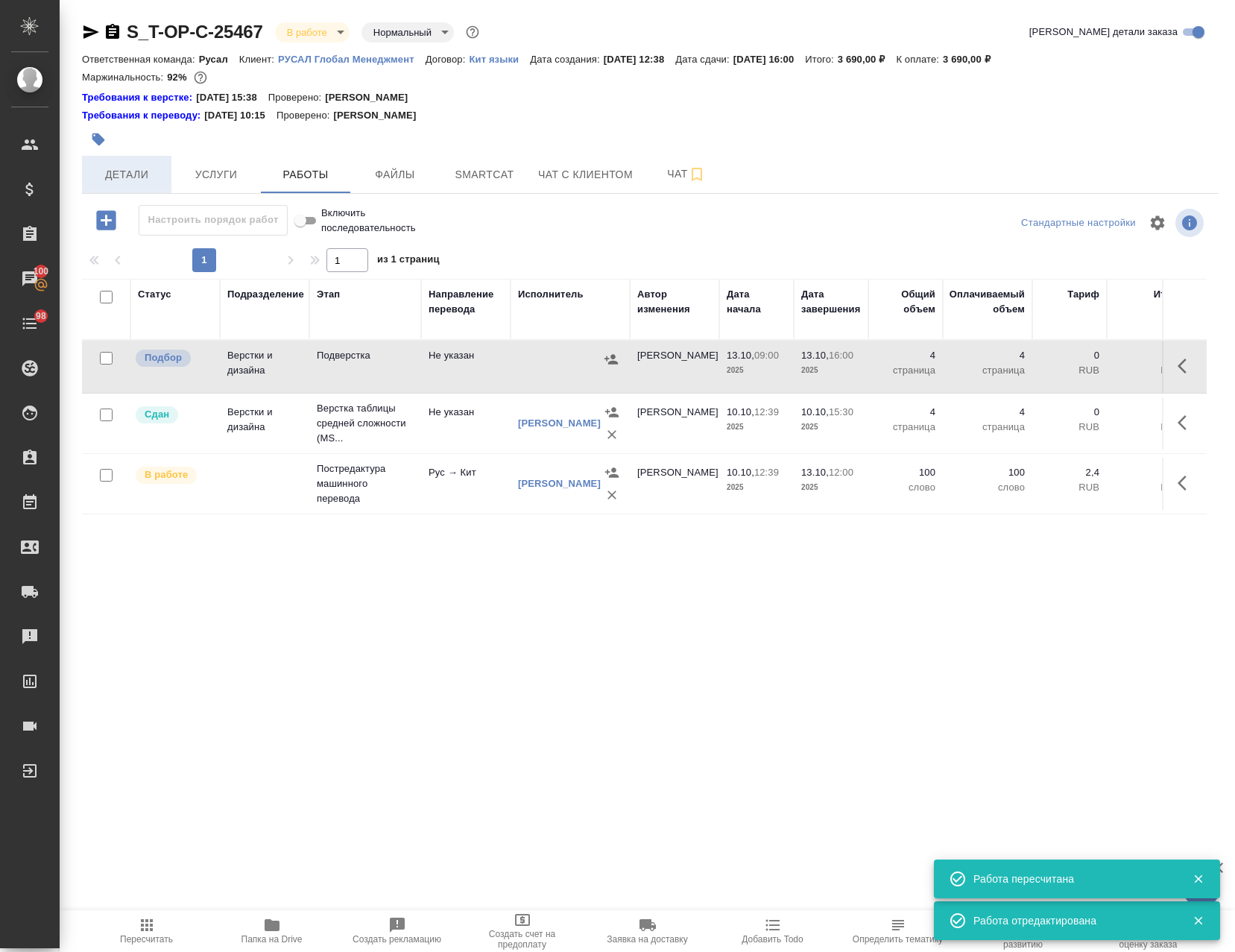
click at [125, 175] on span "Детали" at bounding box center [127, 175] width 71 height 18
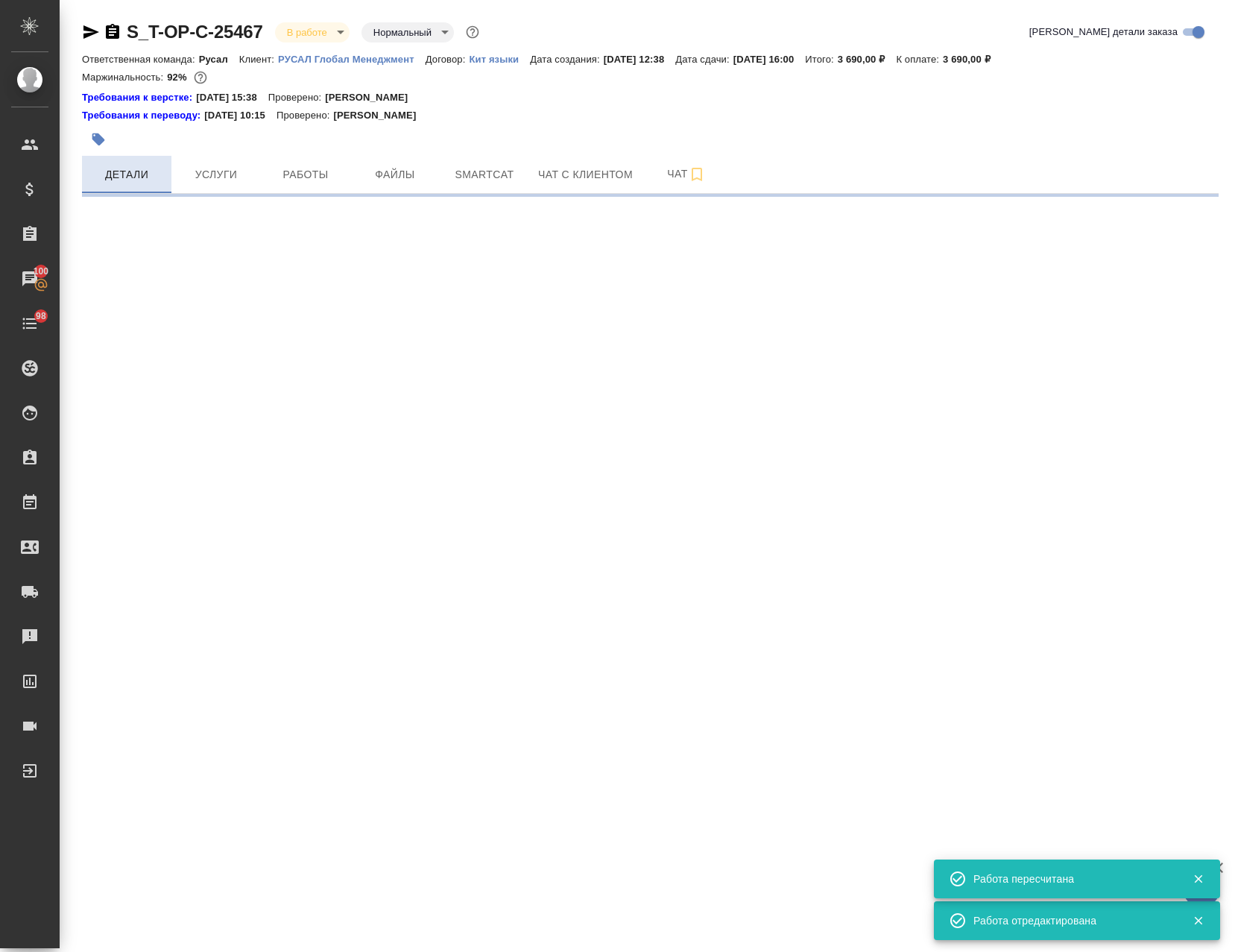
select select "RU"
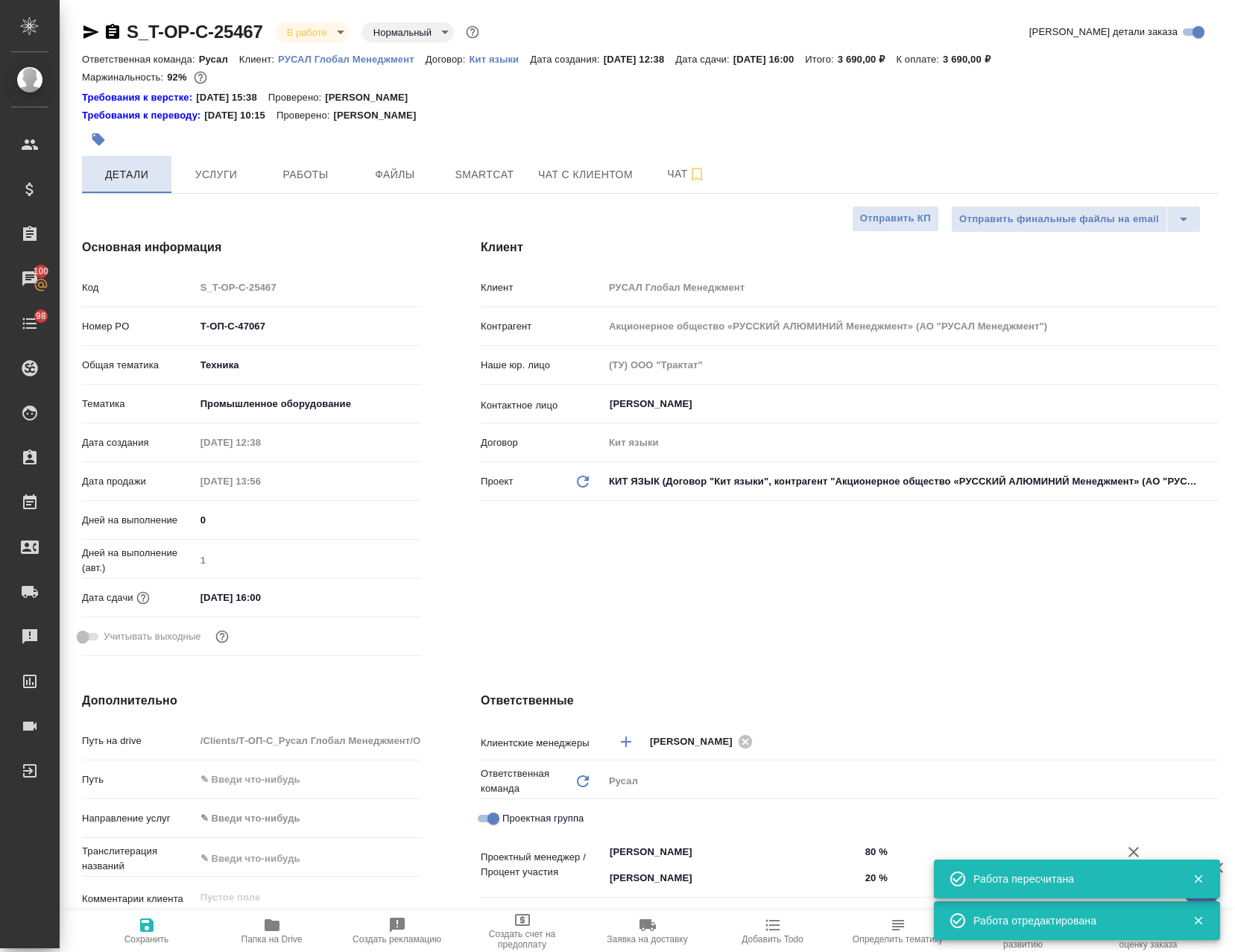
type textarea "x"
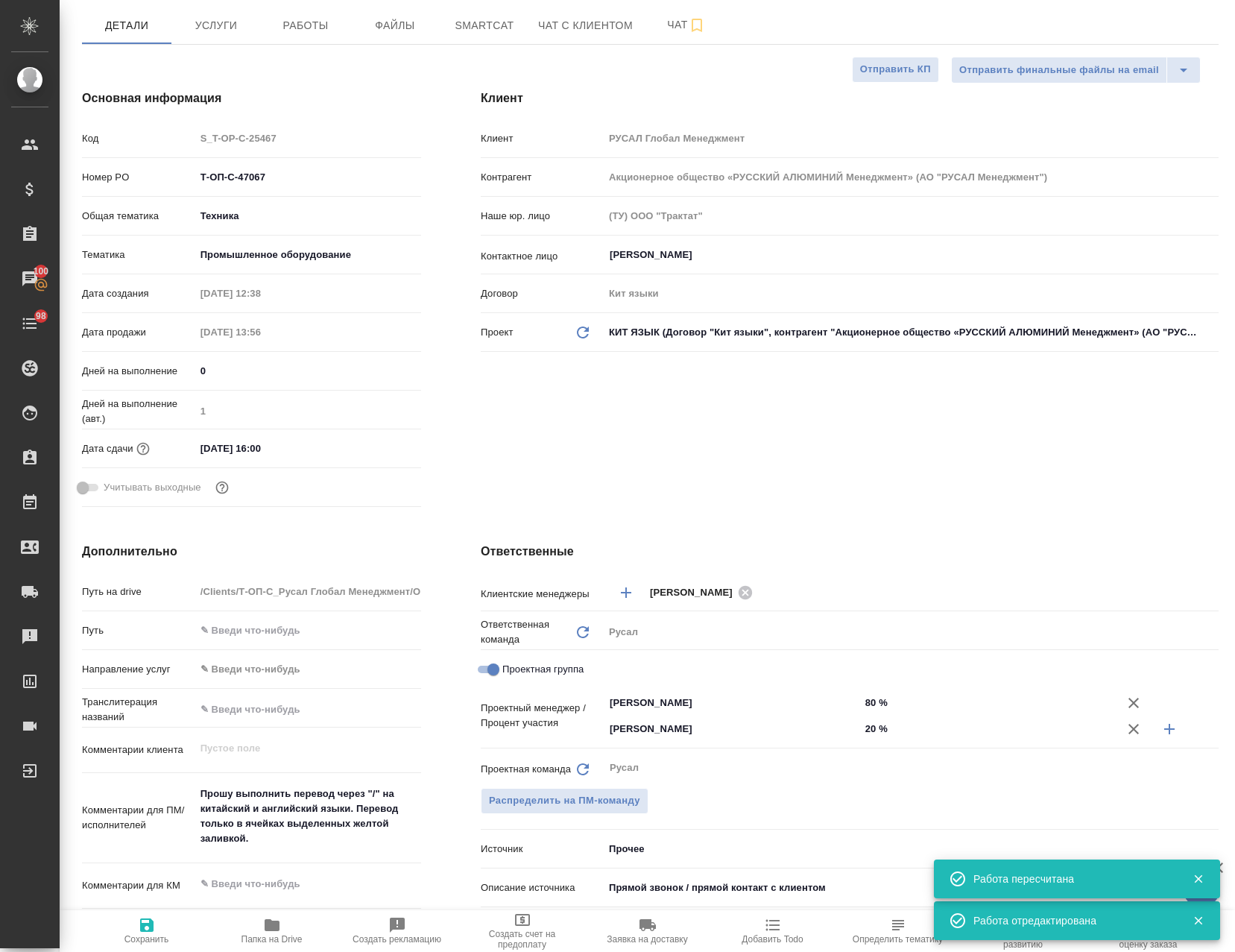
scroll to position [298, 0]
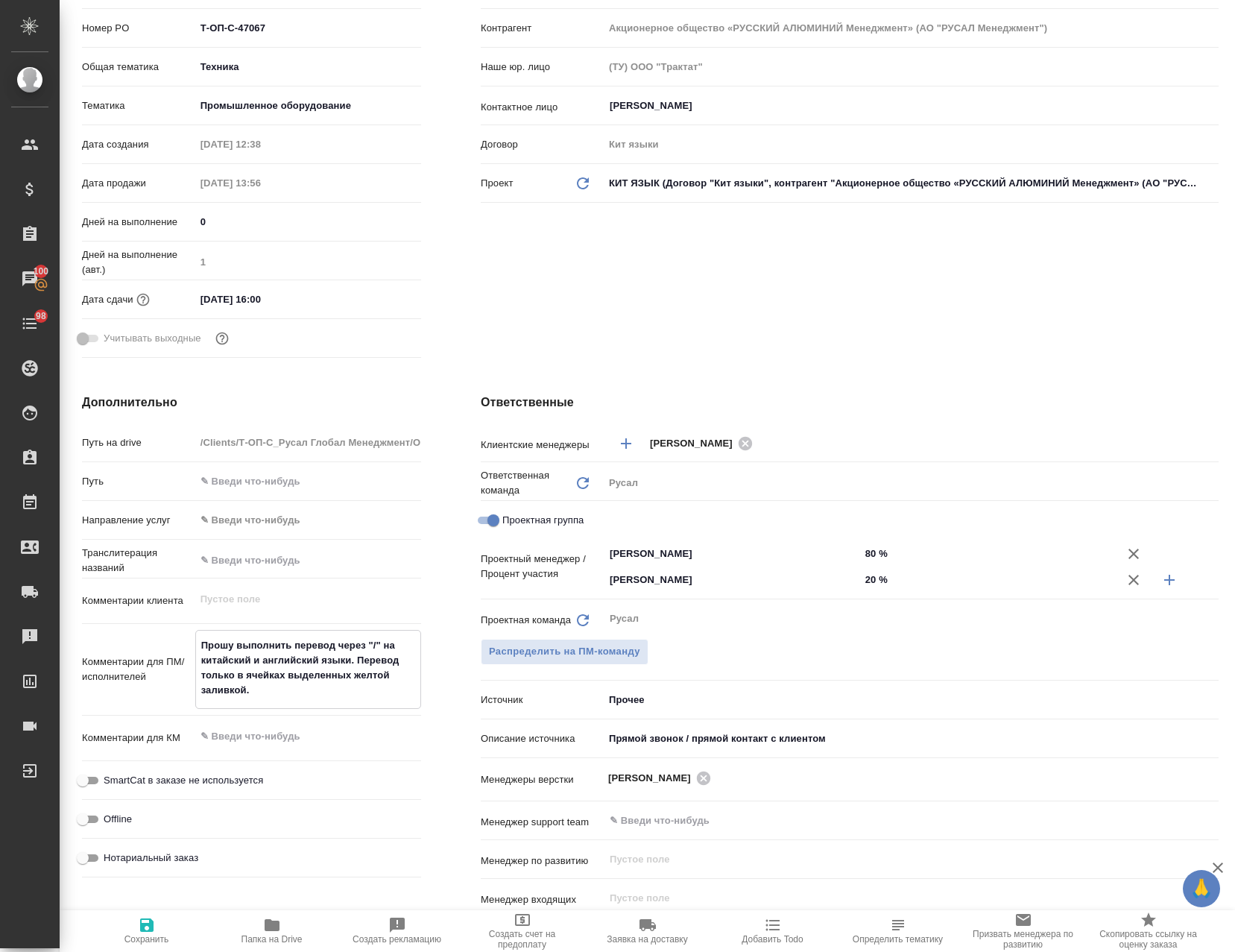
drag, startPoint x: 237, startPoint y: 640, endPoint x: 394, endPoint y: 681, distance: 162.3
click at [394, 681] on textarea "Прошу выполнить перевод через "/" на китайский и английский языки. Перевод толь…" at bounding box center [308, 667] width 224 height 70
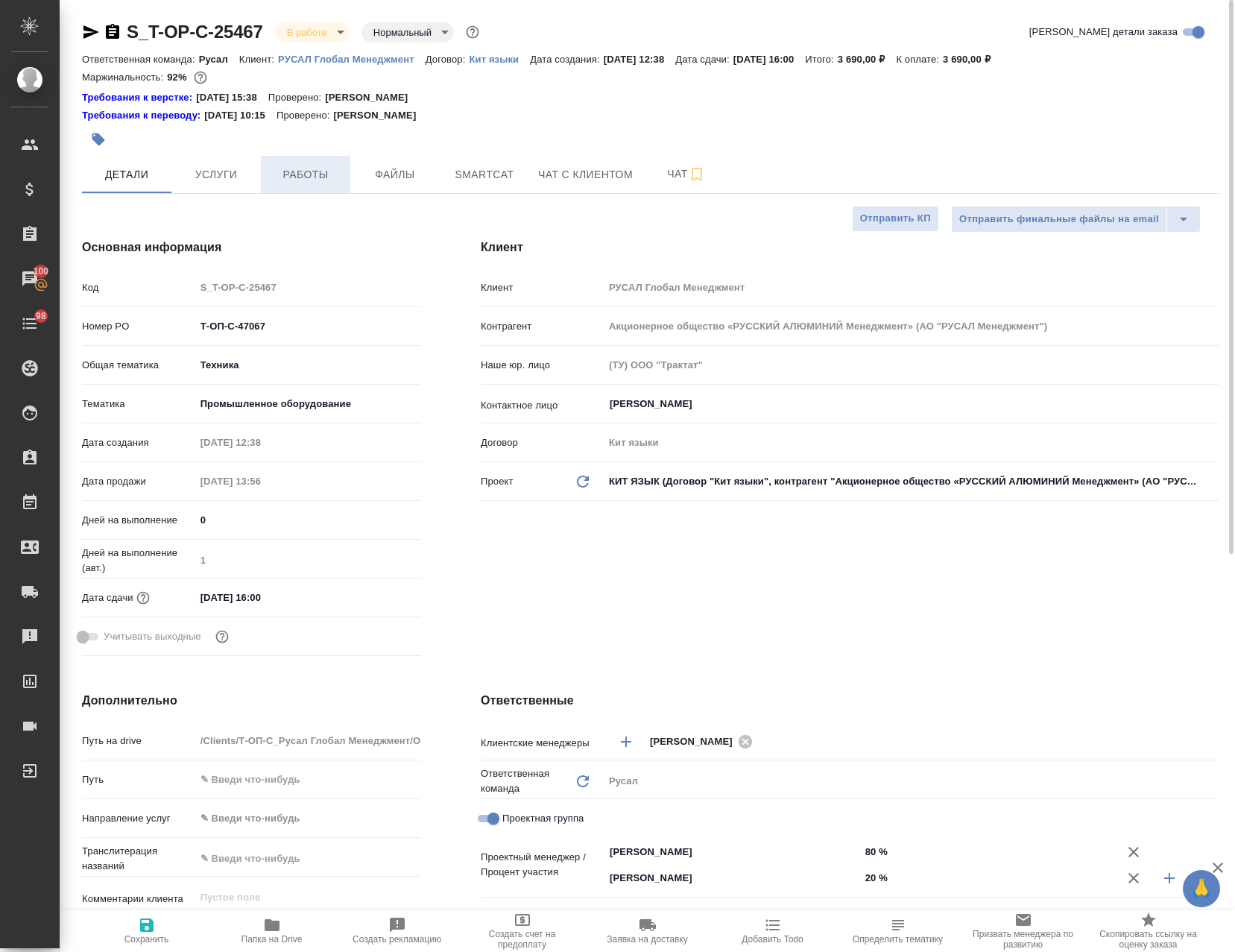
type textarea "x"
click at [286, 157] on button "Работы" at bounding box center [305, 174] width 90 height 38
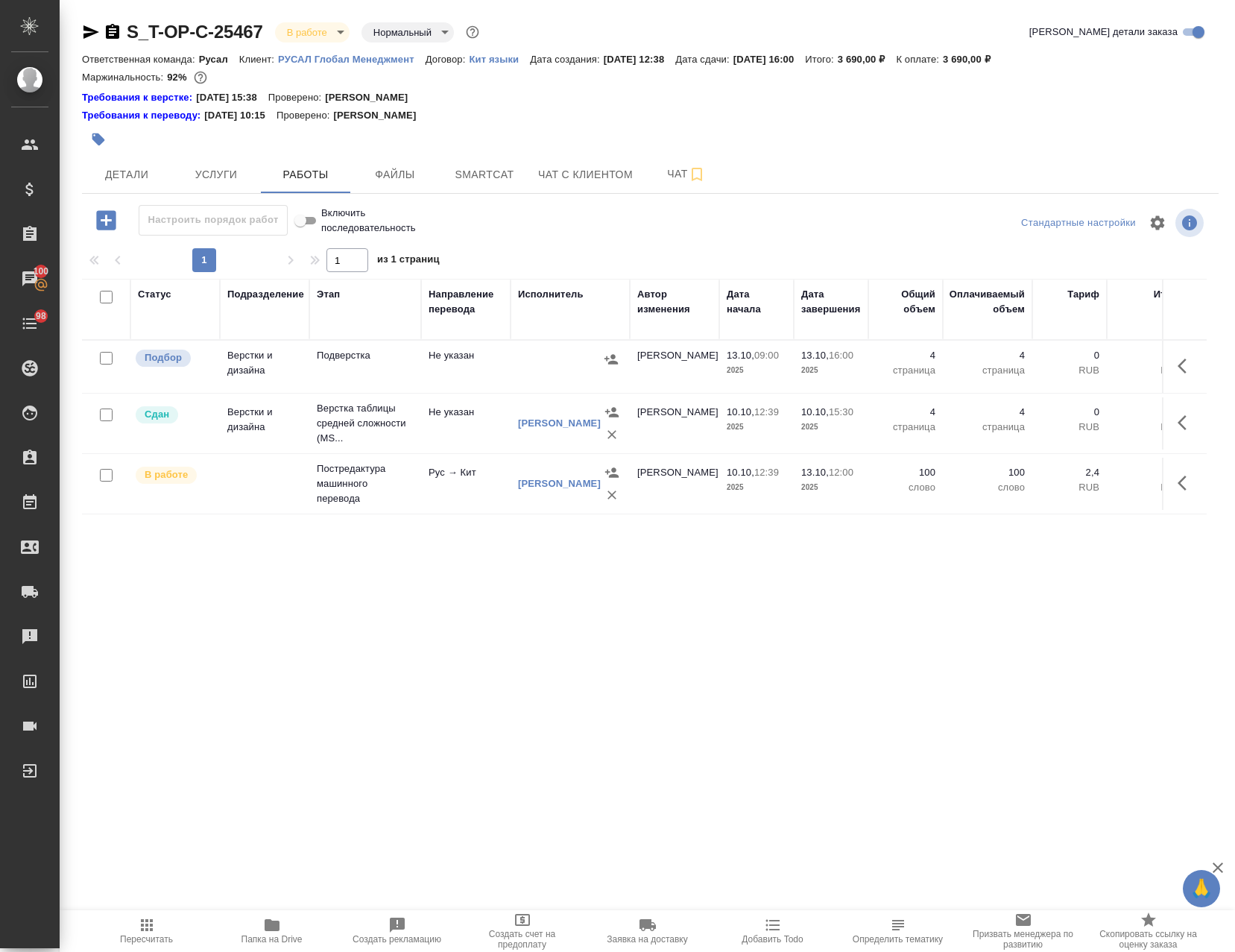
click at [583, 398] on td "[PERSON_NAME]" at bounding box center [570, 423] width 119 height 60
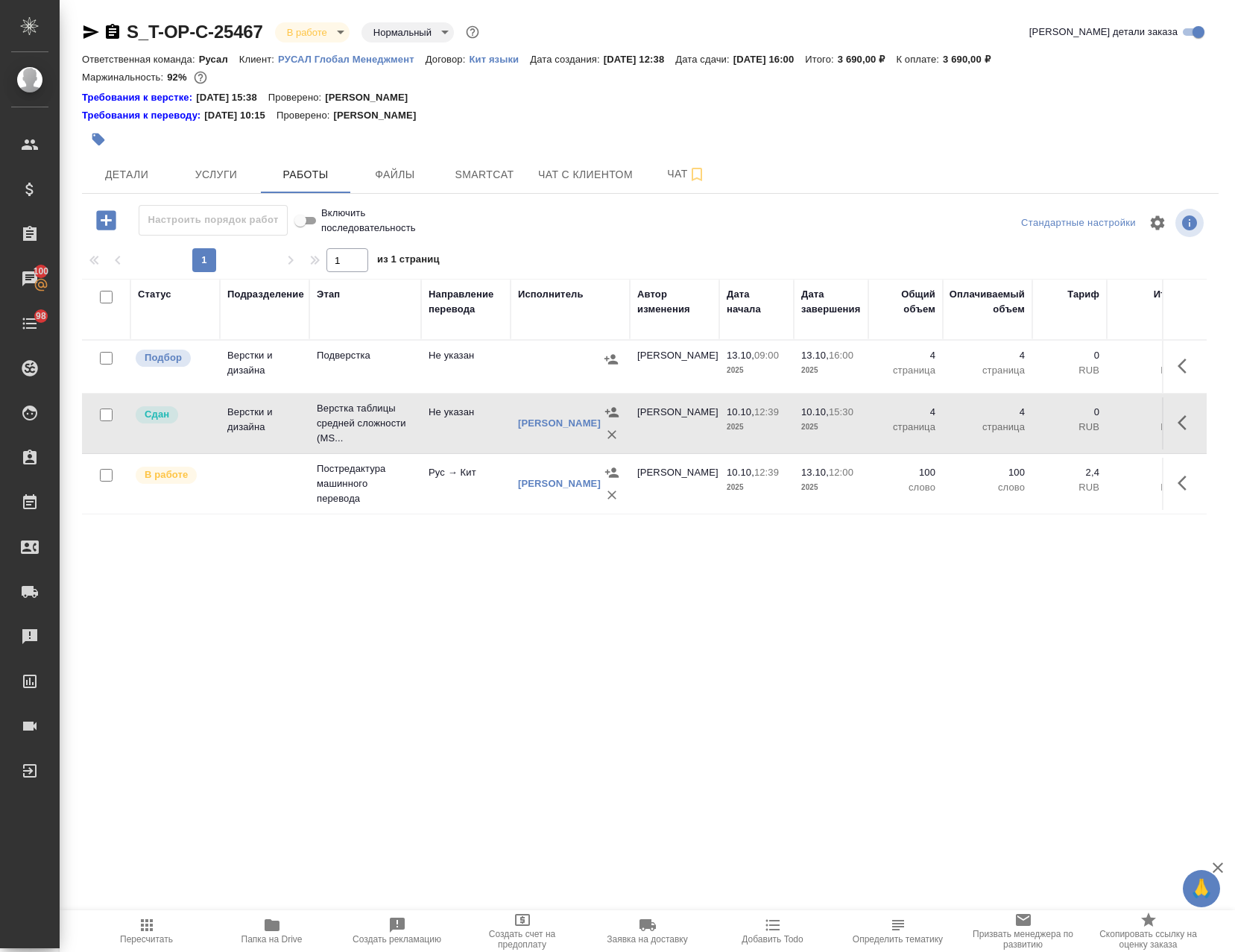
click at [559, 374] on td at bounding box center [570, 367] width 119 height 52
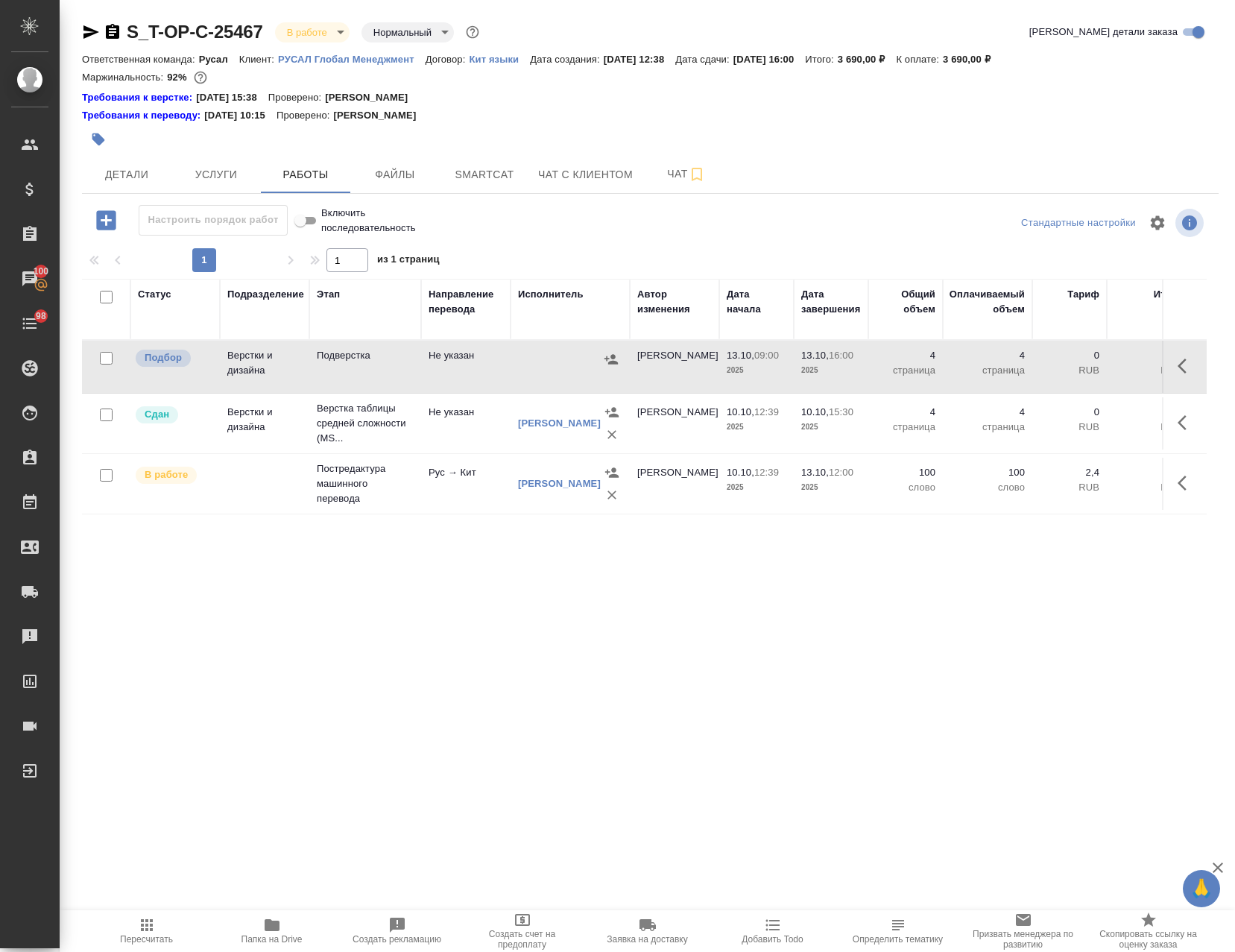
click at [1177, 371] on icon "button" at bounding box center [1186, 365] width 18 height 18
click at [1068, 364] on icon "button" at bounding box center [1076, 365] width 18 height 18
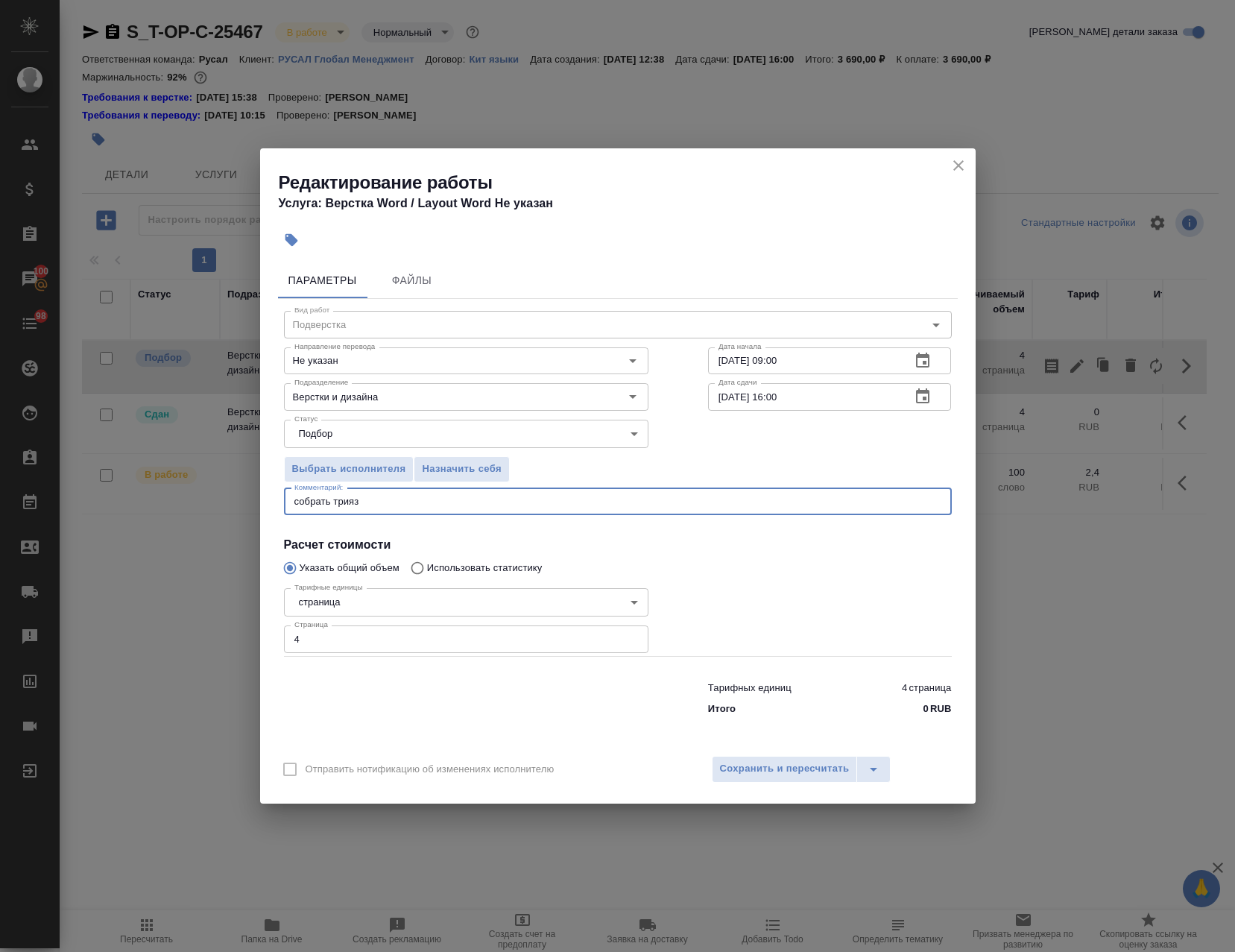
click at [333, 514] on div "собрать трияз x Комментарий:" at bounding box center [618, 501] width 668 height 27
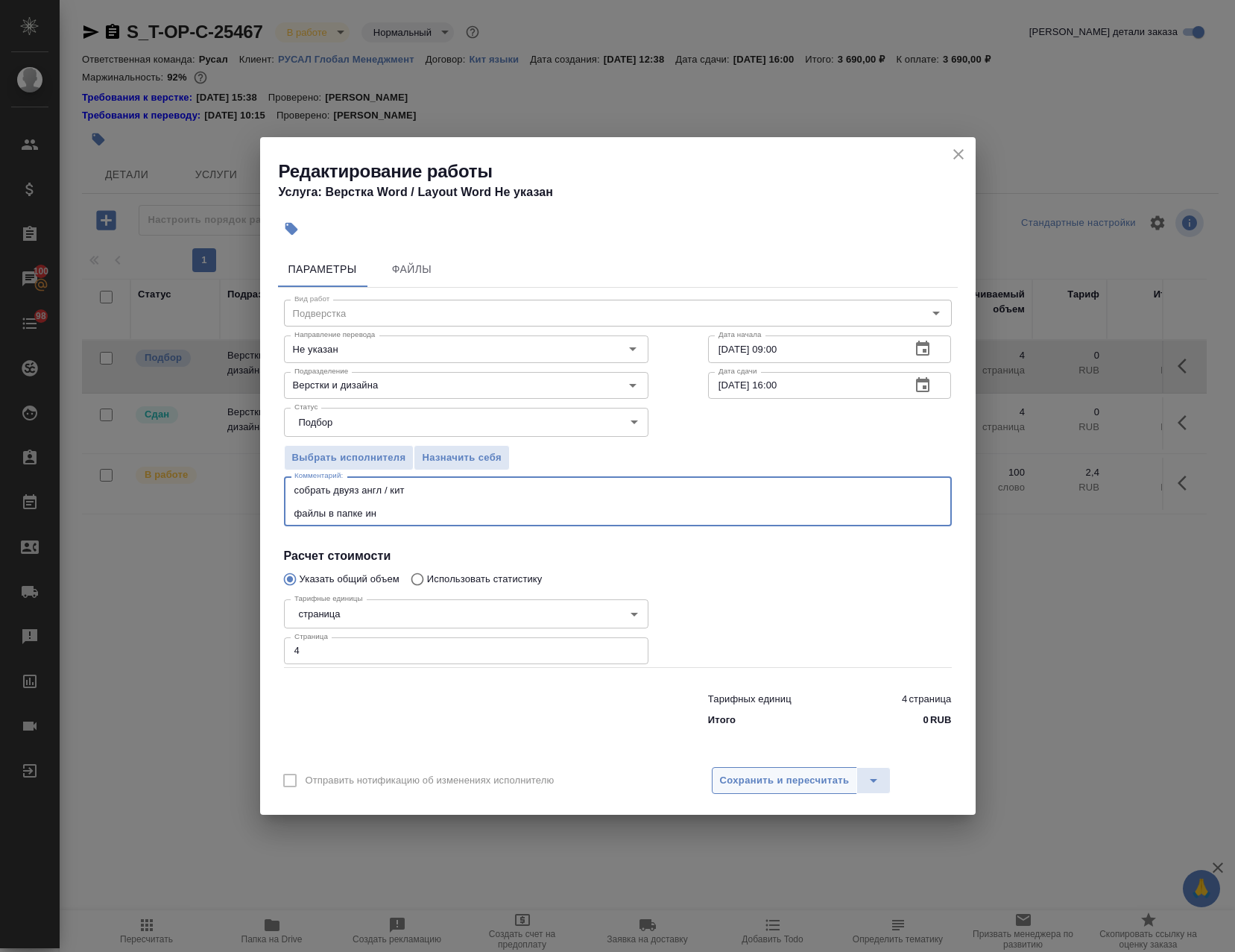
type textarea "собрать двуяз англ / кит файлы в папке ин"
click at [801, 778] on span "Сохранить и пересчитать" at bounding box center [785, 781] width 130 height 17
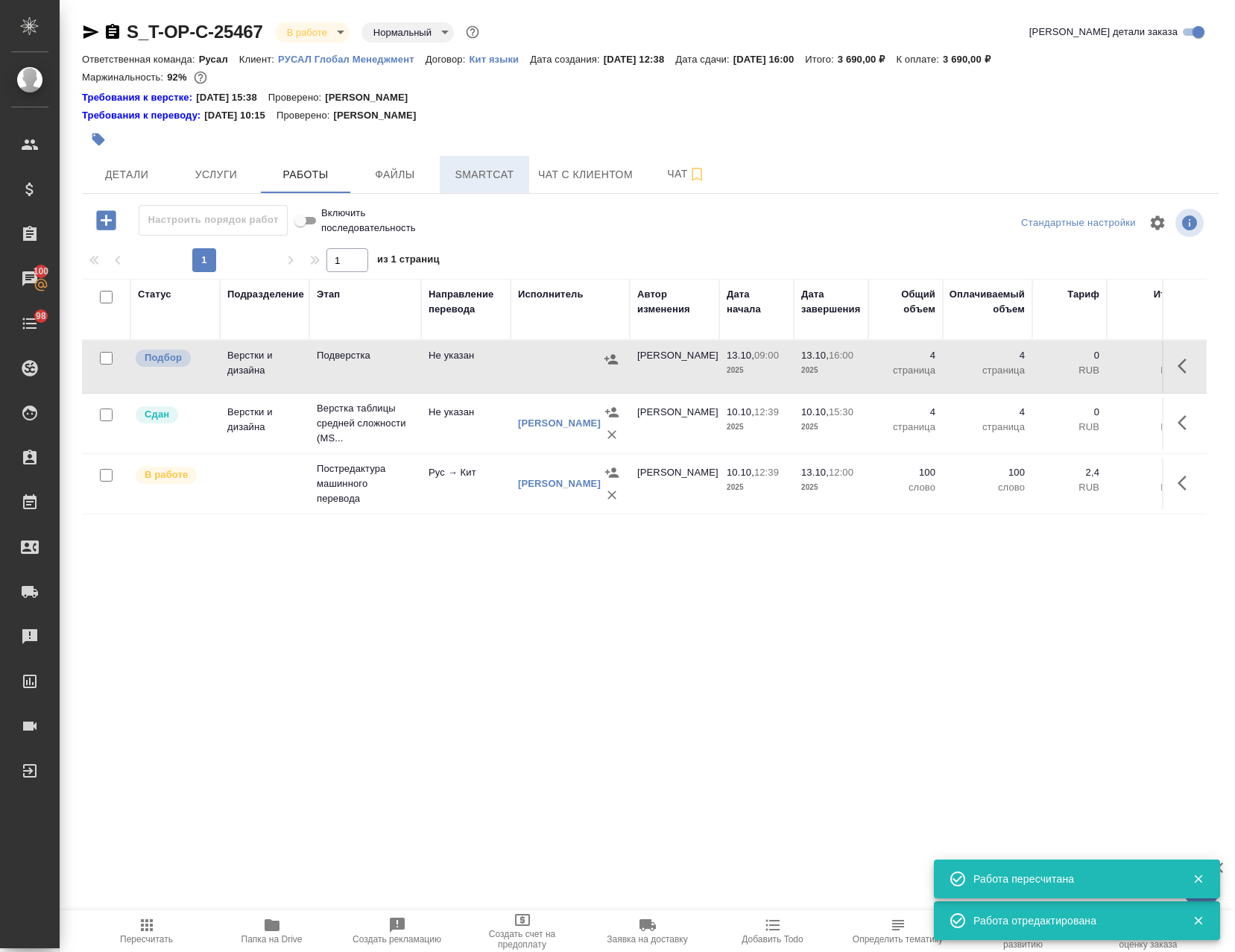
click at [466, 172] on span "Smartcat" at bounding box center [484, 175] width 71 height 18
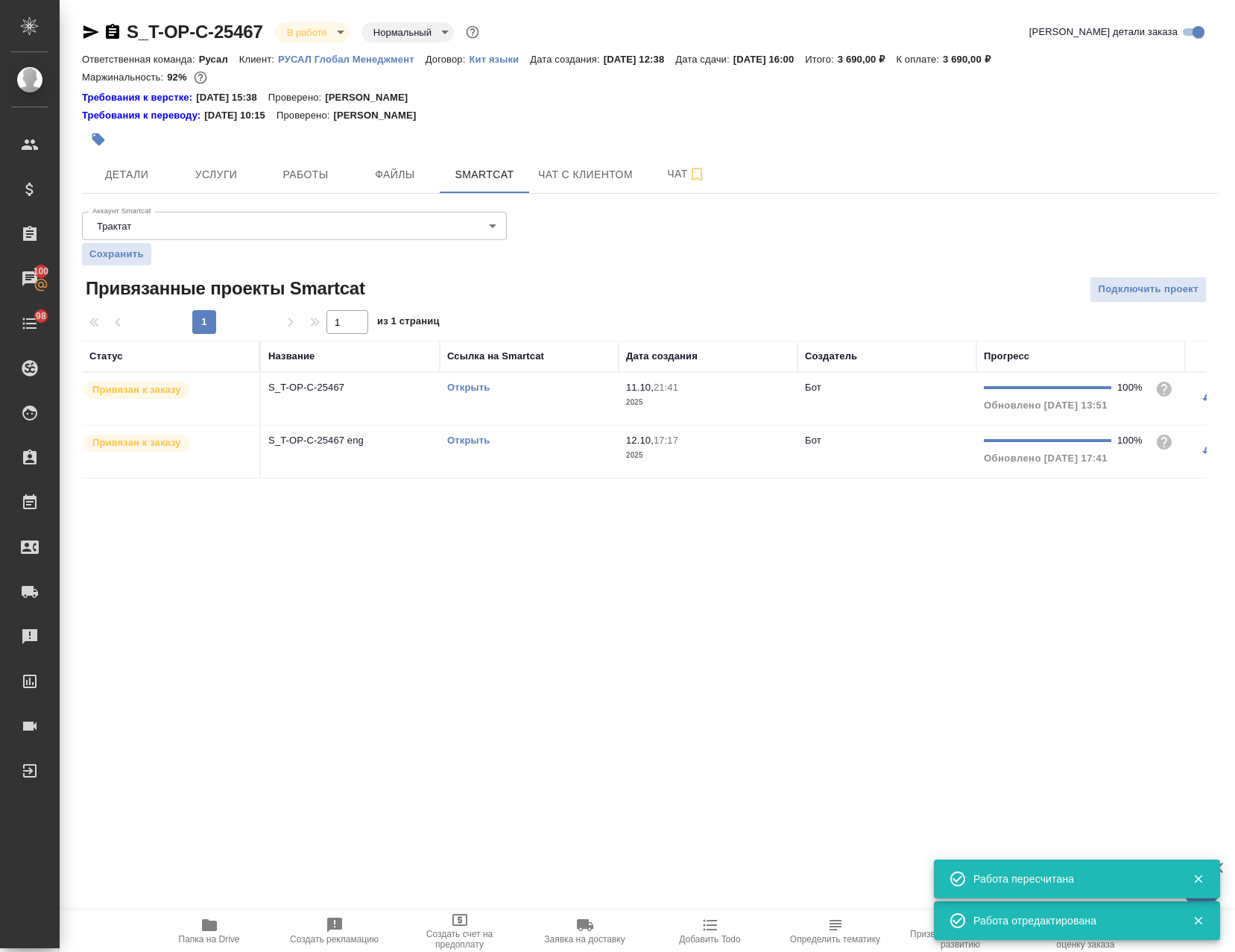
click at [463, 443] on link "Открыть" at bounding box center [468, 440] width 42 height 12
click at [473, 387] on link "Открыть" at bounding box center [468, 387] width 42 height 12
click at [290, 168] on span "Работы" at bounding box center [305, 175] width 71 height 18
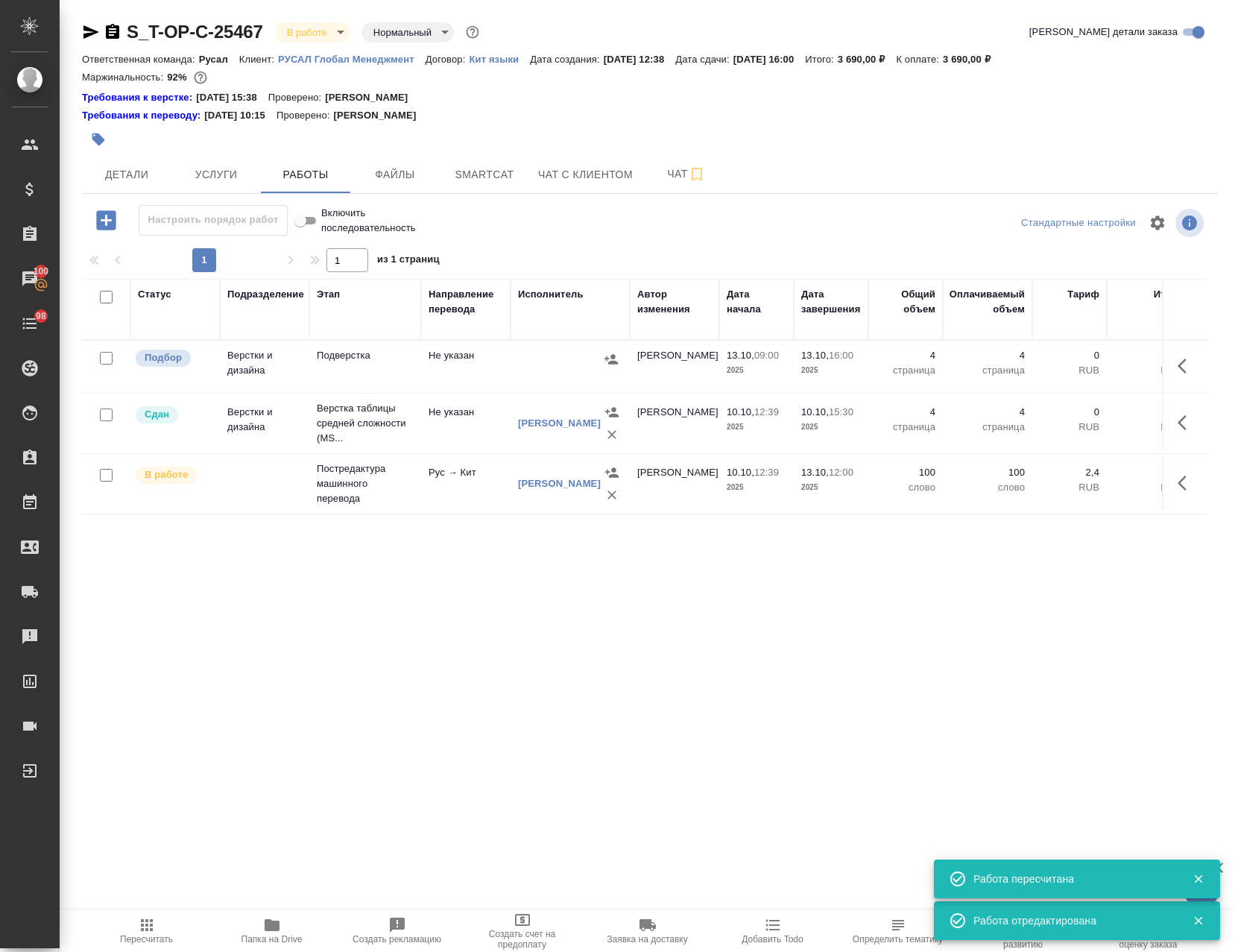
click at [534, 371] on td at bounding box center [570, 367] width 119 height 52
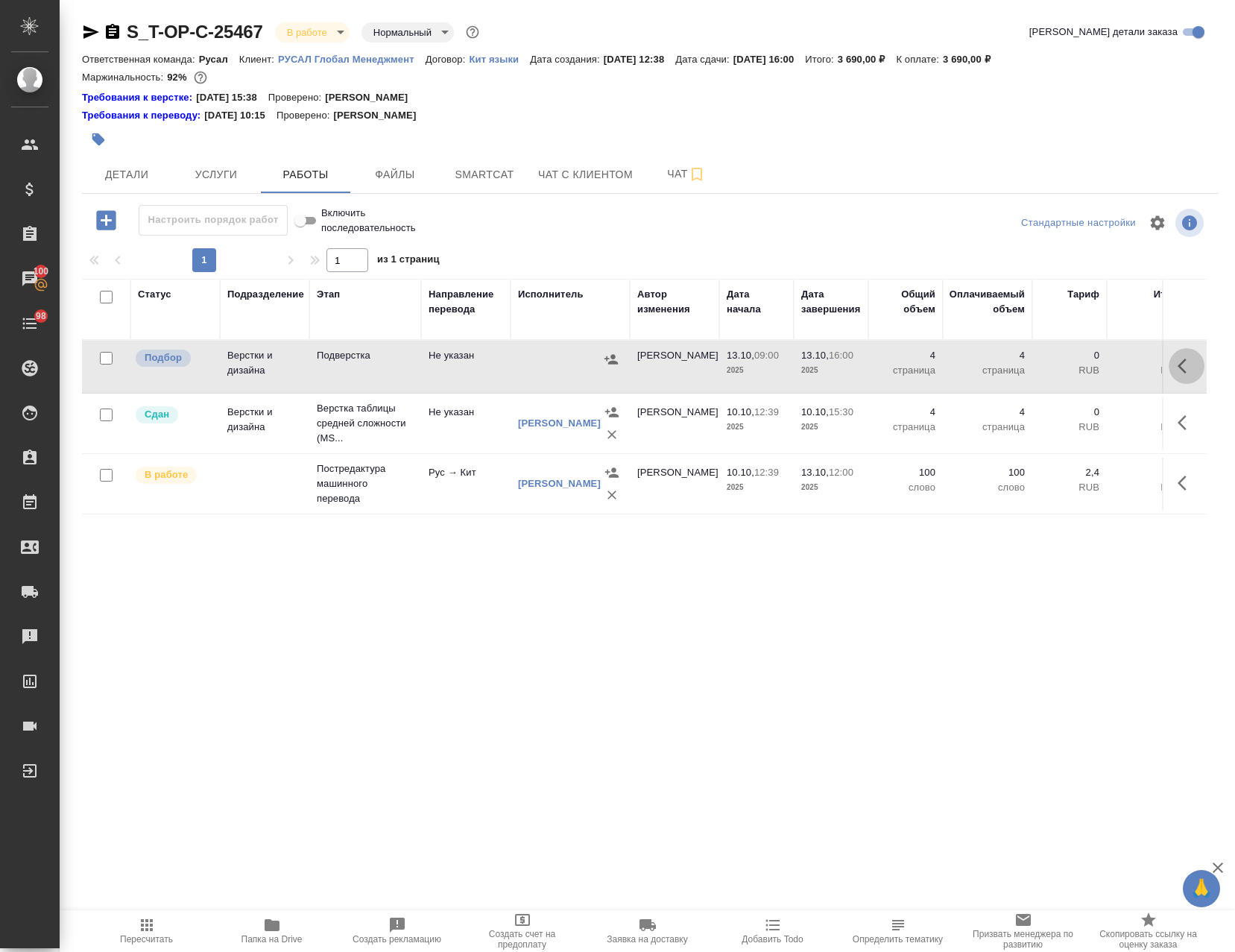
click at [1184, 360] on button "button" at bounding box center [1187, 366] width 36 height 36
click at [1068, 369] on icon "button" at bounding box center [1076, 365] width 18 height 18
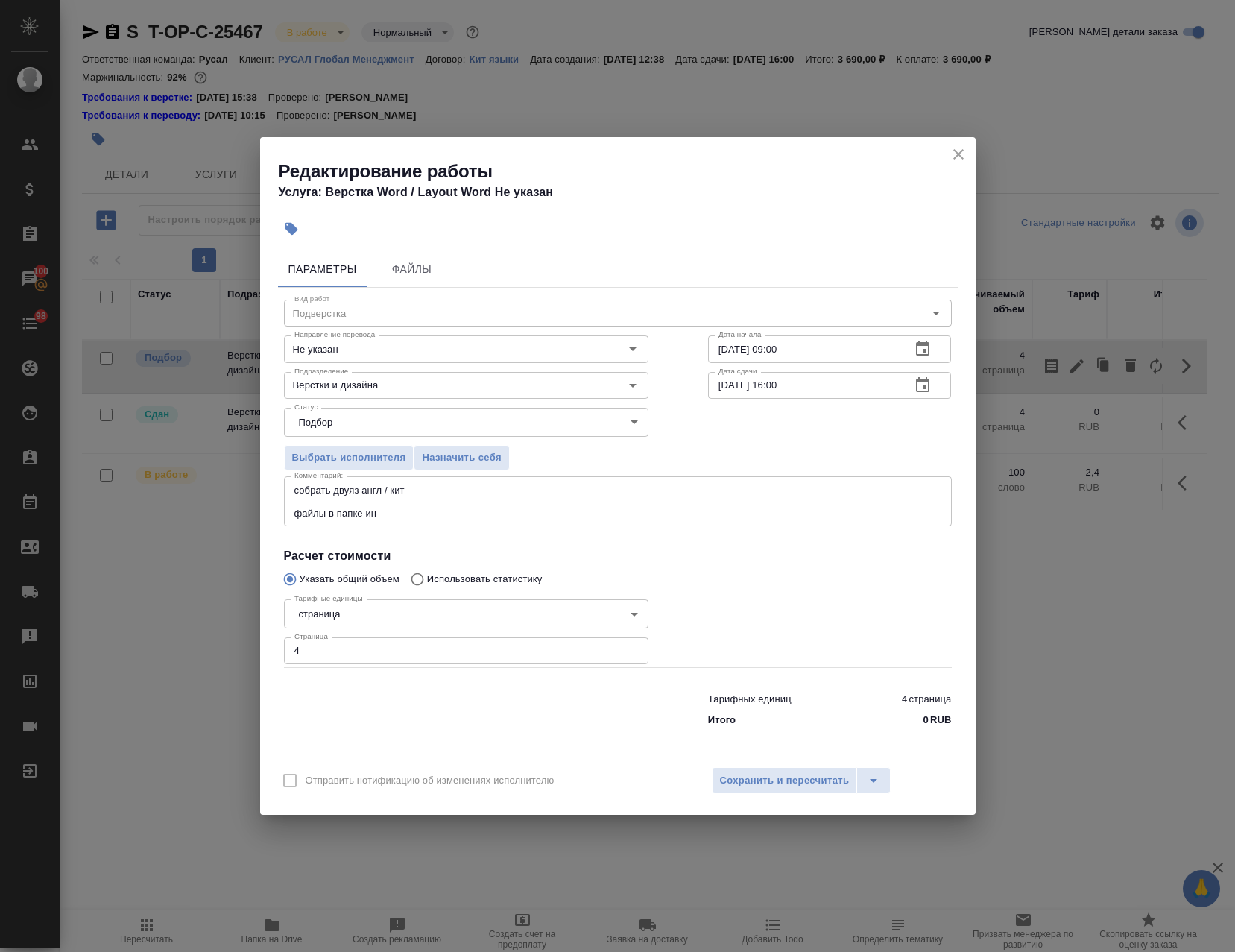
click at [960, 155] on icon "close" at bounding box center [959, 154] width 11 height 11
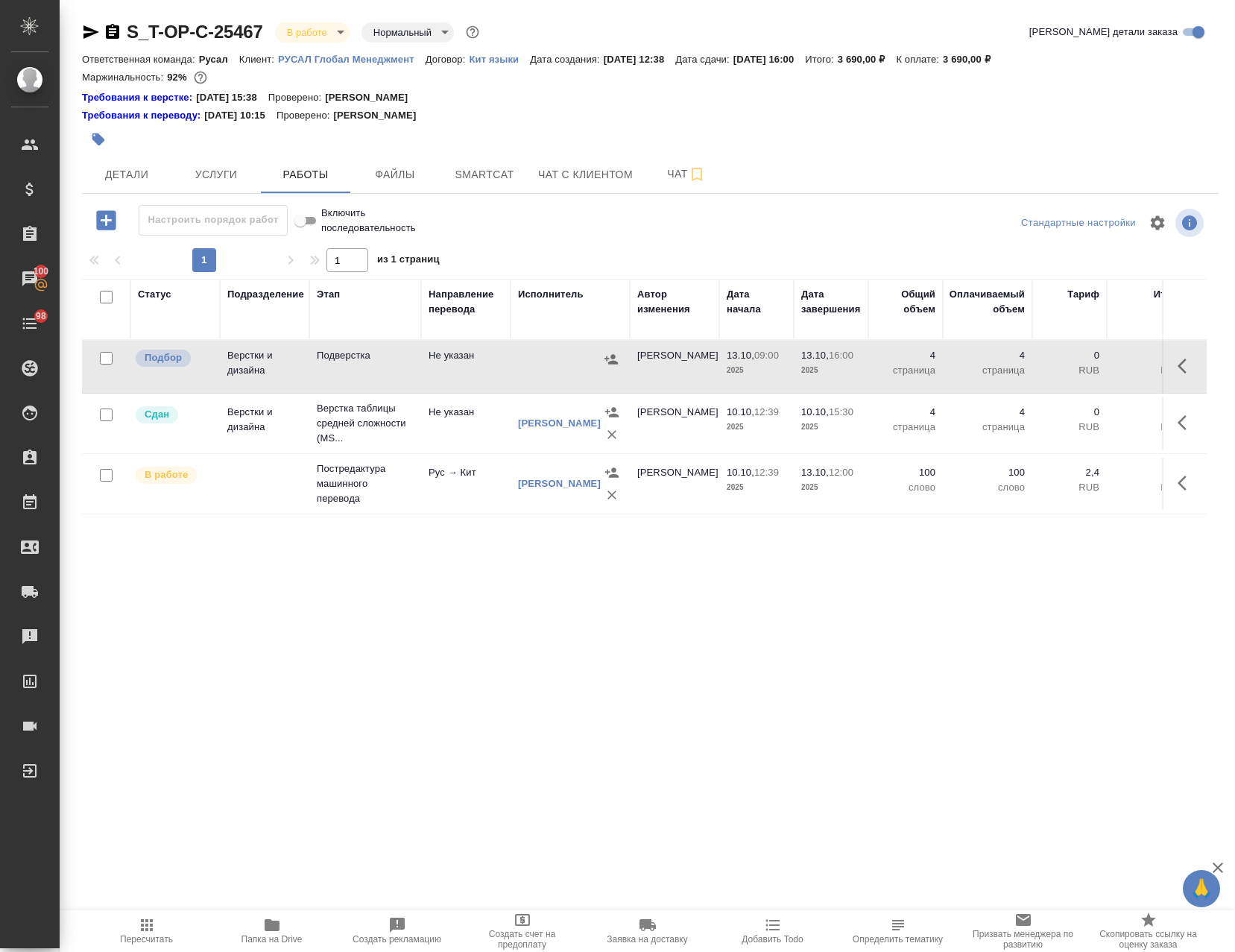
click at [555, 370] on div at bounding box center [570, 359] width 104 height 22
click at [117, 174] on span "Детали" at bounding box center [127, 175] width 71 height 18
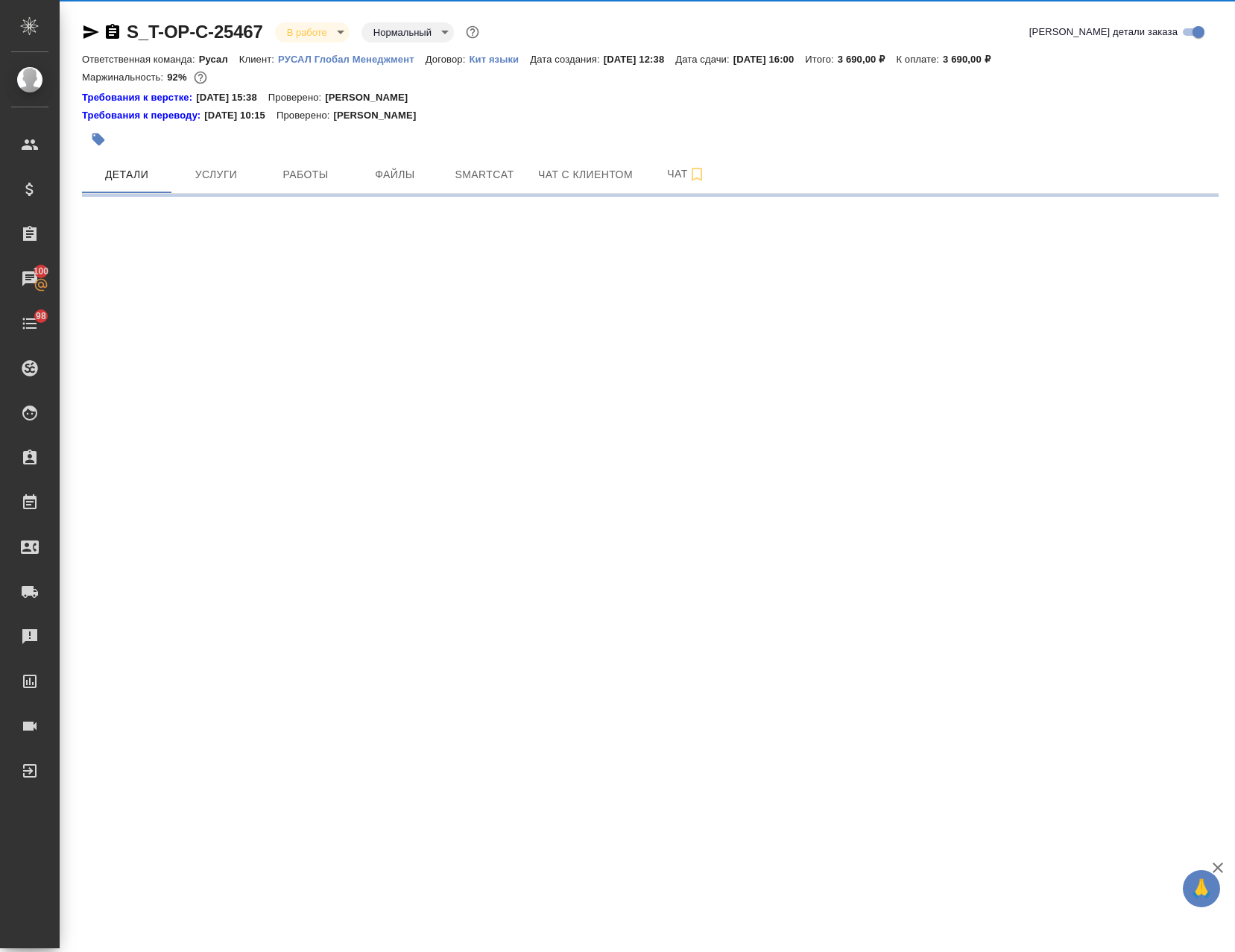
select select "RU"
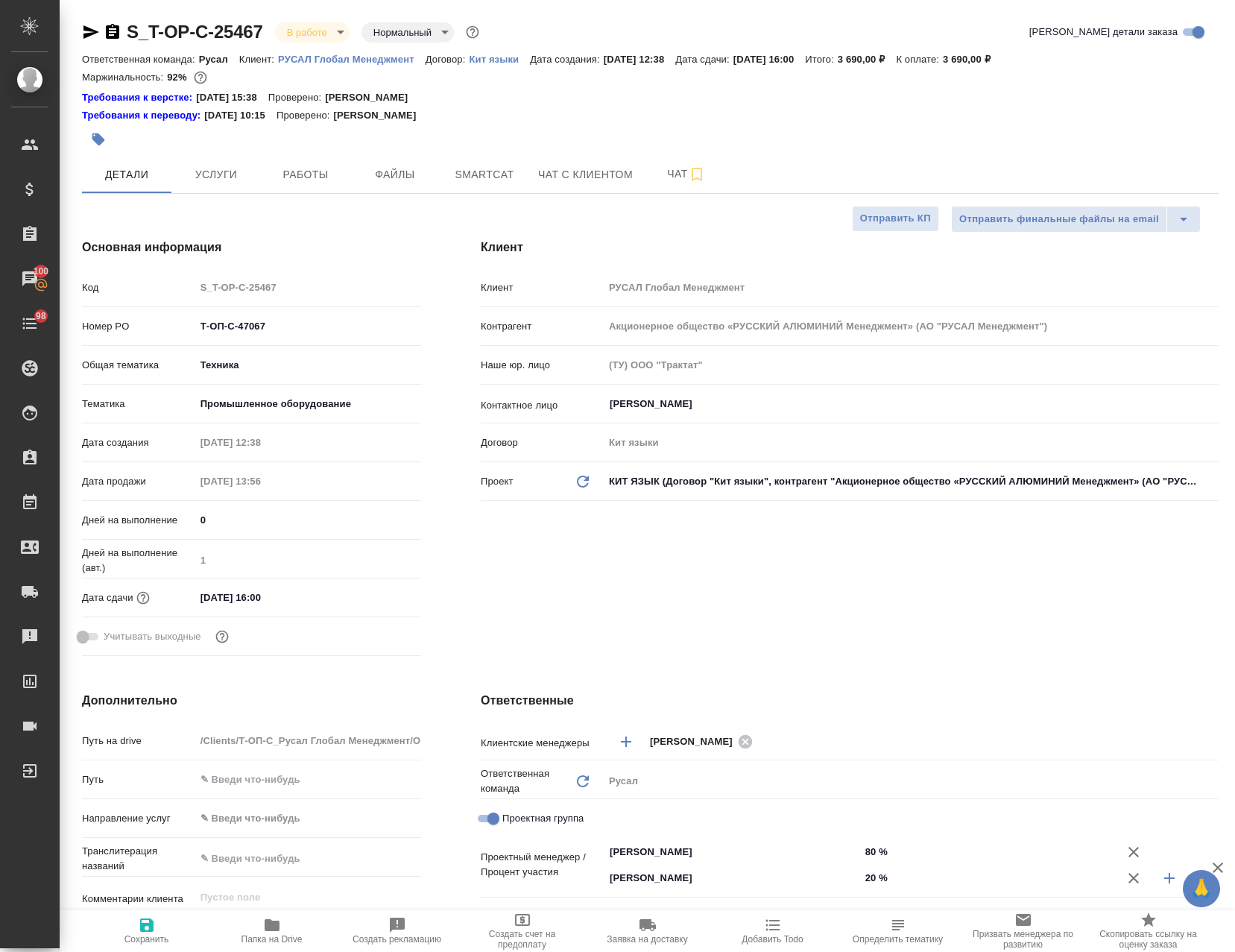
type textarea "x"
click at [90, 32] on icon "button" at bounding box center [91, 31] width 18 height 18
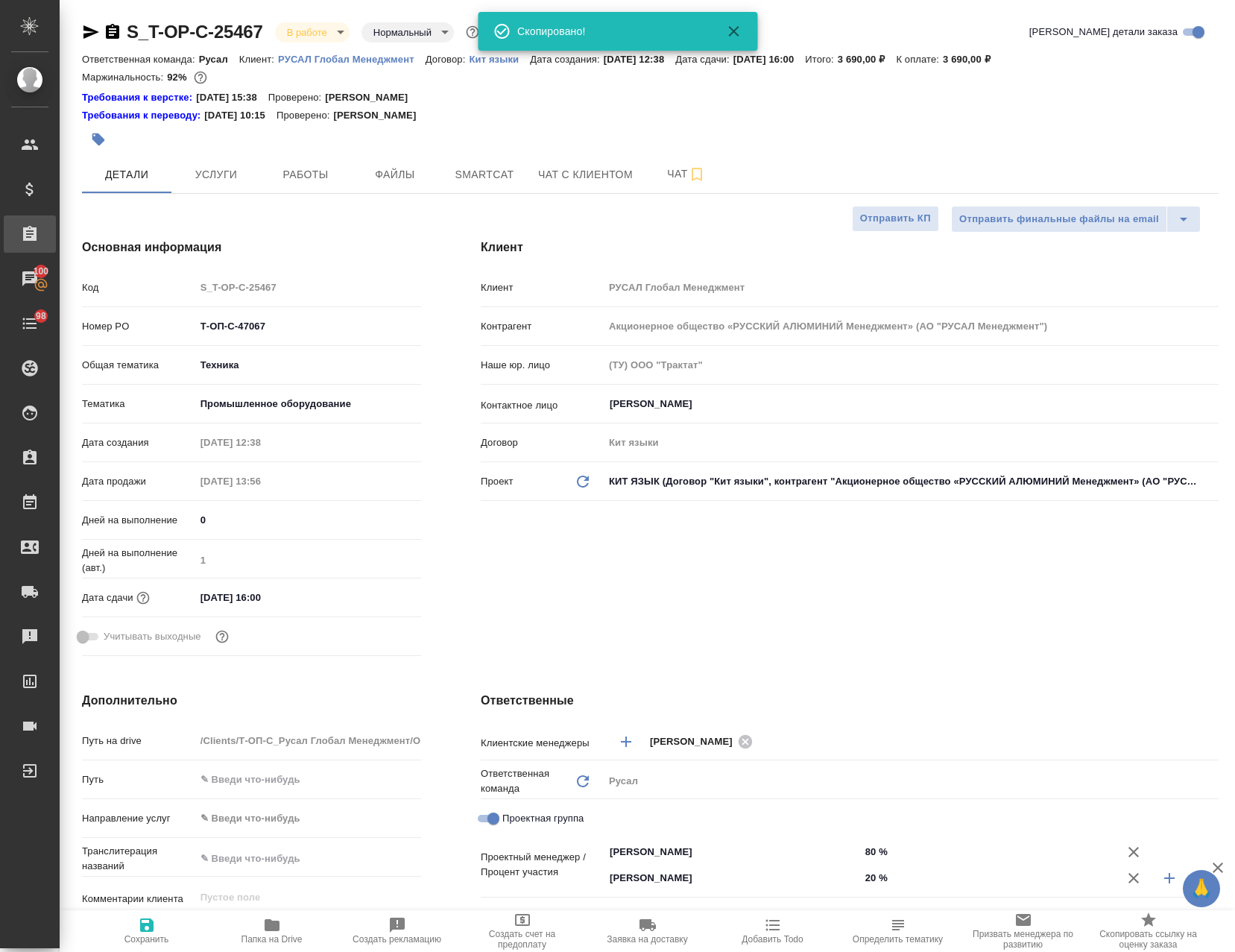
type textarea "x"
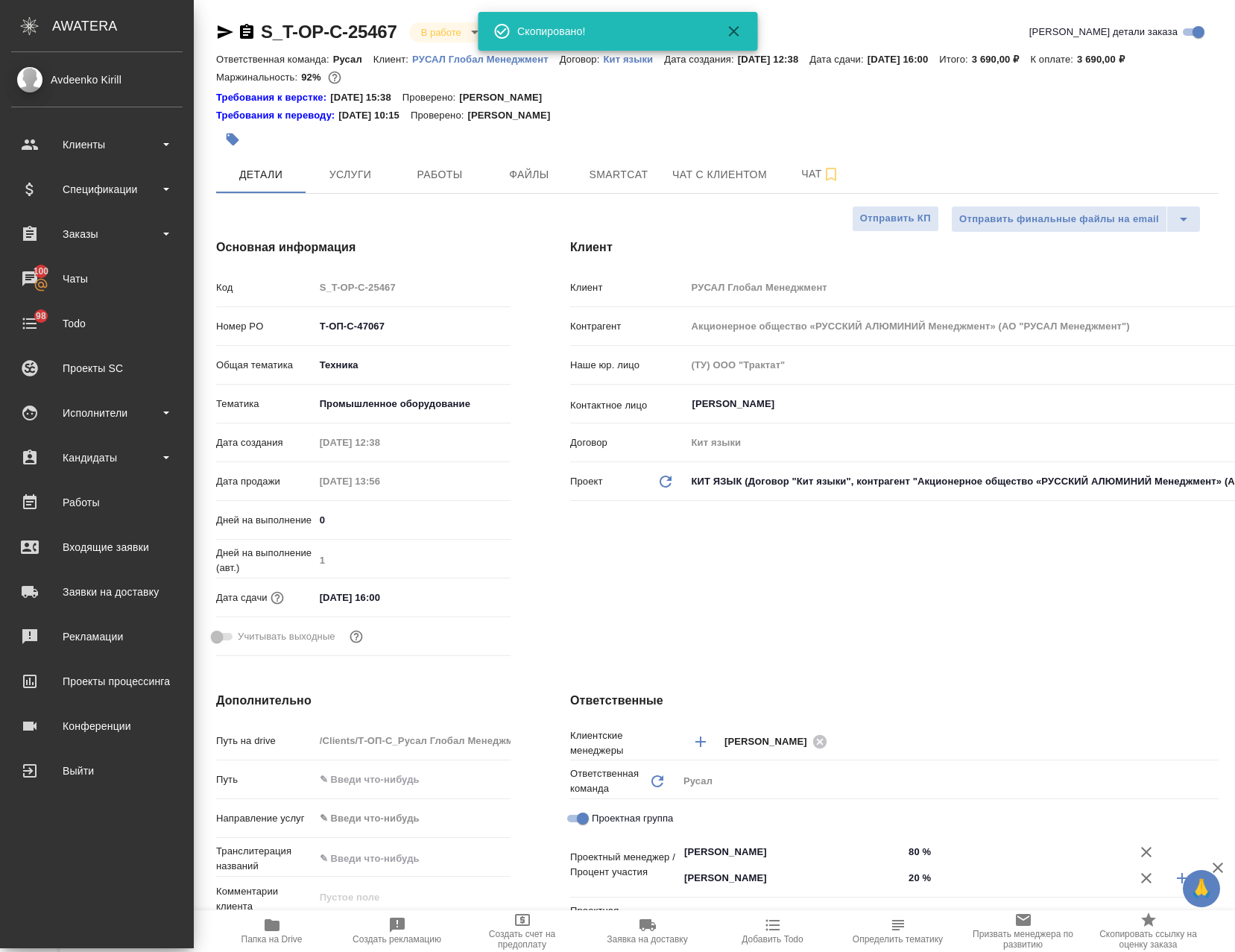
type textarea "x"
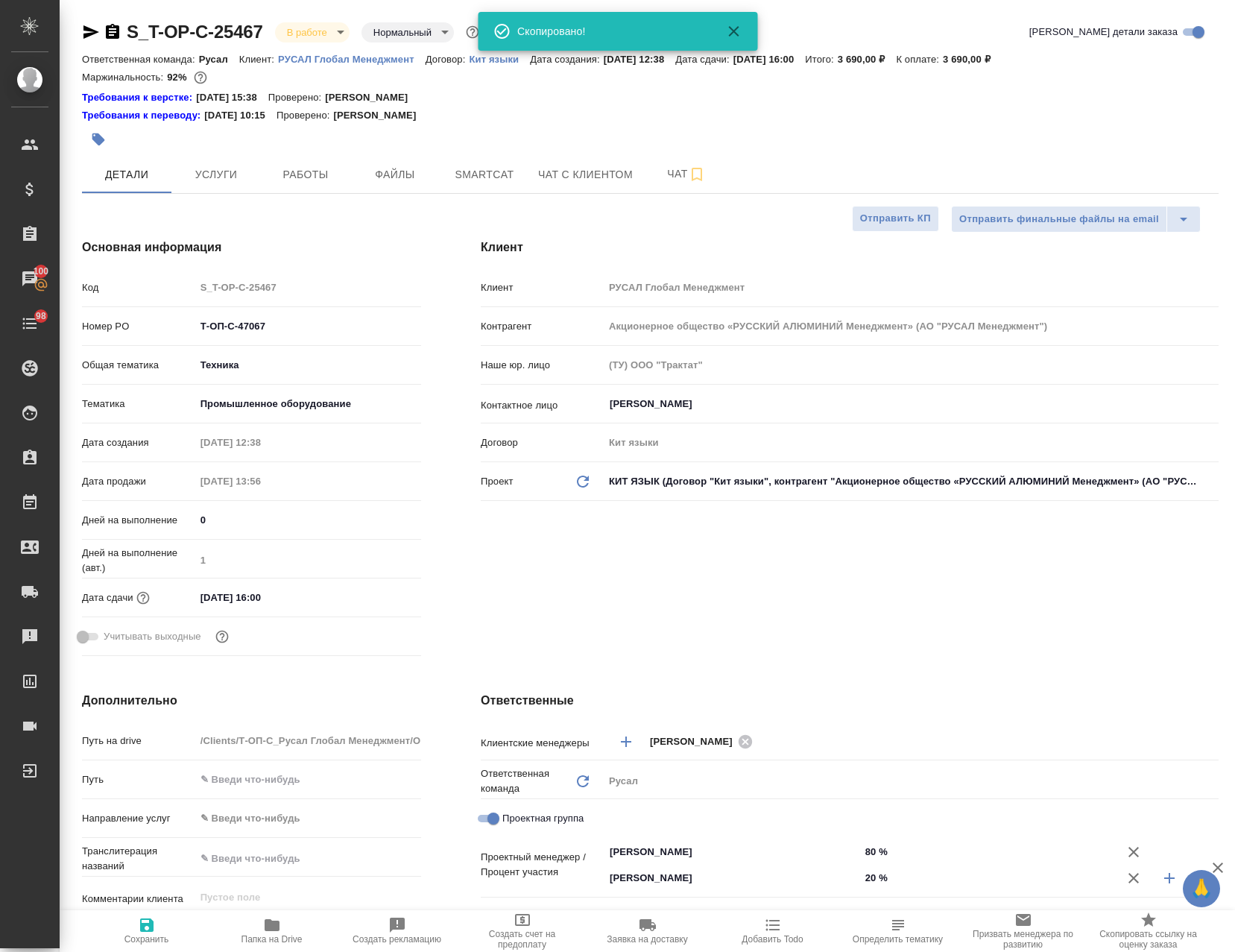
type textarea "x"
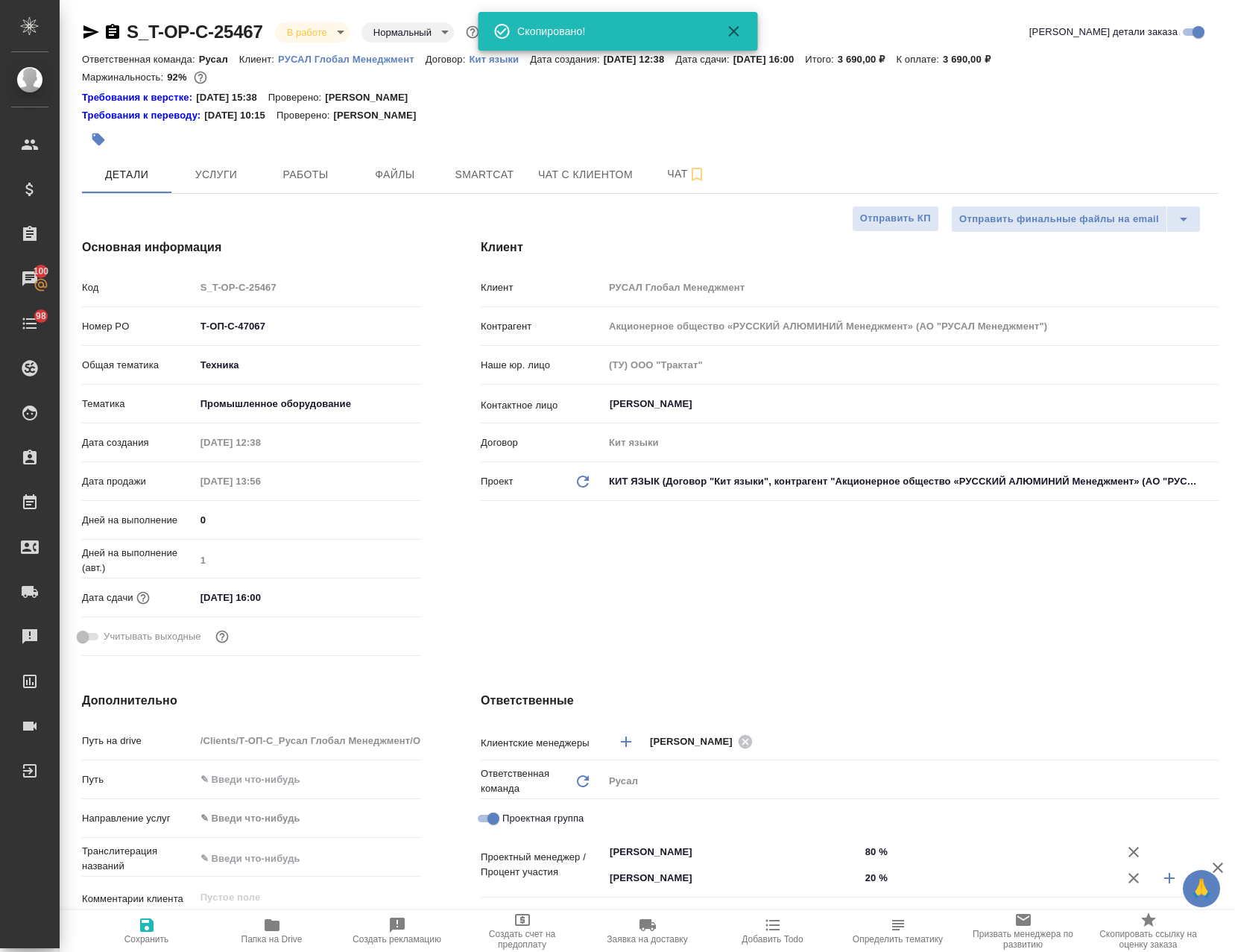
type textarea "x"
click at [321, 171] on span "Работы" at bounding box center [305, 175] width 71 height 18
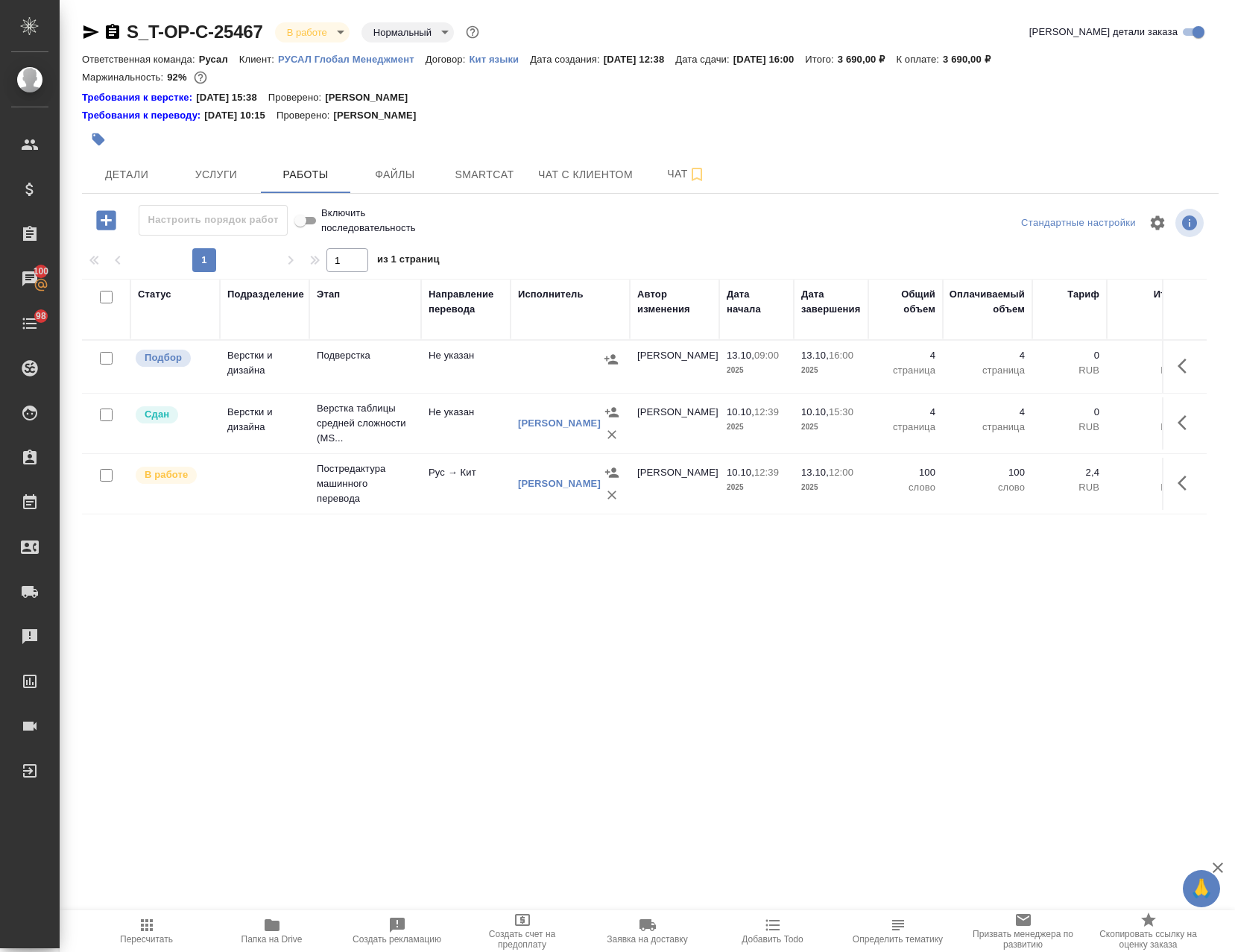
drag, startPoint x: 1177, startPoint y: 361, endPoint x: 1160, endPoint y: 358, distance: 17.3
click at [1177, 361] on icon "button" at bounding box center [1186, 365] width 18 height 18
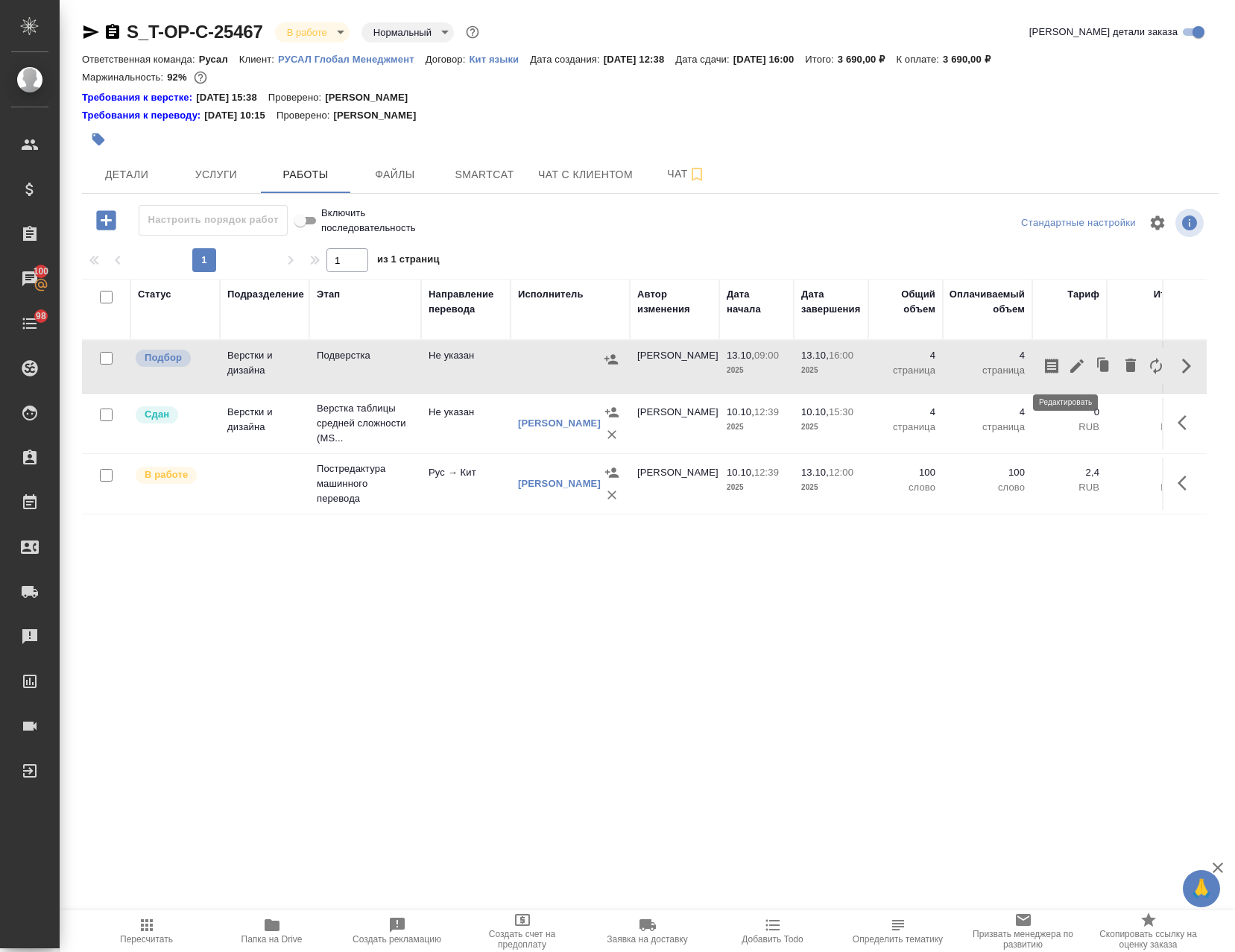
click at [1070, 368] on icon "button" at bounding box center [1076, 365] width 13 height 13
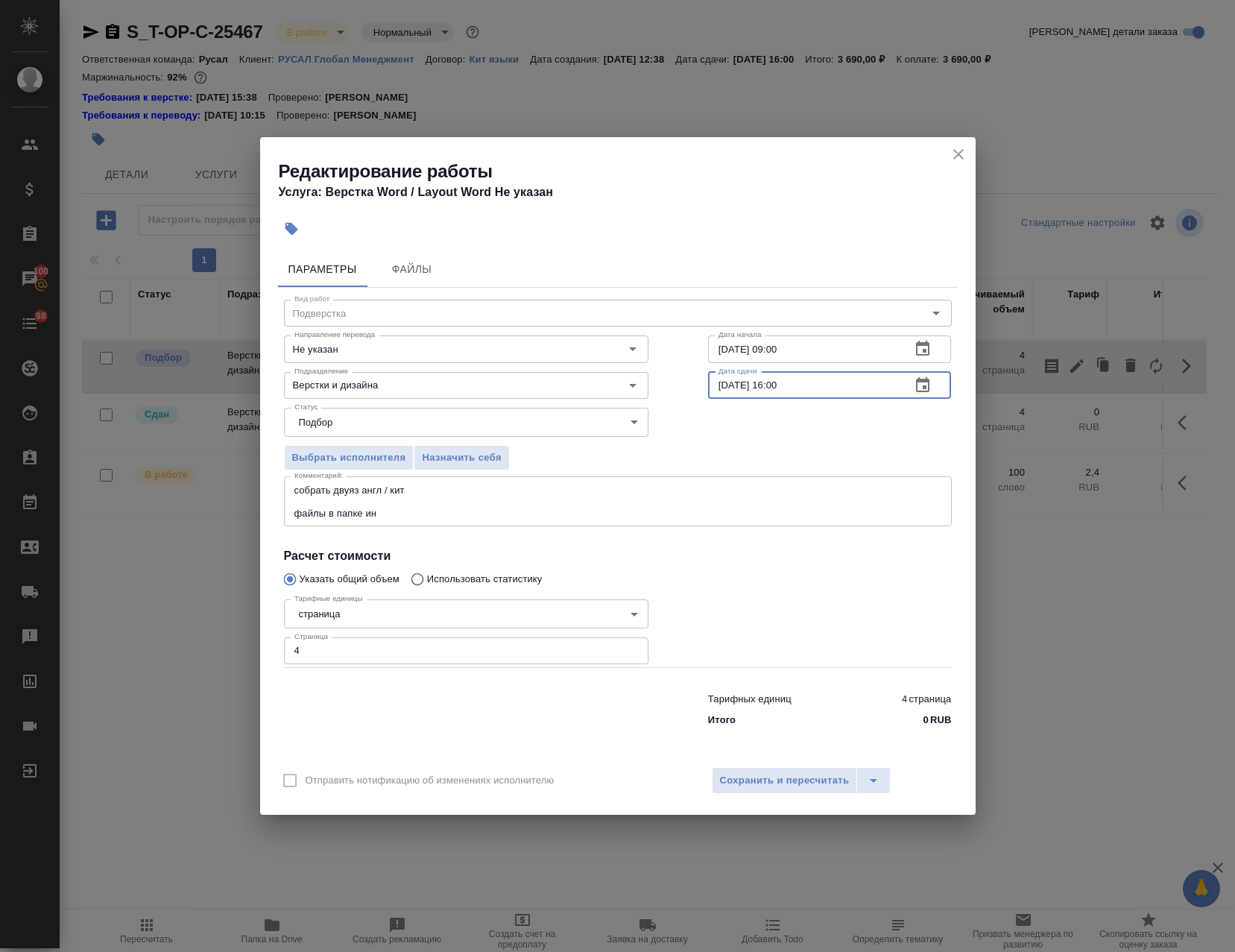
drag, startPoint x: 777, startPoint y: 382, endPoint x: 779, endPoint y: 391, distance: 9.2
click at [779, 391] on input "13.10.2025 16:00" at bounding box center [804, 385] width 192 height 27
type input "[DATE] 14:00"
click at [763, 773] on button "Сохранить и пересчитать" at bounding box center [785, 780] width 146 height 27
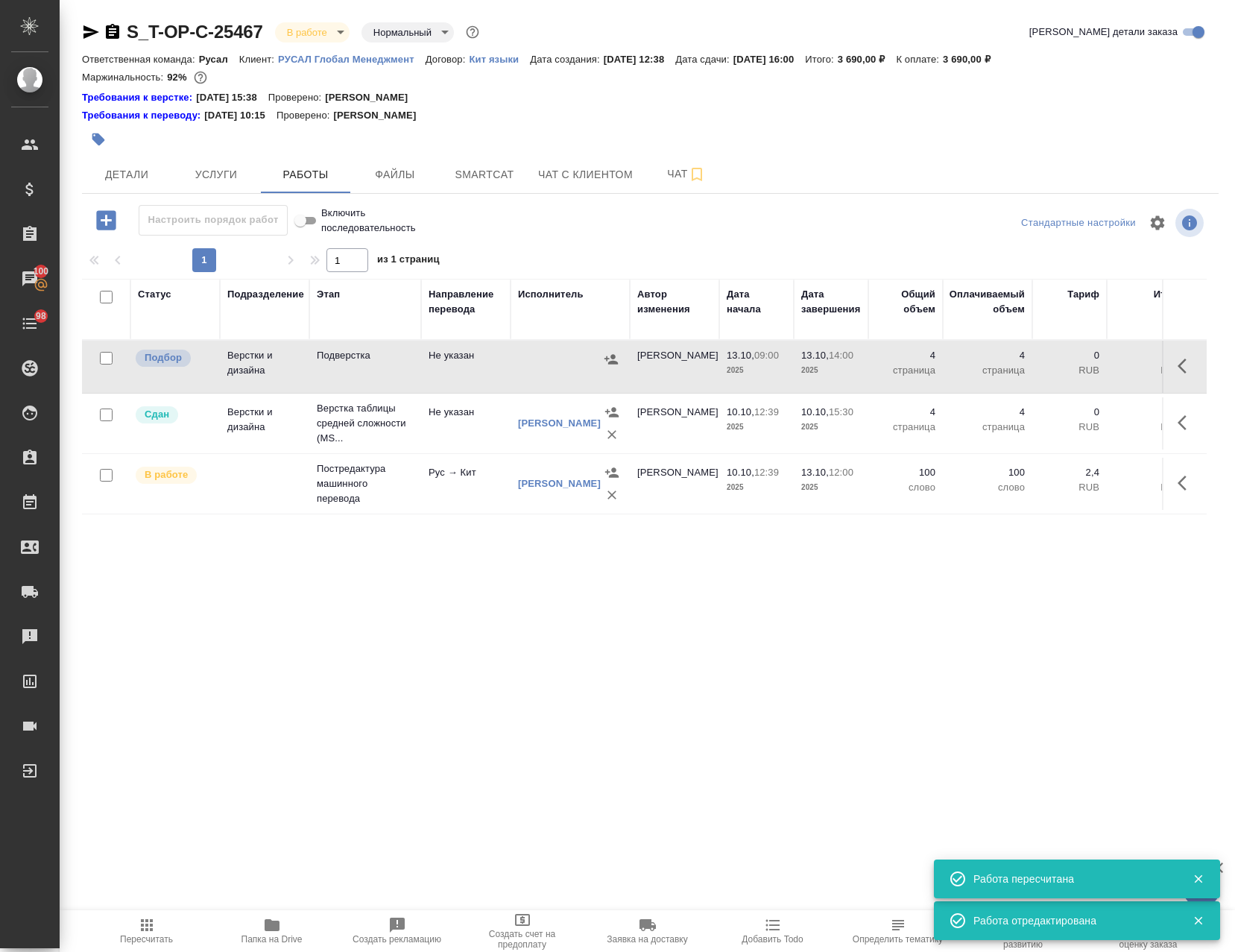
click at [772, 916] on icon "button" at bounding box center [772, 924] width 18 height 18
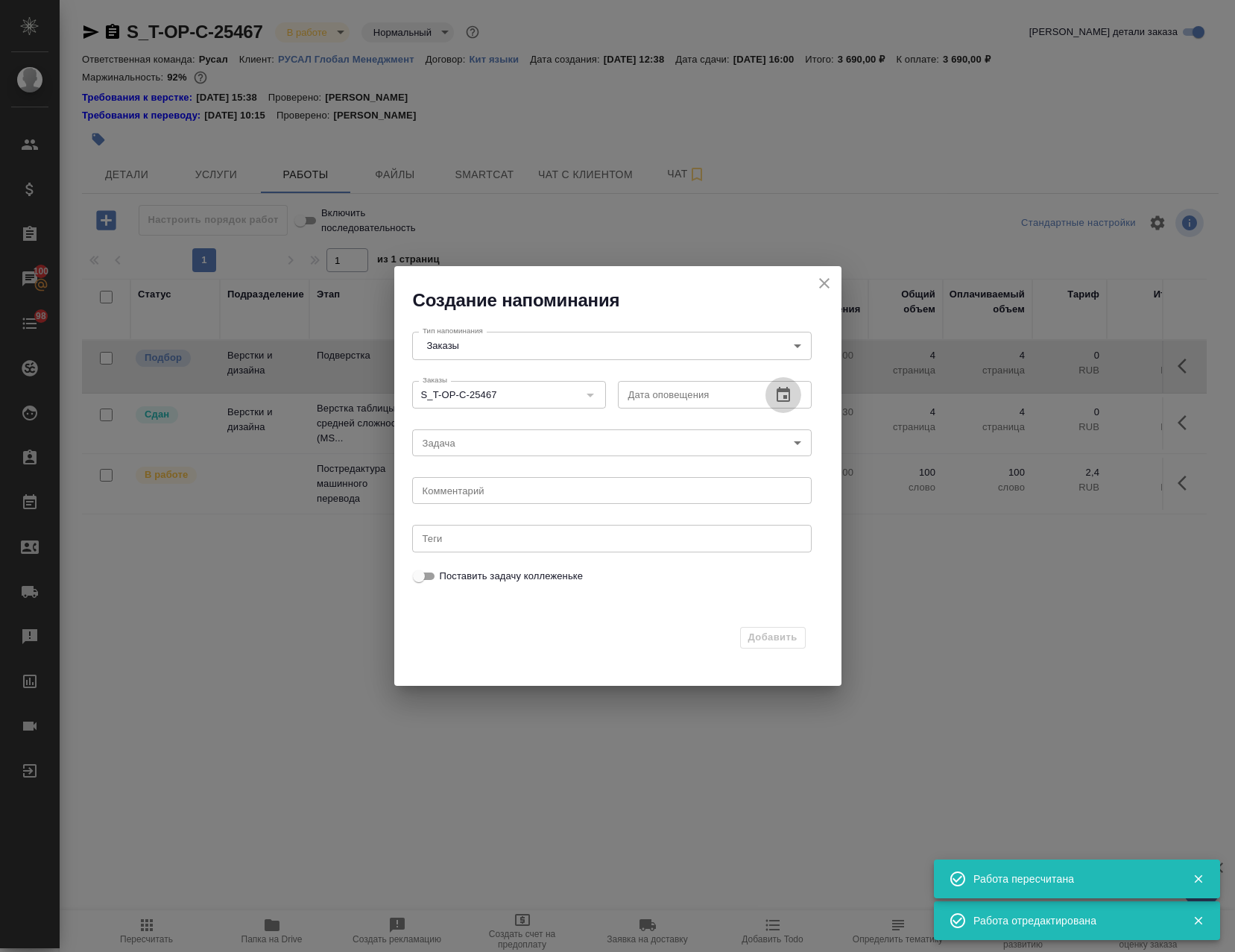
click at [782, 390] on icon "button" at bounding box center [783, 394] width 13 height 15
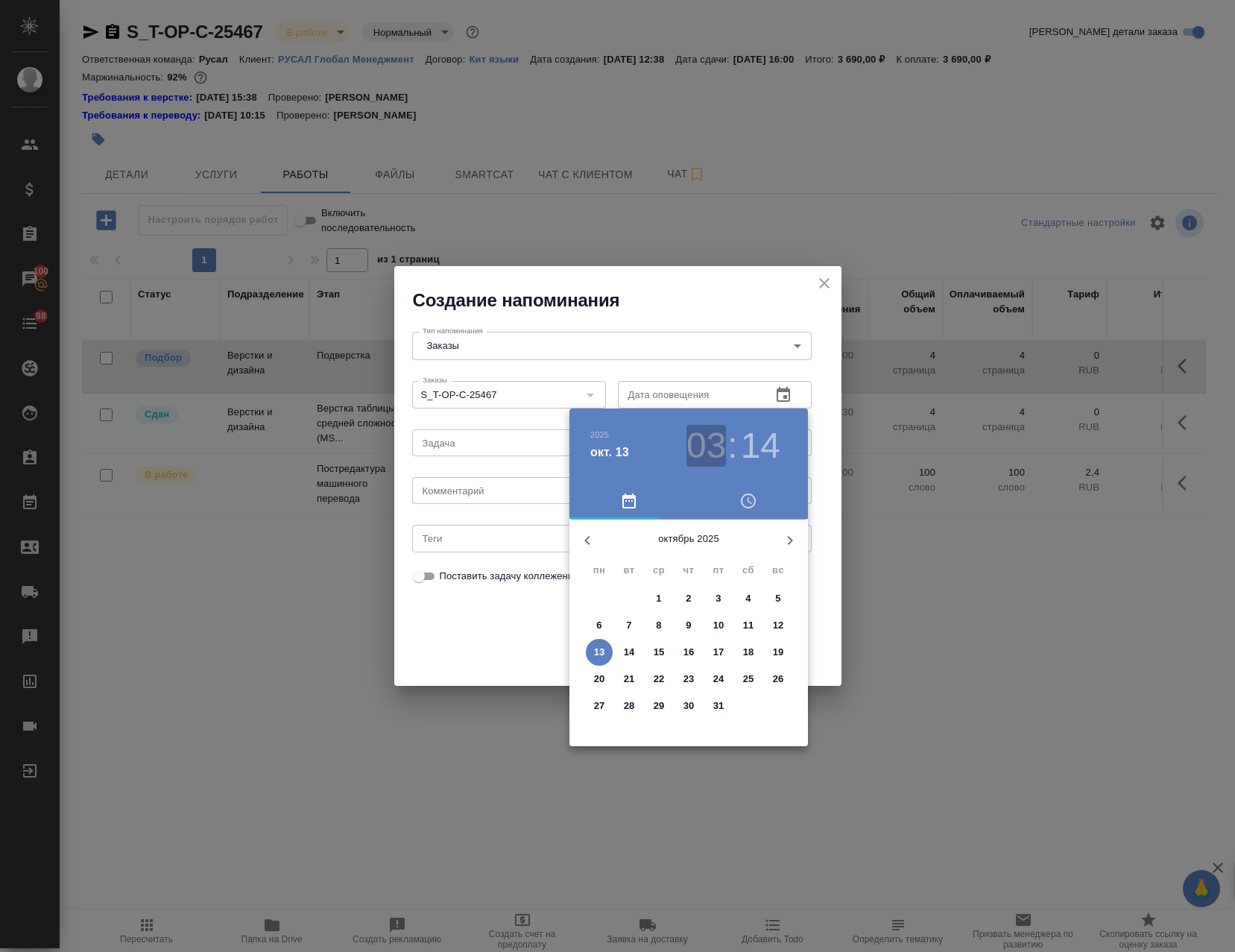
click at [723, 450] on h3 "03" at bounding box center [706, 446] width 40 height 41
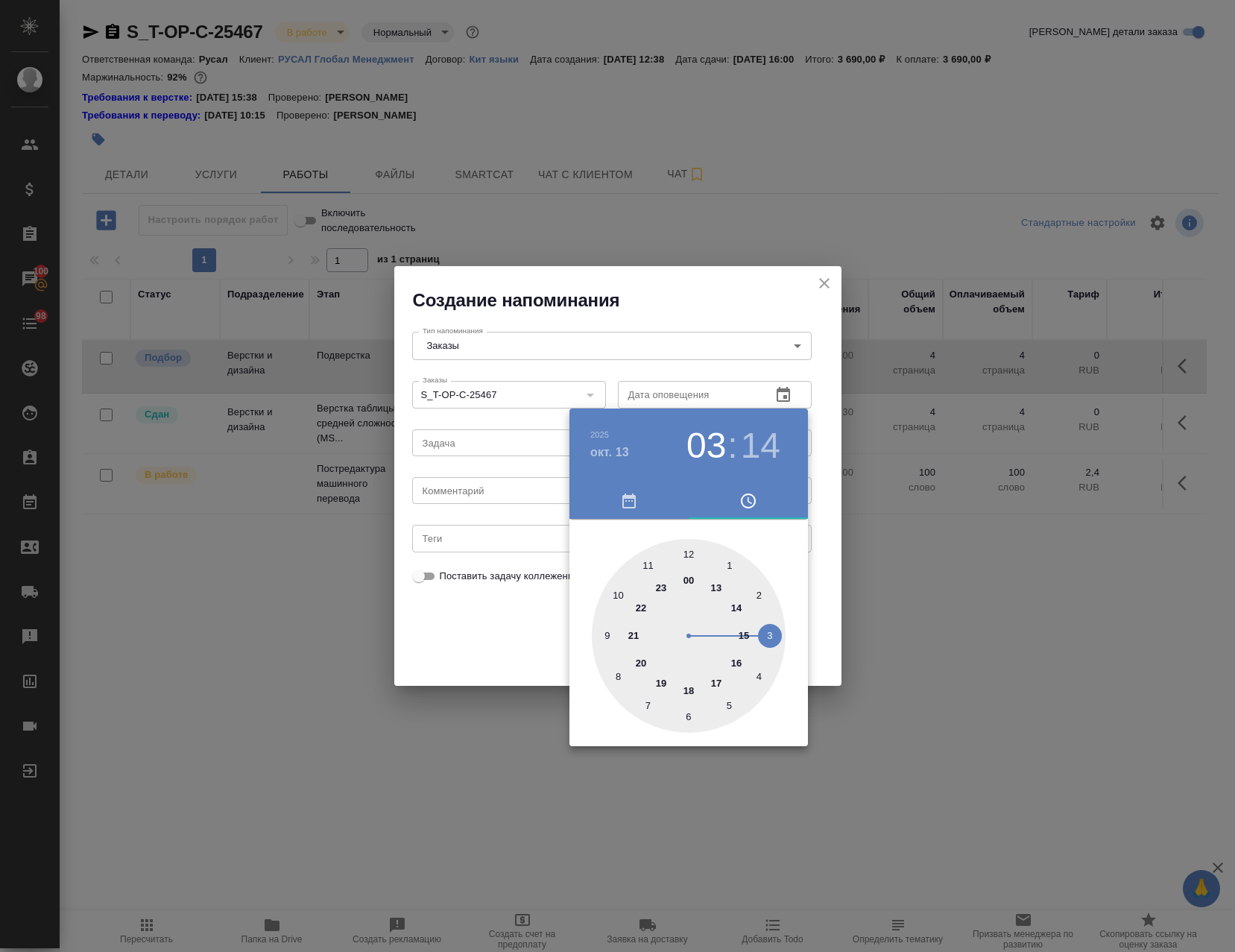
click at [736, 604] on div at bounding box center [689, 636] width 194 height 194
click at [691, 548] on div at bounding box center [689, 636] width 194 height 194
type input "[DATE] 14:00"
click at [827, 486] on div at bounding box center [618, 476] width 1235 height 952
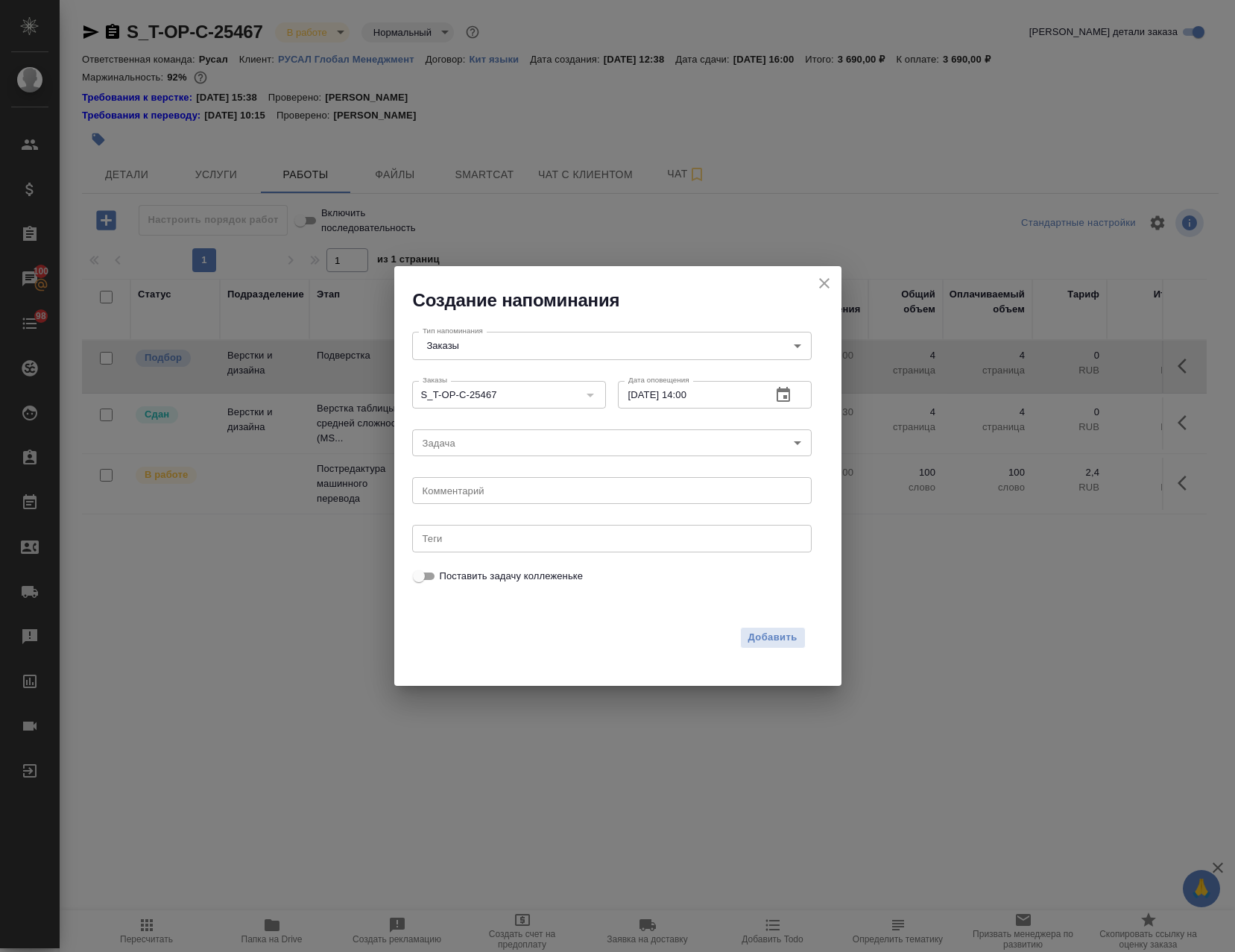
click at [486, 494] on textarea at bounding box center [612, 491] width 379 height 12
type textarea "потыкать вёрстку"
click at [783, 644] on span "Добавить" at bounding box center [773, 637] width 49 height 17
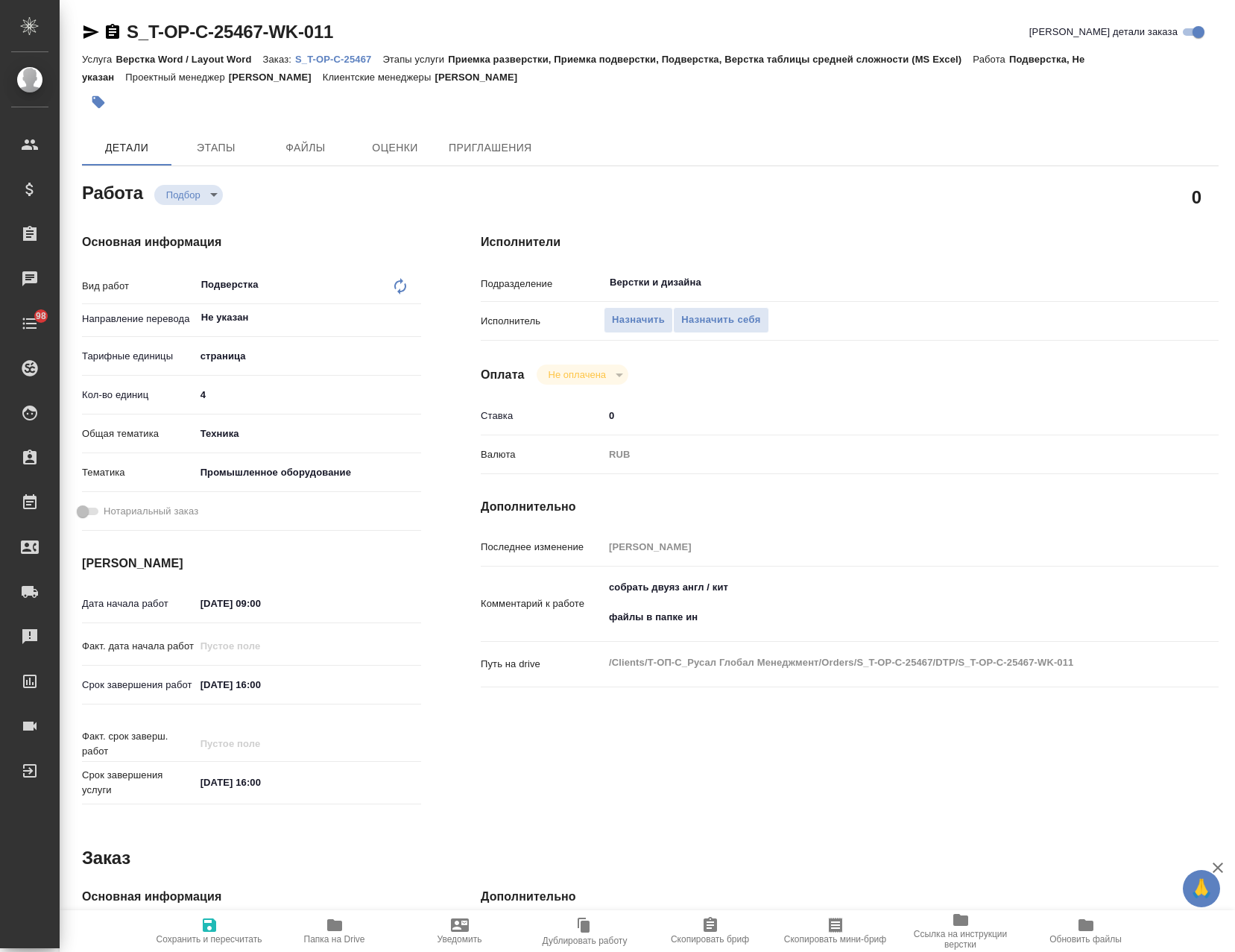
type textarea "x"
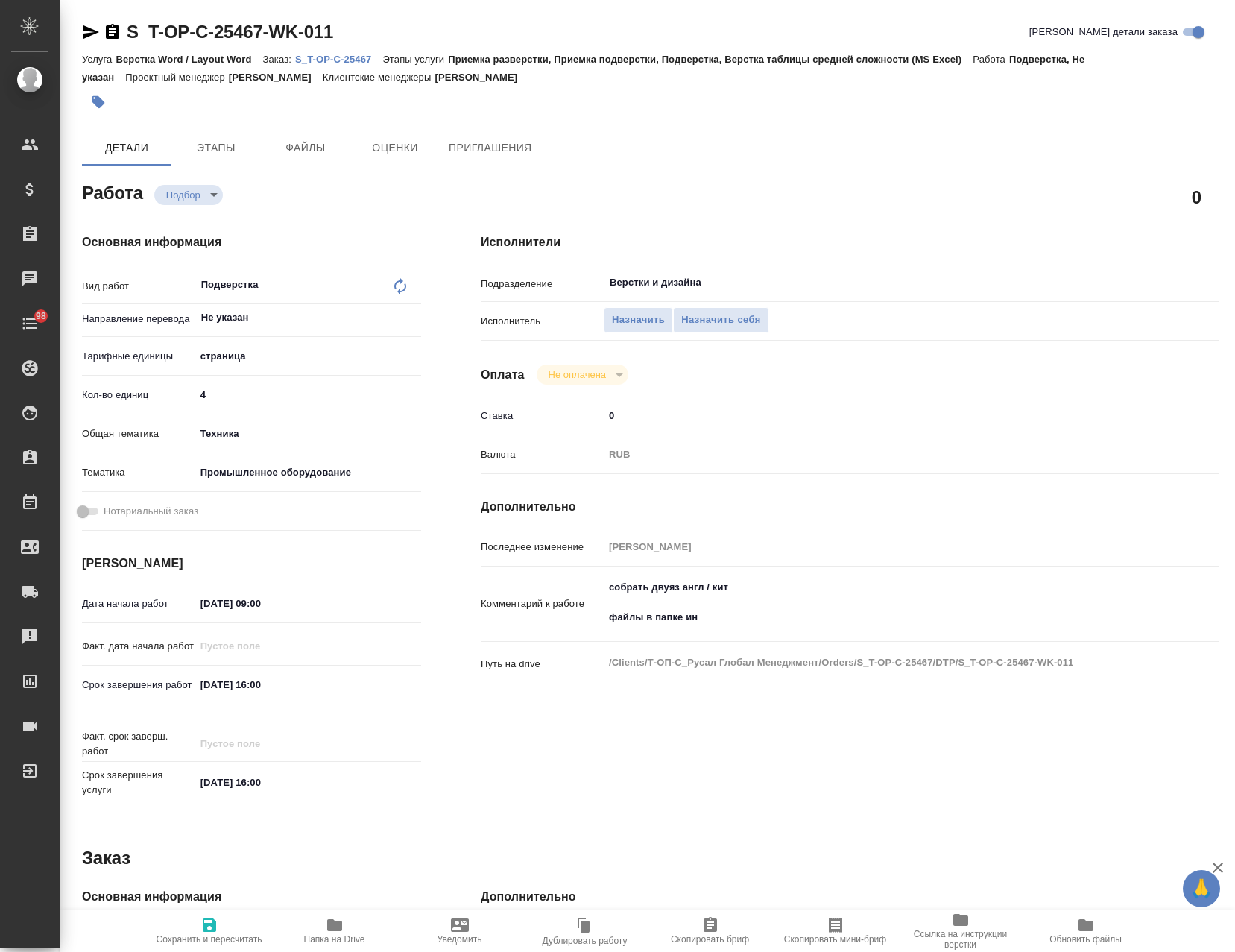
type textarea "x"
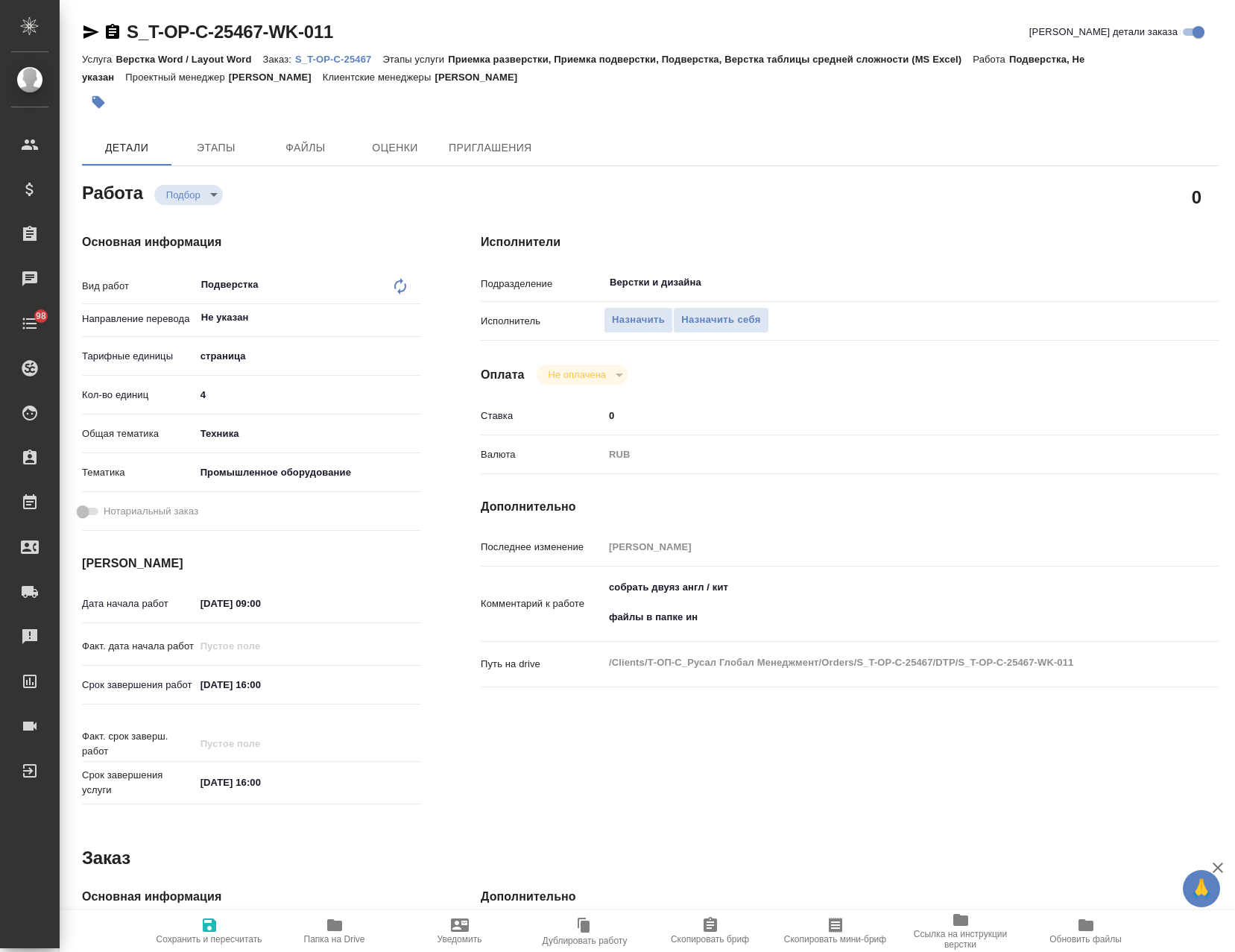
click at [335, 922] on icon "button" at bounding box center [334, 925] width 15 height 12
type textarea "x"
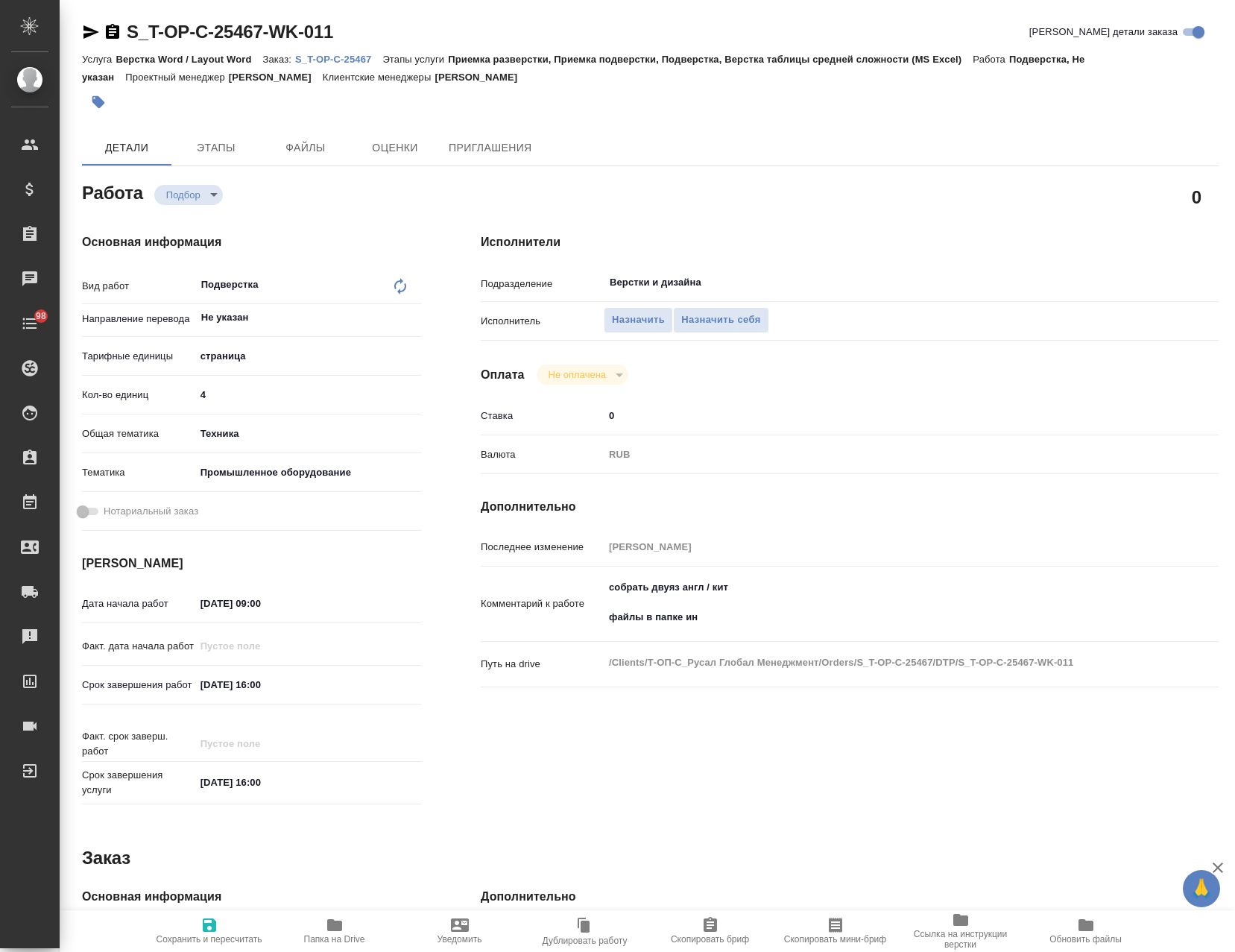
type textarea "x"
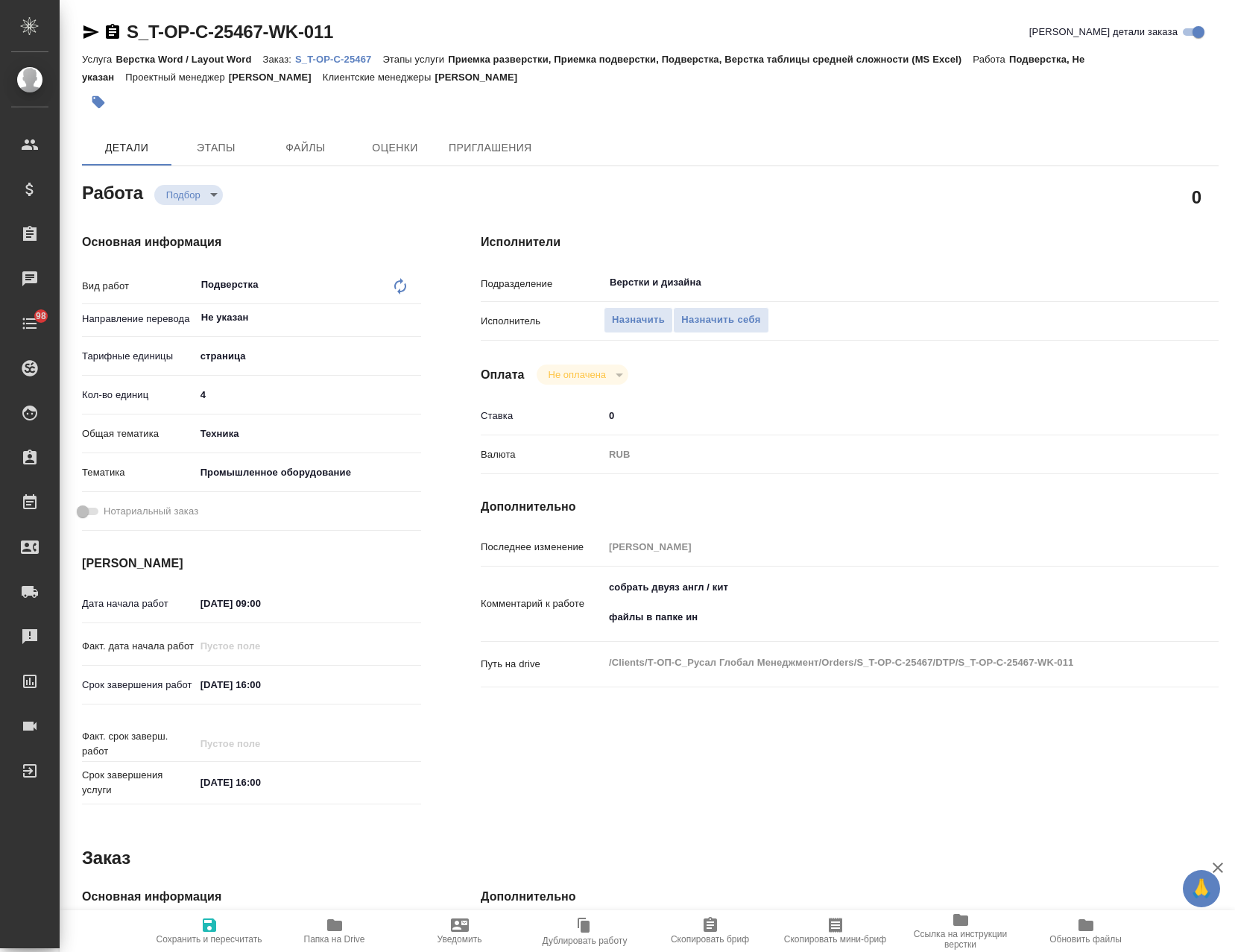
type textarea "x"
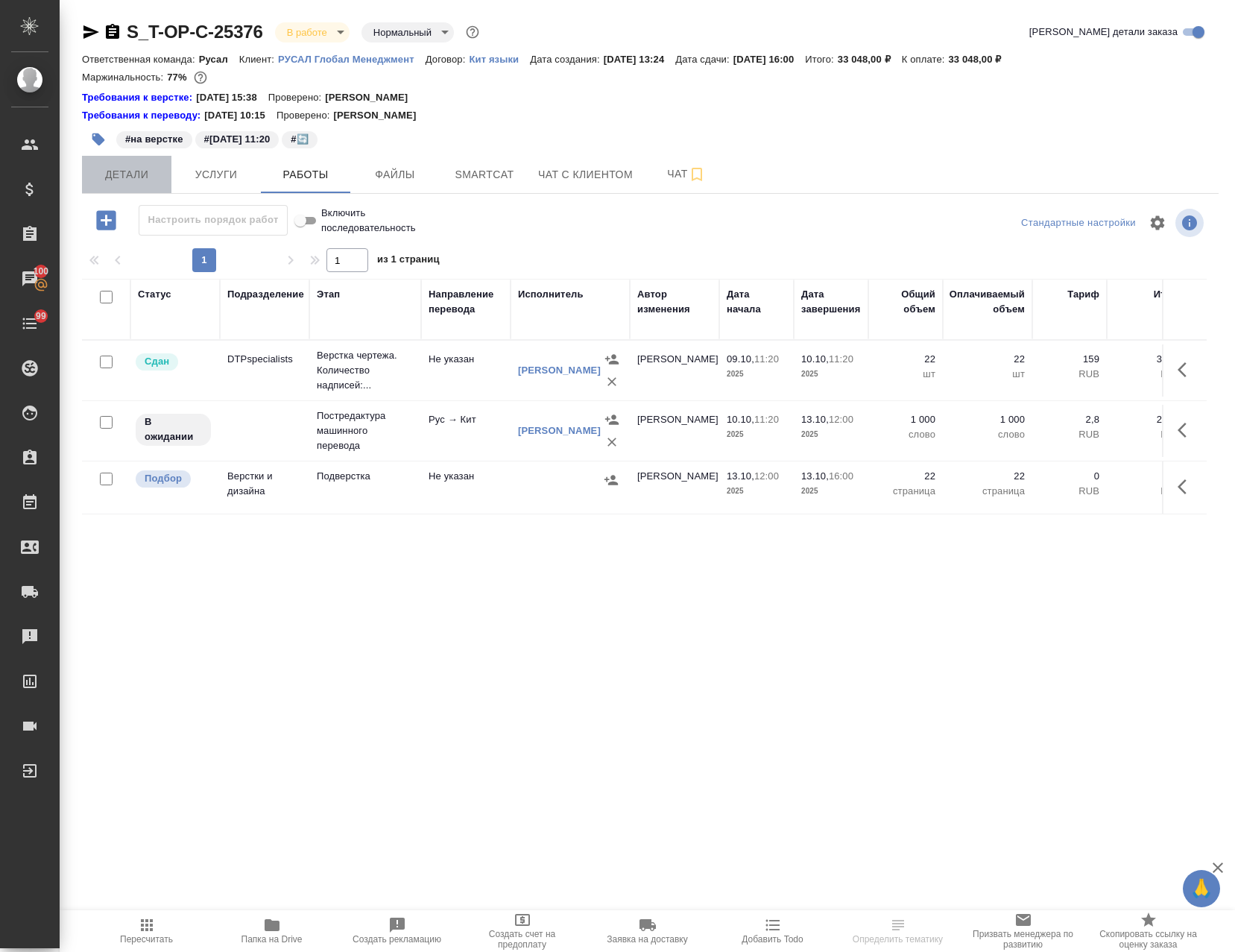
click at [124, 174] on span "Детали" at bounding box center [127, 175] width 71 height 18
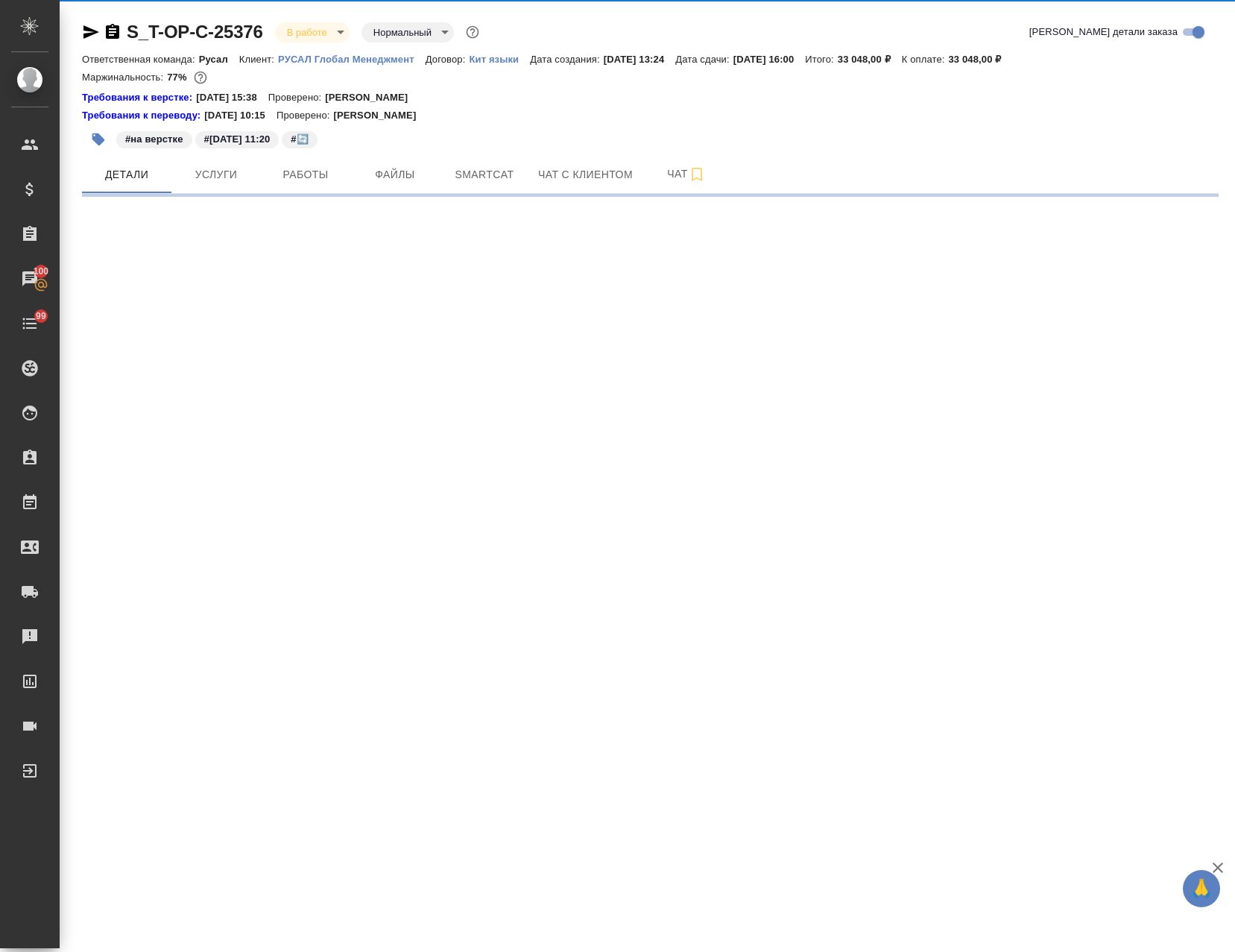
select select "RU"
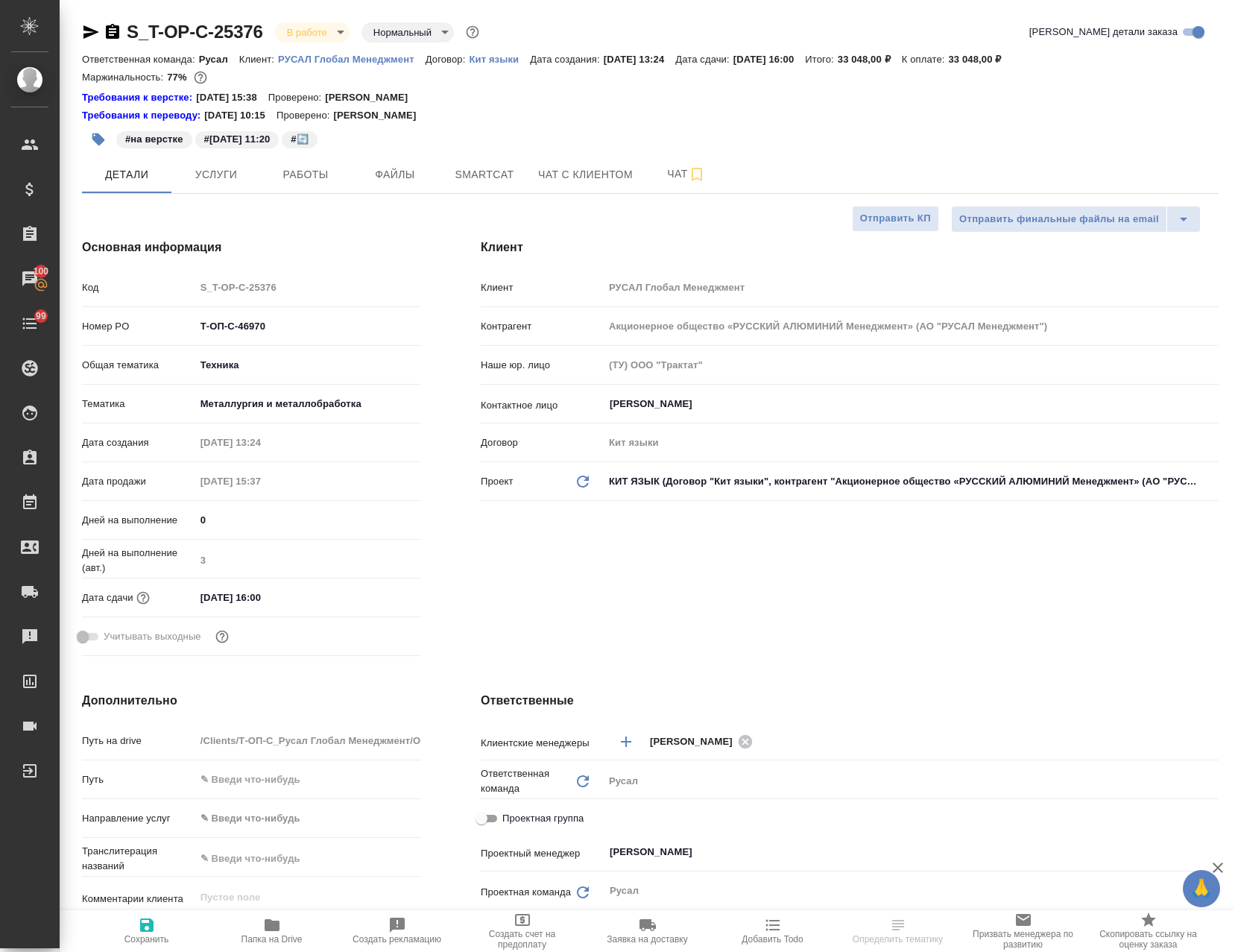
type textarea "x"
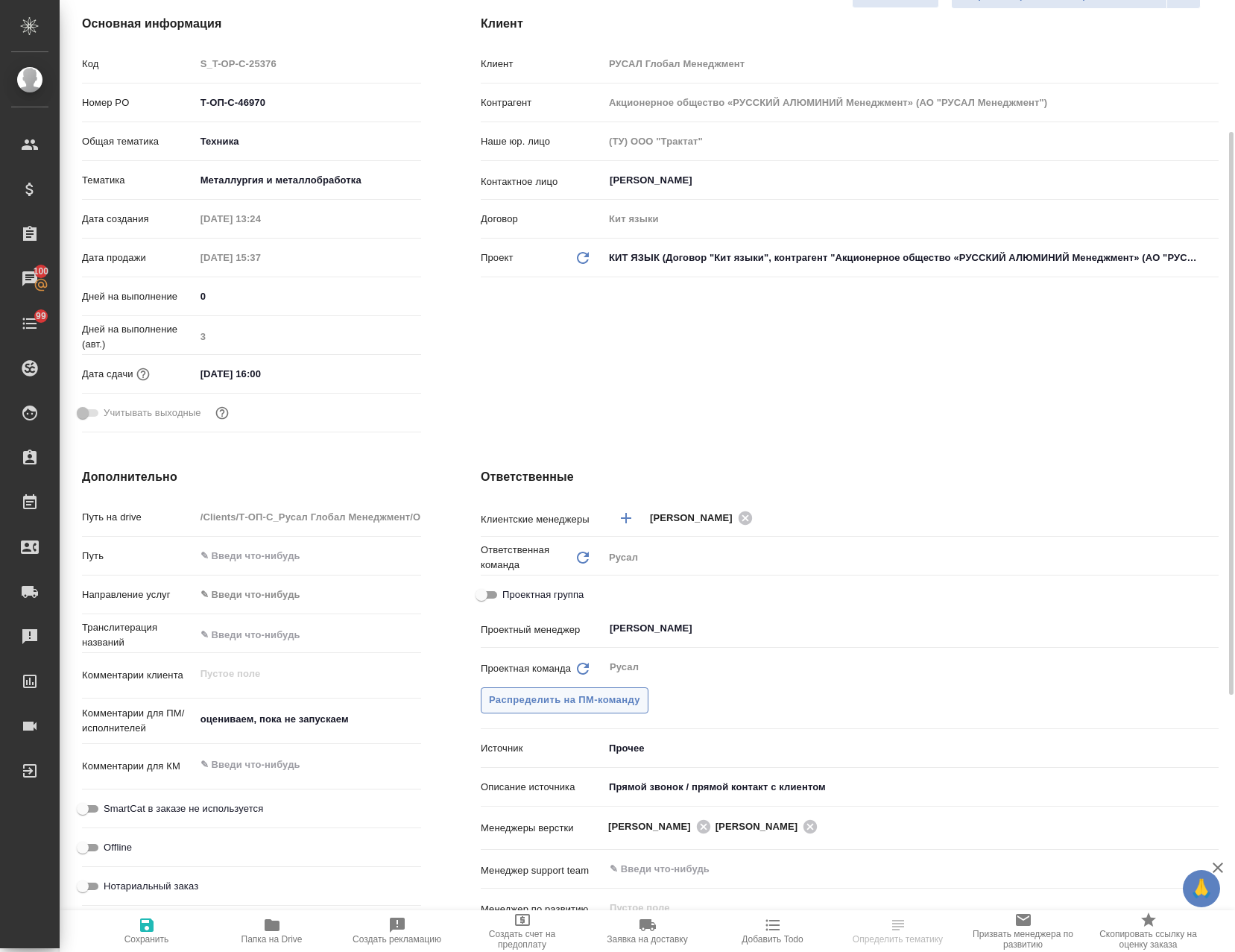
scroll to position [298, 0]
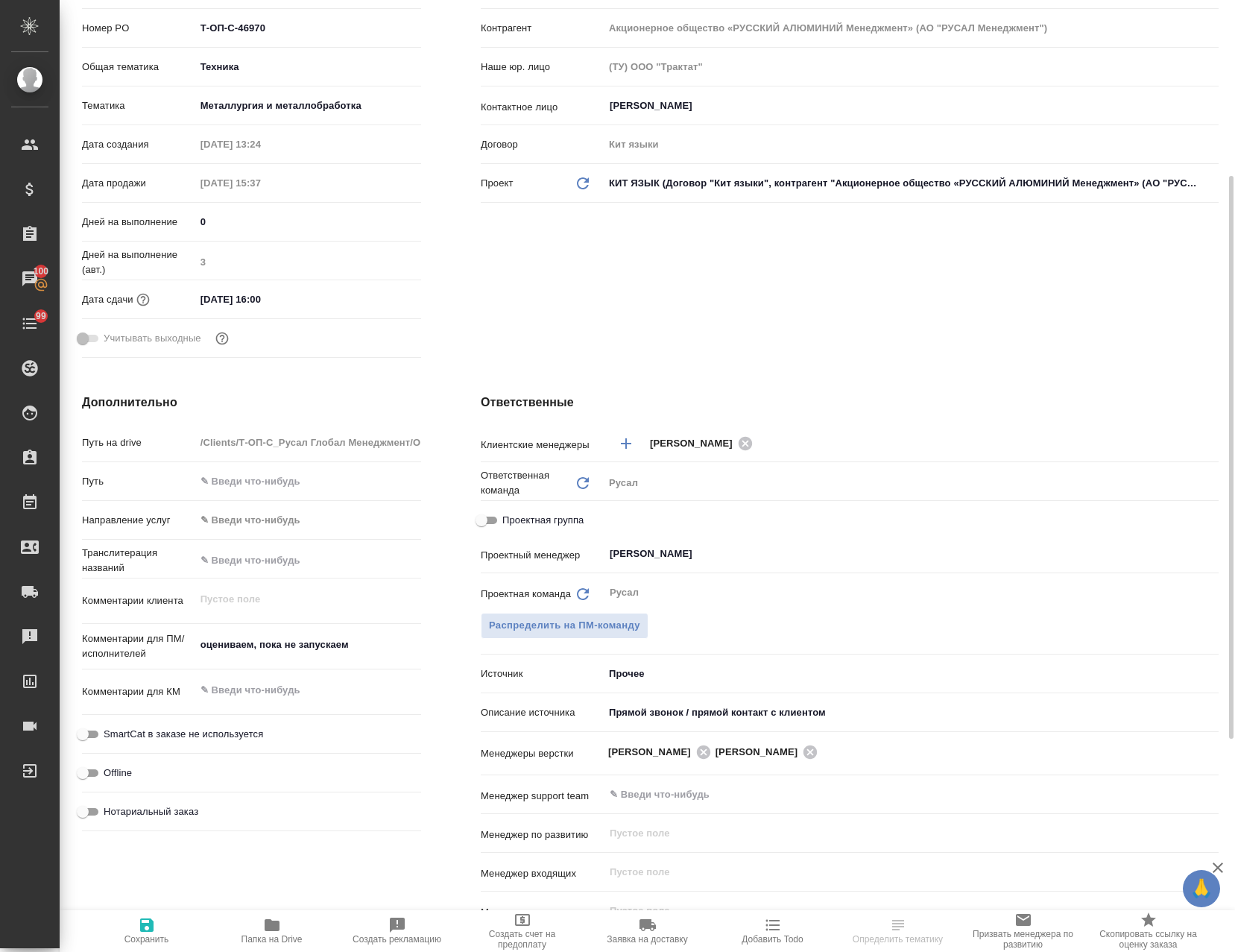
click at [481, 516] on input "Проектная группа" at bounding box center [482, 520] width 54 height 18
checkbox input "true"
type textarea "x"
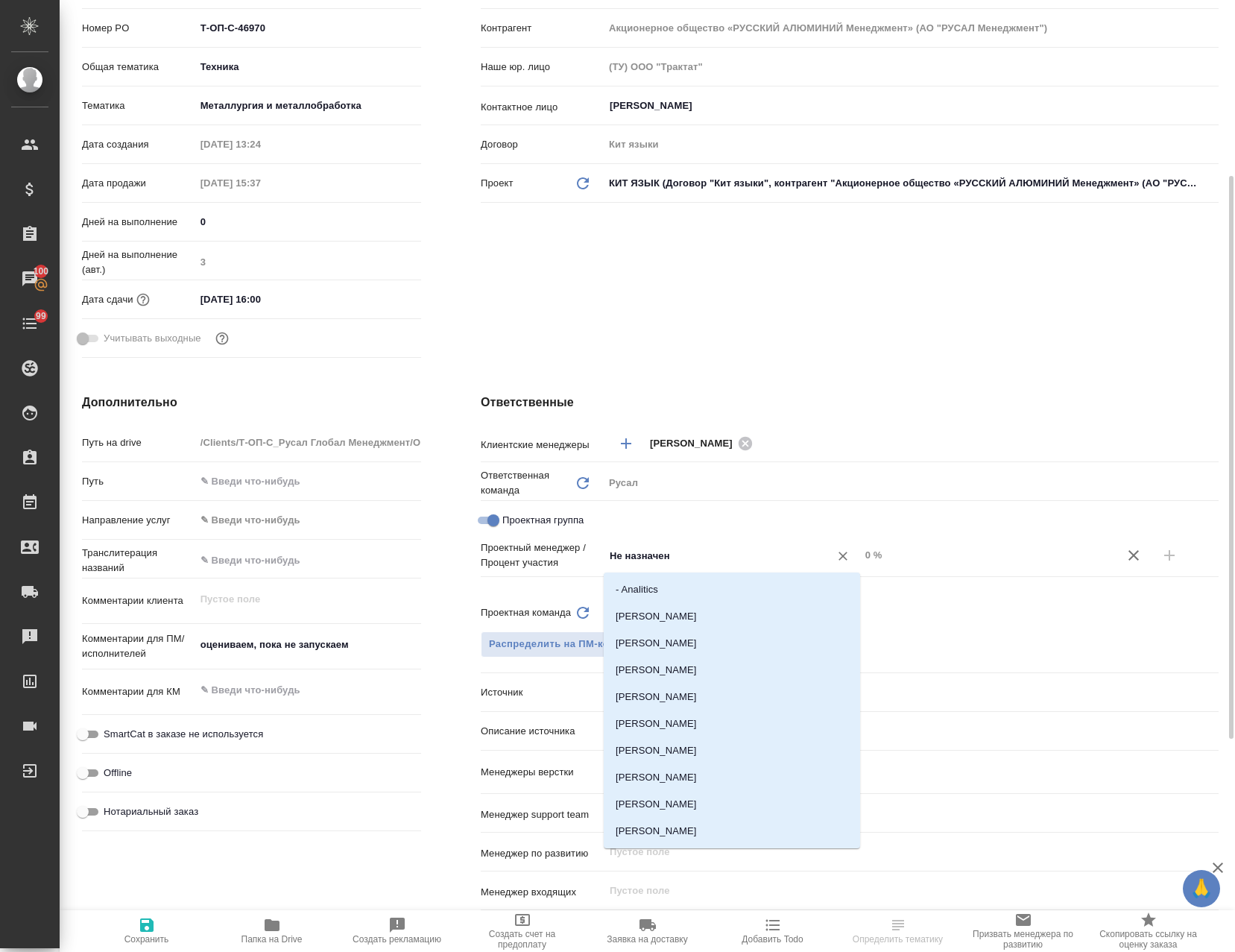
click at [745, 558] on input "Не назначен" at bounding box center [707, 555] width 198 height 18
type input "авде"
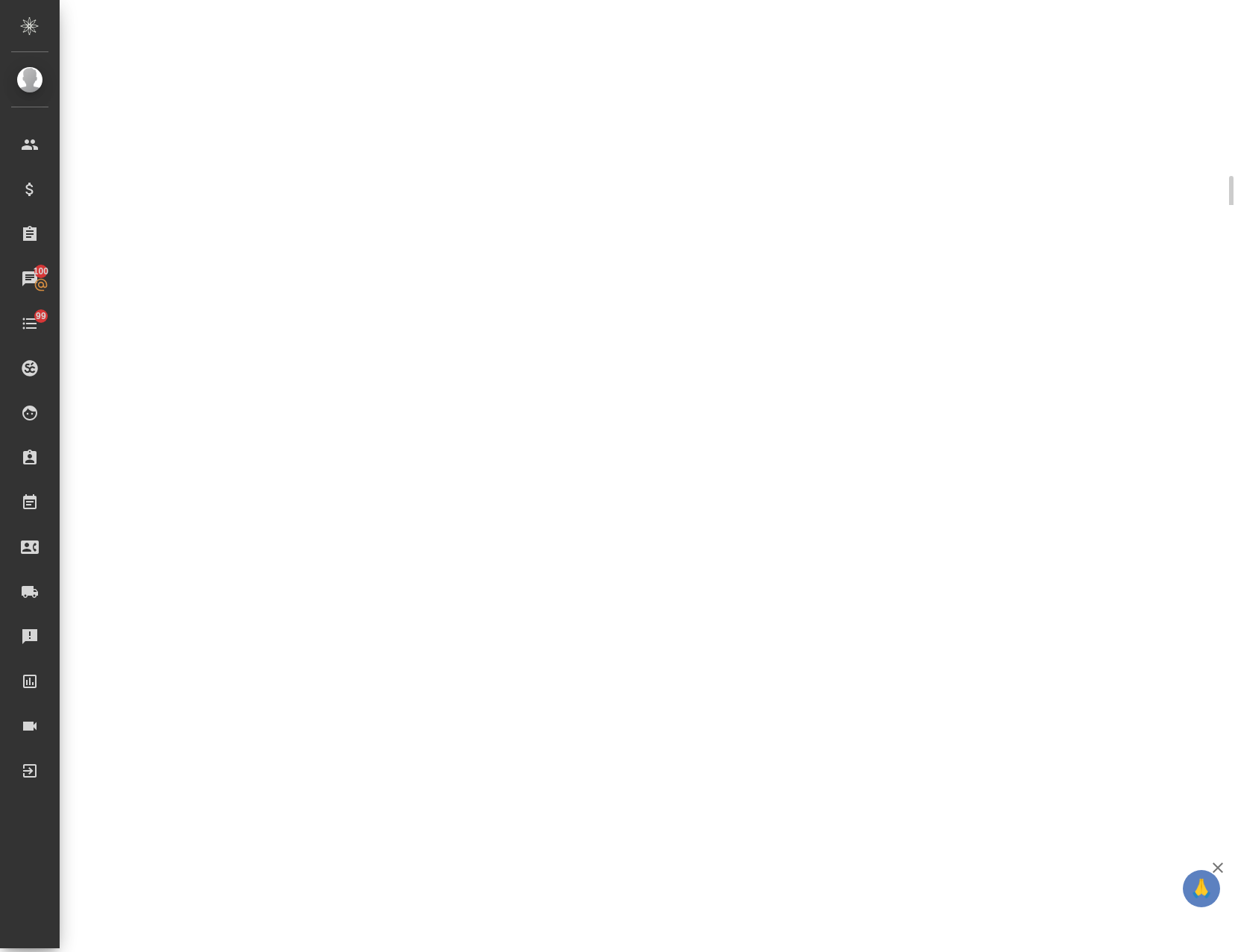
select select "RU"
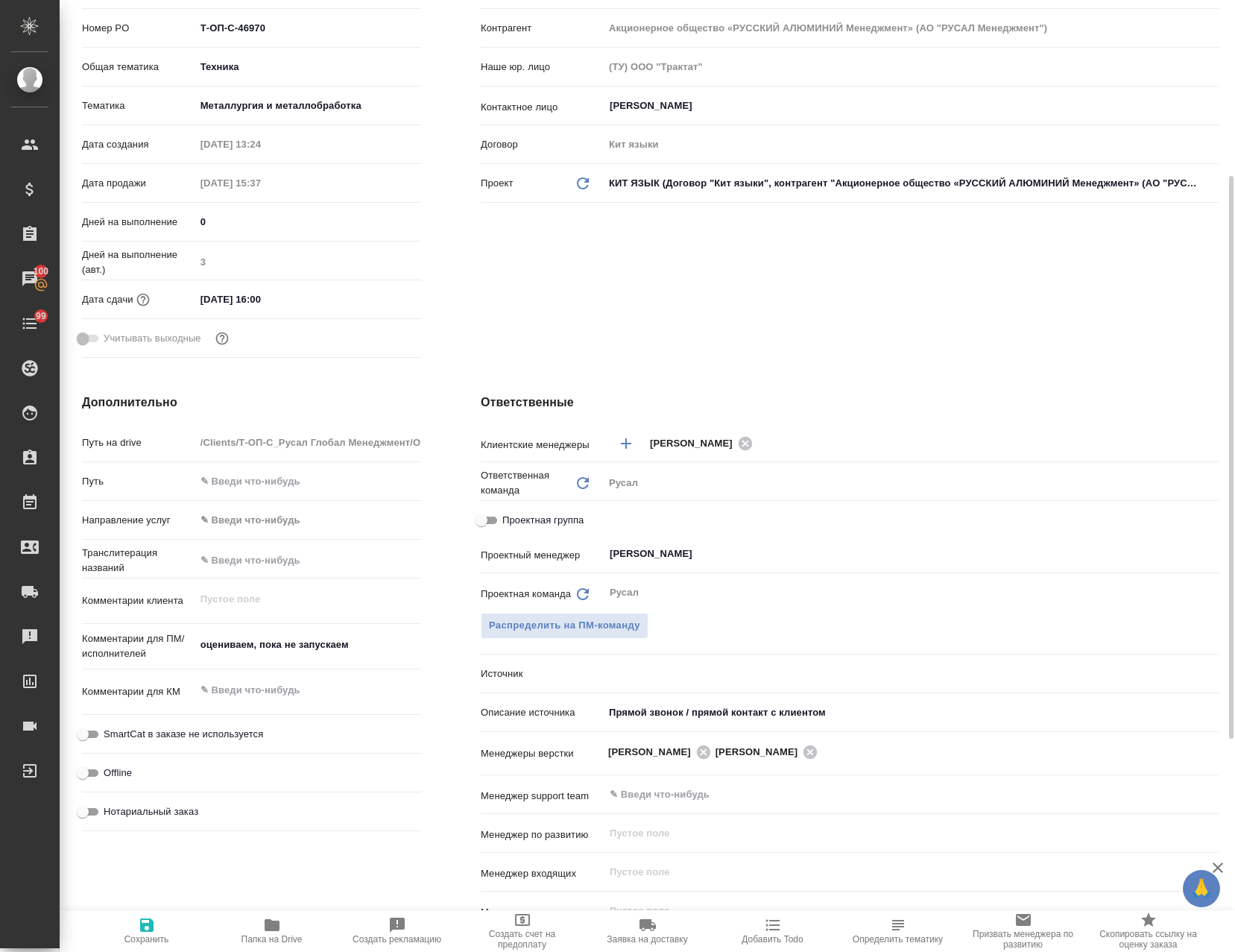
type textarea "x"
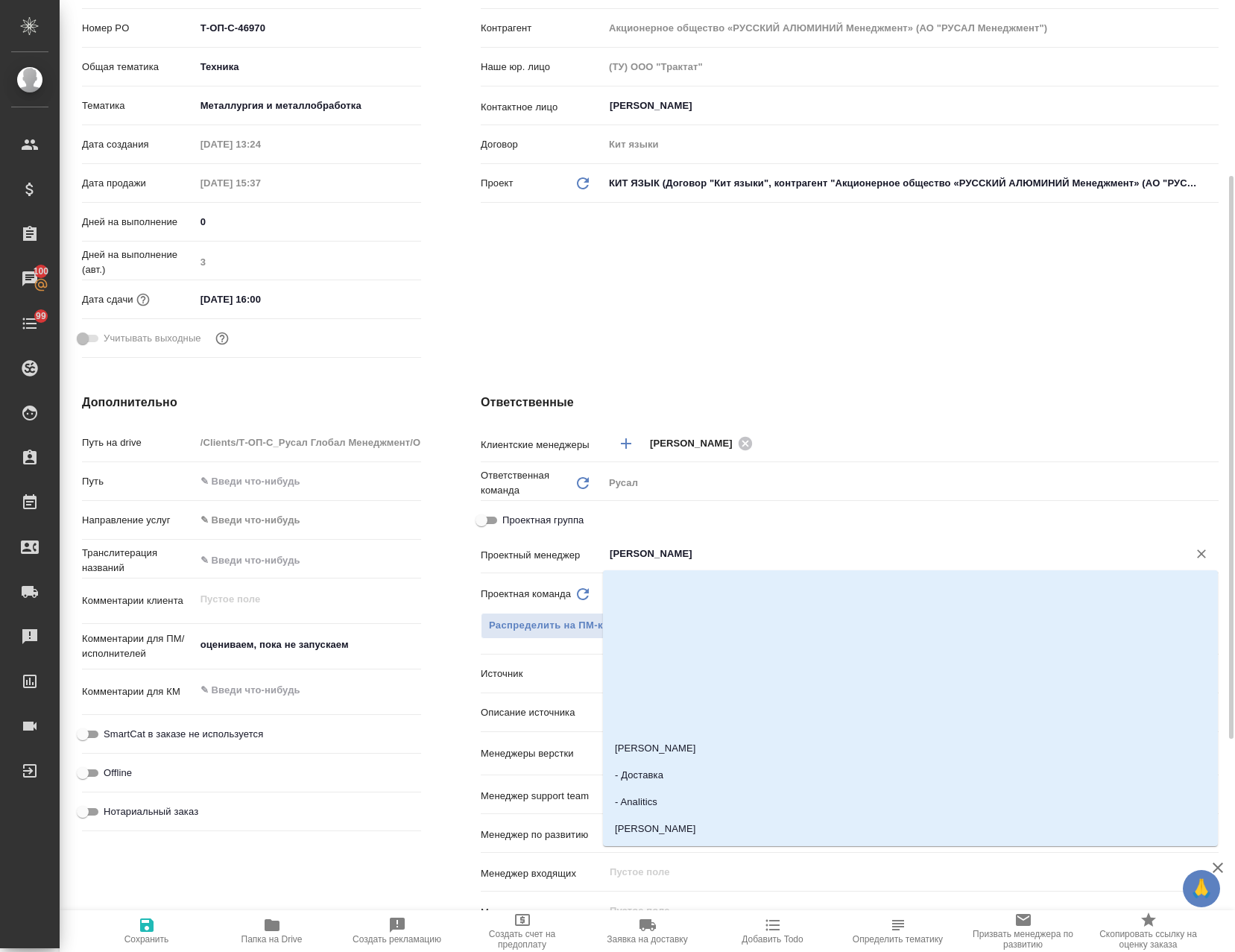
click at [701, 545] on input "[PERSON_NAME]" at bounding box center [886, 553] width 556 height 18
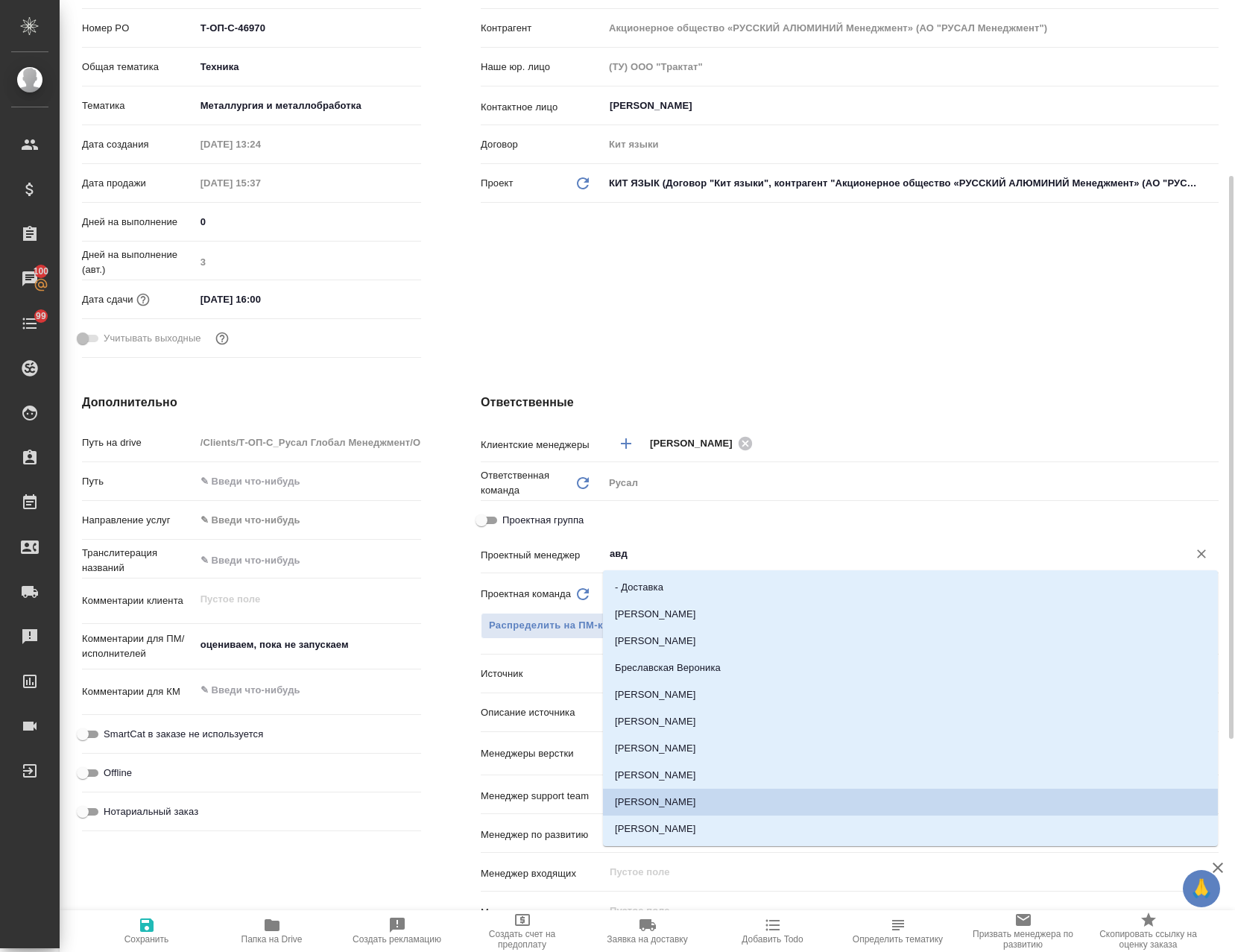
type input "авде"
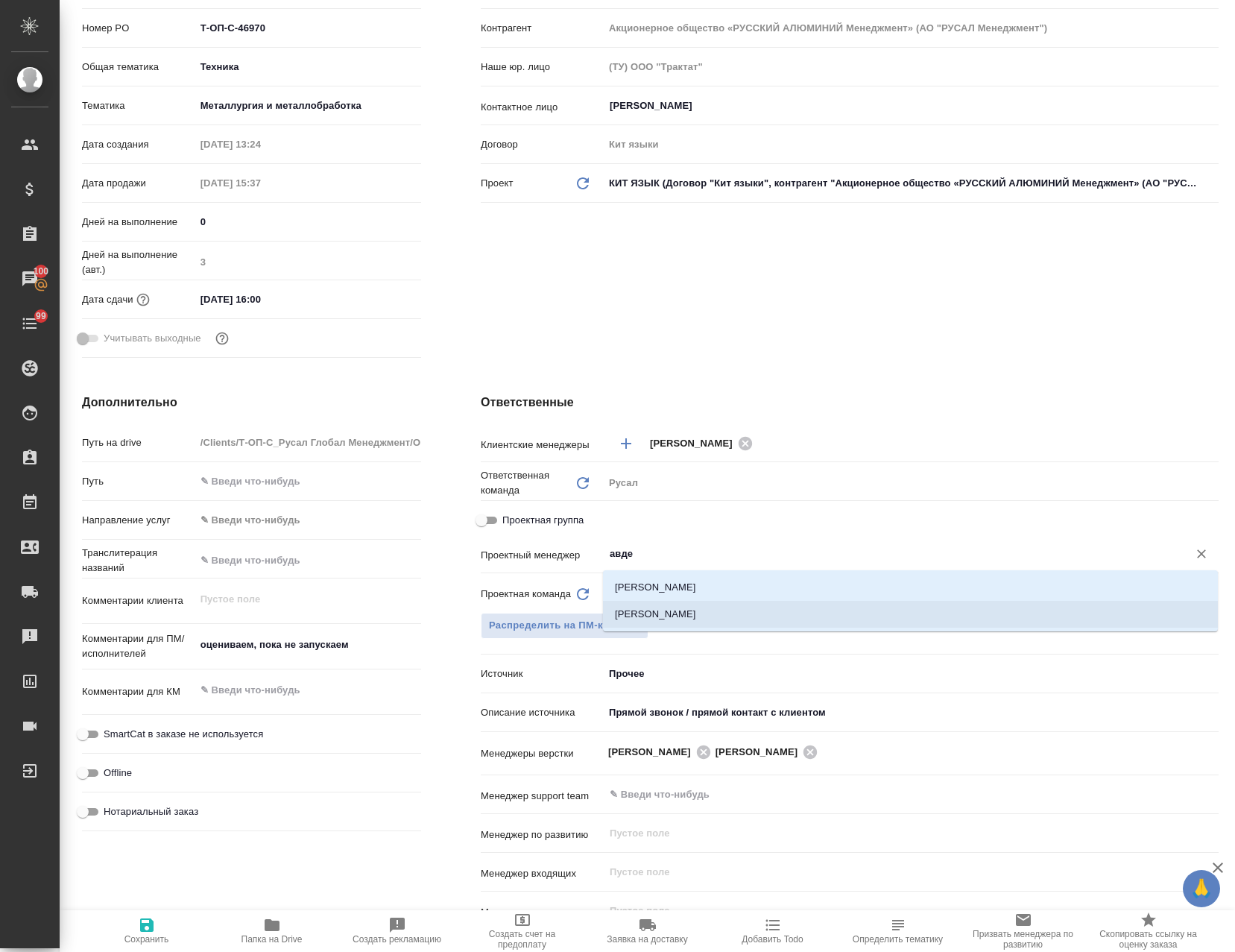
click at [710, 607] on li "[PERSON_NAME]" at bounding box center [911, 614] width 615 height 27
type textarea "x"
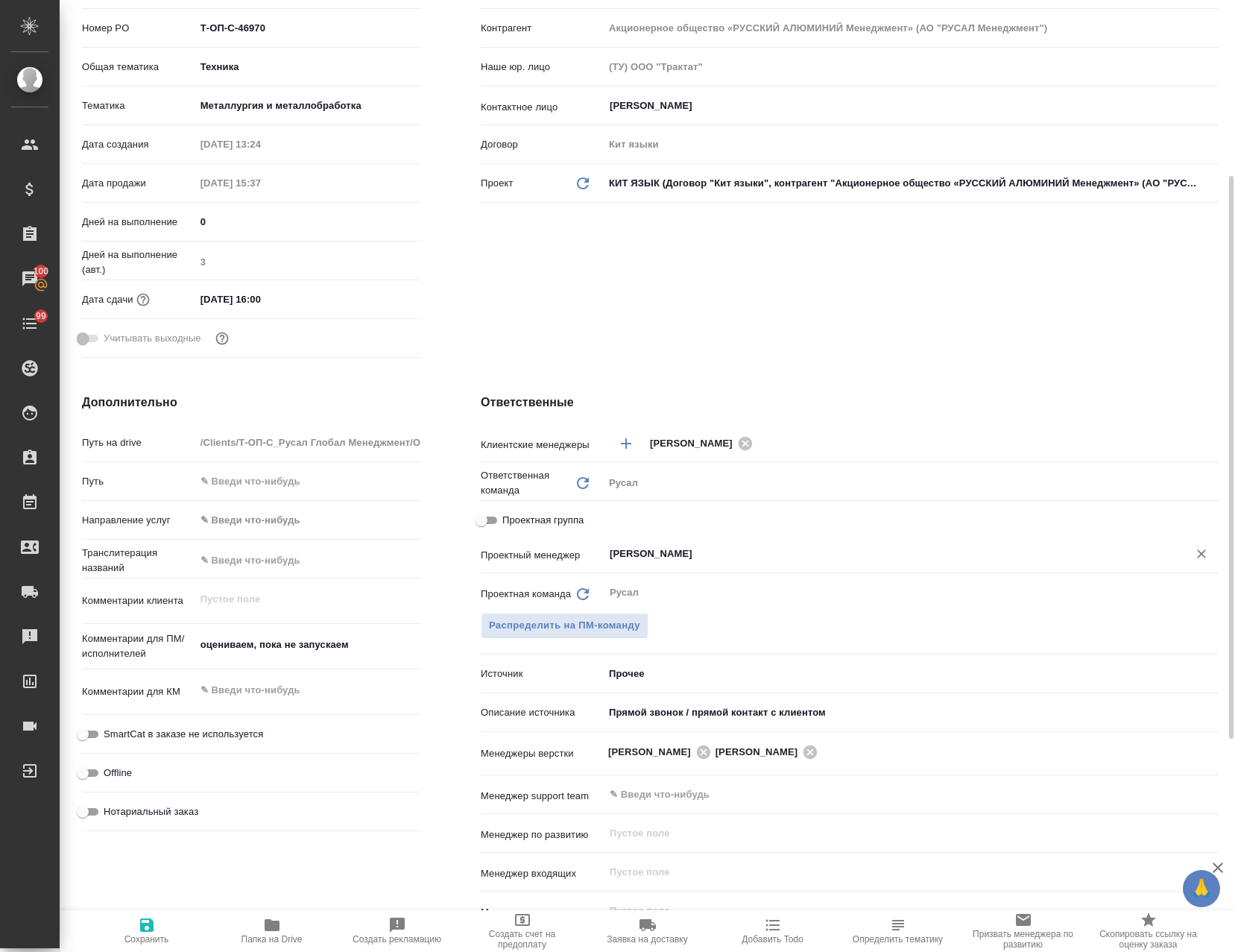
type input "[PERSON_NAME]"
click at [480, 525] on input "Проектная группа" at bounding box center [482, 520] width 54 height 18
checkbox input "true"
type textarea "x"
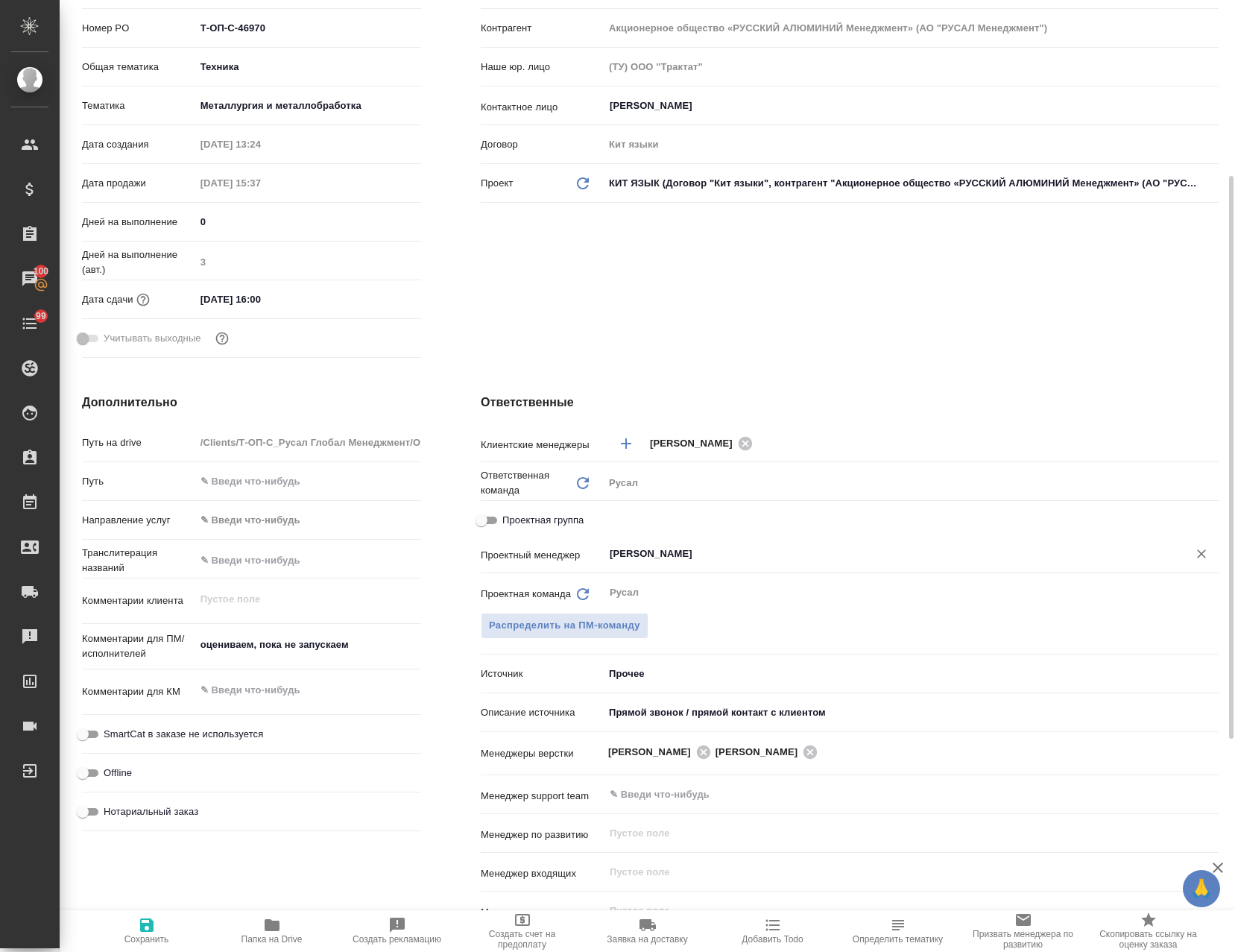
type textarea "x"
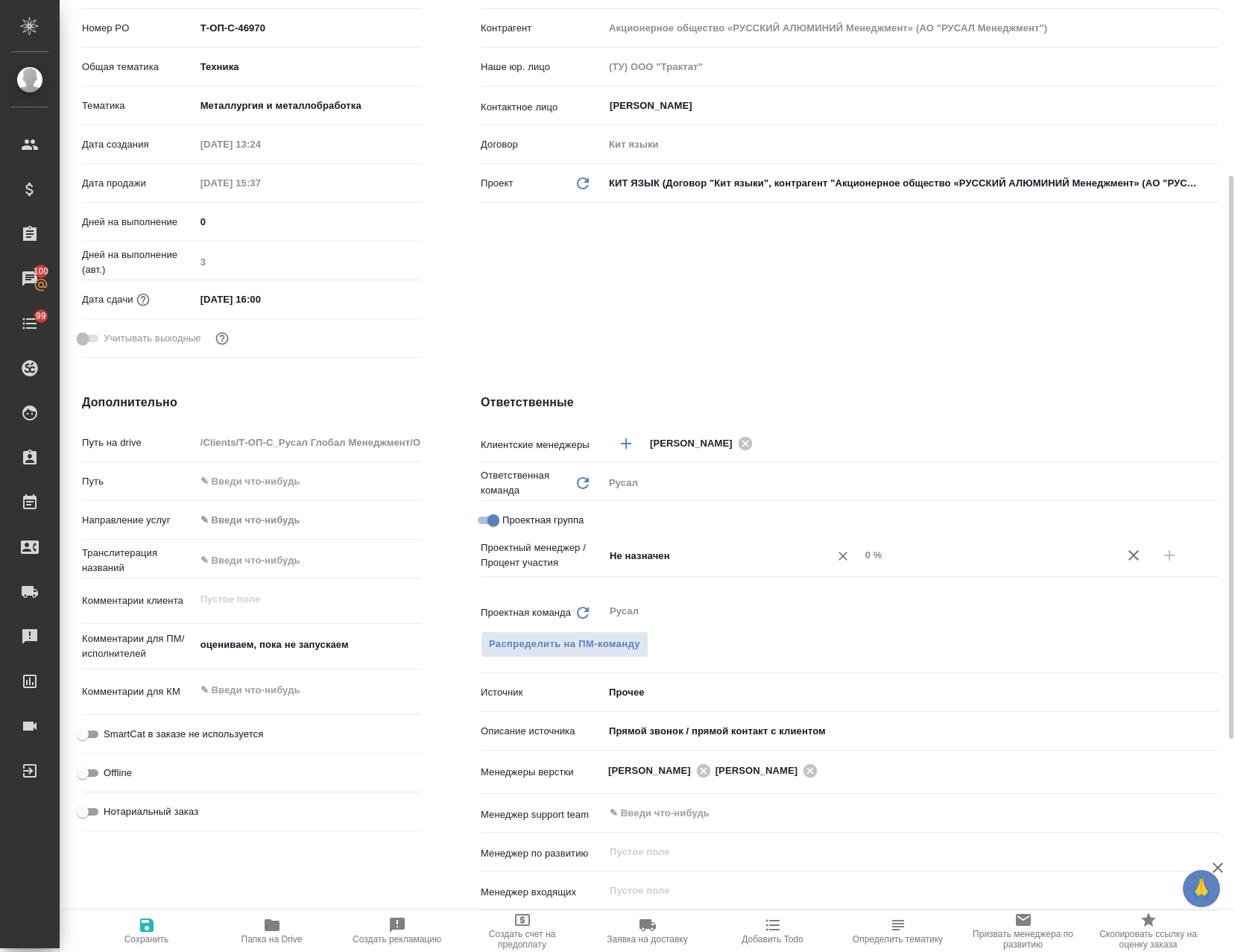
click at [687, 555] on input "Не назначен" at bounding box center [707, 555] width 198 height 18
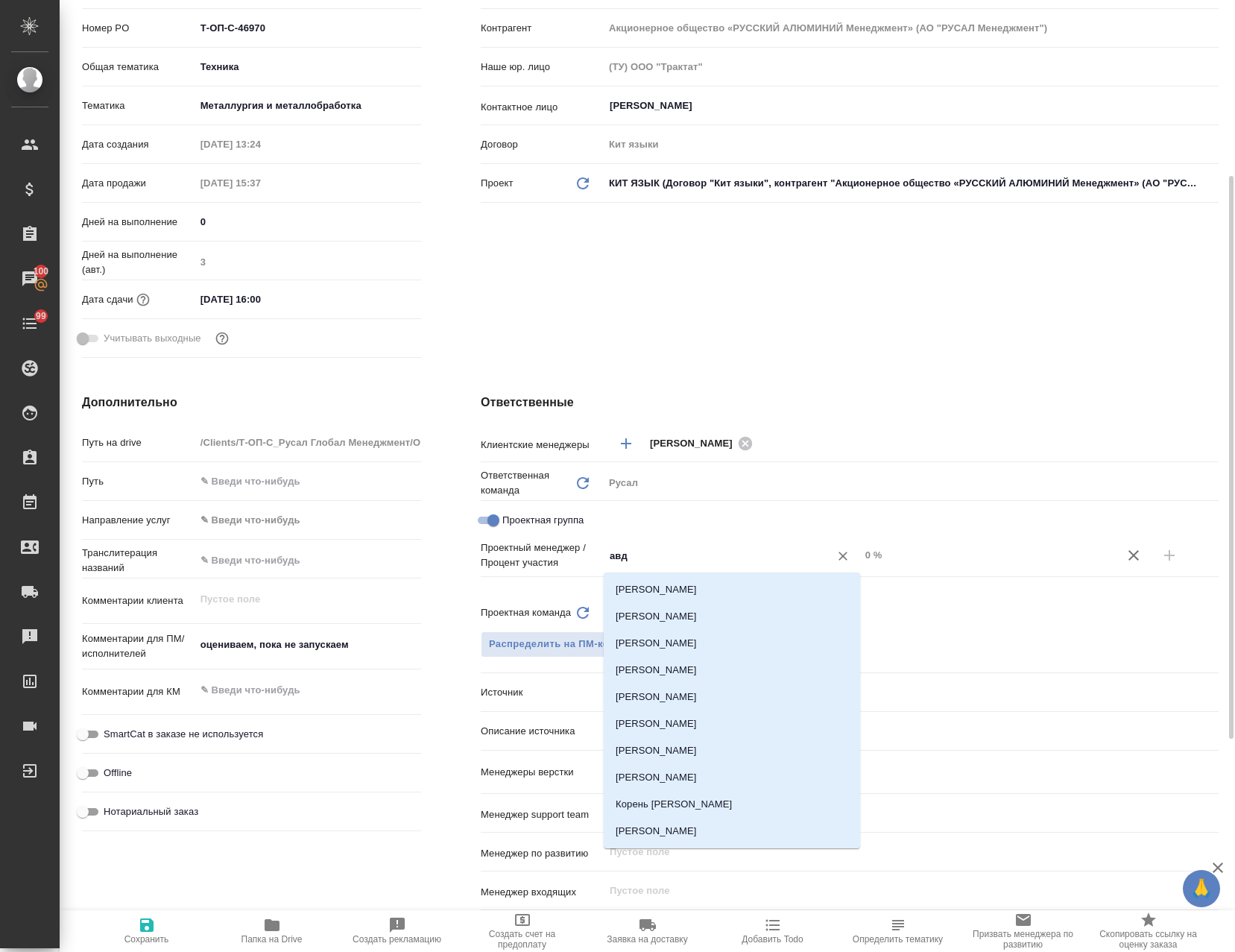
type input "авде"
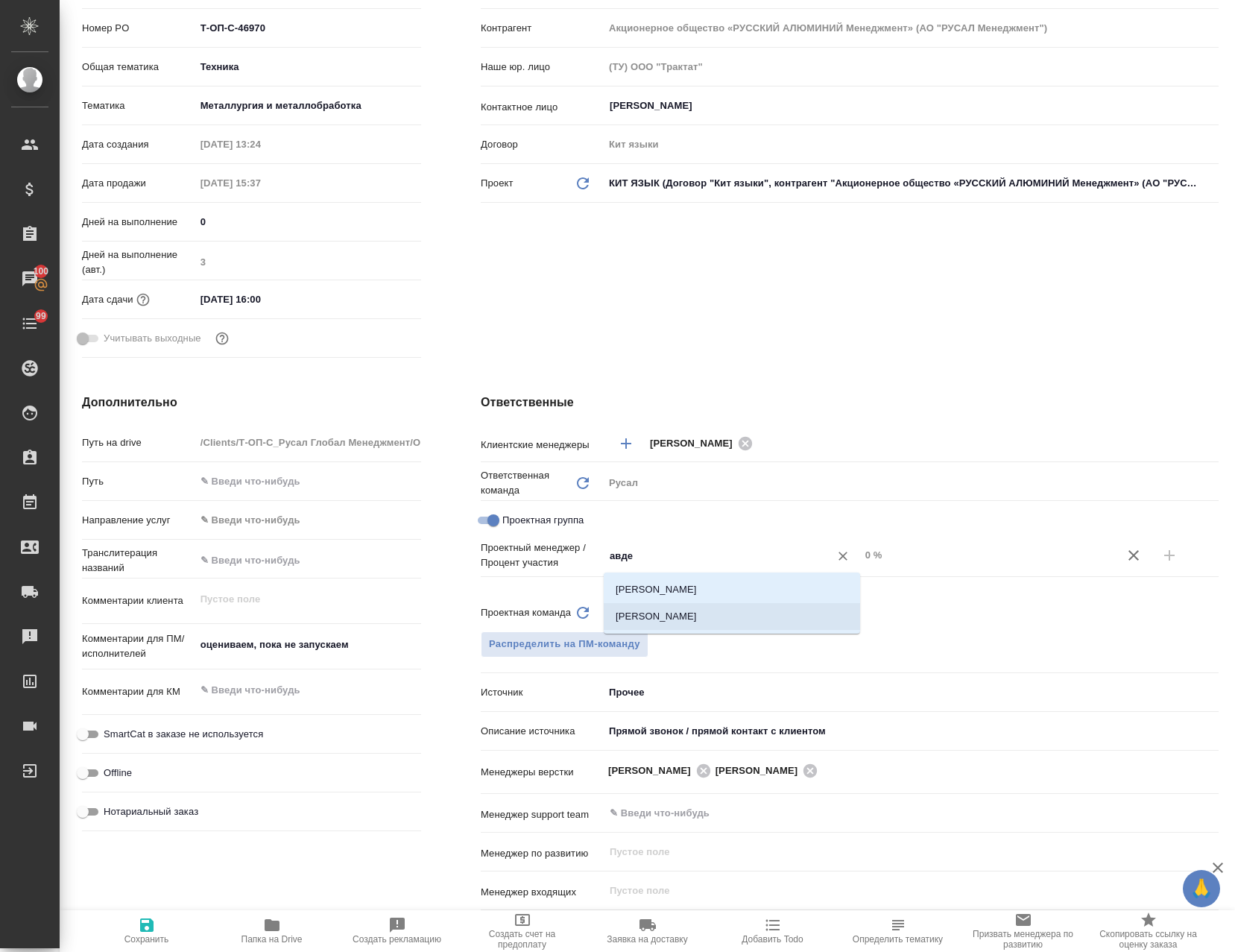
click at [751, 615] on li "[PERSON_NAME]" at bounding box center [732, 616] width 256 height 27
type textarea "x"
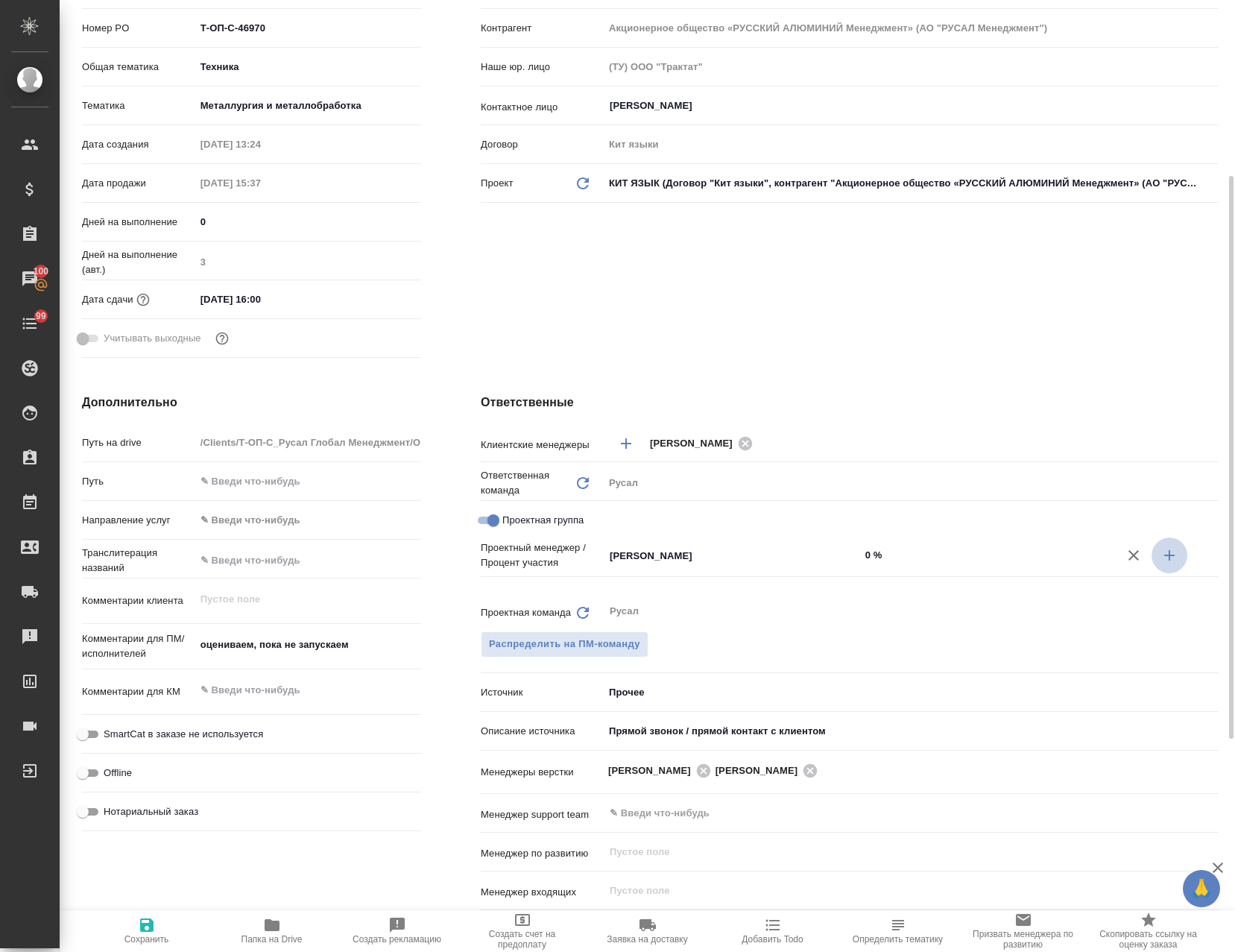
click at [1172, 552] on icon "button" at bounding box center [1169, 555] width 18 height 18
type textarea "x"
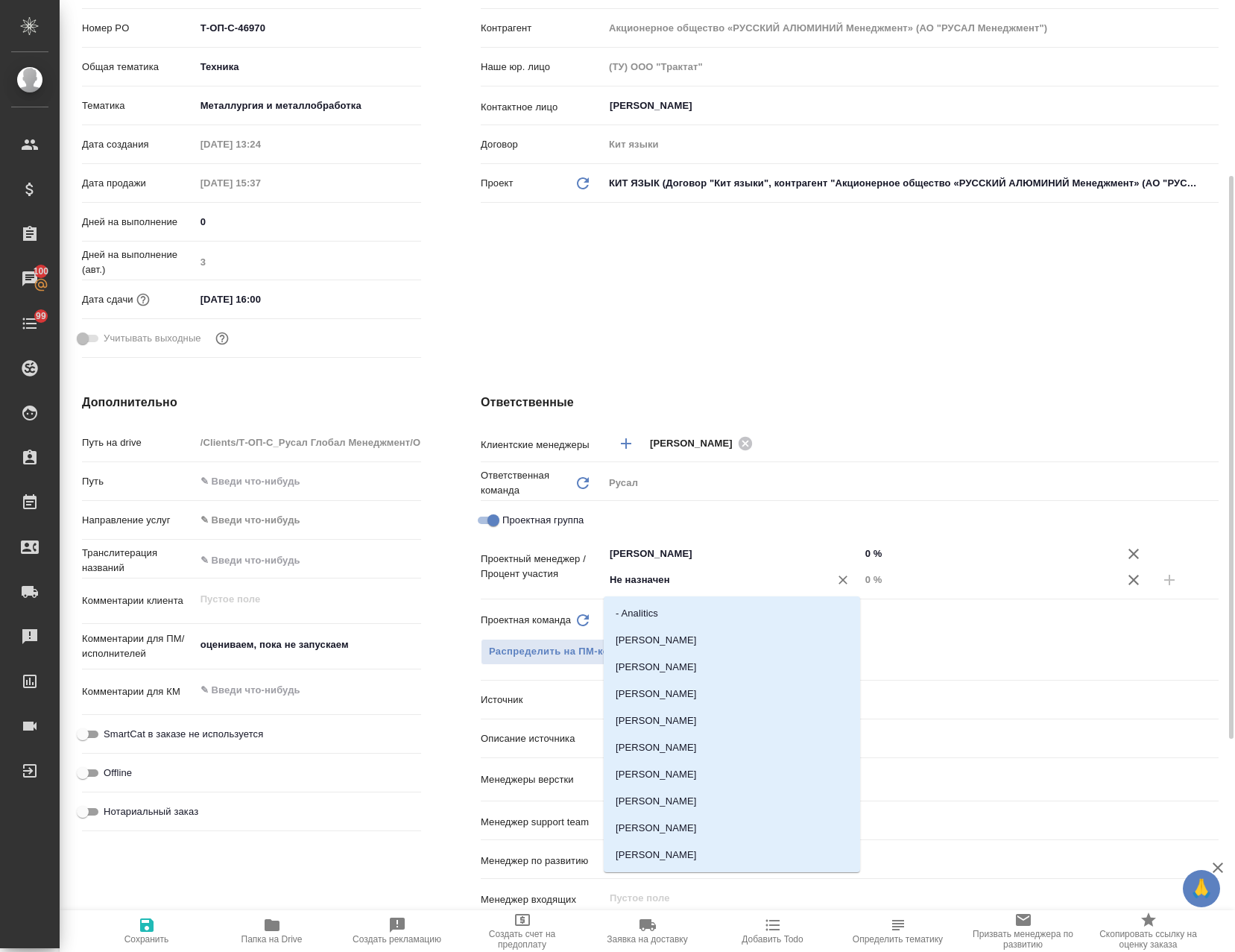
click at [740, 580] on input "Не назначен" at bounding box center [707, 579] width 198 height 18
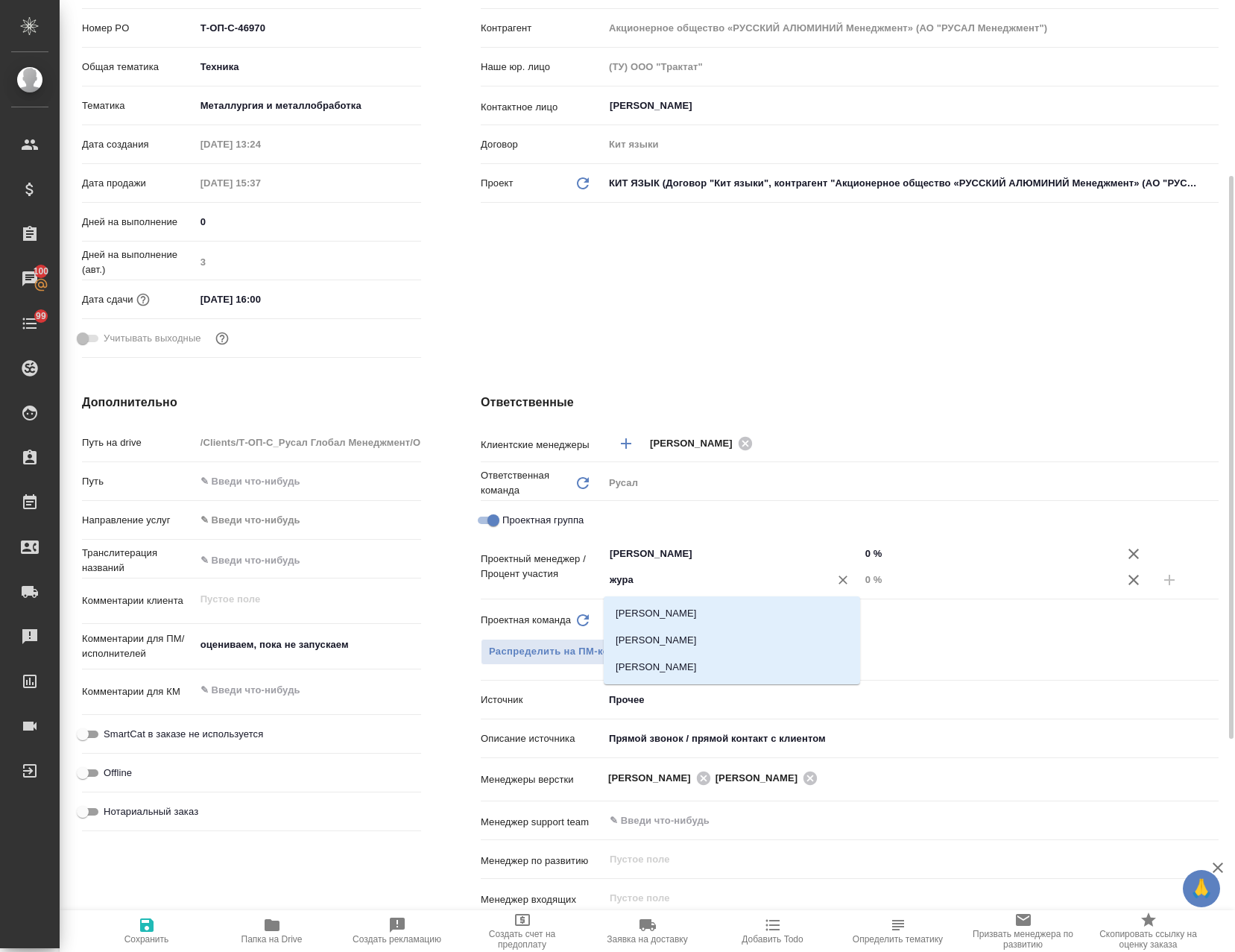
type input "журав"
click at [749, 634] on li "[PERSON_NAME]" at bounding box center [732, 640] width 256 height 27
type textarea "x"
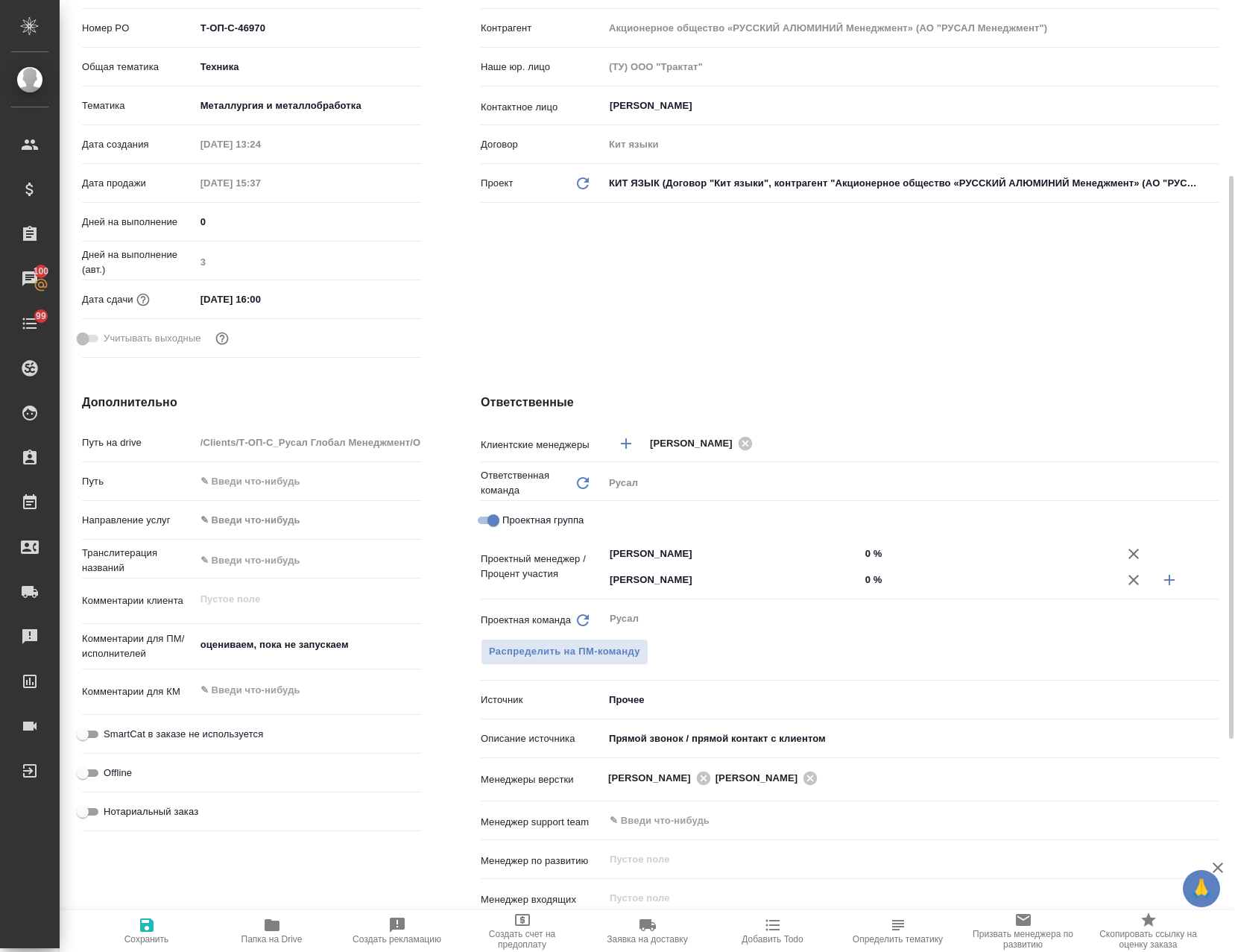
click at [862, 578] on input "0 %" at bounding box center [988, 579] width 256 height 21
type textarea "x"
type input "50 %"
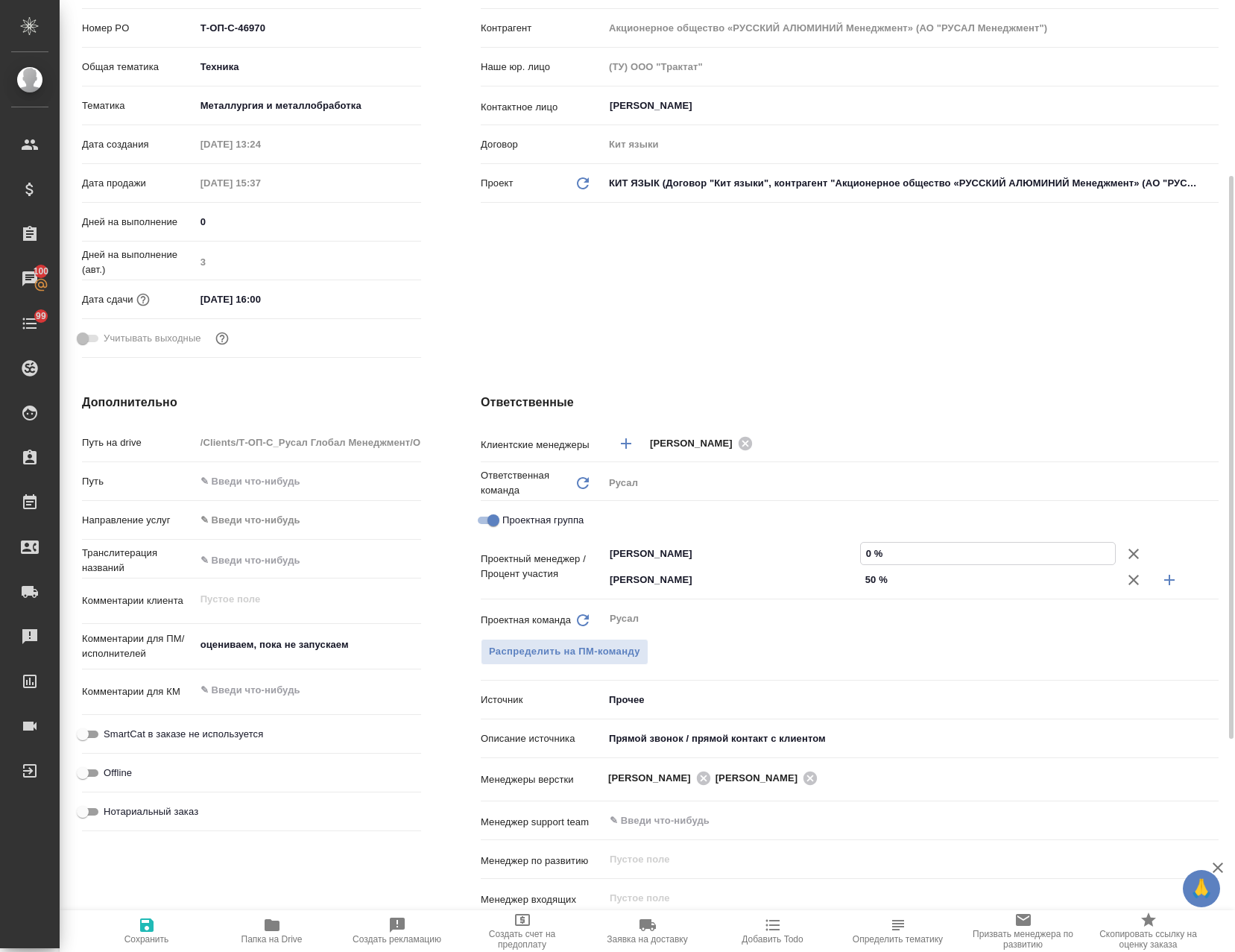
click at [867, 549] on input "0 %" at bounding box center [988, 553] width 255 height 21
type textarea "x"
type input "50 %"
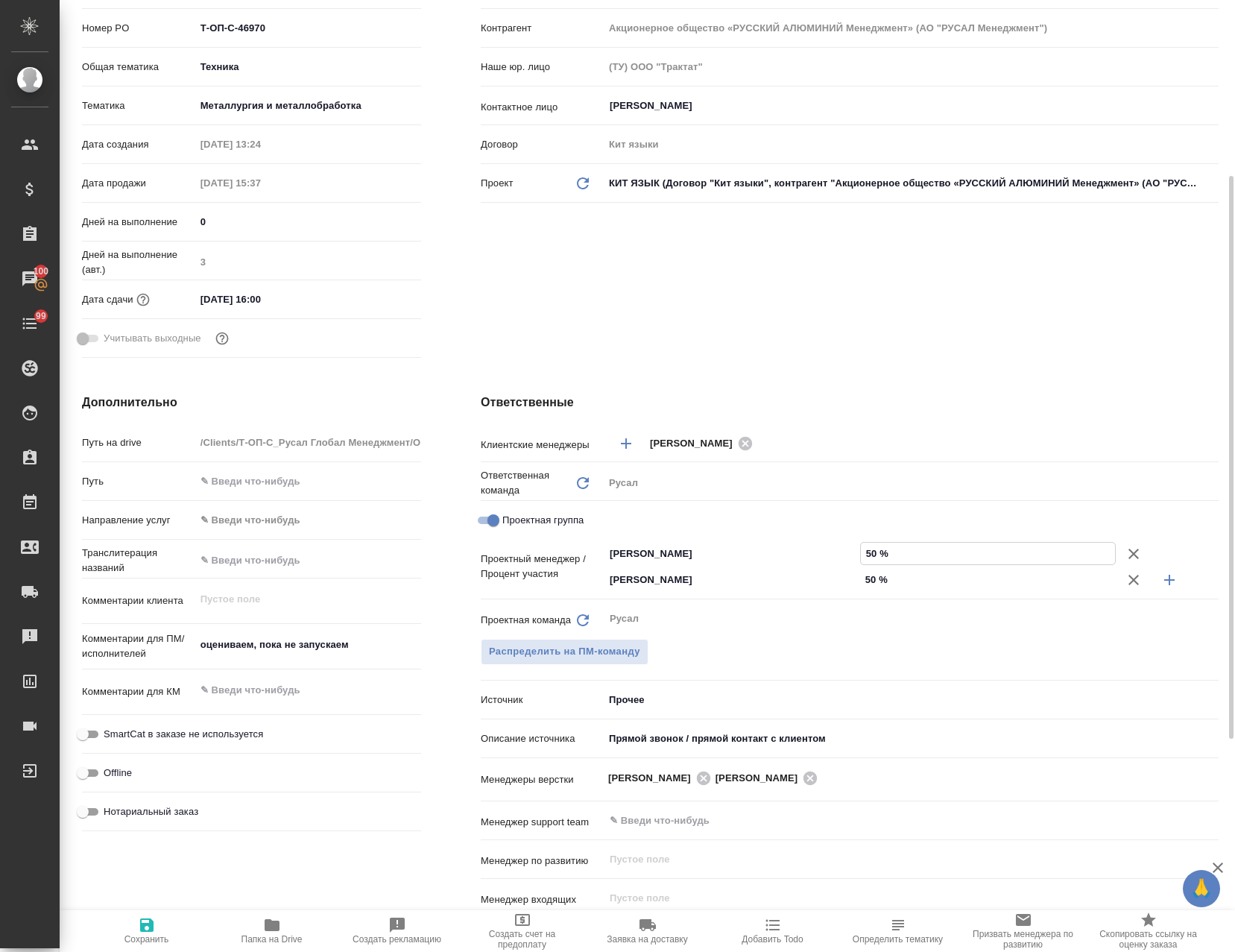
click at [150, 940] on span "Сохранить" at bounding box center [147, 940] width 44 height 11
type textarea "x"
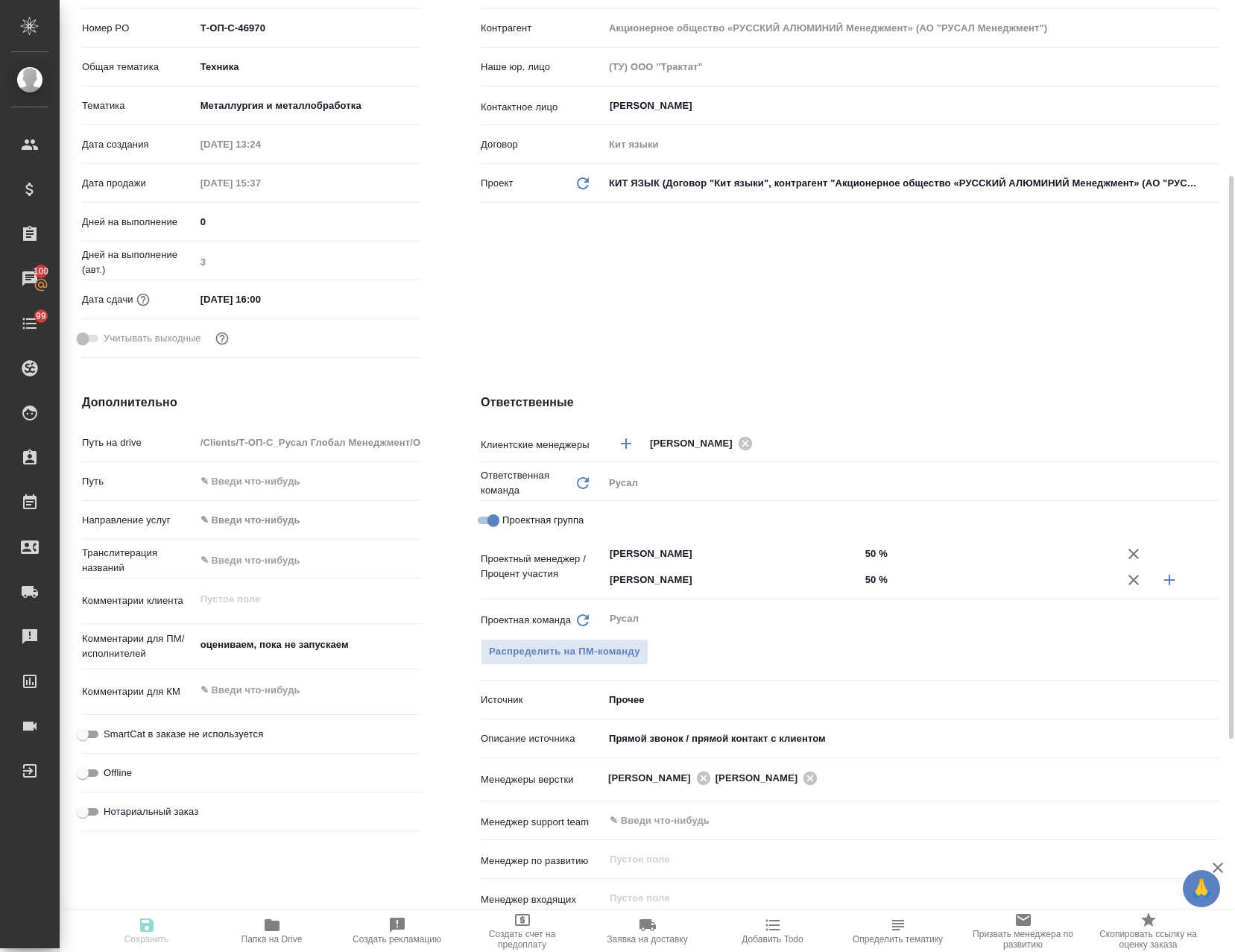
type textarea "x"
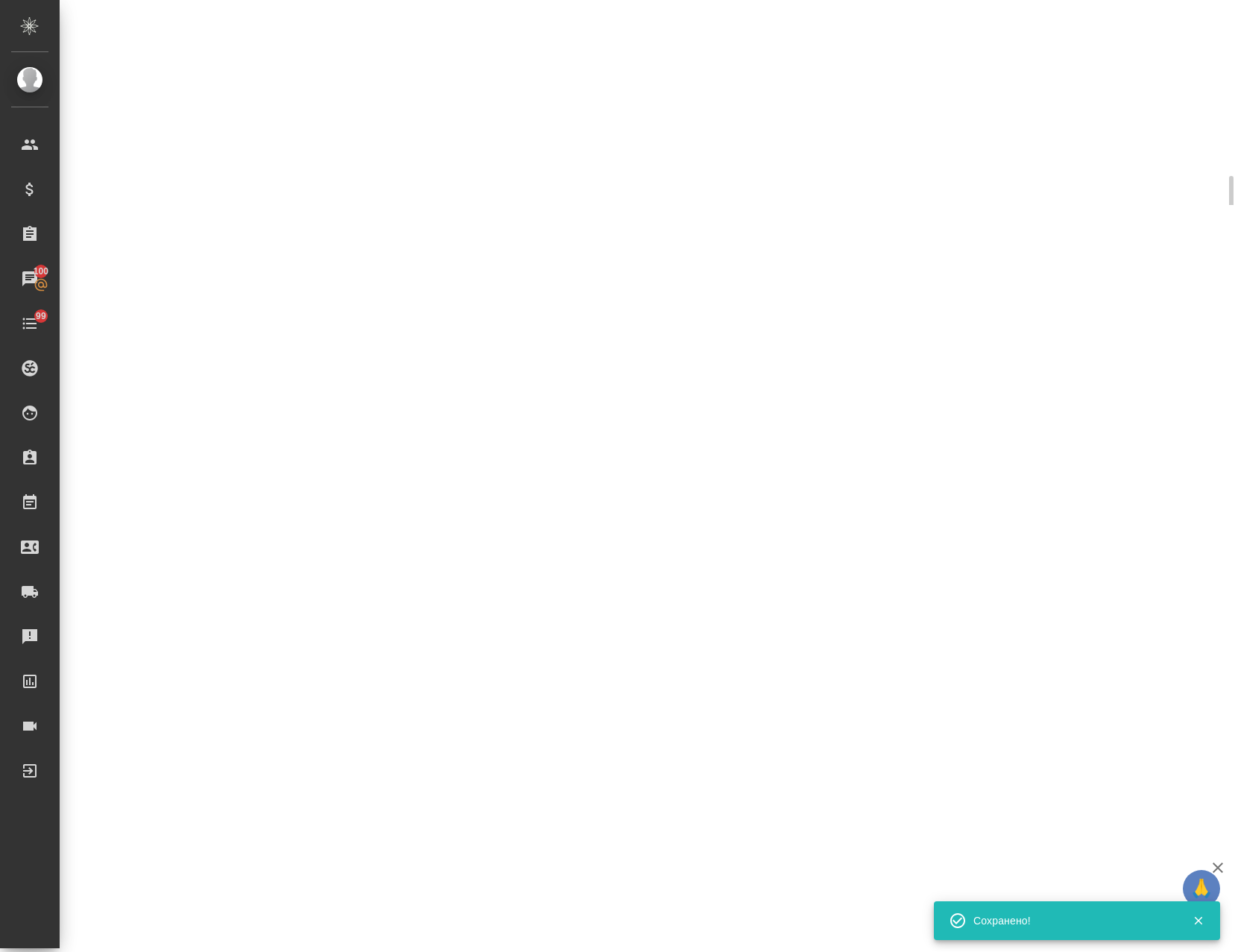
select select "RU"
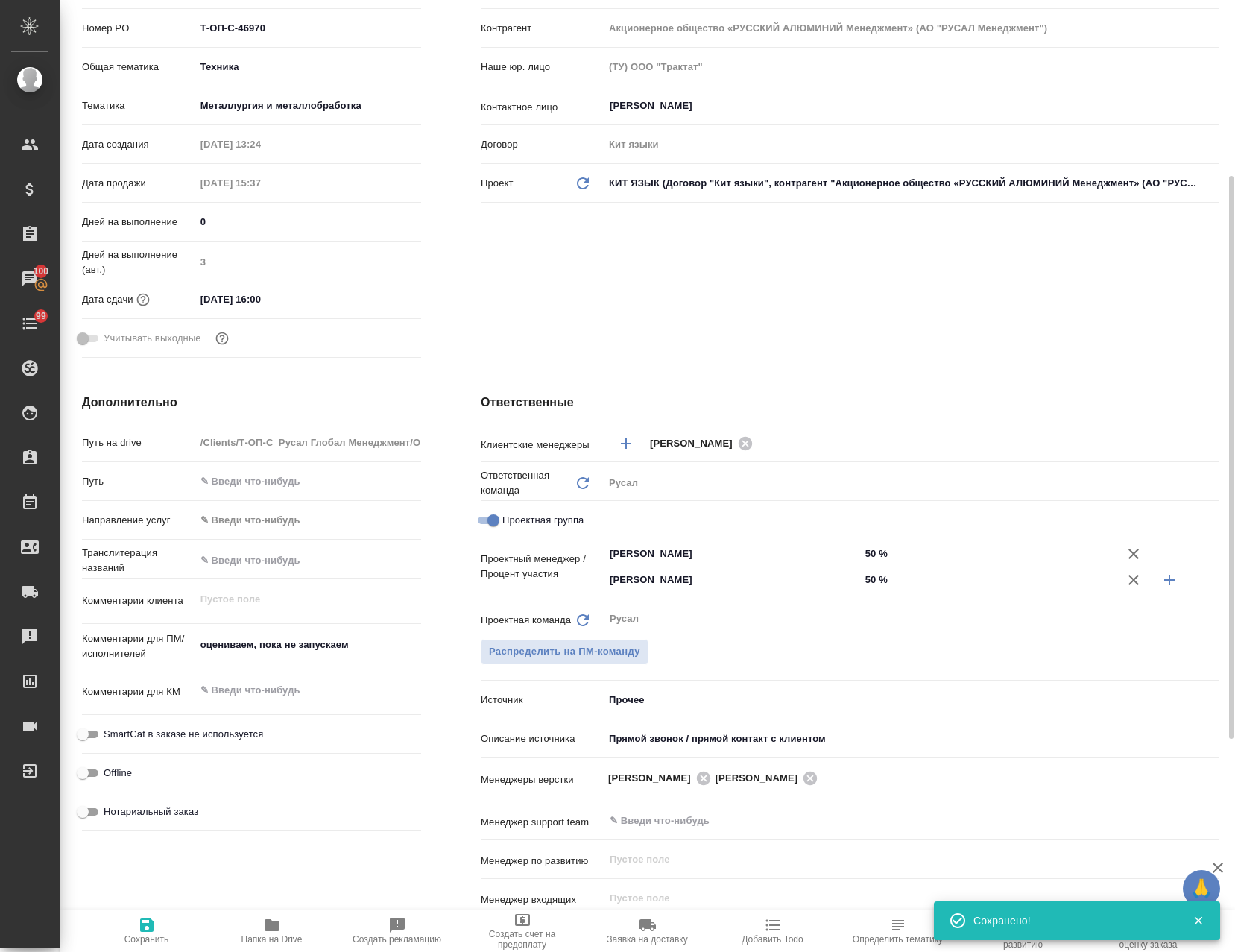
type textarea "x"
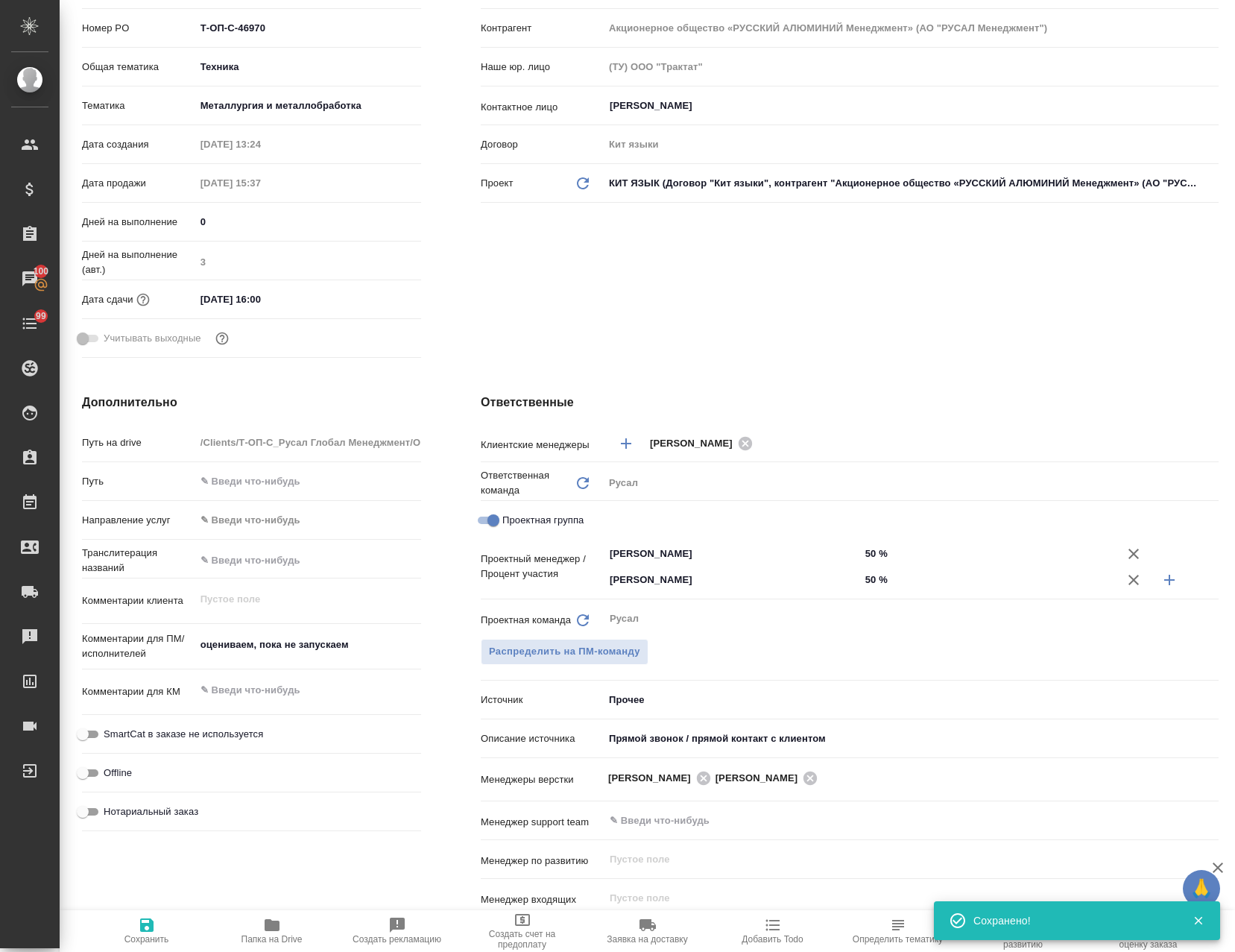
type textarea "x"
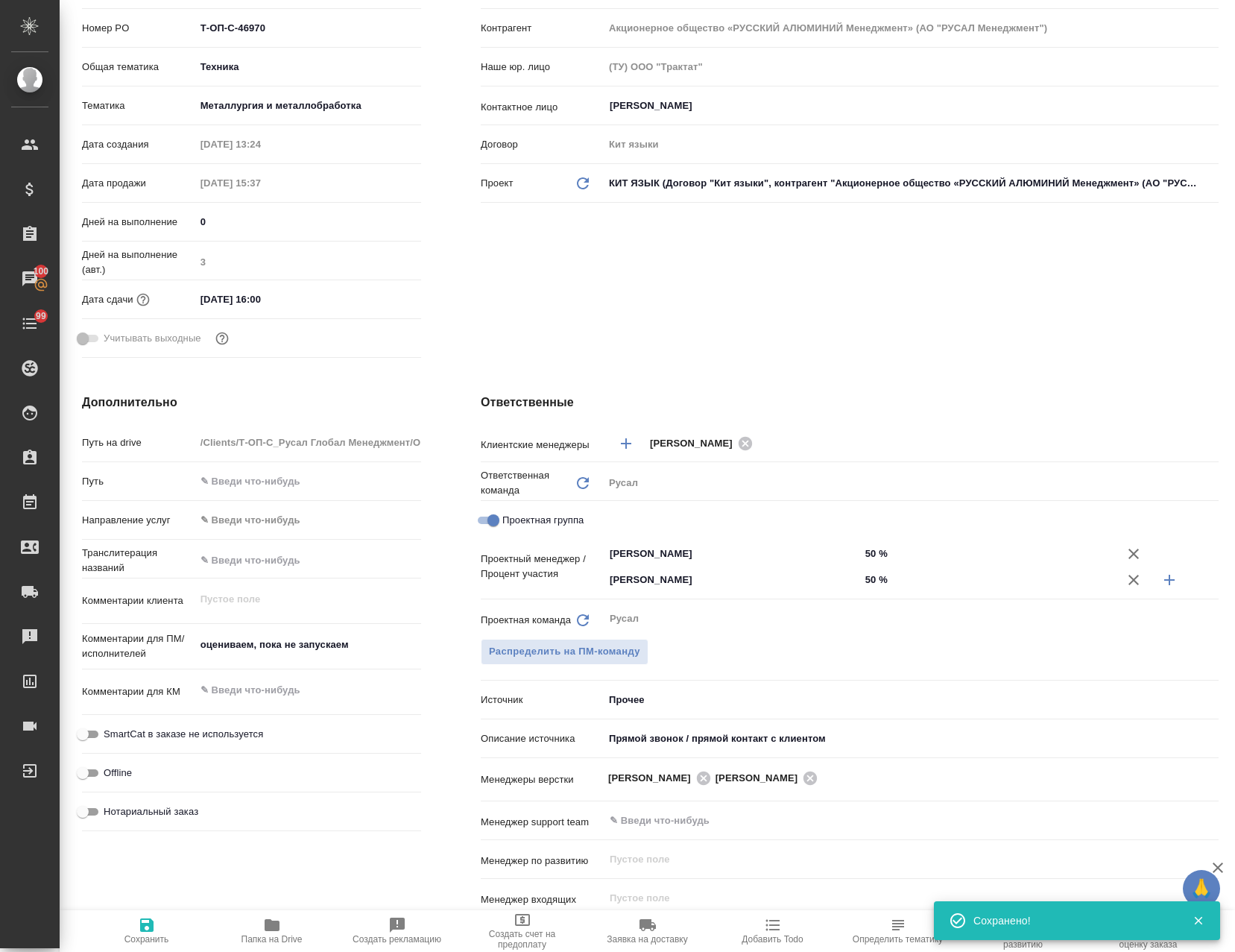
type textarea "x"
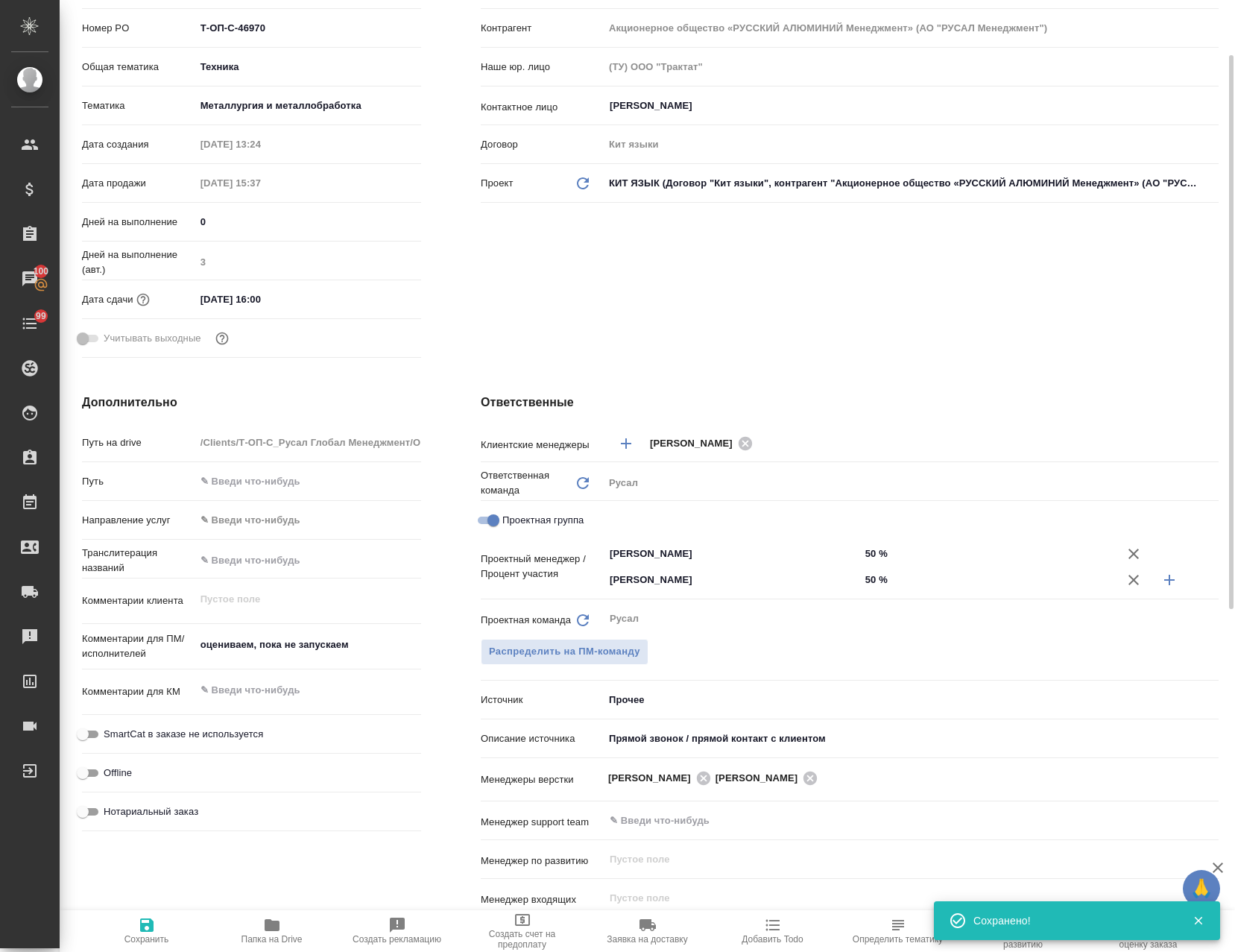
scroll to position [0, 0]
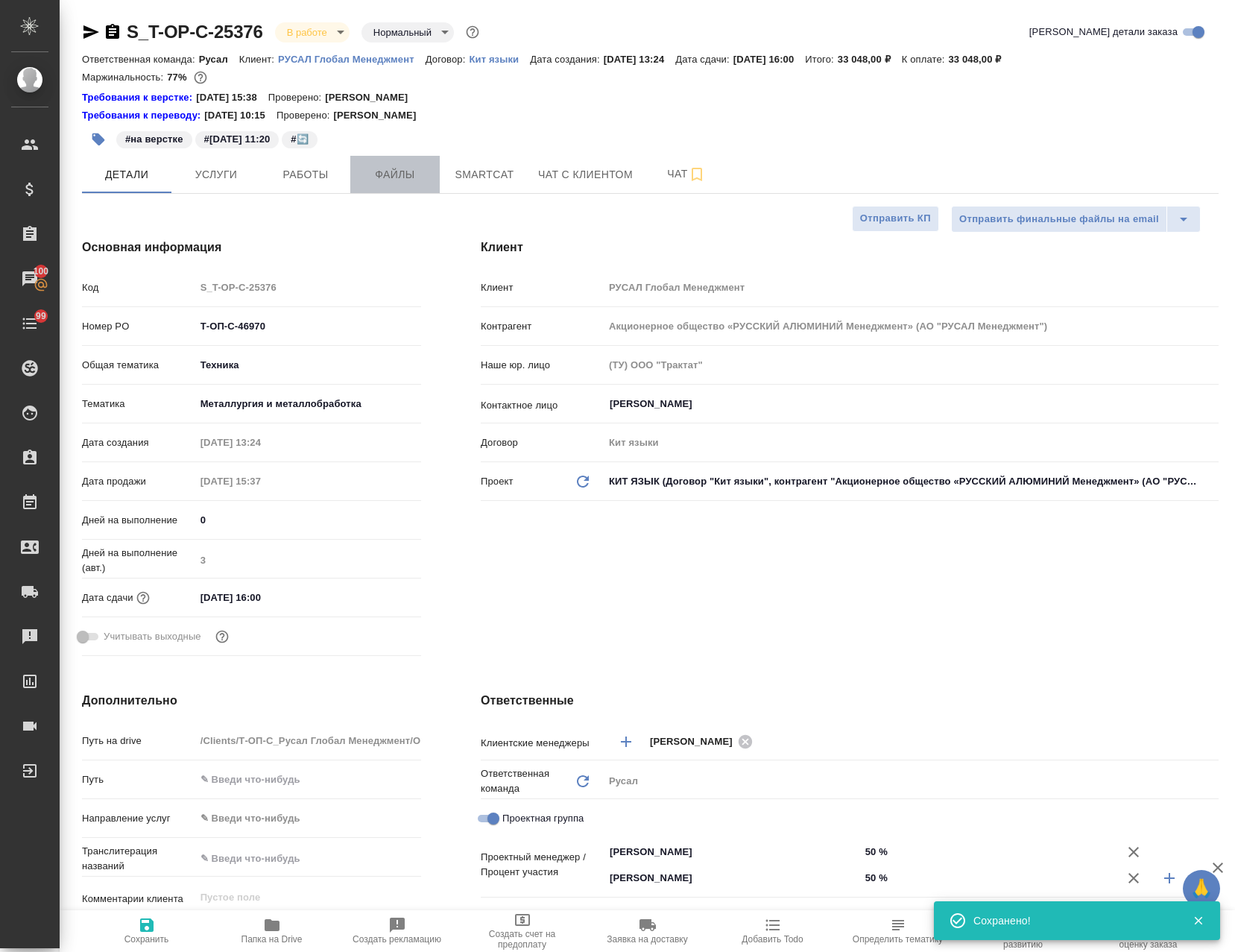
click at [377, 173] on span "Файлы" at bounding box center [394, 175] width 71 height 18
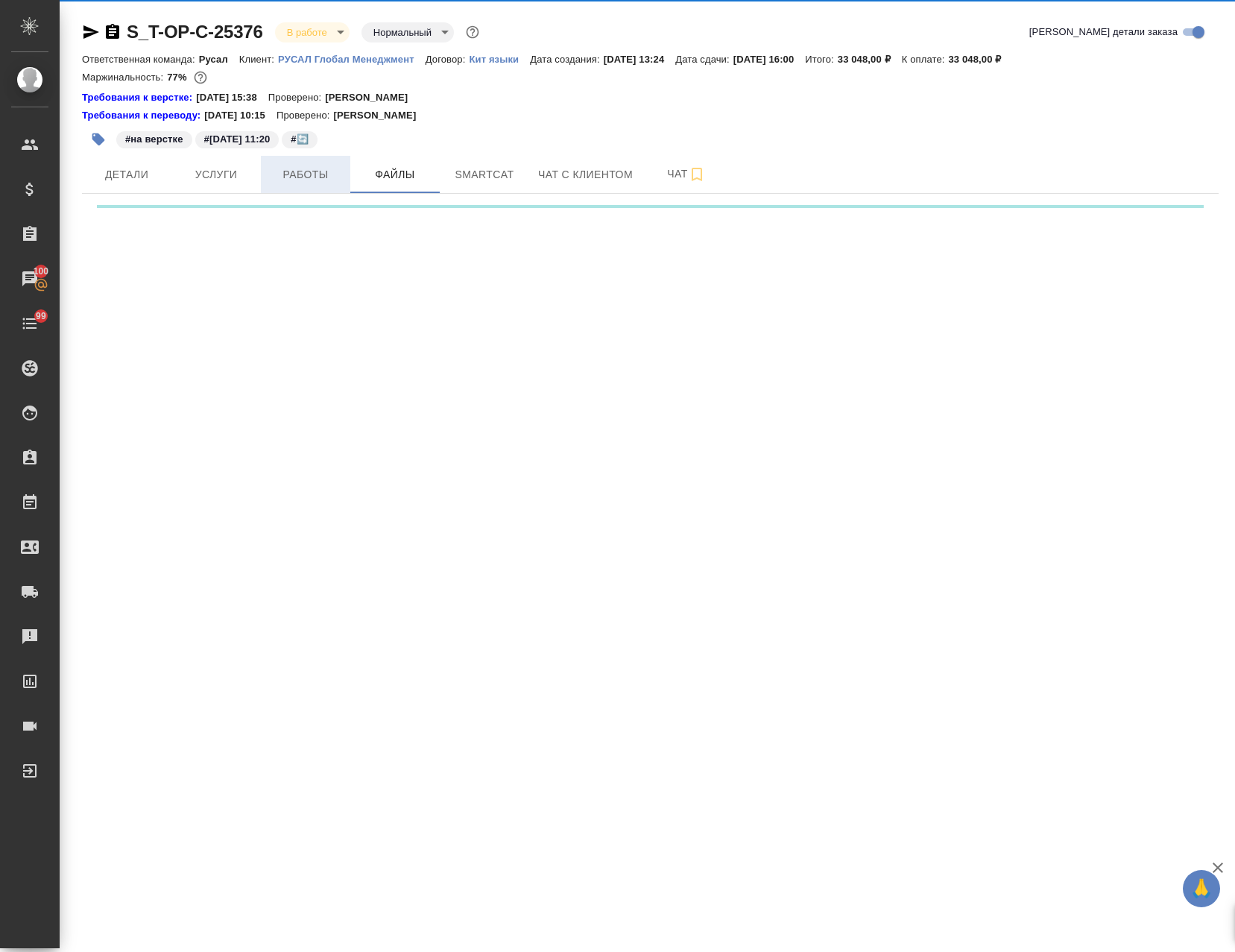
click at [325, 160] on button "Работы" at bounding box center [305, 174] width 90 height 38
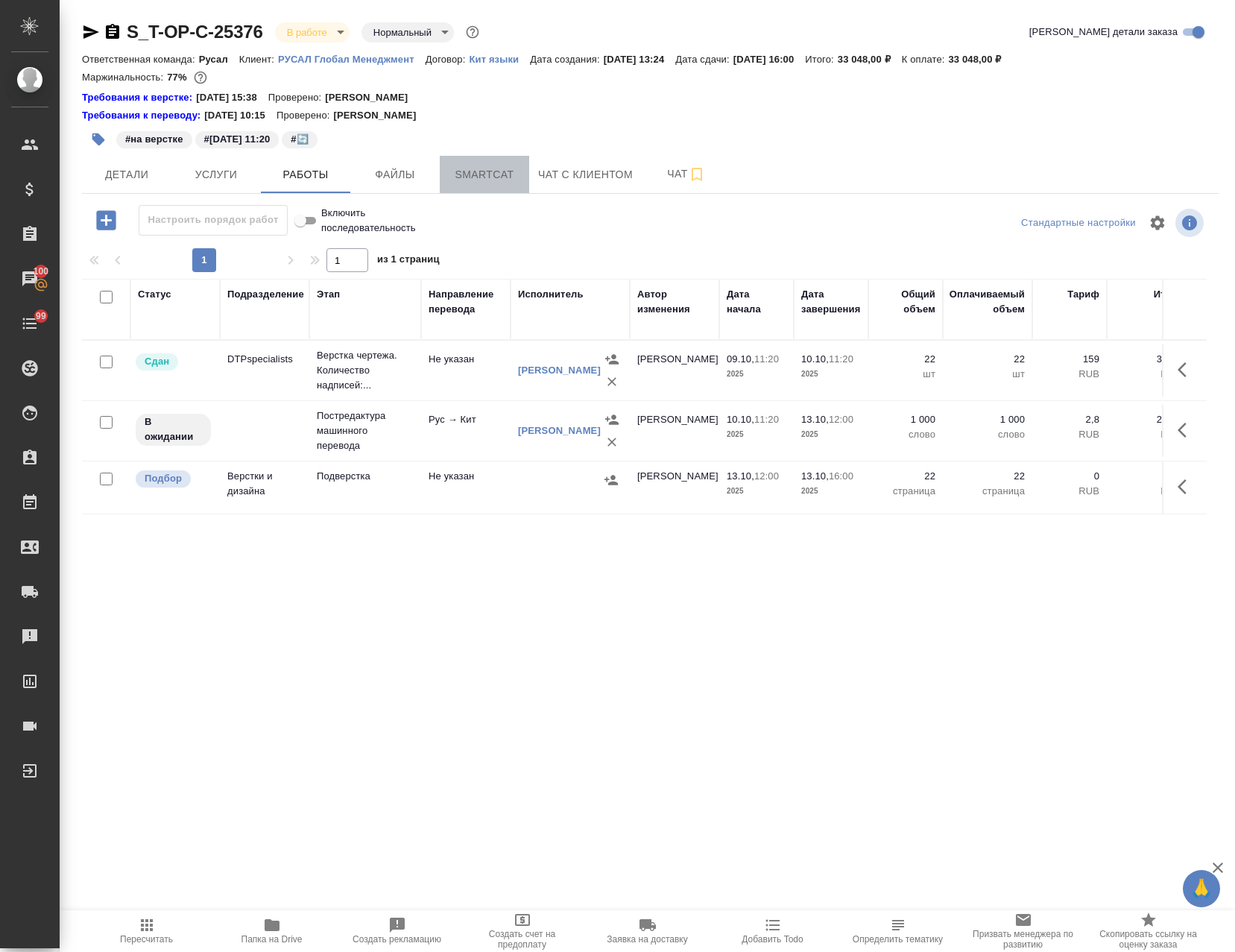
click at [499, 170] on span "Smartcat" at bounding box center [484, 175] width 71 height 18
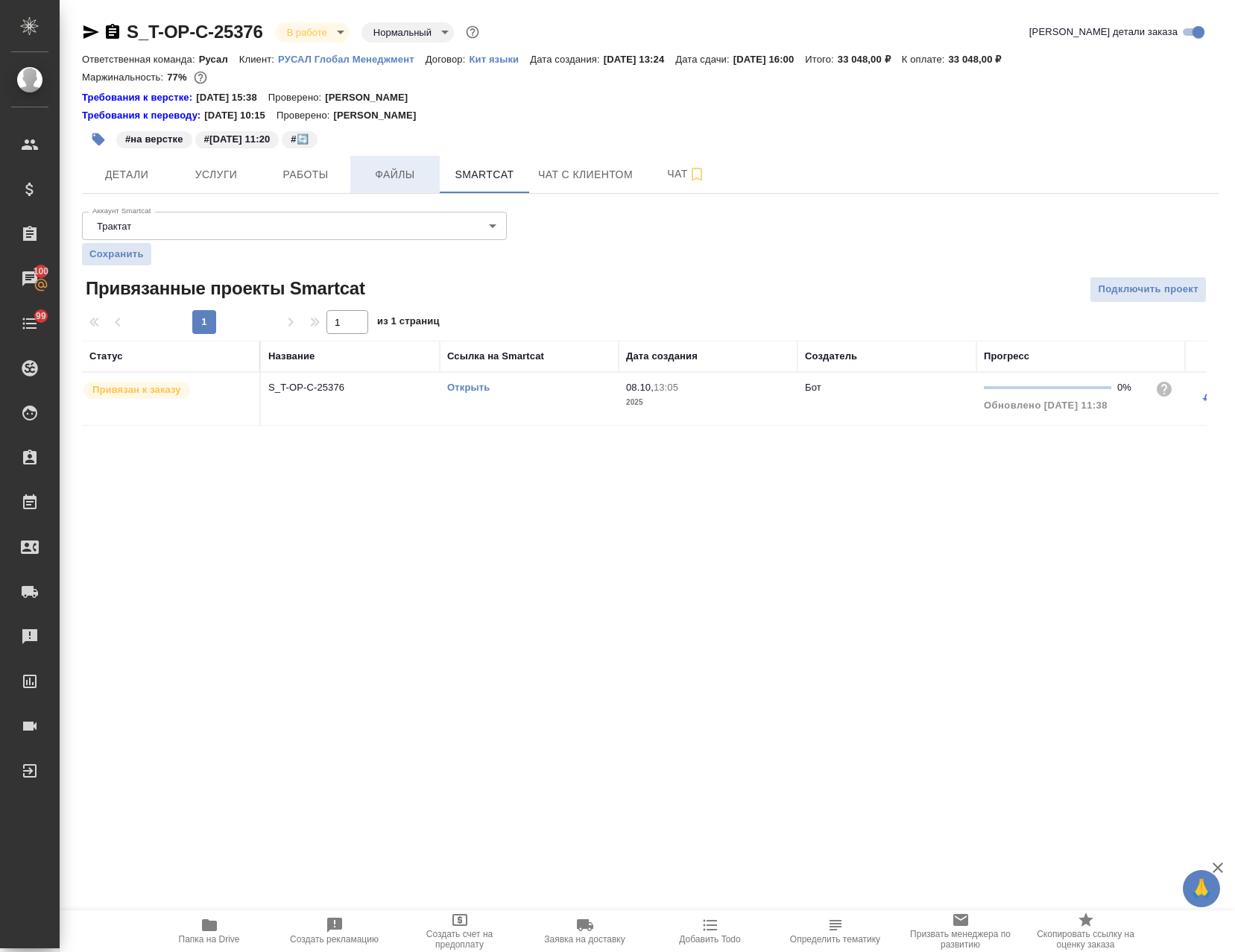
click at [388, 173] on span "Файлы" at bounding box center [394, 175] width 71 height 18
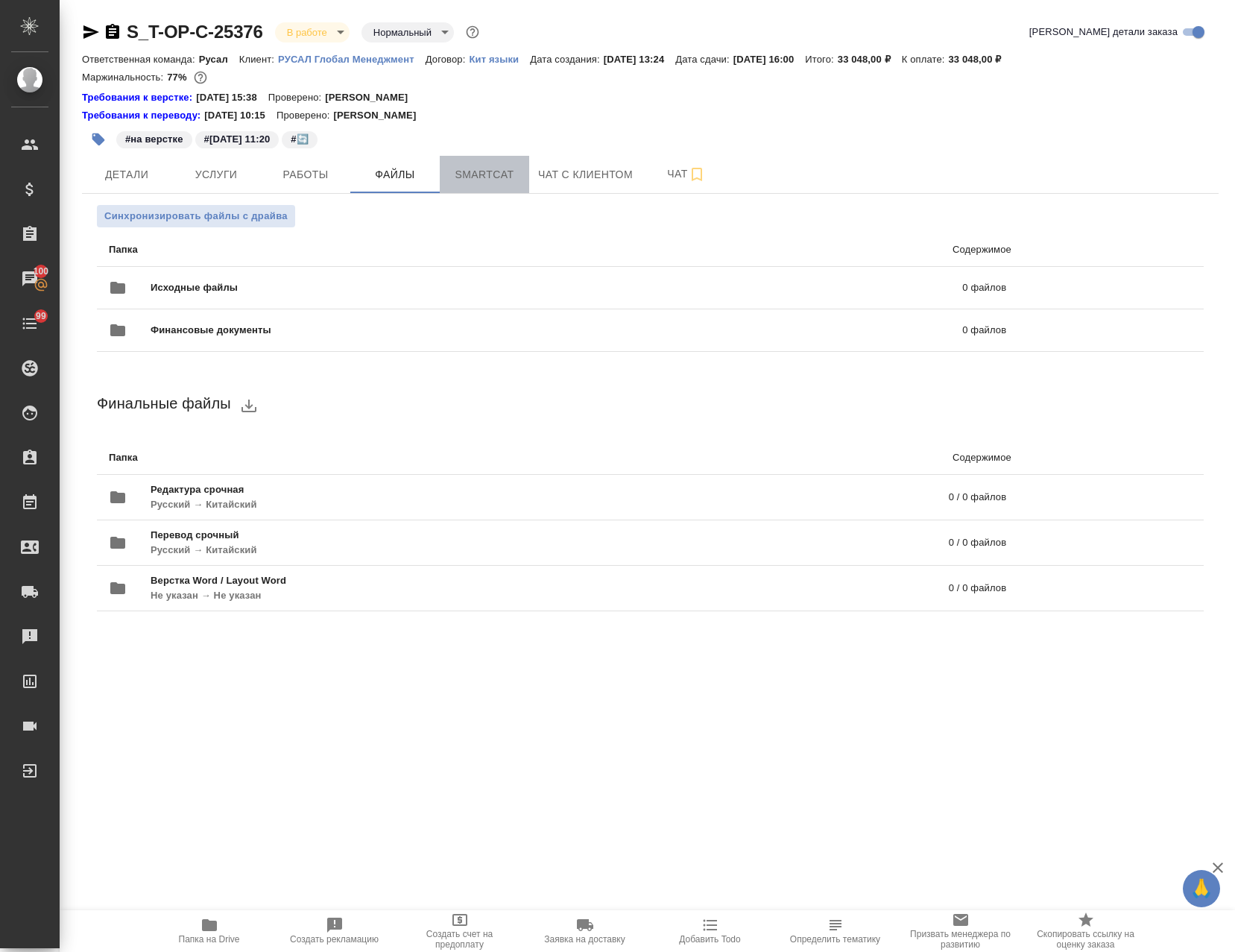
click at [489, 173] on span "Smartcat" at bounding box center [484, 175] width 71 height 18
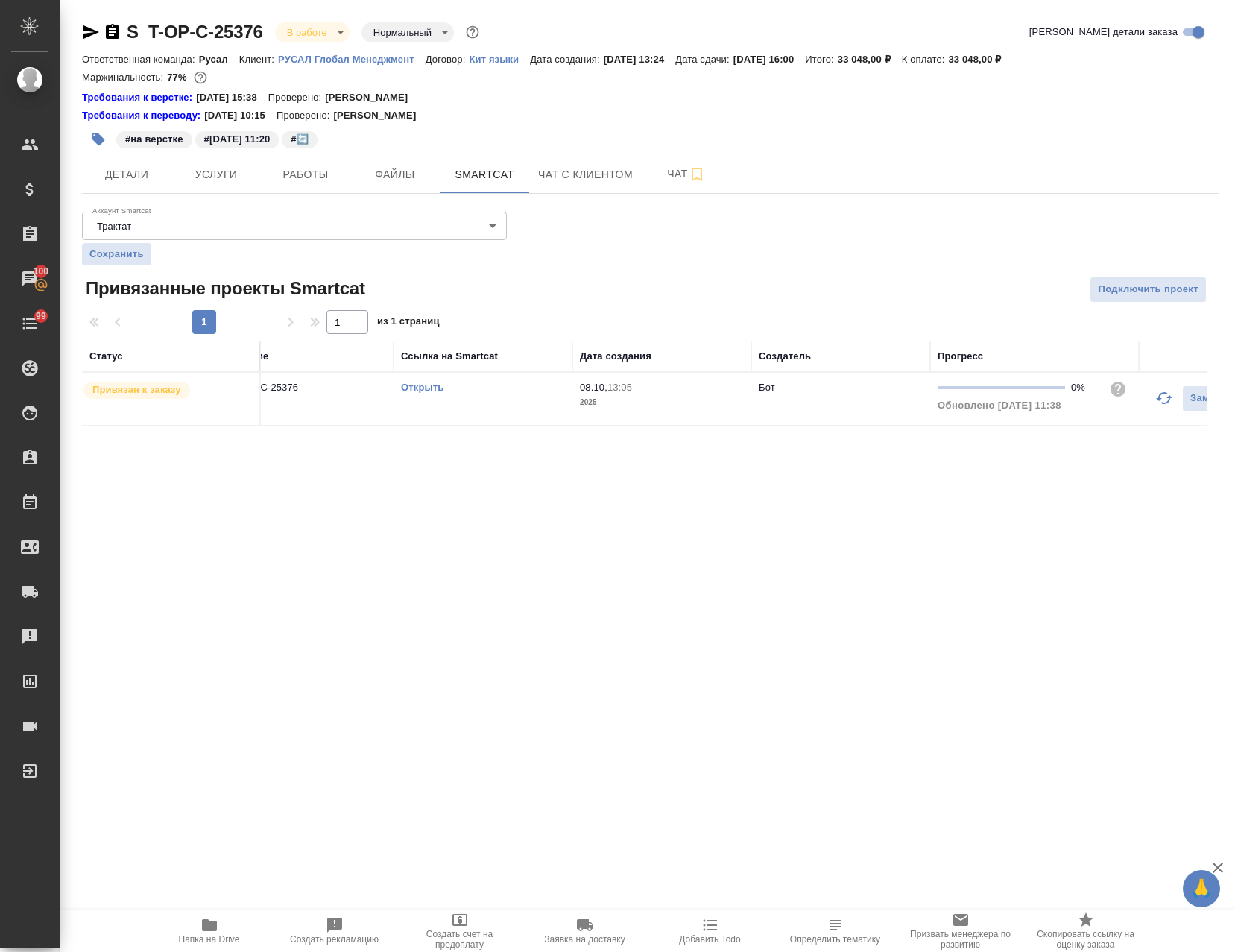
scroll to position [0, 90]
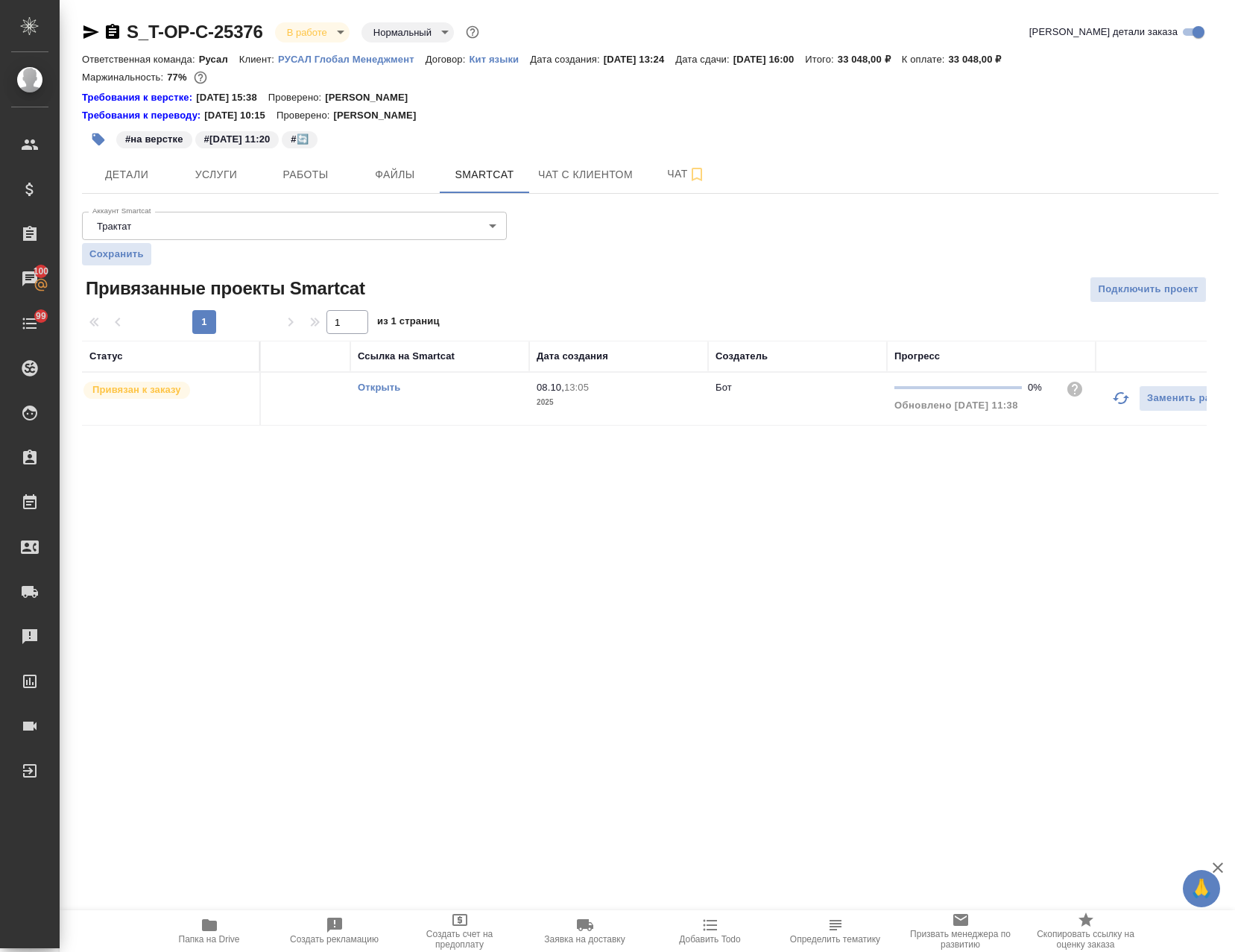
click at [1121, 396] on icon "button" at bounding box center [1121, 397] width 18 height 18
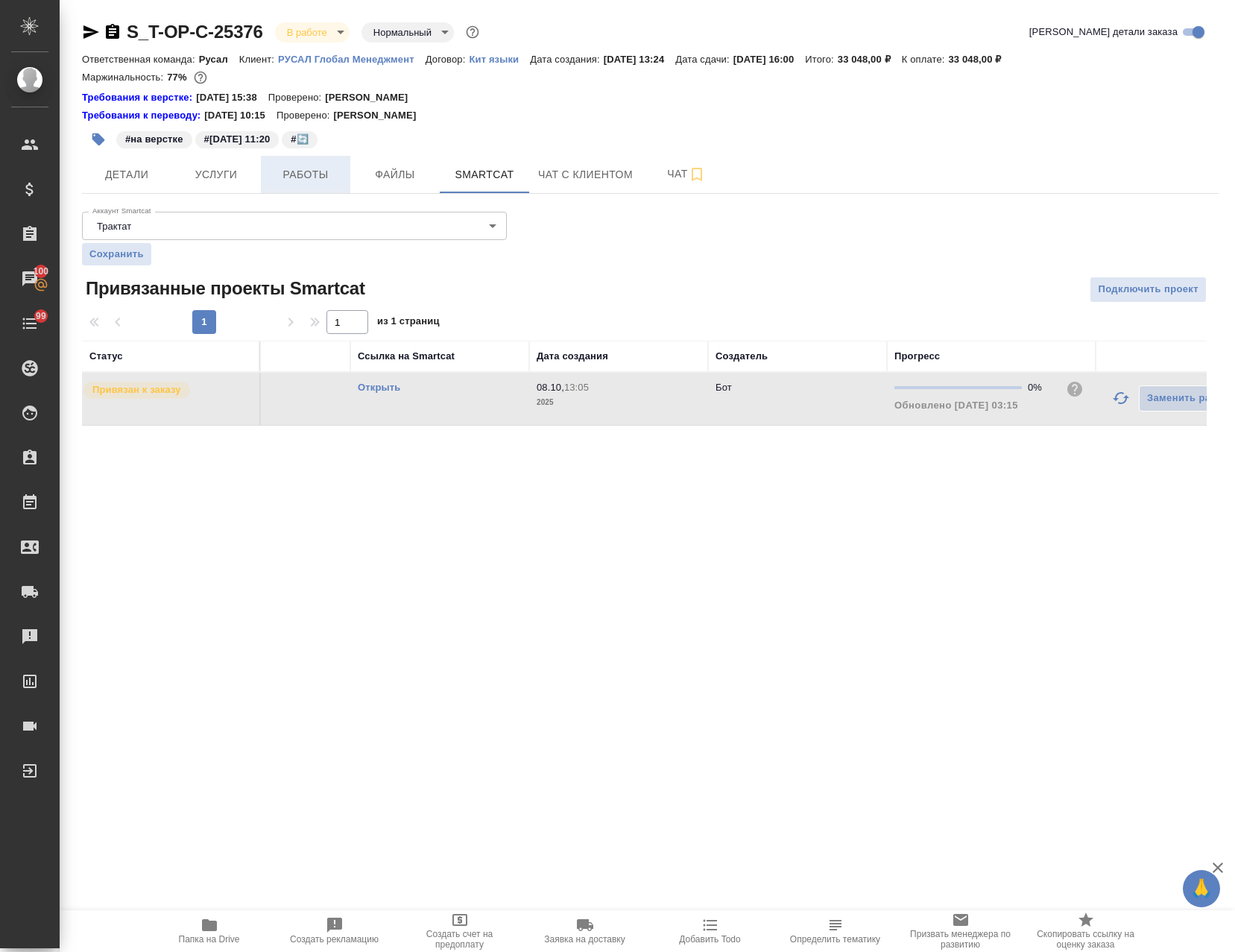
click at [324, 182] on span "Работы" at bounding box center [305, 175] width 71 height 18
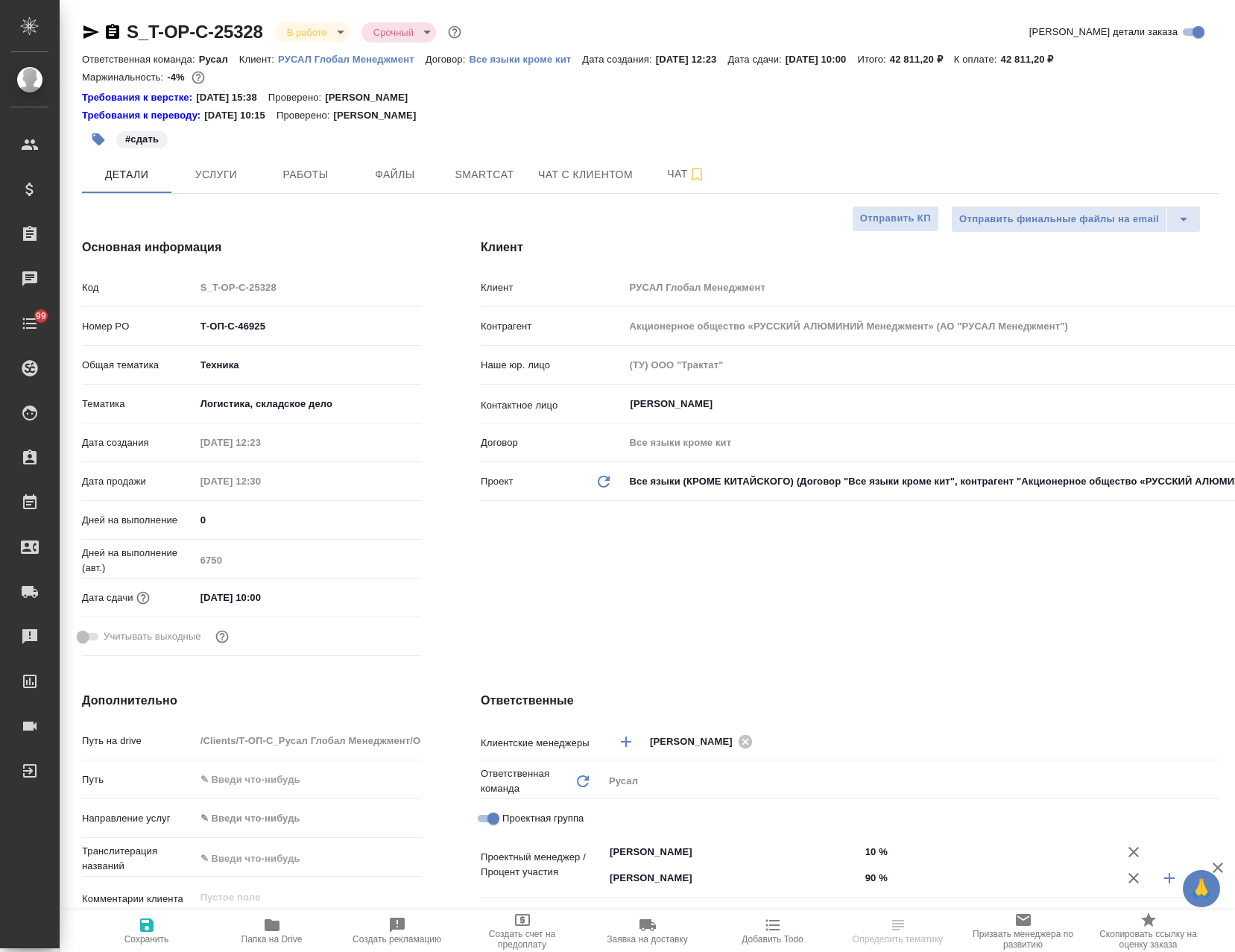
select select "RU"
type textarea "x"
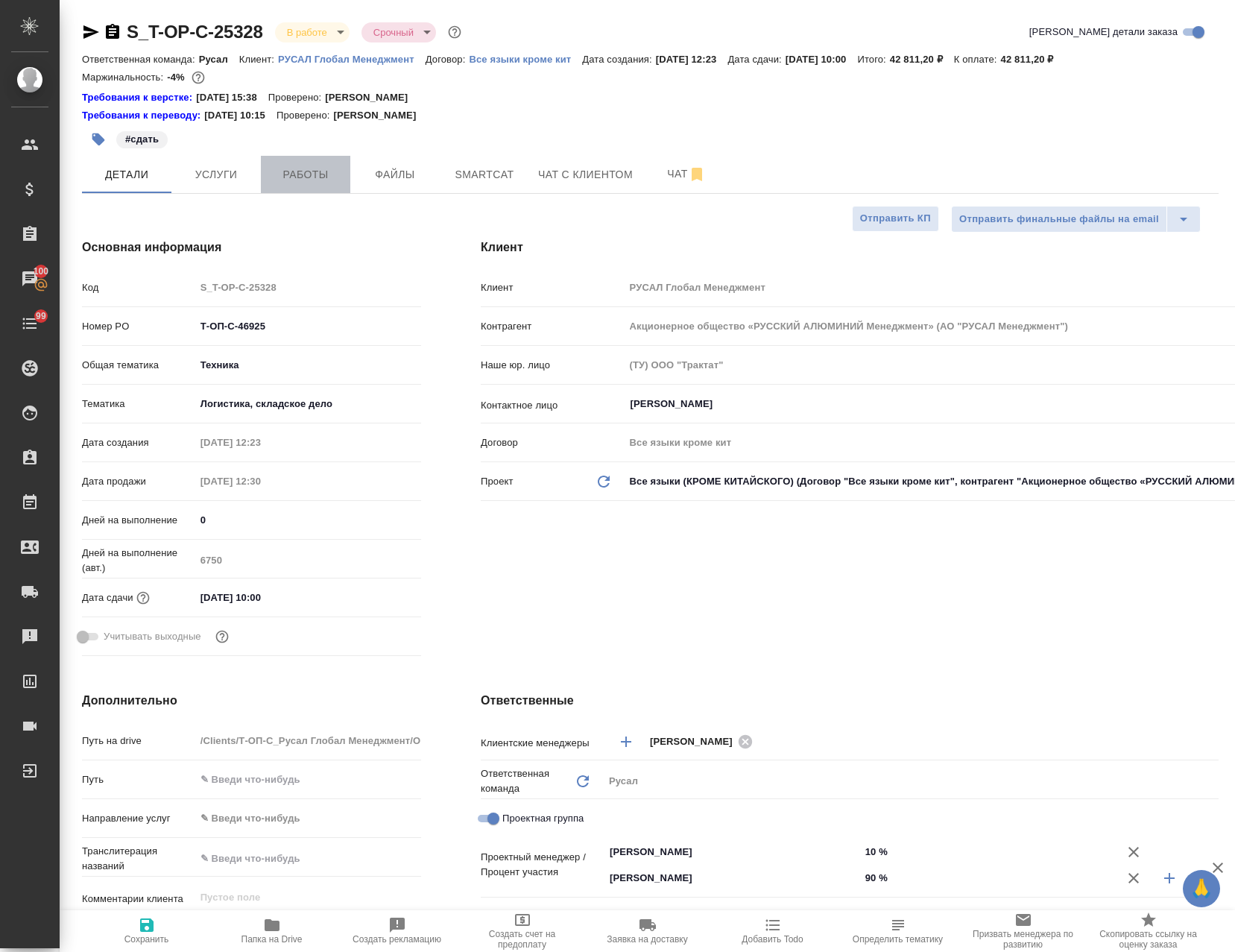
click at [308, 170] on span "Работы" at bounding box center [305, 175] width 71 height 18
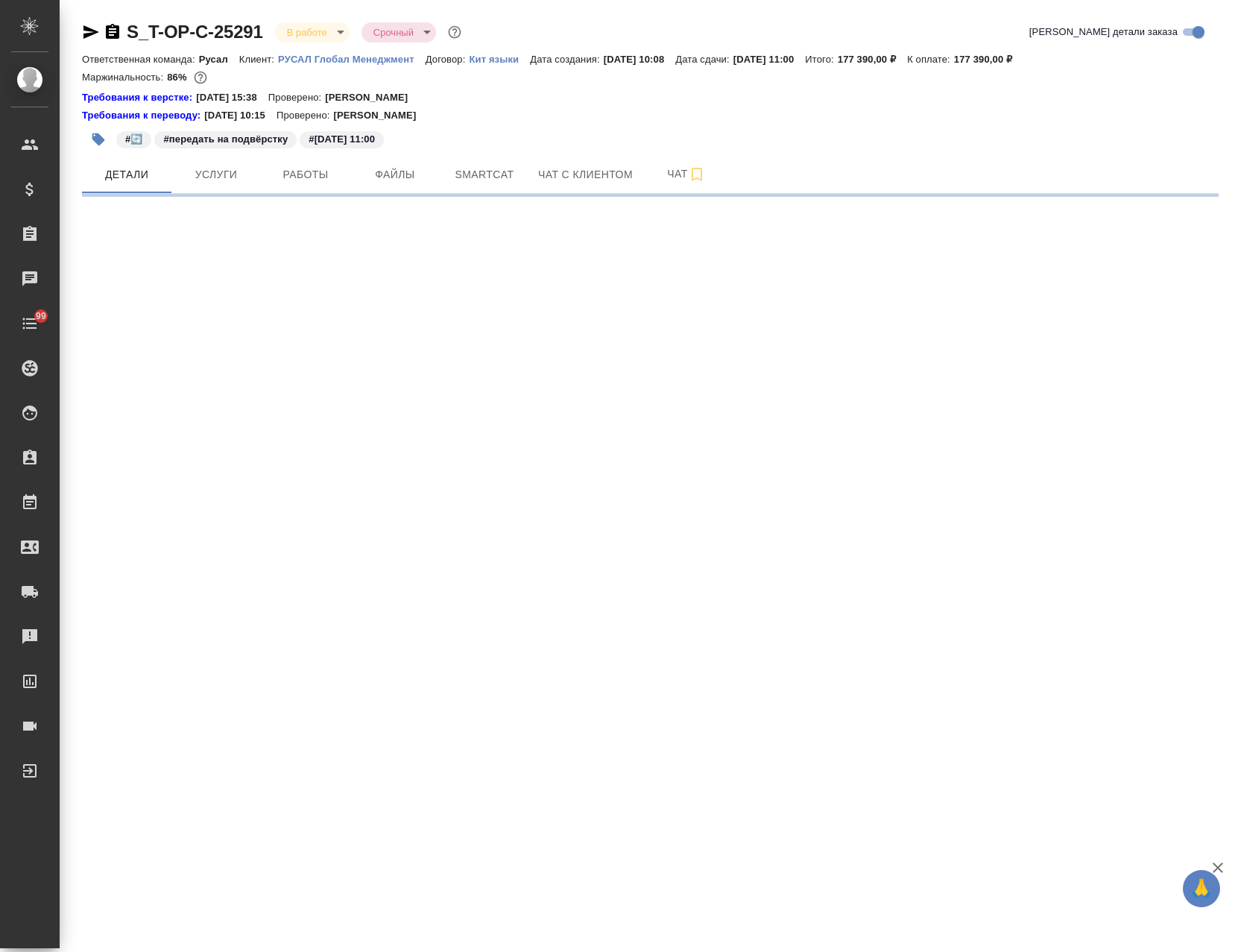
select select "RU"
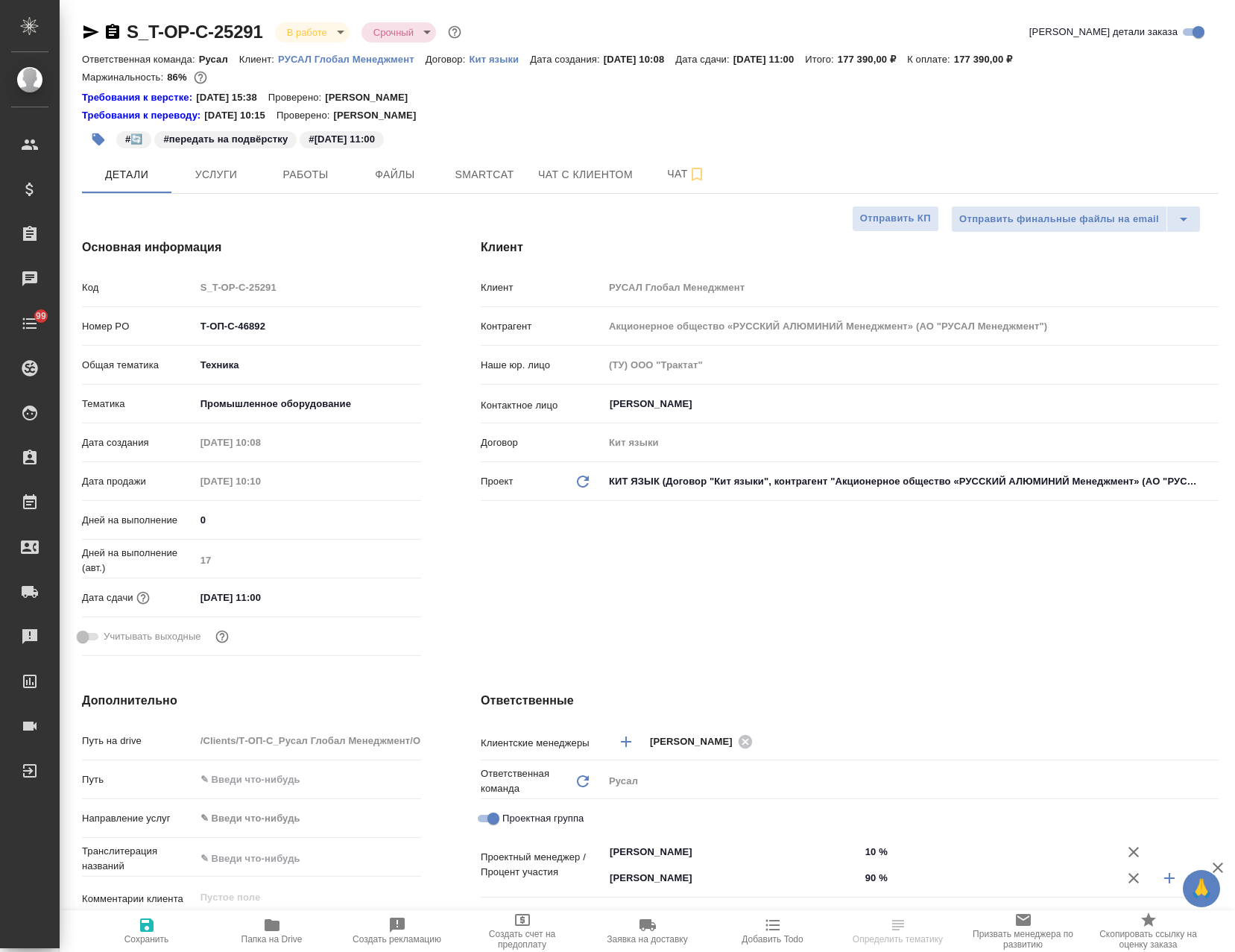
type textarea "x"
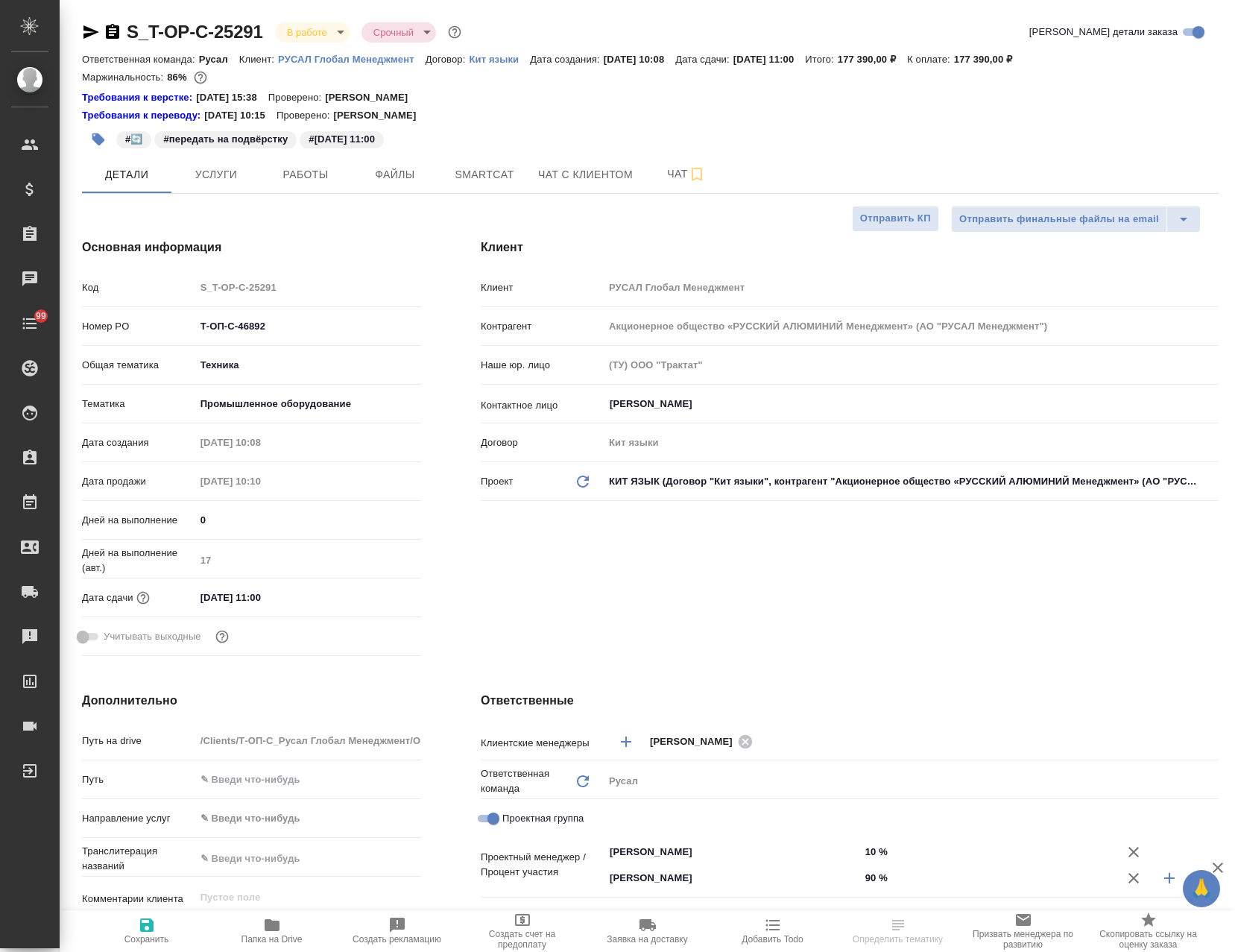
type textarea "x"
select select "RU"
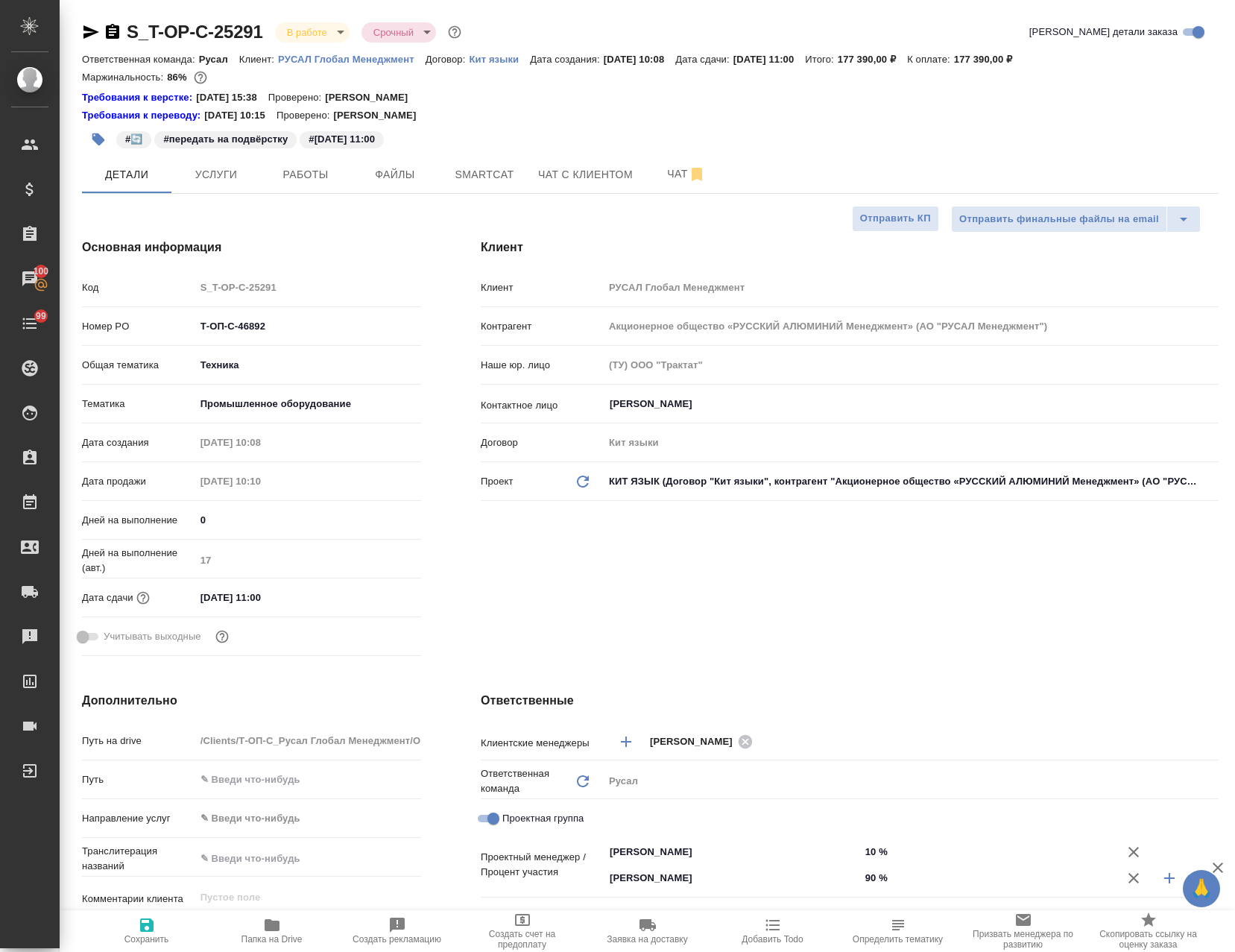
type textarea "x"
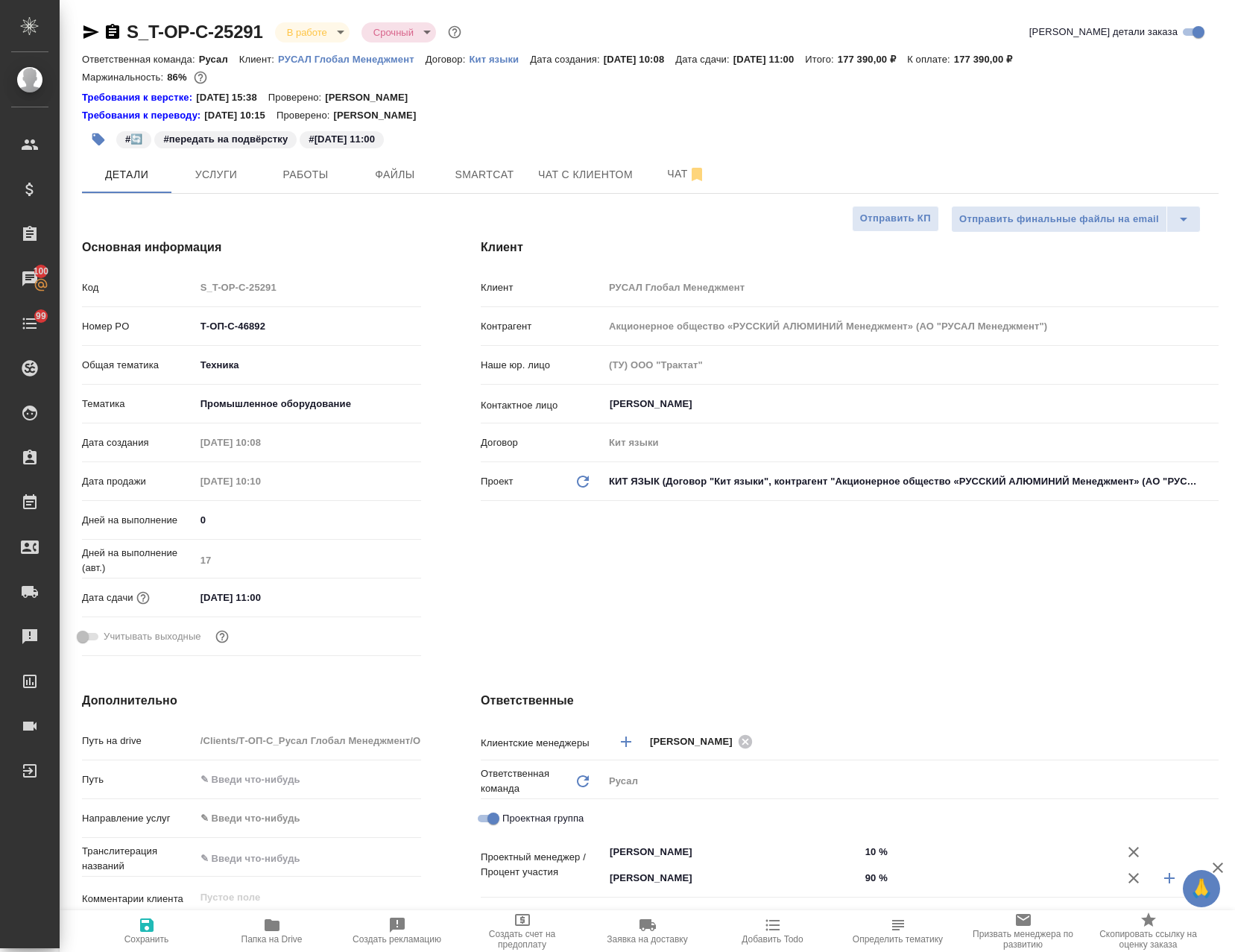
type textarea "x"
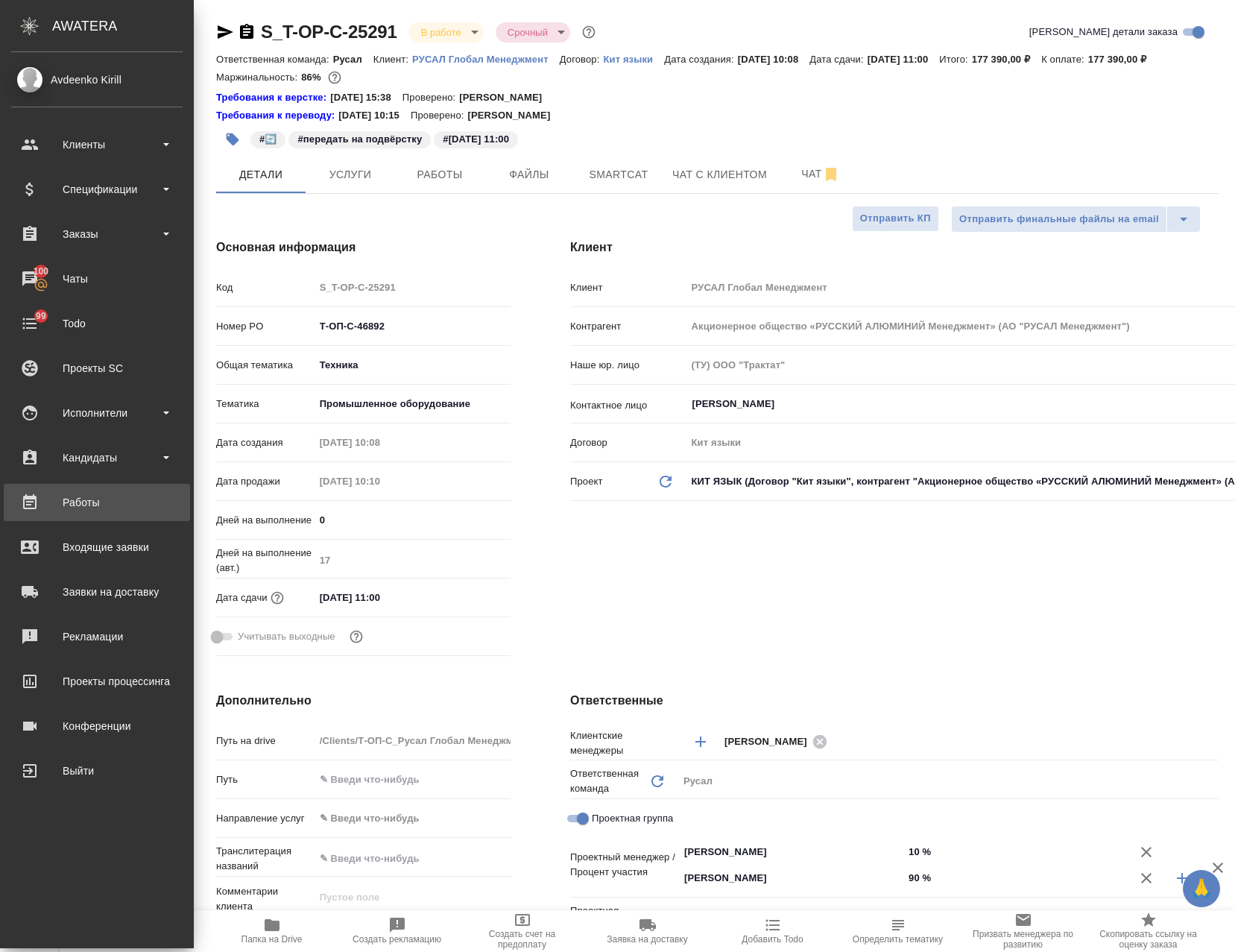
type textarea "x"
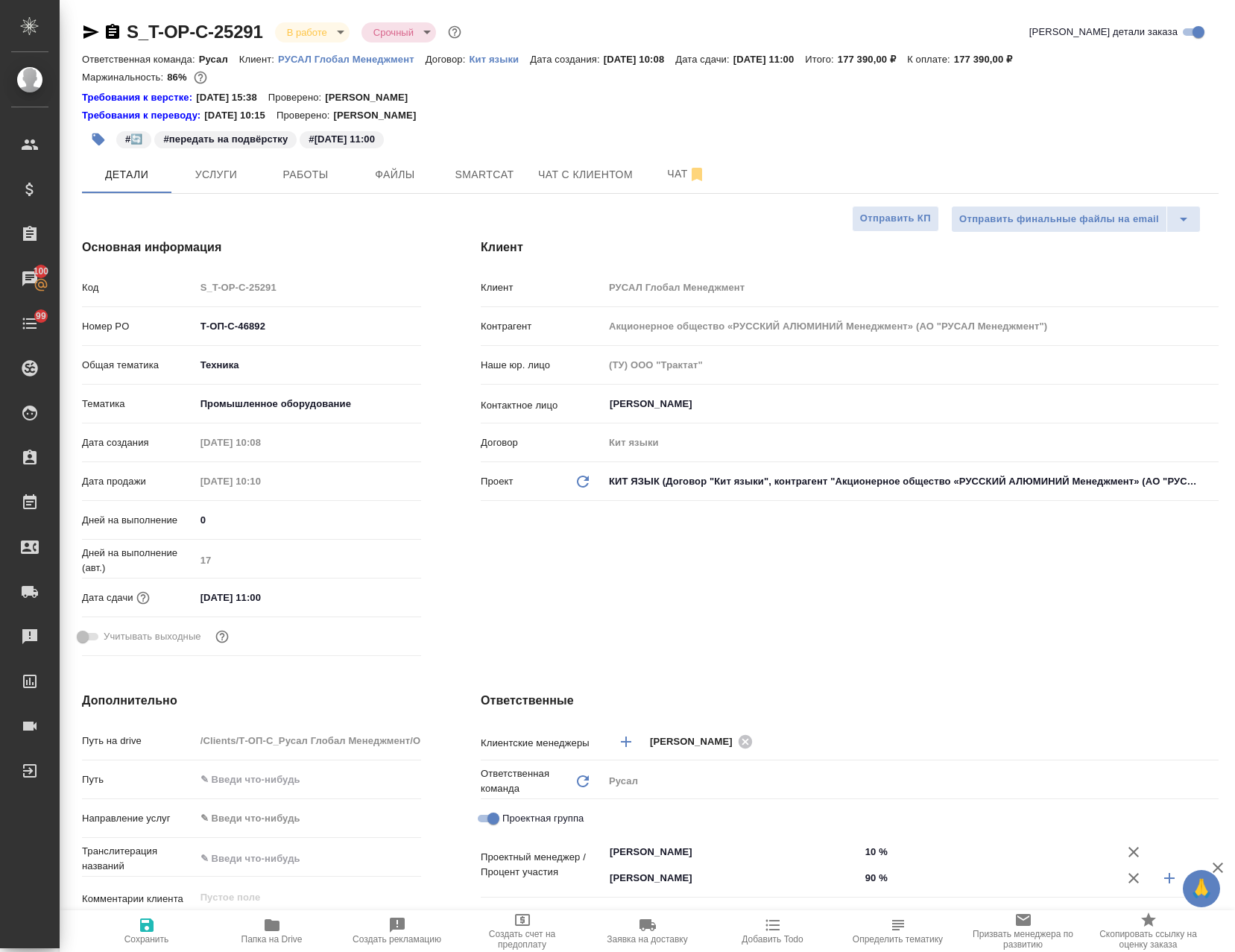
type textarea "x"
click at [732, 94] on div "Требования к верстке: [DATE] 15:38 Проверено: [PERSON_NAME]" at bounding box center [650, 97] width 1137 height 15
type textarea "x"
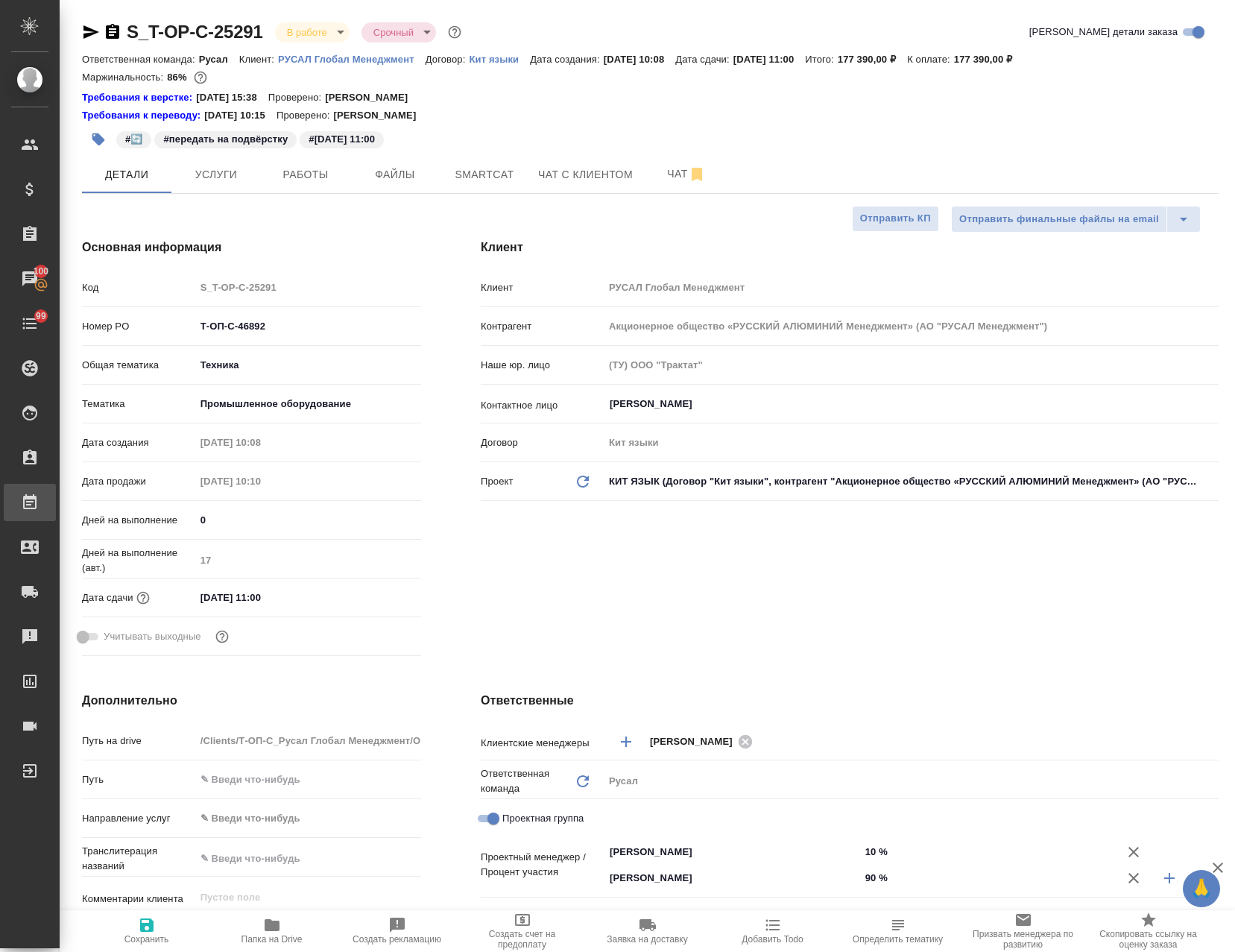
type textarea "x"
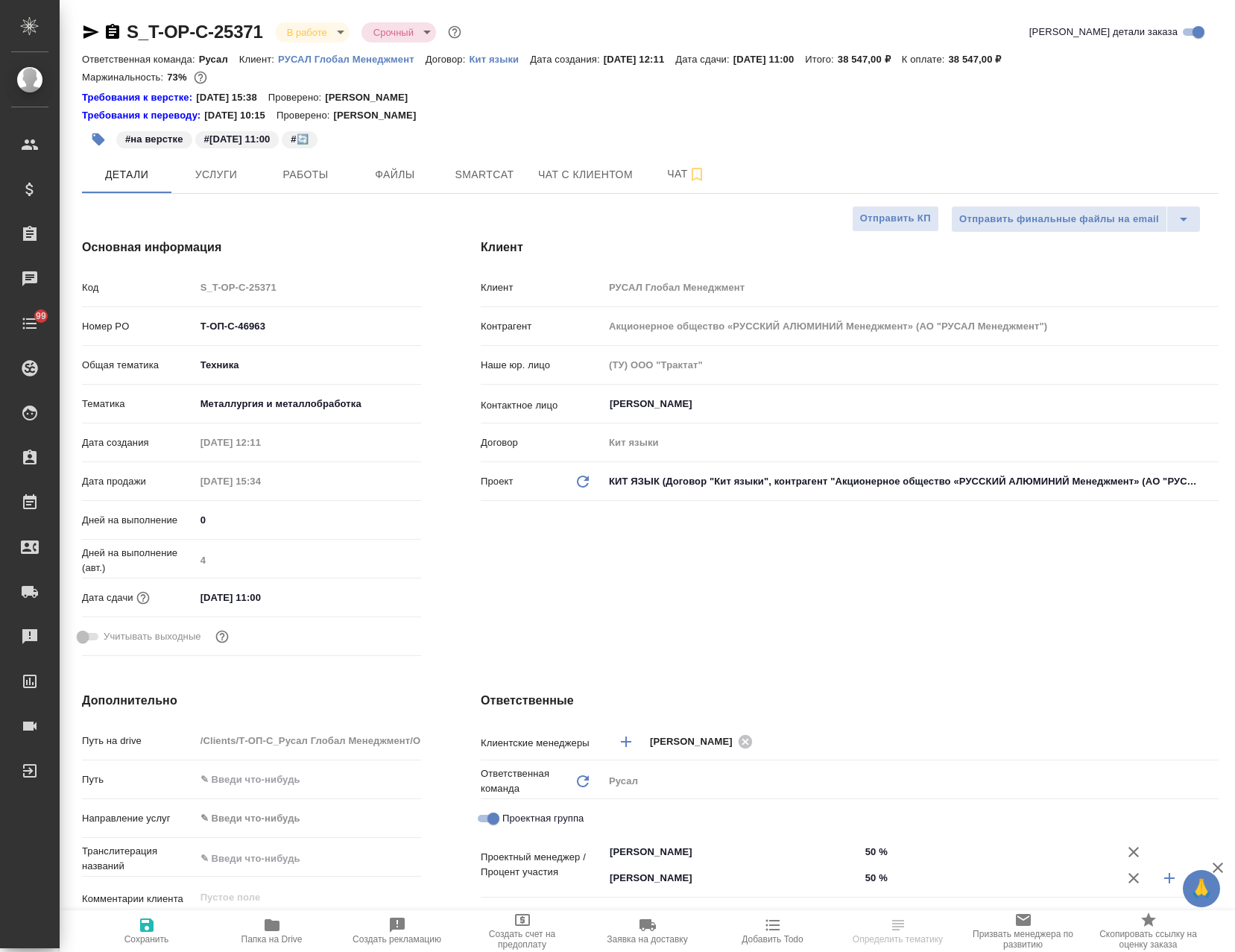
select select "RU"
type textarea "x"
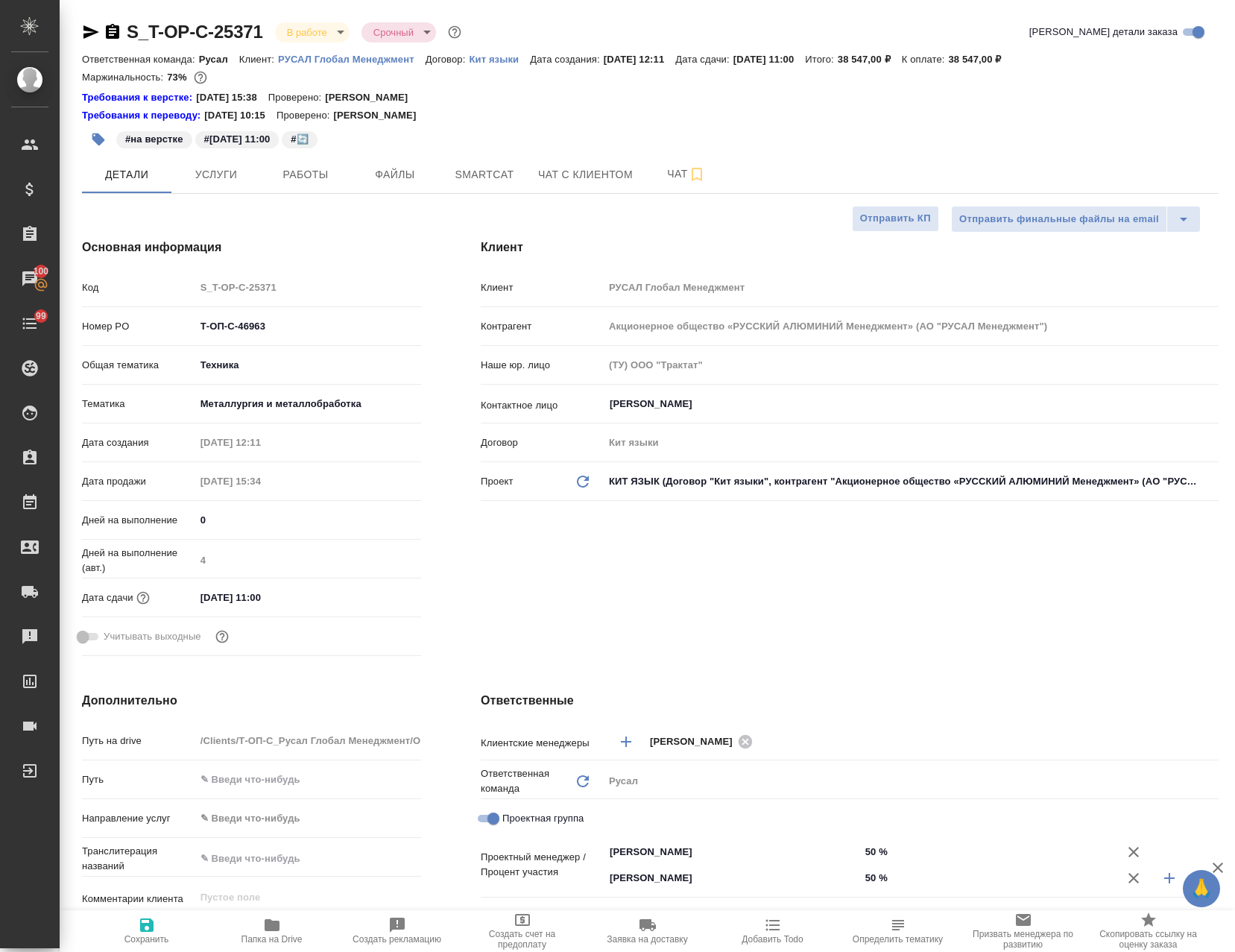
type textarea "x"
click at [308, 180] on span "Работы" at bounding box center [305, 175] width 71 height 18
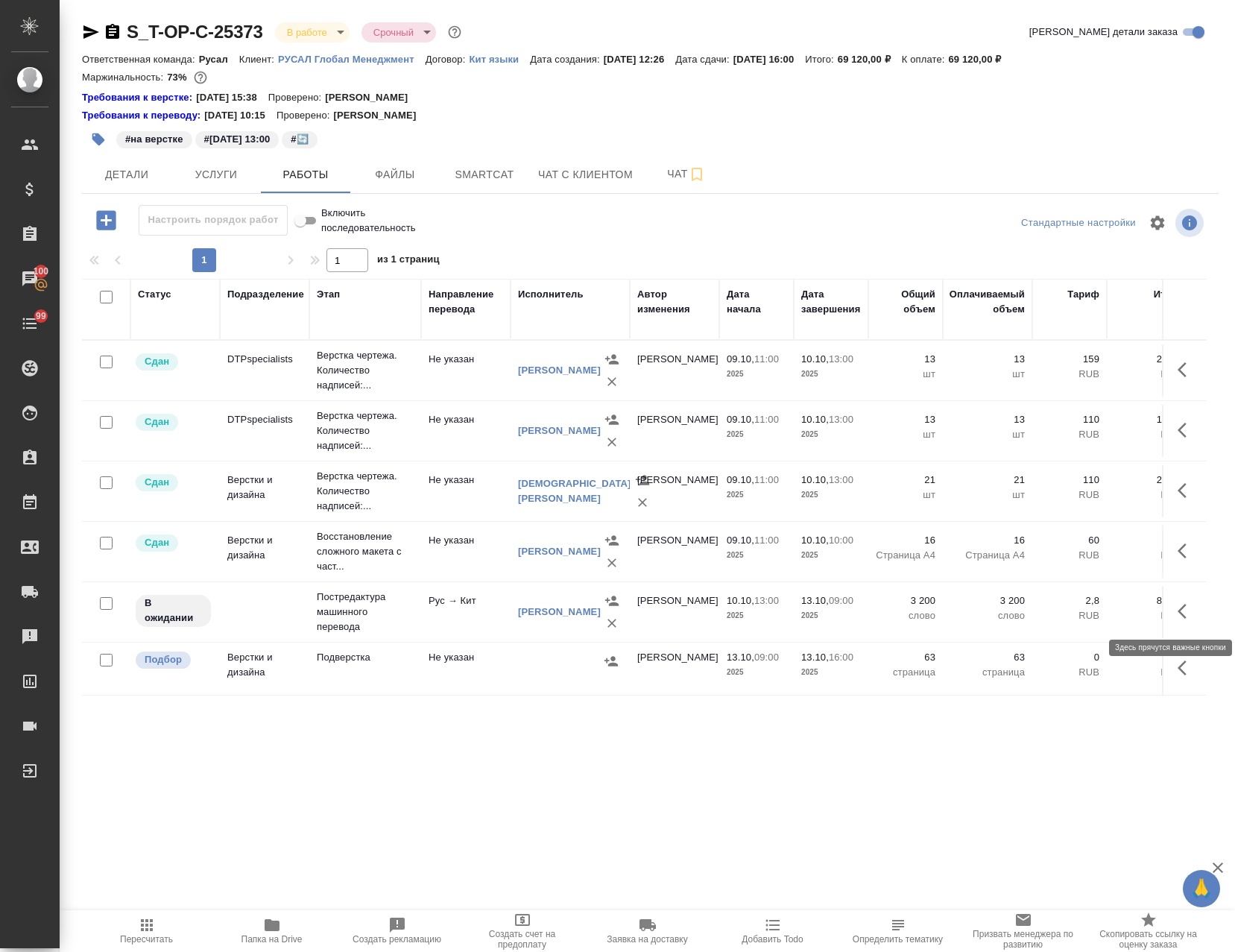
click at [1177, 609] on icon "button" at bounding box center [1182, 611] width 9 height 15
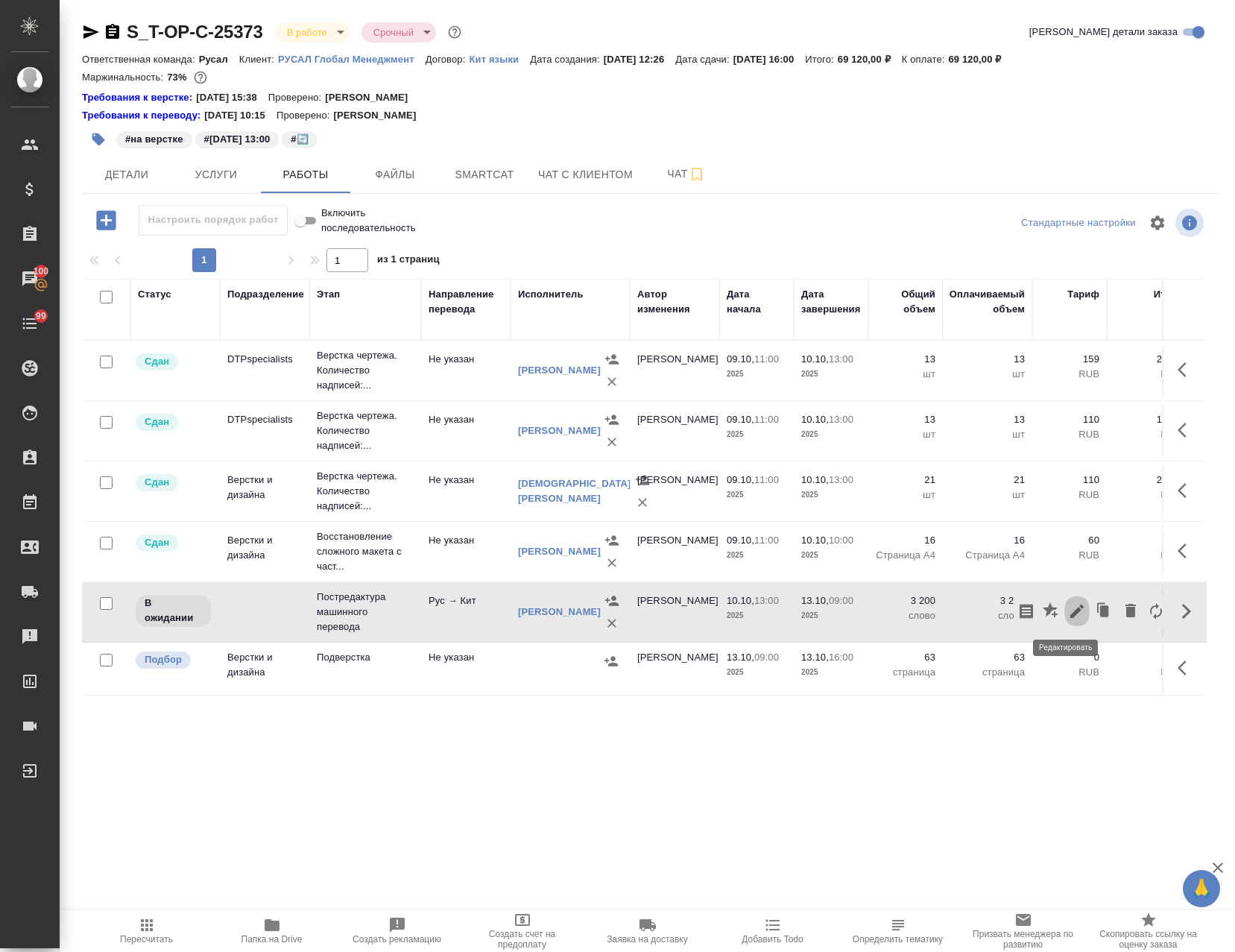
click at [1068, 612] on icon "button" at bounding box center [1076, 611] width 18 height 18
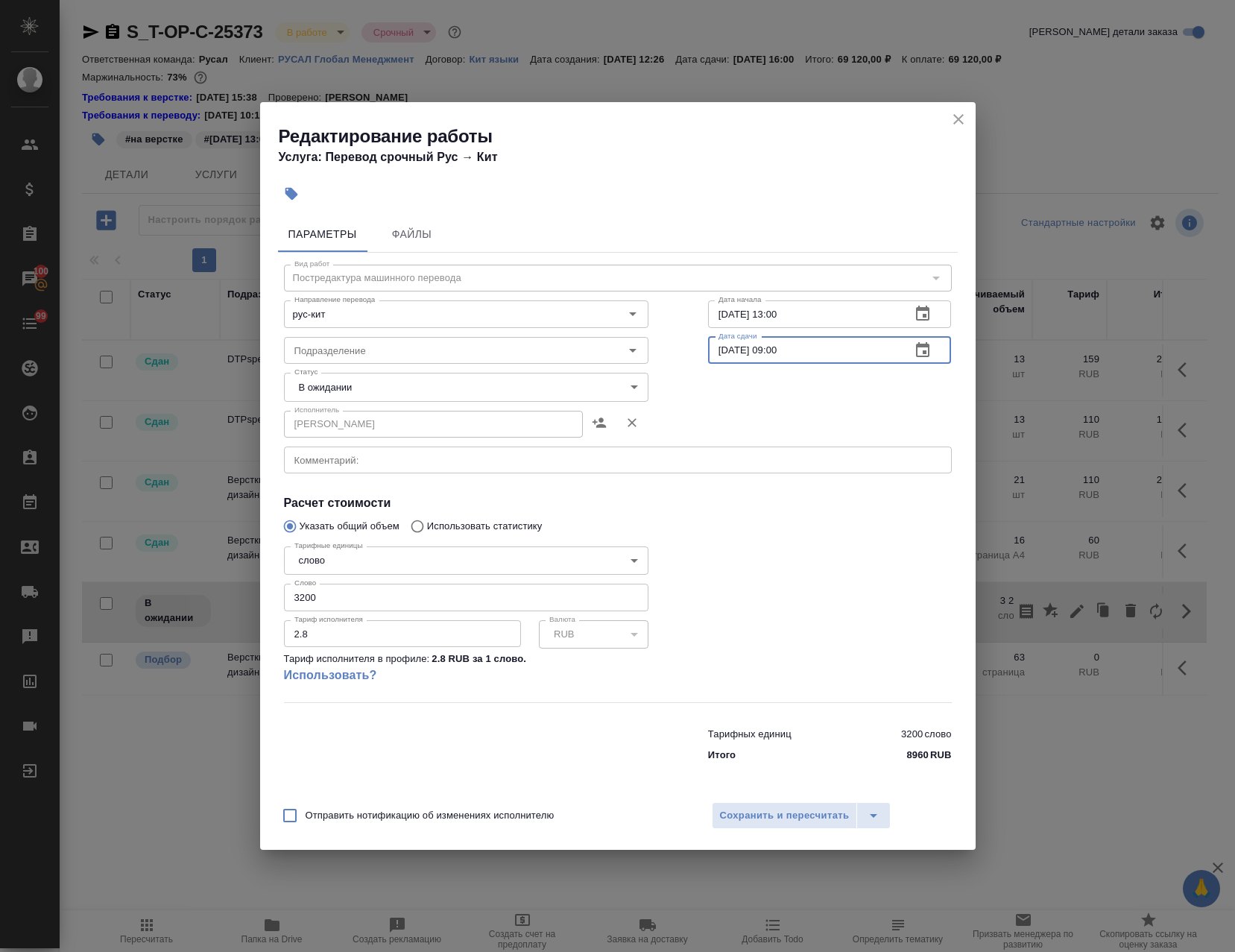
click at [776, 354] on input "[DATE] 09:00" at bounding box center [804, 350] width 192 height 27
click at [773, 354] on input "[DATE] 01:00" at bounding box center [804, 350] width 192 height 27
type input "[DATE] 11:00"
click at [788, 812] on span "Сохранить и пересчитать" at bounding box center [785, 815] width 130 height 17
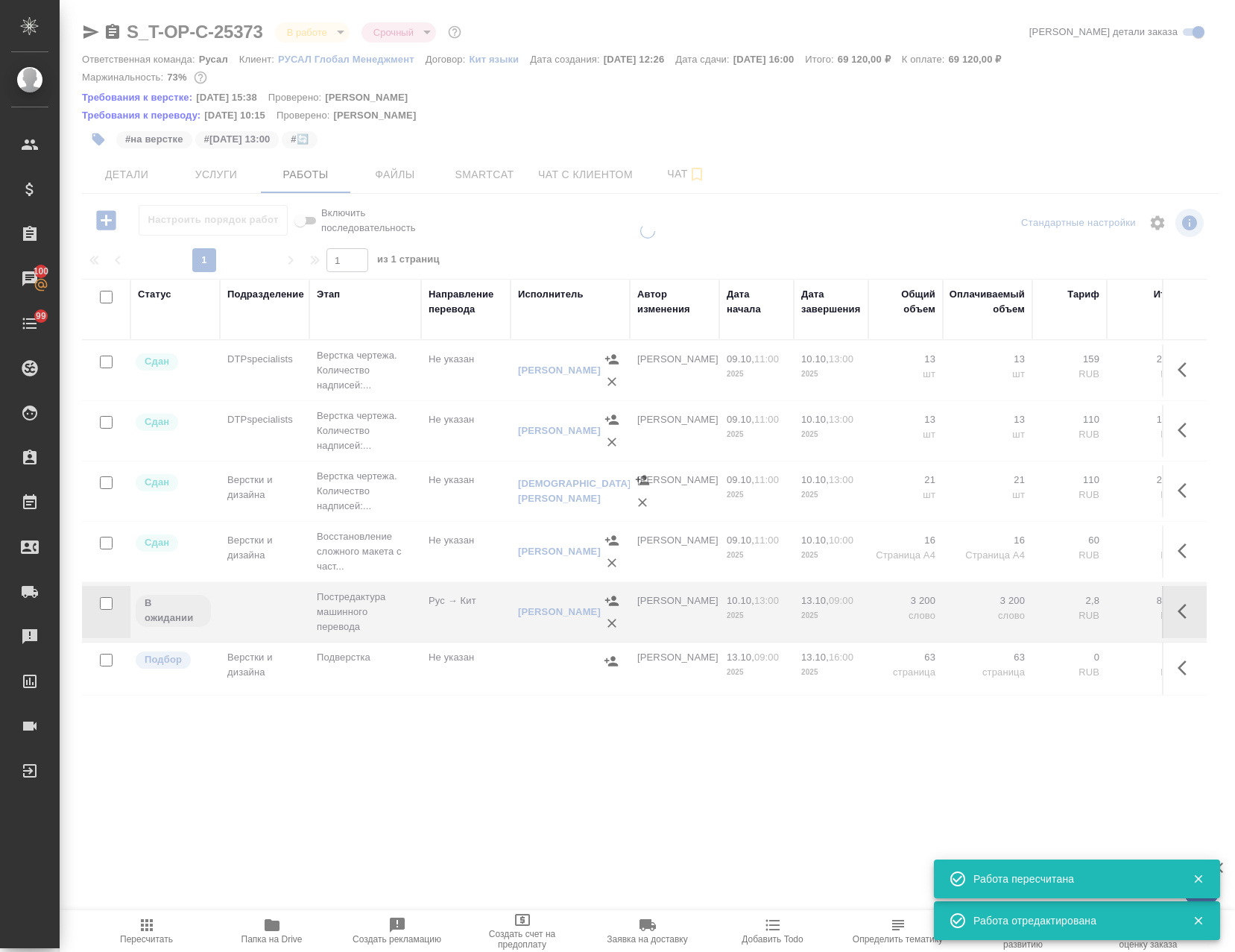
click at [1177, 666] on icon "button" at bounding box center [1182, 667] width 9 height 15
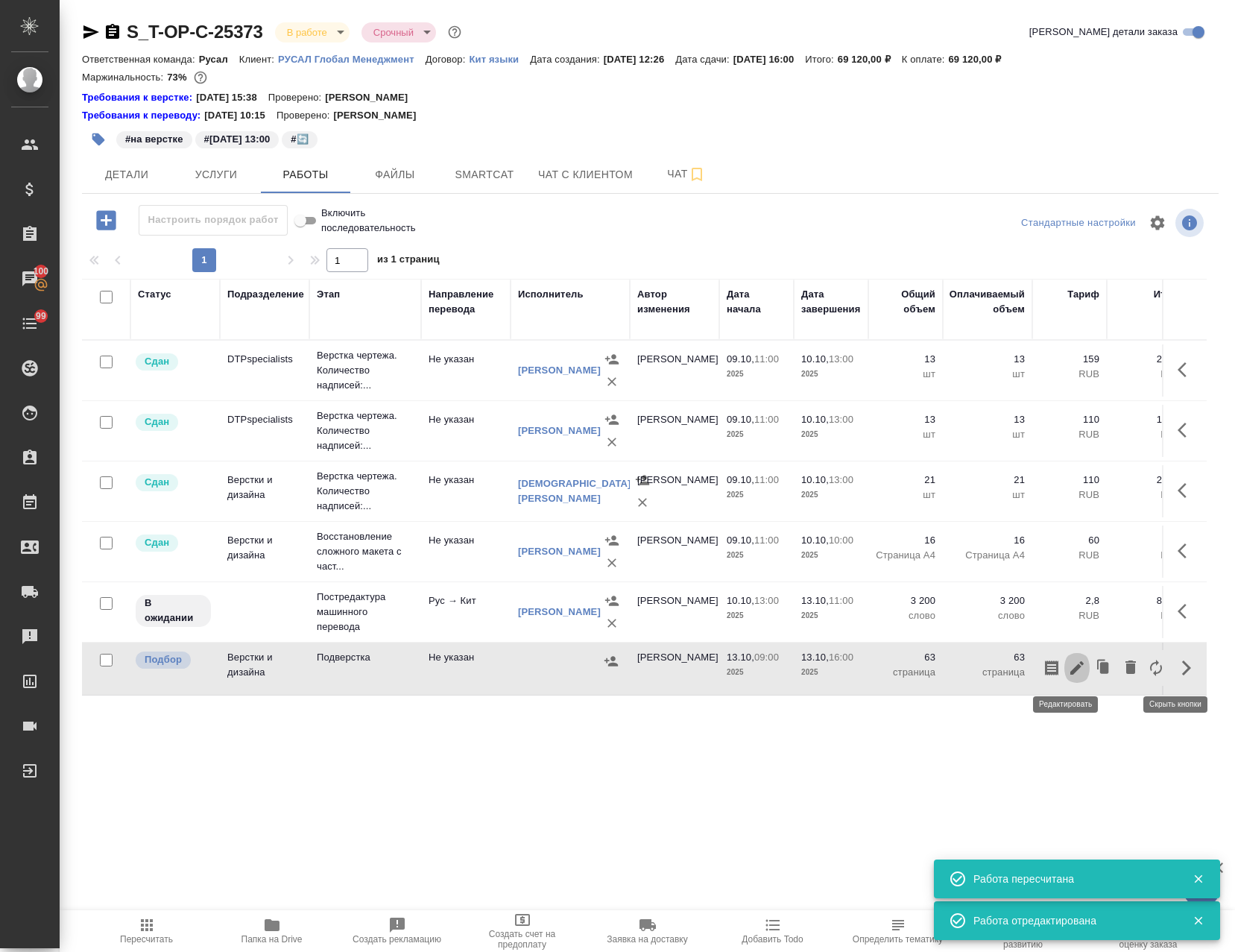
click at [1070, 669] on icon "button" at bounding box center [1076, 667] width 13 height 13
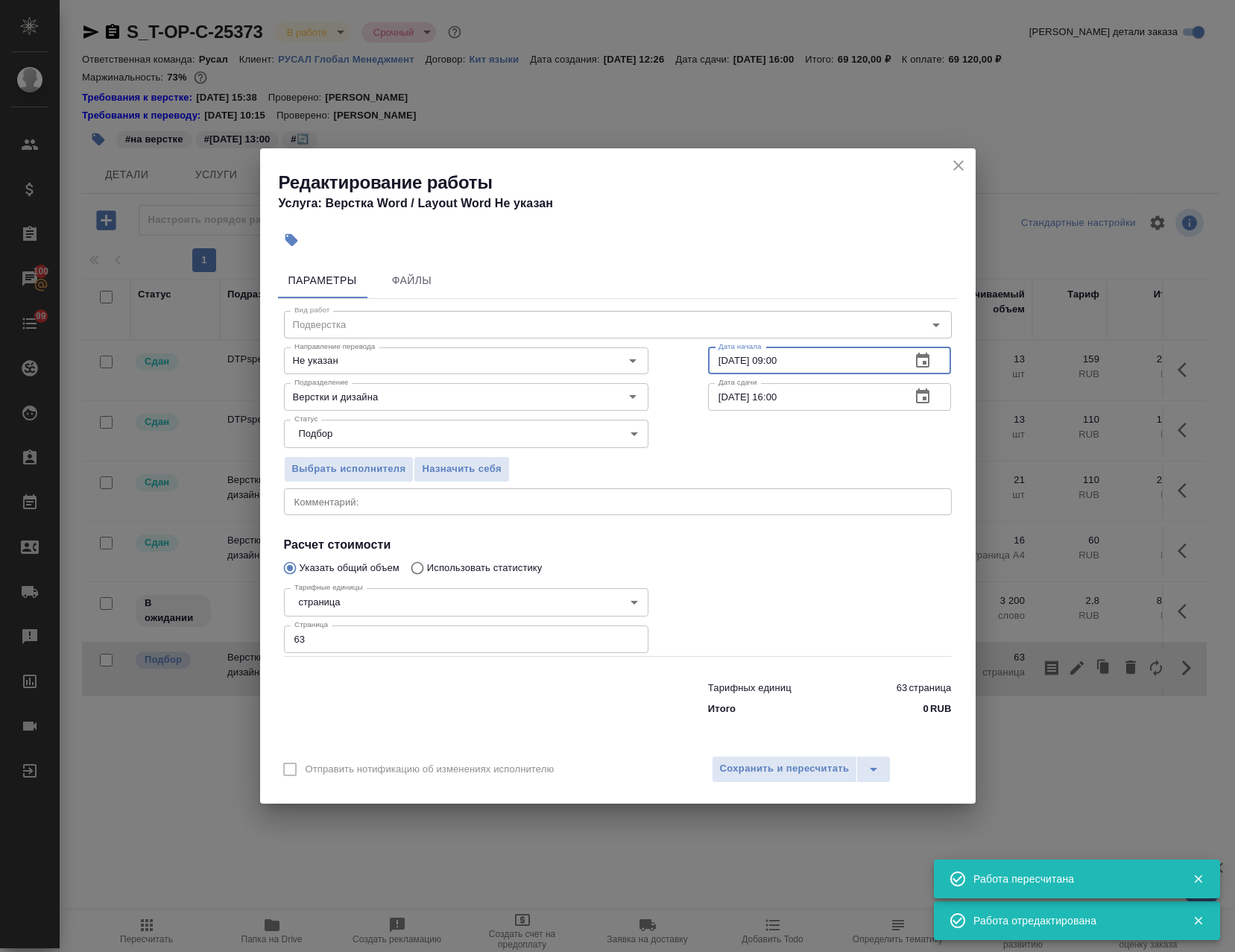
drag, startPoint x: 779, startPoint y: 361, endPoint x: 772, endPoint y: 371, distance: 12.2
click at [767, 364] on input "[DATE] 09:00" at bounding box center [804, 361] width 192 height 27
type input "13.10.2025 11:00"
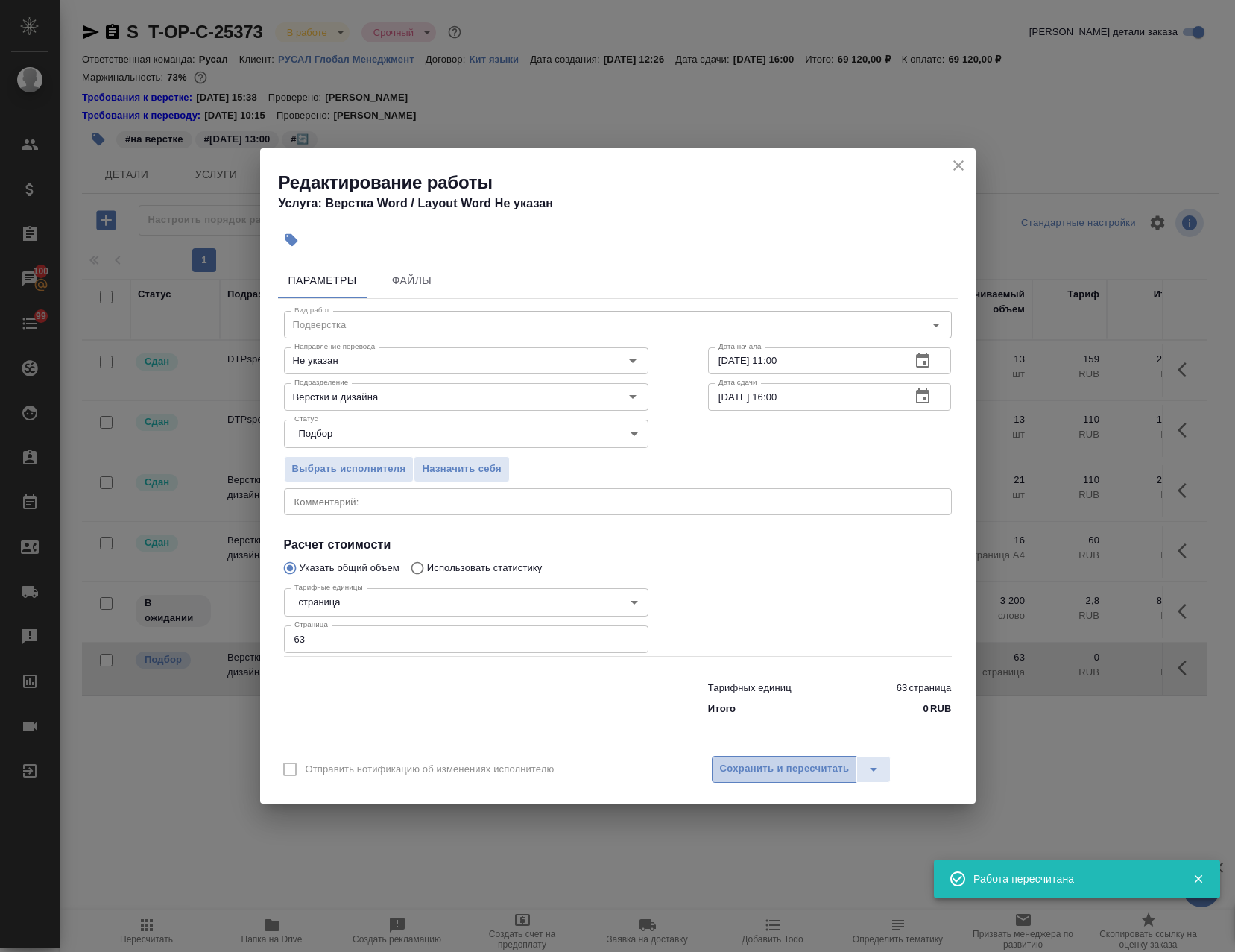
click at [780, 762] on span "Сохранить и пересчитать" at bounding box center [785, 769] width 130 height 17
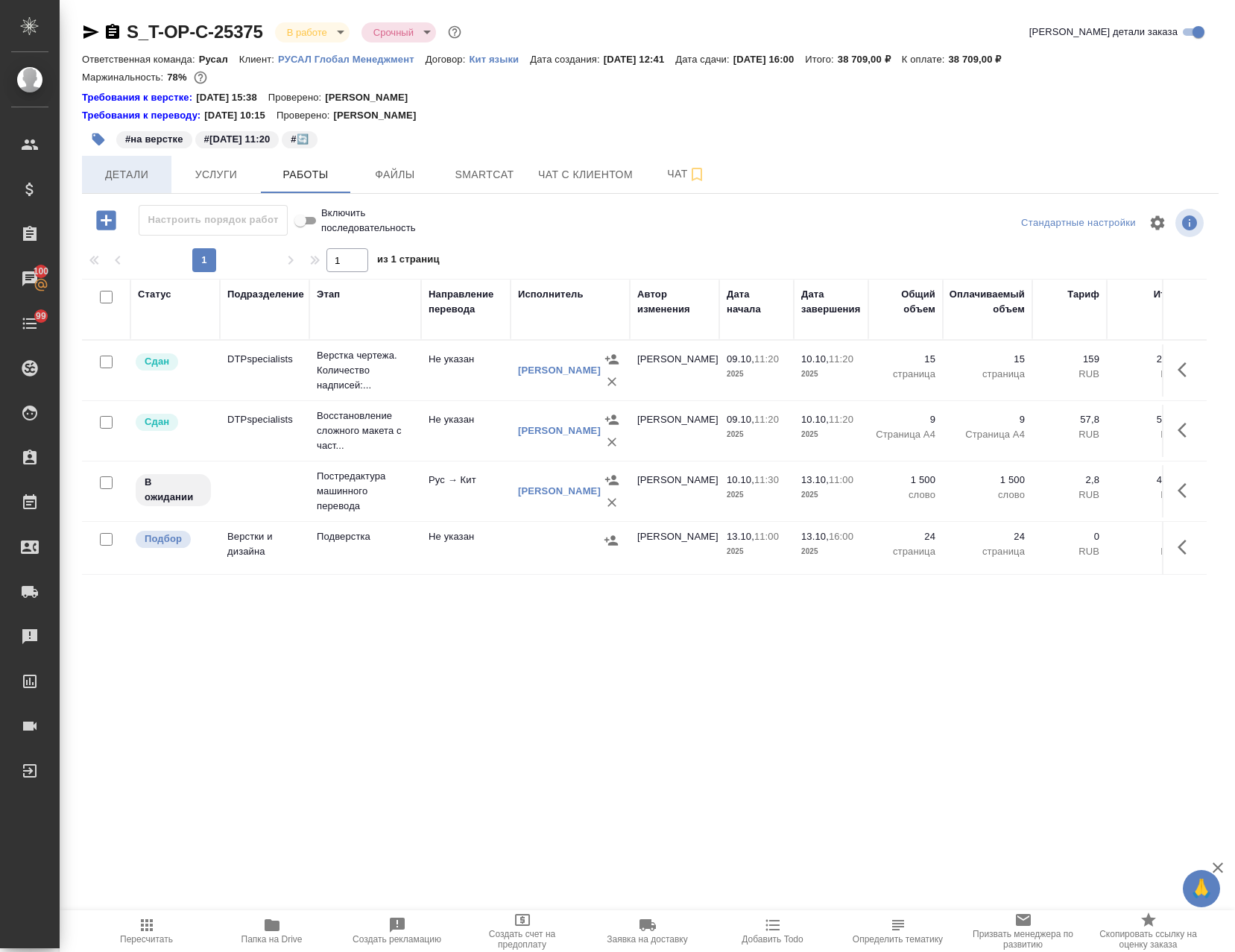
click at [127, 171] on span "Детали" at bounding box center [127, 175] width 71 height 18
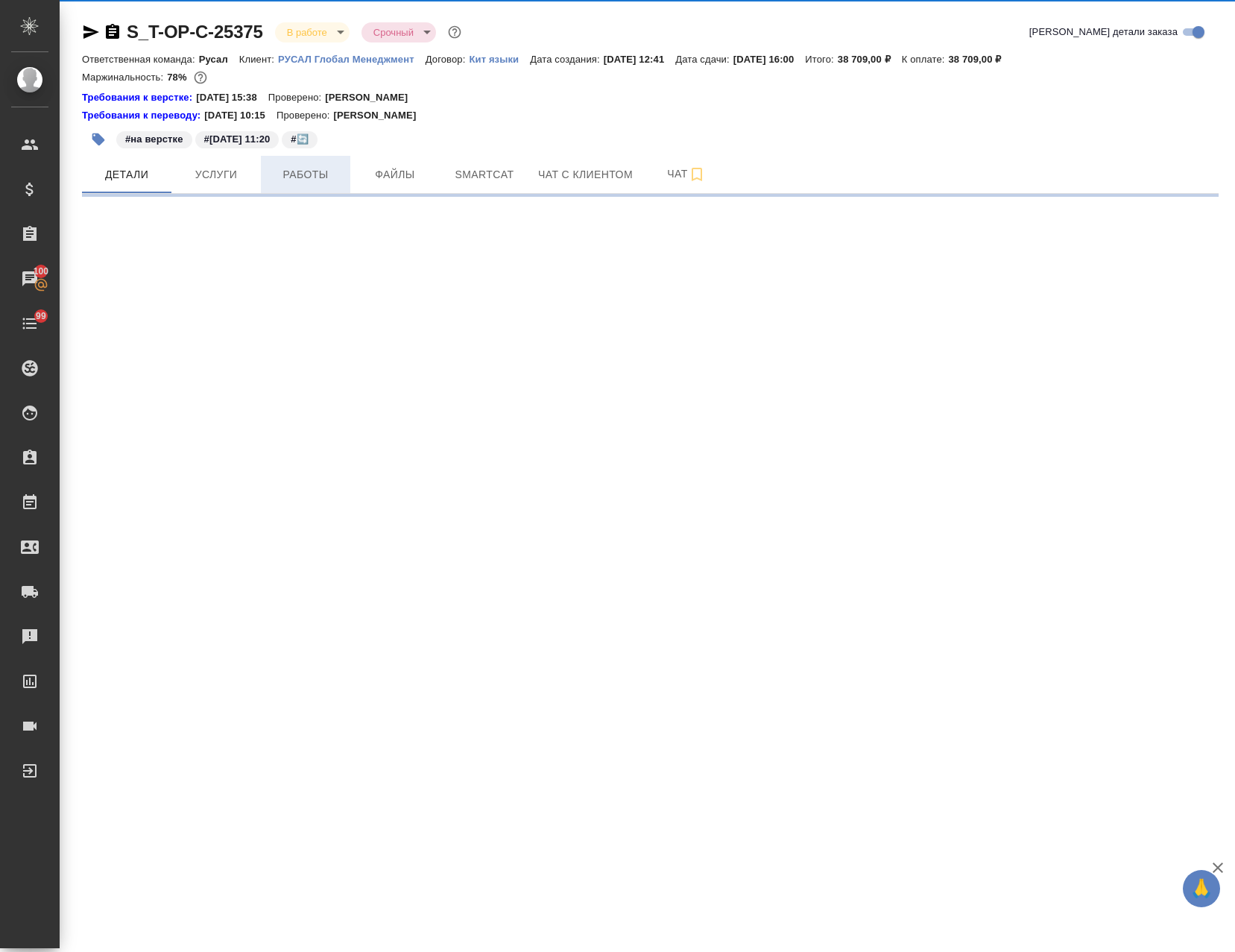
select select "RU"
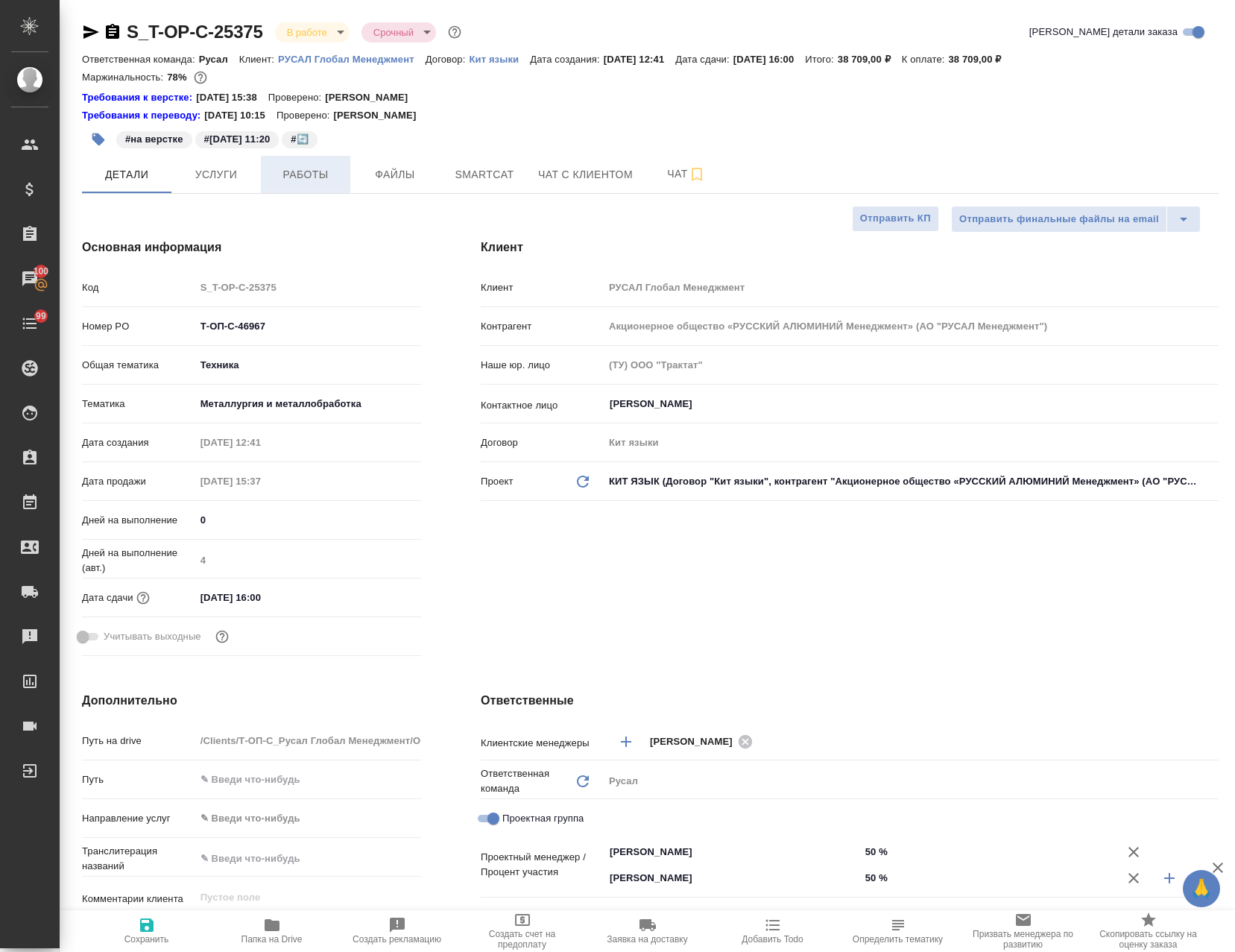
type textarea "x"
click at [320, 182] on span "Работы" at bounding box center [305, 175] width 71 height 18
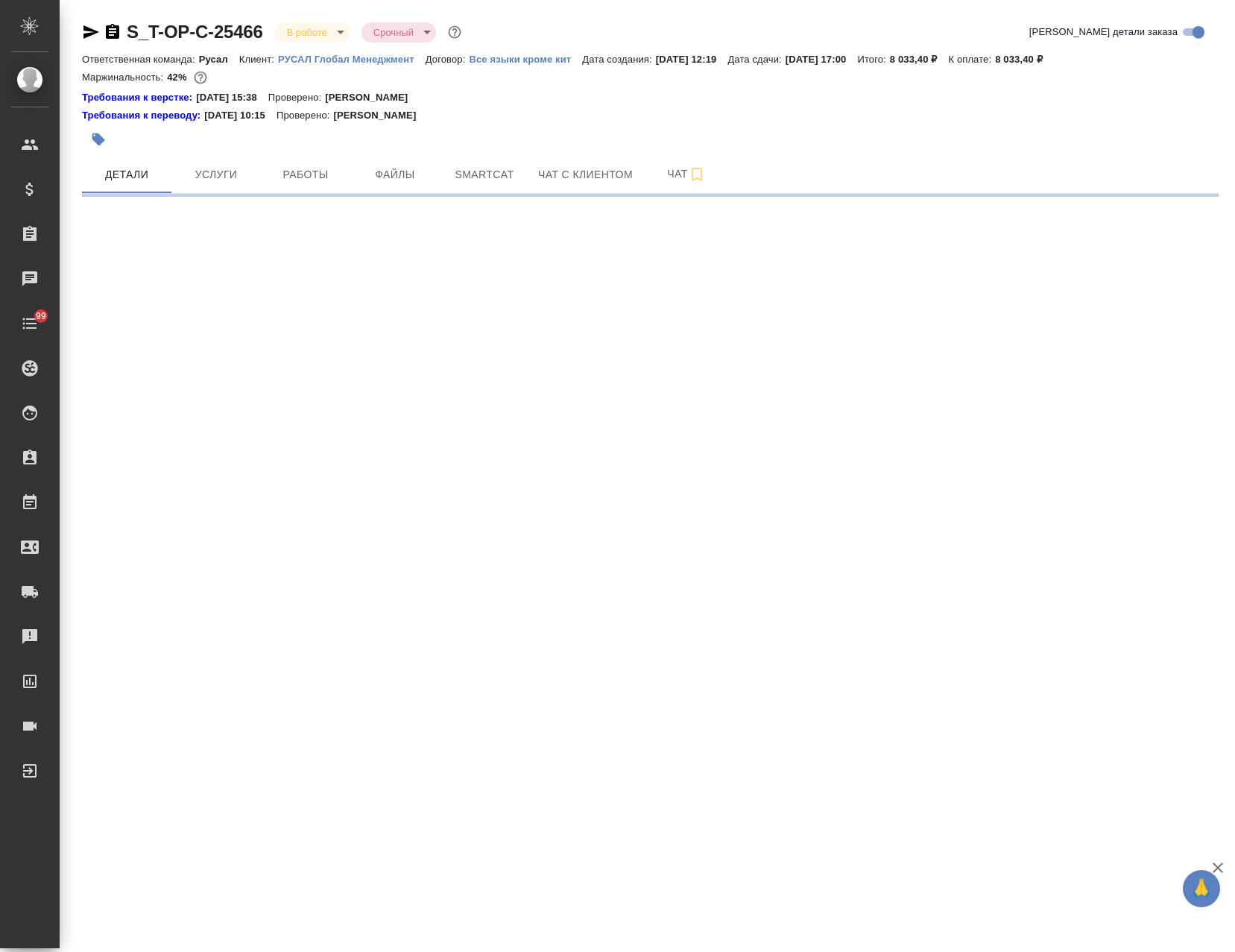
select select "RU"
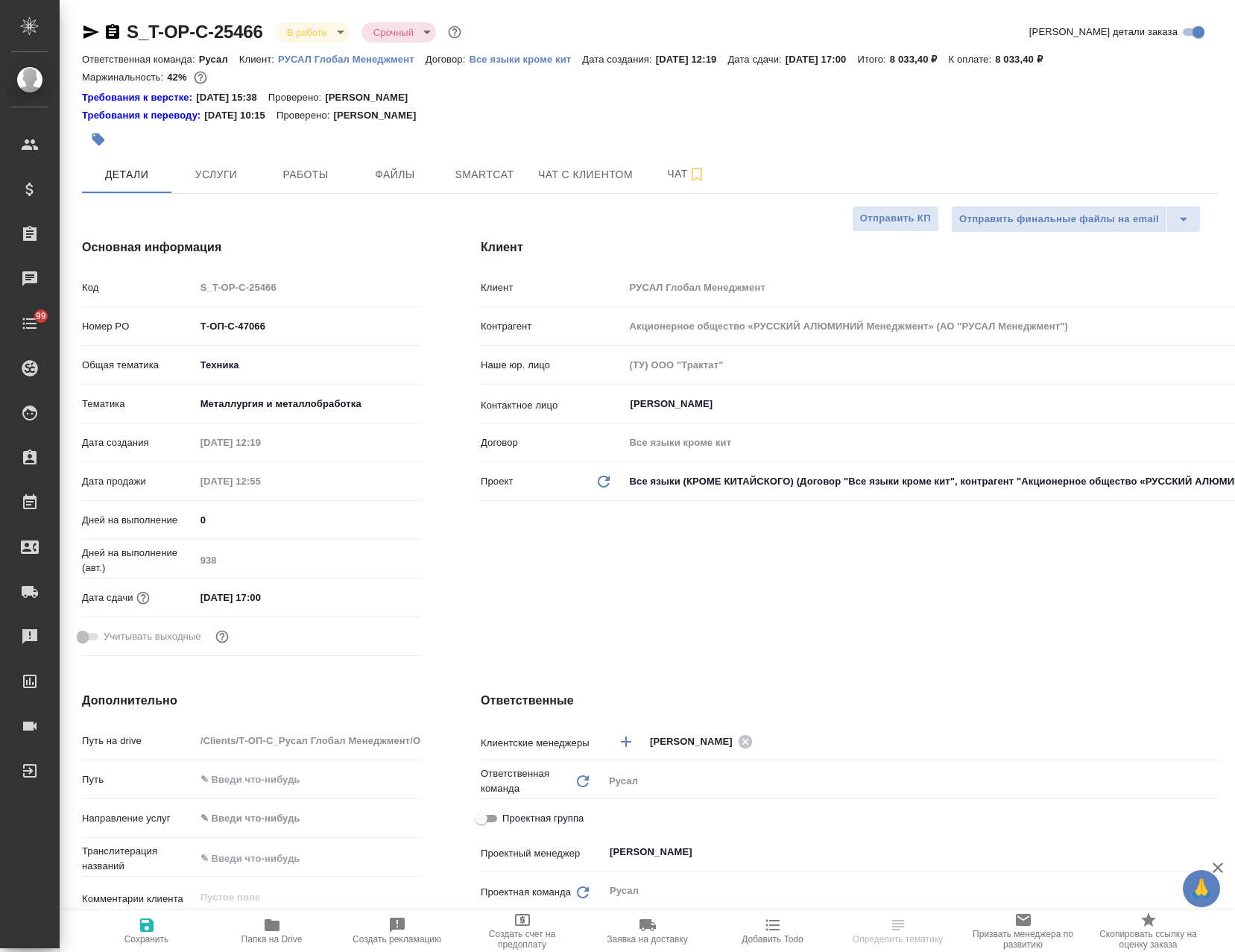
type textarea "x"
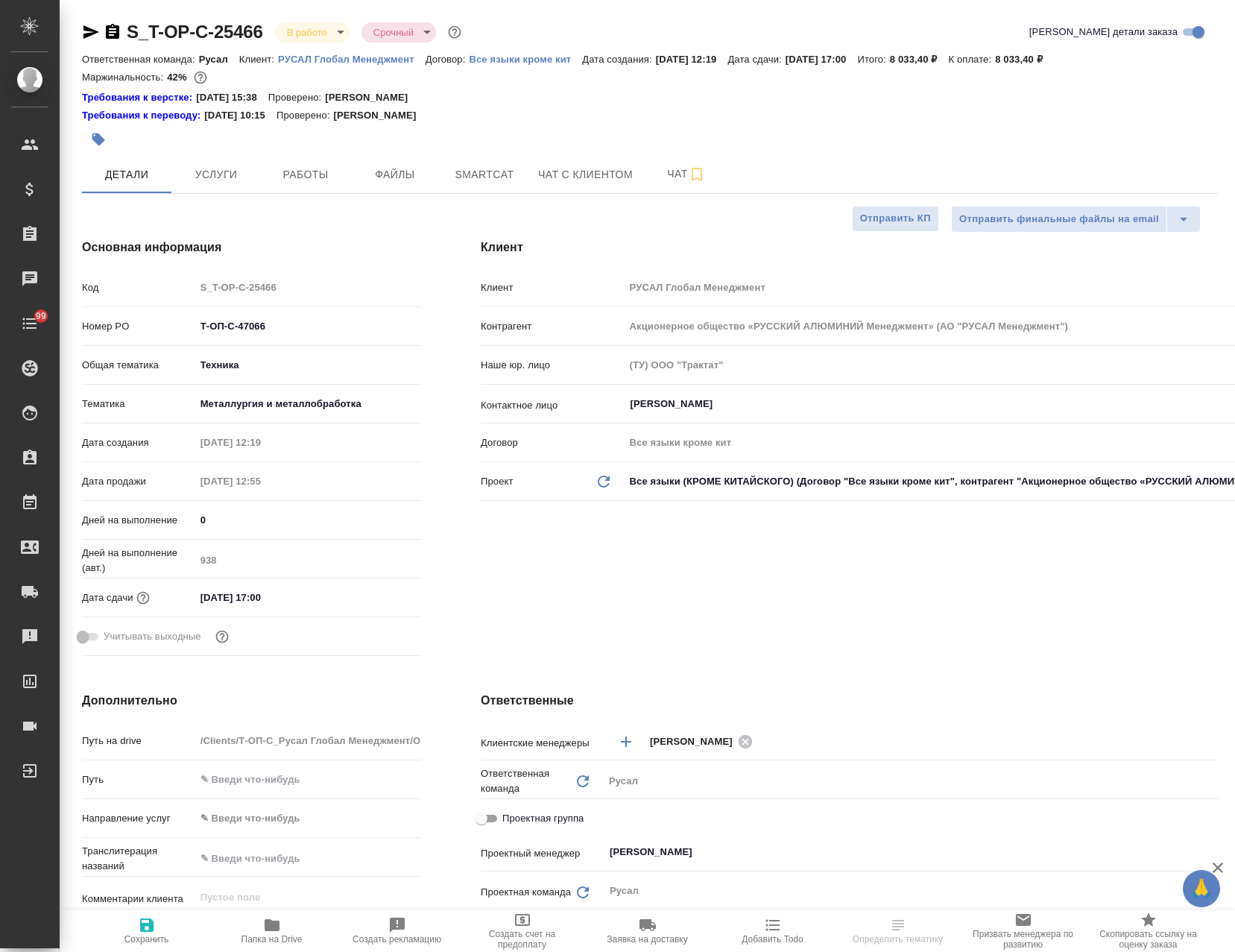
type textarea "x"
select select "RU"
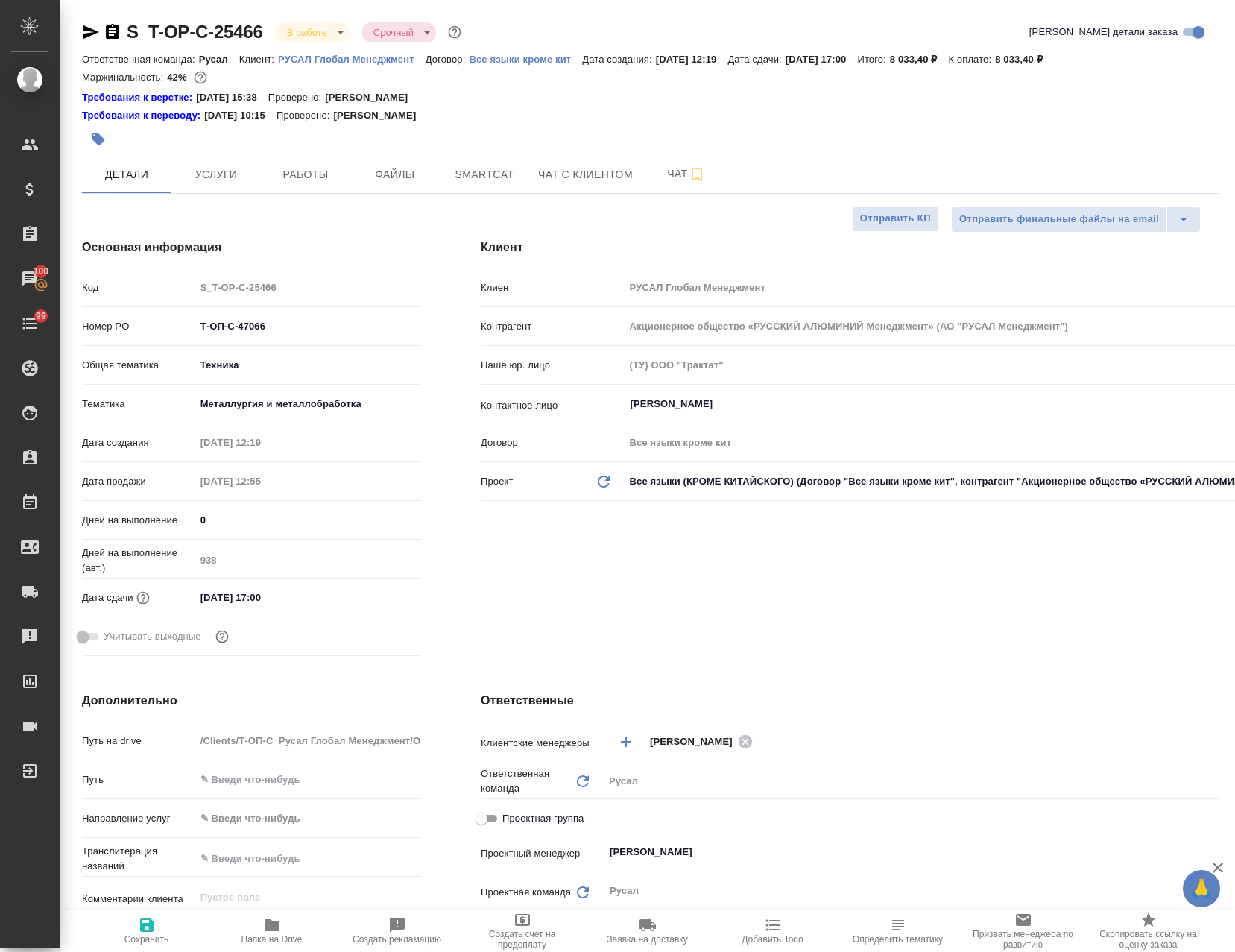
type textarea "x"
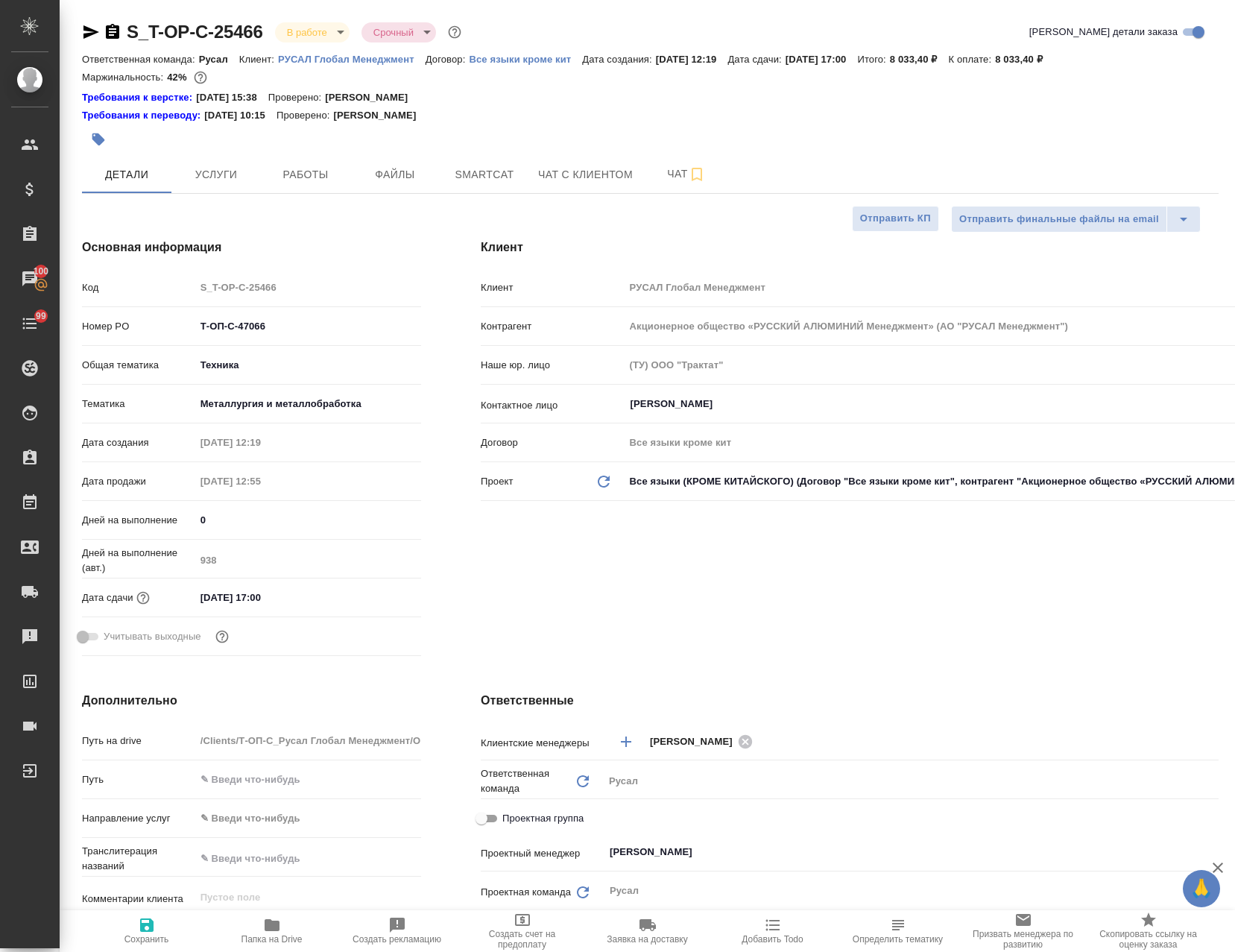
type textarea "x"
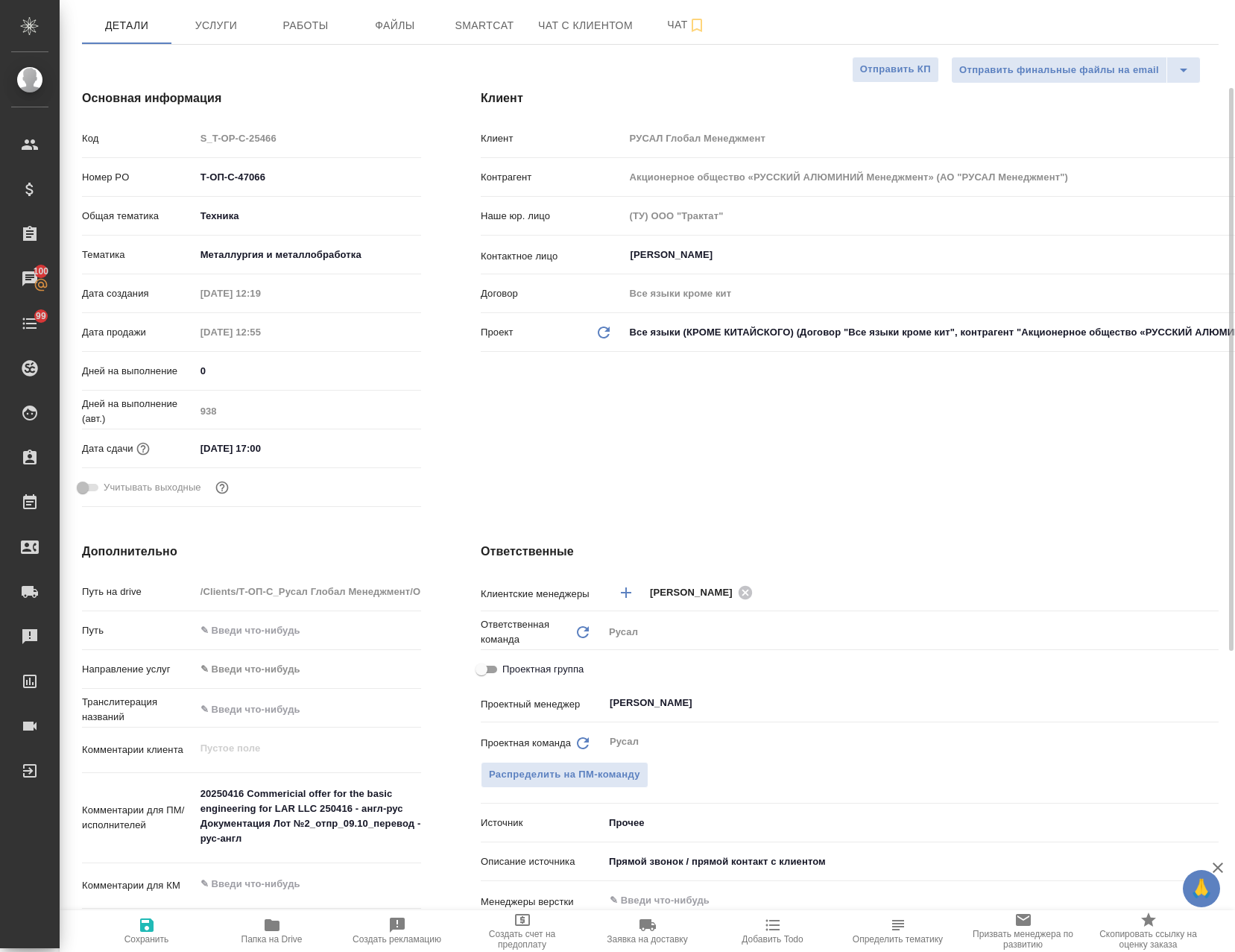
scroll to position [74, 0]
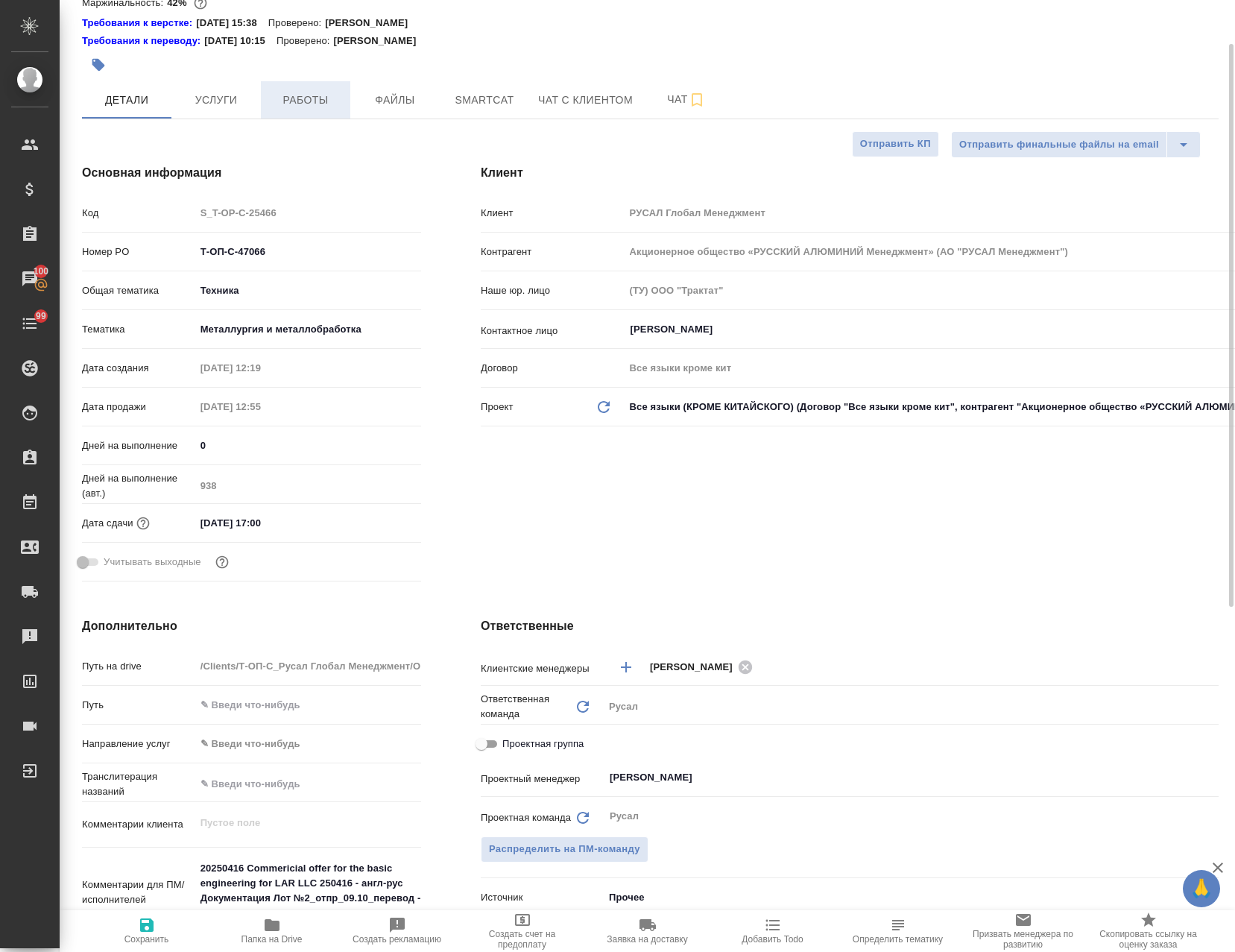
click at [303, 102] on span "Работы" at bounding box center [305, 100] width 71 height 18
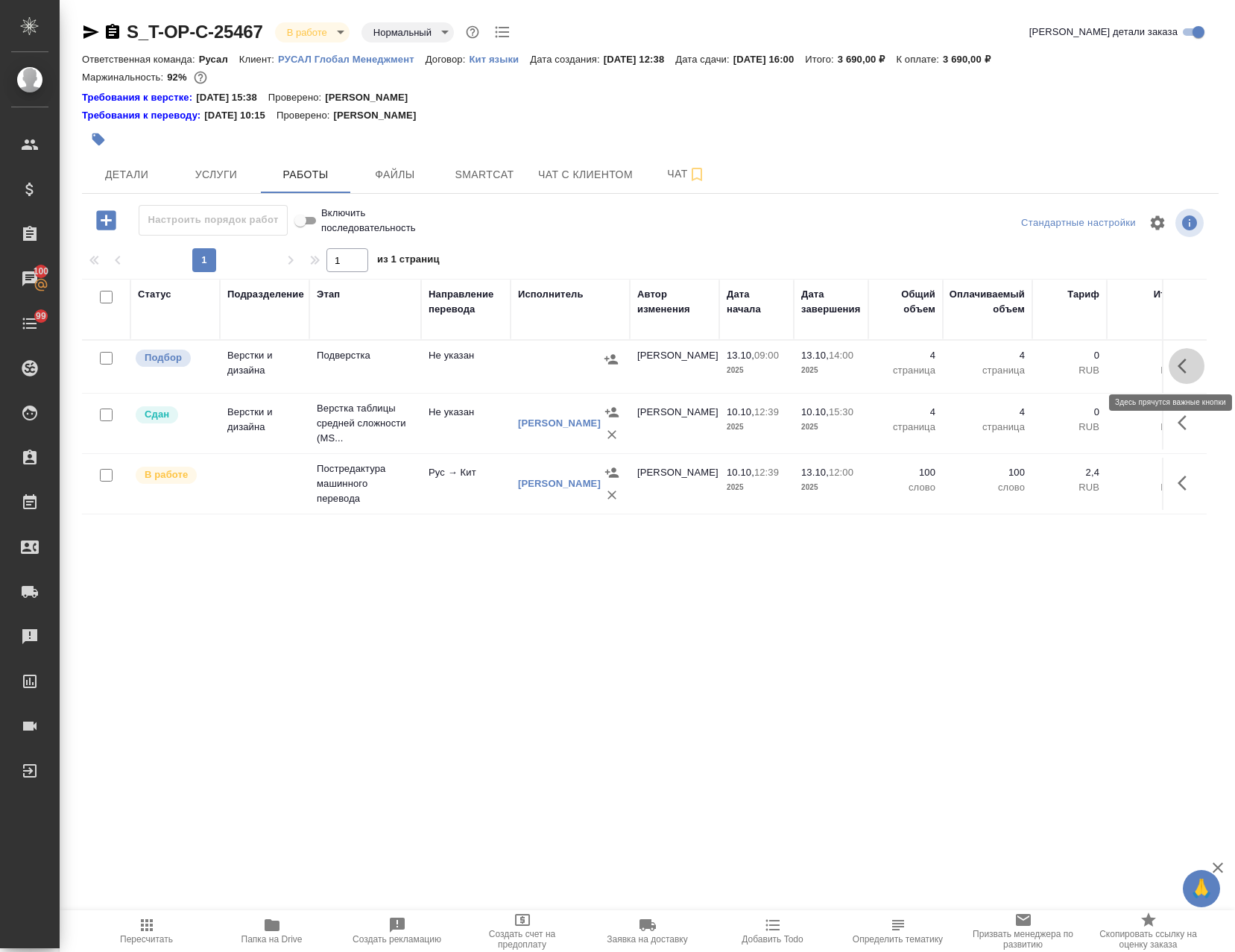
click at [1169, 379] on button "button" at bounding box center [1187, 366] width 36 height 36
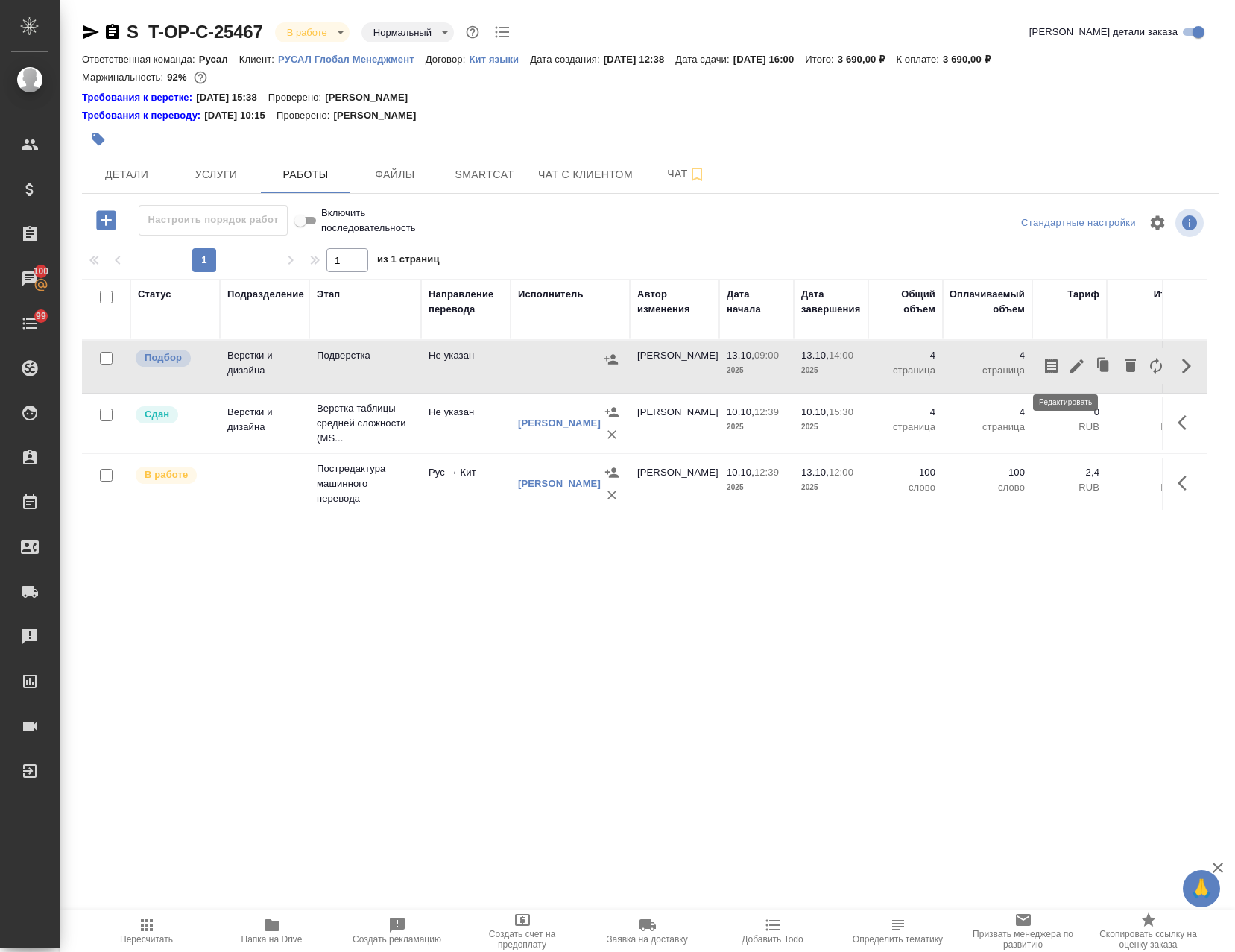
click at [1068, 369] on icon "button" at bounding box center [1076, 365] width 18 height 18
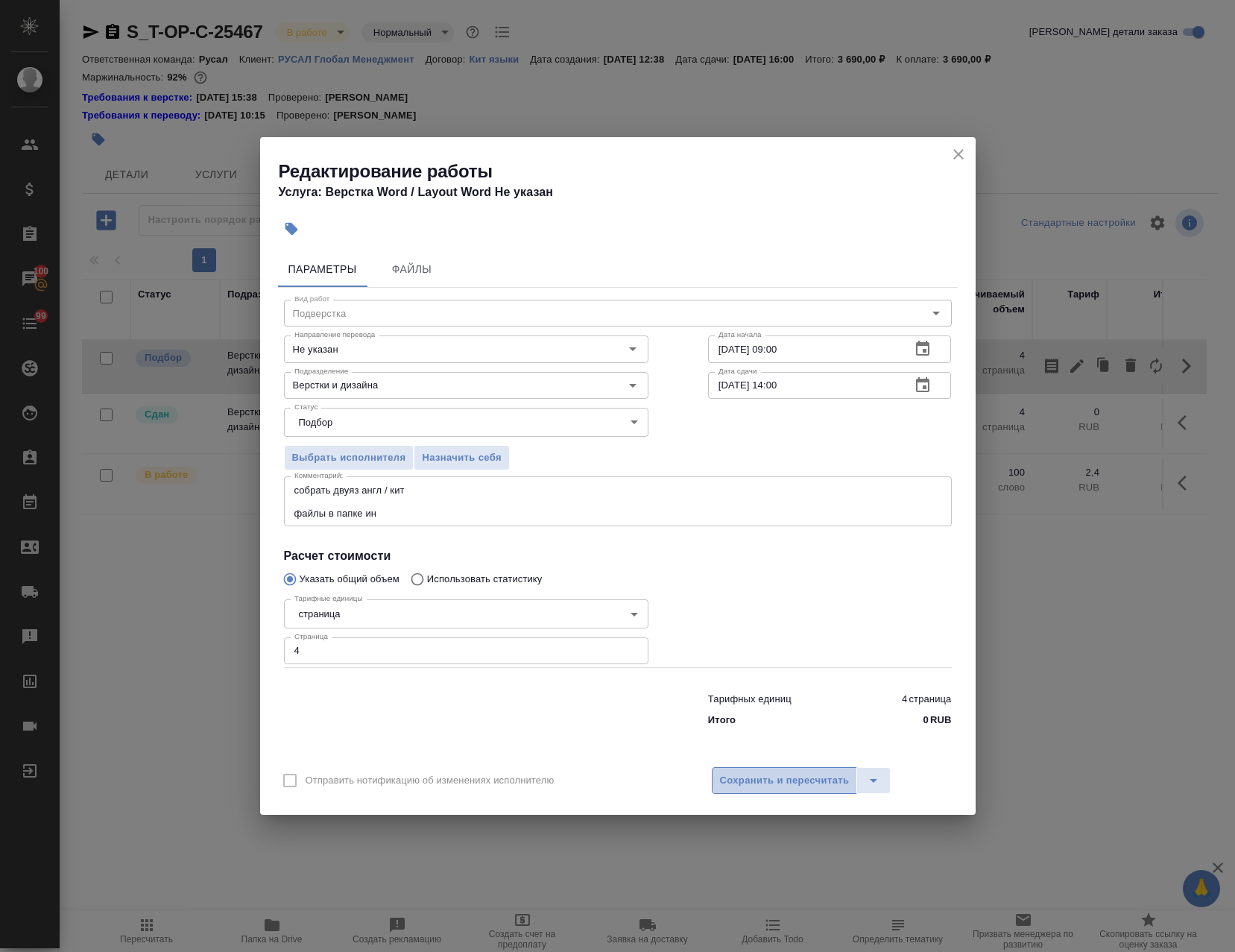
click at [762, 779] on span "Сохранить и пересчитать" at bounding box center [785, 781] width 130 height 17
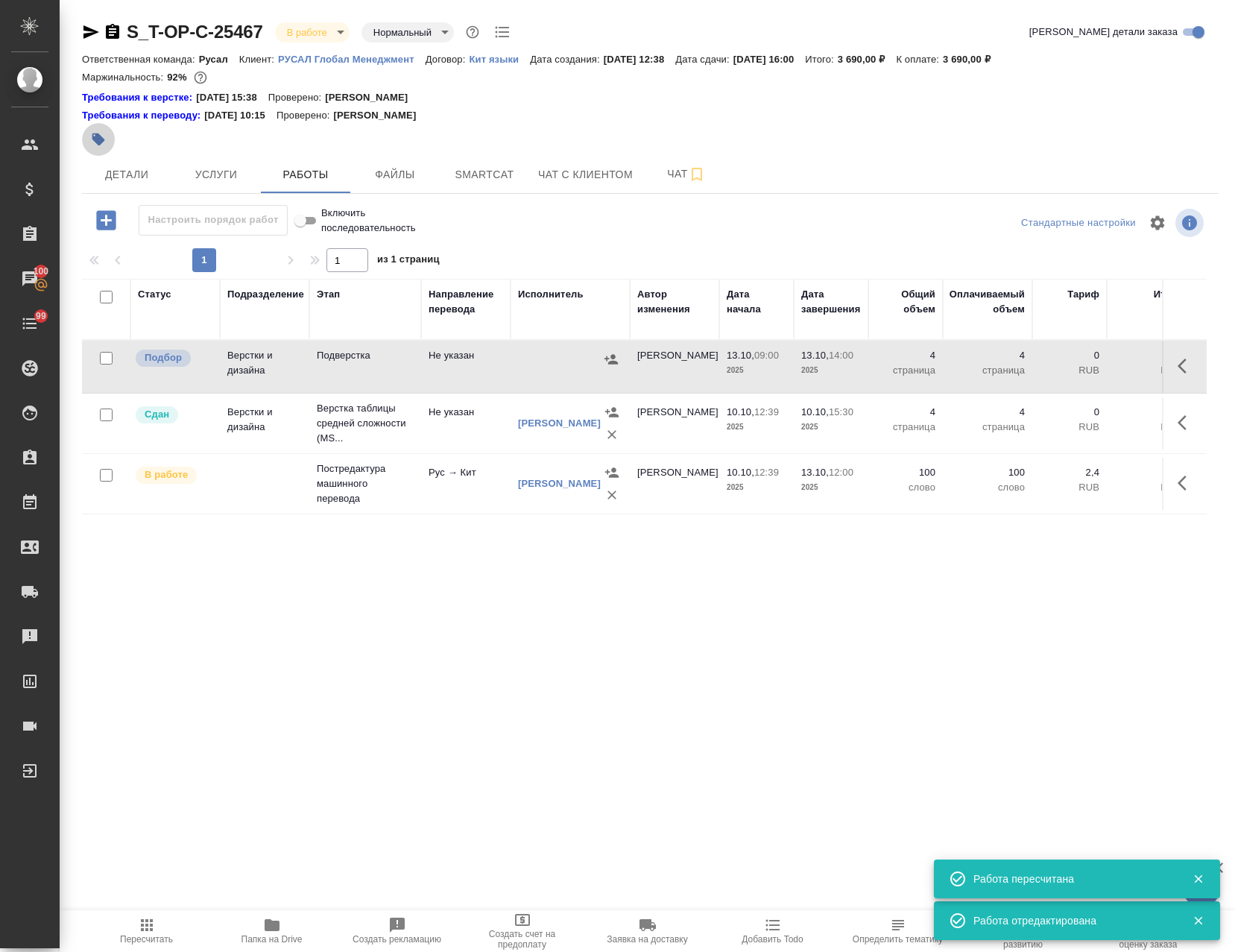
click at [100, 138] on icon "button" at bounding box center [98, 140] width 13 height 13
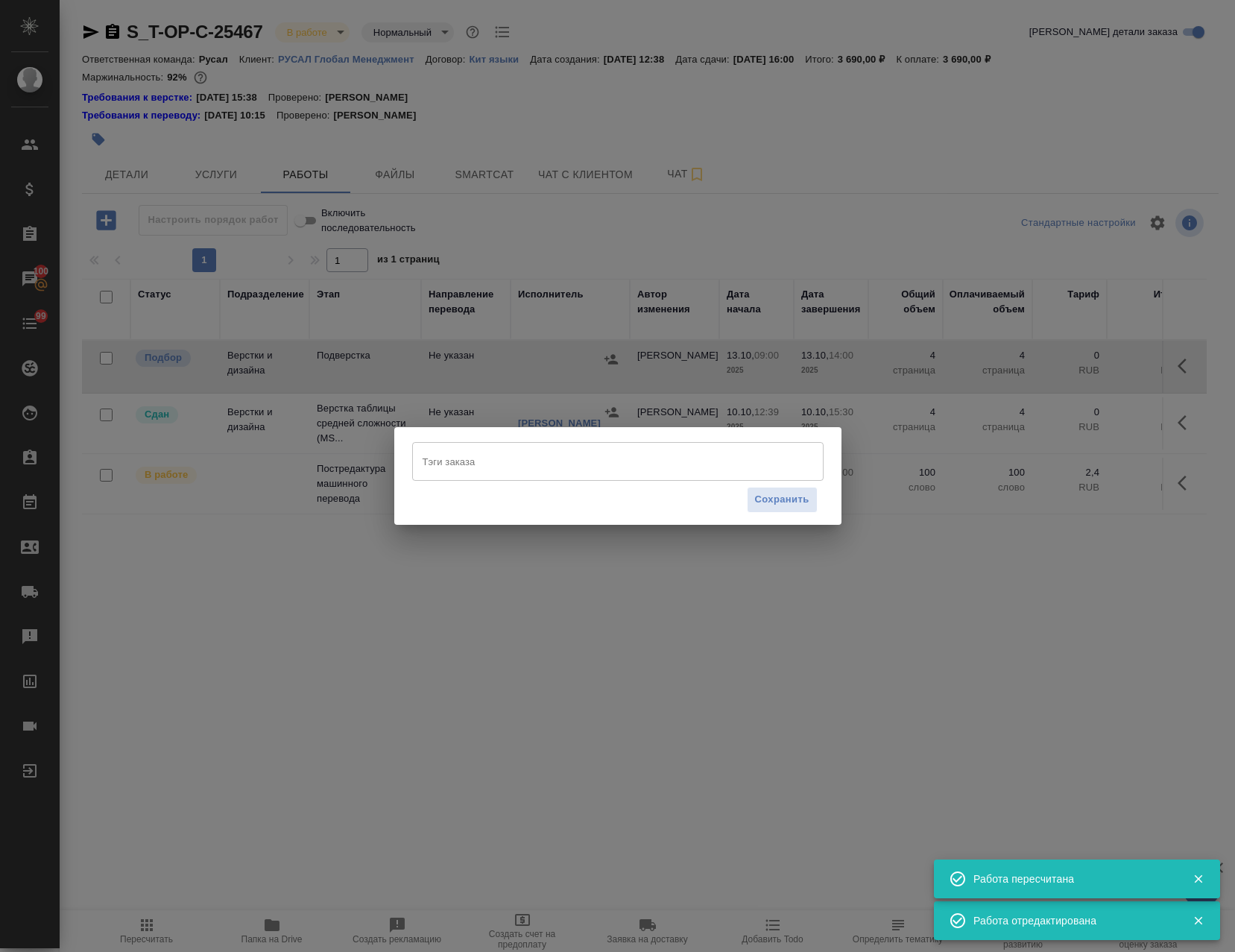
click at [713, 460] on input "Тэги заказа" at bounding box center [604, 461] width 370 height 25
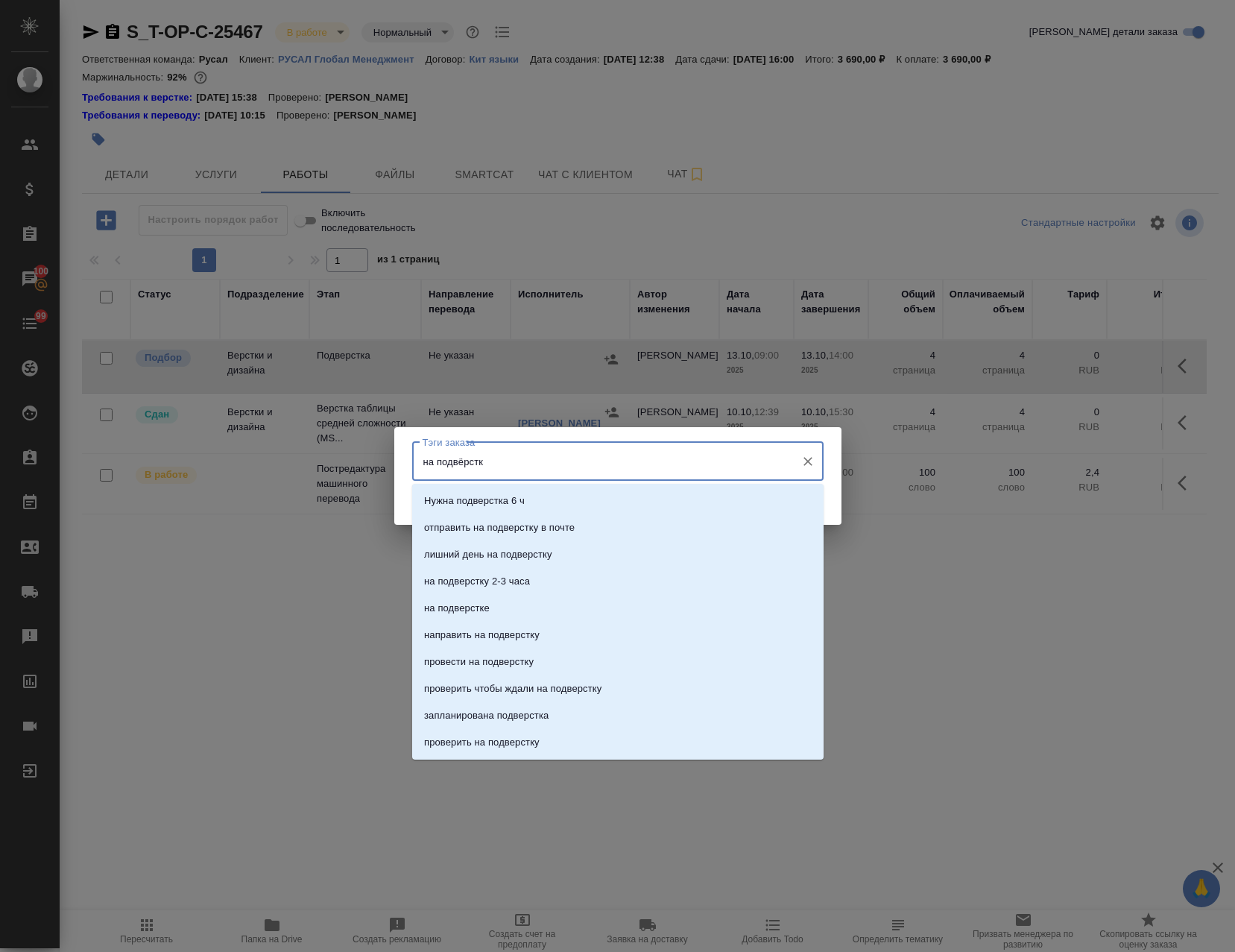
type input "на подвёрстке"
click at [514, 505] on li "на подверстке" at bounding box center [618, 501] width 411 height 27
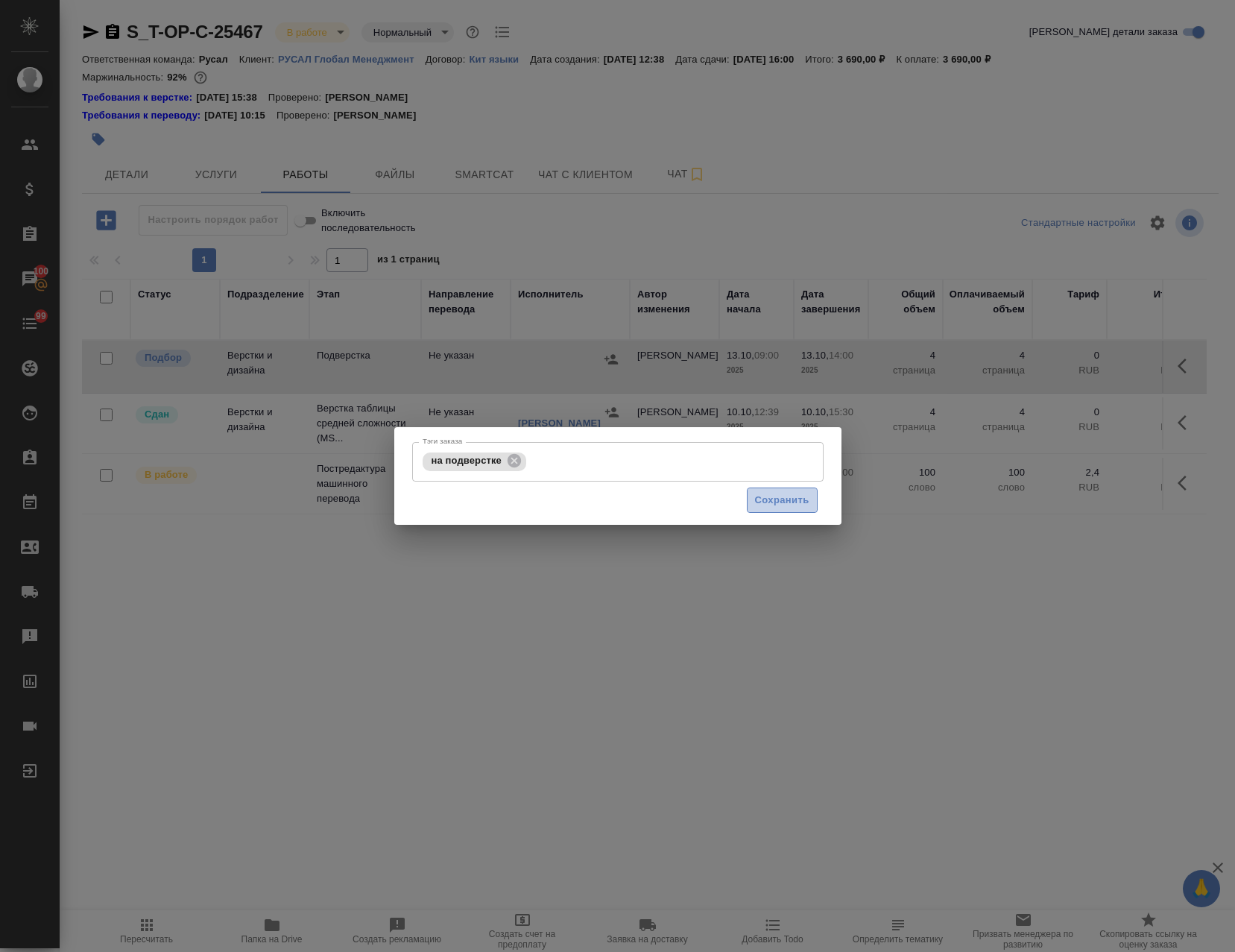
click at [780, 499] on span "Сохранить" at bounding box center [782, 500] width 54 height 17
